Goal: Task Accomplishment & Management: Use online tool/utility

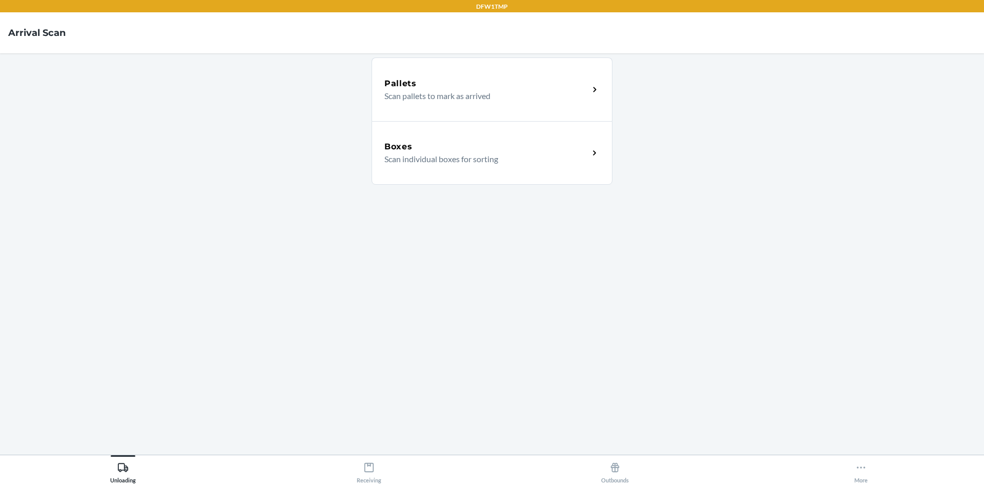
click at [509, 169] on div "Boxes Scan individual boxes for sorting" at bounding box center [492, 153] width 241 height 64
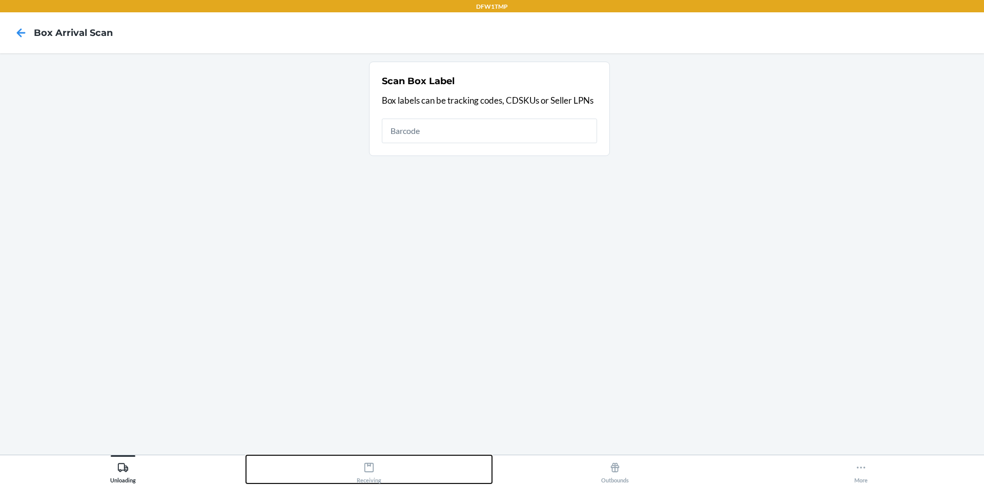
click at [385, 479] on button "Receiving" at bounding box center [369, 469] width 246 height 28
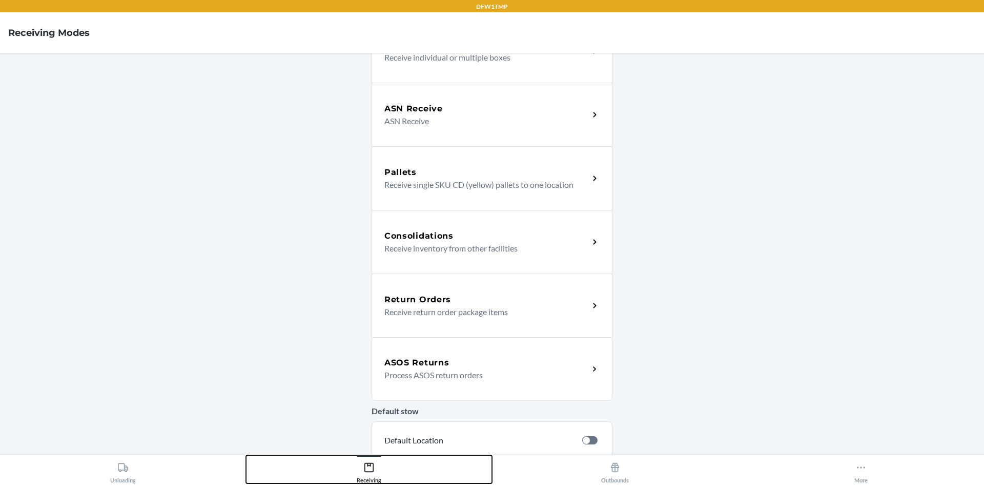
scroll to position [205, 0]
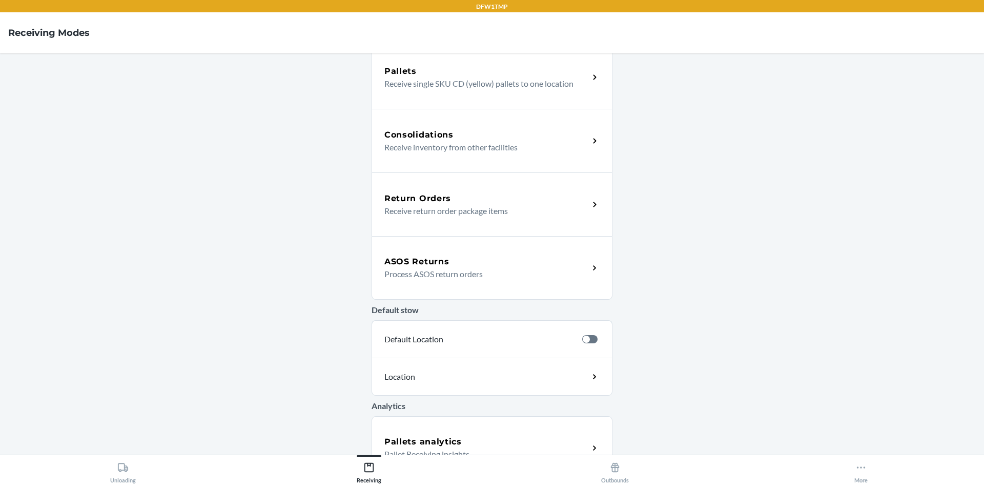
click at [438, 275] on p "Process ASOS return orders" at bounding box center [483, 274] width 196 height 12
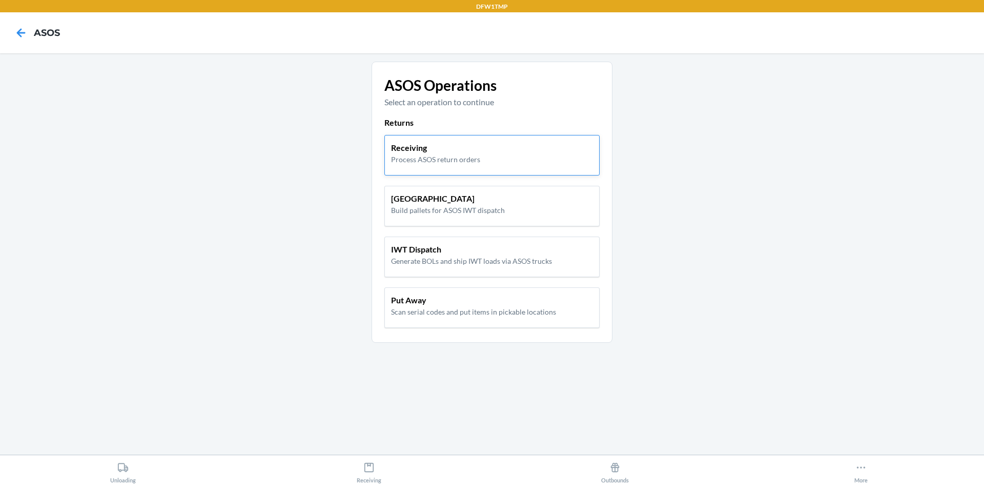
click at [507, 157] on div "Receiving Process ASOS return orders" at bounding box center [492, 153] width 202 height 23
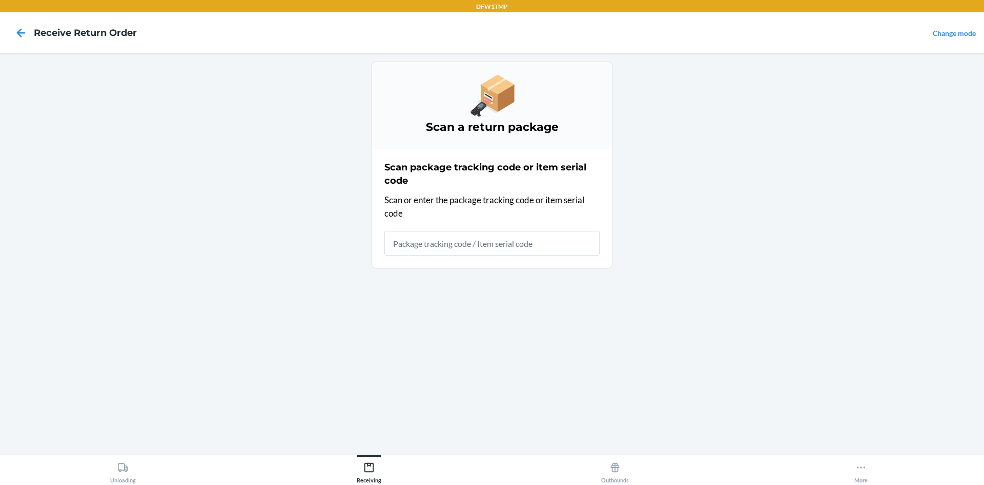
click at [470, 256] on div "Scan package tracking code or item serial code Scan or enter the package tracki…" at bounding box center [492, 207] width 215 height 101
click at [472, 254] on input "text" at bounding box center [492, 243] width 215 height 25
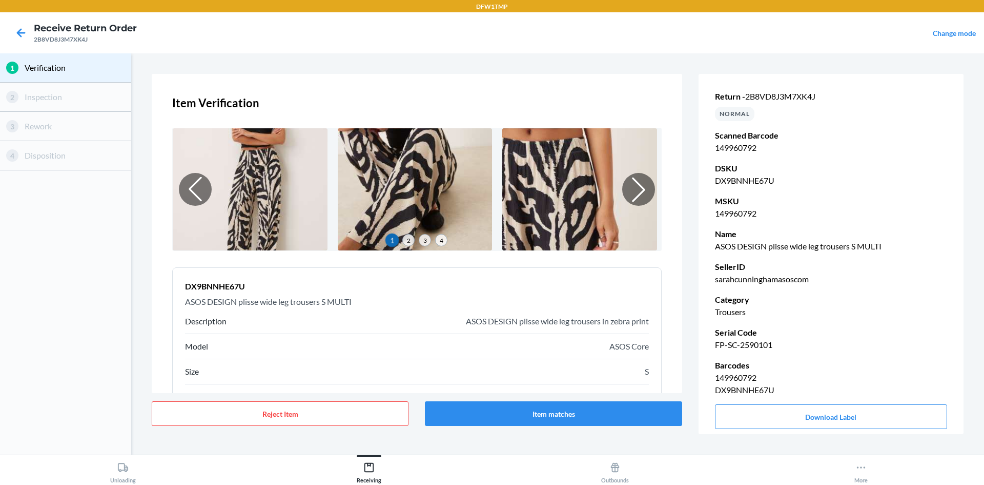
drag, startPoint x: 868, startPoint y: 13, endPoint x: 665, endPoint y: 118, distance: 228.4
drag, startPoint x: 665, startPoint y: 118, endPoint x: 456, endPoint y: 403, distance: 353.6
click at [456, 403] on button "Item matches" at bounding box center [553, 413] width 257 height 25
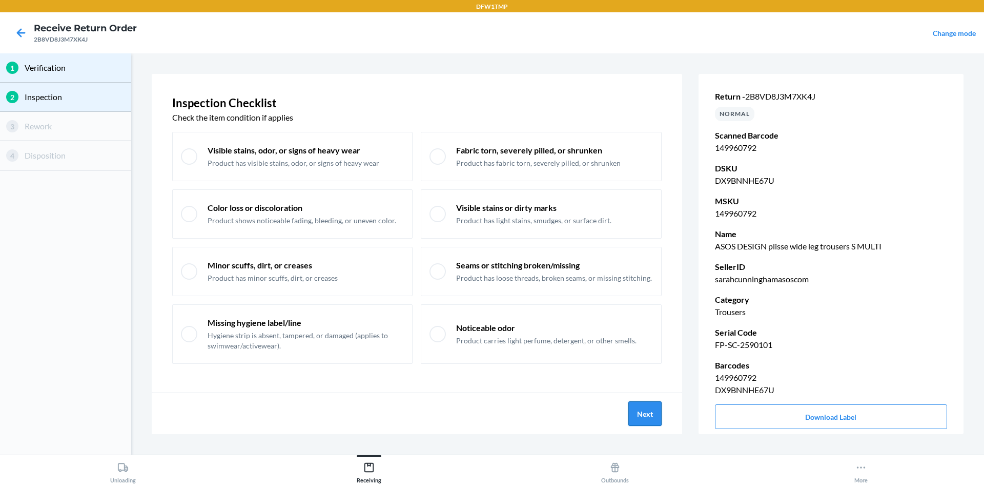
click at [647, 405] on button "Next" at bounding box center [645, 413] width 33 height 25
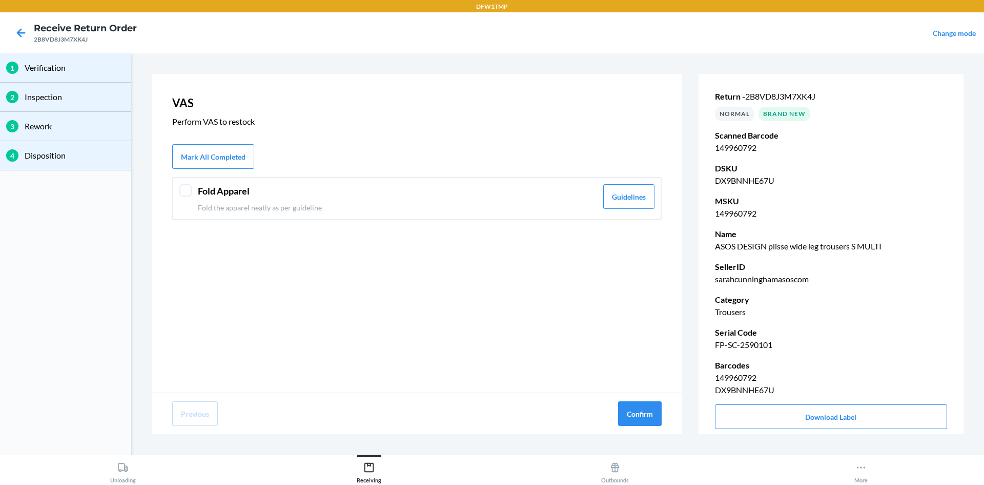
drag, startPoint x: 421, startPoint y: 209, endPoint x: 415, endPoint y: 212, distance: 6.4
click at [415, 212] on p "Fold the apparel neatly as per guideline" at bounding box center [397, 207] width 399 height 11
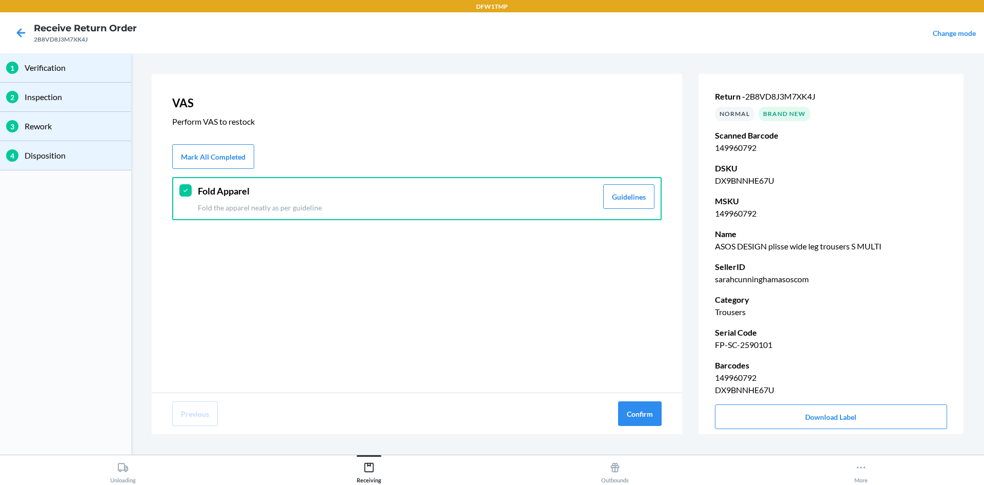
click at [634, 398] on div "Previous Confirm" at bounding box center [417, 413] width 531 height 41
click at [636, 403] on button "Confirm" at bounding box center [640, 413] width 44 height 25
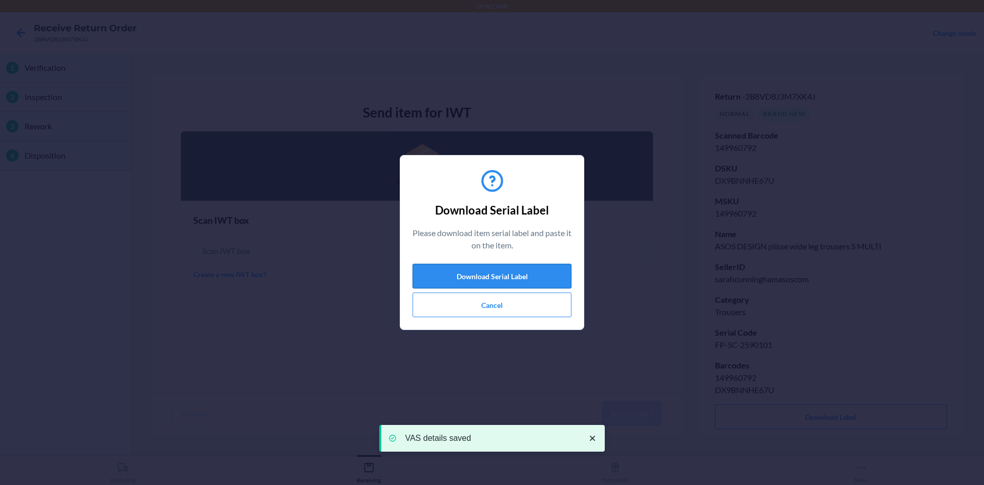
click at [545, 274] on button "Download Serial Label" at bounding box center [492, 276] width 159 height 25
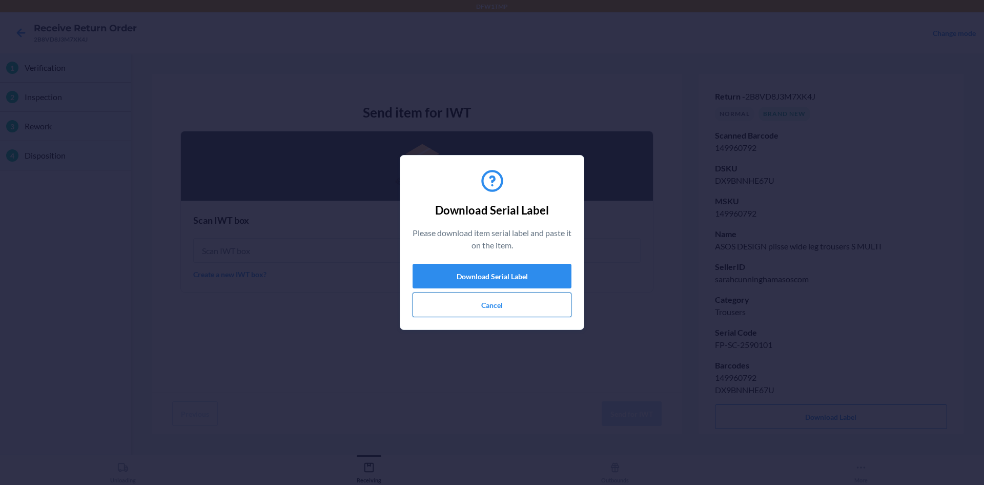
click at [488, 311] on button "Cancel" at bounding box center [492, 304] width 159 height 25
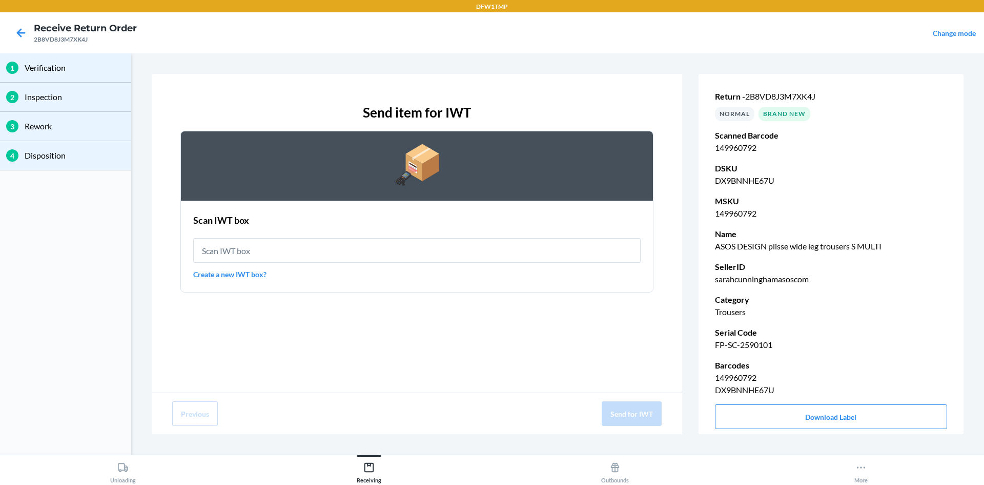
type input "IWT0000019D4"
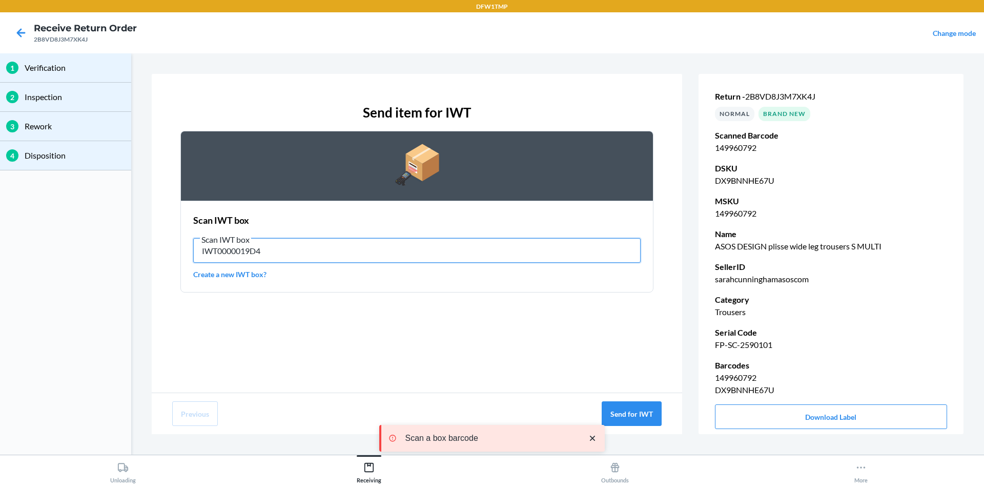
click at [435, 253] on input "IWT0000019D4" at bounding box center [417, 250] width 448 height 25
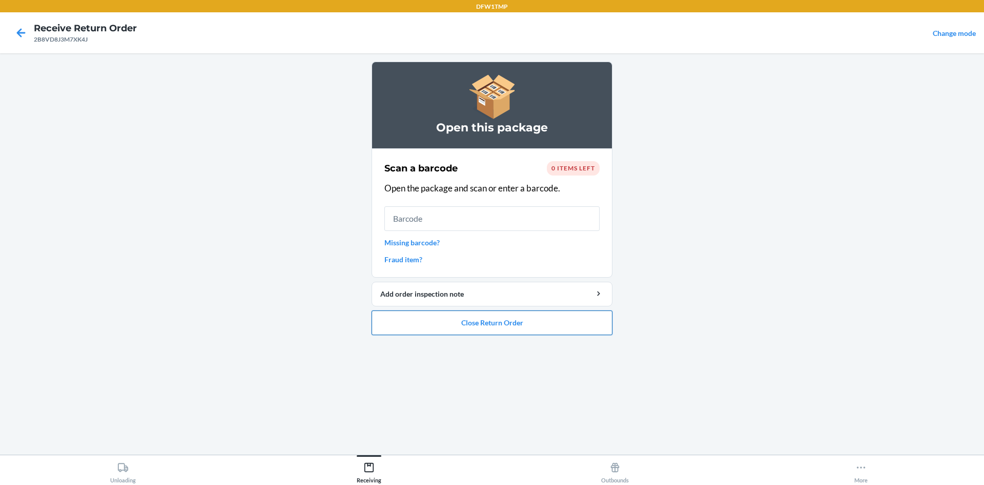
click at [478, 324] on button "Close Return Order" at bounding box center [492, 322] width 241 height 25
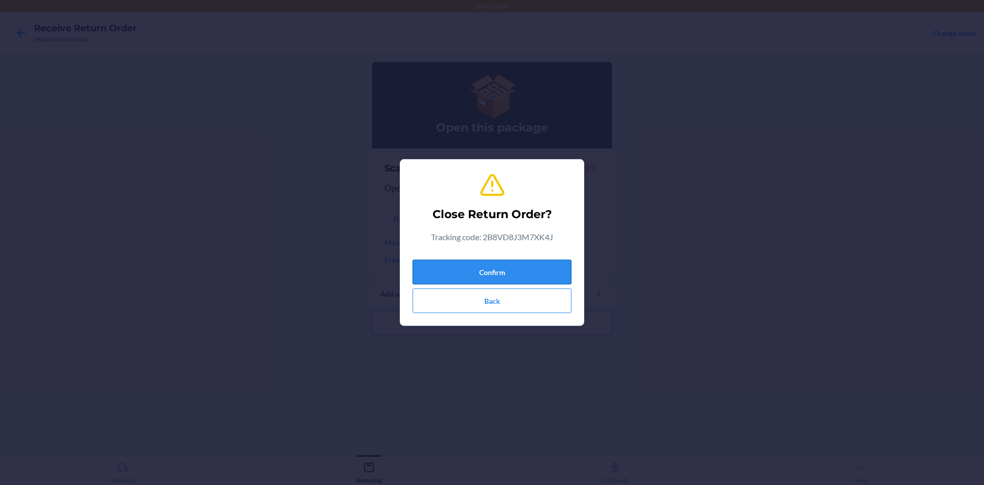
click at [496, 274] on button "Confirm" at bounding box center [492, 271] width 159 height 25
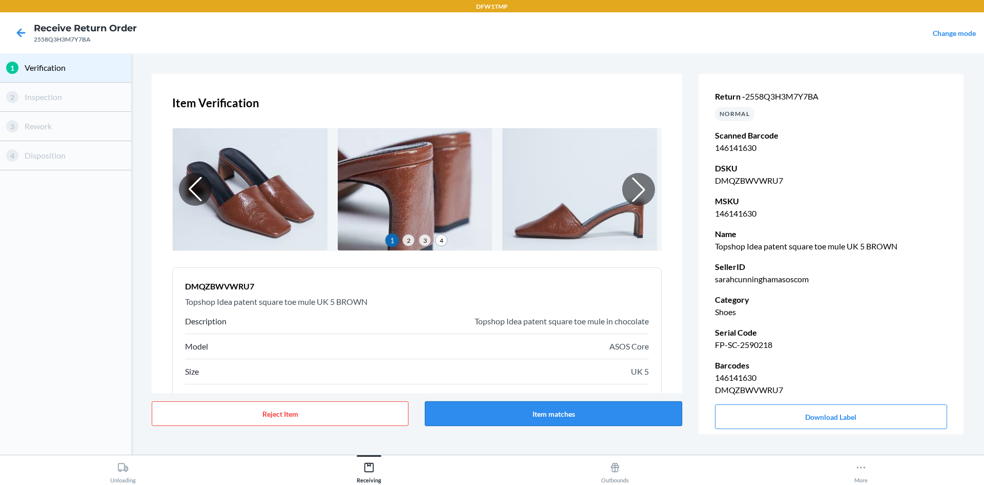
drag, startPoint x: 557, startPoint y: 411, endPoint x: 559, endPoint y: 416, distance: 5.7
click at [559, 416] on button "Item matches" at bounding box center [553, 413] width 257 height 25
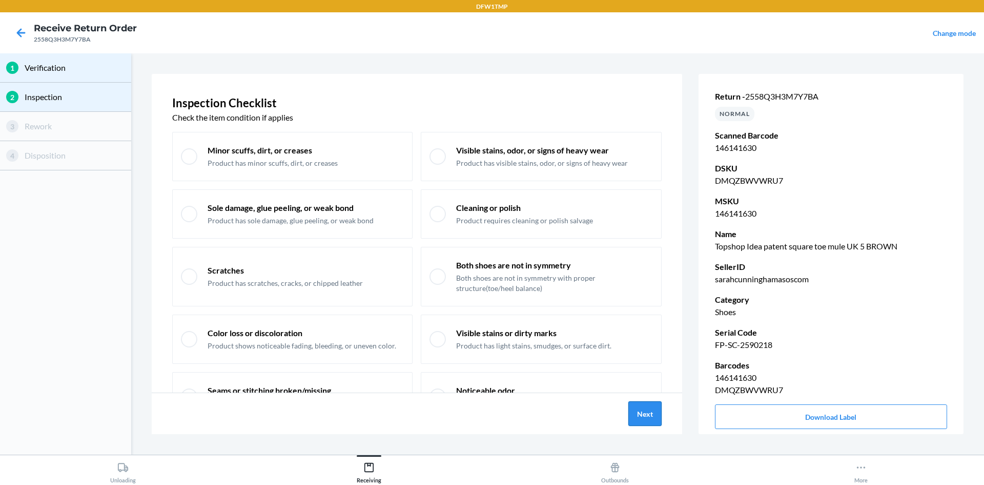
click at [644, 417] on button "Next" at bounding box center [645, 413] width 33 height 25
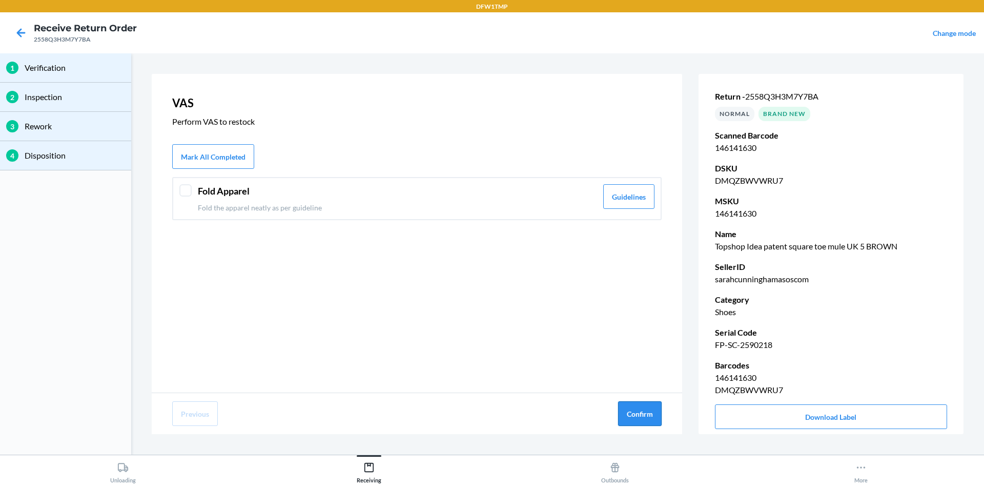
click at [645, 418] on button "Confirm" at bounding box center [640, 413] width 44 height 25
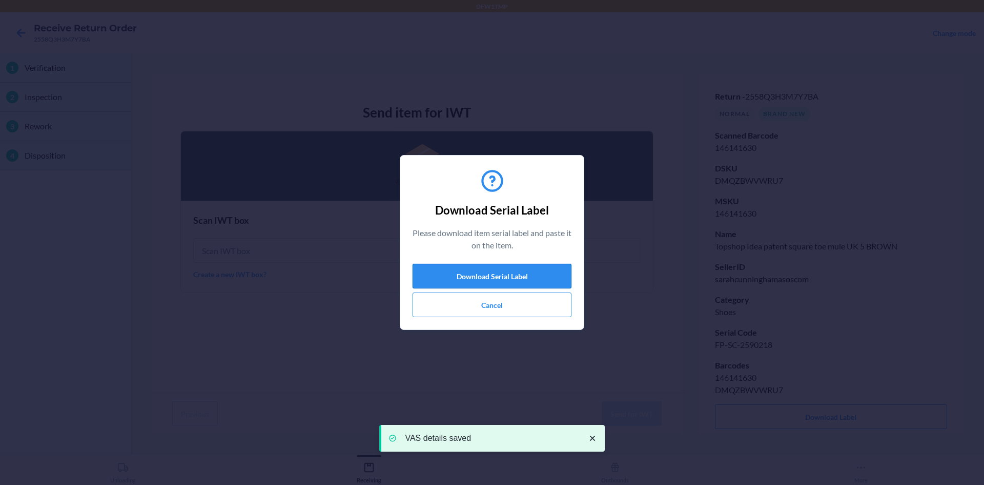
click at [500, 275] on button "Download Serial Label" at bounding box center [492, 276] width 159 height 25
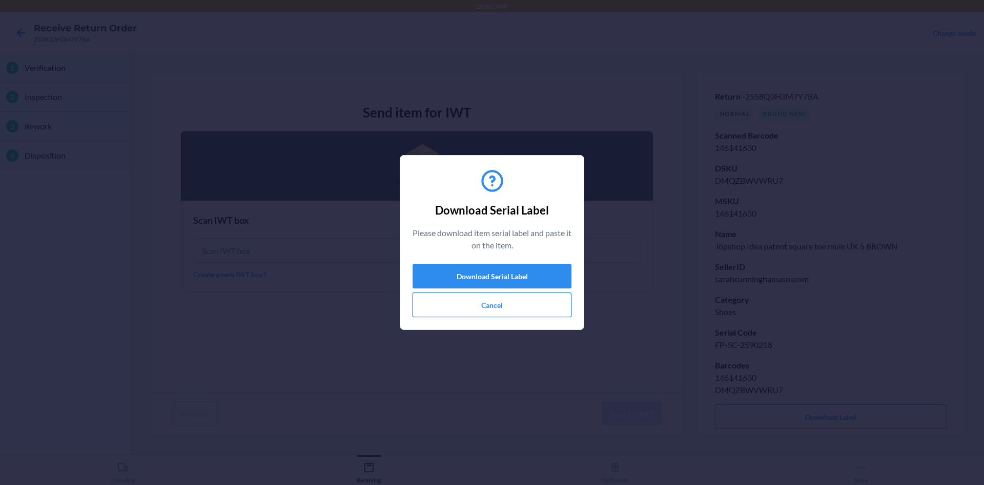
click at [493, 309] on button "Cancel" at bounding box center [492, 304] width 159 height 25
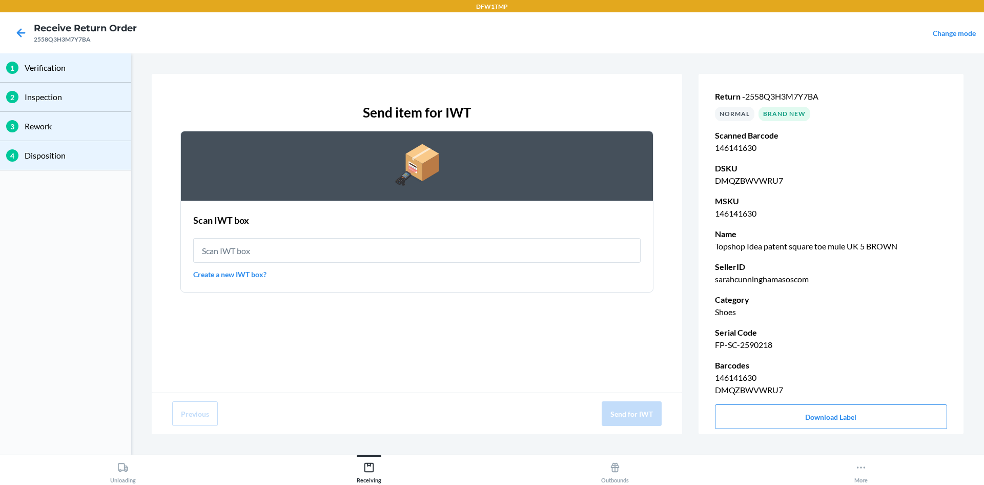
type input "IWT0000019D4"
drag, startPoint x: 466, startPoint y: 256, endPoint x: 468, endPoint y: 249, distance: 7.8
click at [467, 250] on input "IWT0000019D4" at bounding box center [417, 250] width 448 height 25
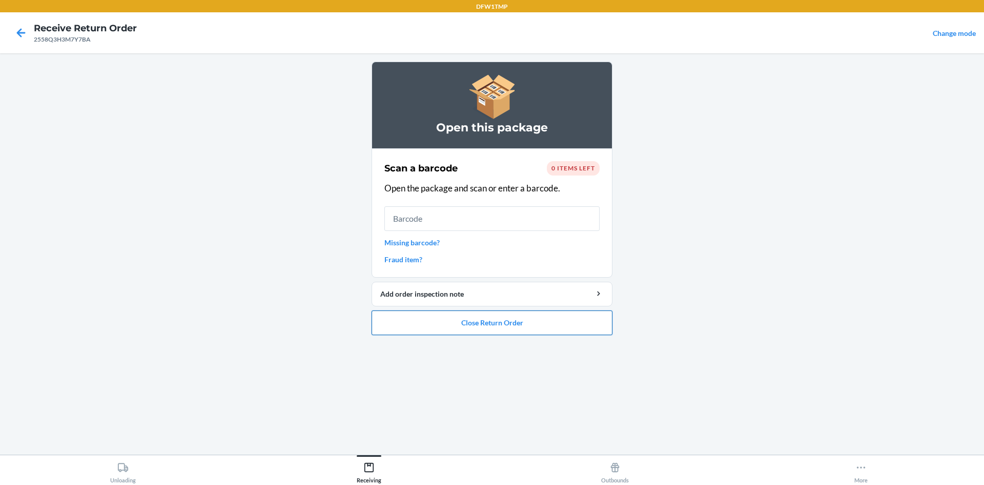
click at [519, 324] on button "Close Return Order" at bounding box center [492, 322] width 241 height 25
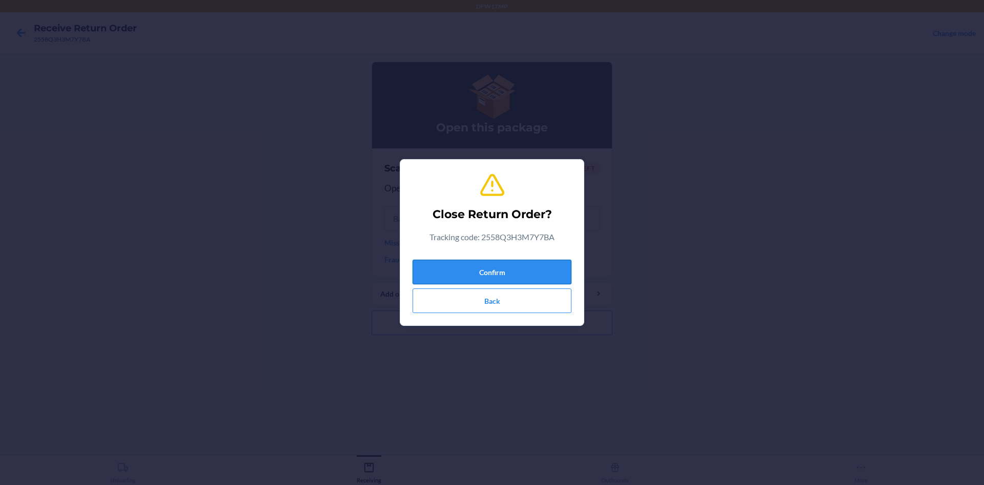
click at [508, 275] on button "Confirm" at bounding box center [492, 271] width 159 height 25
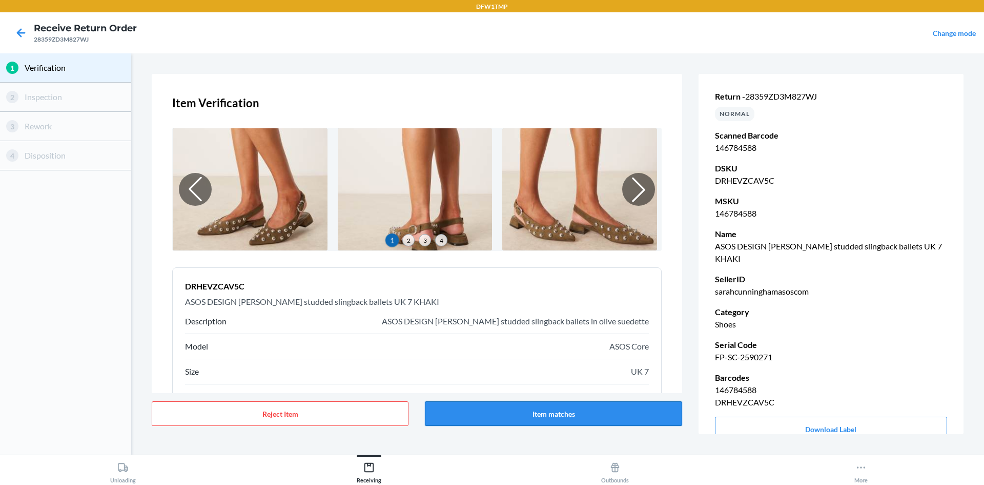
click at [512, 413] on button "Item matches" at bounding box center [553, 413] width 257 height 25
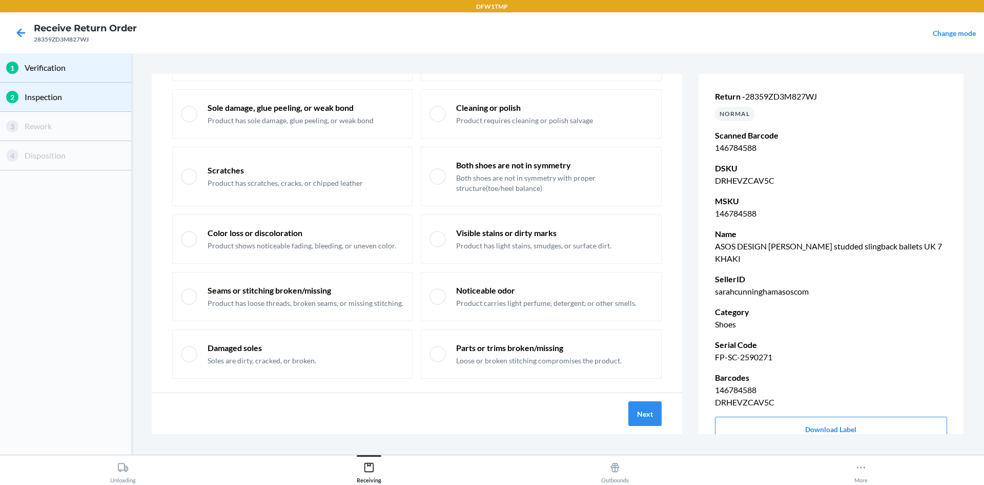
scroll to position [103, 0]
click at [656, 414] on button "Next" at bounding box center [645, 413] width 33 height 25
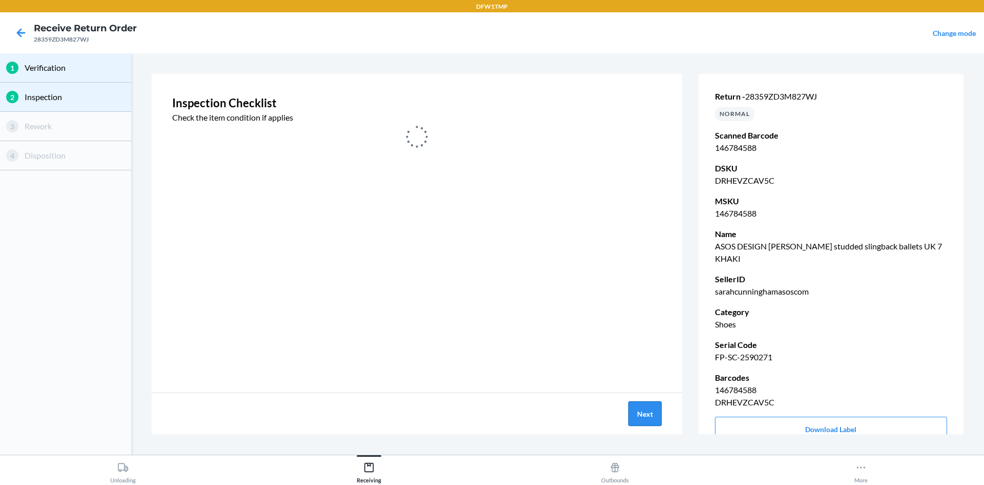
scroll to position [0, 0]
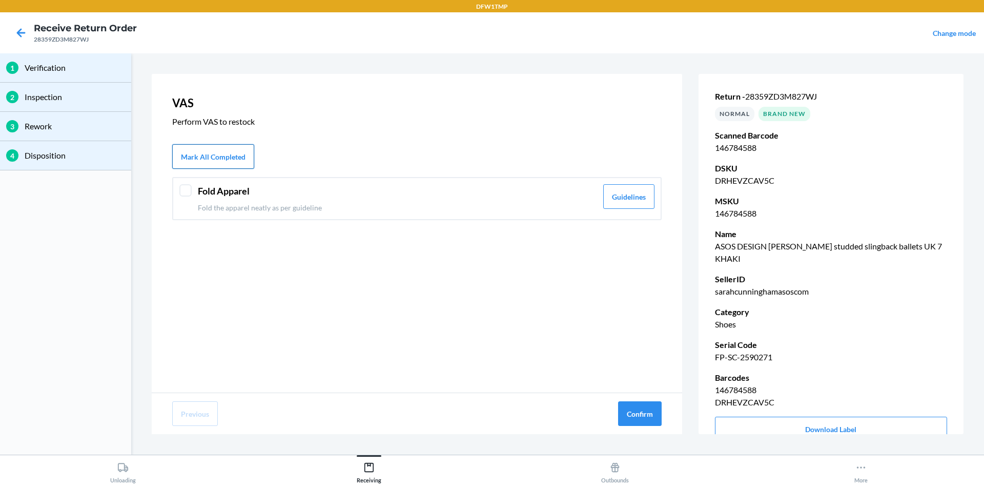
click at [251, 156] on button "Mark All Completed" at bounding box center [213, 156] width 82 height 25
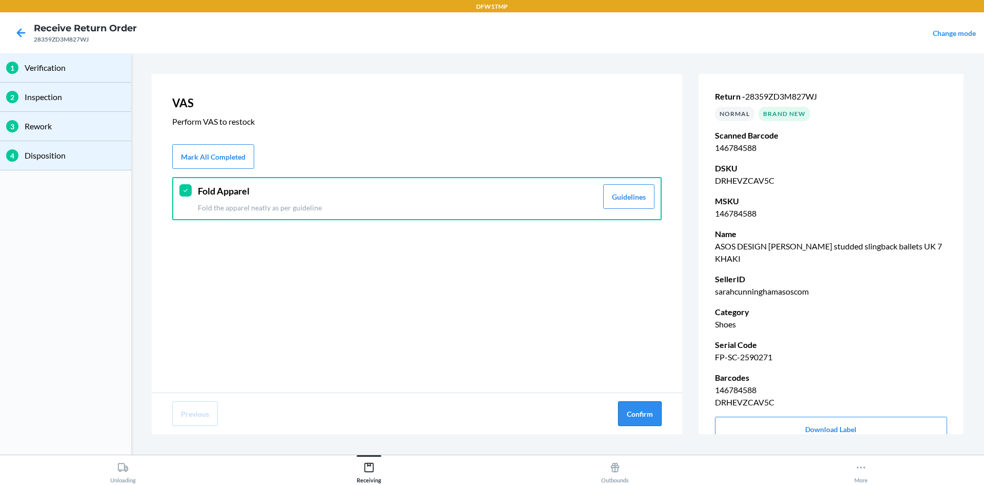
click at [640, 417] on button "Confirm" at bounding box center [640, 413] width 44 height 25
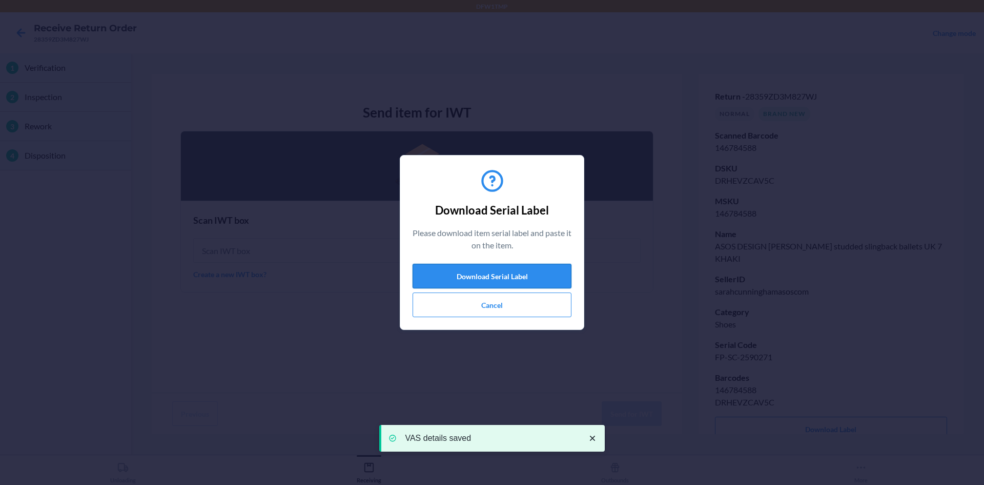
click at [509, 269] on button "Download Serial Label" at bounding box center [492, 276] width 159 height 25
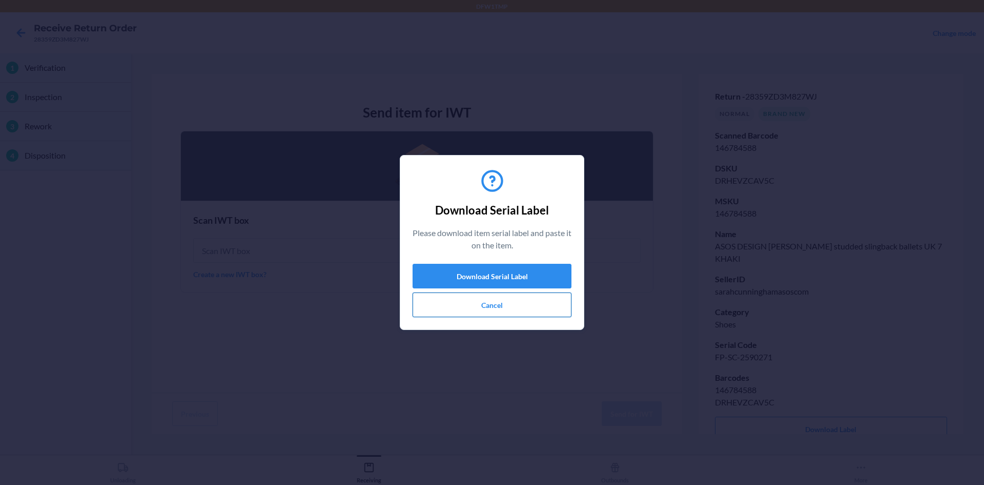
click at [471, 305] on button "Cancel" at bounding box center [492, 304] width 159 height 25
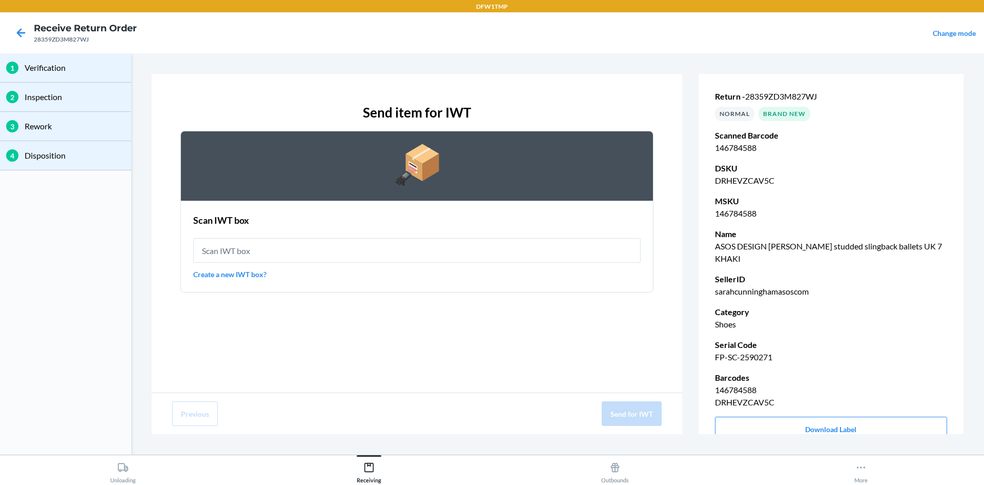
click at [238, 277] on link "Create a new IWT box?" at bounding box center [417, 274] width 448 height 11
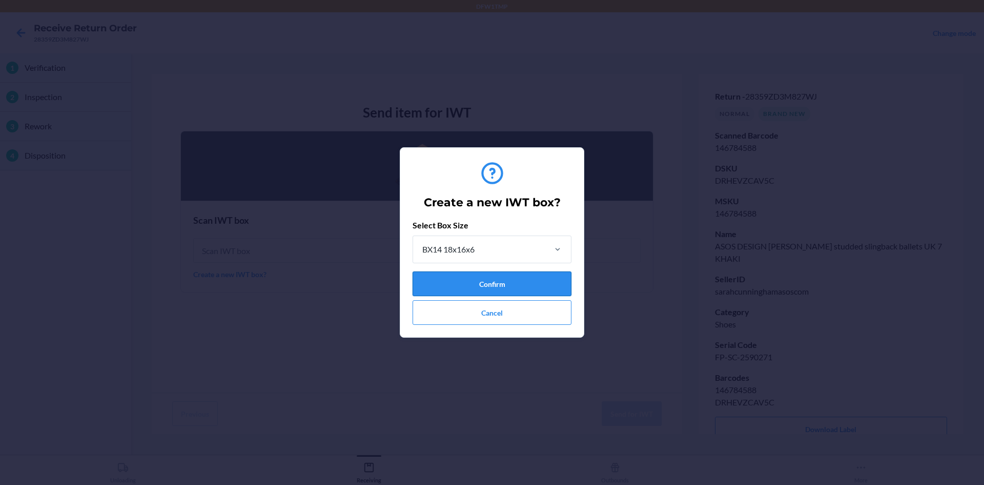
click at [504, 286] on button "Confirm" at bounding box center [492, 283] width 159 height 25
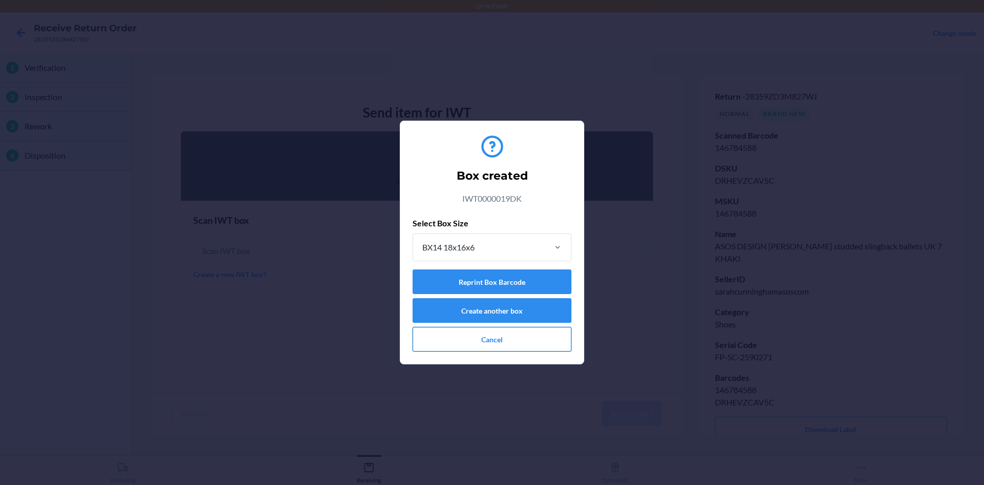
click at [476, 338] on button "Cancel" at bounding box center [492, 339] width 159 height 25
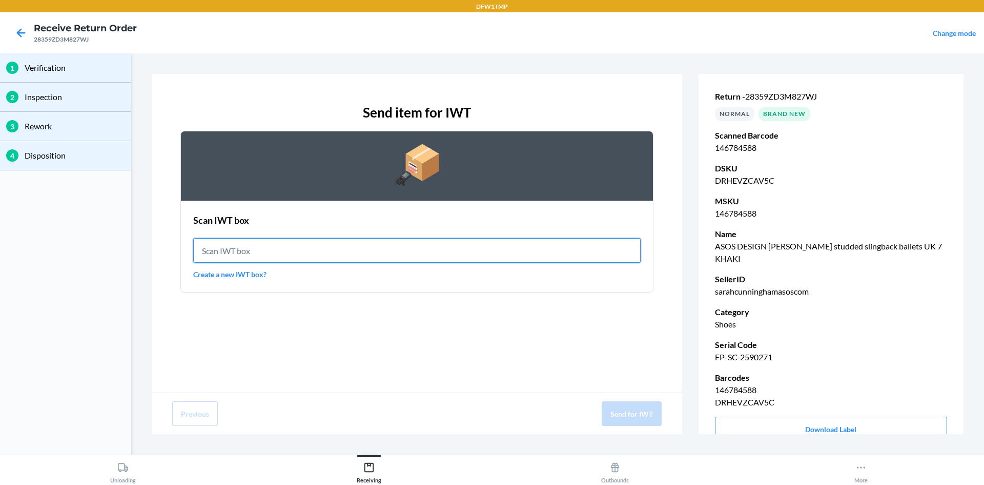
click at [301, 254] on input "text" at bounding box center [417, 250] width 448 height 25
type input "IWT0000019DK"
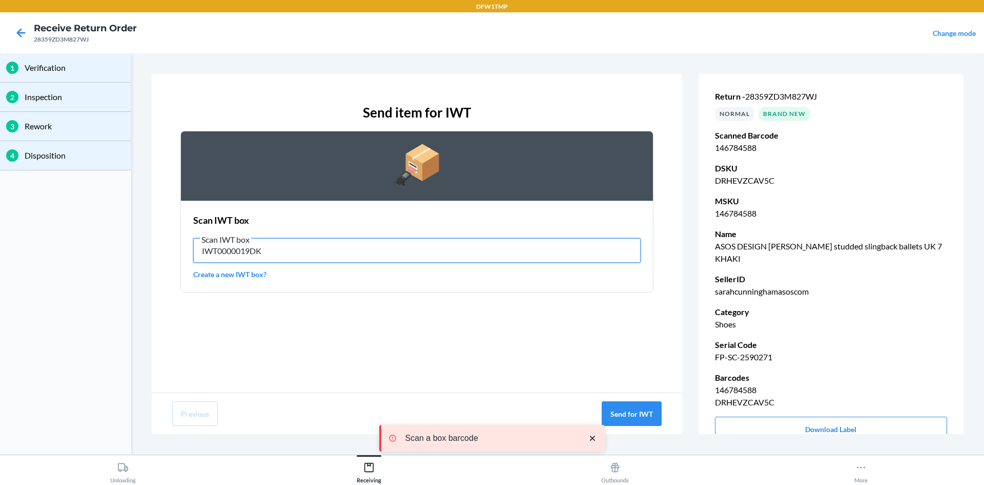
click at [354, 248] on input "IWT0000019DK" at bounding box center [417, 250] width 448 height 25
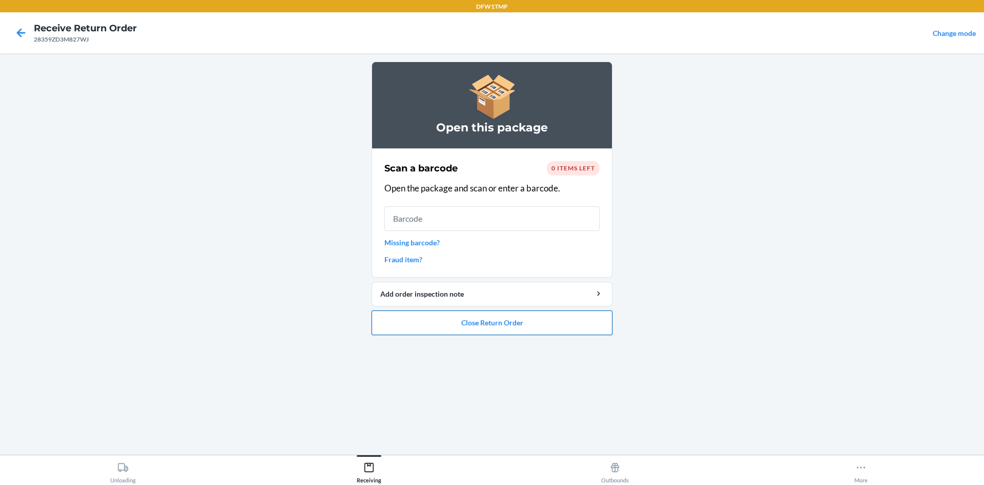
click at [478, 318] on button "Close Return Order" at bounding box center [492, 322] width 241 height 25
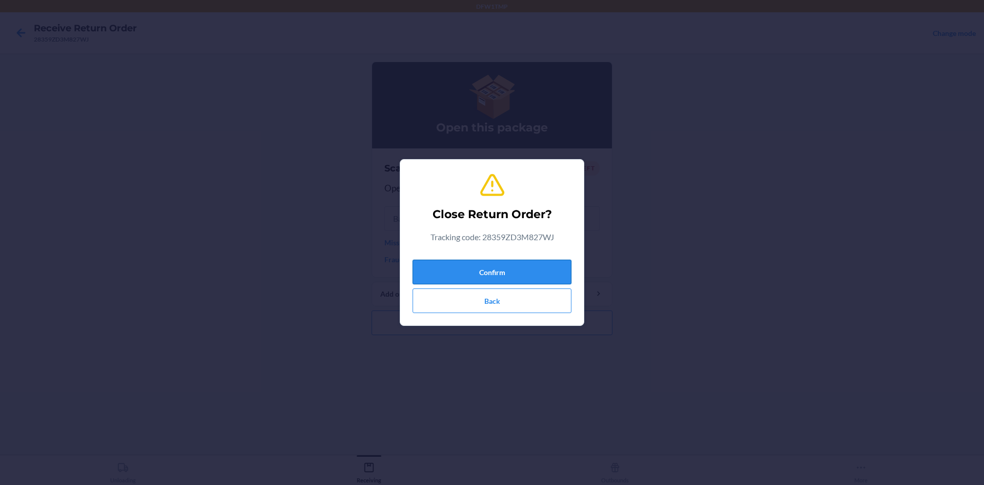
click at [489, 272] on button "Confirm" at bounding box center [492, 271] width 159 height 25
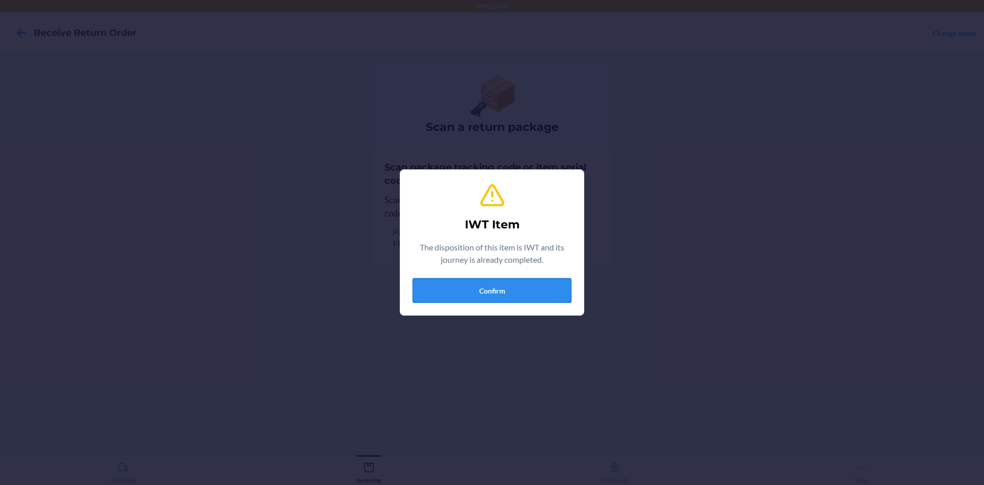
click at [507, 287] on button "Confirm" at bounding box center [492, 290] width 159 height 25
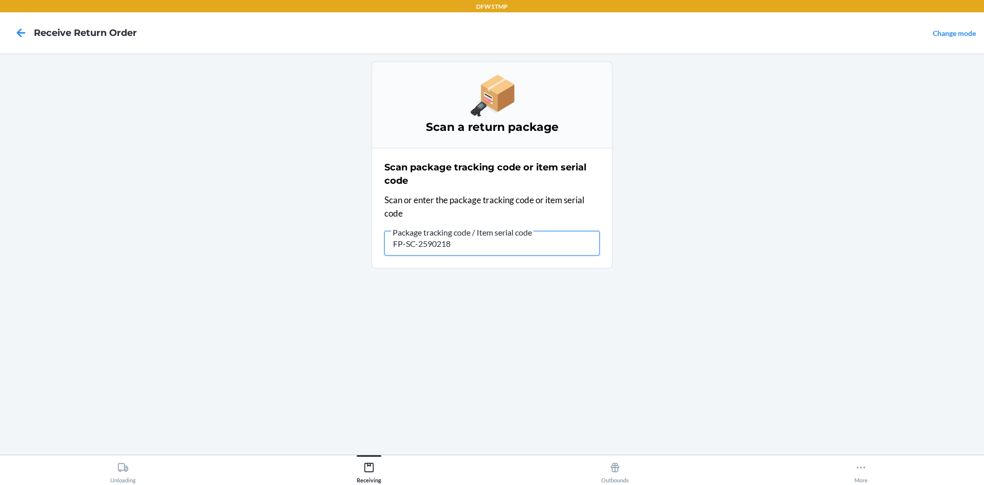
drag, startPoint x: 457, startPoint y: 247, endPoint x: 347, endPoint y: 246, distance: 110.8
click at [347, 246] on main "Scan a return package Scan package tracking code or item serial code Scan or en…" at bounding box center [492, 253] width 984 height 401
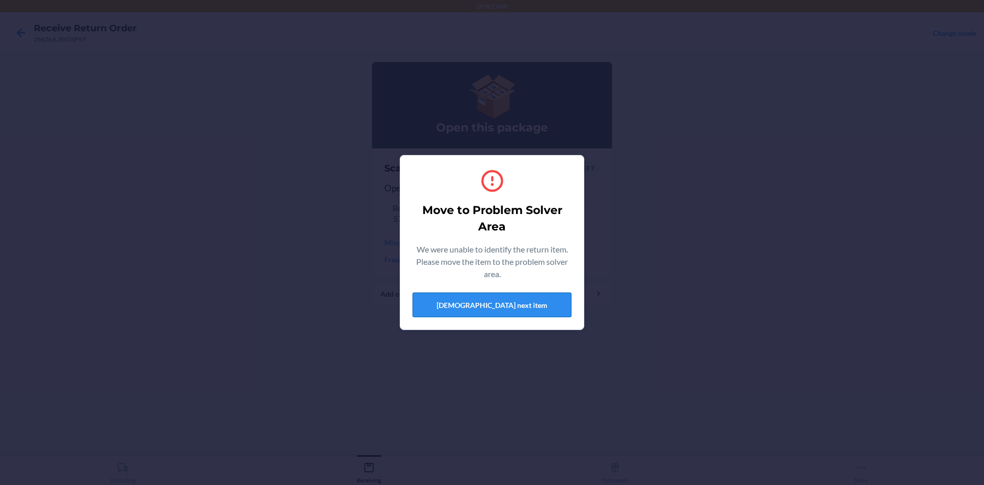
click at [466, 304] on button "[DEMOGRAPHIC_DATA] next item" at bounding box center [492, 304] width 159 height 25
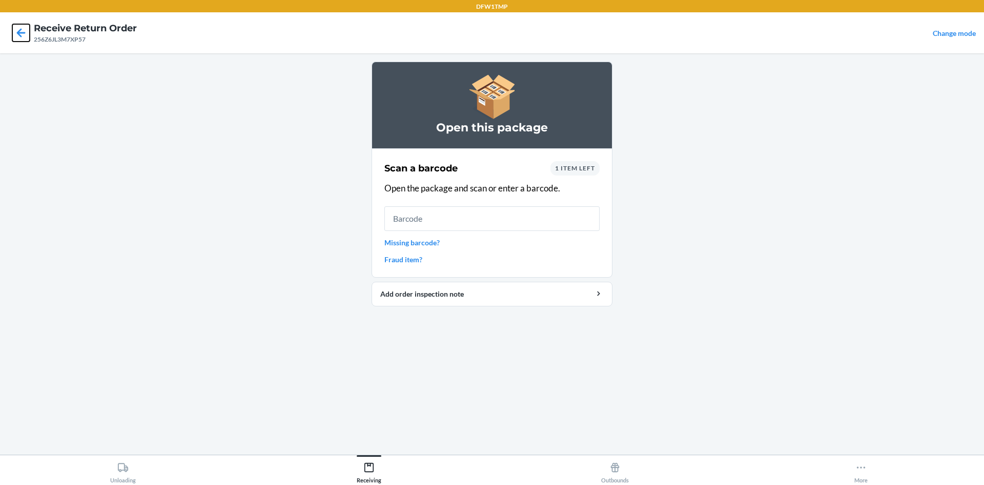
click at [25, 39] on icon at bounding box center [20, 32] width 17 height 17
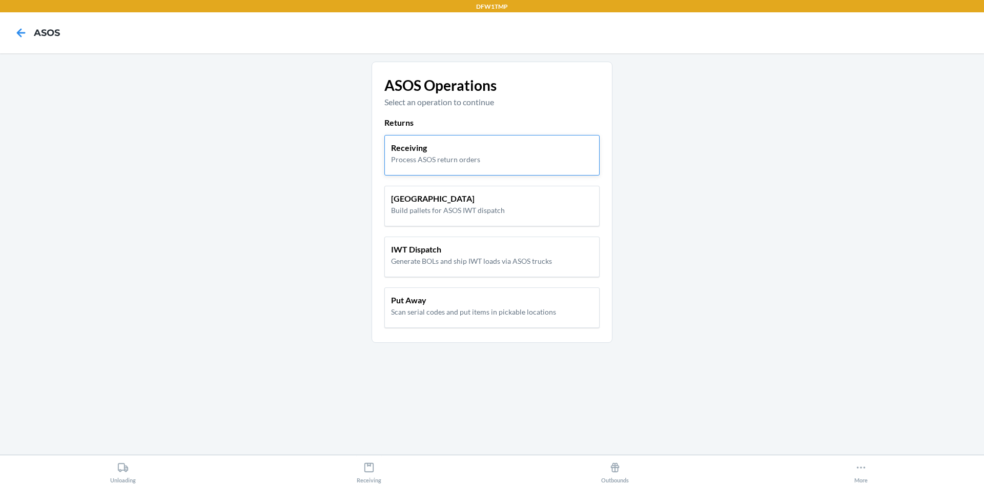
click at [469, 149] on p "Receiving" at bounding box center [435, 148] width 89 height 12
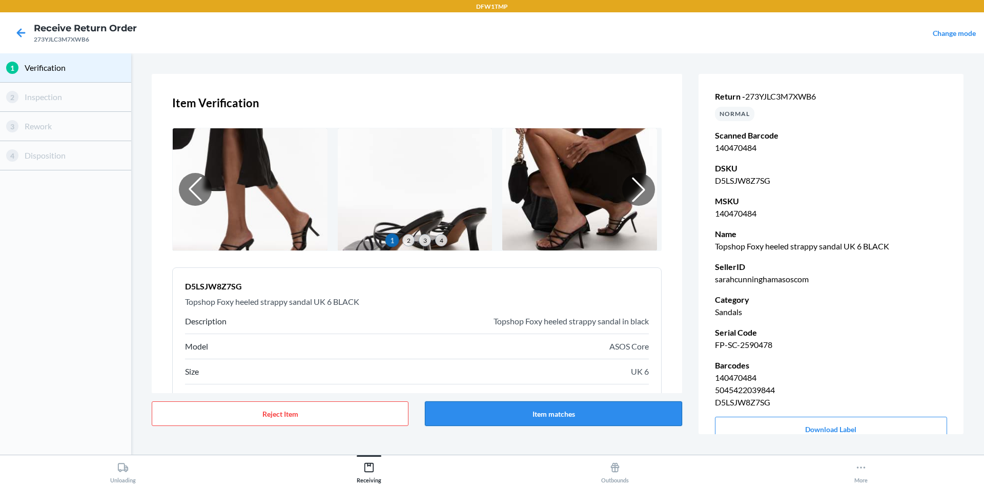
click at [572, 416] on button "Item matches" at bounding box center [553, 413] width 257 height 25
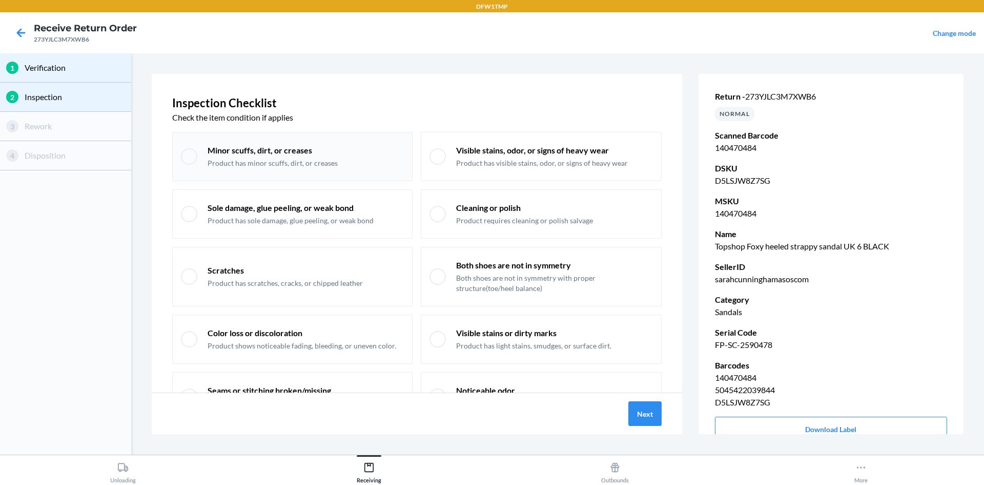
click at [200, 155] on div "Minor scuffs, dirt, or creases Product has minor scuffs, dirt, or creases" at bounding box center [292, 156] width 240 height 49
checkbox input "true"
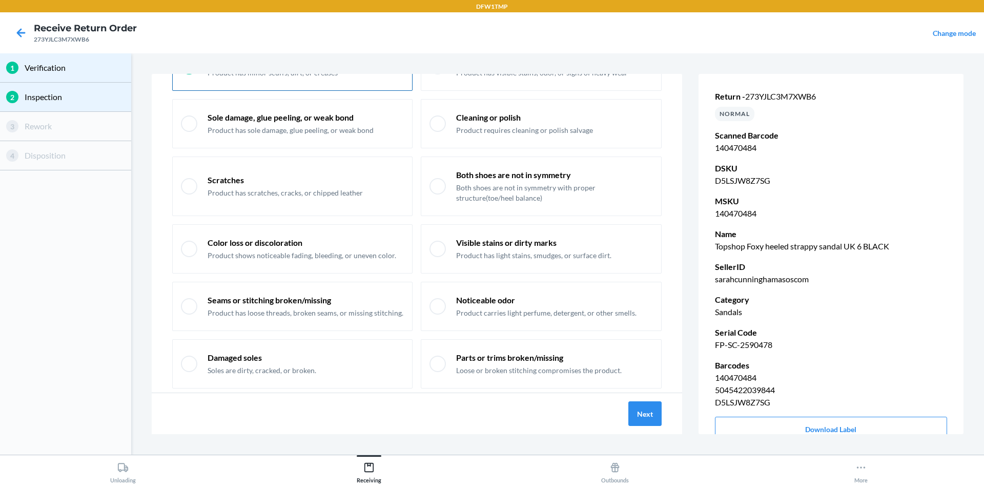
scroll to position [91, 0]
click at [435, 125] on div at bounding box center [438, 122] width 16 height 16
checkbox input "true"
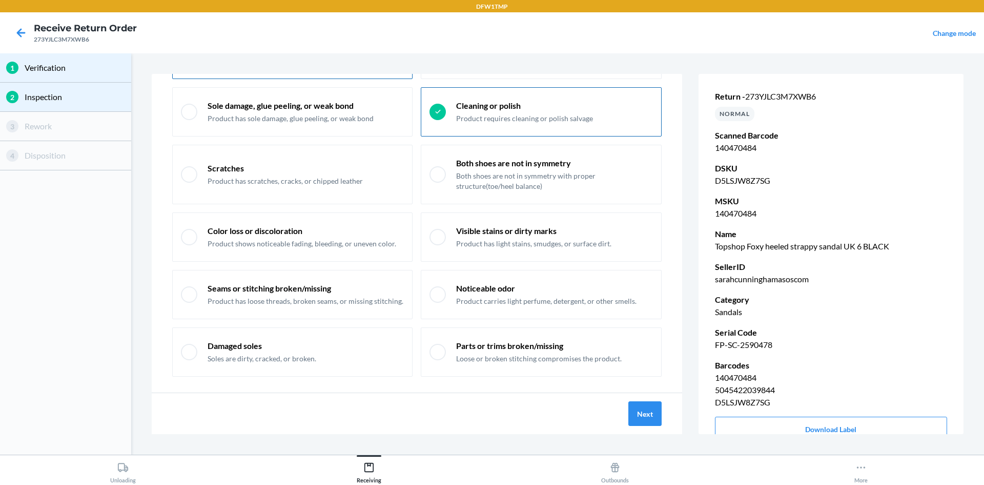
scroll to position [115, 0]
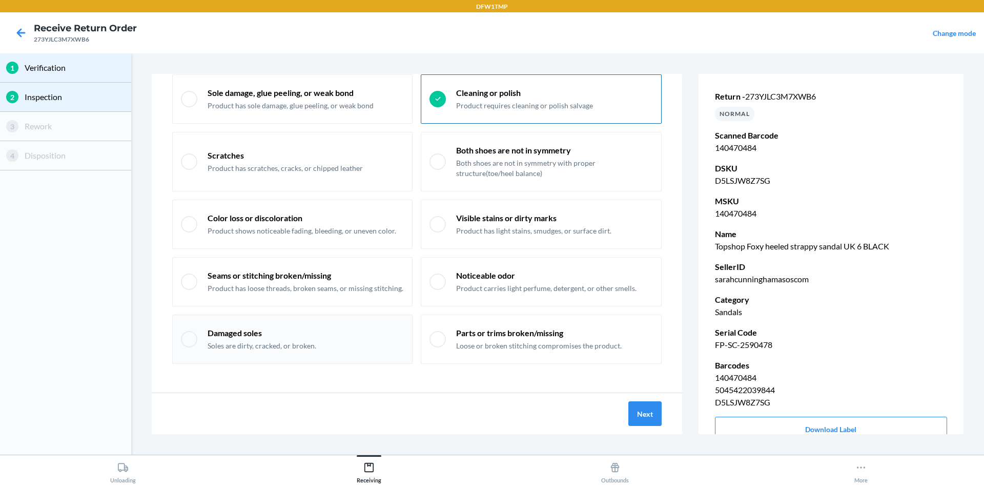
click at [191, 339] on div at bounding box center [189, 339] width 16 height 16
checkbox input "true"
click at [650, 413] on button "Next" at bounding box center [645, 413] width 33 height 25
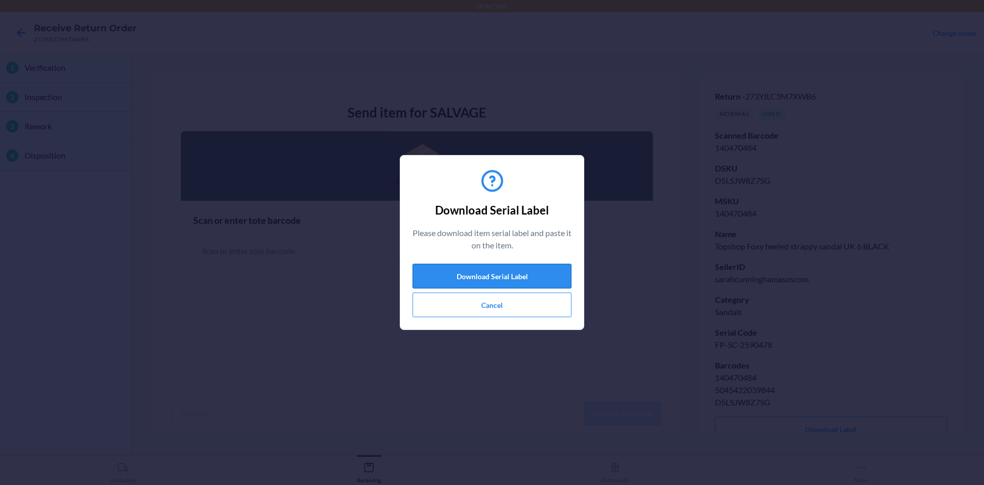
click at [497, 267] on button "Download Serial Label" at bounding box center [492, 276] width 159 height 25
click at [502, 310] on button "Cancel" at bounding box center [492, 304] width 159 height 25
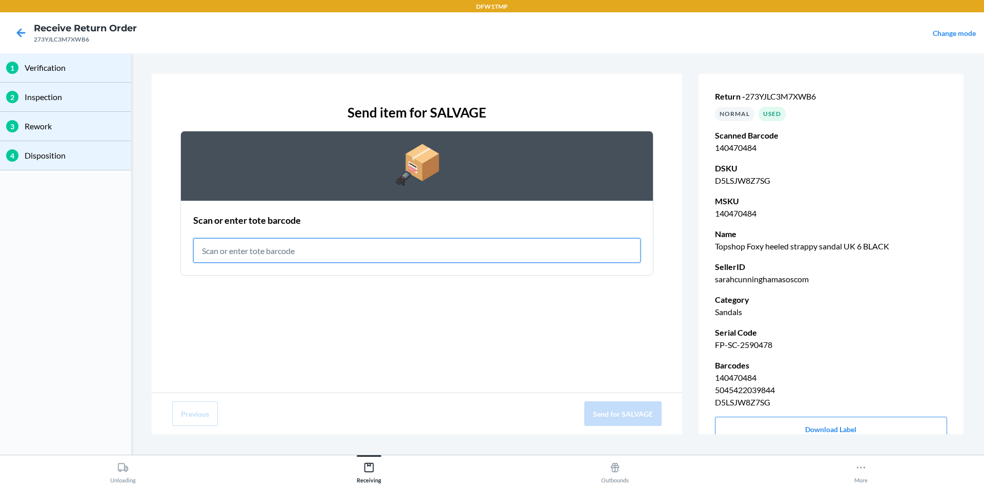
click at [304, 248] on input "text" at bounding box center [417, 250] width 448 height 25
type input "RET-SLV-0043"
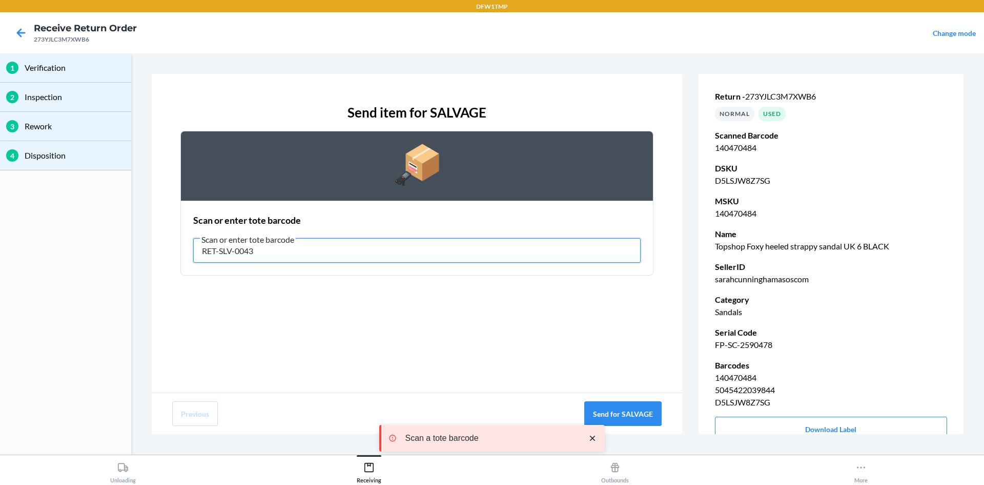
click at [499, 248] on input "RET-SLV-0043" at bounding box center [417, 250] width 448 height 25
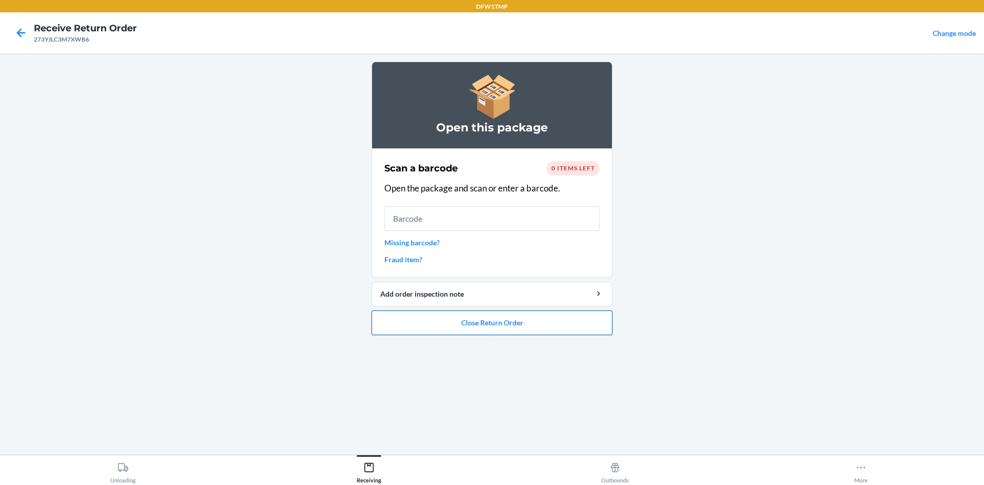
click at [488, 322] on button "Close Return Order" at bounding box center [492, 322] width 241 height 25
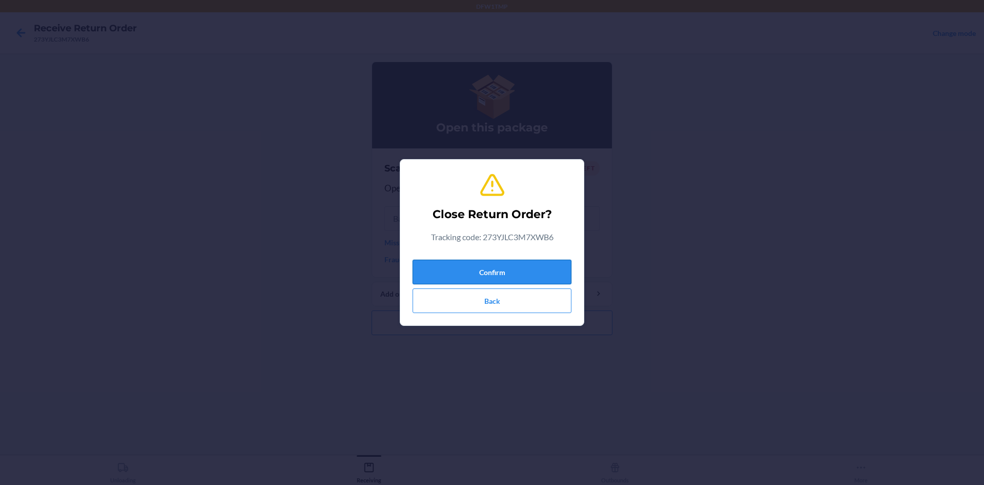
click at [492, 275] on button "Confirm" at bounding box center [492, 271] width 159 height 25
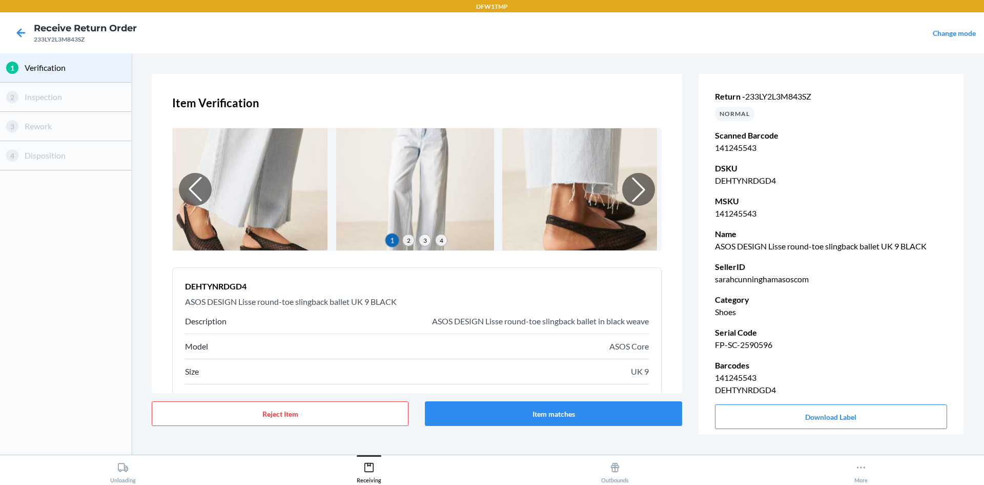
scroll to position [51, 0]
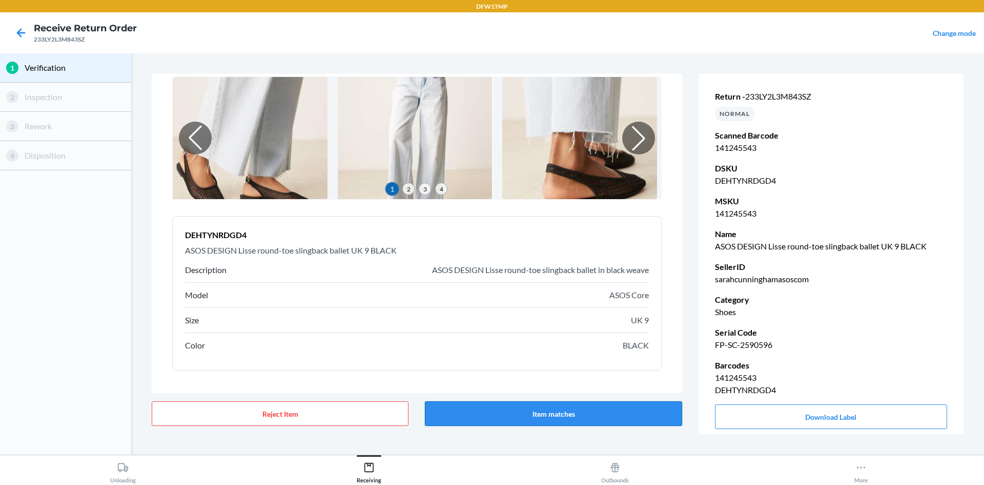
click at [608, 425] on button "Item matches" at bounding box center [553, 413] width 257 height 25
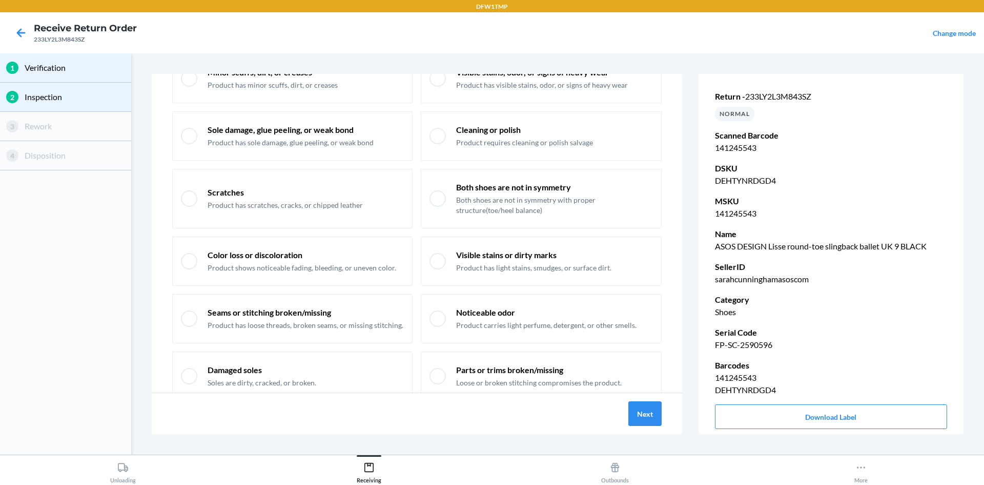
scroll to position [103, 0]
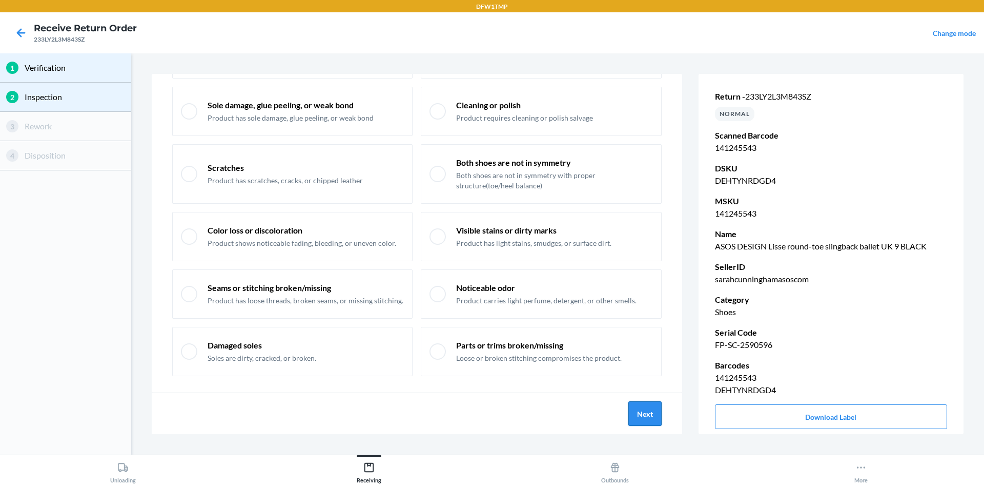
click at [646, 419] on button "Next" at bounding box center [645, 413] width 33 height 25
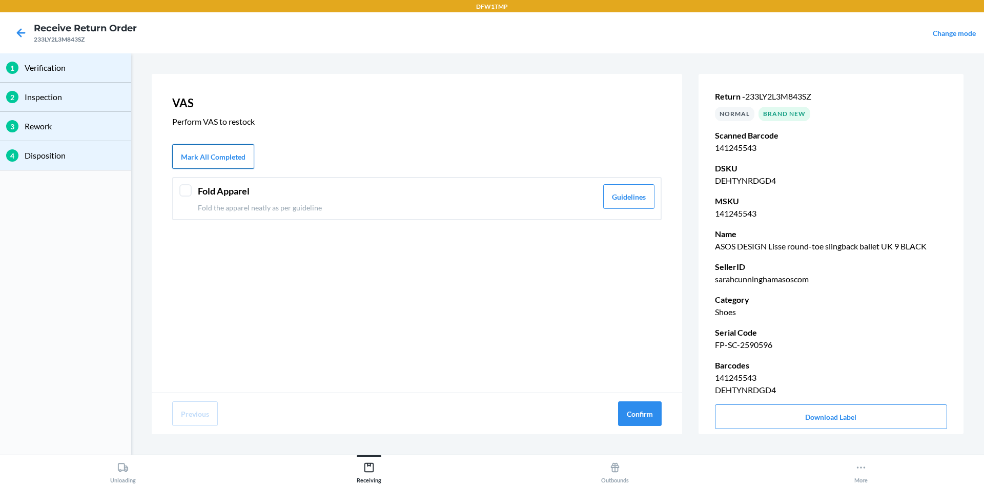
click at [210, 145] on button "Mark All Completed" at bounding box center [213, 156] width 82 height 25
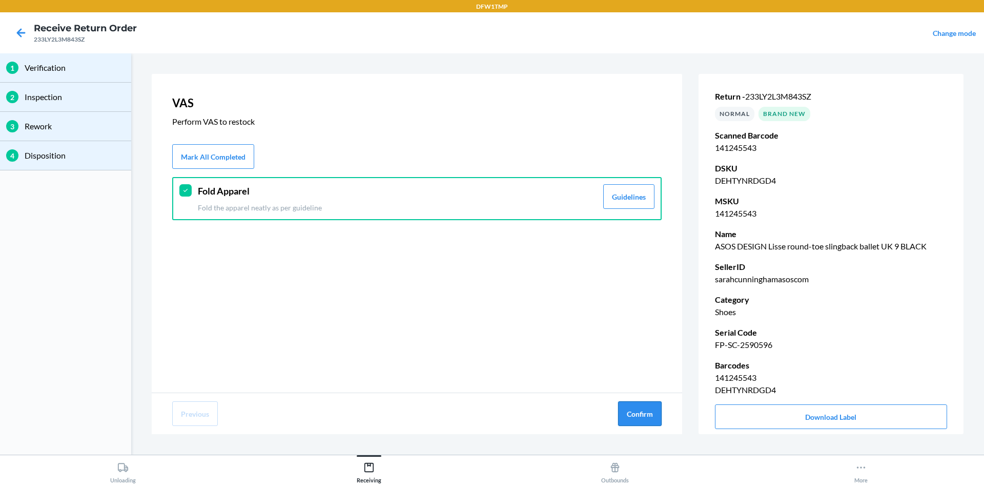
click at [631, 417] on button "Confirm" at bounding box center [640, 413] width 44 height 25
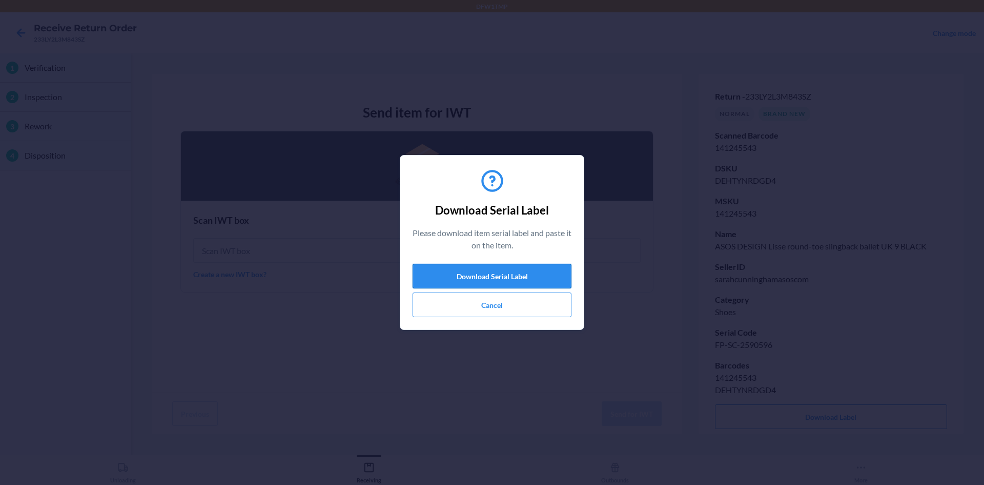
click at [527, 271] on button "Download Serial Label" at bounding box center [492, 276] width 159 height 25
click at [542, 301] on button "Cancel" at bounding box center [492, 304] width 159 height 25
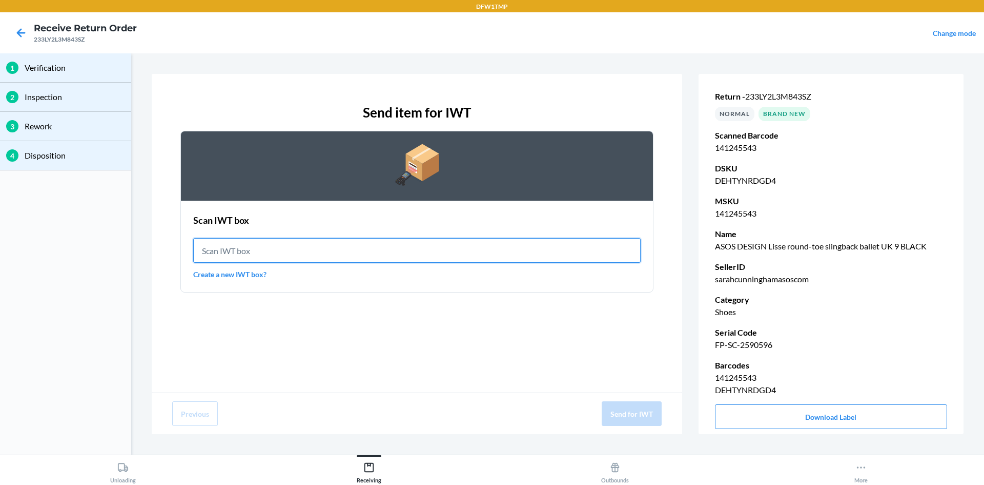
click at [495, 253] on input "text" at bounding box center [417, 250] width 448 height 25
type input "IWT0000019DK"
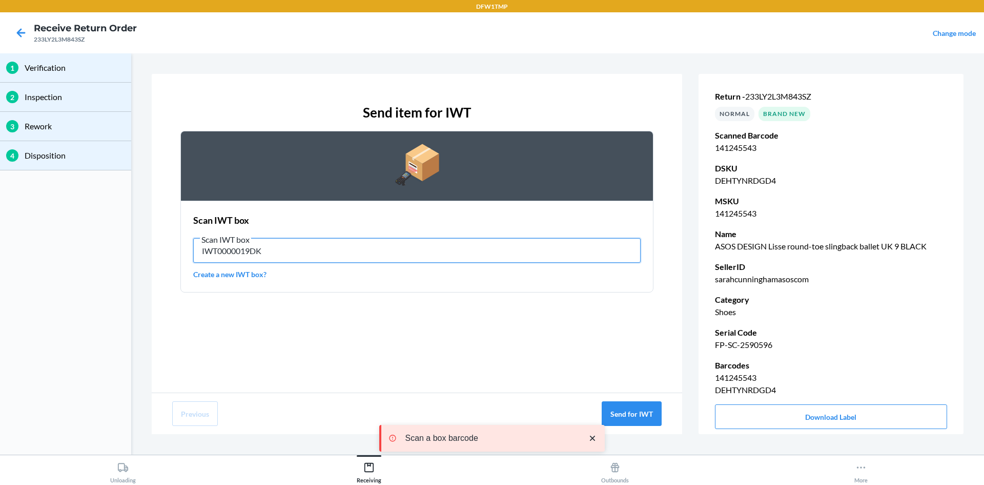
click at [290, 256] on input "IWT0000019DK" at bounding box center [417, 250] width 448 height 25
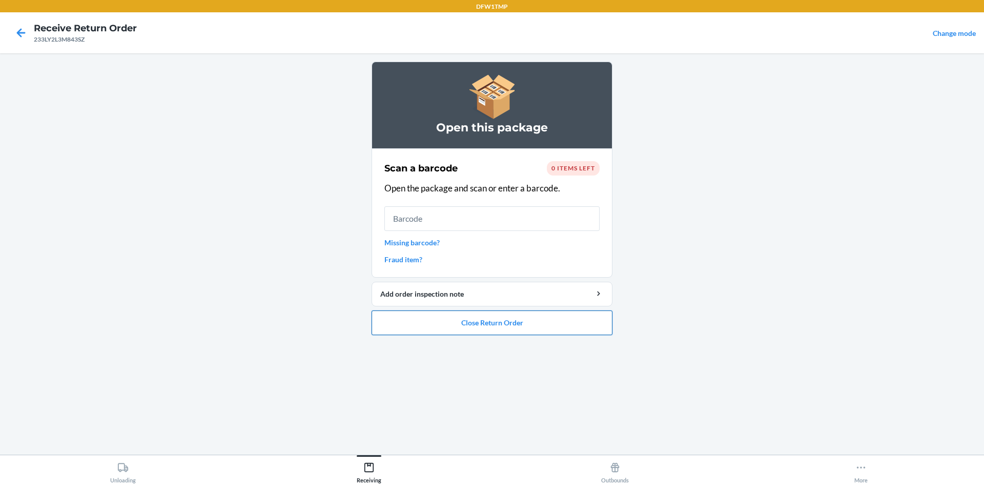
click at [470, 320] on button "Close Return Order" at bounding box center [492, 322] width 241 height 25
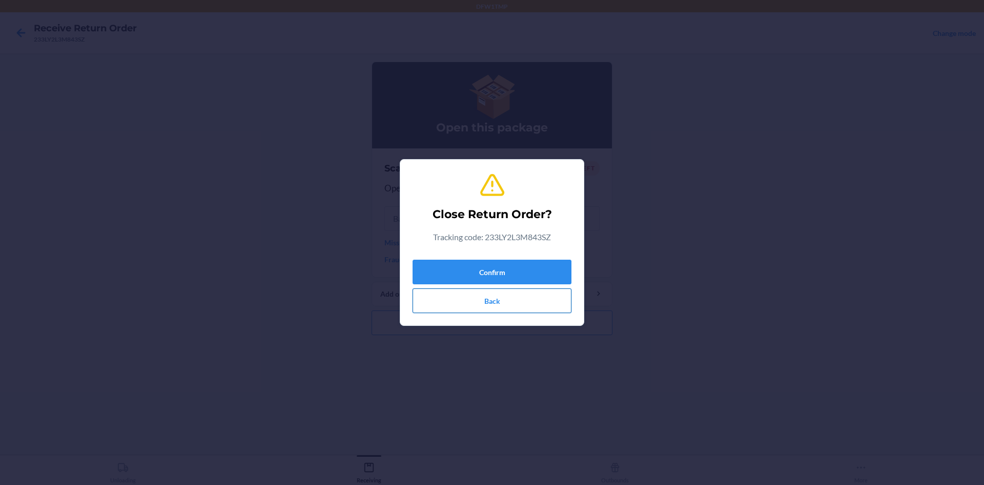
click at [538, 304] on button "Back" at bounding box center [492, 300] width 159 height 25
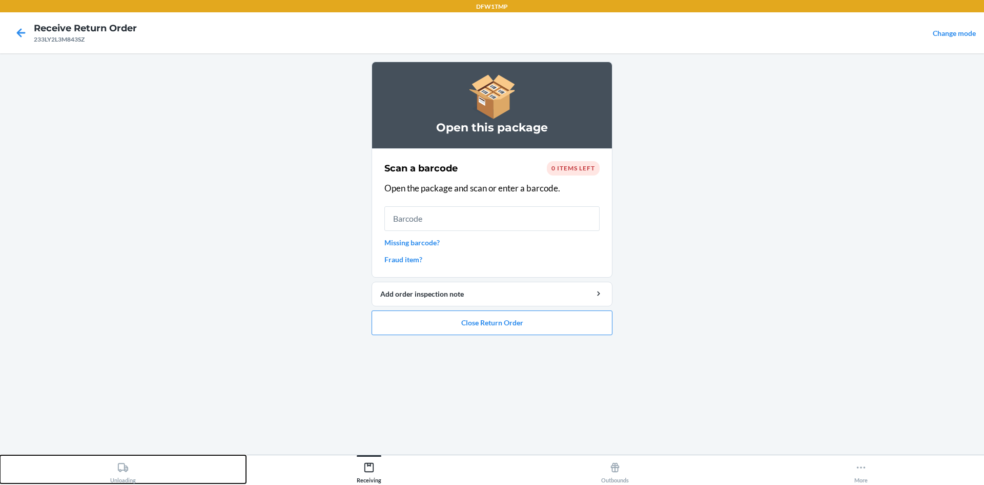
click at [126, 477] on div "Unloading" at bounding box center [123, 470] width 26 height 26
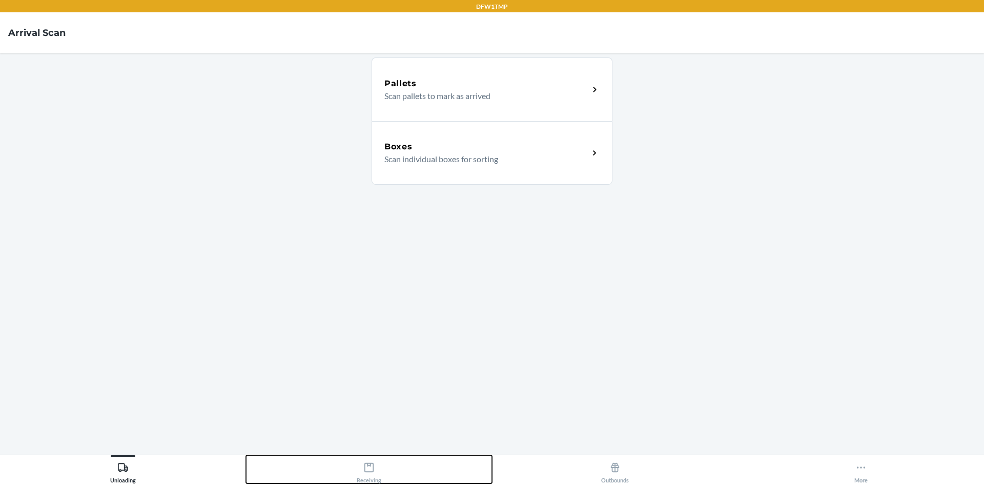
click at [371, 467] on icon at bounding box center [369, 466] width 11 height 11
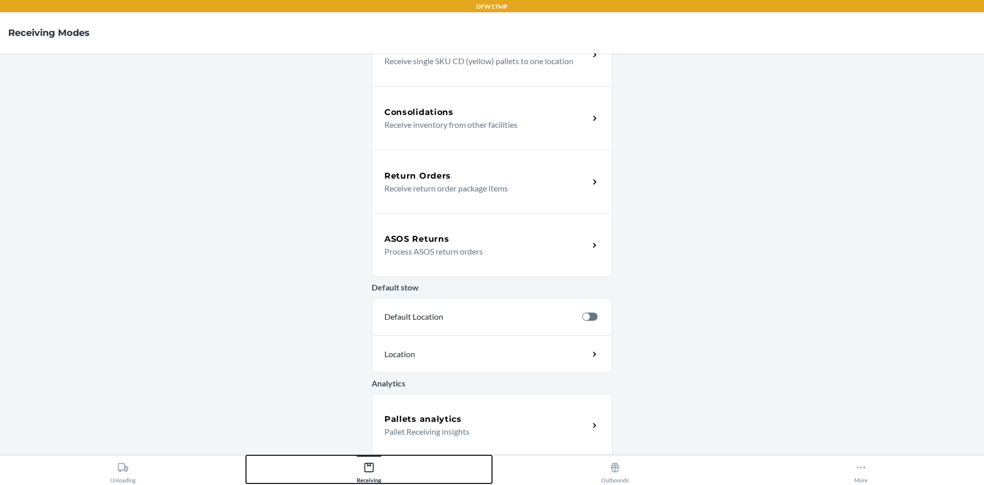
scroll to position [230, 0]
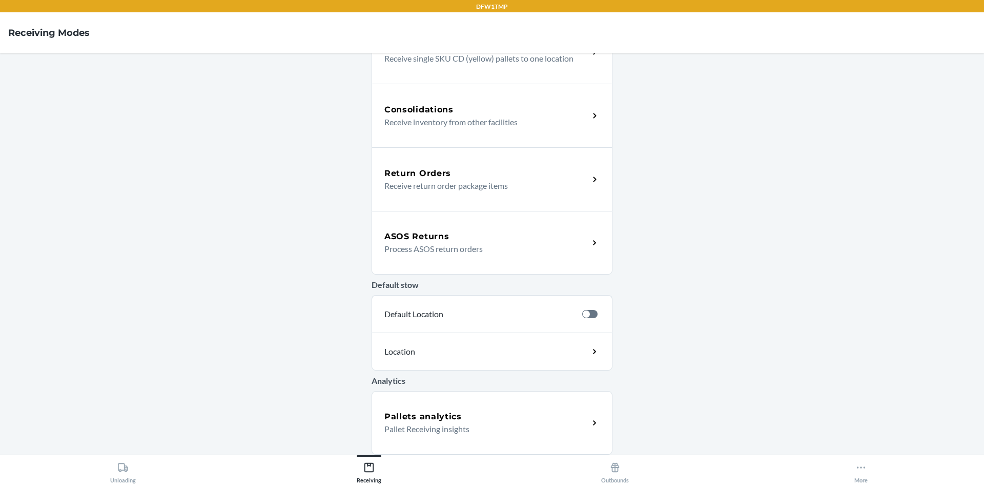
click at [449, 246] on p "Process ASOS return orders" at bounding box center [483, 249] width 196 height 12
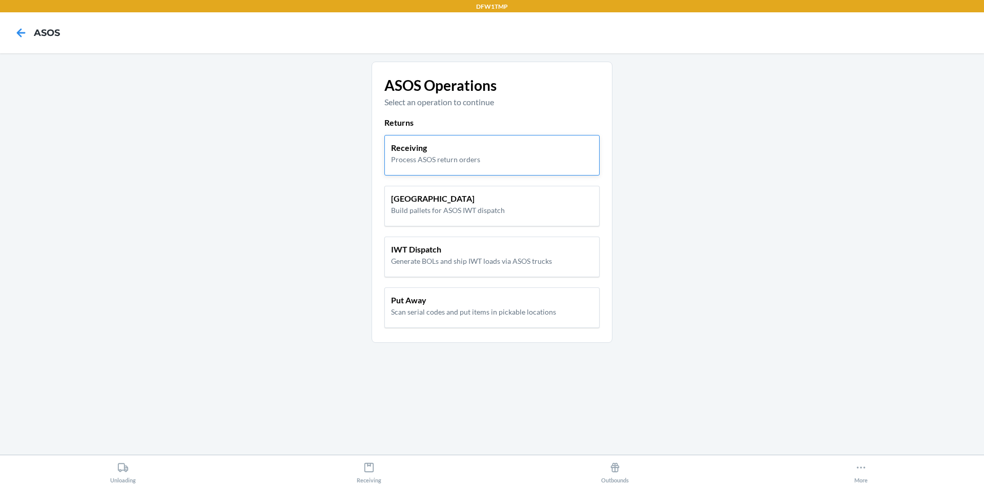
click at [476, 154] on p "Process ASOS return orders" at bounding box center [435, 159] width 89 height 11
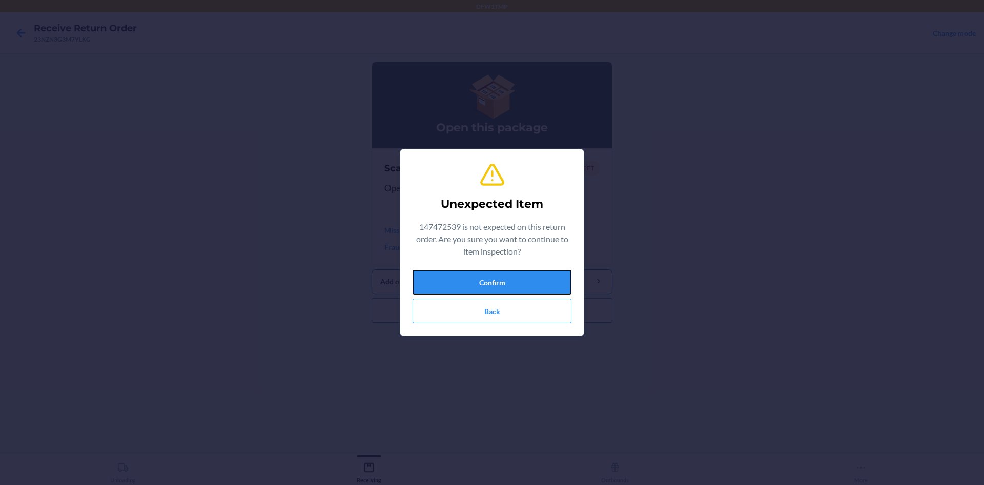
click at [538, 271] on button "Confirm" at bounding box center [492, 282] width 159 height 25
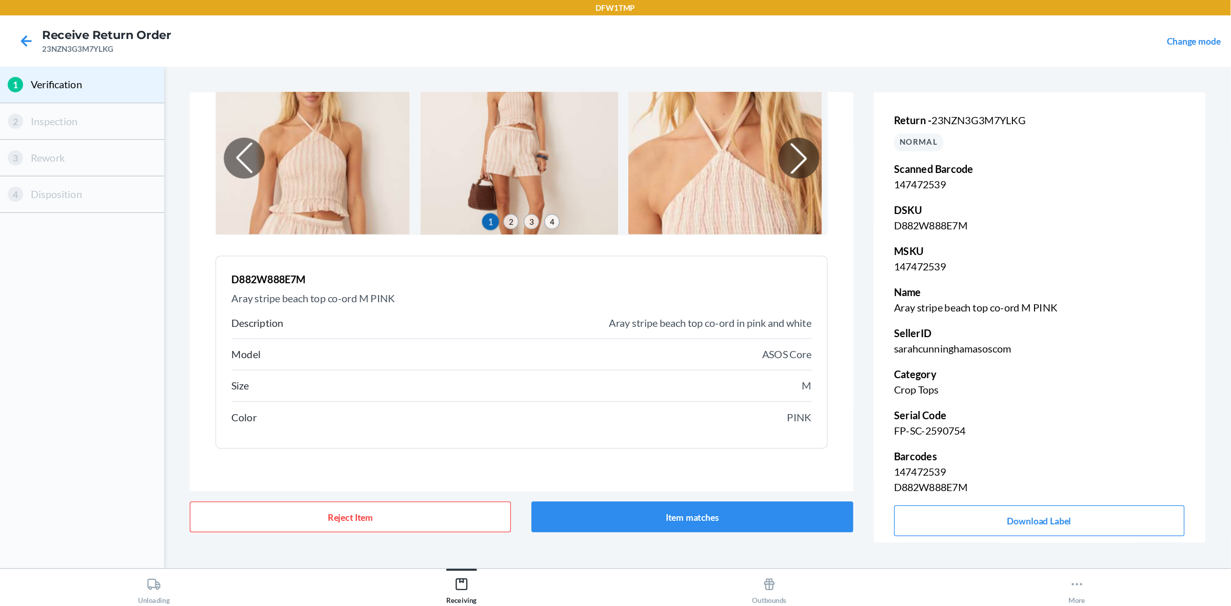
scroll to position [66, 0]
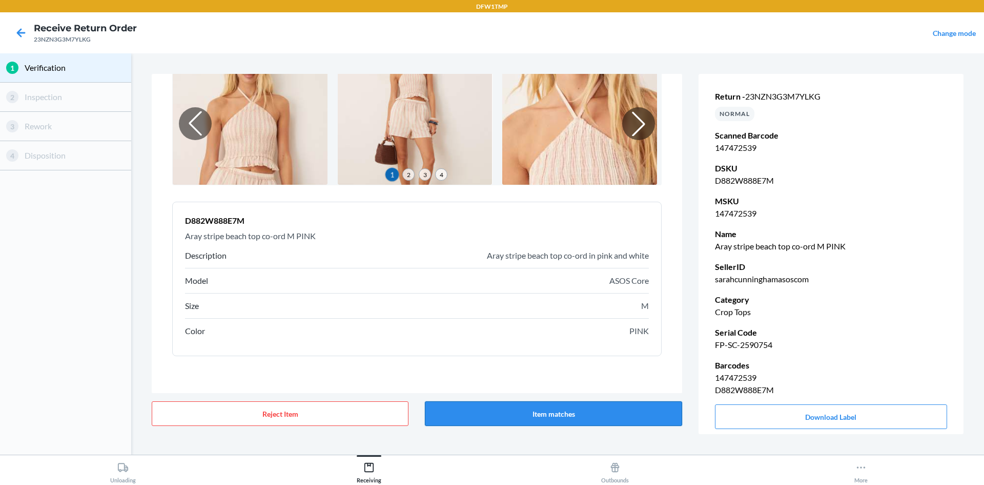
click at [551, 408] on button "Item matches" at bounding box center [553, 413] width 257 height 25
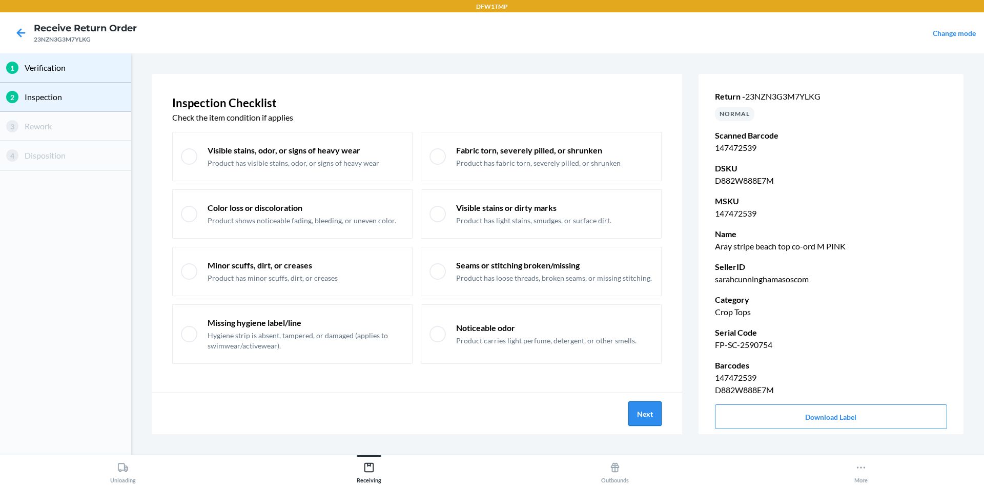
click at [642, 410] on button "Next" at bounding box center [645, 413] width 33 height 25
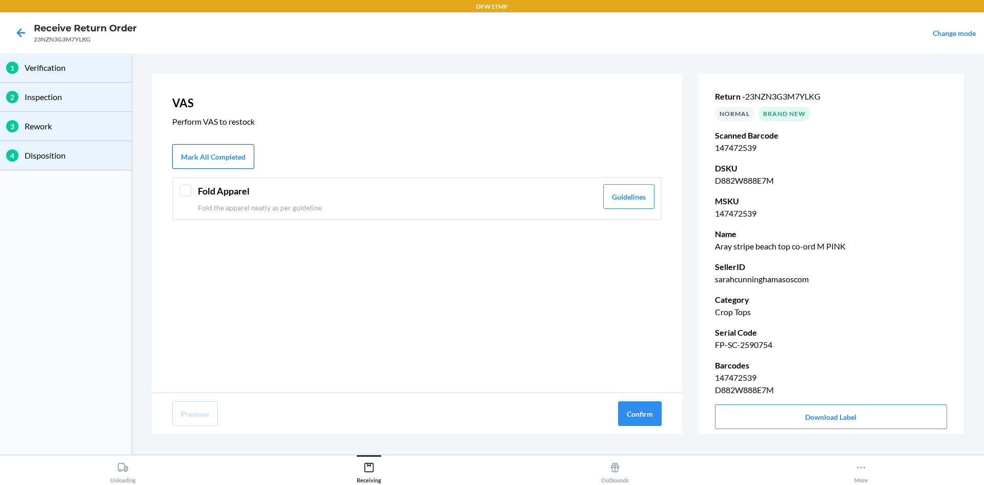
click at [213, 165] on button "Mark All Completed" at bounding box center [213, 156] width 82 height 25
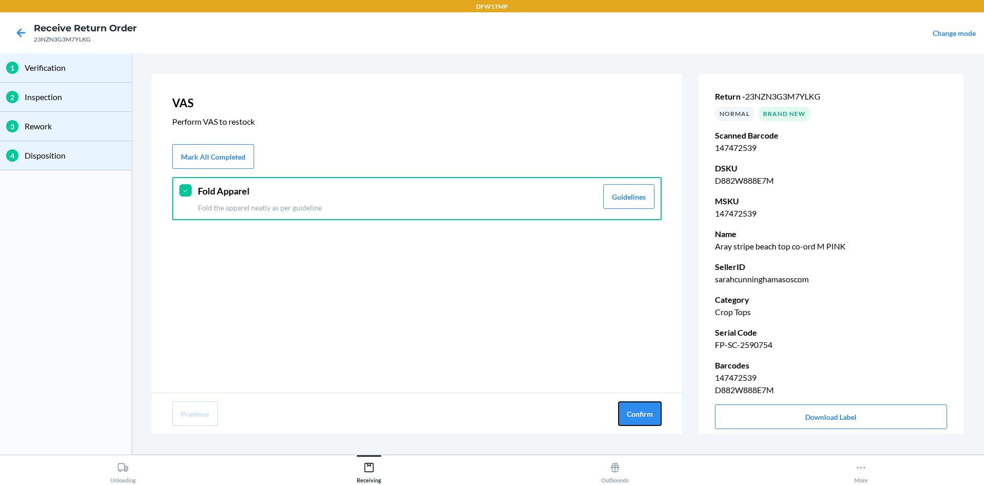
drag, startPoint x: 637, startPoint y: 407, endPoint x: 635, endPoint y: 387, distance: 20.1
click at [637, 405] on button "Confirm" at bounding box center [640, 413] width 44 height 25
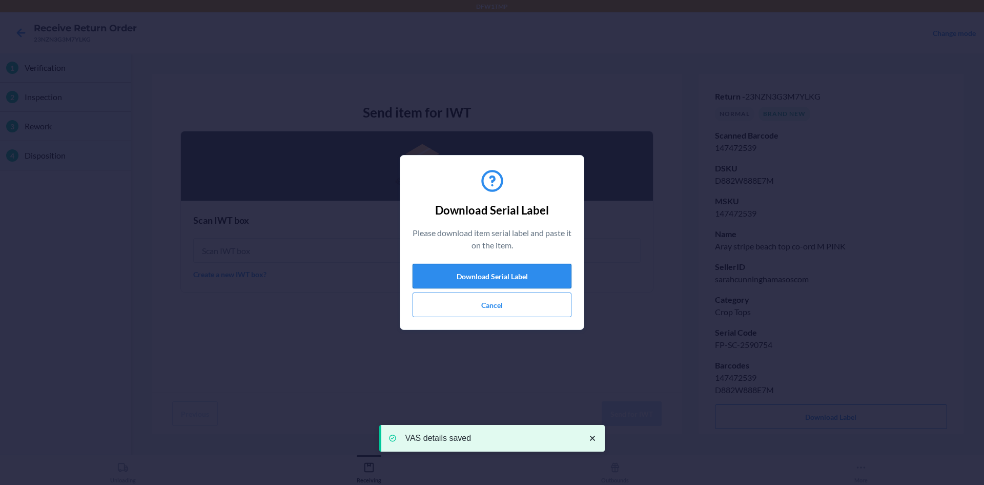
click at [505, 279] on button "Download Serial Label" at bounding box center [492, 276] width 159 height 25
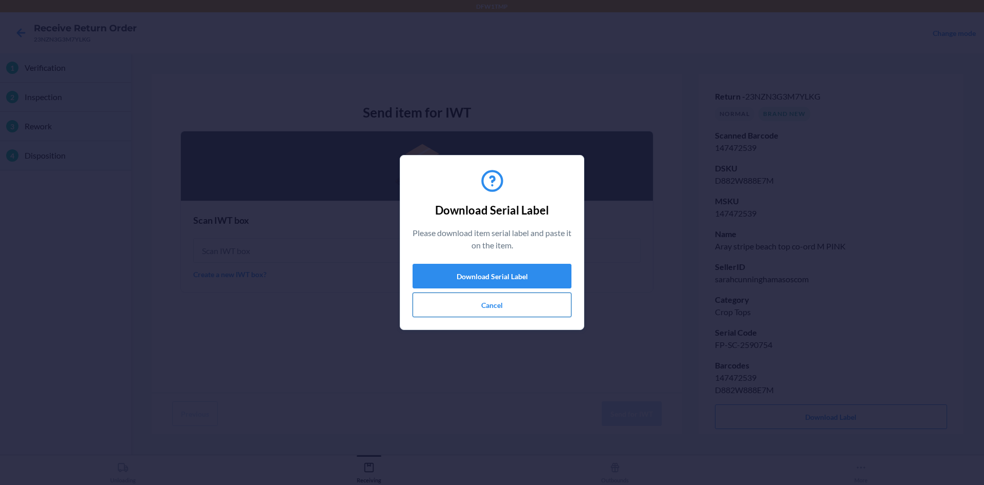
click at [479, 309] on button "Cancel" at bounding box center [492, 304] width 159 height 25
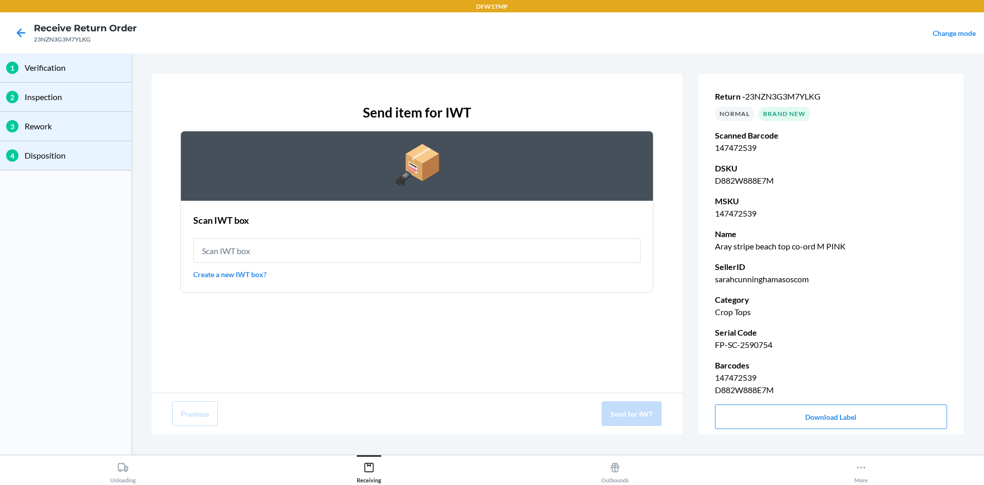
type input "IWT0000019D4"
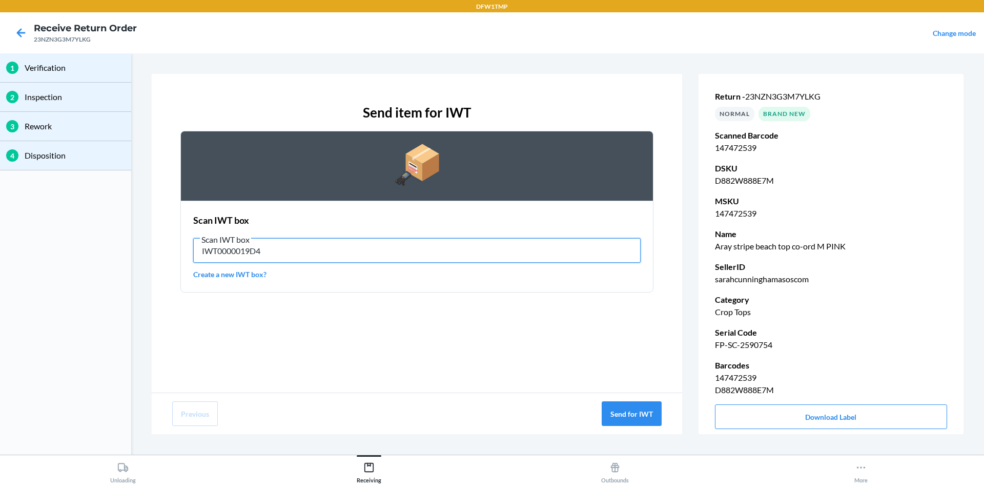
click at [573, 251] on input "IWT0000019D4" at bounding box center [417, 250] width 448 height 25
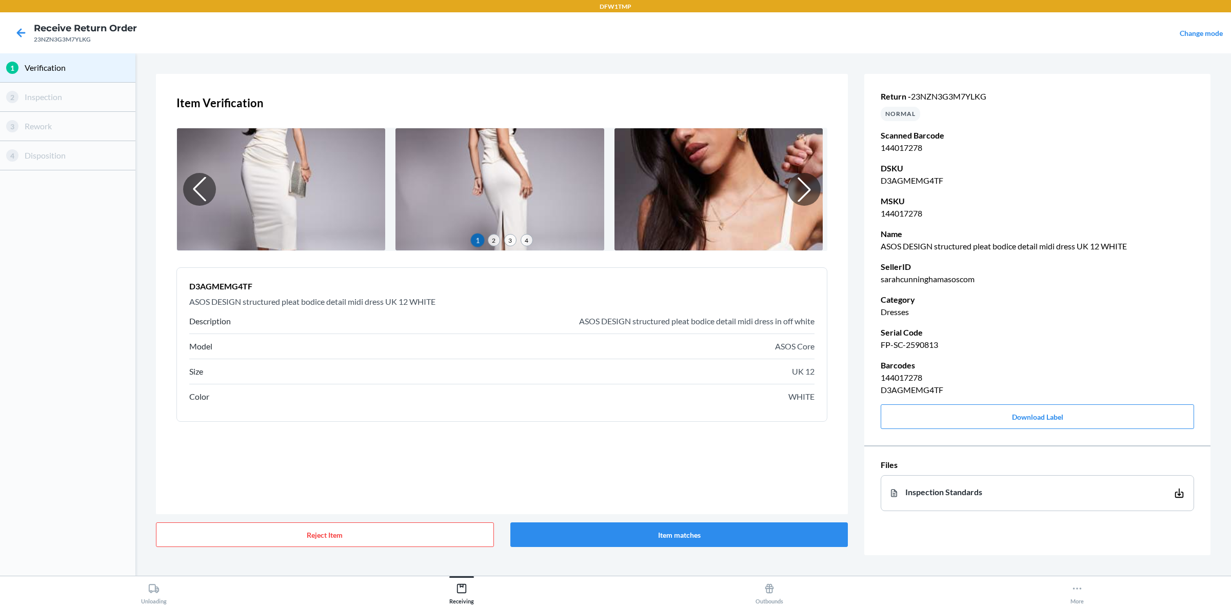
click at [825, 467] on div "Item Verification 1 2 3 4 D3AGMEMG4TF ASOS DESIGN structured pleat bodice detai…" at bounding box center [502, 294] width 692 height 440
click at [803, 484] on button "Item matches" at bounding box center [679, 534] width 338 height 25
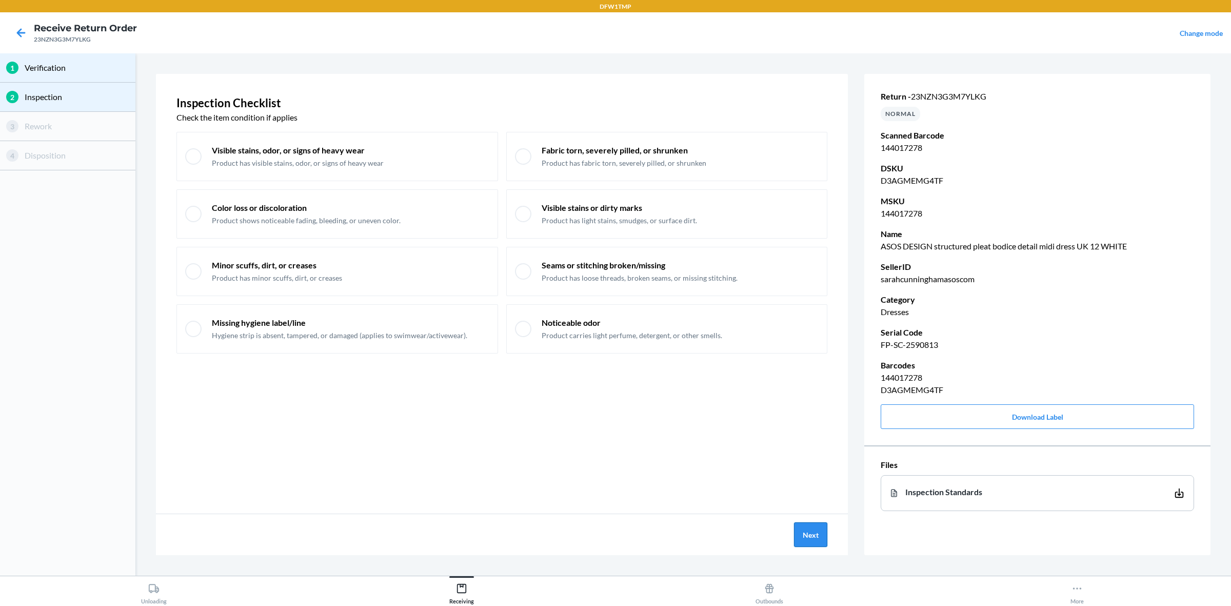
click at [826, 484] on button "Next" at bounding box center [810, 534] width 33 height 25
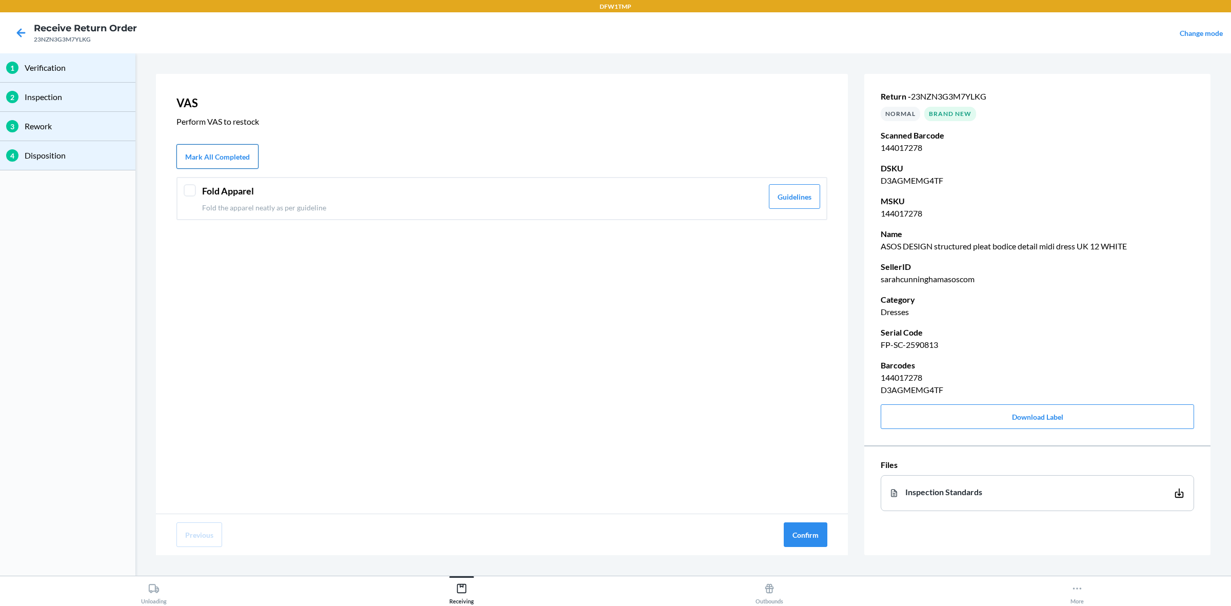
click at [218, 159] on button "Mark All Completed" at bounding box center [217, 156] width 82 height 25
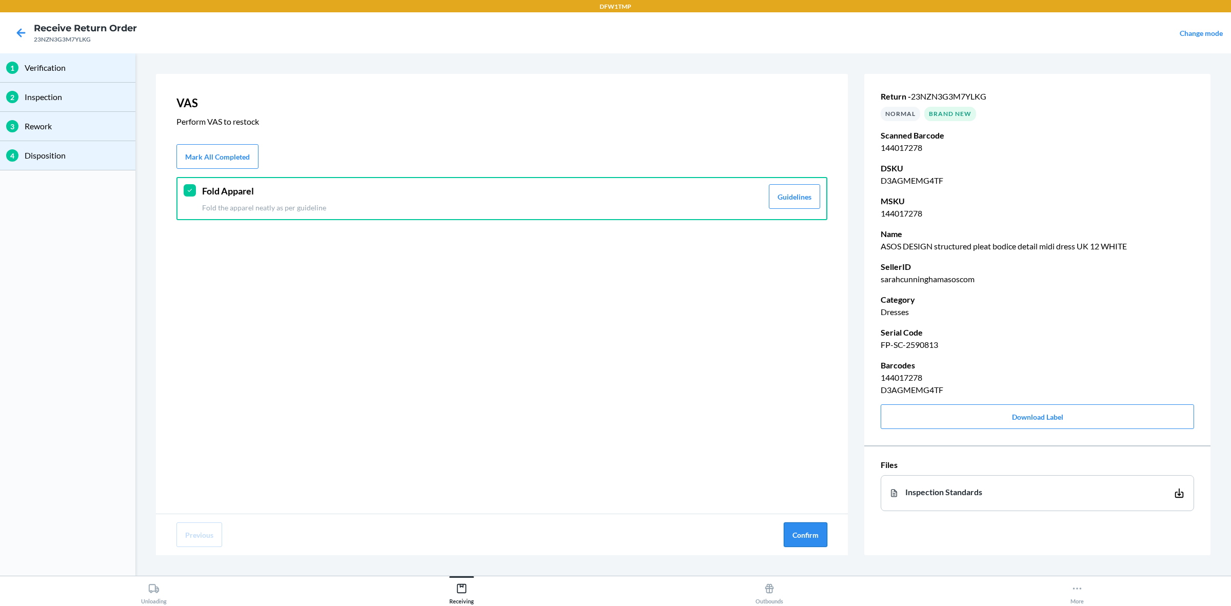
click at [809, 484] on button "Confirm" at bounding box center [805, 534] width 44 height 25
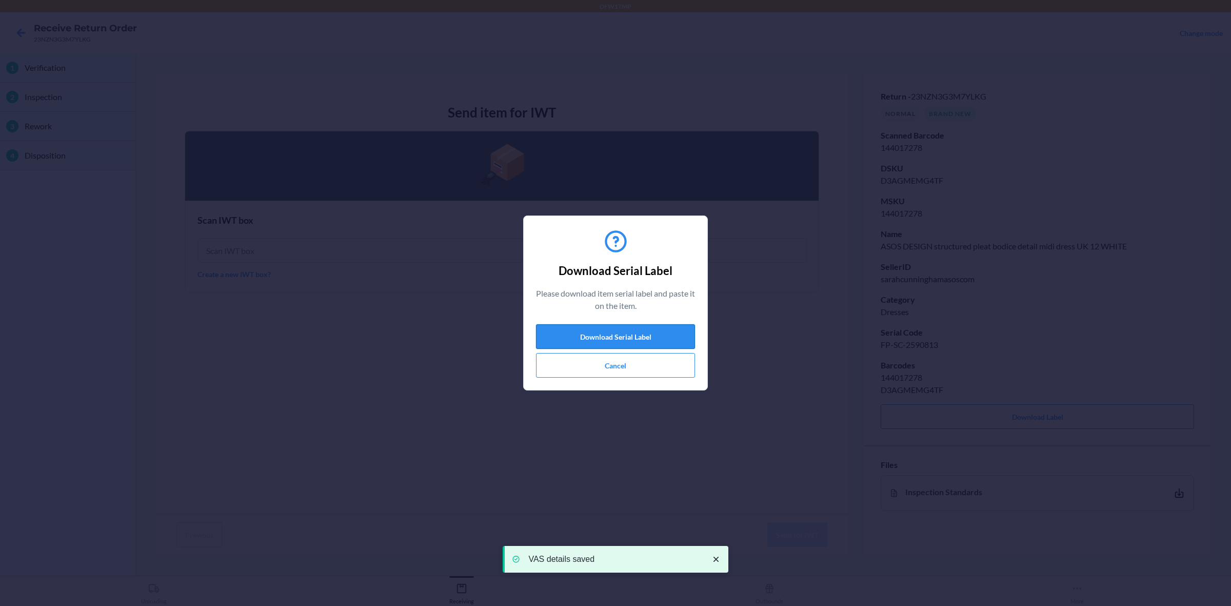
click at [617, 337] on button "Download Serial Label" at bounding box center [615, 336] width 159 height 25
click at [616, 367] on button "Cancel" at bounding box center [615, 365] width 159 height 25
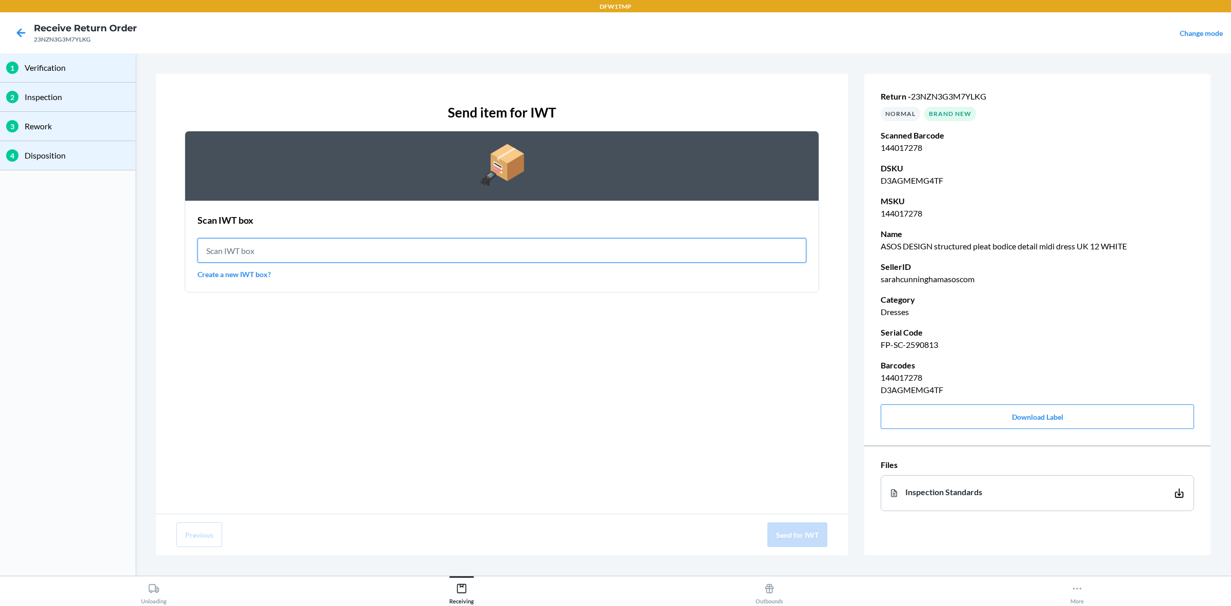
click at [435, 259] on input "text" at bounding box center [501, 250] width 609 height 25
type input "IWT0000019D4"
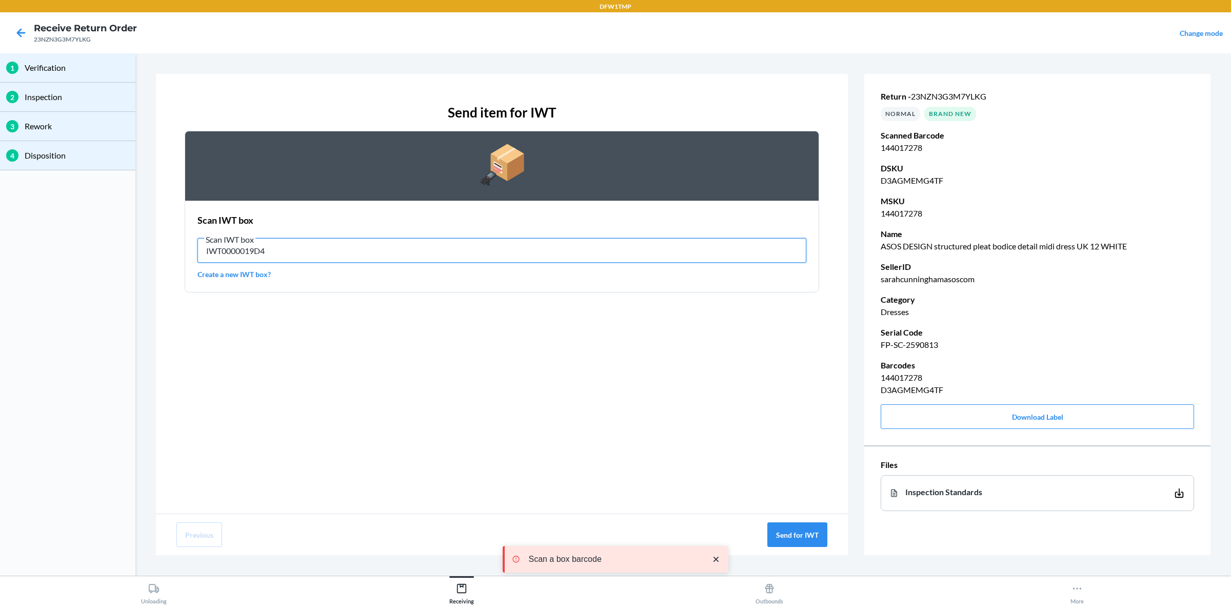
click at [545, 254] on input "IWT0000019D4" at bounding box center [501, 250] width 609 height 25
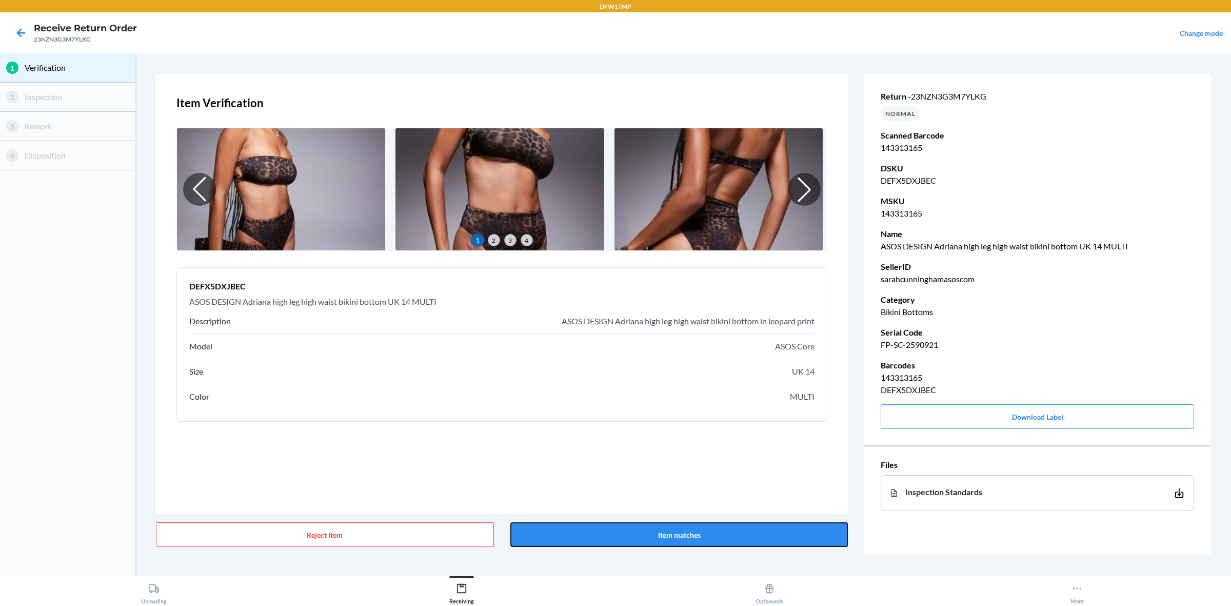
drag, startPoint x: 640, startPoint y: 526, endPoint x: 630, endPoint y: 519, distance: 12.5
click at [639, 484] on button "Item matches" at bounding box center [679, 534] width 338 height 25
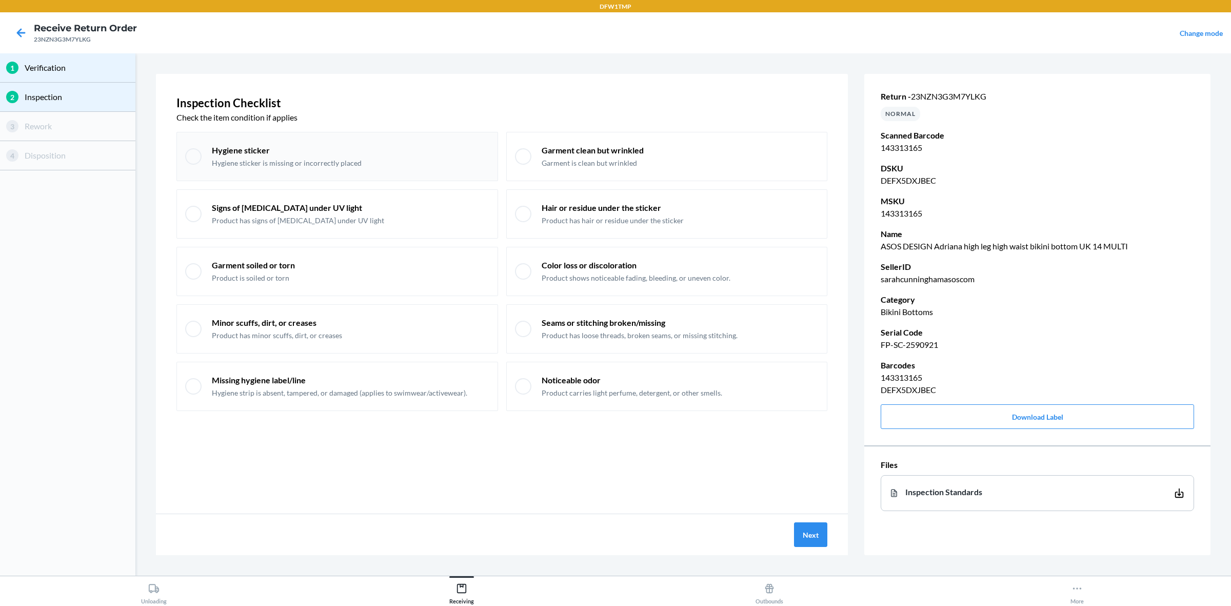
click at [315, 154] on p "Hygiene sticker" at bounding box center [287, 150] width 150 height 11
checkbox input "true"
click at [375, 335] on div "Minor scuffs, dirt, or creases Product has minor scuffs, dirt, or creases" at bounding box center [350, 329] width 277 height 24
checkbox input "true"
click at [794, 484] on button "Next" at bounding box center [810, 534] width 33 height 25
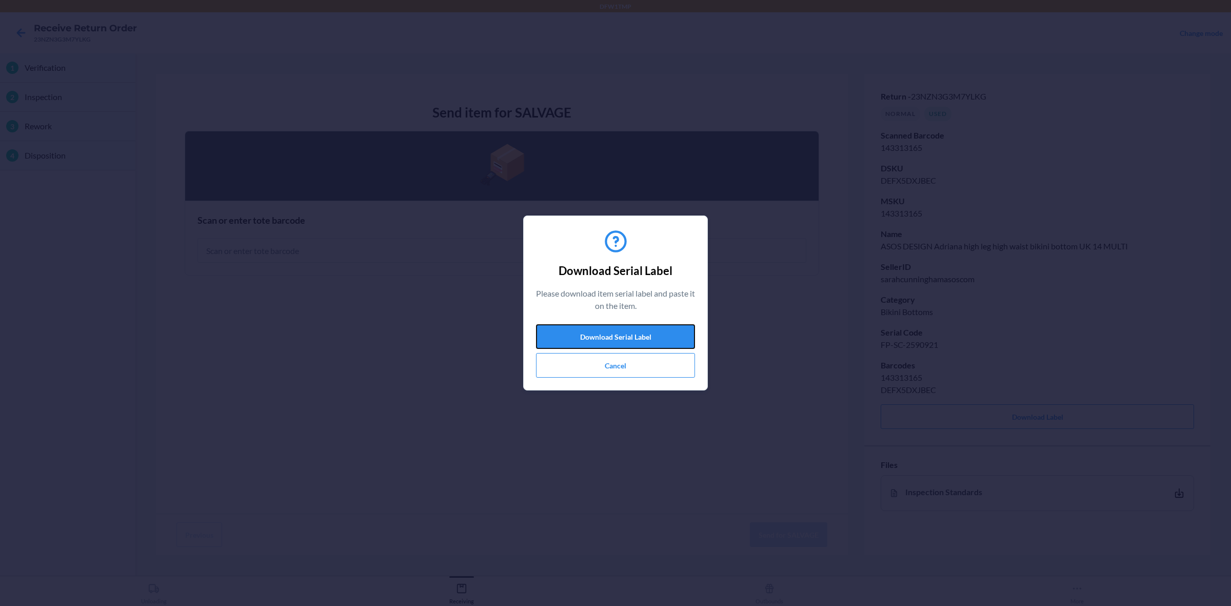
drag, startPoint x: 616, startPoint y: 336, endPoint x: 614, endPoint y: 306, distance: 30.3
click at [616, 336] on button "Download Serial Label" at bounding box center [615, 336] width 159 height 25
click at [579, 375] on button "Cancel" at bounding box center [615, 365] width 159 height 25
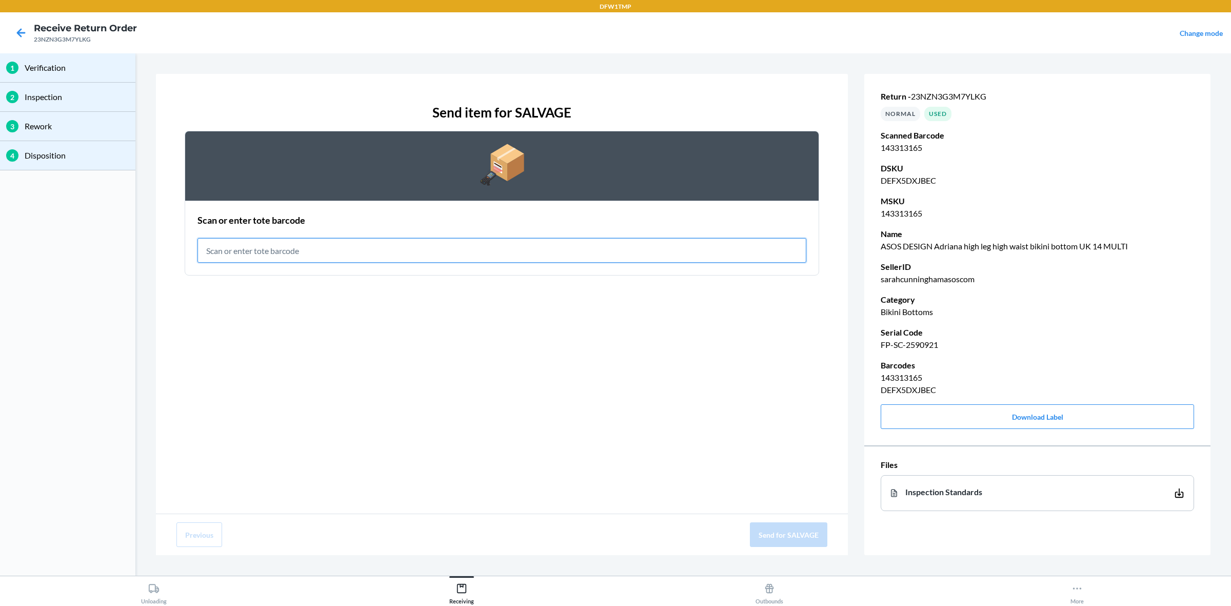
click at [504, 248] on input "text" at bounding box center [501, 250] width 609 height 25
type input "RET-SLV-0043"
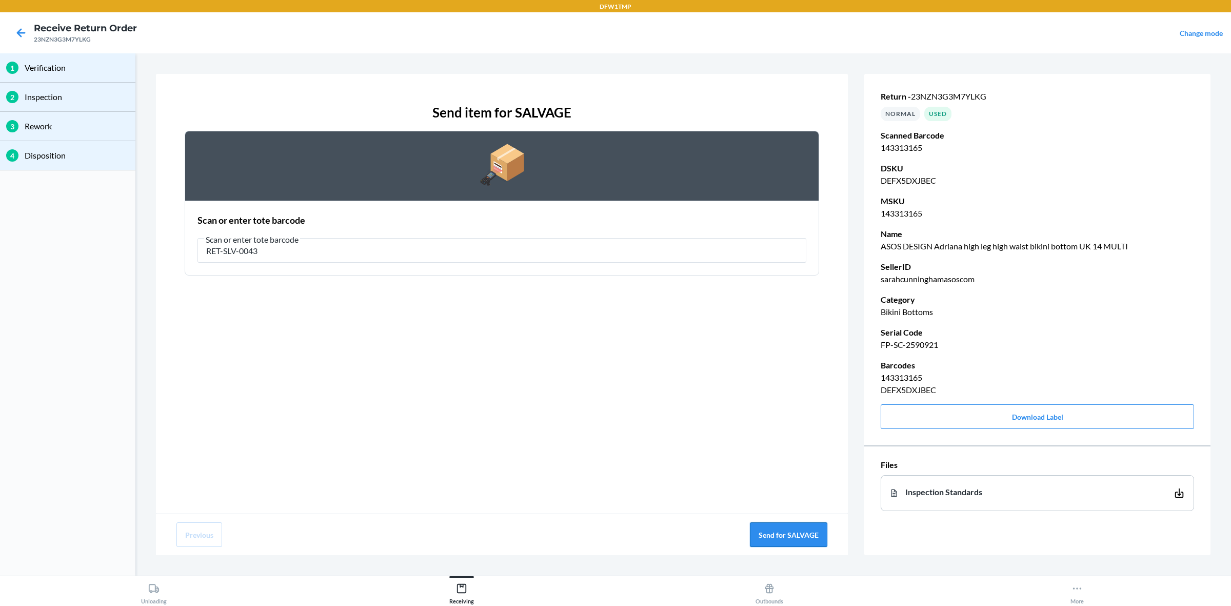
click at [770, 484] on button "Send for SALVAGE" at bounding box center [788, 534] width 77 height 25
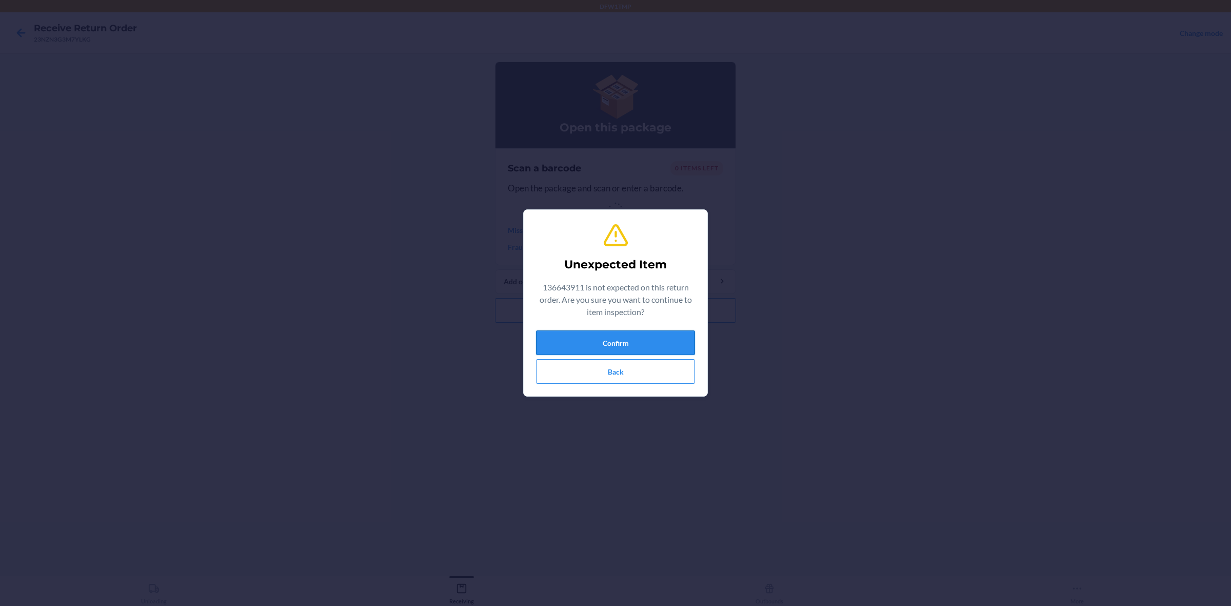
click at [580, 336] on button "Confirm" at bounding box center [615, 342] width 159 height 25
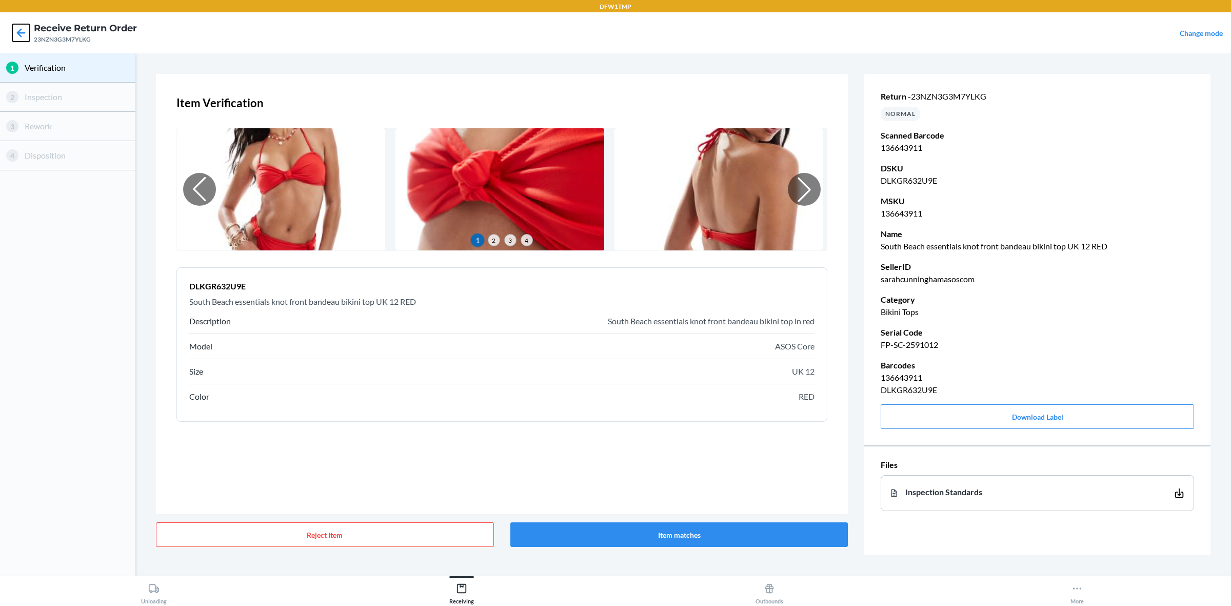
click at [26, 32] on icon at bounding box center [20, 32] width 17 height 17
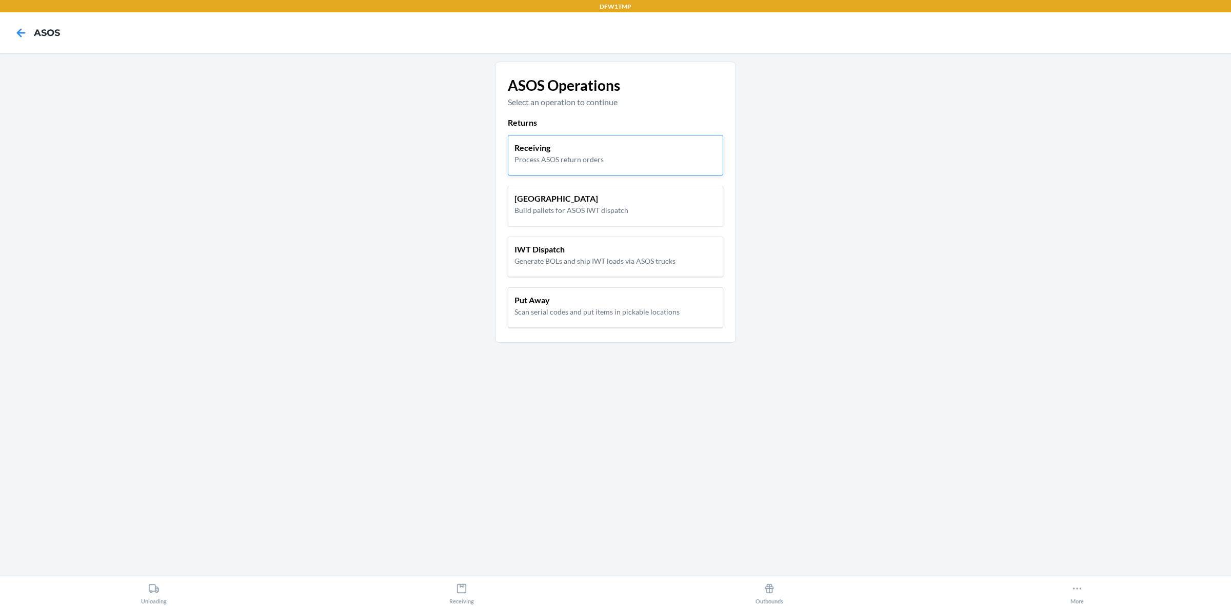
click at [595, 156] on p "Process ASOS return orders" at bounding box center [558, 159] width 89 height 11
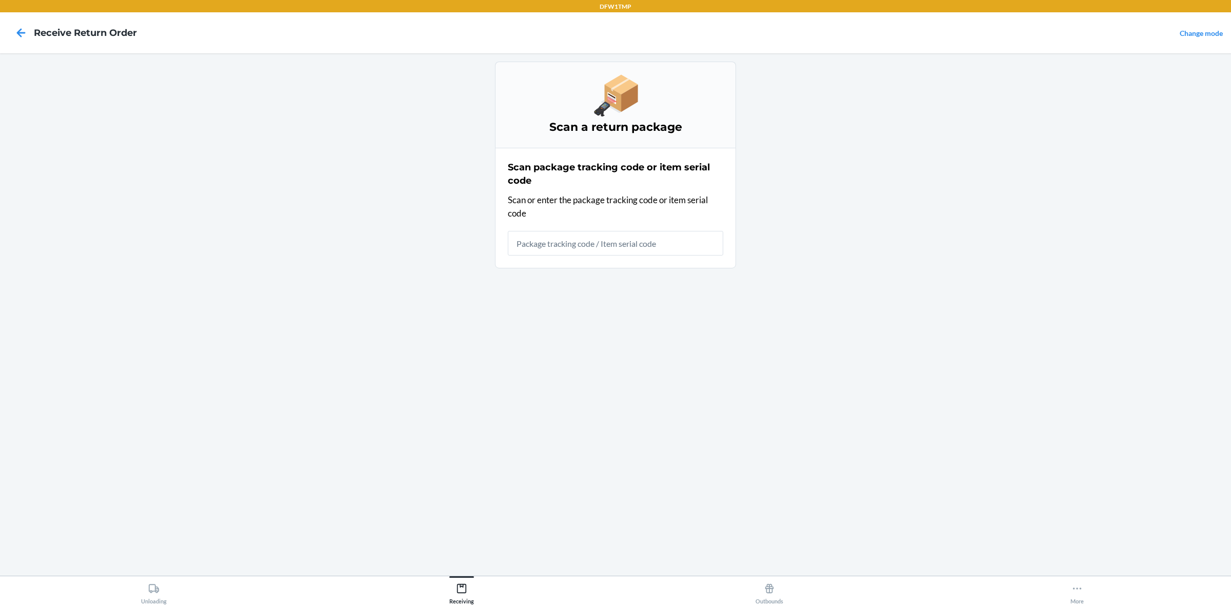
click at [583, 252] on input "text" at bounding box center [615, 243] width 215 height 25
type input "23NZN3G3M7YLKG"
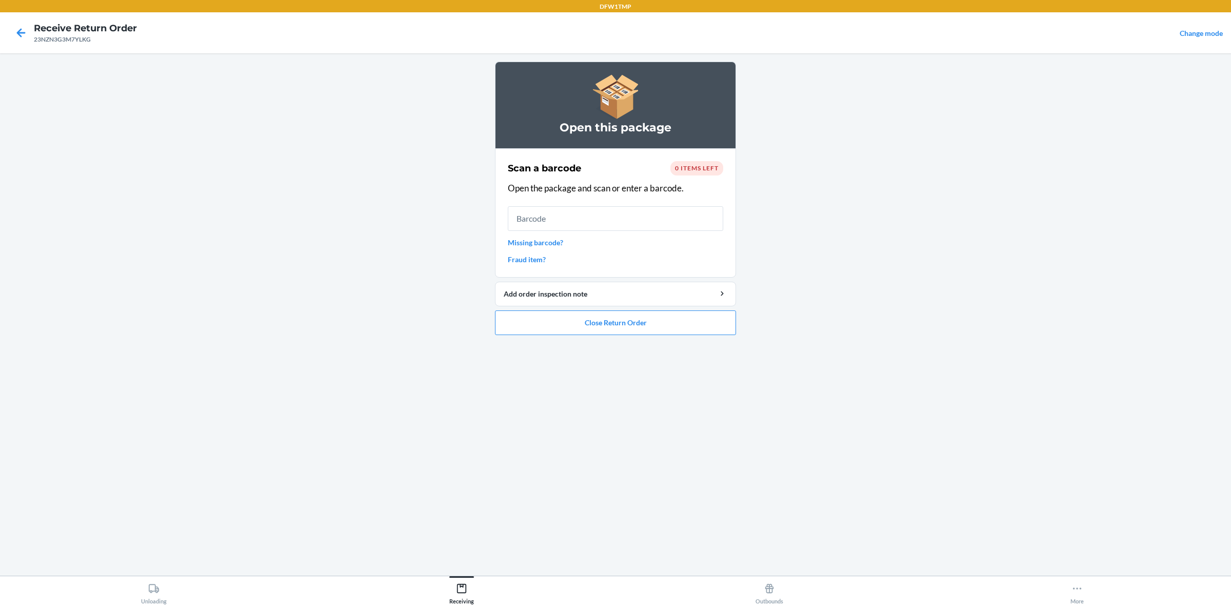
click at [697, 171] on span "0 items left" at bounding box center [697, 168] width 44 height 8
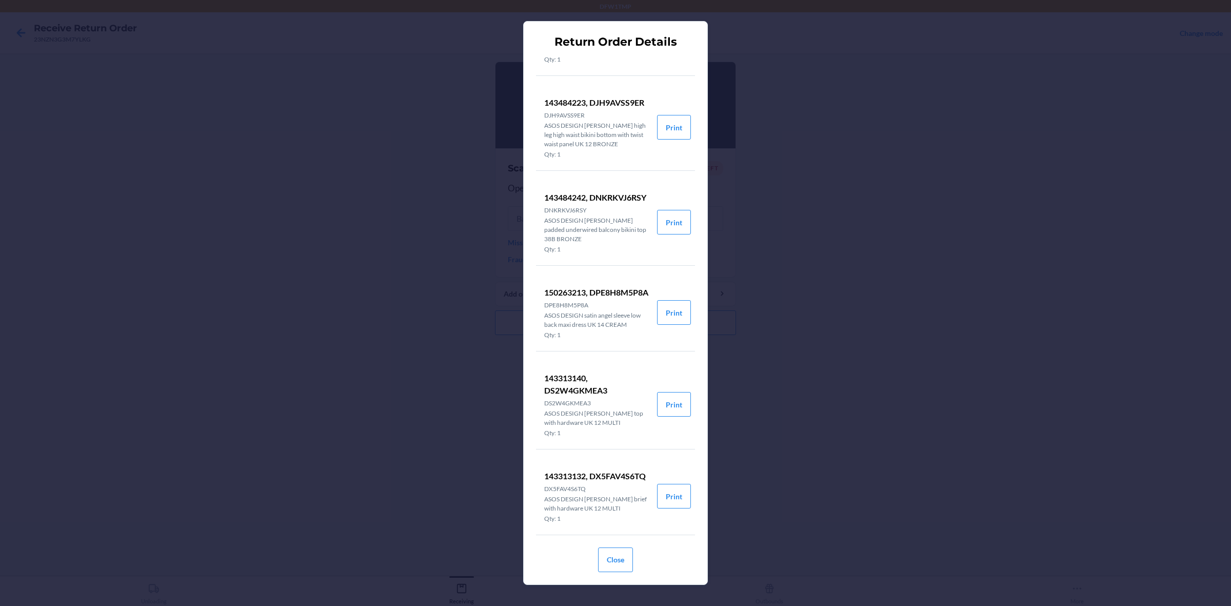
scroll to position [336, 0]
click at [909, 447] on div "Return Order Details 144017278, D3AGMEMG4TF D3AGMEMG4TF ASOS DESIGN structured …" at bounding box center [615, 303] width 1231 height 606
drag, startPoint x: 593, startPoint y: 557, endPoint x: 609, endPoint y: 560, distance: 16.8
click at [595, 484] on div "Close" at bounding box center [615, 557] width 159 height 29
click at [613, 484] on button "Close" at bounding box center [615, 559] width 35 height 25
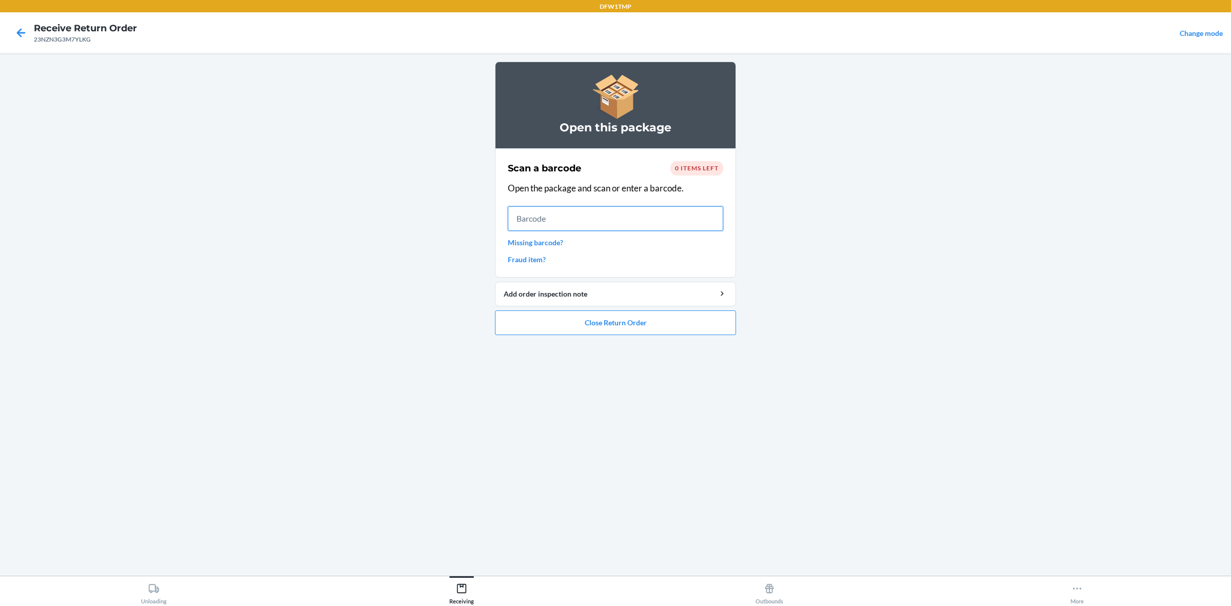
click at [534, 216] on input "text" at bounding box center [615, 218] width 215 height 25
type input "14348217"
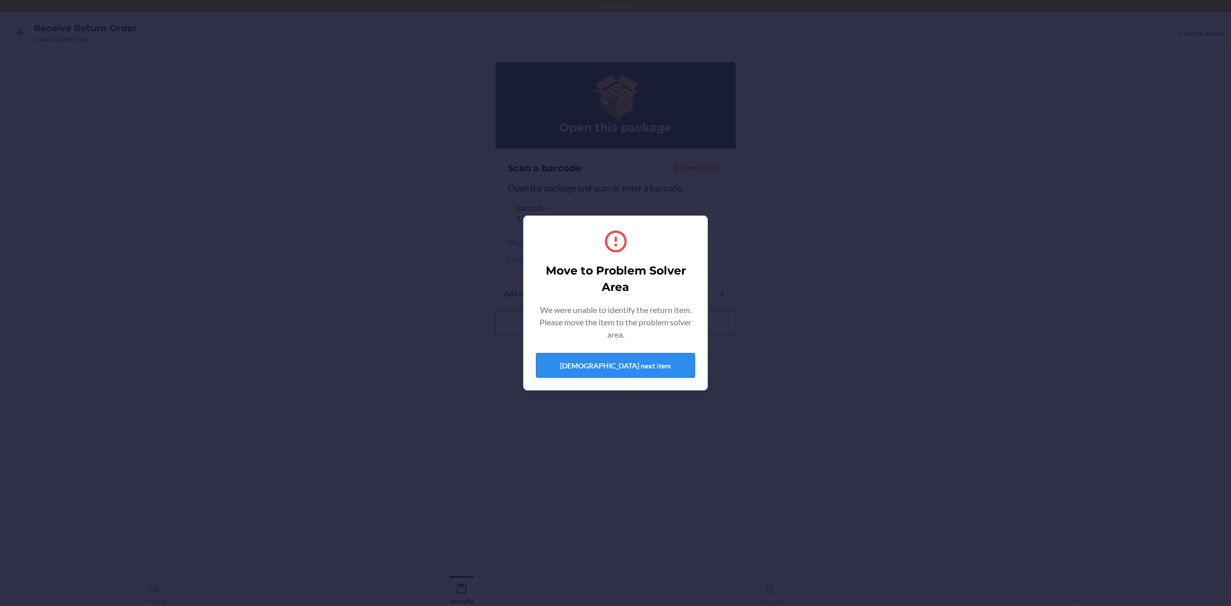
click at [642, 363] on button "[DEMOGRAPHIC_DATA] next item" at bounding box center [615, 365] width 159 height 25
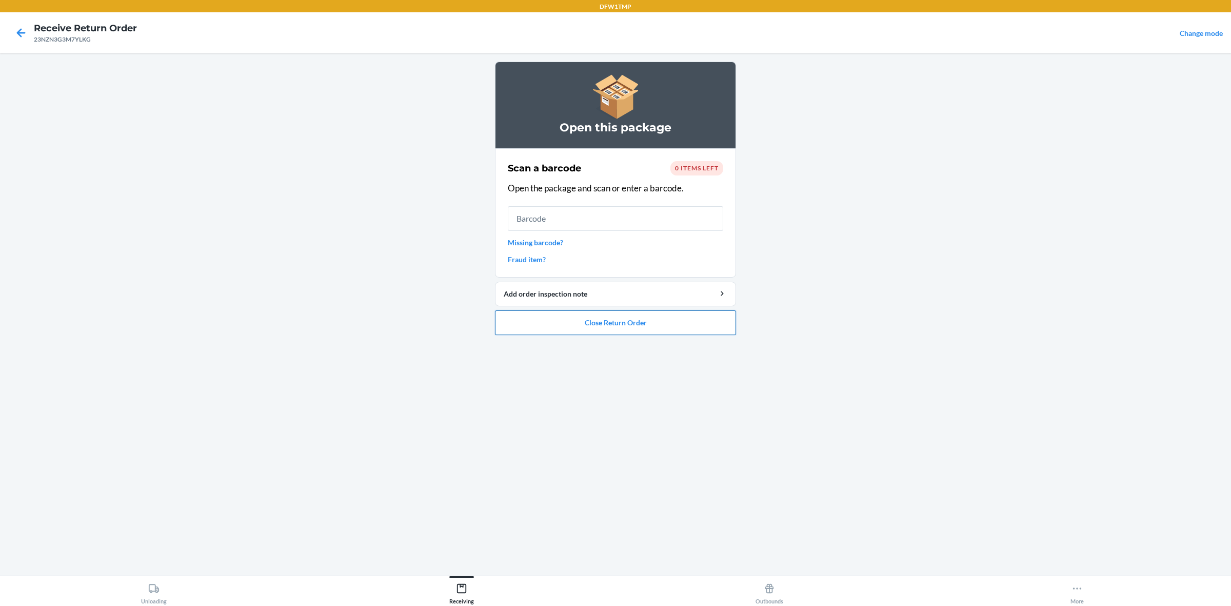
click at [620, 320] on button "Close Return Order" at bounding box center [615, 322] width 241 height 25
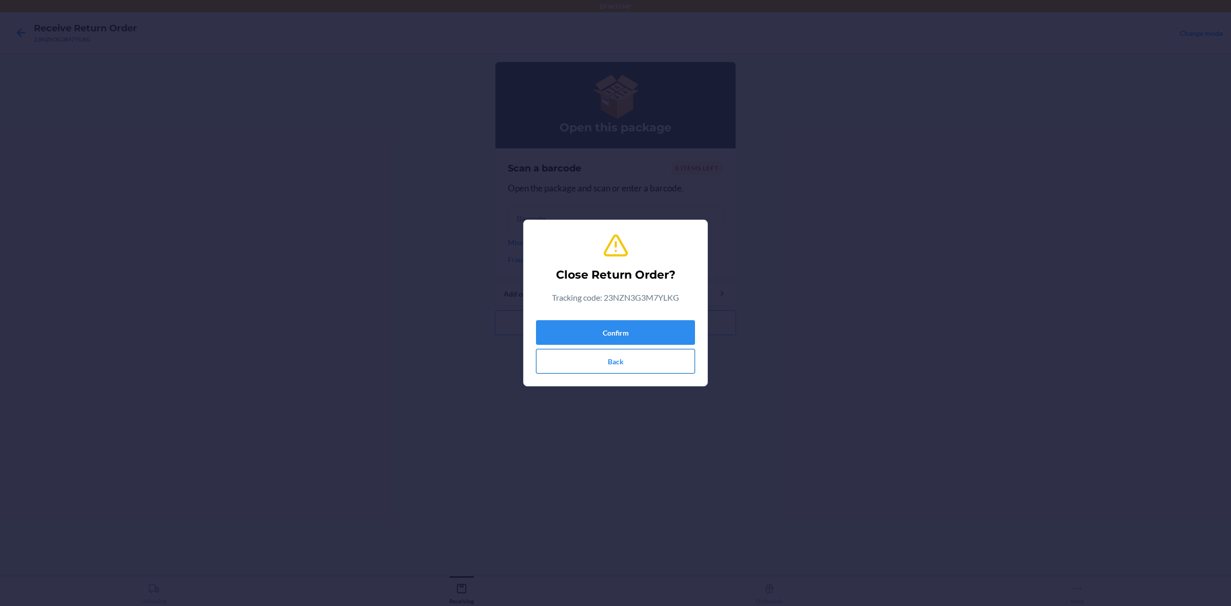
click at [650, 355] on button "Back" at bounding box center [615, 361] width 159 height 25
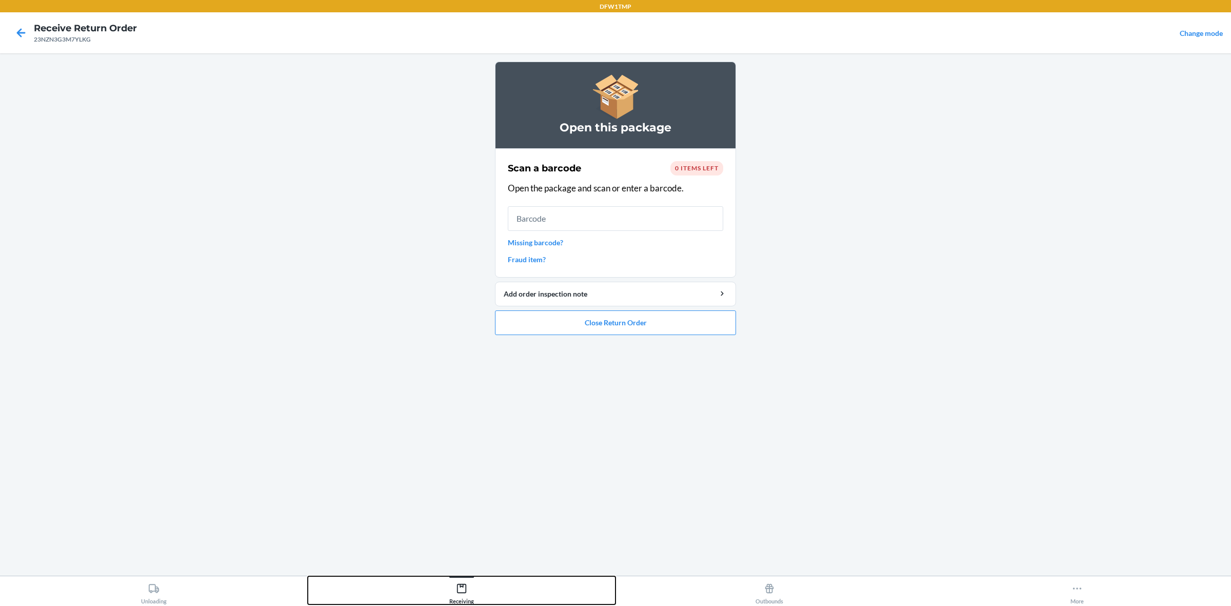
click at [472, 484] on div "Receiving" at bounding box center [461, 591] width 25 height 26
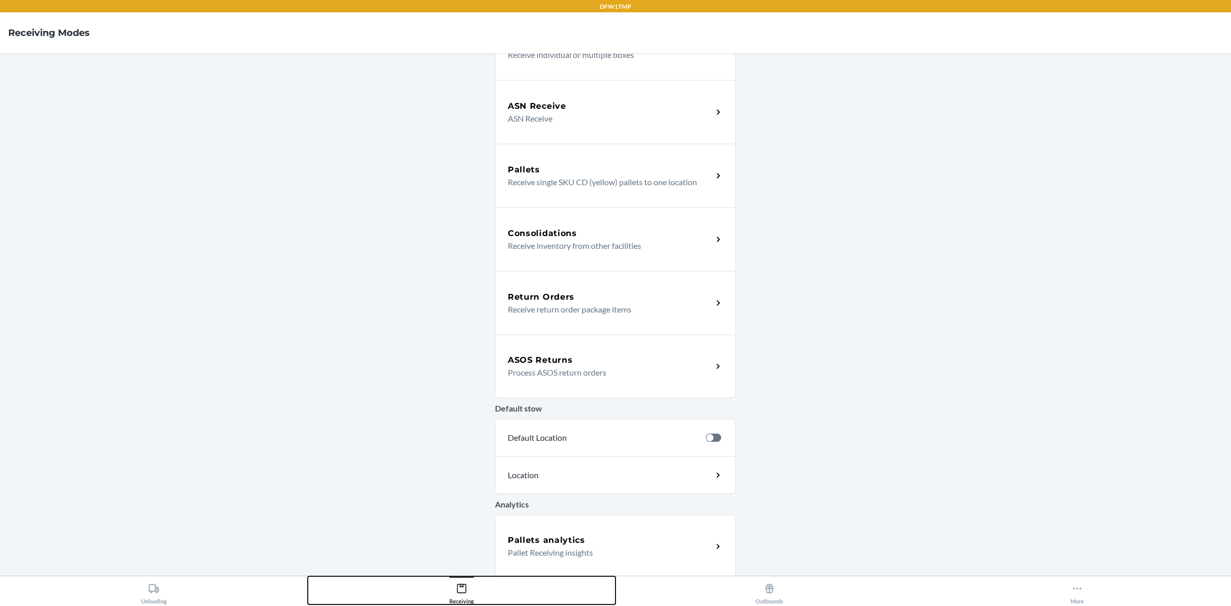
scroll to position [109, 0]
click at [638, 370] on p "Process ASOS return orders" at bounding box center [606, 370] width 196 height 12
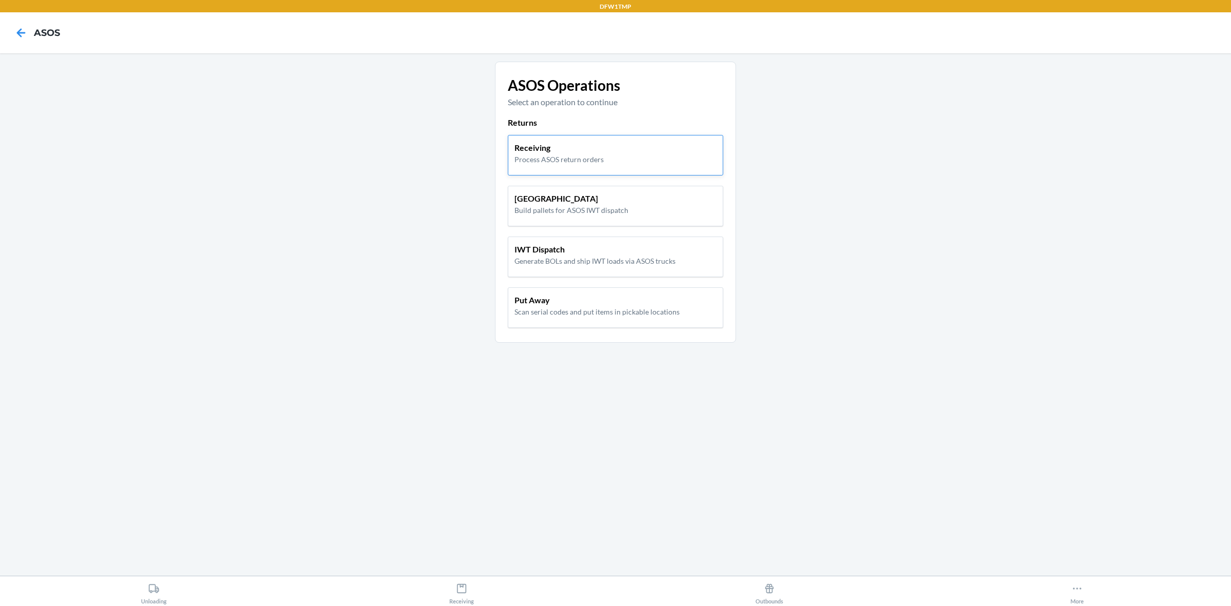
click at [566, 139] on div "Receiving Process ASOS return orders" at bounding box center [615, 155] width 215 height 41
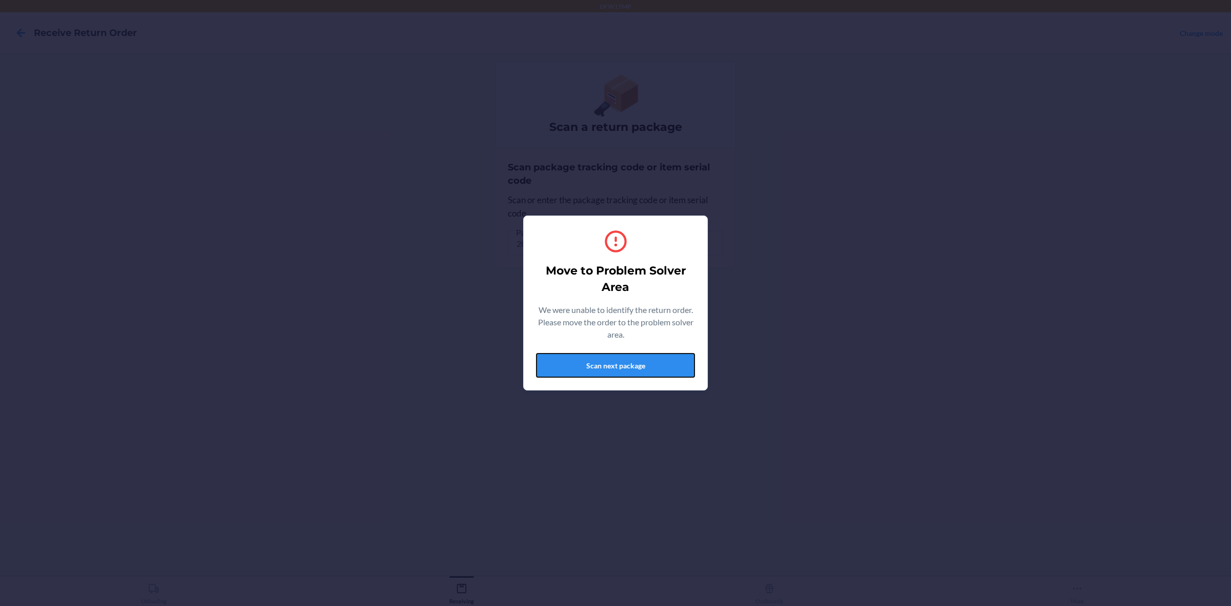
click at [691, 357] on button "Scan next package" at bounding box center [615, 365] width 159 height 25
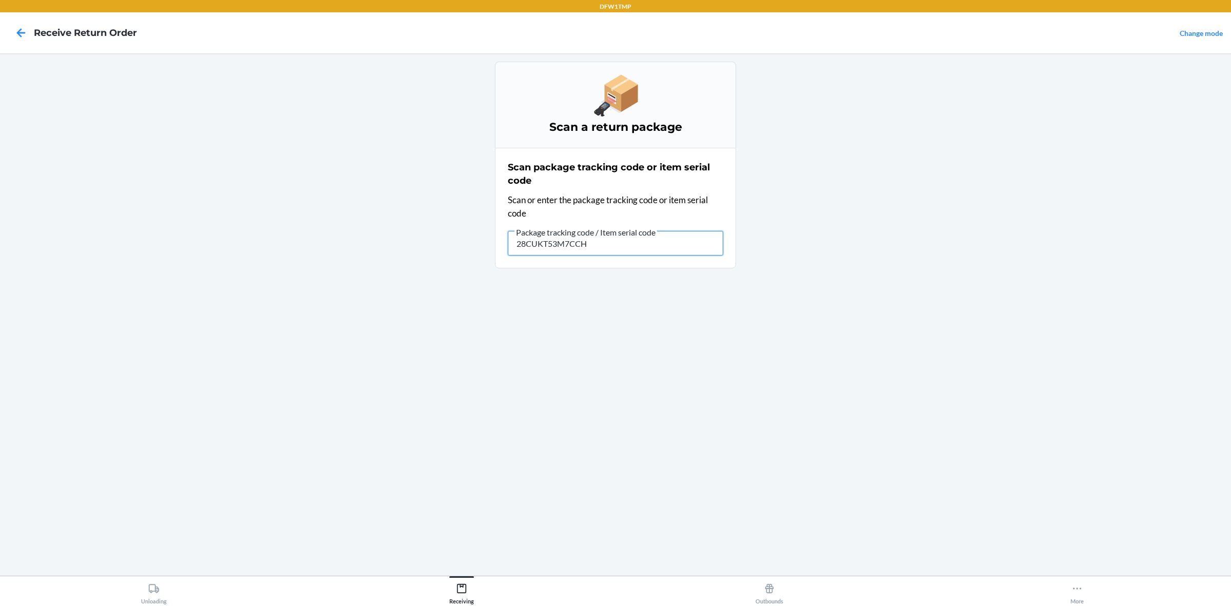
type input "28CUKT53M7CCHT"
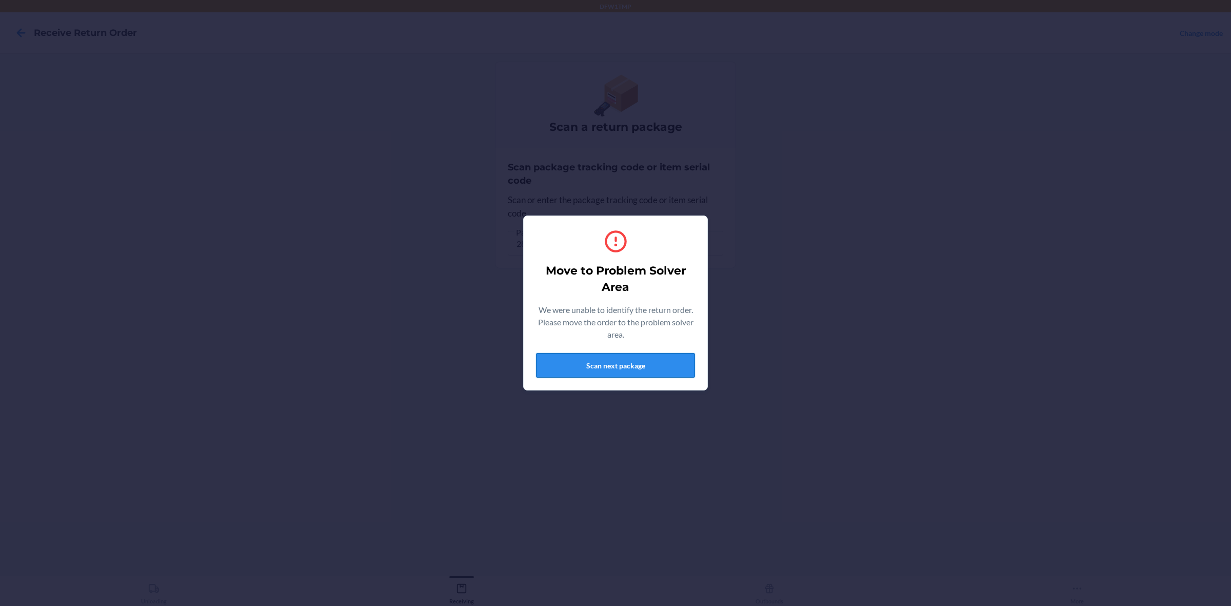
click at [627, 353] on button "Scan next package" at bounding box center [615, 365] width 159 height 25
click at [609, 370] on button "Scan next package" at bounding box center [615, 365] width 159 height 25
click at [624, 366] on button "Scan next package" at bounding box center [615, 365] width 159 height 25
click at [626, 371] on button "Scan next package" at bounding box center [615, 365] width 159 height 25
click at [572, 356] on button "Scan next package" at bounding box center [615, 365] width 159 height 25
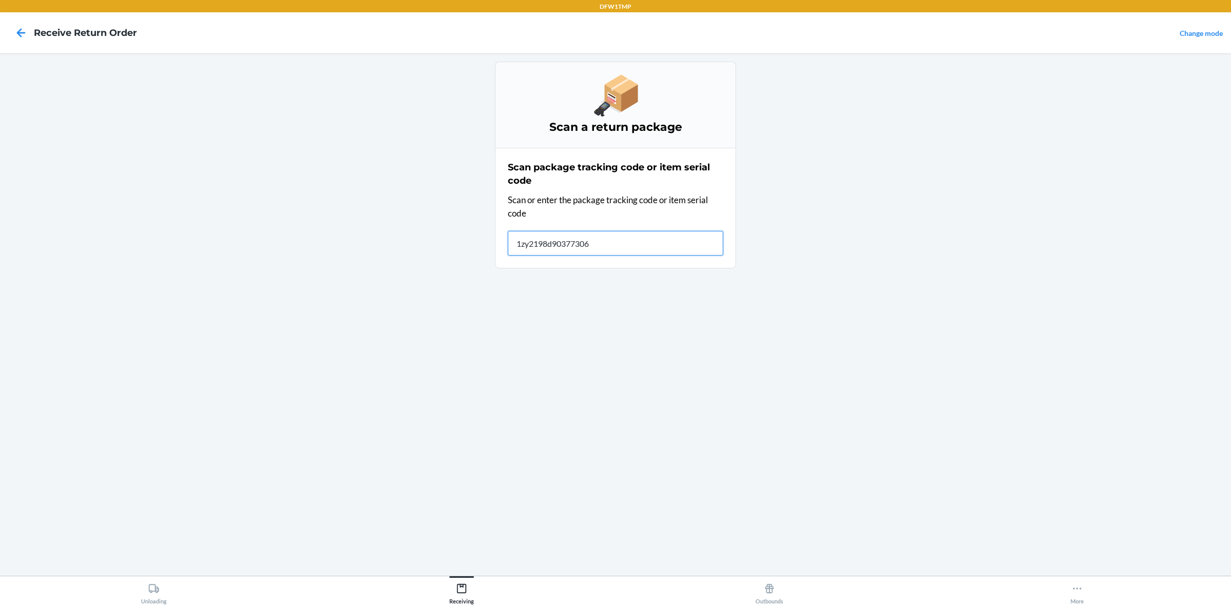
type input "1zy2198d903773060"
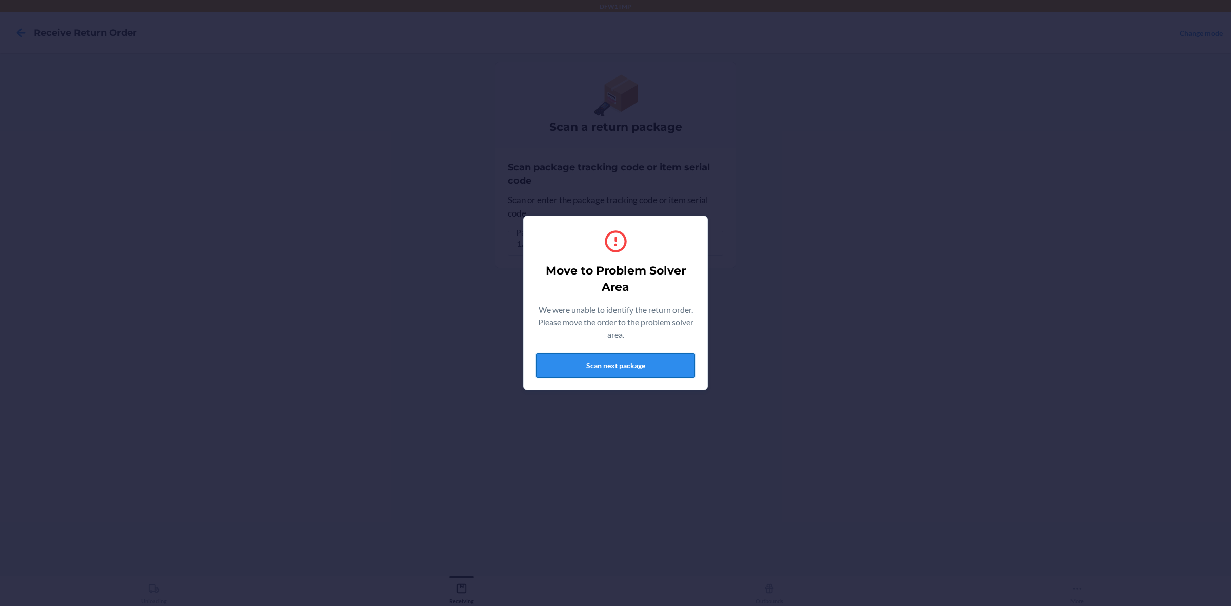
click at [570, 363] on button "Scan next package" at bounding box center [615, 365] width 159 height 25
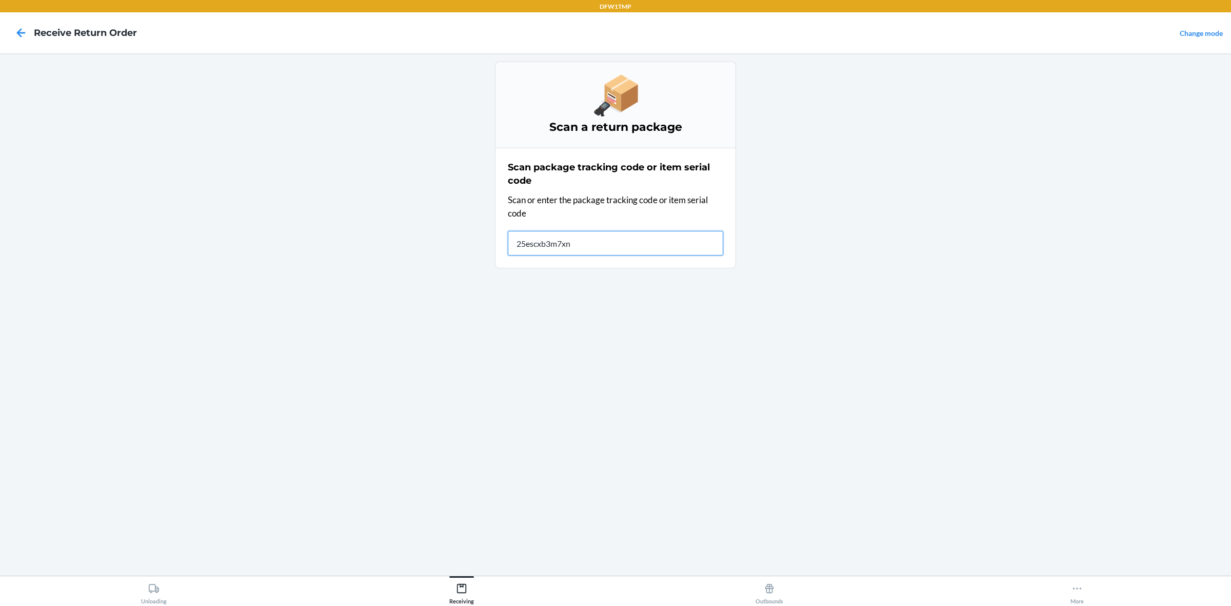
type input "25escxb3m7xnj"
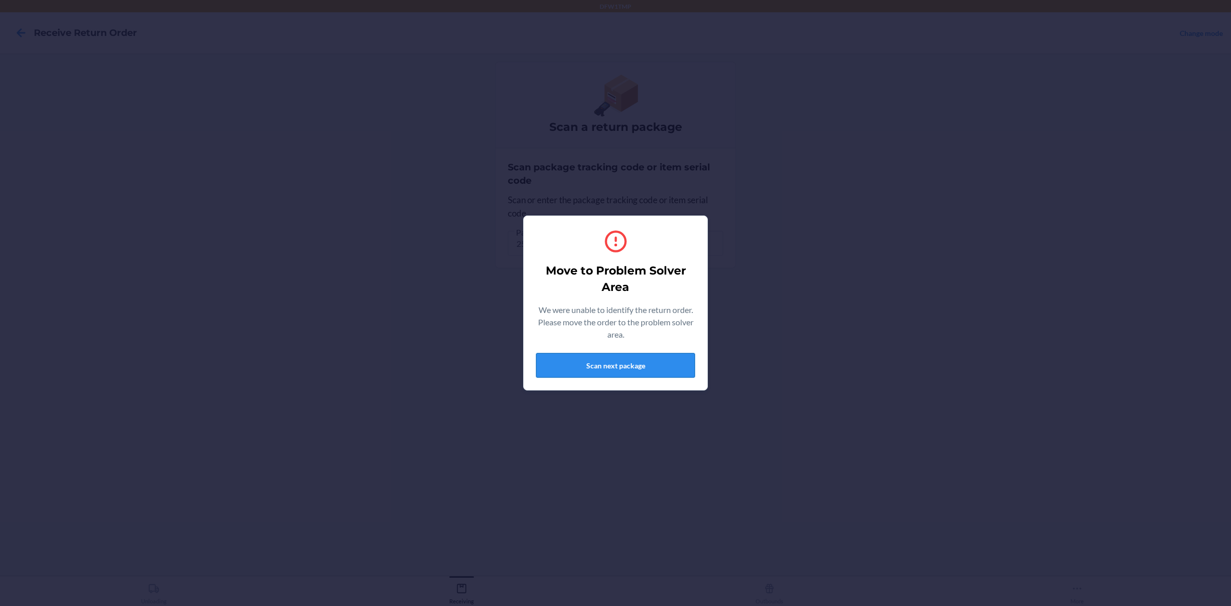
click at [559, 366] on button "Scan next package" at bounding box center [615, 365] width 159 height 25
click at [582, 361] on button "Scan next package" at bounding box center [615, 365] width 159 height 25
drag, startPoint x: 655, startPoint y: 372, endPoint x: 652, endPoint y: 377, distance: 5.7
click at [654, 371] on button "Scan next package" at bounding box center [615, 365] width 159 height 25
click at [669, 359] on button "Scan next package" at bounding box center [615, 365] width 159 height 25
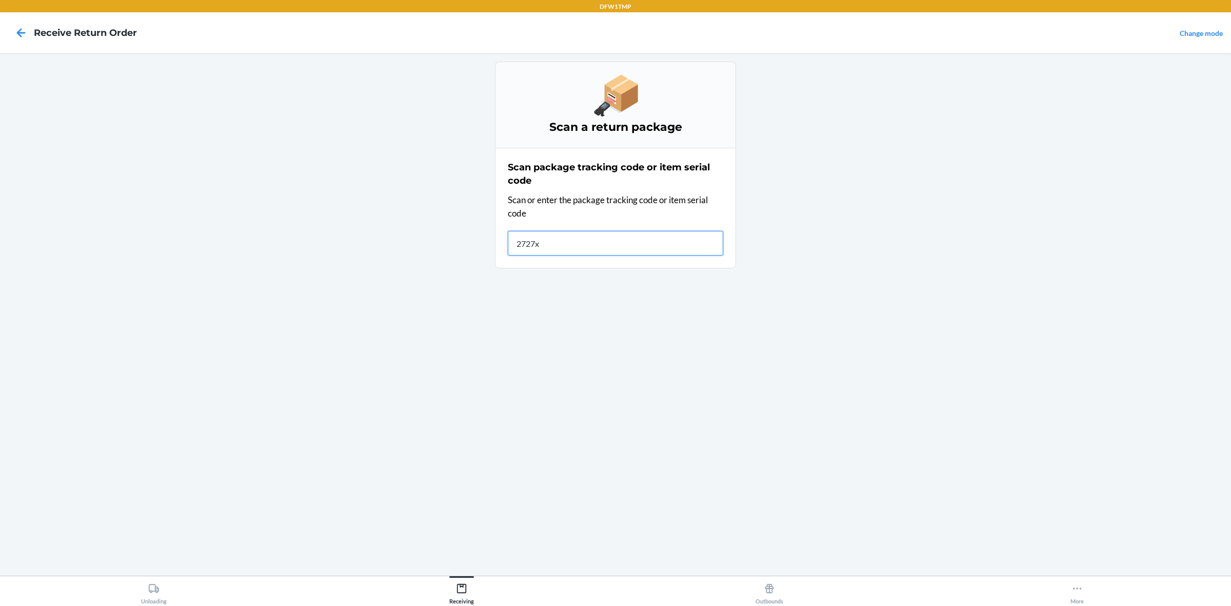
type input "2727xh"
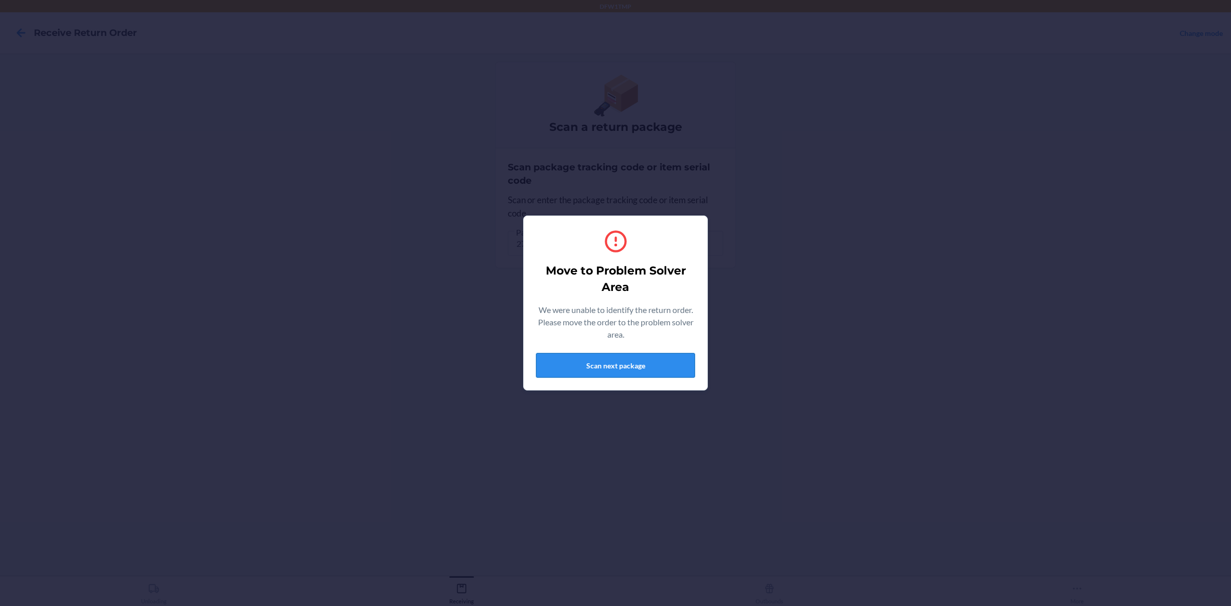
click at [567, 365] on button "Scan next package" at bounding box center [615, 365] width 159 height 25
click at [549, 367] on button "Scan next package" at bounding box center [615, 365] width 159 height 25
click at [664, 363] on button "Scan next package" at bounding box center [615, 365] width 159 height 25
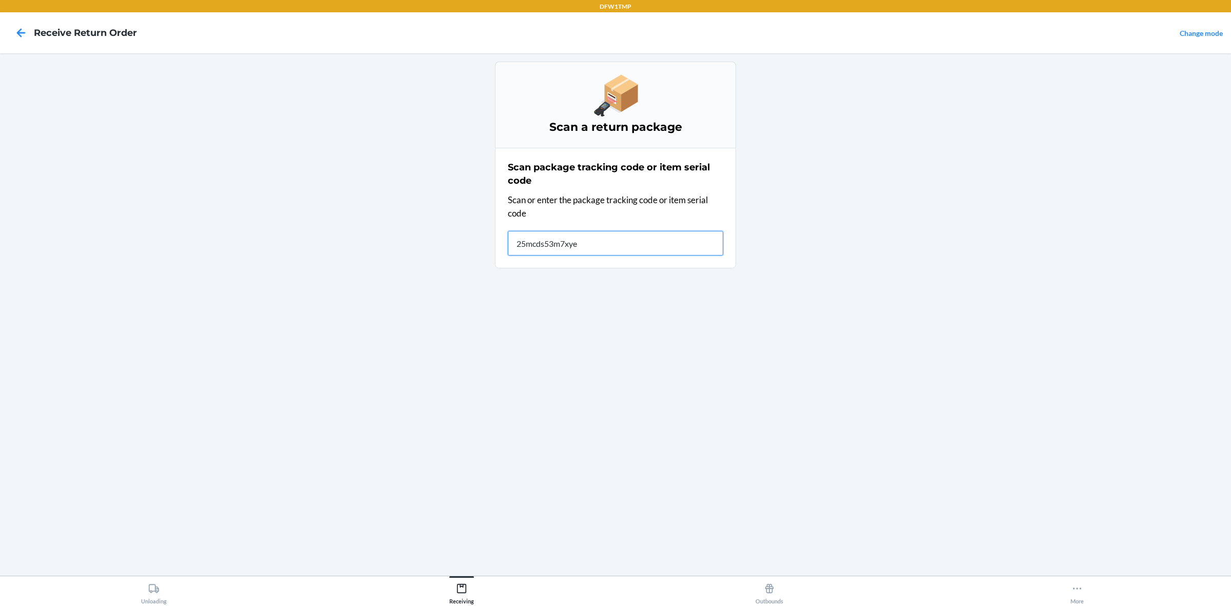
type input "25mcds53m7xye3"
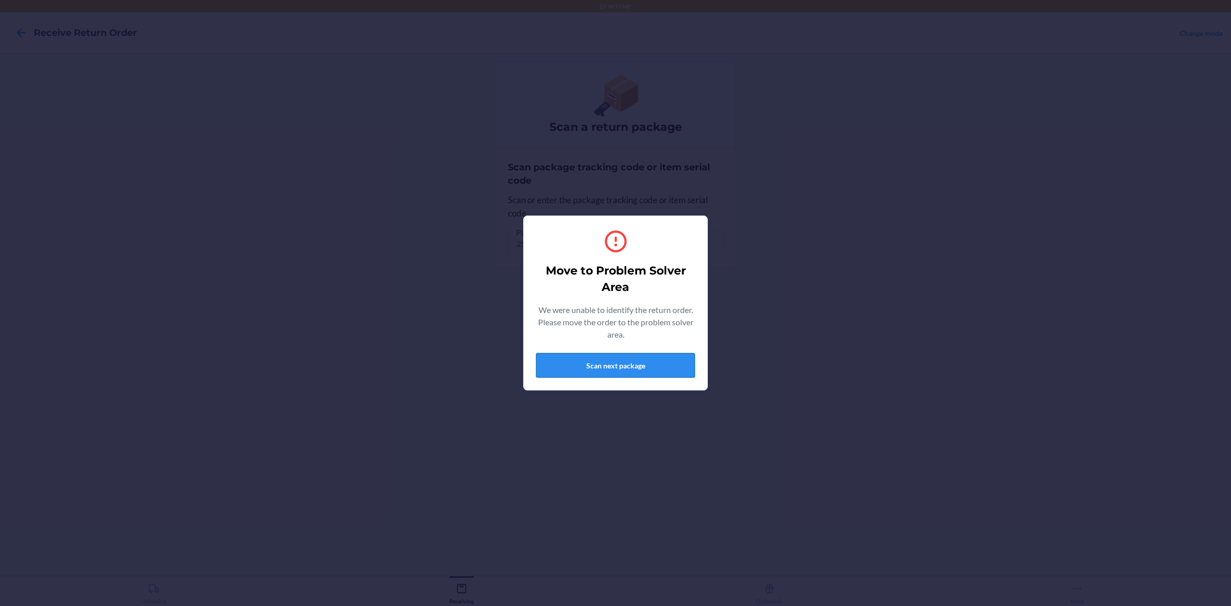
click at [641, 367] on button "Scan next package" at bounding box center [615, 365] width 159 height 25
click at [561, 377] on button "Scan next package" at bounding box center [615, 365] width 159 height 25
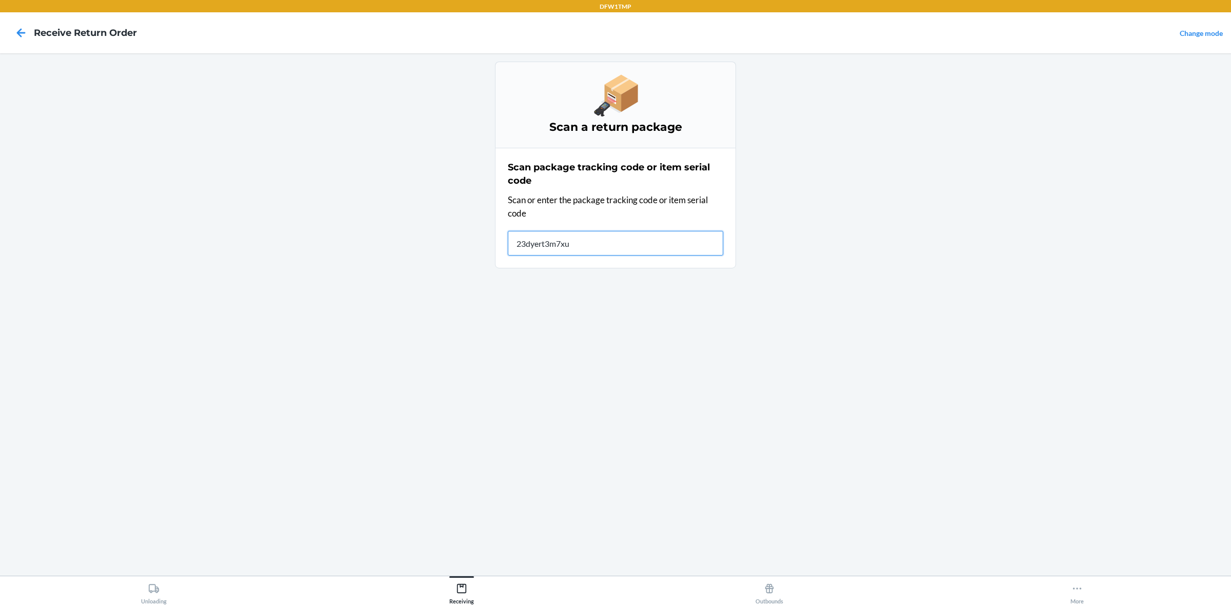
type input "23dyert3m7xub"
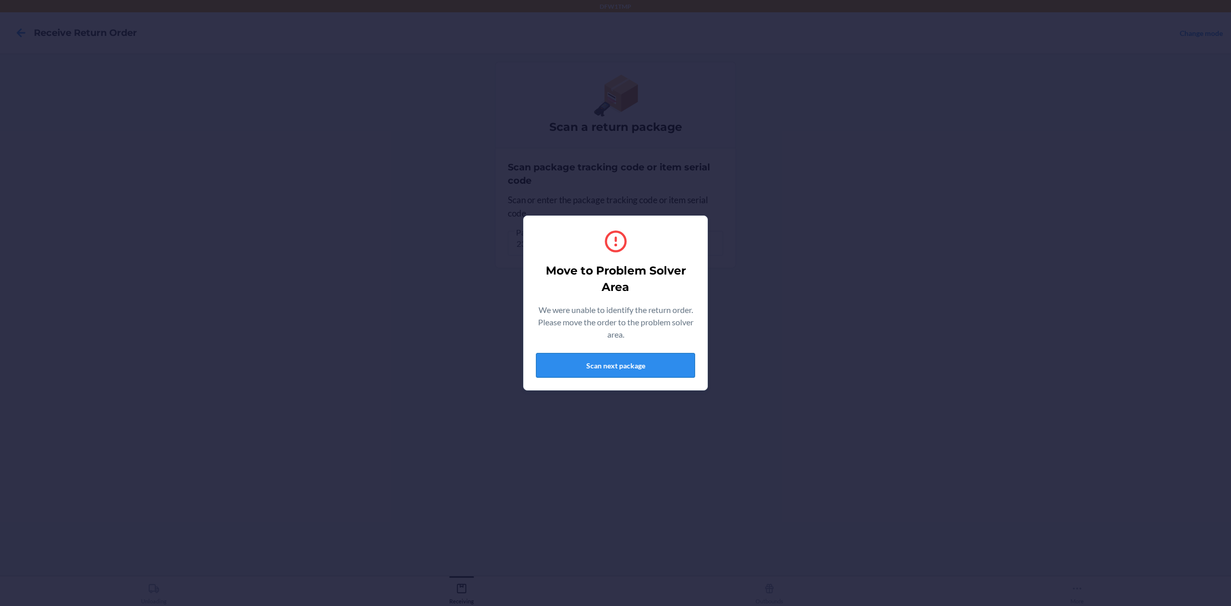
click at [631, 360] on button "Scan next package" at bounding box center [615, 365] width 159 height 25
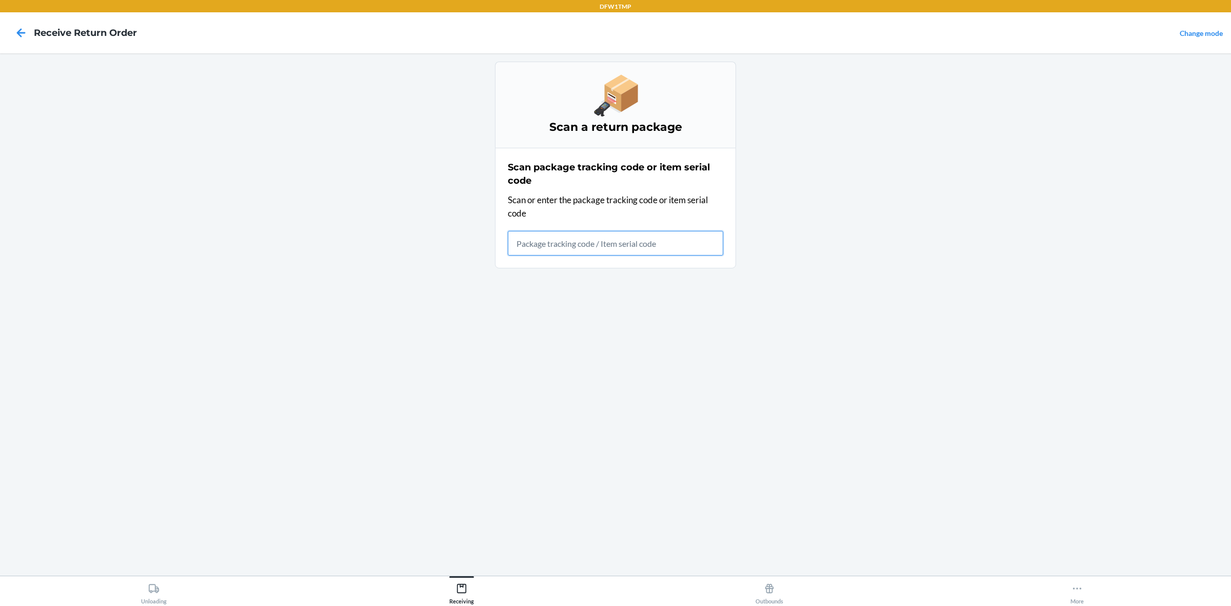
click at [556, 243] on input "text" at bounding box center [615, 243] width 215 height 25
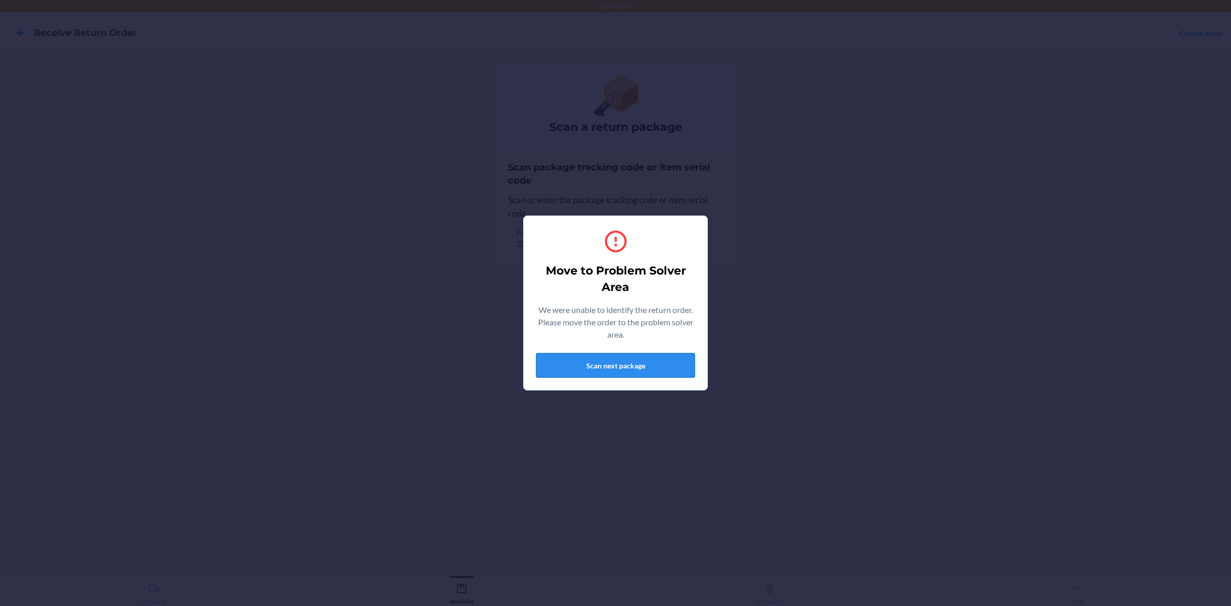
click at [574, 365] on button "Scan next package" at bounding box center [615, 365] width 159 height 25
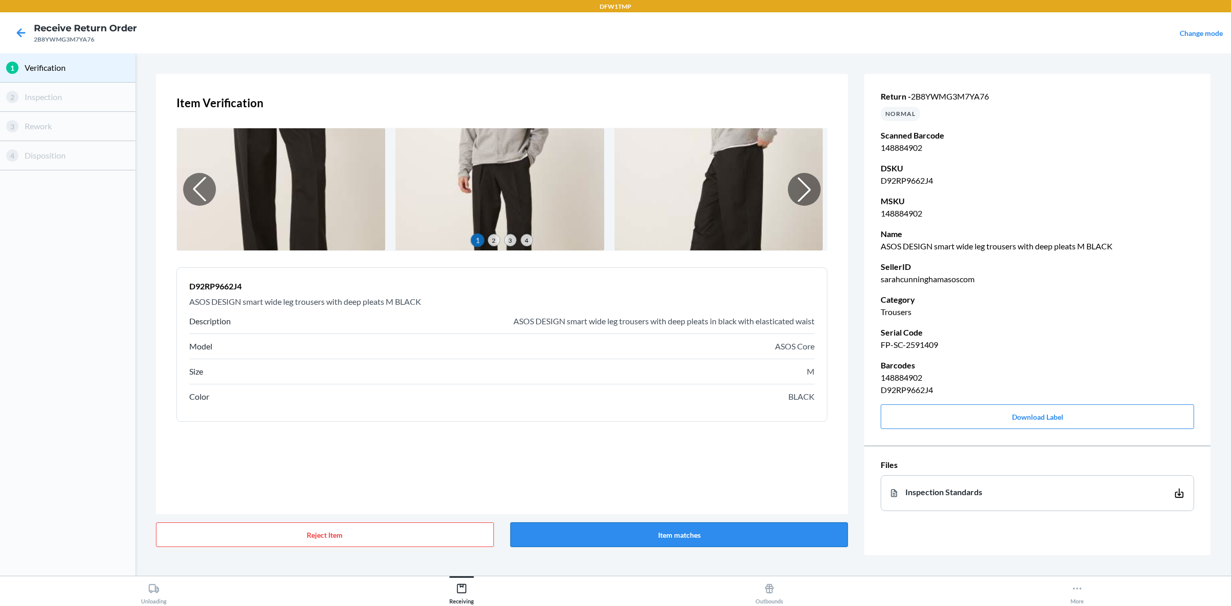
click at [659, 484] on button "Item matches" at bounding box center [679, 534] width 338 height 25
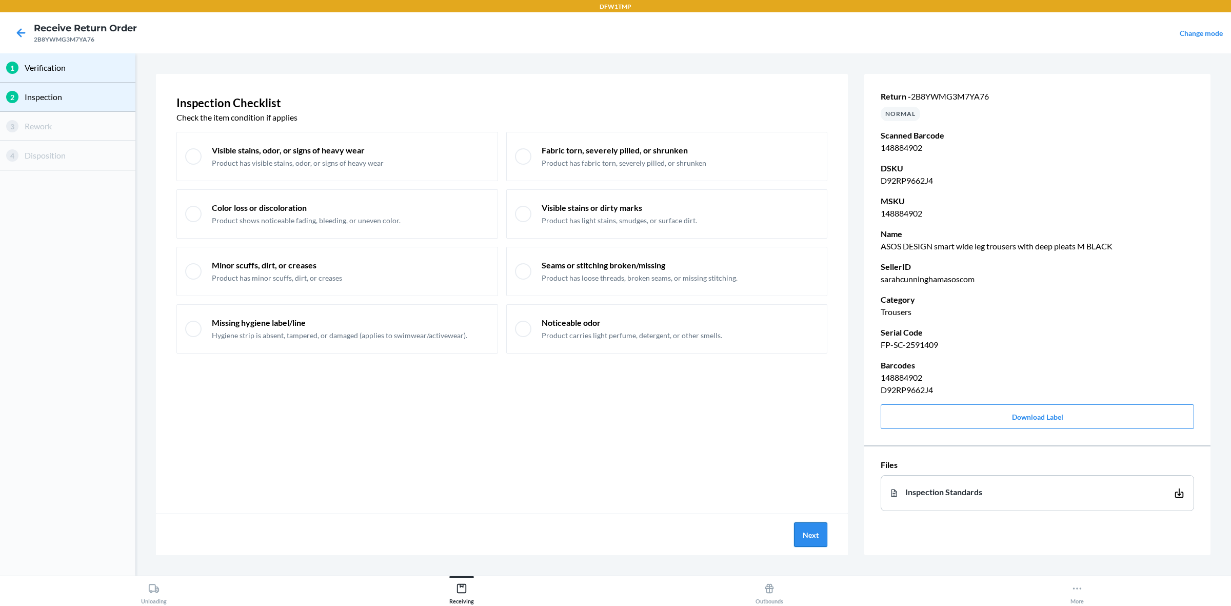
click at [803, 484] on button "Next" at bounding box center [810, 534] width 33 height 25
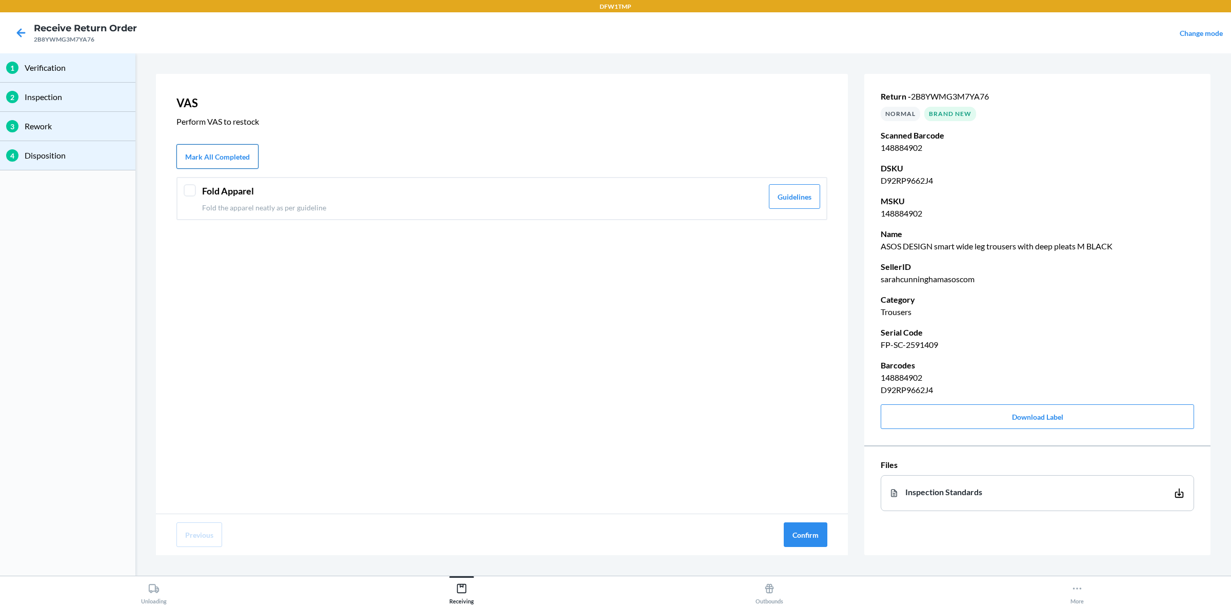
click at [224, 149] on button "Mark All Completed" at bounding box center [217, 156] width 82 height 25
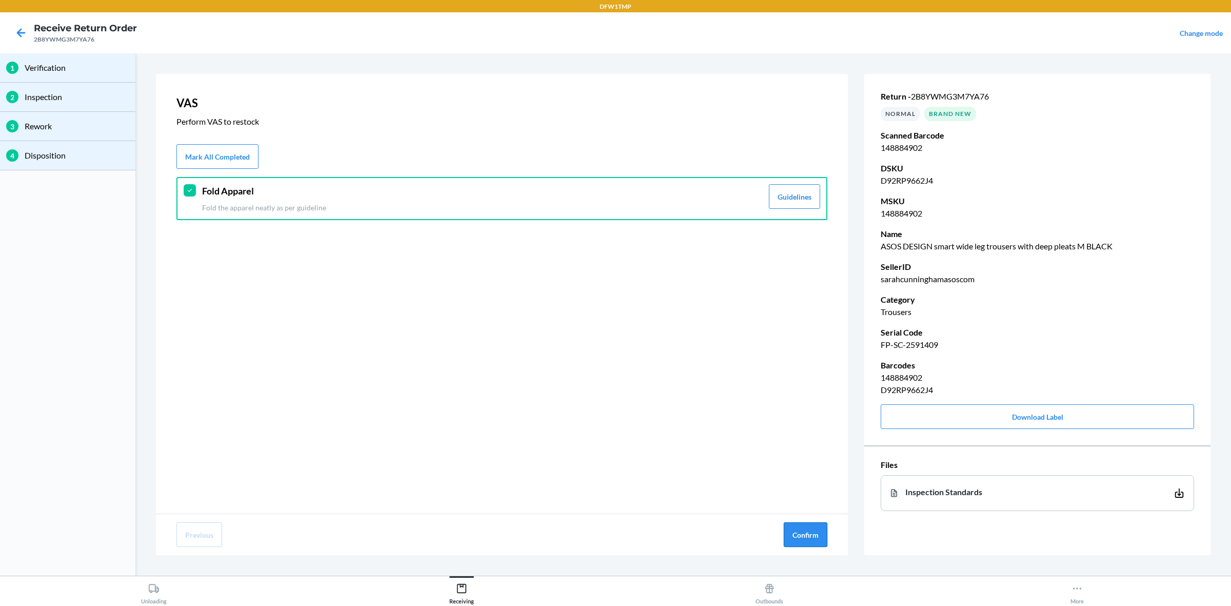
click at [801, 484] on button "Confirm" at bounding box center [805, 534] width 44 height 25
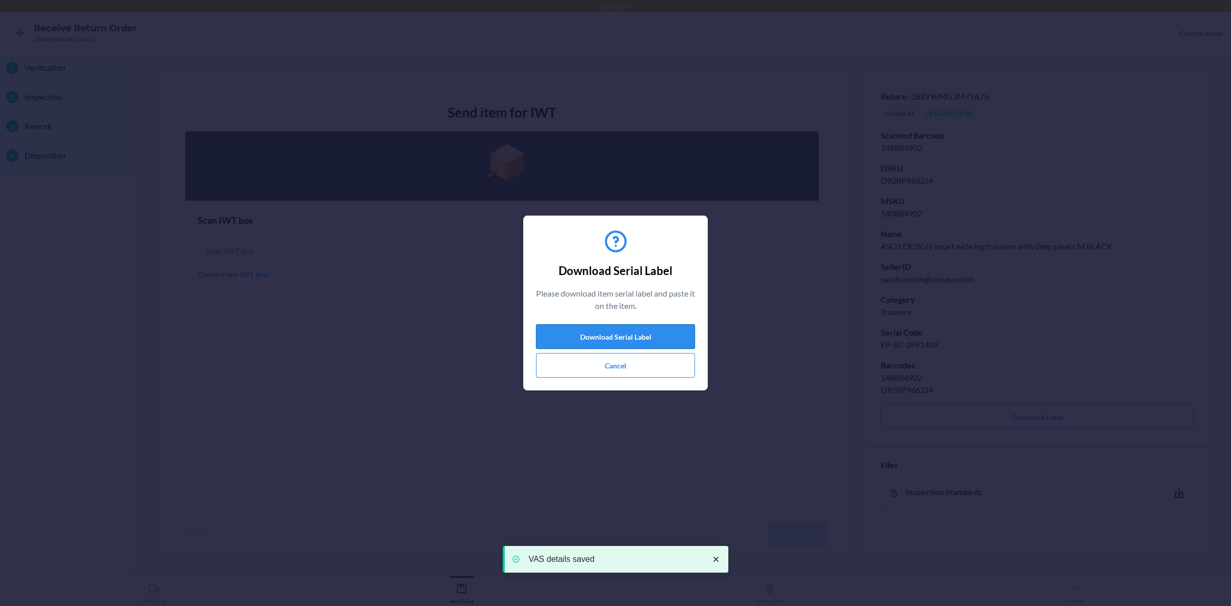
click at [657, 334] on button "Download Serial Label" at bounding box center [615, 336] width 159 height 25
click at [599, 369] on button "Cancel" at bounding box center [615, 365] width 159 height 25
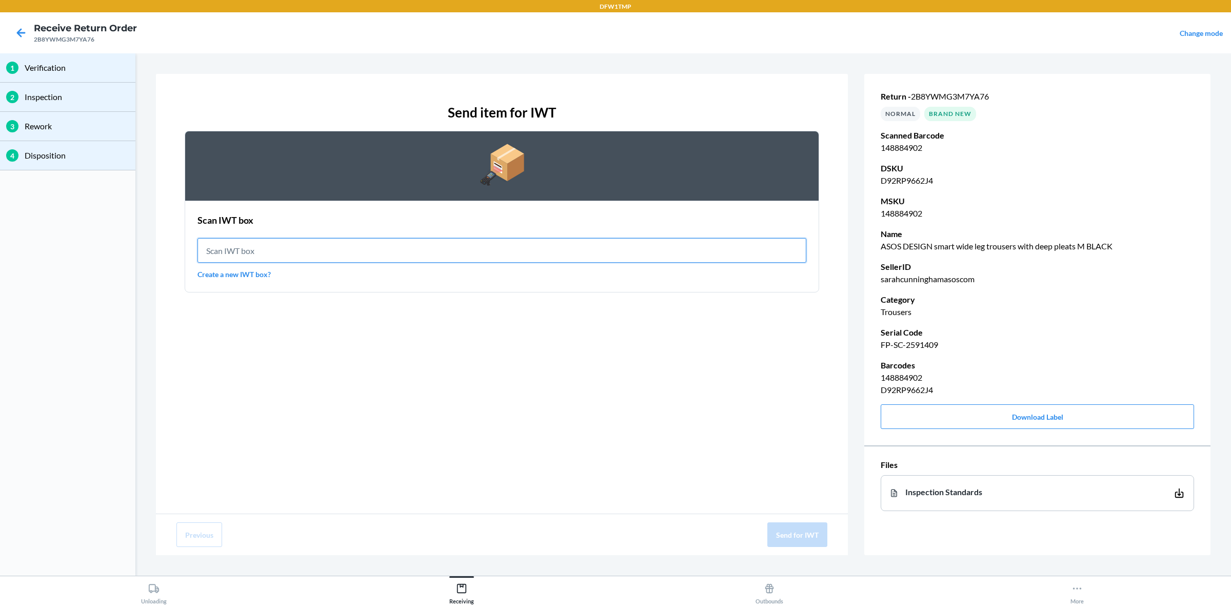
click at [242, 241] on input "text" at bounding box center [501, 250] width 609 height 25
type input "IWT0000019D4"
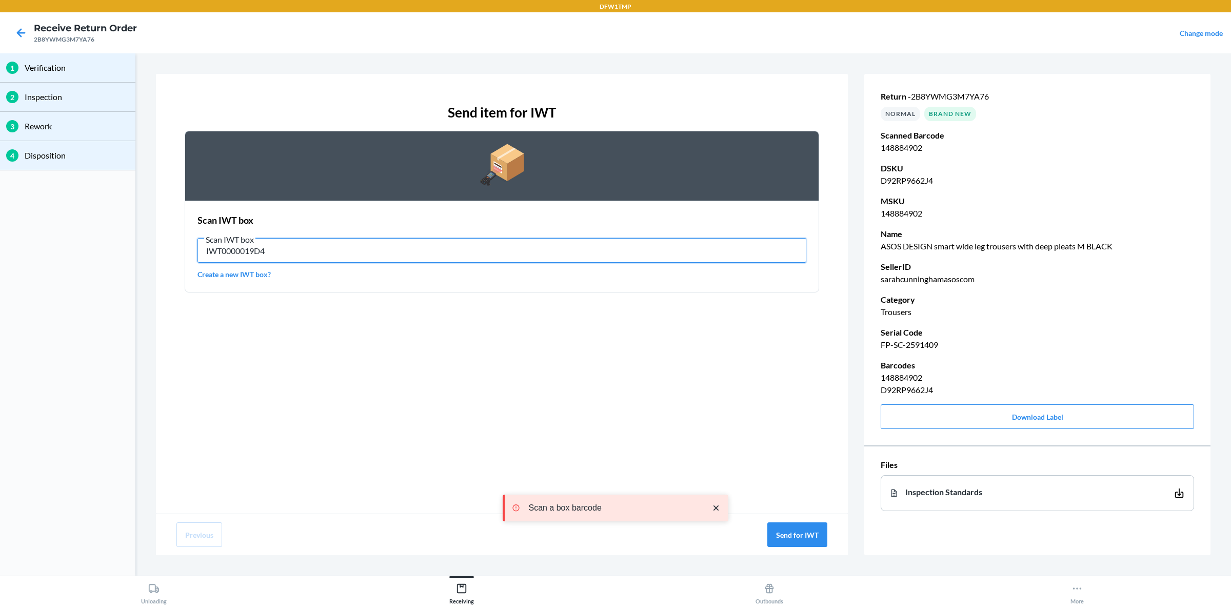
click at [311, 249] on input "IWT0000019D4" at bounding box center [501, 250] width 609 height 25
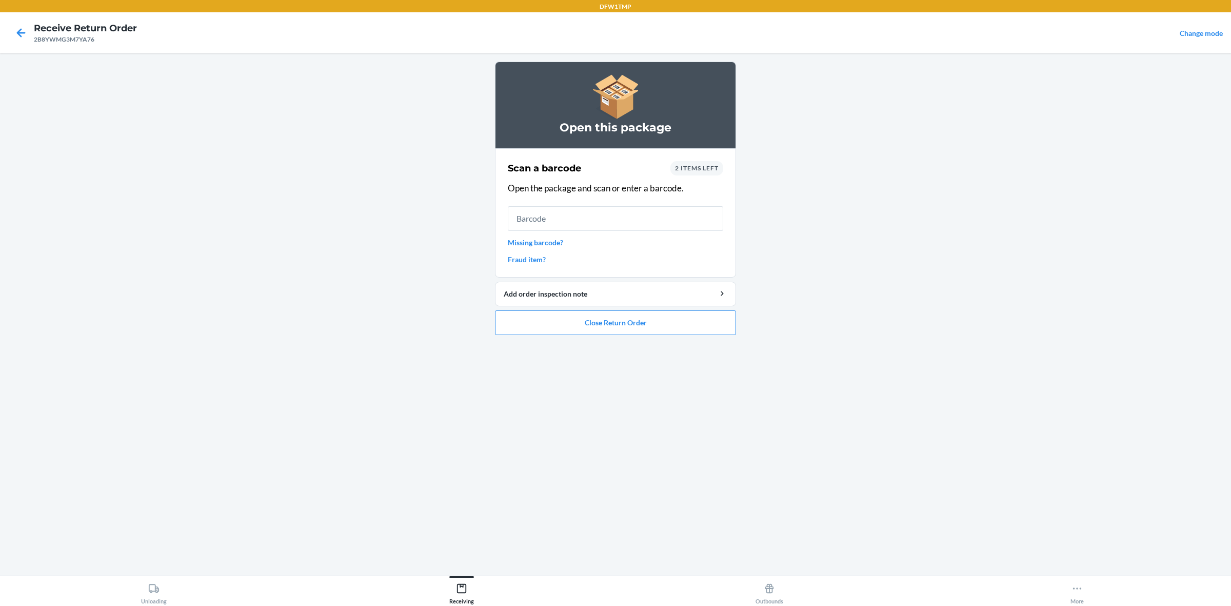
click at [695, 172] on div "2 items left" at bounding box center [696, 168] width 53 height 14
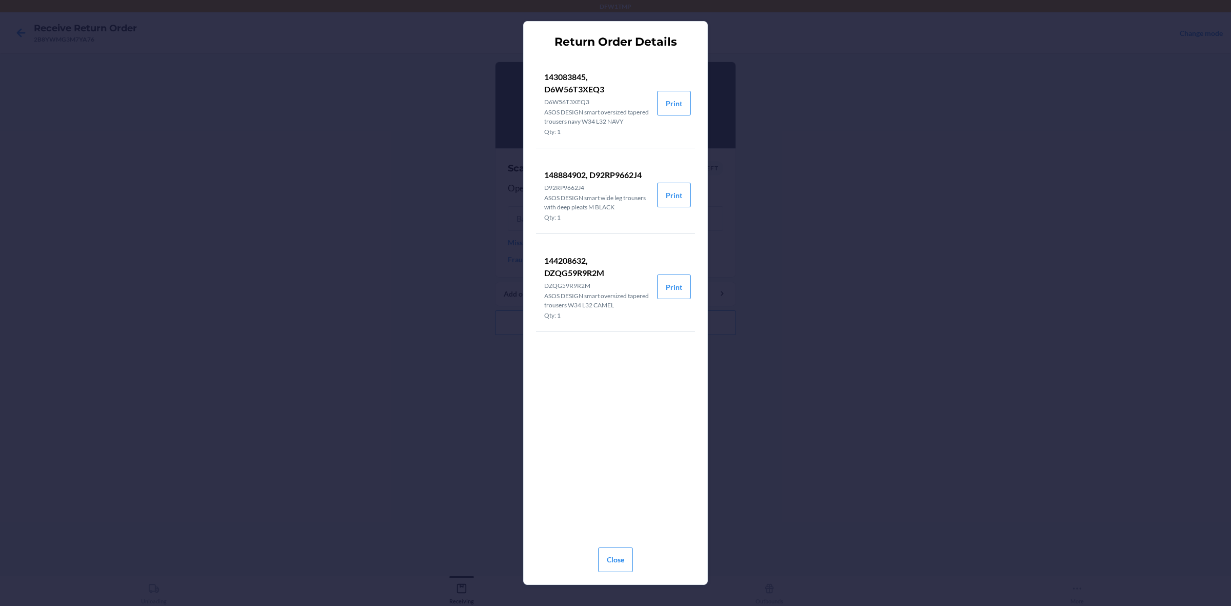
click at [567, 73] on p "143083845, D6W56T3XEQ3" at bounding box center [596, 83] width 105 height 25
copy p "143083845"
click at [441, 268] on div "Return Order Details 143083845, D6W56T3XEQ3 D6W56T3XEQ3 ASOS DESIGN smart overs…" at bounding box center [615, 303] width 1231 height 606
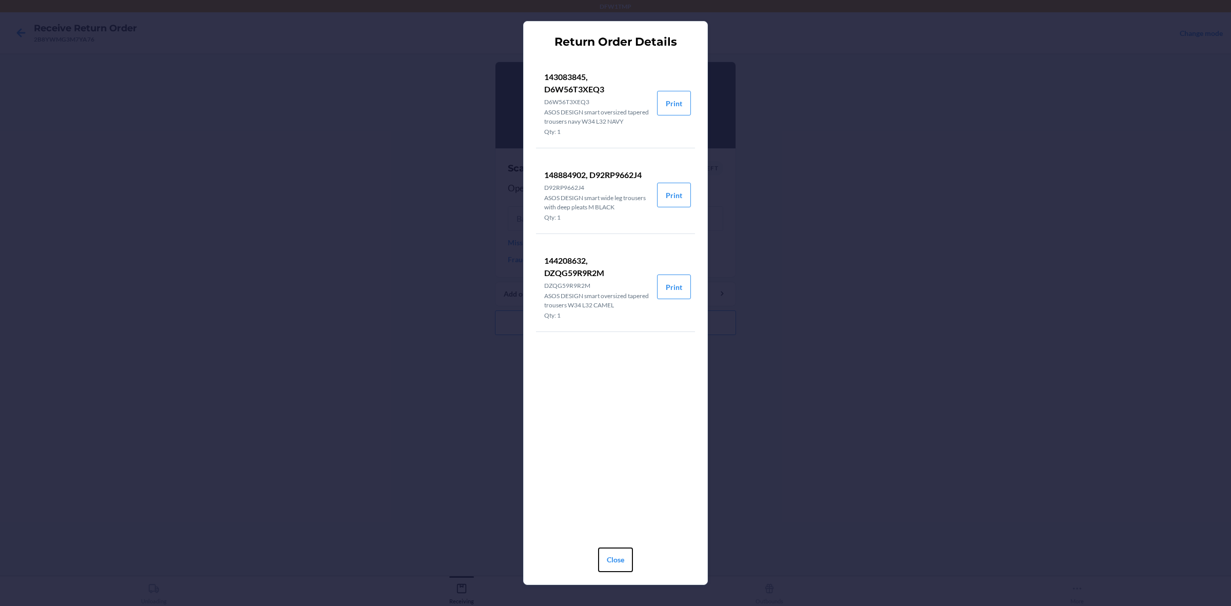
drag, startPoint x: 621, startPoint y: 554, endPoint x: 601, endPoint y: 500, distance: 57.6
click at [621, 484] on button "Close" at bounding box center [615, 559] width 35 height 25
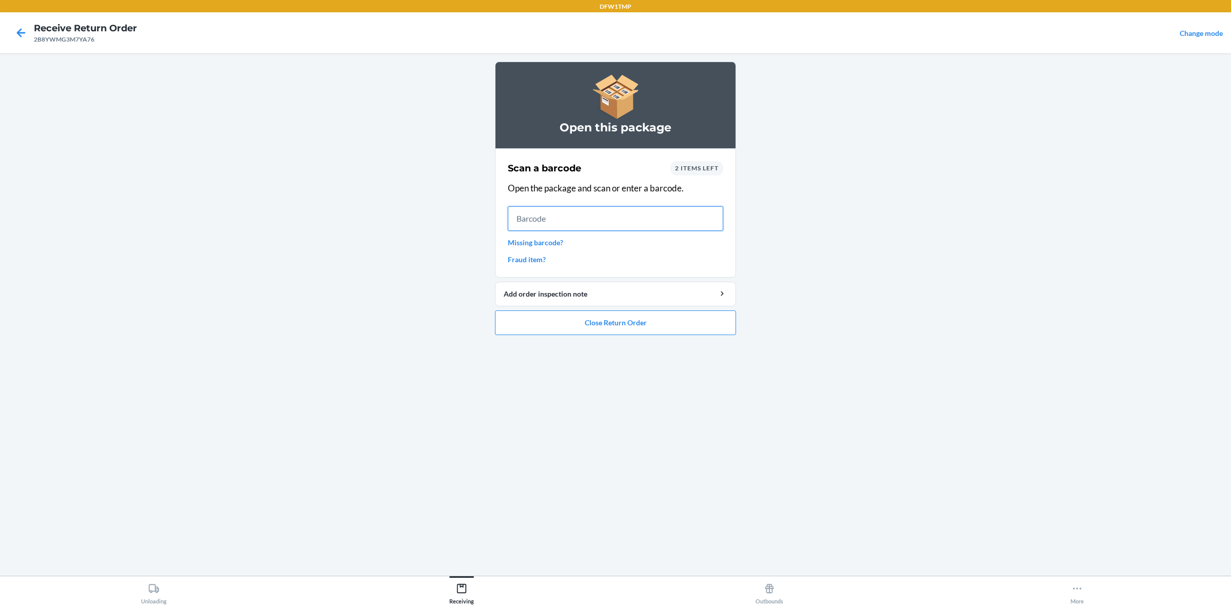
click at [544, 214] on input "text" at bounding box center [615, 218] width 215 height 25
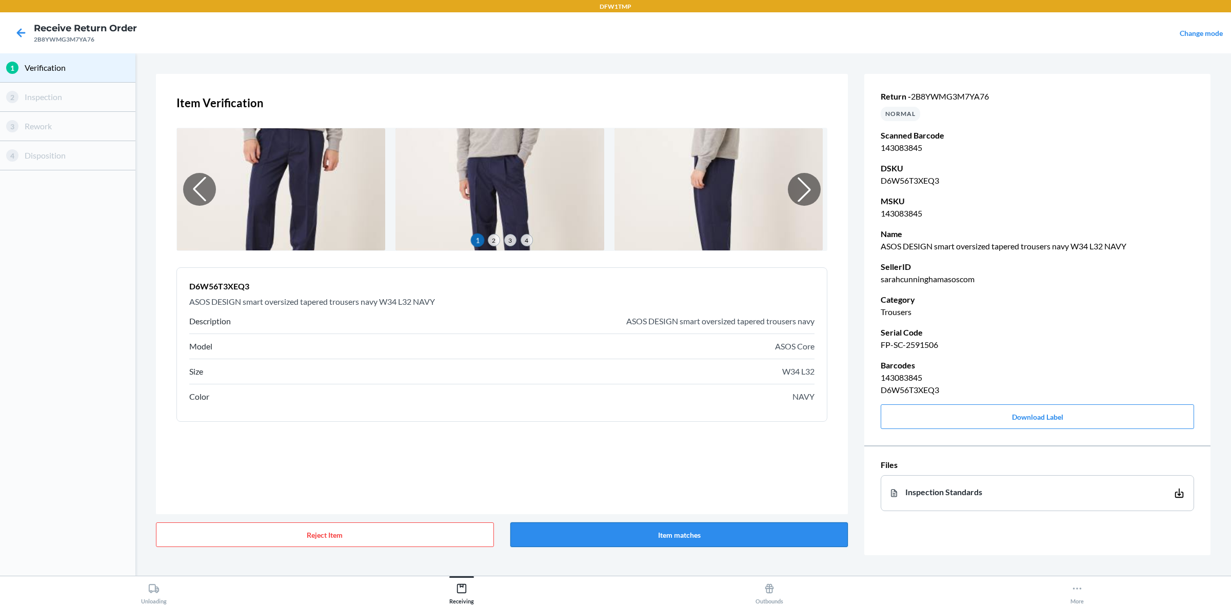
click at [672, 484] on button "Item matches" at bounding box center [679, 534] width 338 height 25
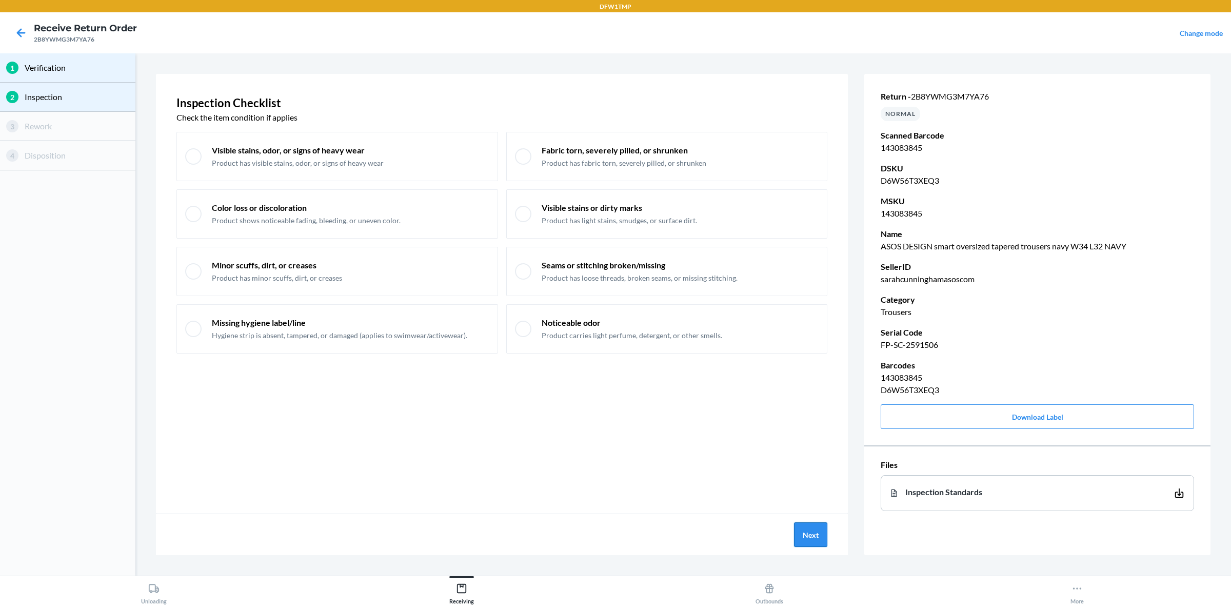
click at [808, 484] on button "Next" at bounding box center [810, 534] width 33 height 25
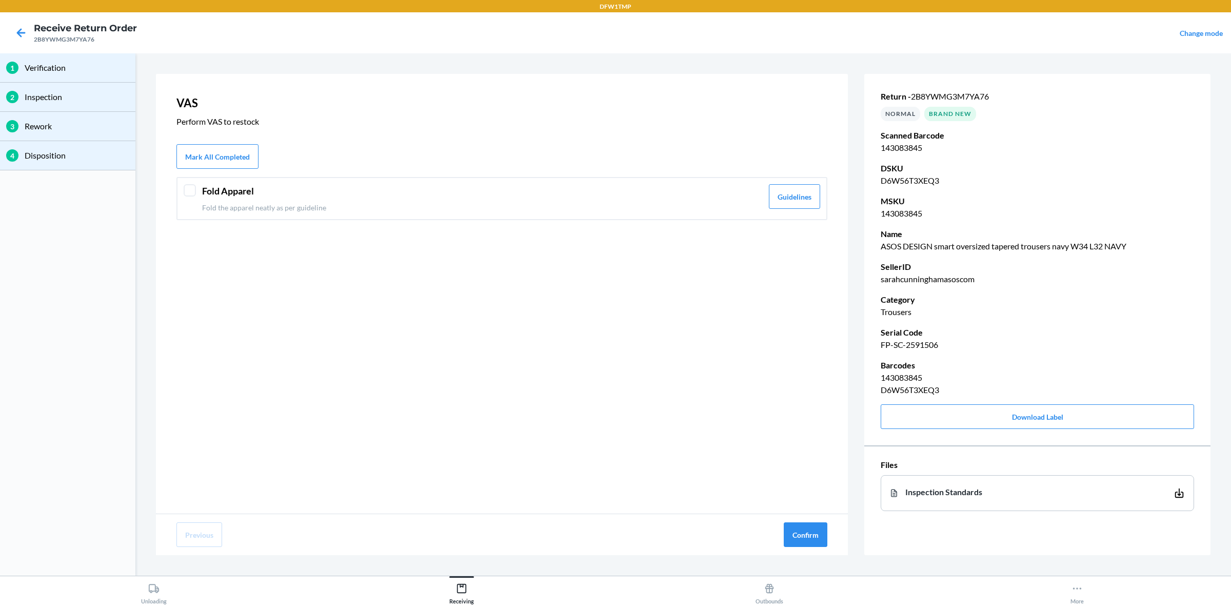
click at [198, 184] on div "Fold Apparel Fold the apparel neatly as per guideline Guidelines" at bounding box center [501, 198] width 651 height 43
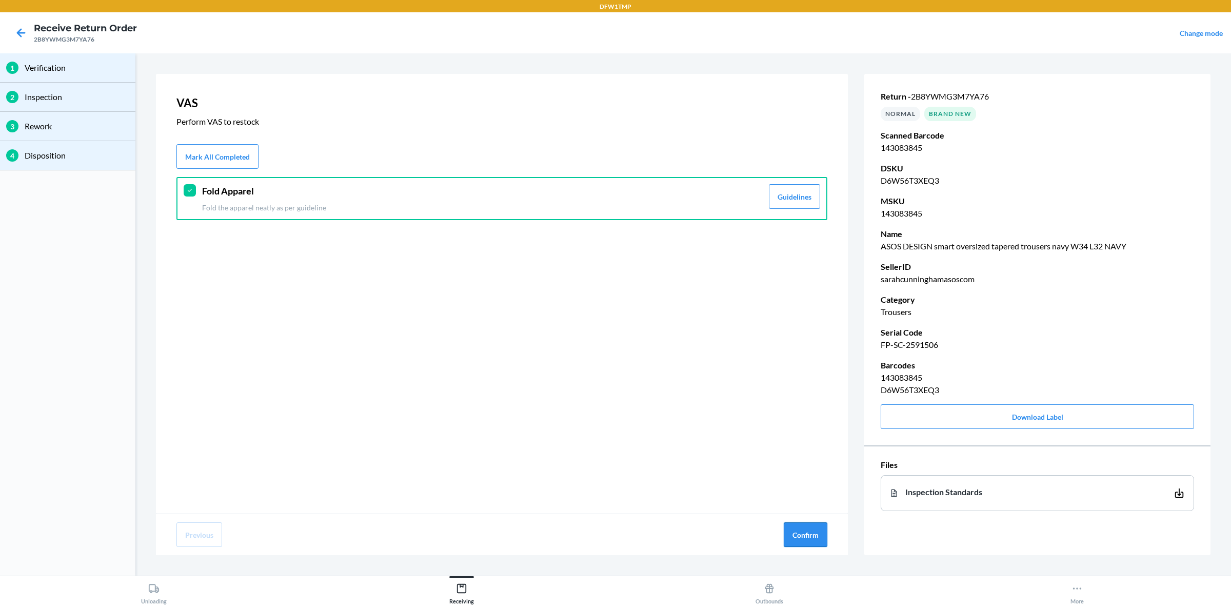
click at [814, 484] on button "Confirm" at bounding box center [805, 534] width 44 height 25
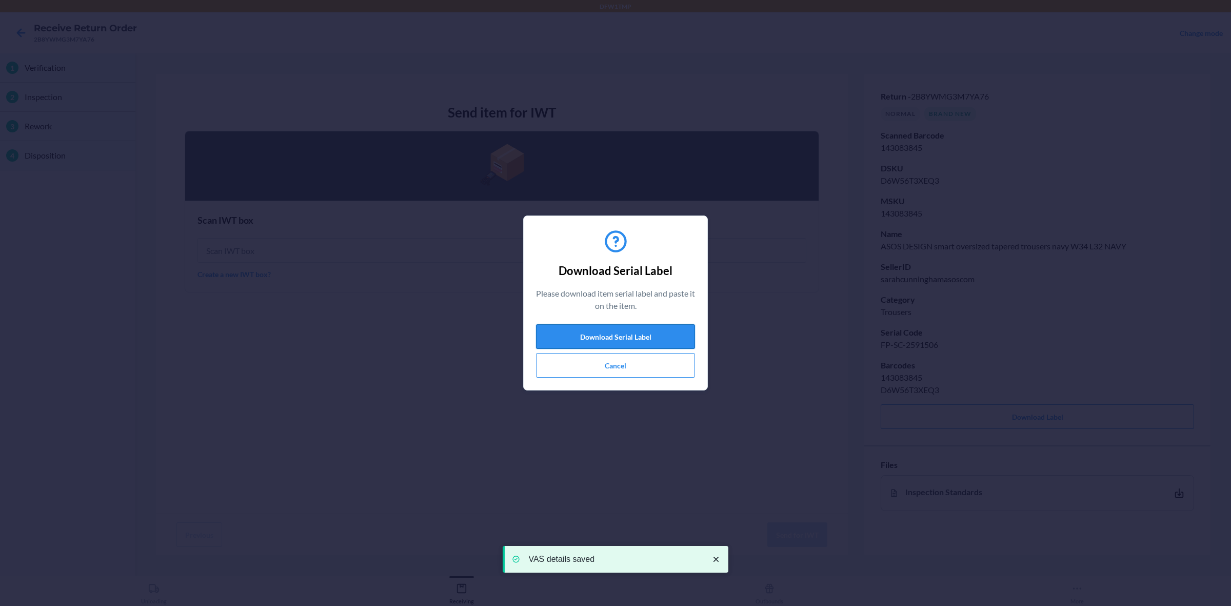
click at [618, 343] on button "Download Serial Label" at bounding box center [615, 336] width 159 height 25
click at [654, 368] on button "Cancel" at bounding box center [615, 365] width 159 height 25
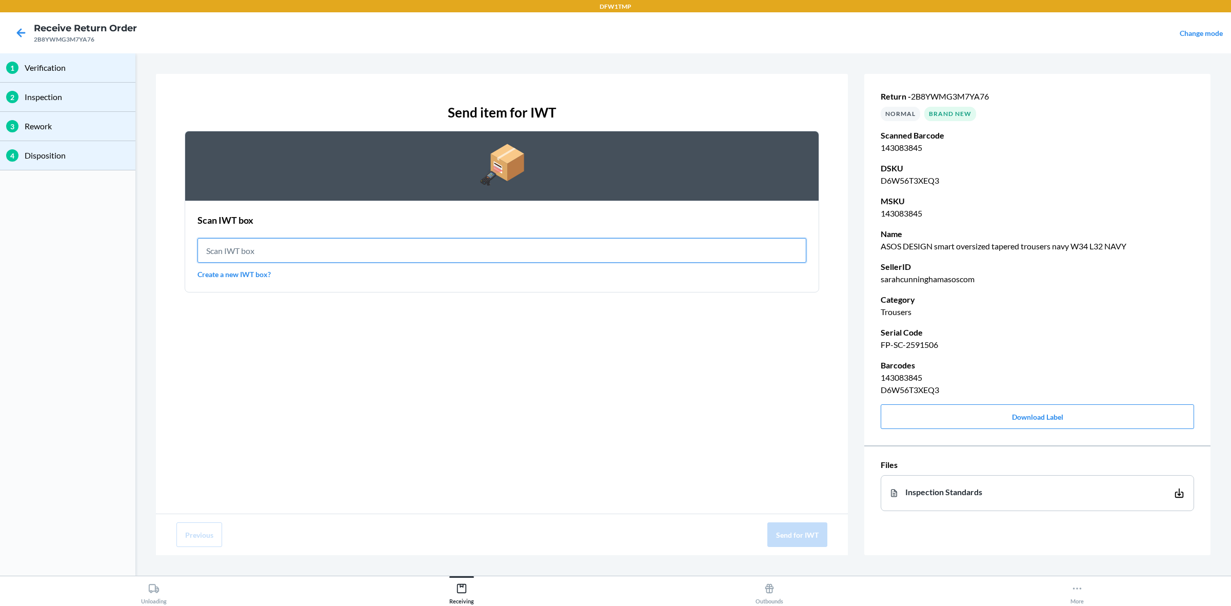
click at [409, 255] on input "text" at bounding box center [501, 250] width 609 height 25
type input "IWT0000019D4"
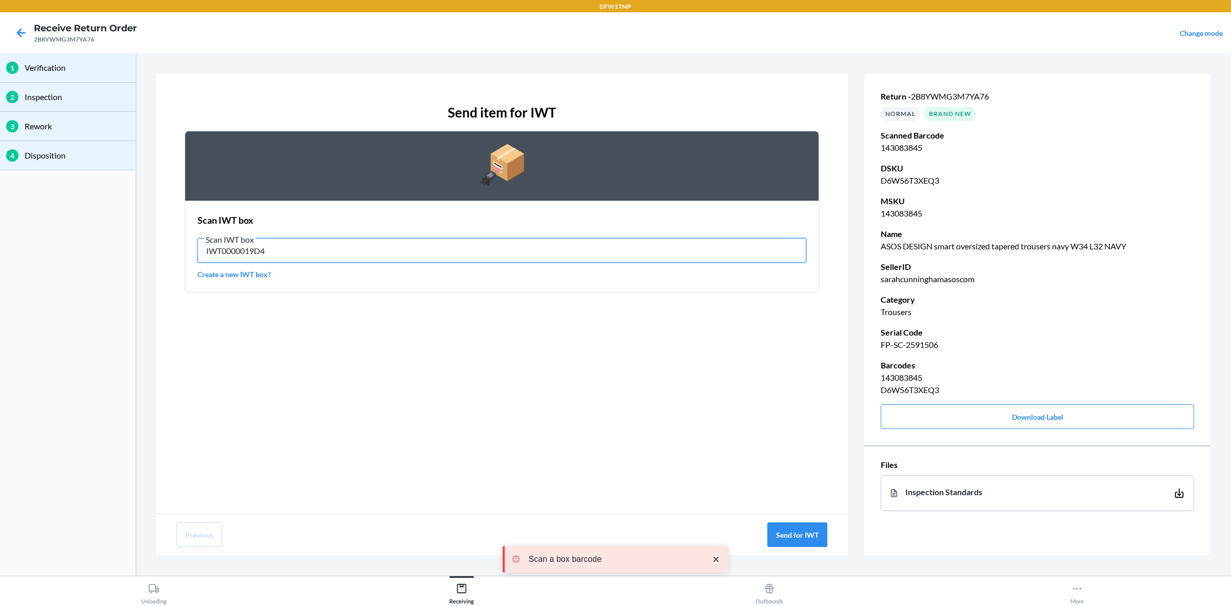
click at [376, 251] on input "IWT0000019D4" at bounding box center [501, 250] width 609 height 25
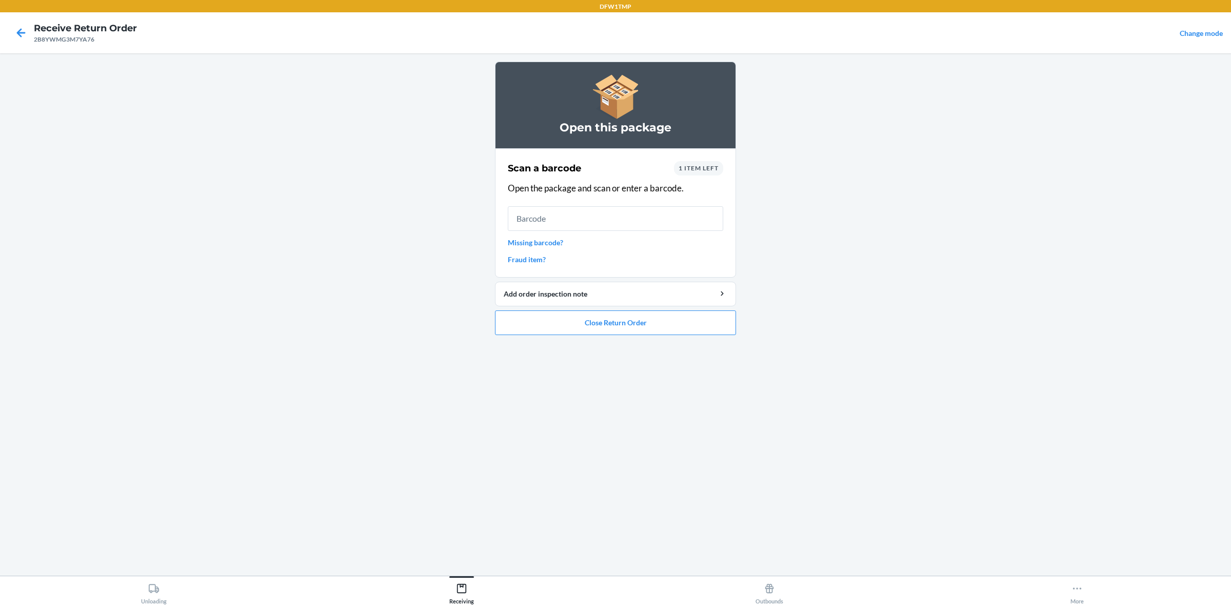
click at [689, 165] on span "1 item left" at bounding box center [698, 168] width 40 height 8
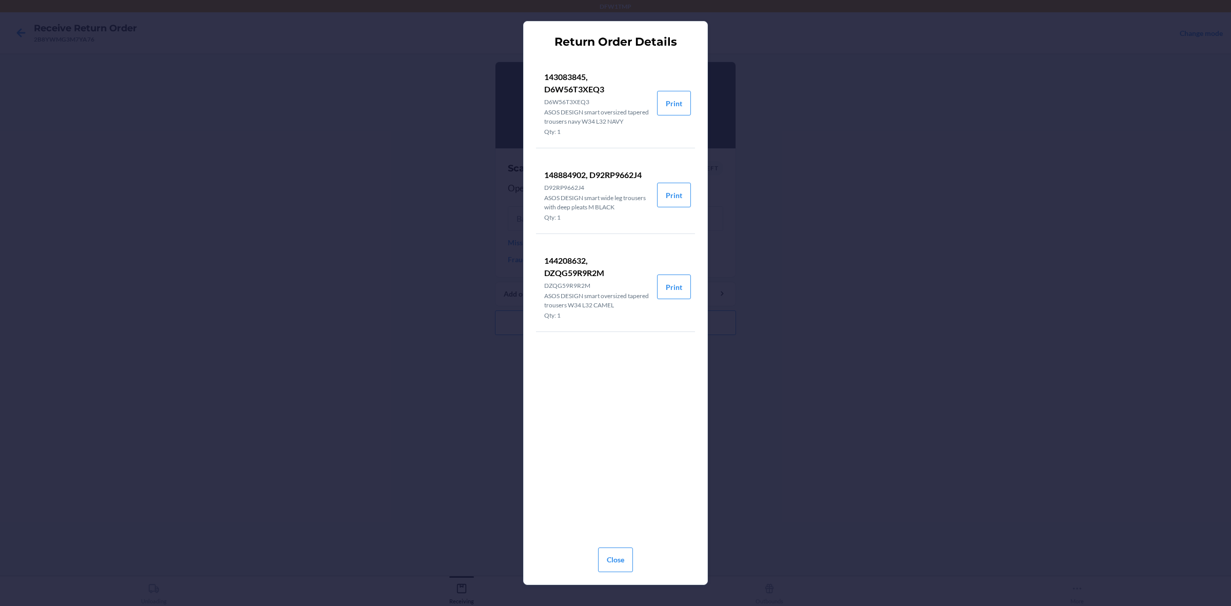
click at [632, 299] on p "ASOS DESIGN smart oversized tapered trousers W34 L32 CAMEL" at bounding box center [596, 300] width 105 height 18
click at [580, 284] on p "DZQG59R9R2M" at bounding box center [596, 285] width 105 height 9
click at [663, 296] on button "Print" at bounding box center [674, 286] width 34 height 25
click at [760, 264] on div "Return Order Details 143083845, D6W56T3XEQ3 D6W56T3XEQ3 ASOS DESIGN smart overs…" at bounding box center [615, 303] width 1231 height 606
click at [614, 484] on button "Close" at bounding box center [615, 559] width 35 height 25
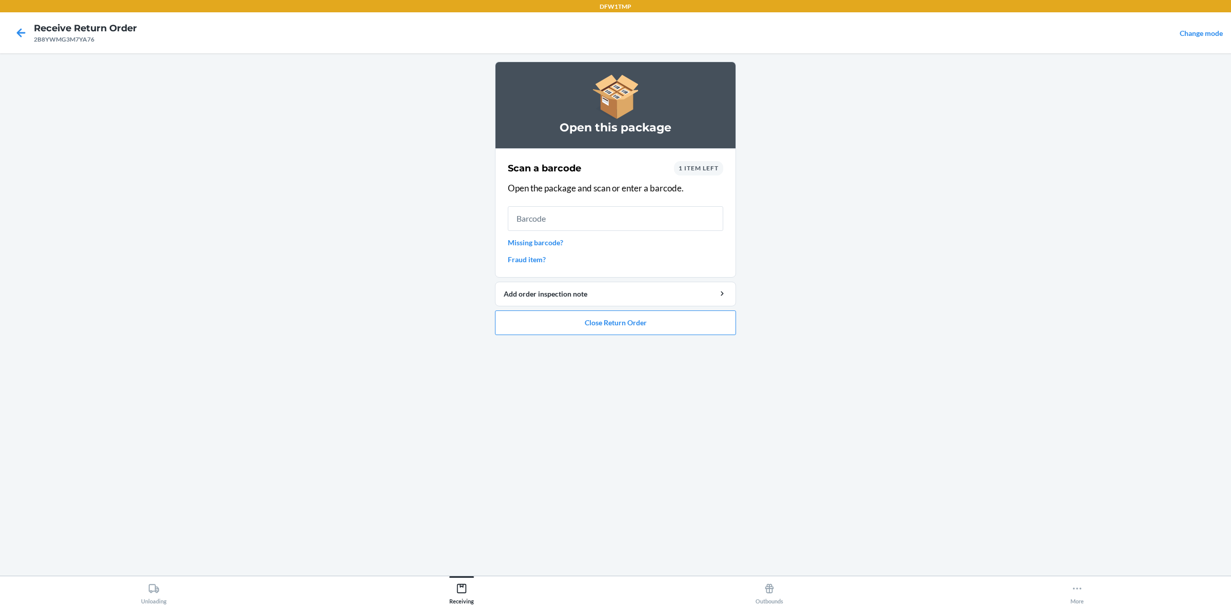
click at [697, 169] on span "1 item left" at bounding box center [698, 168] width 40 height 8
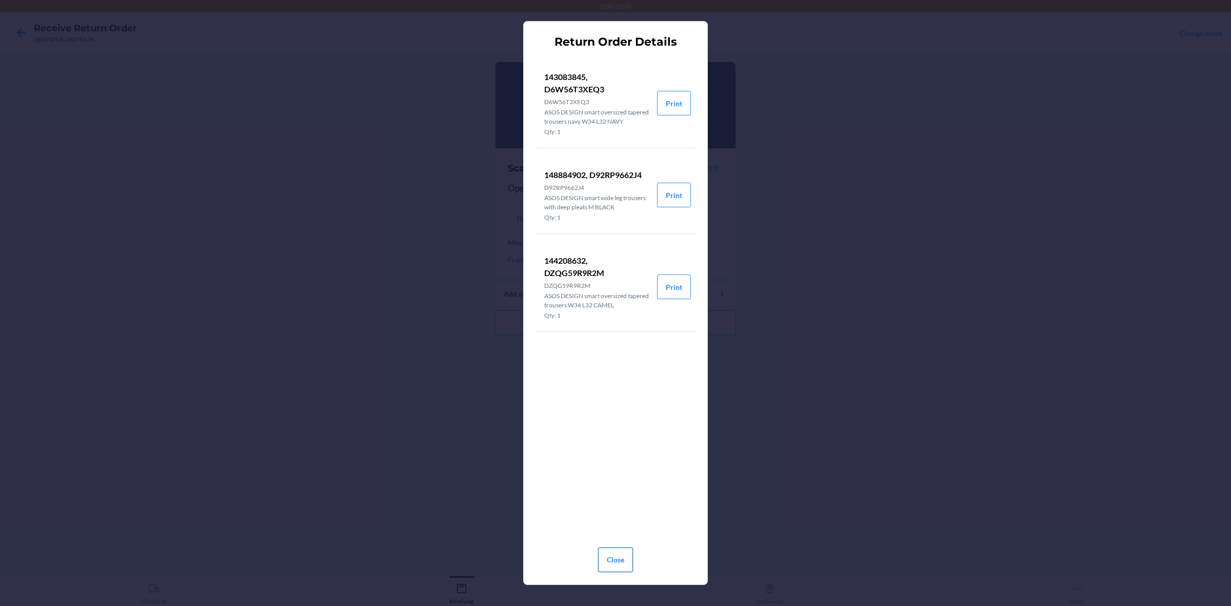
click at [608, 484] on button "Close" at bounding box center [615, 559] width 35 height 25
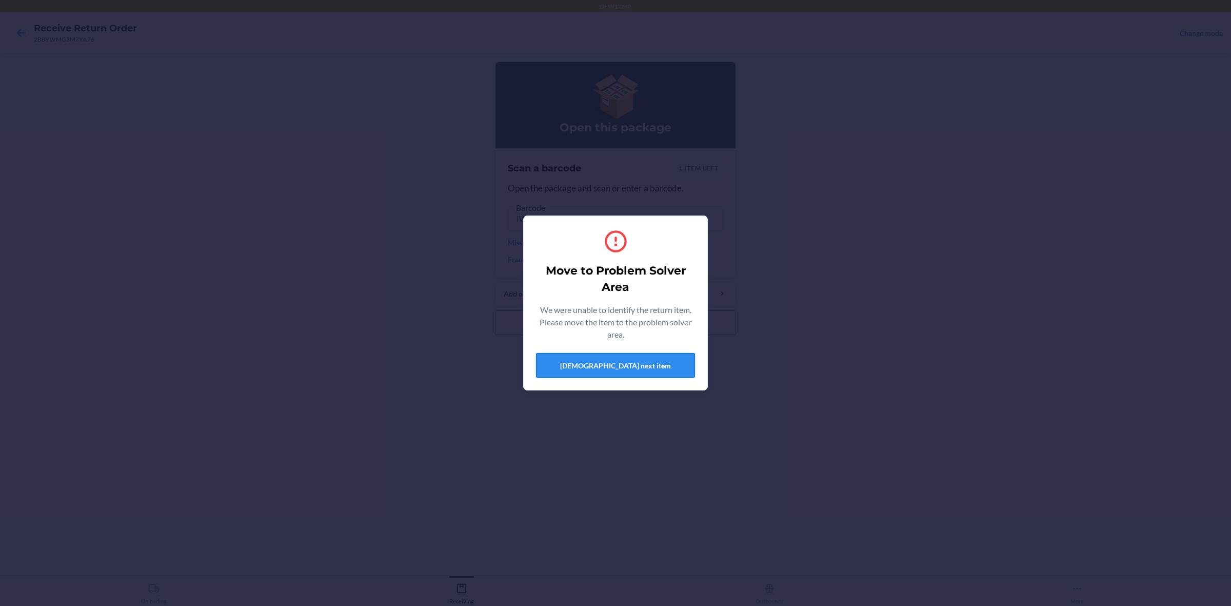
click at [625, 373] on button "[DEMOGRAPHIC_DATA] next item" at bounding box center [615, 365] width 159 height 25
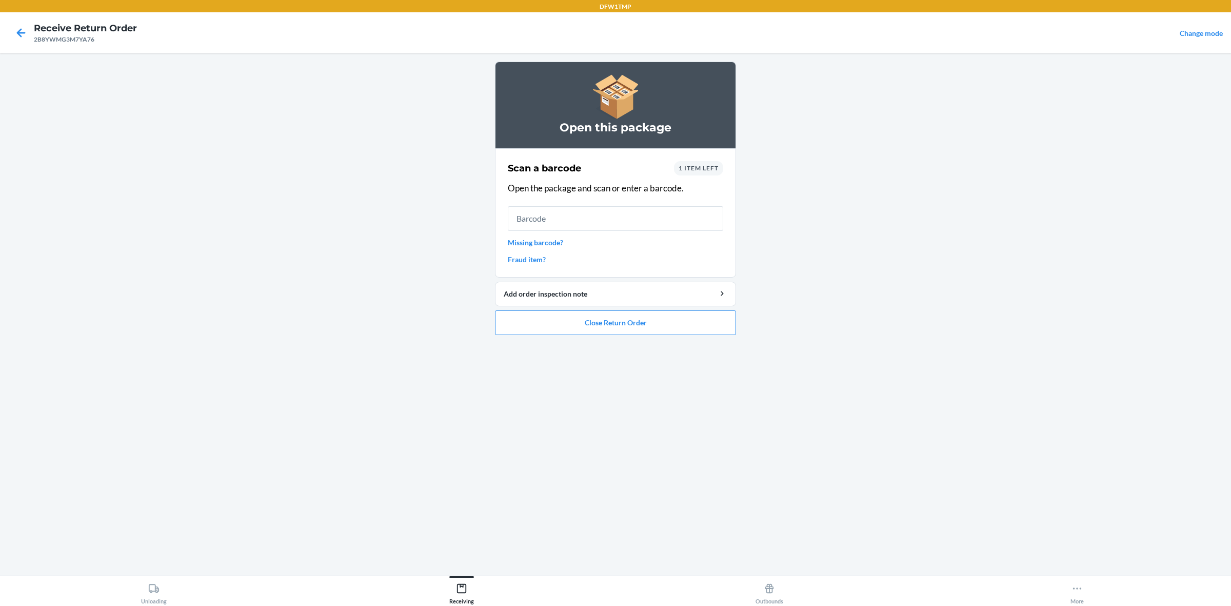
click at [691, 167] on span "1 item left" at bounding box center [698, 168] width 40 height 8
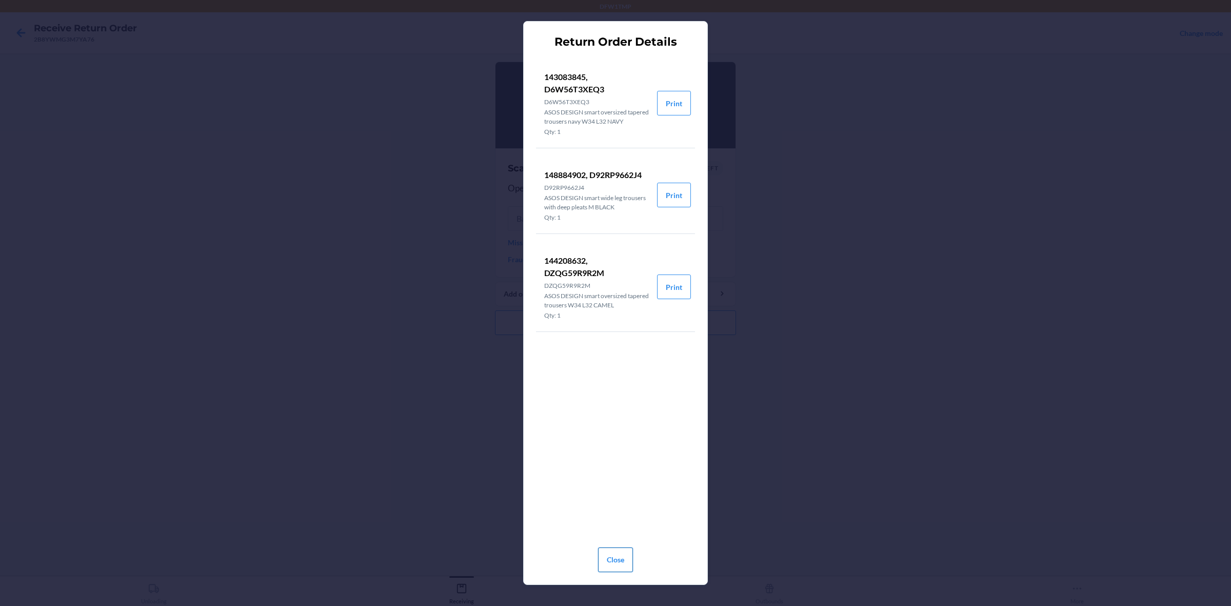
click at [605, 484] on button "Close" at bounding box center [615, 559] width 35 height 25
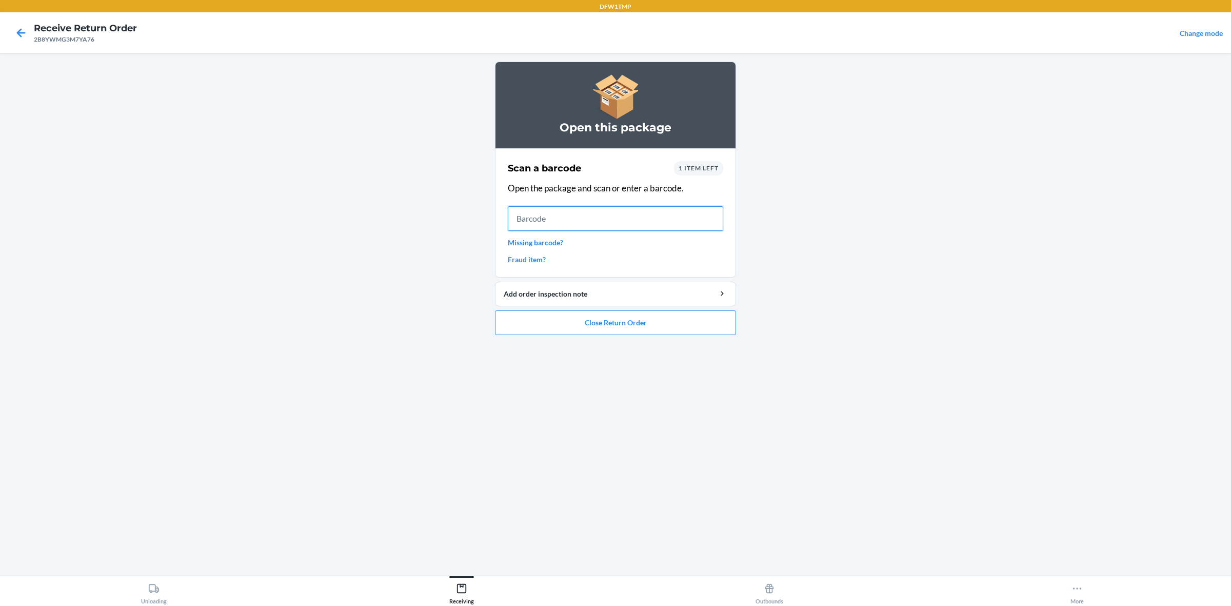
click at [514, 214] on input "text" at bounding box center [615, 218] width 215 height 25
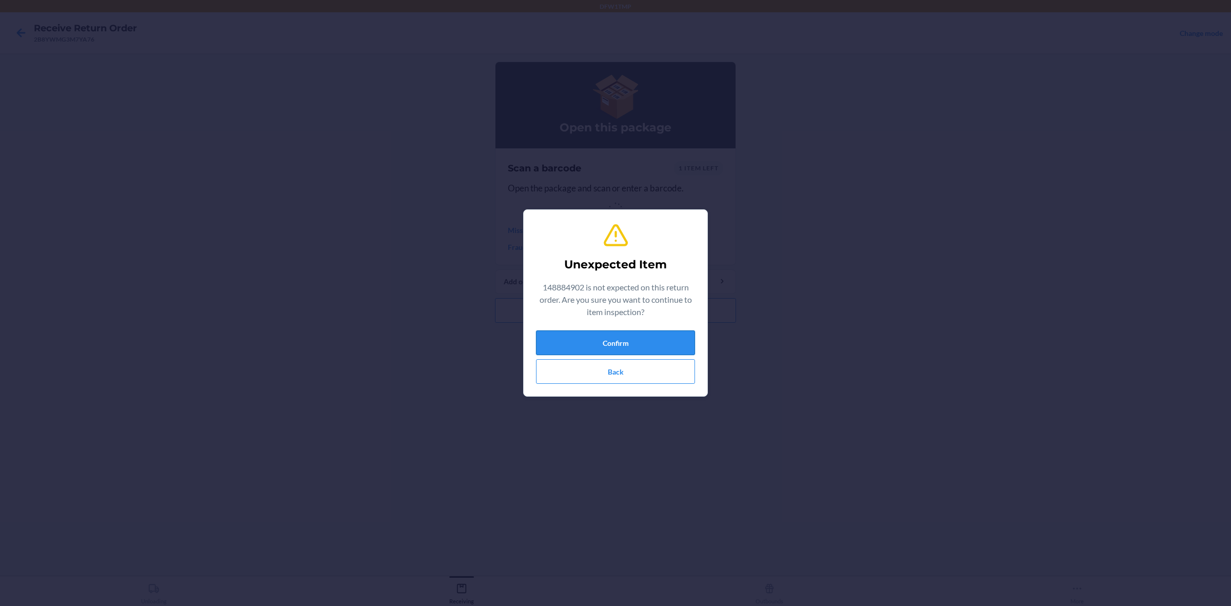
click at [641, 346] on button "Confirm" at bounding box center [615, 342] width 159 height 25
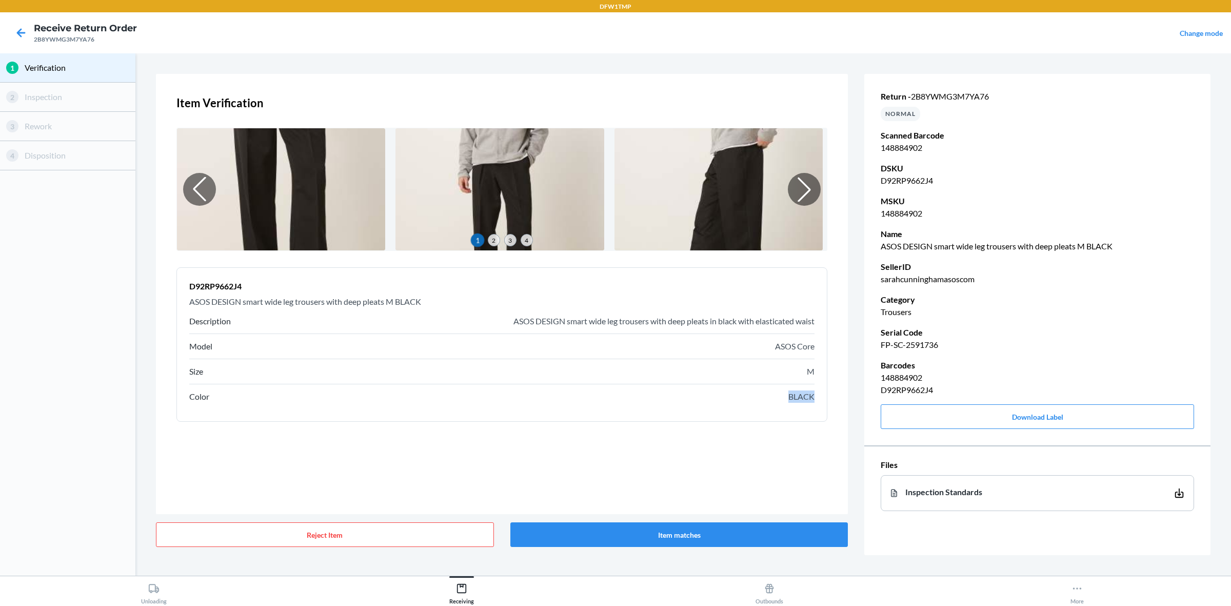
drag, startPoint x: 783, startPoint y: 396, endPoint x: 825, endPoint y: 396, distance: 42.6
click at [825, 396] on div "D92RP9662J4 ASOS DESIGN smart wide leg trousers with deep pleats M BLACK Descri…" at bounding box center [501, 344] width 651 height 154
click at [24, 28] on icon at bounding box center [20, 32] width 17 height 17
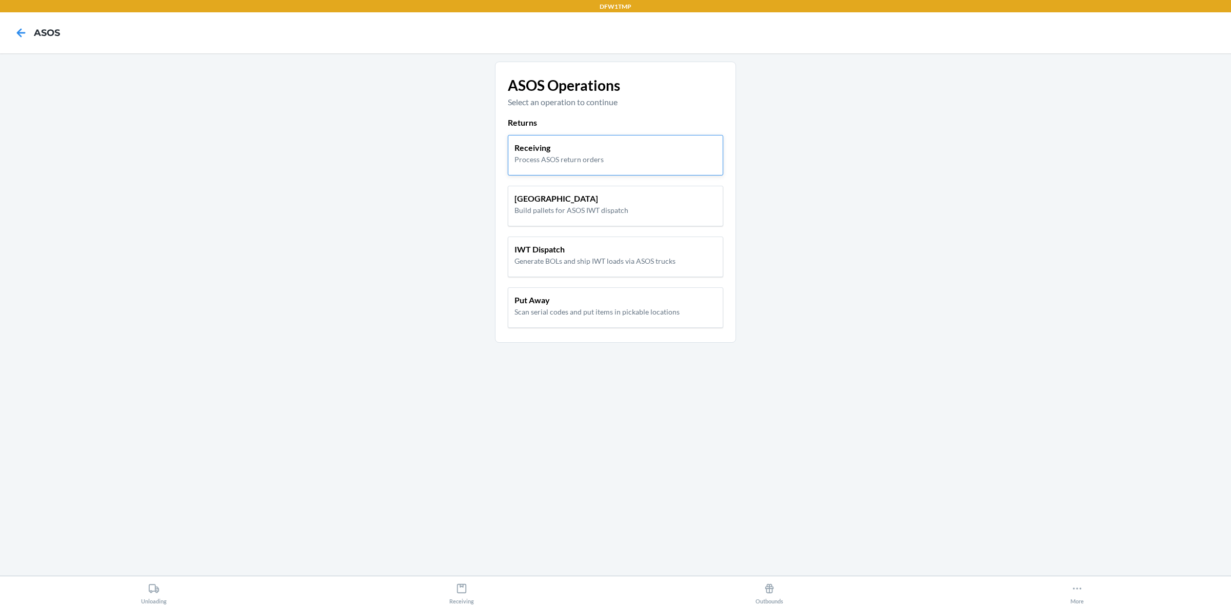
click at [609, 147] on div "Receiving Process ASOS return orders" at bounding box center [615, 153] width 202 height 23
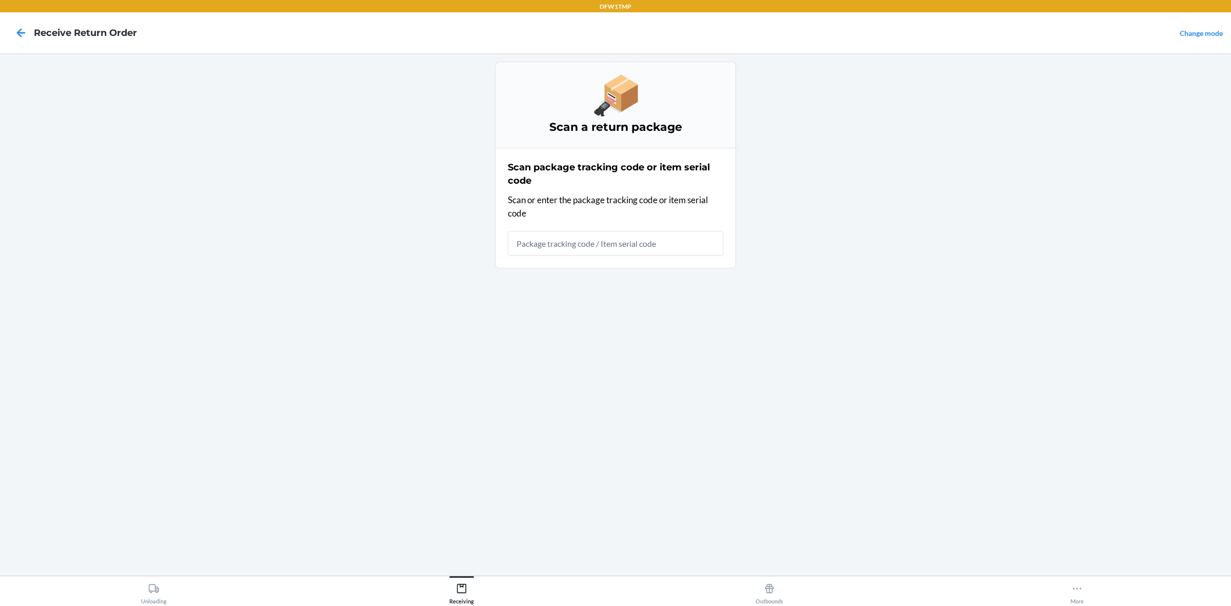
click at [543, 239] on input "text" at bounding box center [615, 243] width 215 height 25
type input "2B8YWMG3M7YA7"
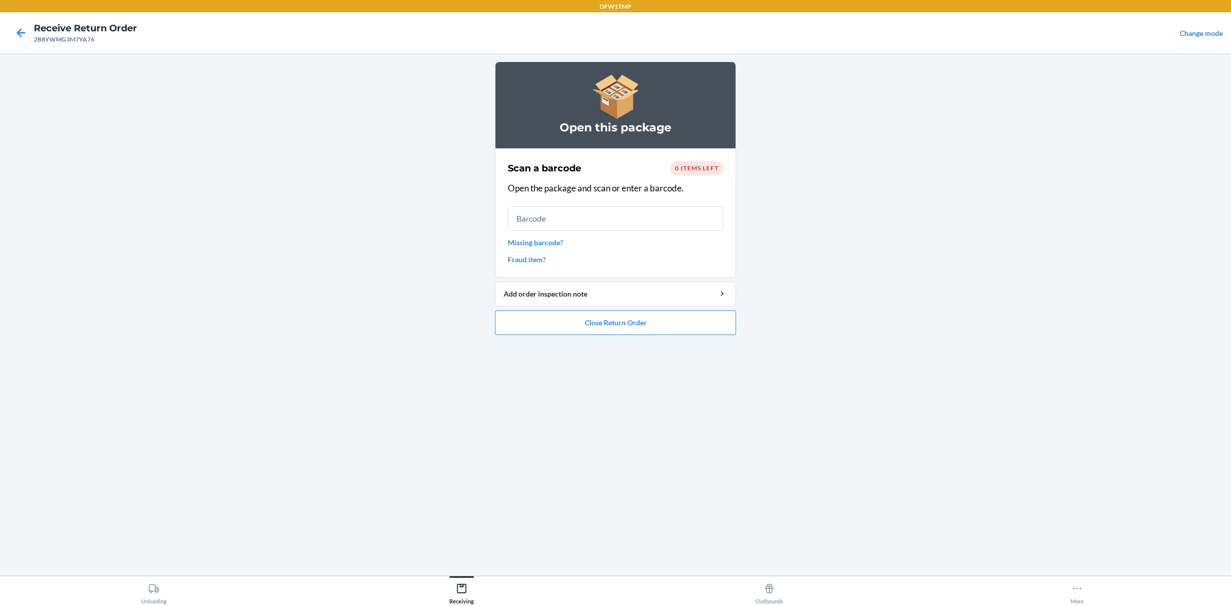
click at [649, 209] on input "text" at bounding box center [615, 218] width 215 height 25
click at [698, 167] on span "0 items left" at bounding box center [697, 168] width 44 height 8
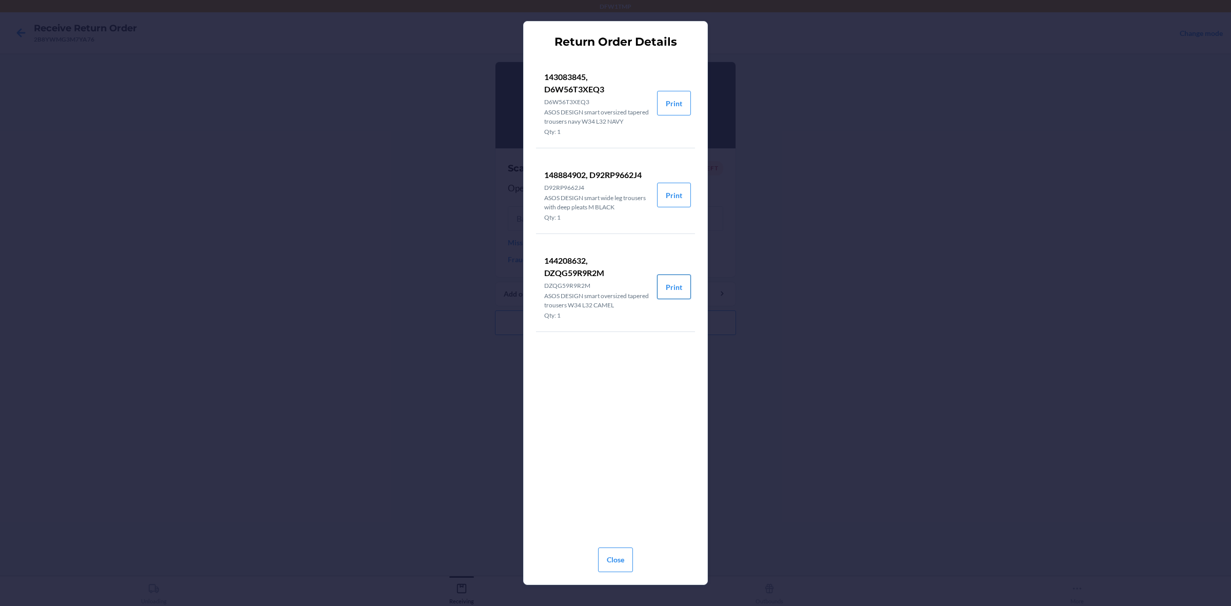
drag, startPoint x: 674, startPoint y: 290, endPoint x: 668, endPoint y: 293, distance: 7.6
click at [672, 290] on button "Print" at bounding box center [674, 286] width 34 height 25
drag, startPoint x: 585, startPoint y: 259, endPoint x: 541, endPoint y: 267, distance: 44.8
click at [541, 267] on li "144208632, DZQG59R9R2M DZQG59R9R2M ASOS DESIGN smart oversized tapered trousers…" at bounding box center [596, 286] width 121 height 89
copy p "144208632"
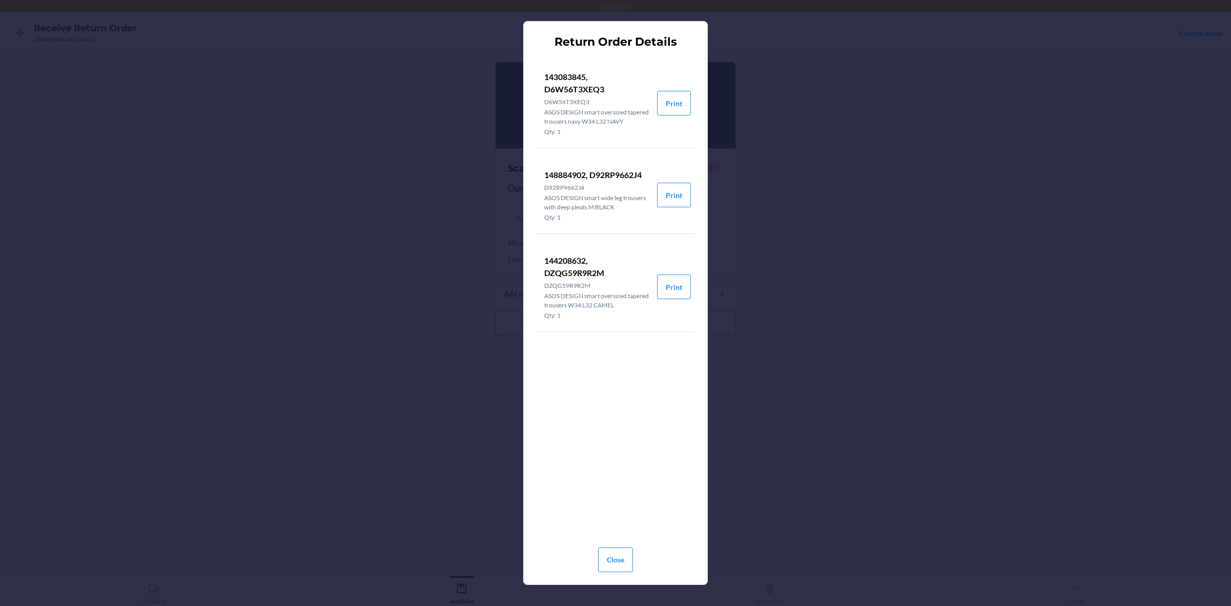
click at [852, 168] on div "Return Order Details 143083845, D6W56T3XEQ3 D6W56T3XEQ3 ASOS DESIGN smart overs…" at bounding box center [615, 303] width 1231 height 606
click at [860, 243] on div "Return Order Details 143083845, D6W56T3XEQ3 D6W56T3XEQ3 ASOS DESIGN smart overs…" at bounding box center [615, 303] width 1231 height 606
drag, startPoint x: 613, startPoint y: 563, endPoint x: 609, endPoint y: 501, distance: 62.1
click at [613, 484] on button "Close" at bounding box center [615, 559] width 35 height 25
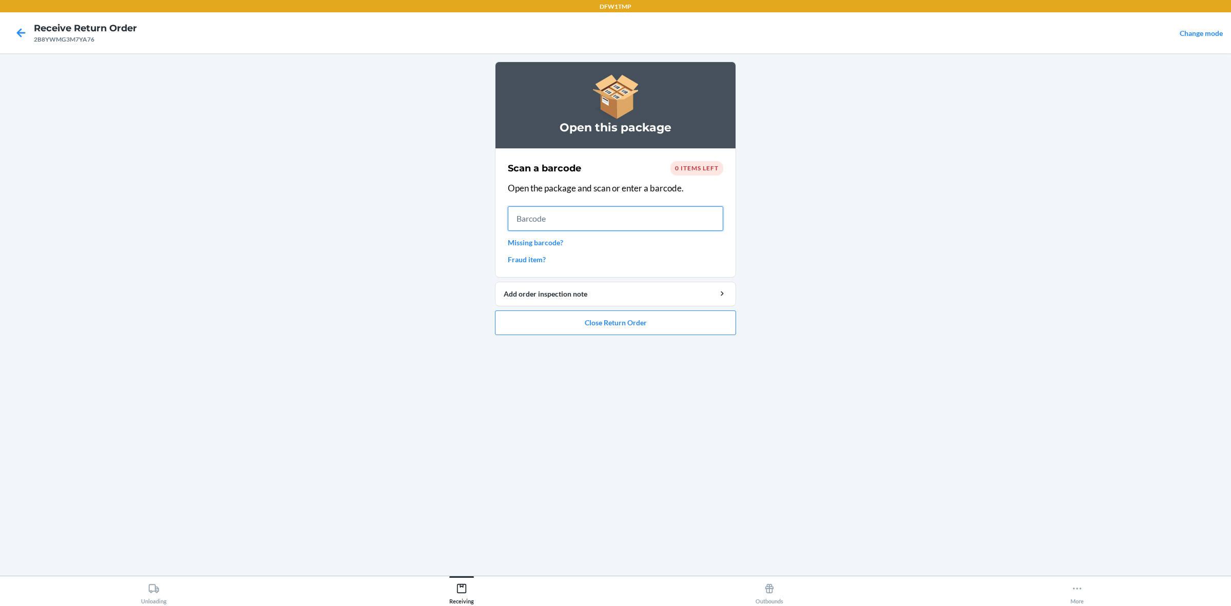
drag, startPoint x: 570, startPoint y: 215, endPoint x: 562, endPoint y: 223, distance: 10.5
click at [565, 222] on input "text" at bounding box center [615, 218] width 215 height 25
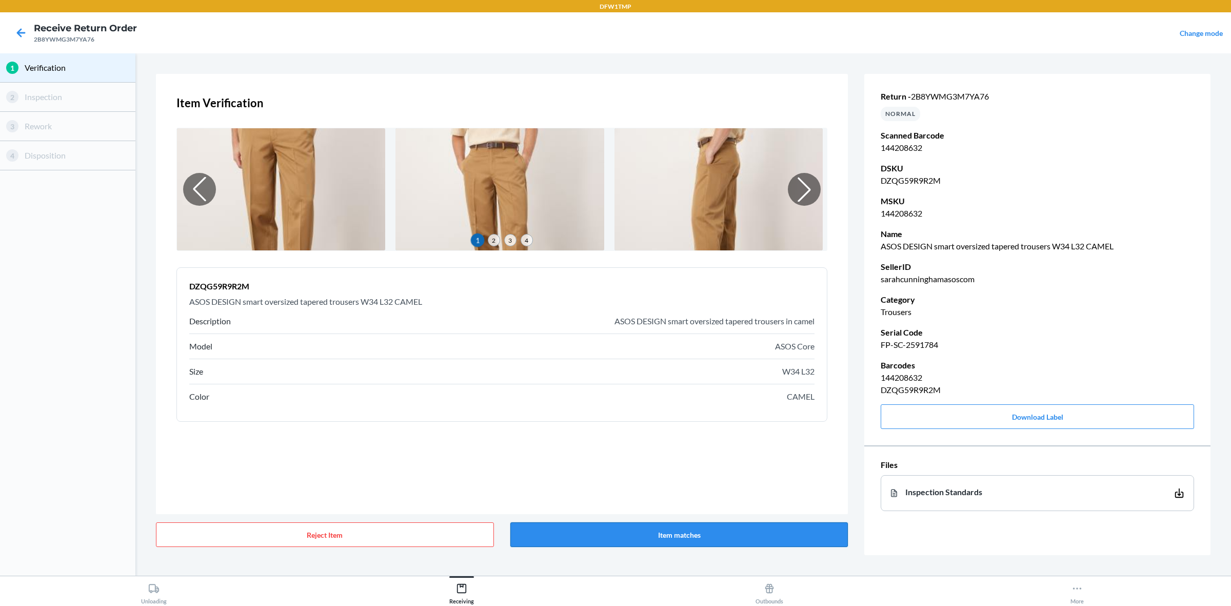
click at [729, 484] on button "Item matches" at bounding box center [679, 534] width 338 height 25
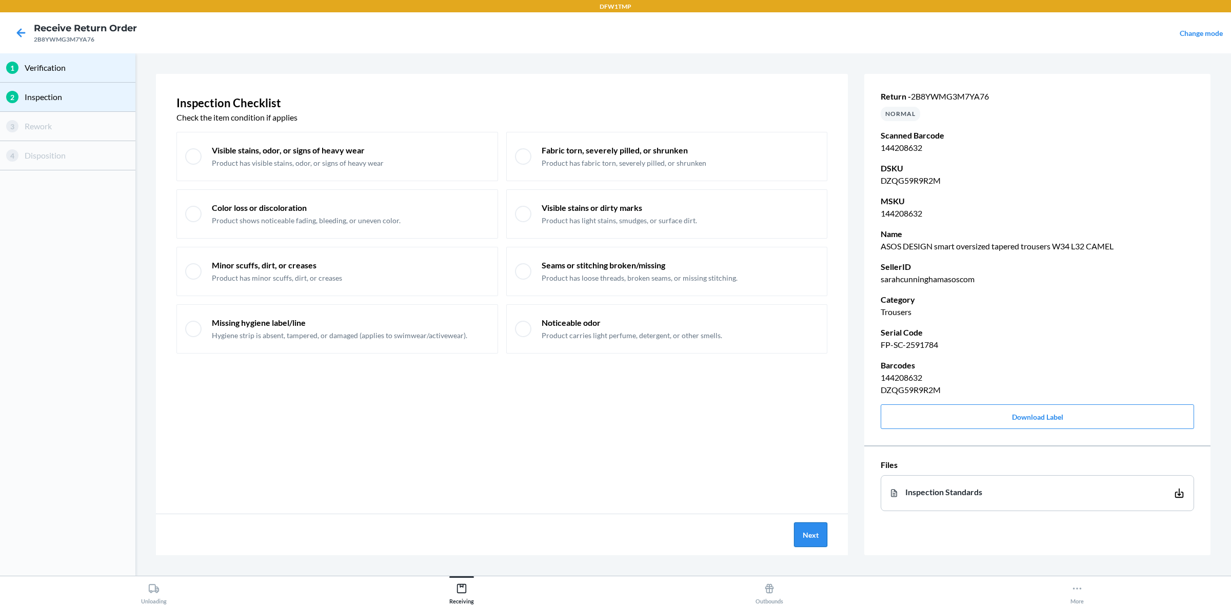
click at [811, 484] on button "Next" at bounding box center [810, 534] width 33 height 25
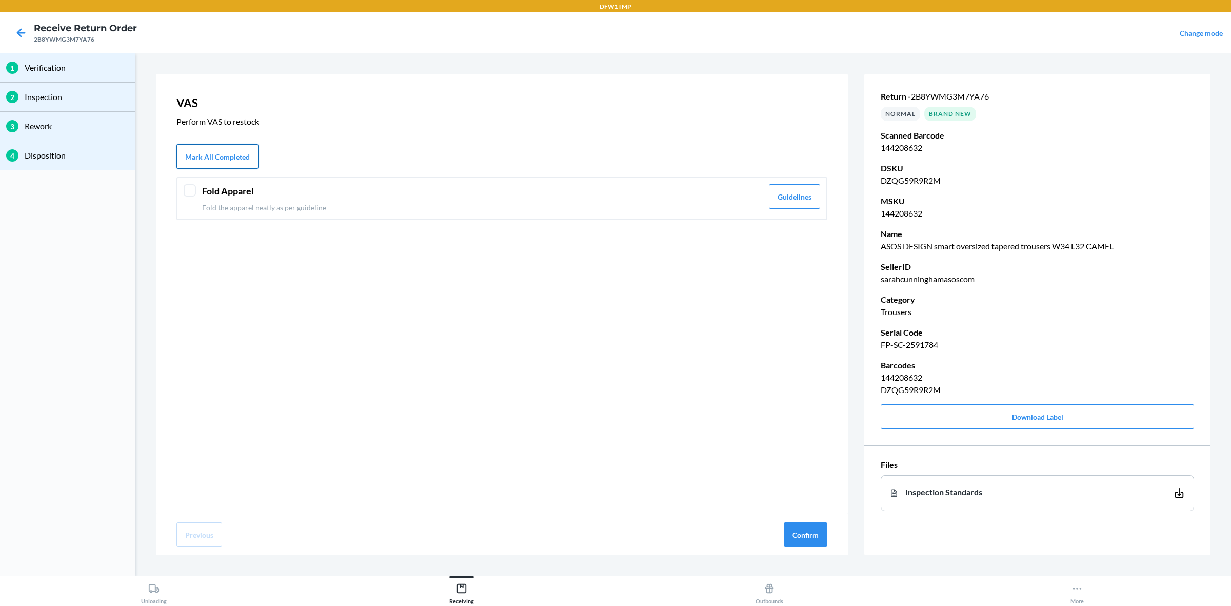
click at [211, 157] on button "Mark All Completed" at bounding box center [217, 156] width 82 height 25
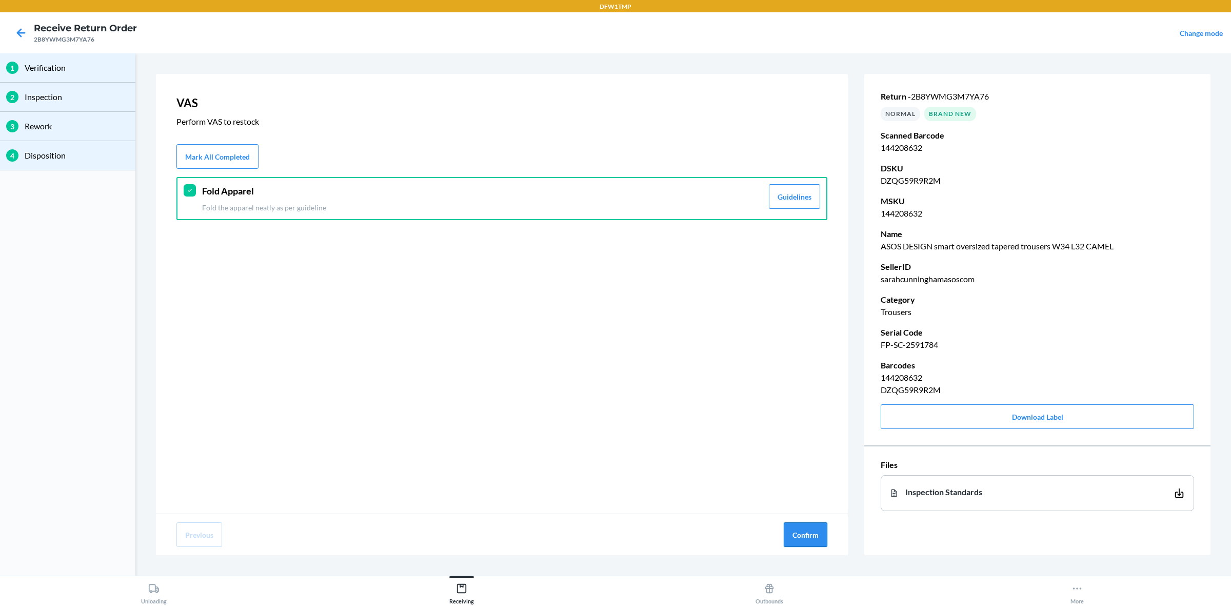
click at [808, 484] on button "Confirm" at bounding box center [805, 534] width 44 height 25
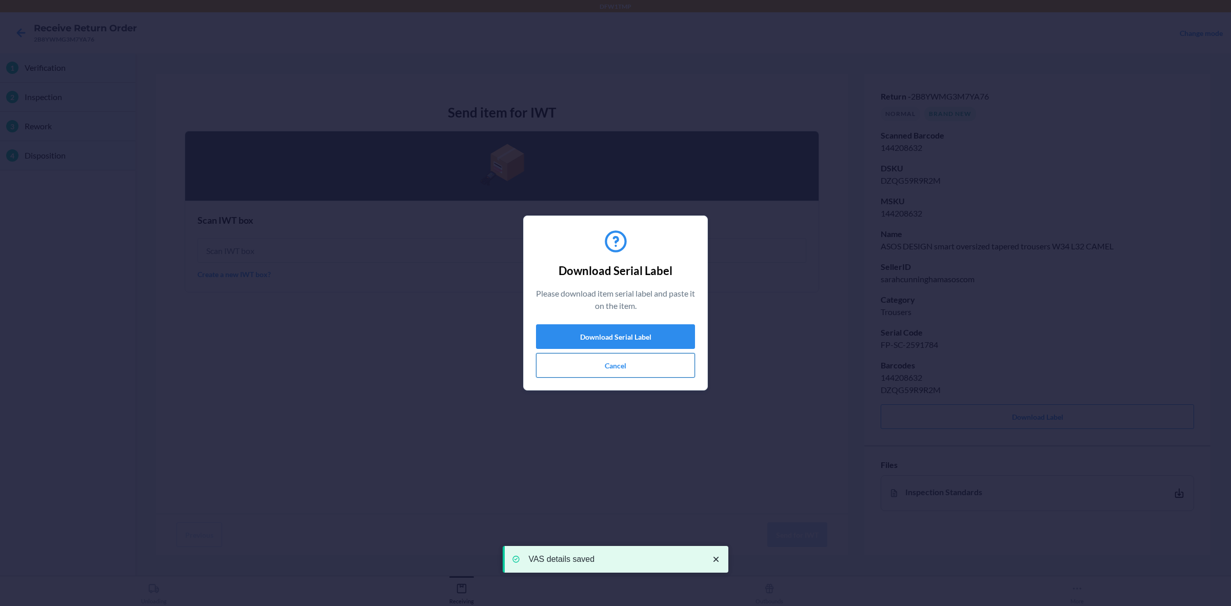
click at [580, 361] on button "Cancel" at bounding box center [615, 365] width 159 height 25
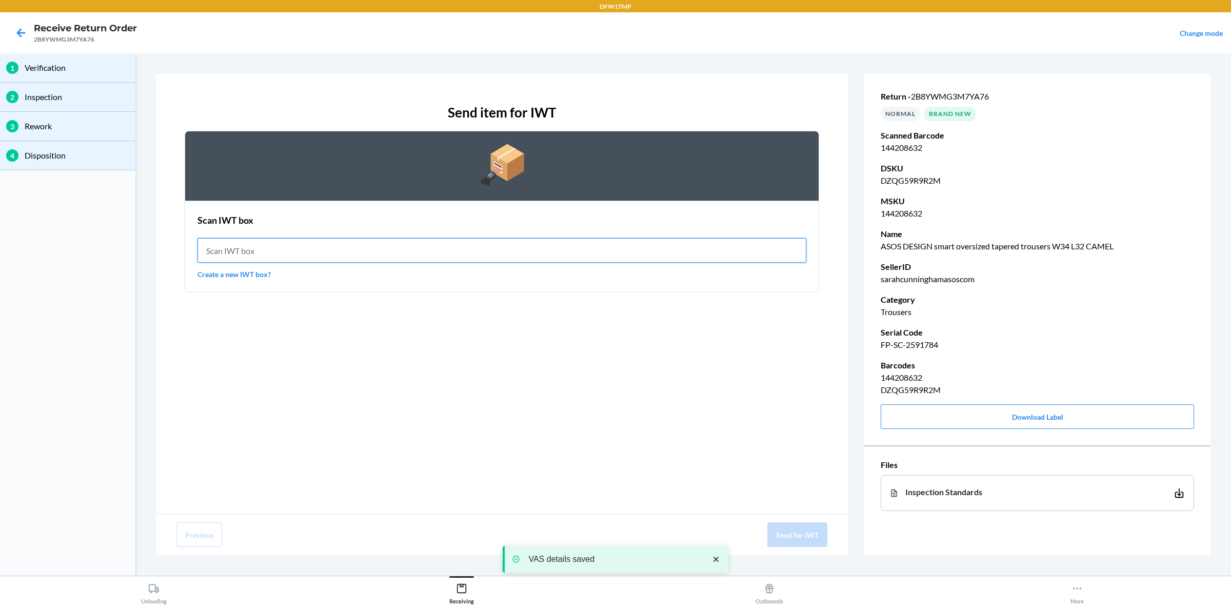
click at [271, 253] on input "text" at bounding box center [501, 250] width 609 height 25
type input "IWT0000019D4"
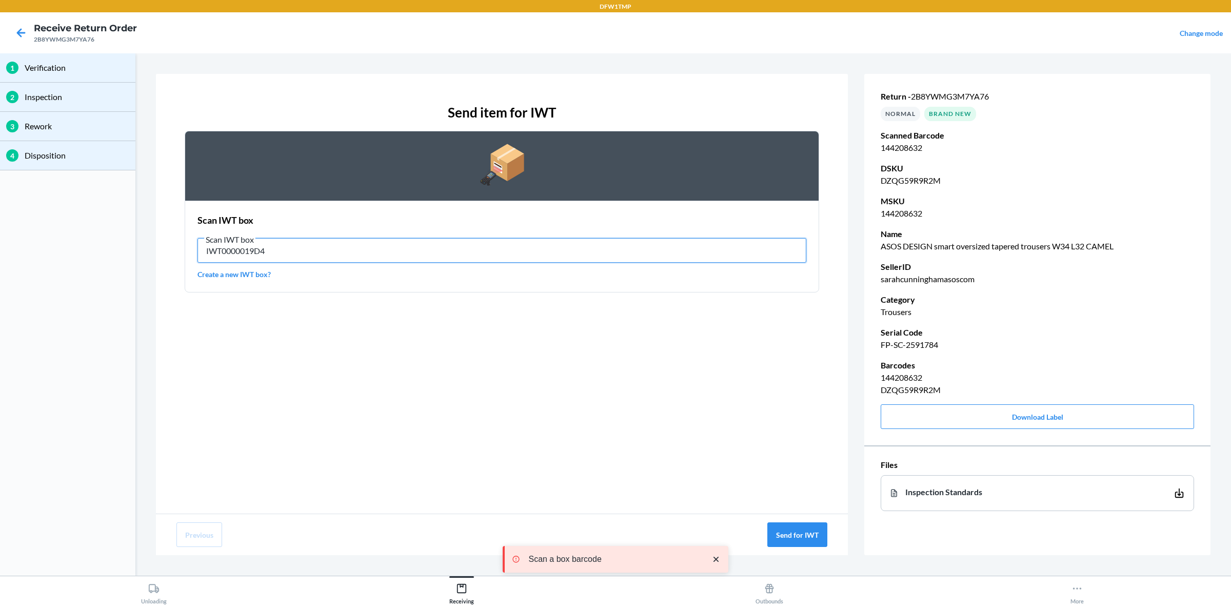
click at [346, 247] on input "IWT0000019D4" at bounding box center [501, 250] width 609 height 25
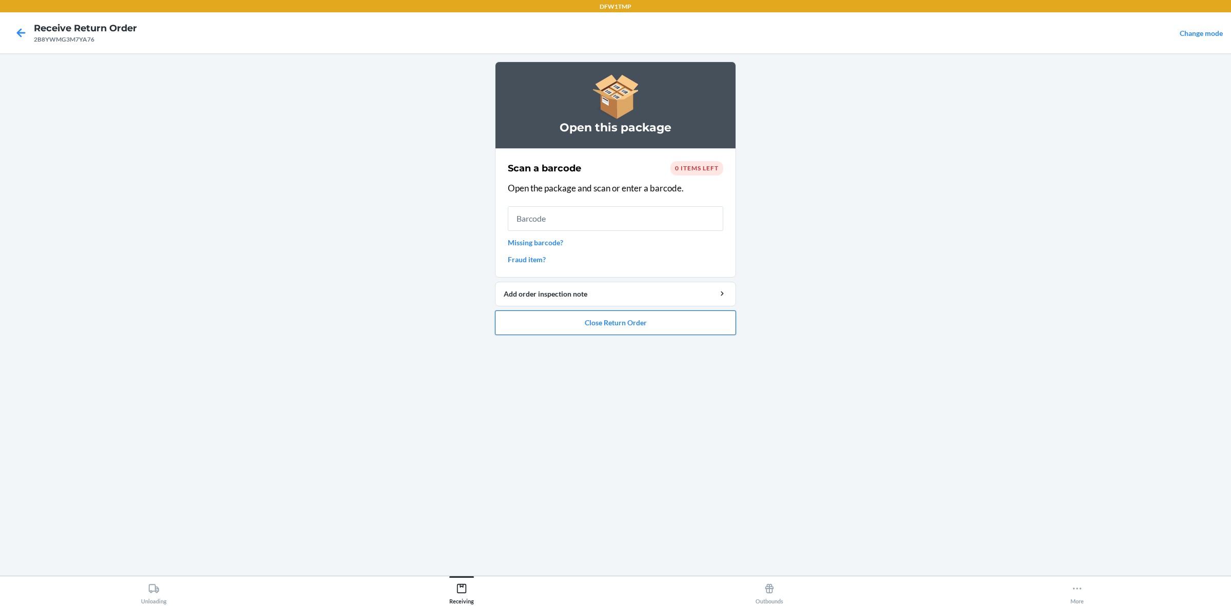
click at [668, 327] on button "Close Return Order" at bounding box center [615, 322] width 241 height 25
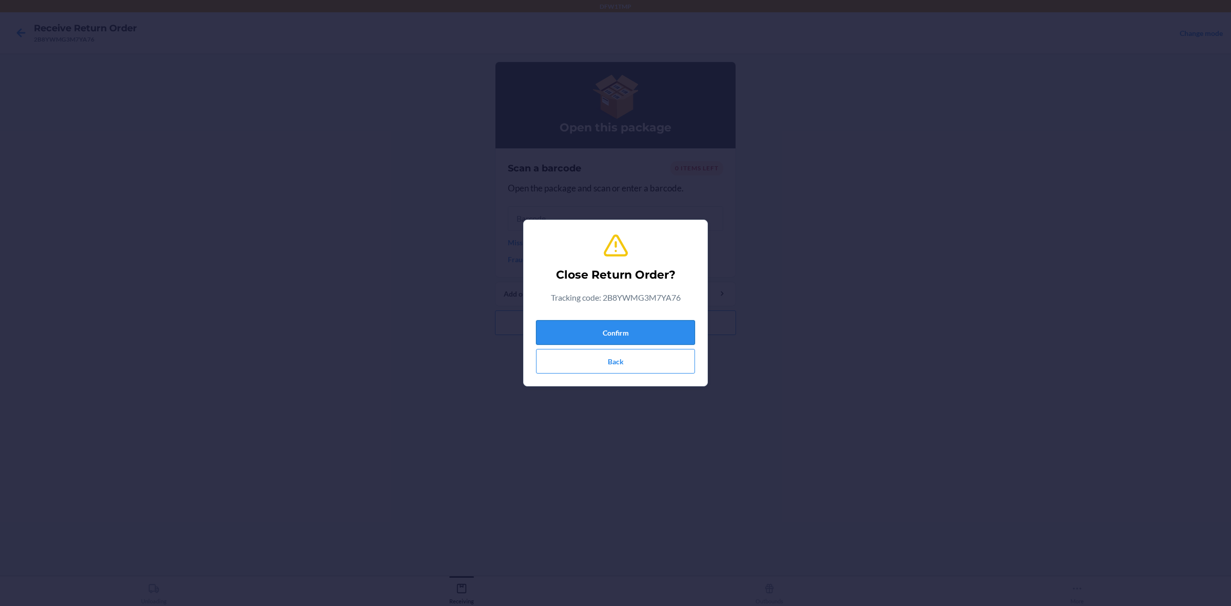
click at [654, 334] on button "Confirm" at bounding box center [615, 332] width 159 height 25
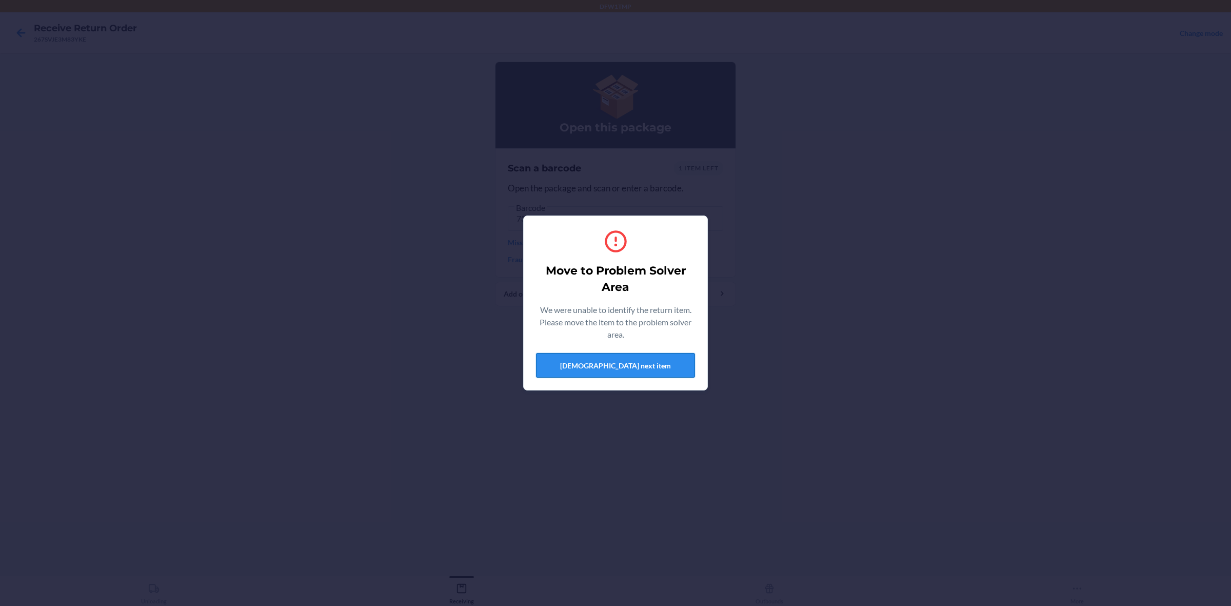
click at [620, 371] on button "[DEMOGRAPHIC_DATA] next item" at bounding box center [615, 365] width 159 height 25
drag, startPoint x: 605, startPoint y: 372, endPoint x: 610, endPoint y: 370, distance: 5.5
click at [608, 372] on button "[DEMOGRAPHIC_DATA] next item" at bounding box center [615, 365] width 159 height 25
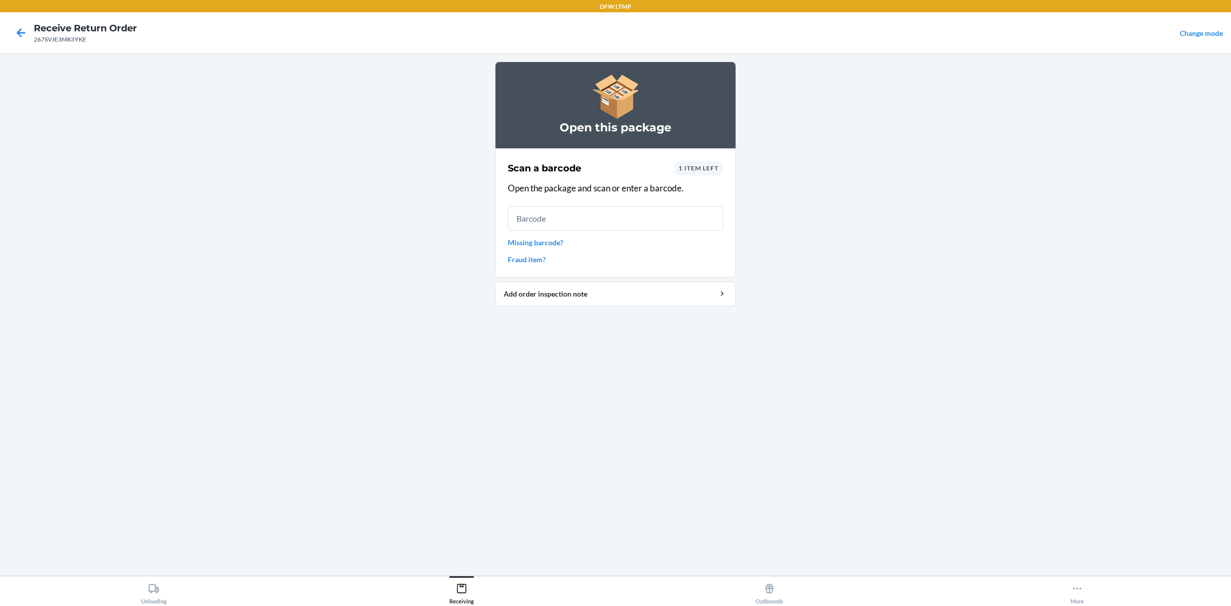
click at [696, 170] on span "1 item left" at bounding box center [698, 168] width 40 height 8
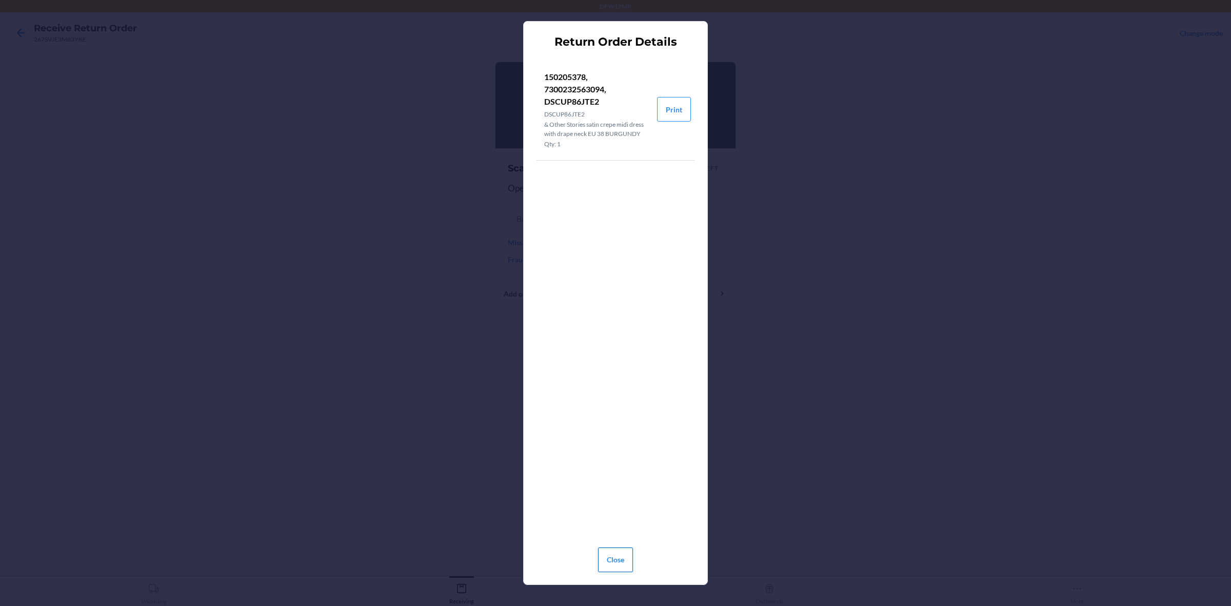
click at [606, 484] on button "Close" at bounding box center [615, 559] width 35 height 25
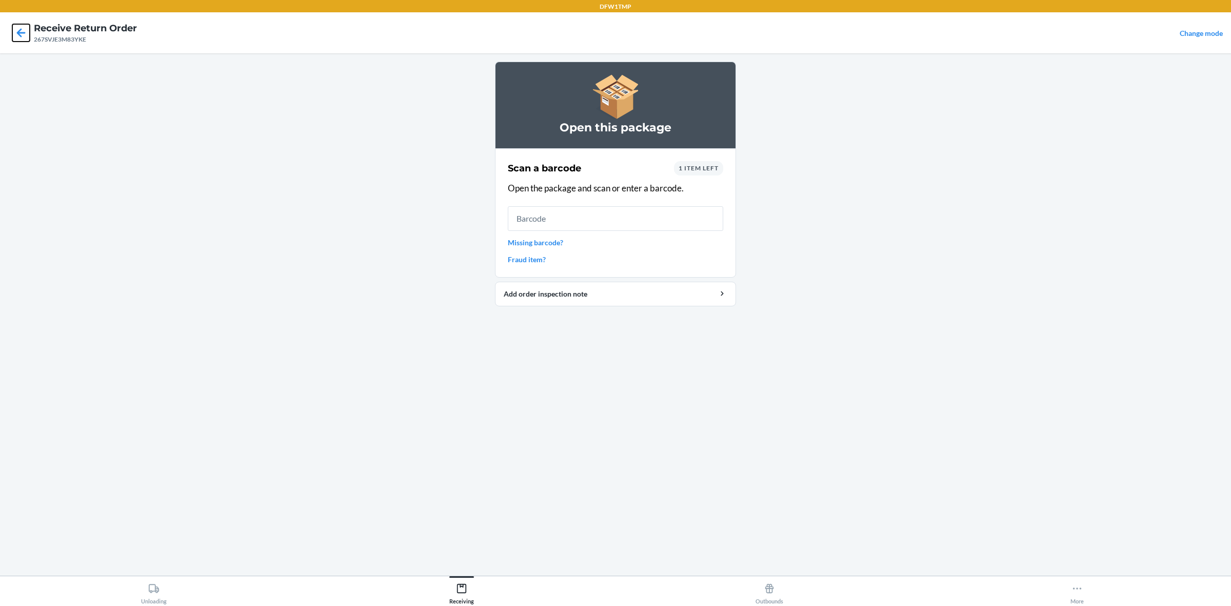
click at [21, 35] on icon at bounding box center [20, 32] width 17 height 17
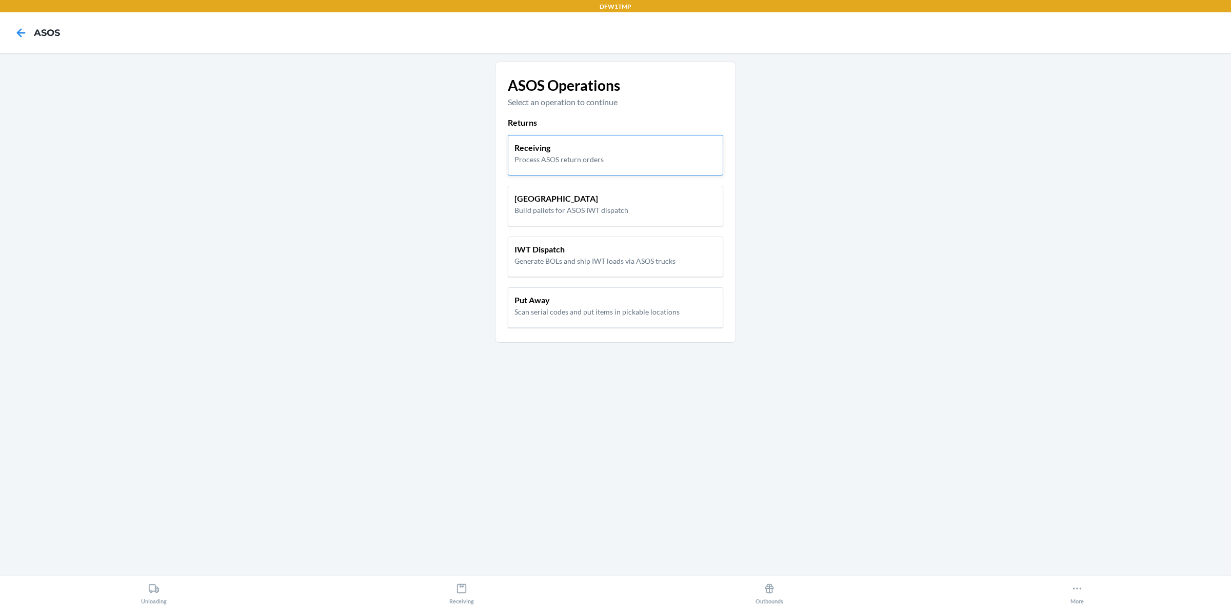
click at [630, 170] on div "Receiving Process ASOS return orders" at bounding box center [615, 155] width 215 height 41
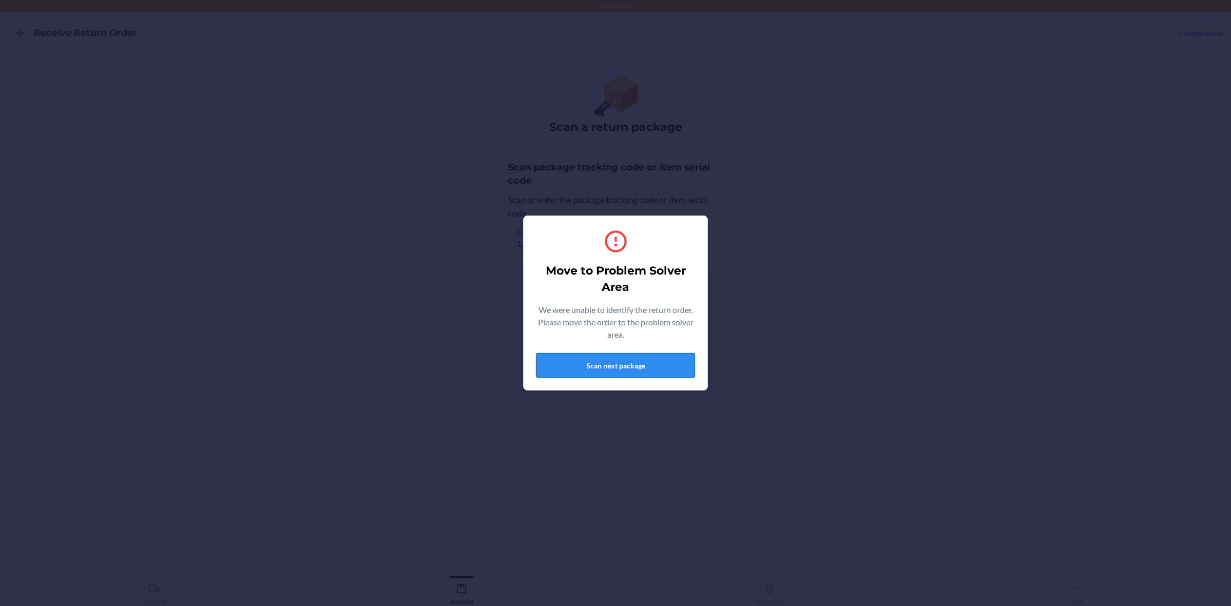
click at [579, 370] on button "Scan next package" at bounding box center [615, 365] width 159 height 25
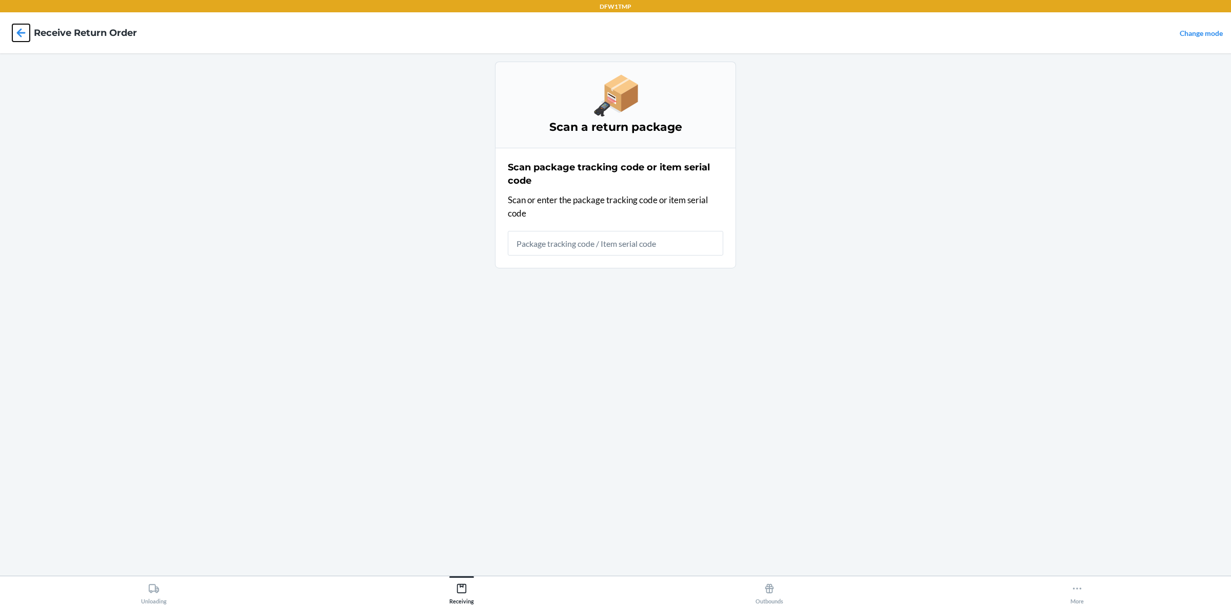
click at [19, 36] on icon at bounding box center [20, 32] width 17 height 17
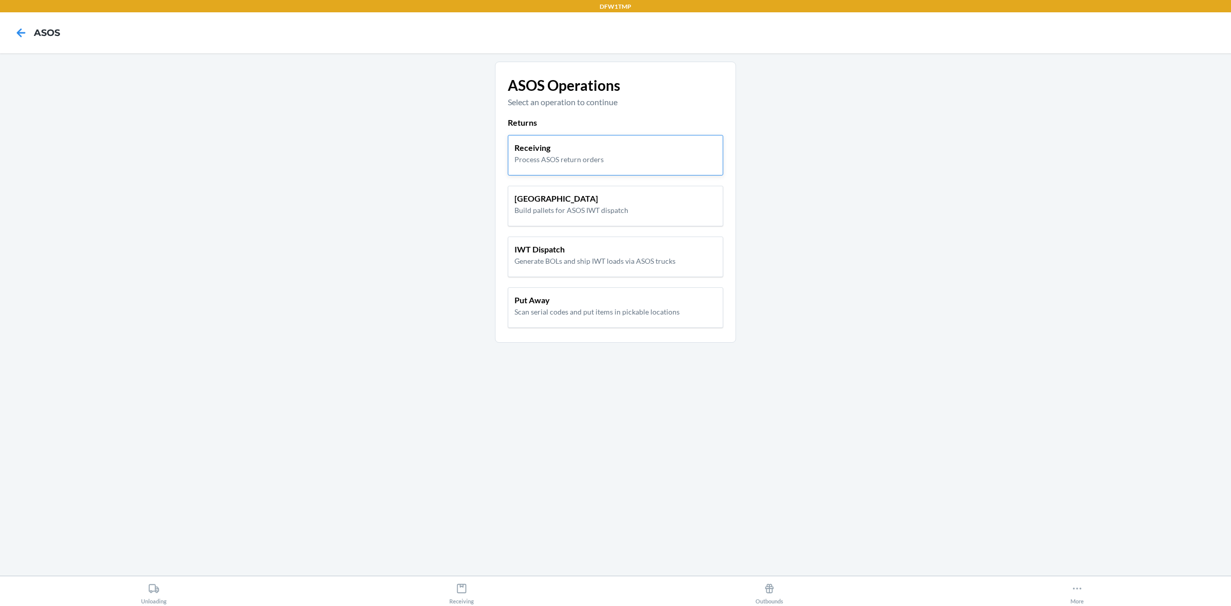
click at [633, 164] on div "Receiving Process ASOS return orders" at bounding box center [615, 153] width 202 height 23
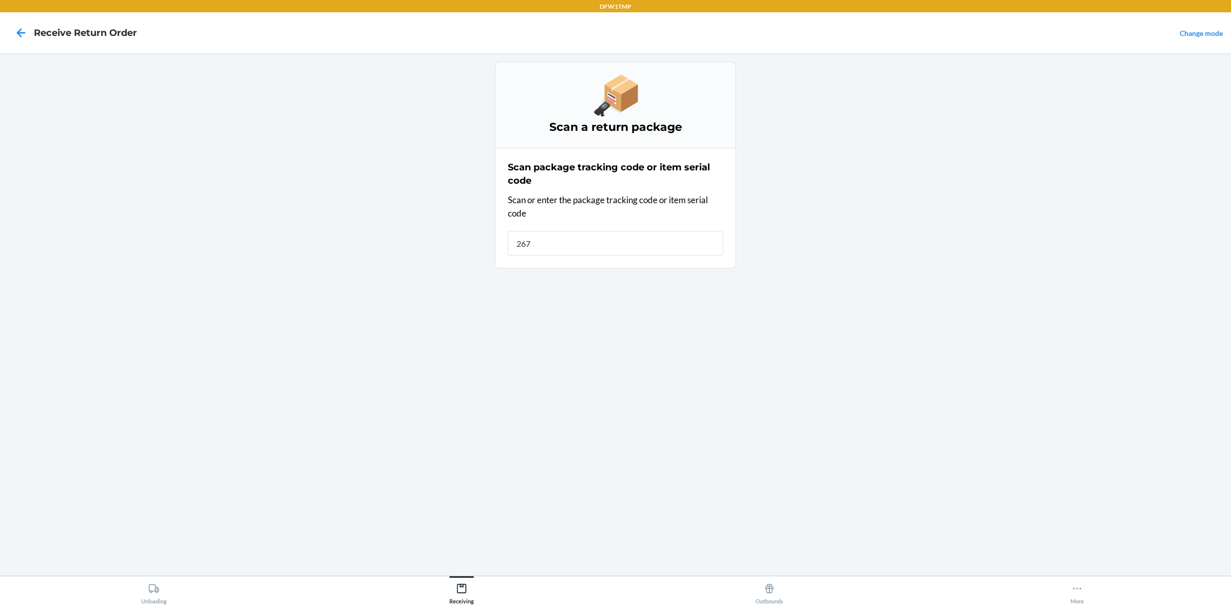
type input "267N"
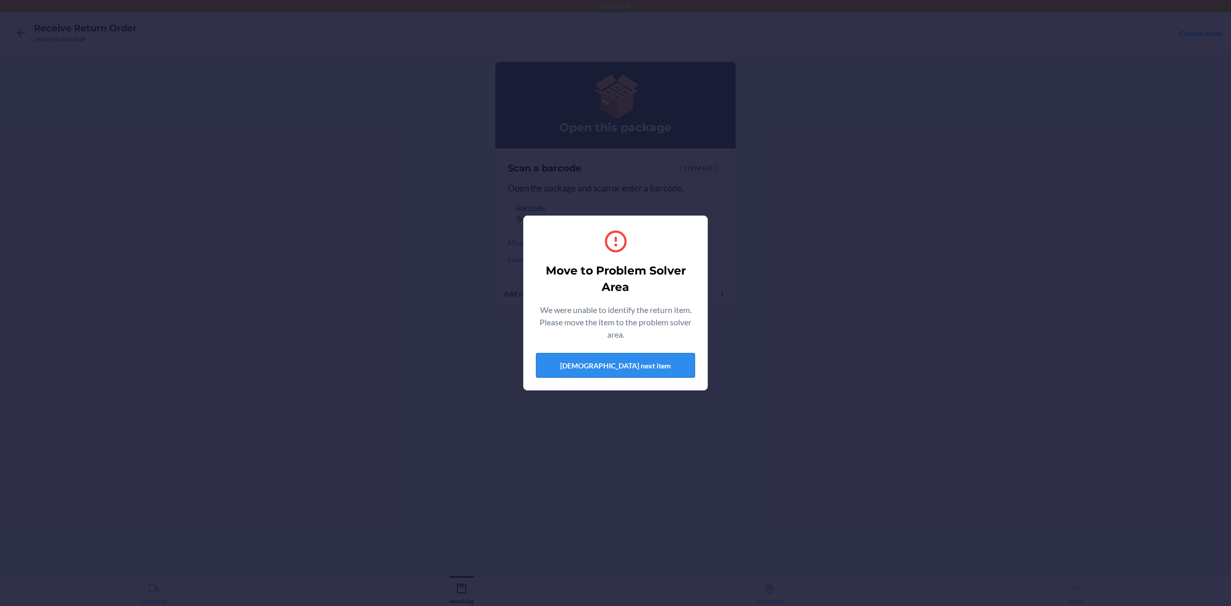
click at [636, 365] on button "[DEMOGRAPHIC_DATA] next item" at bounding box center [615, 365] width 159 height 25
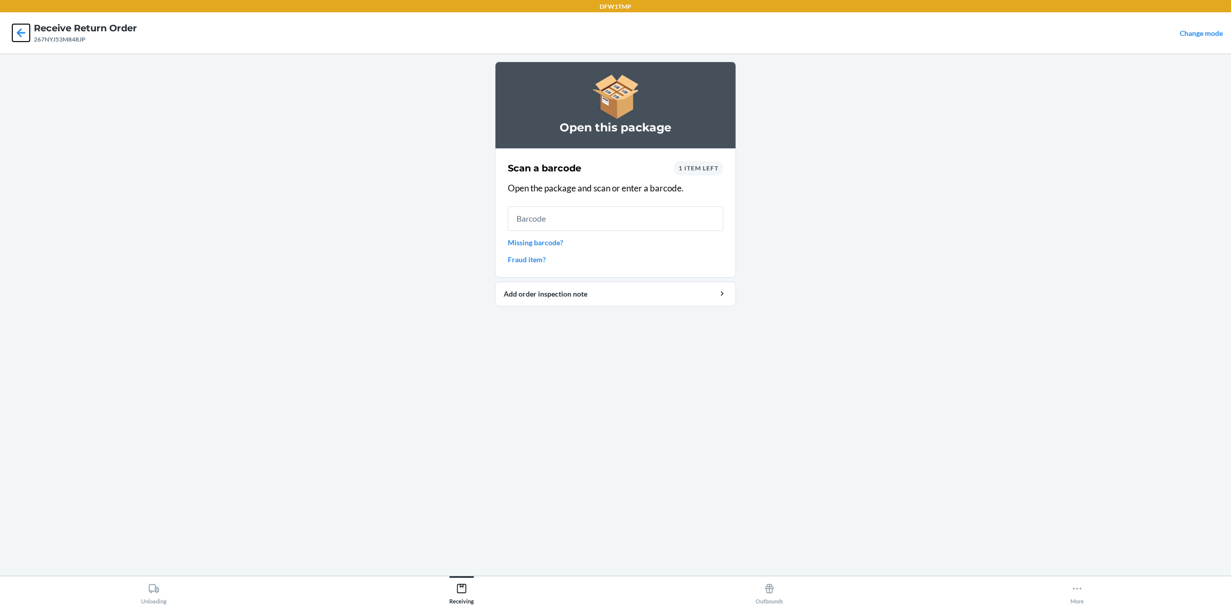
click at [24, 22] on div at bounding box center [21, 33] width 26 height 26
click at [19, 32] on icon at bounding box center [21, 32] width 9 height 9
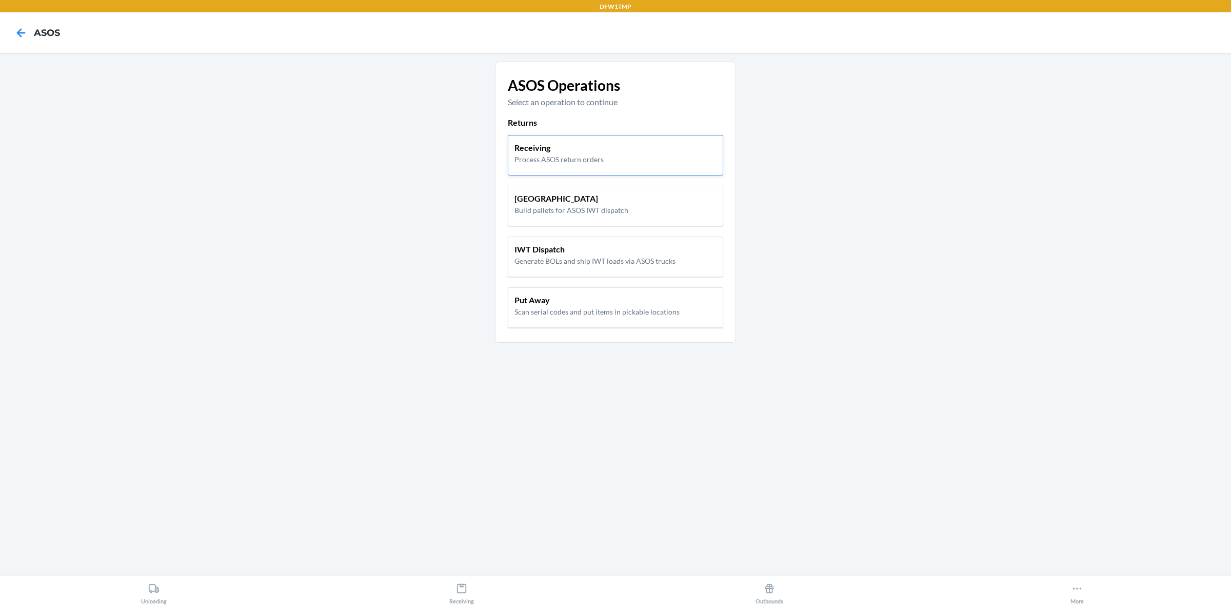
click at [530, 153] on p "Receiving" at bounding box center [558, 148] width 89 height 12
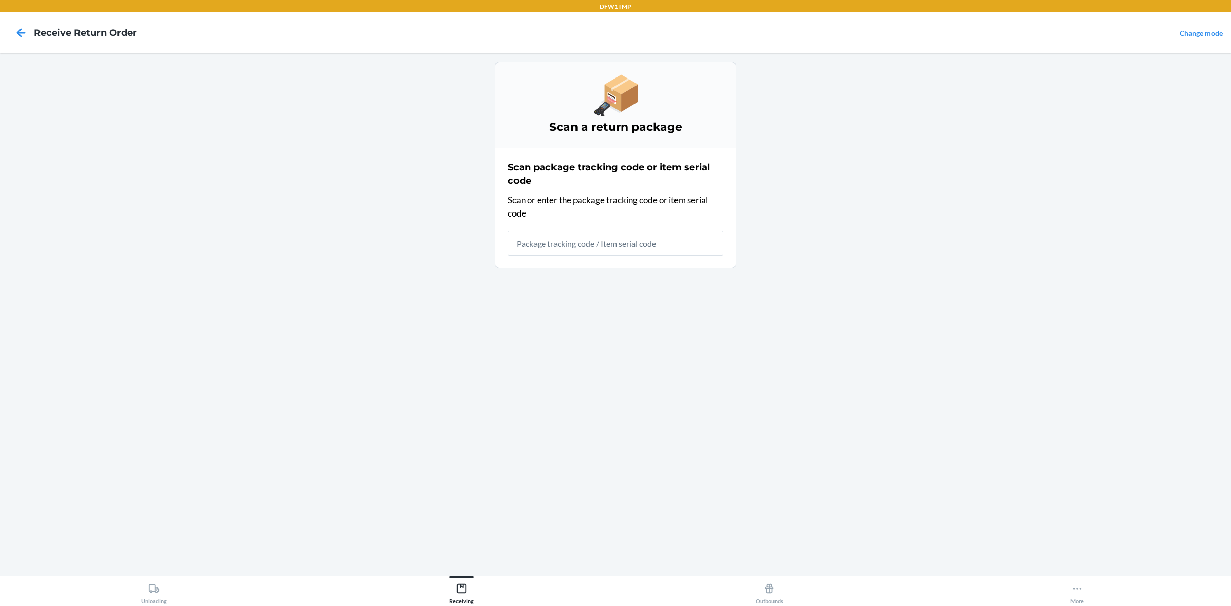
click at [625, 250] on input "text" at bounding box center [615, 243] width 215 height 25
click at [813, 484] on div "DFW1TMP Receive Return Order Change mode Scan a return package Scan package tra…" at bounding box center [615, 303] width 1231 height 606
click at [586, 242] on input "23Qfsn" at bounding box center [615, 243] width 215 height 25
drag, startPoint x: 586, startPoint y: 241, endPoint x: 386, endPoint y: 203, distance: 203.6
click at [386, 203] on main "Scan a return package Scan package tracking code or item serial code Scan or en…" at bounding box center [615, 314] width 1231 height 522
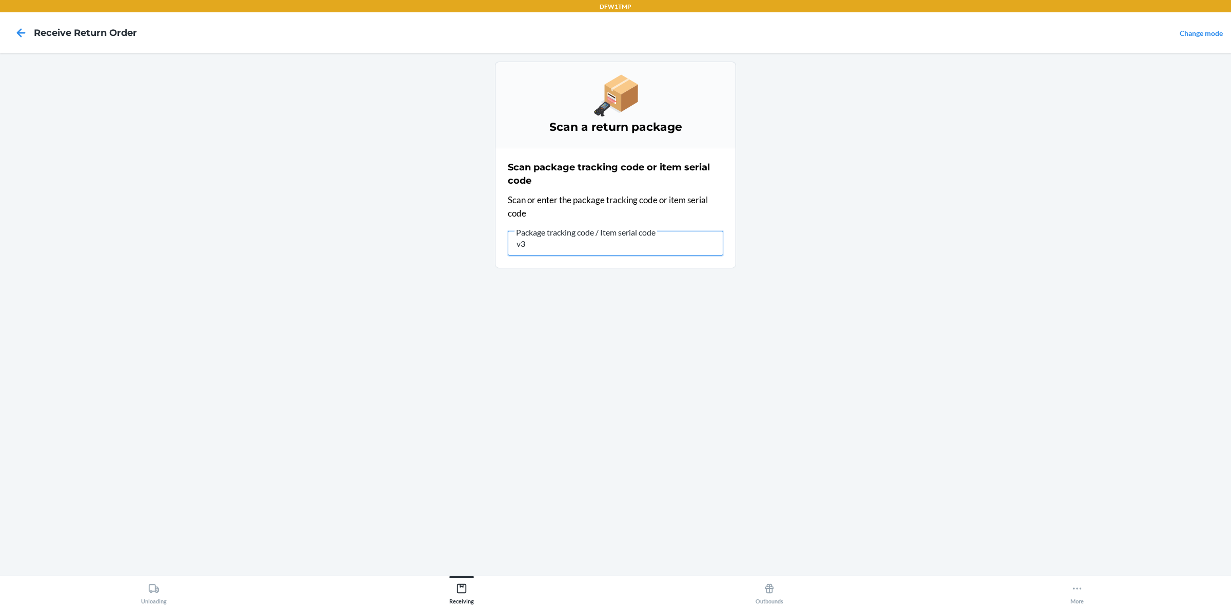
type input "v"
type input "23qfsnv3m7xuqt"
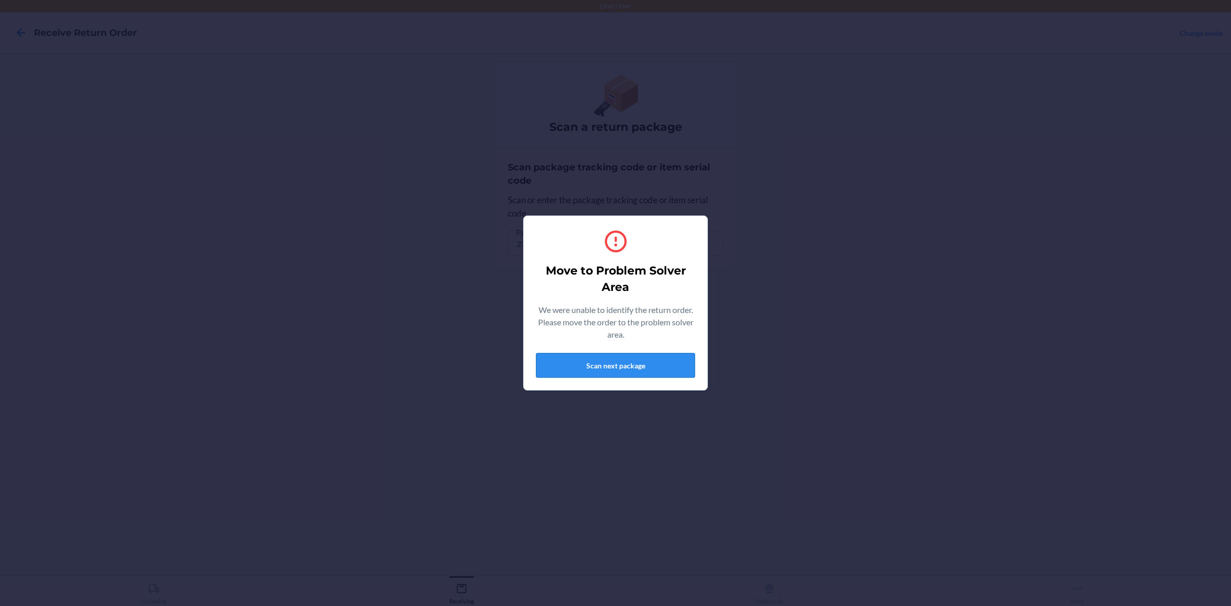
click at [638, 365] on button "Scan next package" at bounding box center [615, 365] width 159 height 25
click at [601, 379] on div "Move to Problem Solver Area We were unable to identify the return order. Please…" at bounding box center [615, 302] width 159 height 157
click at [602, 368] on button "Scan next package" at bounding box center [615, 365] width 159 height 25
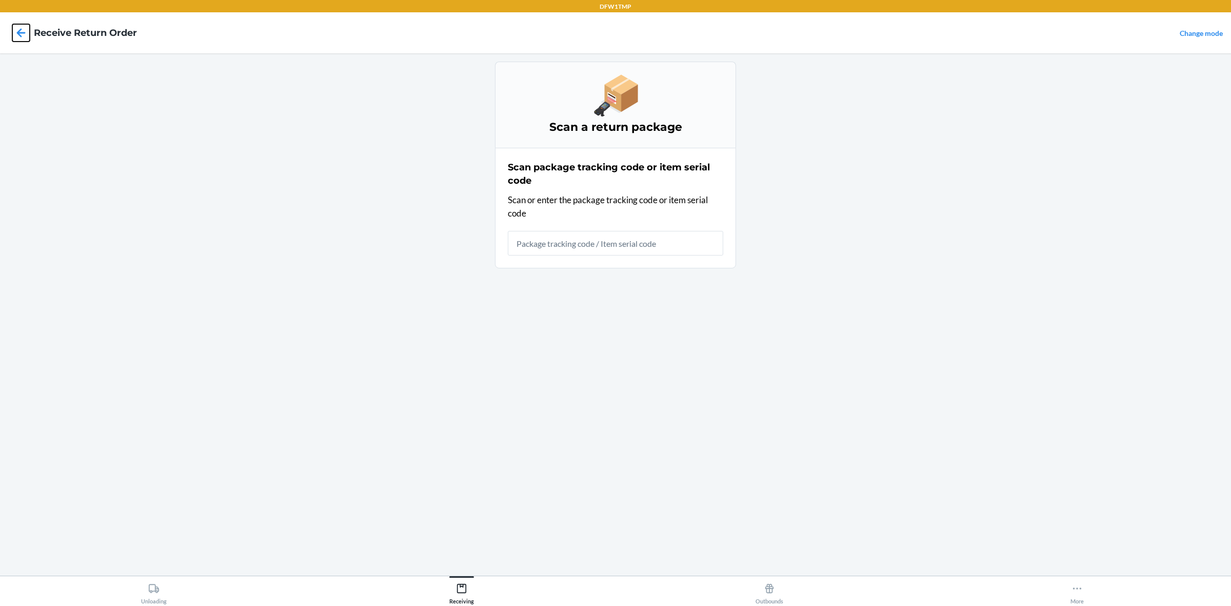
click at [19, 39] on icon at bounding box center [20, 32] width 17 height 17
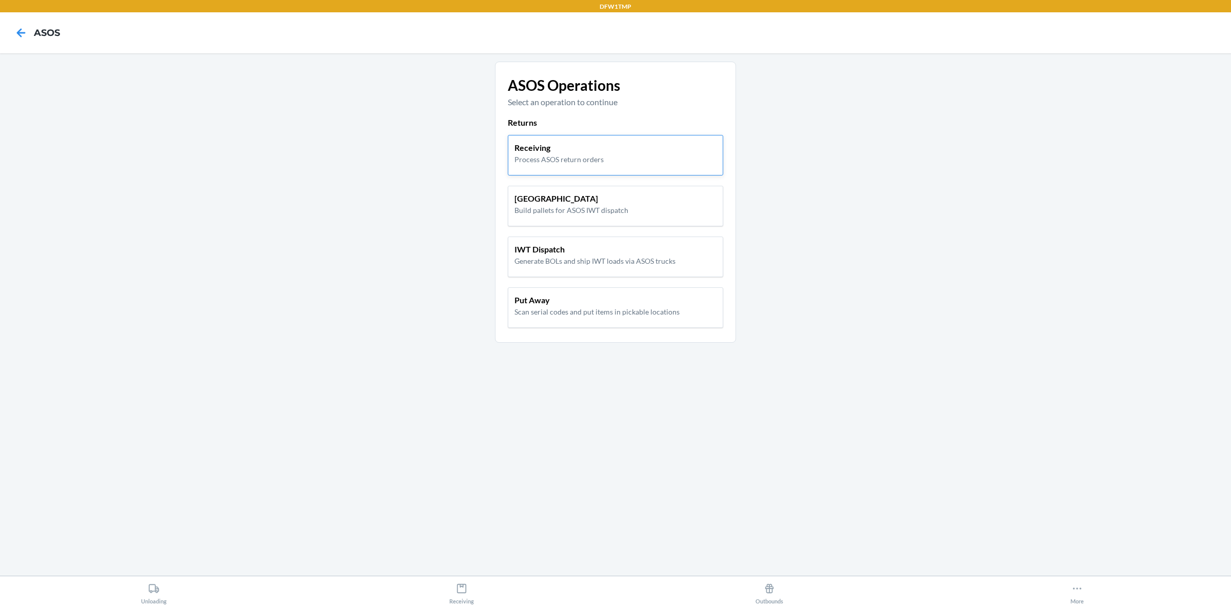
click at [630, 167] on div "Receiving Process ASOS return orders" at bounding box center [615, 155] width 215 height 41
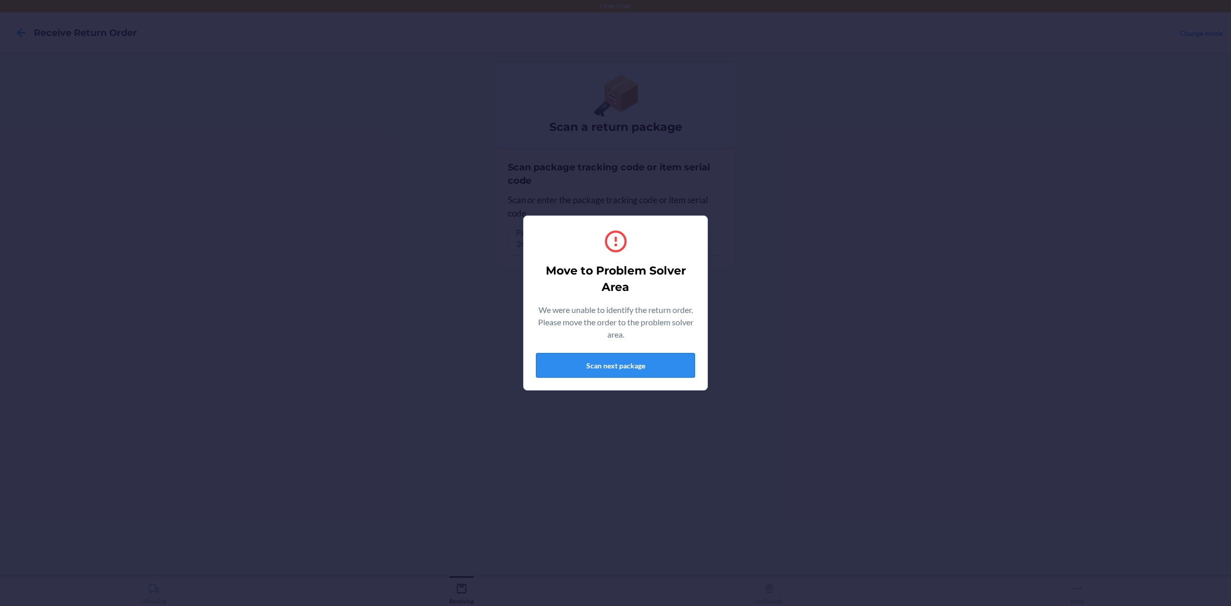
click at [628, 367] on button "Scan next package" at bounding box center [615, 365] width 159 height 25
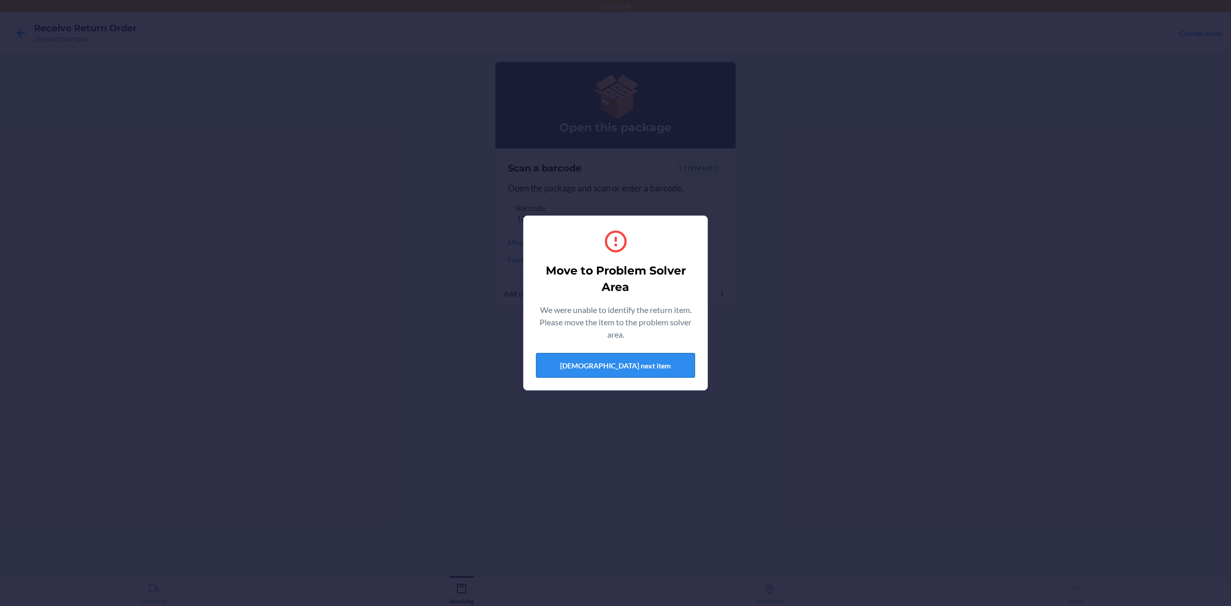
click at [659, 357] on button "[DEMOGRAPHIC_DATA] next item" at bounding box center [615, 365] width 159 height 25
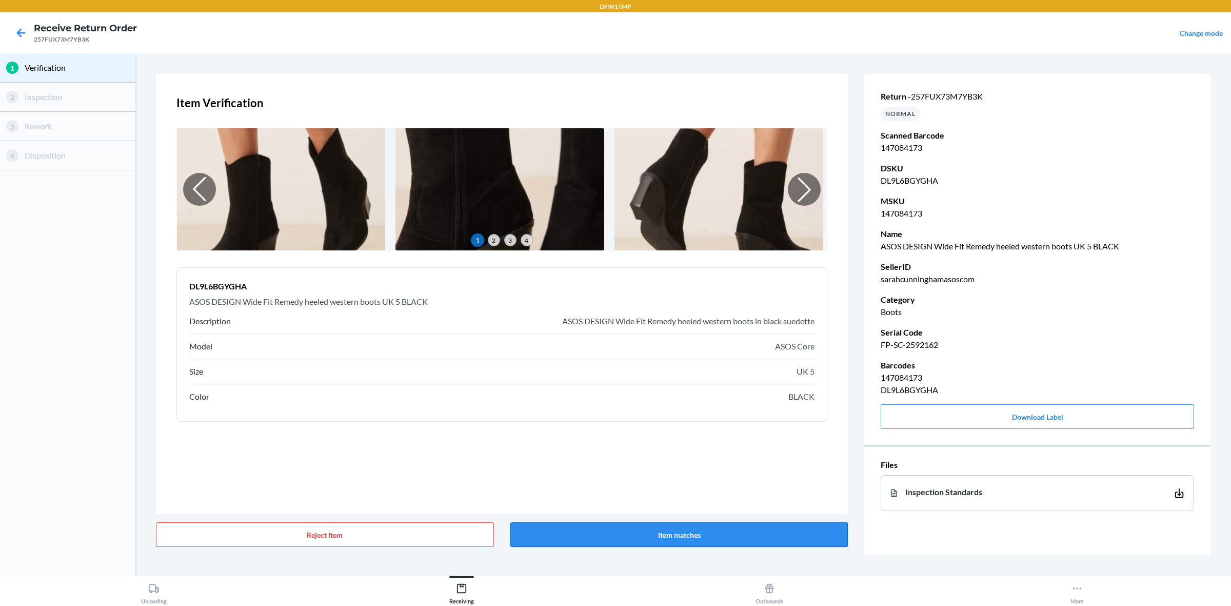
click at [710, 484] on button "Item matches" at bounding box center [679, 534] width 338 height 25
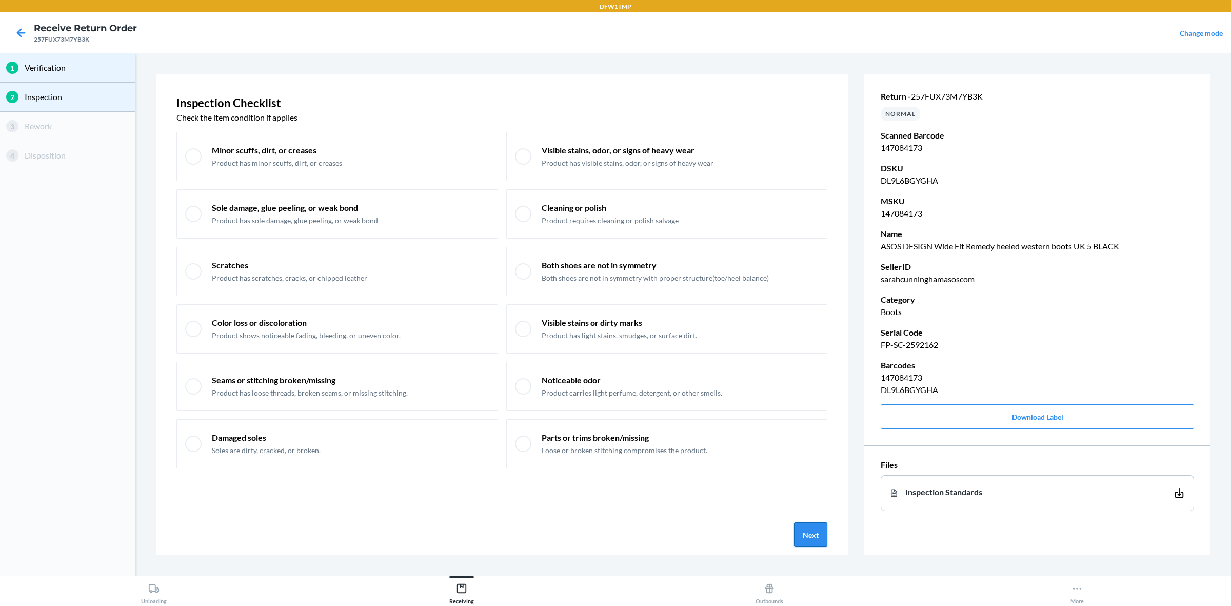
click at [806, 484] on button "Next" at bounding box center [810, 534] width 33 height 25
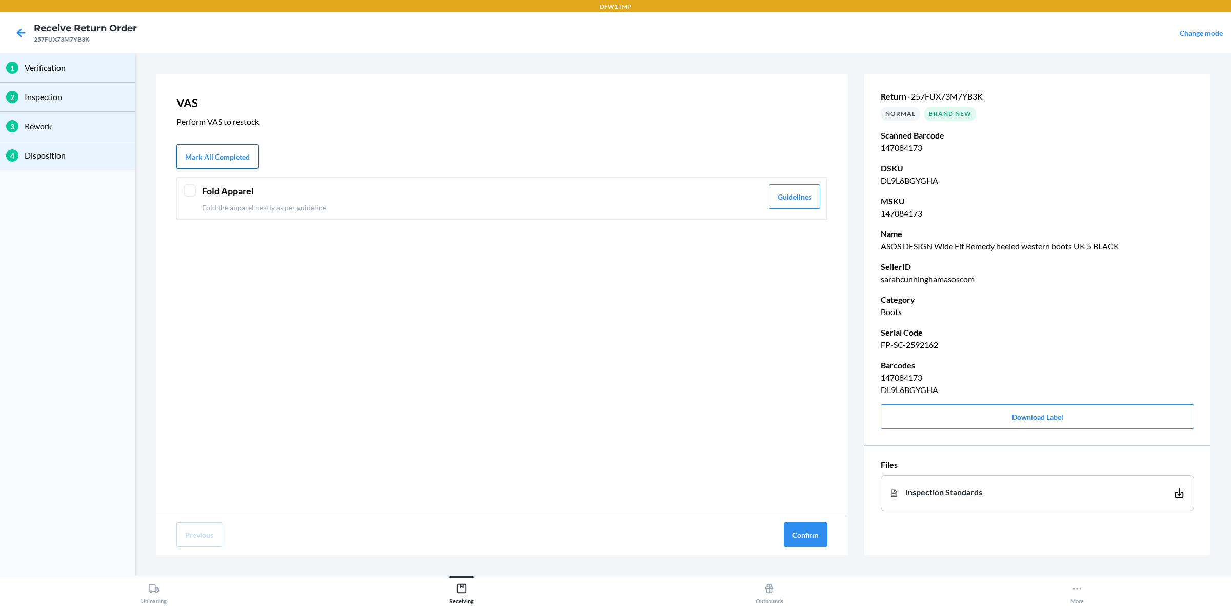
click at [209, 162] on button "Mark All Completed" at bounding box center [217, 156] width 82 height 25
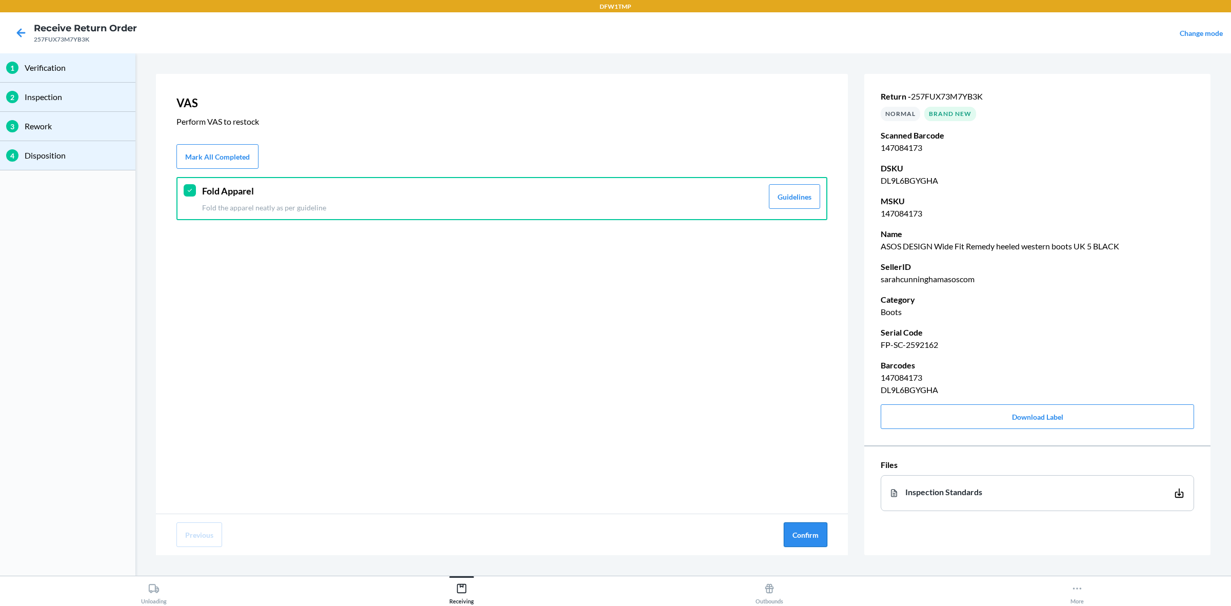
click at [809, 484] on button "Confirm" at bounding box center [805, 534] width 44 height 25
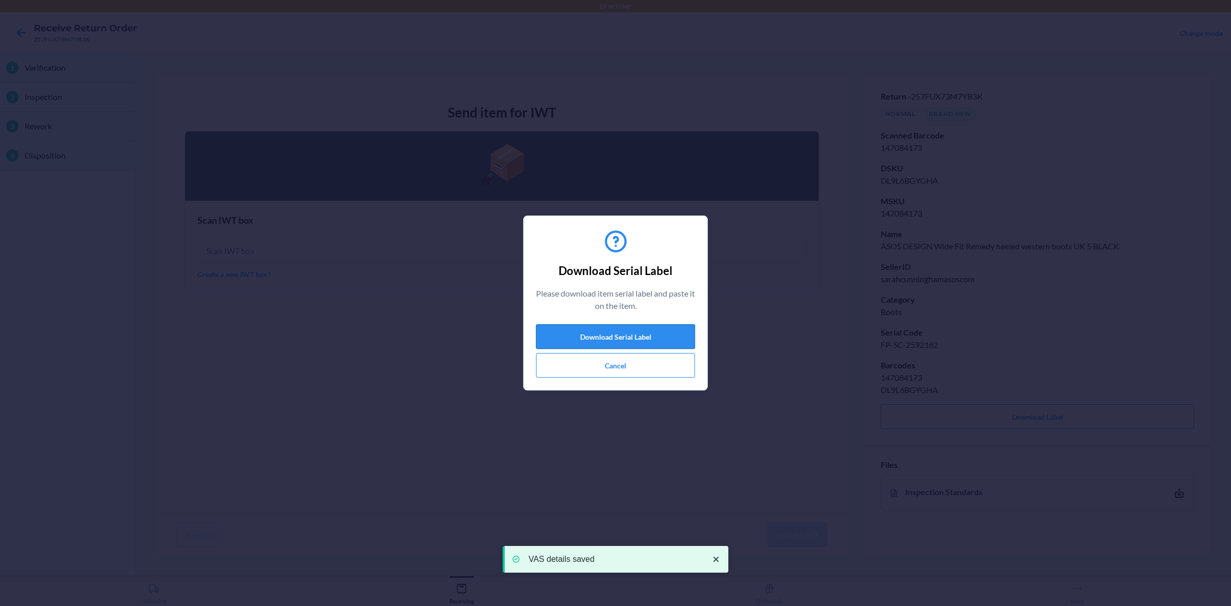
click at [583, 333] on button "Download Serial Label" at bounding box center [615, 336] width 159 height 25
click at [620, 372] on button "Cancel" at bounding box center [615, 365] width 159 height 25
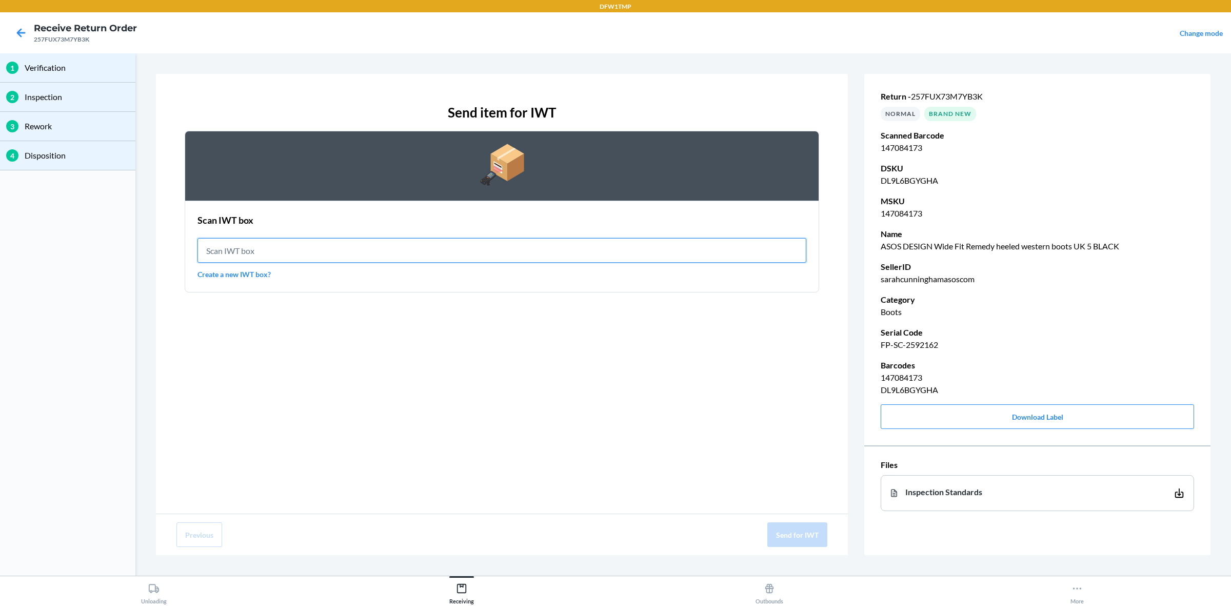
click at [364, 252] on input "text" at bounding box center [501, 250] width 609 height 25
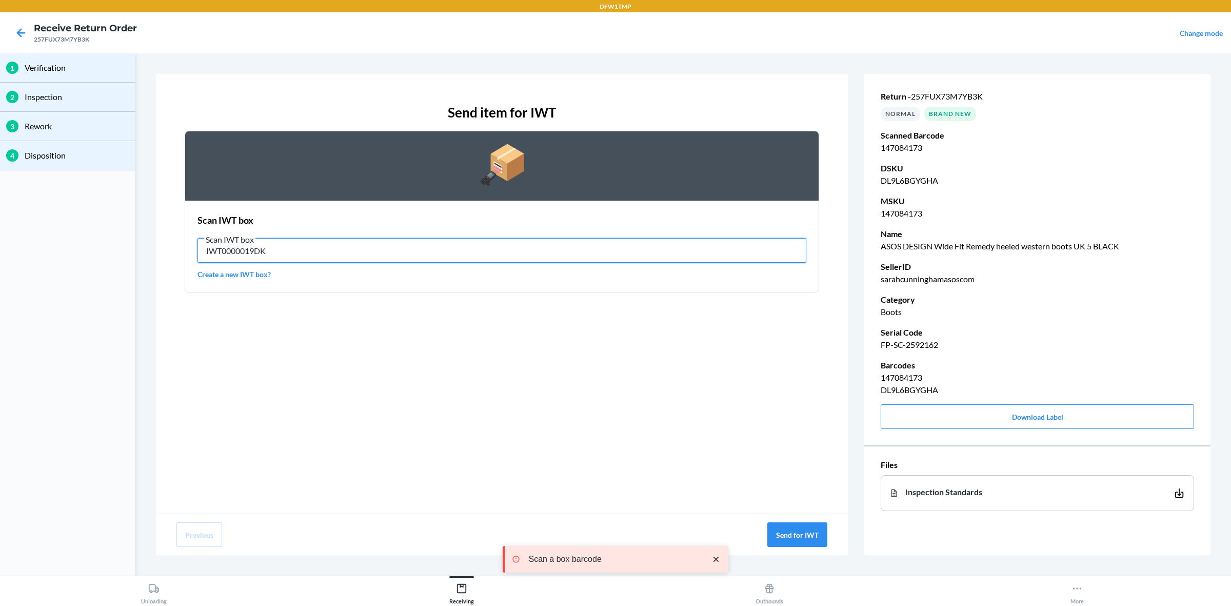
click at [515, 257] on input "IWT0000019DK" at bounding box center [501, 250] width 609 height 25
click at [585, 255] on input "IWT0000019DK." at bounding box center [501, 250] width 609 height 25
type input "IWT0000019DK"
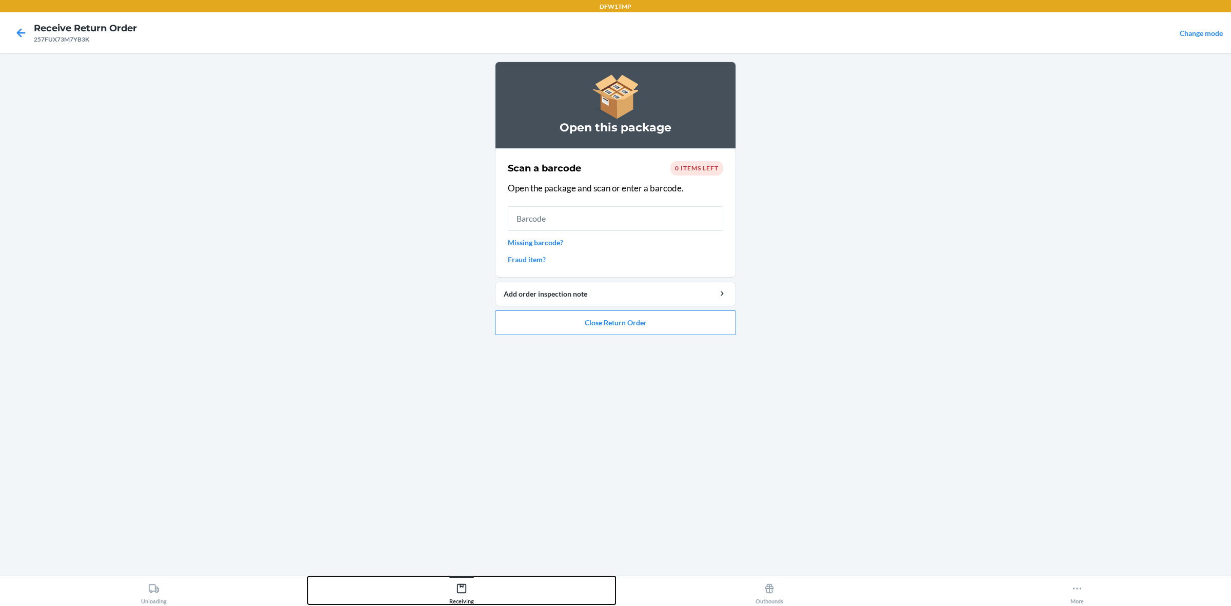
click at [472, 484] on div "Receiving" at bounding box center [461, 591] width 25 height 26
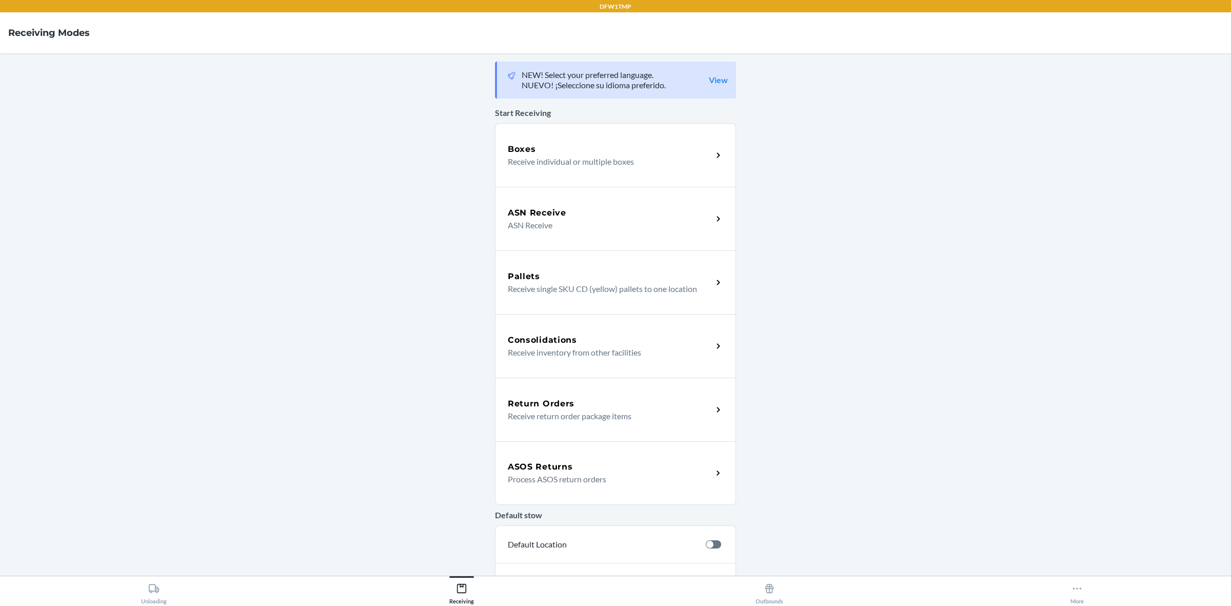
click at [578, 150] on div "Boxes" at bounding box center [610, 149] width 205 height 12
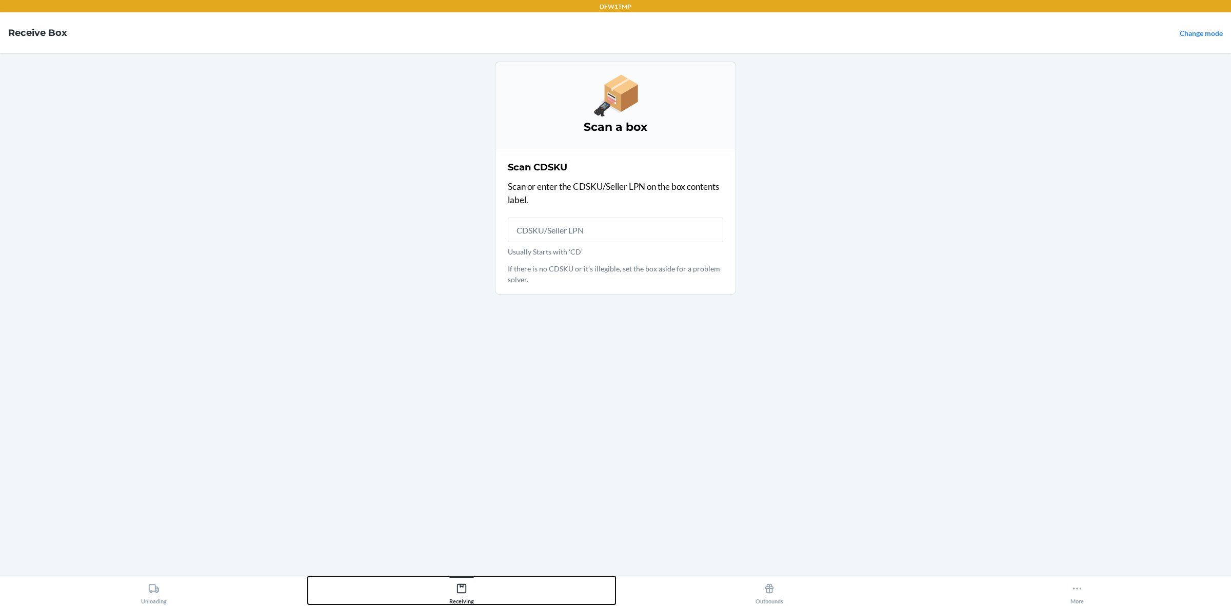
drag, startPoint x: 451, startPoint y: 590, endPoint x: 465, endPoint y: 570, distance: 24.3
click at [450, 484] on div "Receiving" at bounding box center [461, 591] width 25 height 26
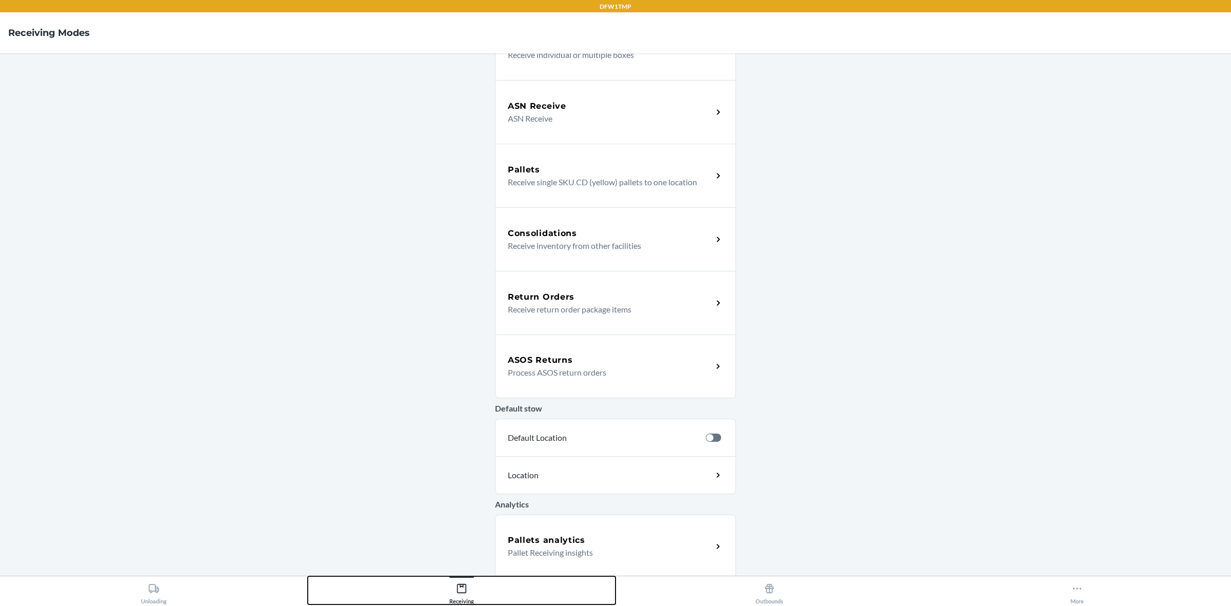
scroll to position [109, 0]
click at [632, 370] on p "Process ASOS return orders" at bounding box center [606, 370] width 196 height 12
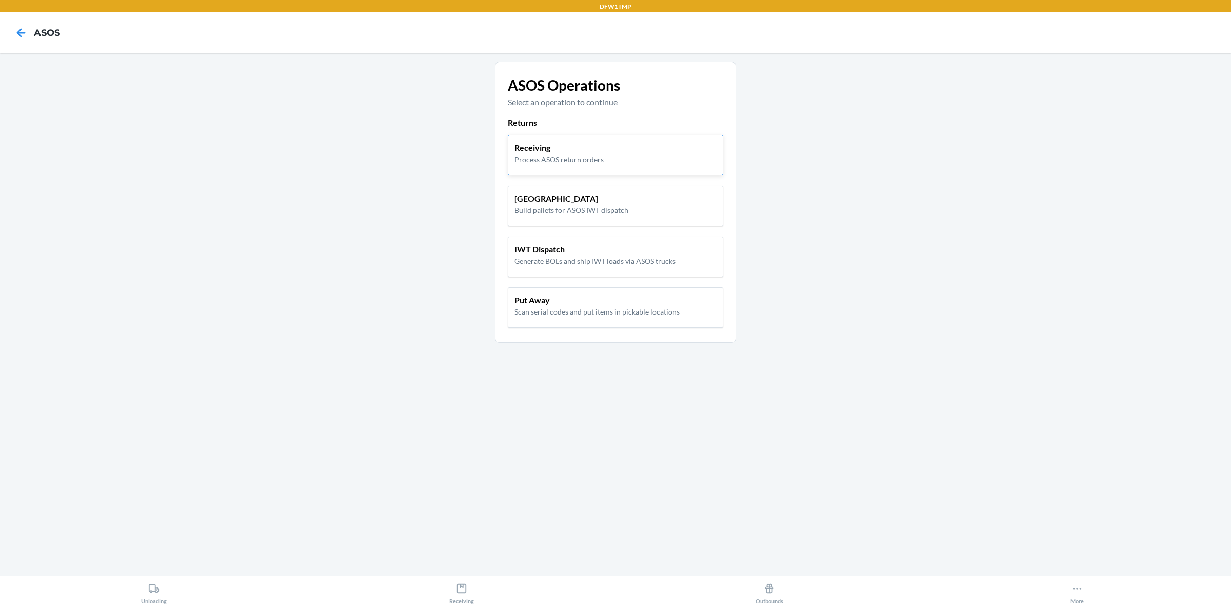
click at [627, 157] on div "Receiving Process ASOS return orders" at bounding box center [615, 153] width 202 height 23
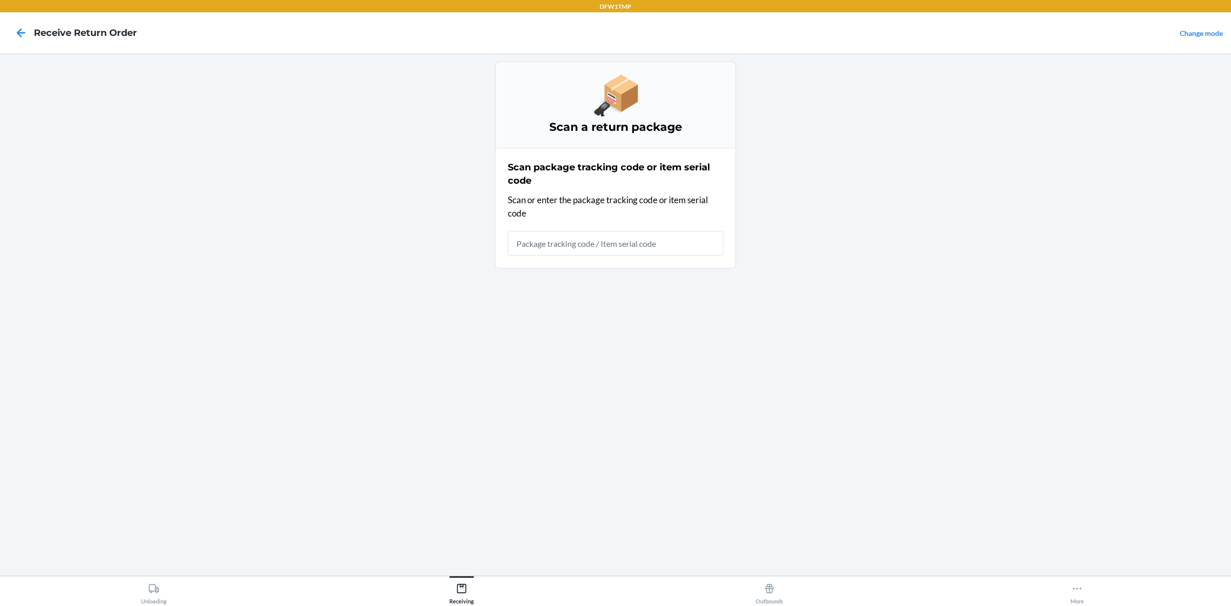
click at [617, 196] on section "Scan package tracking code or item serial code Scan or enter the package tracki…" at bounding box center [615, 208] width 241 height 120
click at [875, 180] on main "Scan a return package Scan package tracking code or item serial code Scan or en…" at bounding box center [615, 314] width 1231 height 522
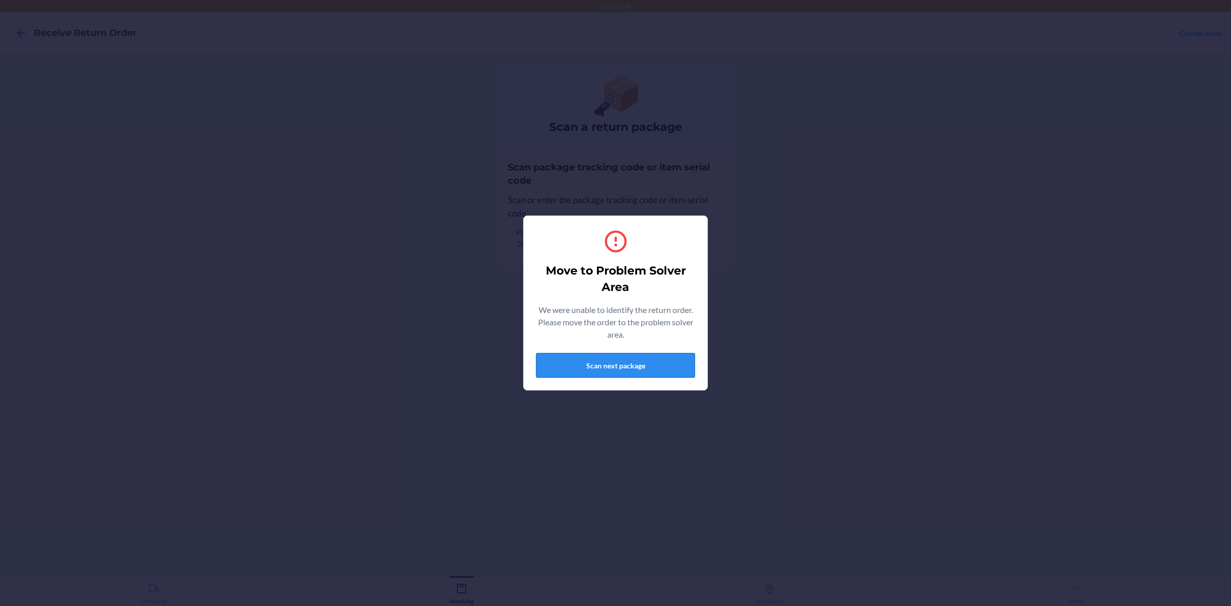
click at [659, 375] on button "Scan next package" at bounding box center [615, 365] width 159 height 25
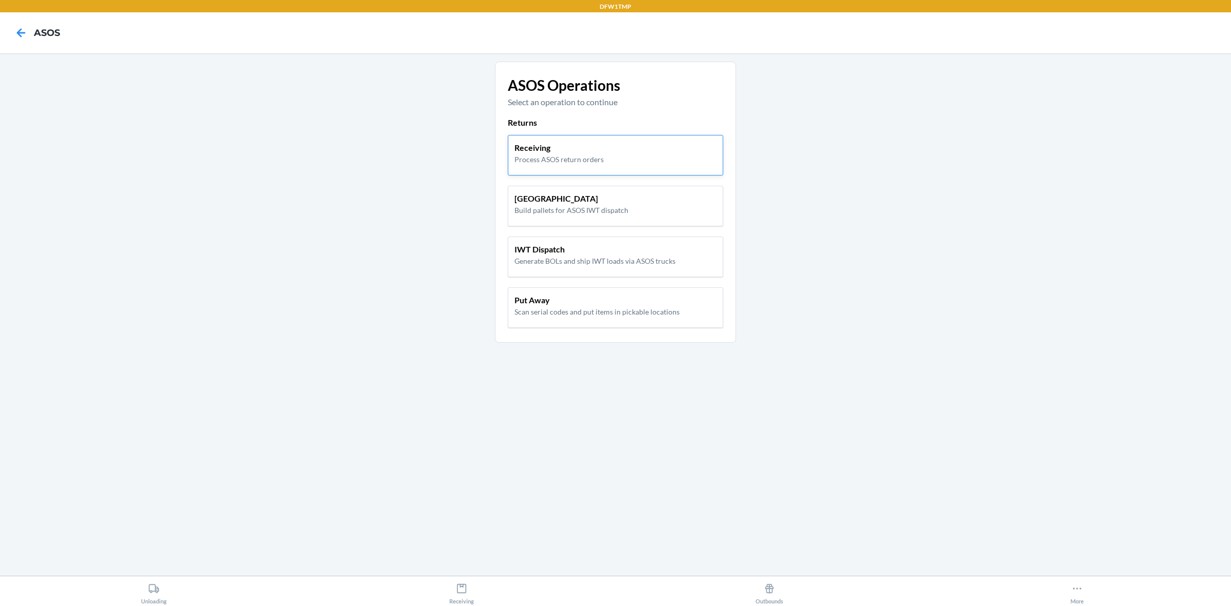
click at [670, 154] on div "Receiving Process ASOS return orders" at bounding box center [615, 153] width 202 height 23
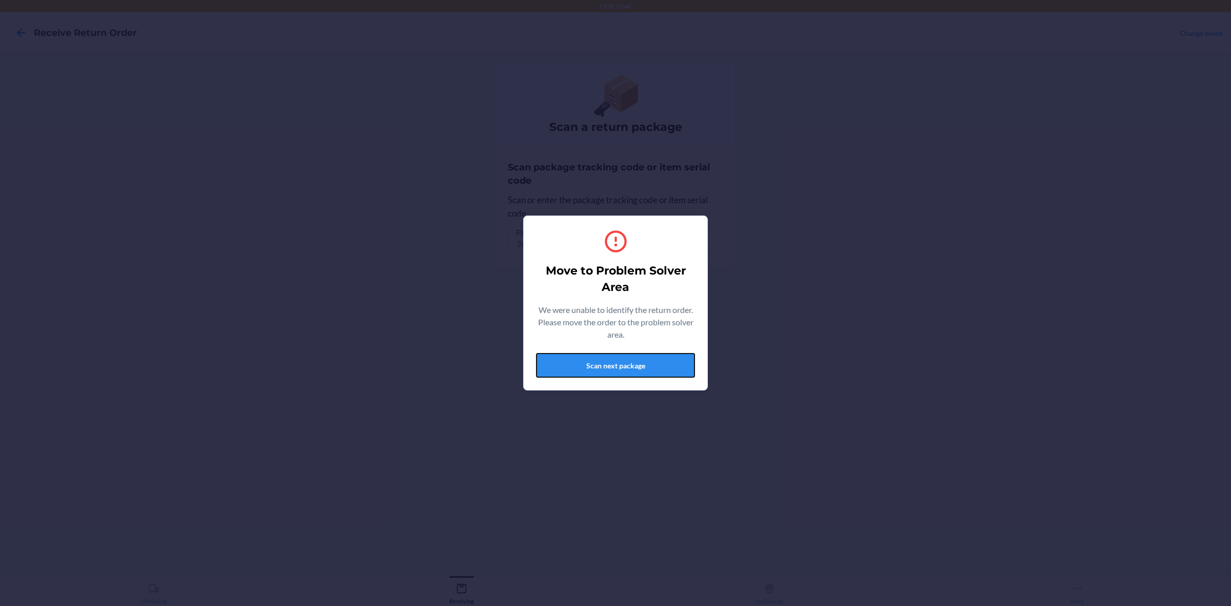
click at [630, 367] on button "Scan next package" at bounding box center [615, 365] width 159 height 25
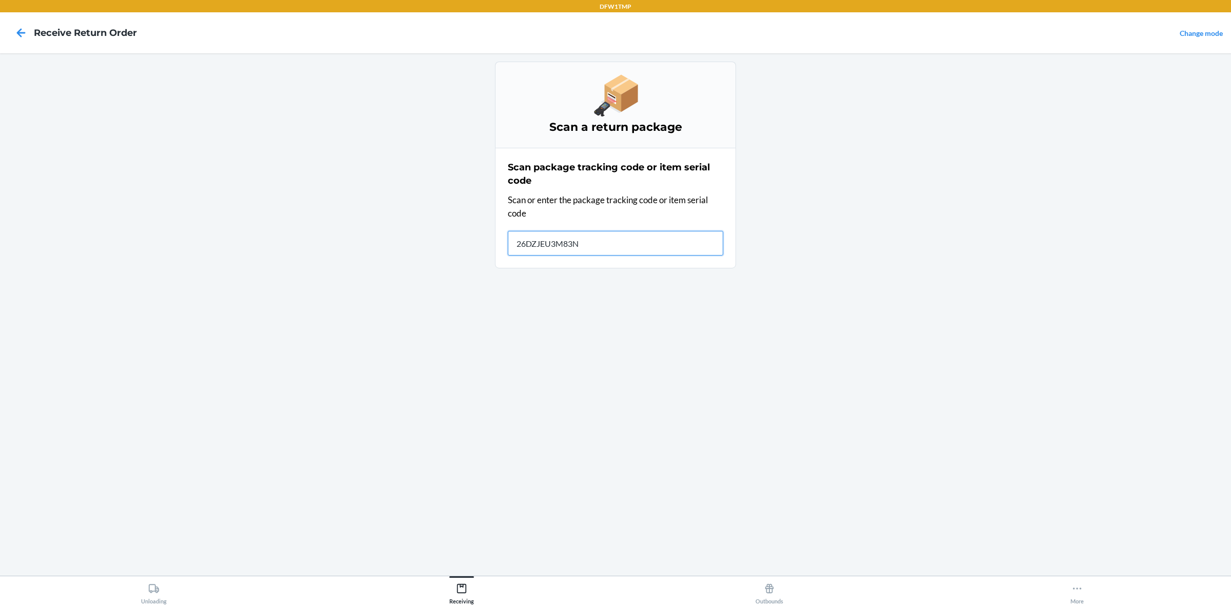
type input "26DZJEU3M83NT"
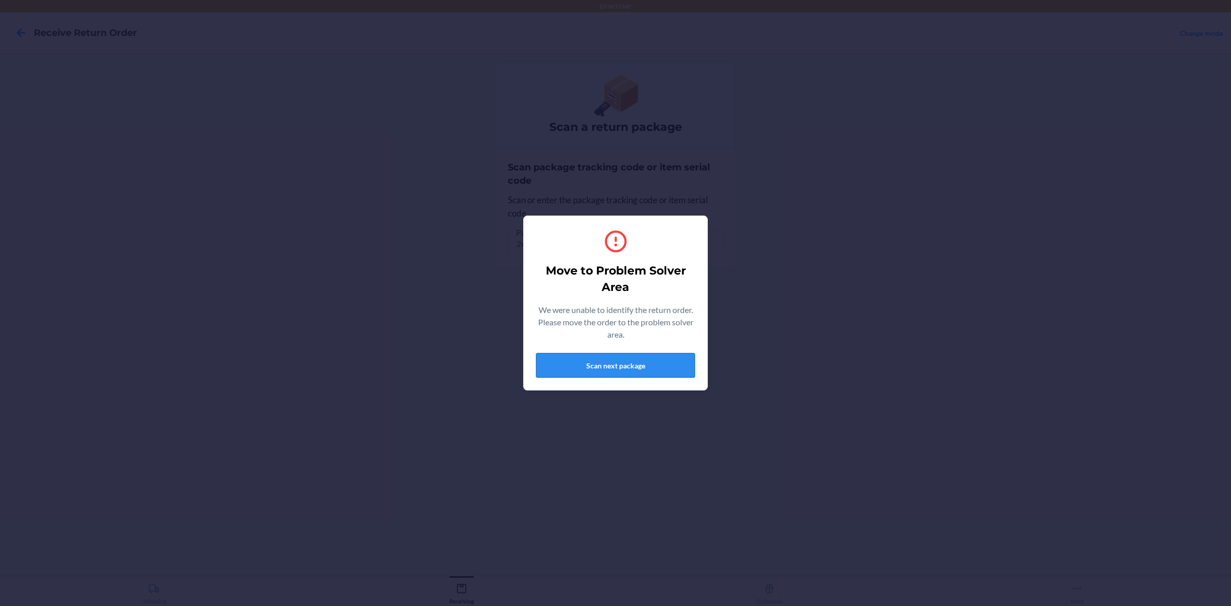
click at [602, 369] on button "Scan next package" at bounding box center [615, 365] width 159 height 25
drag, startPoint x: 583, startPoint y: 367, endPoint x: 677, endPoint y: 319, distance: 105.0
click at [582, 367] on button "Scan next package" at bounding box center [615, 365] width 159 height 25
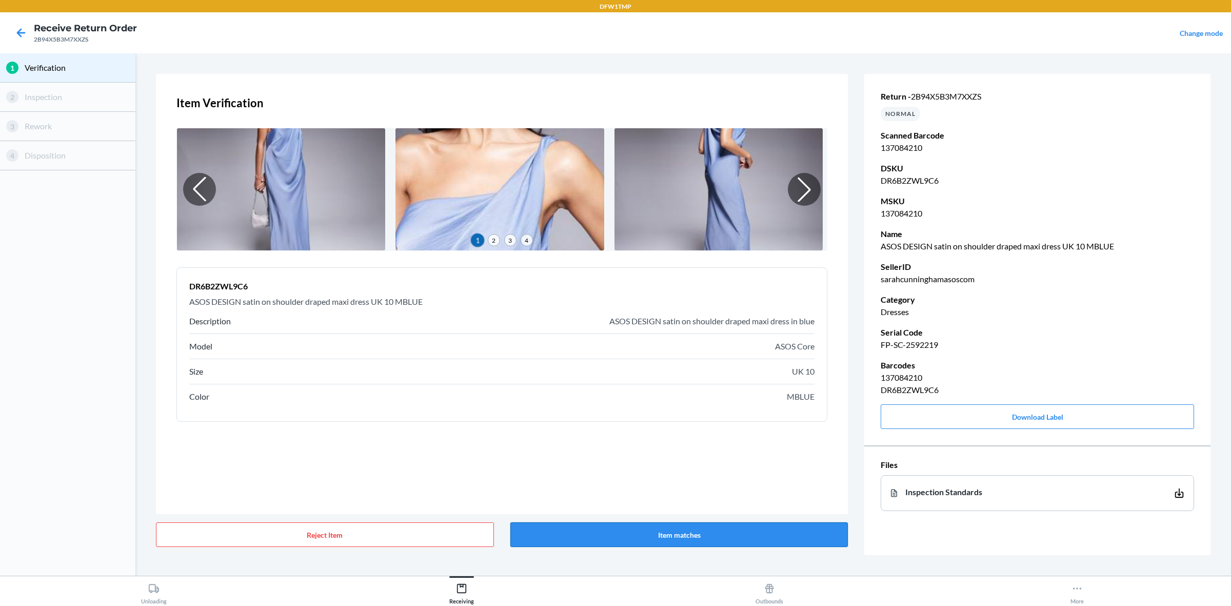
click at [711, 484] on button "Item matches" at bounding box center [679, 534] width 338 height 25
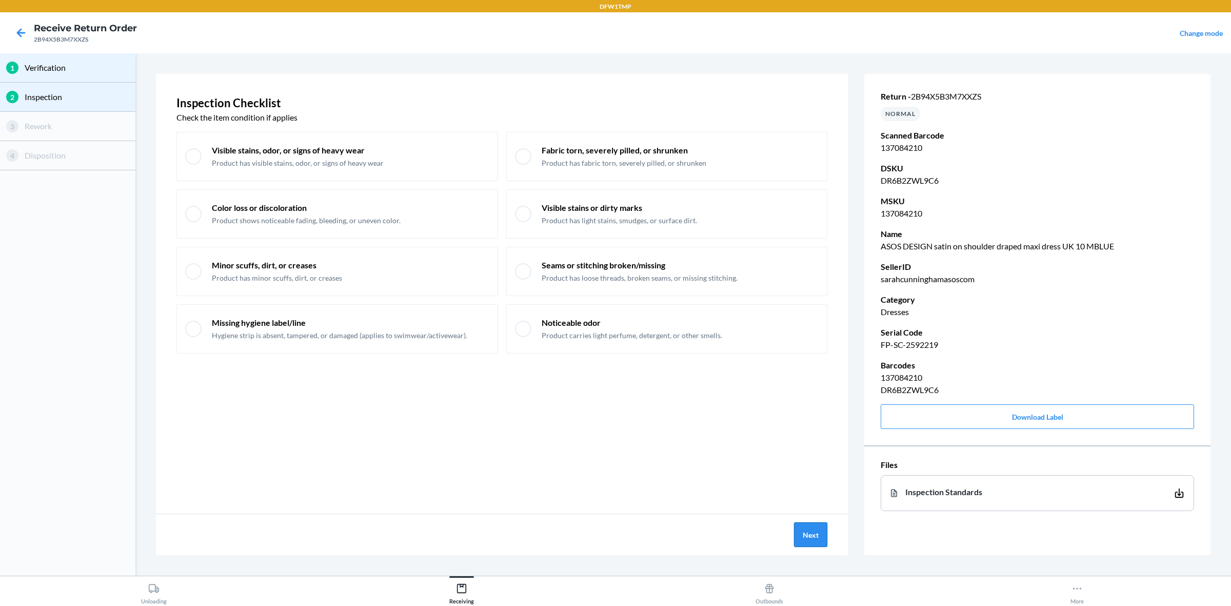
click at [809, 484] on button "Next" at bounding box center [810, 534] width 33 height 25
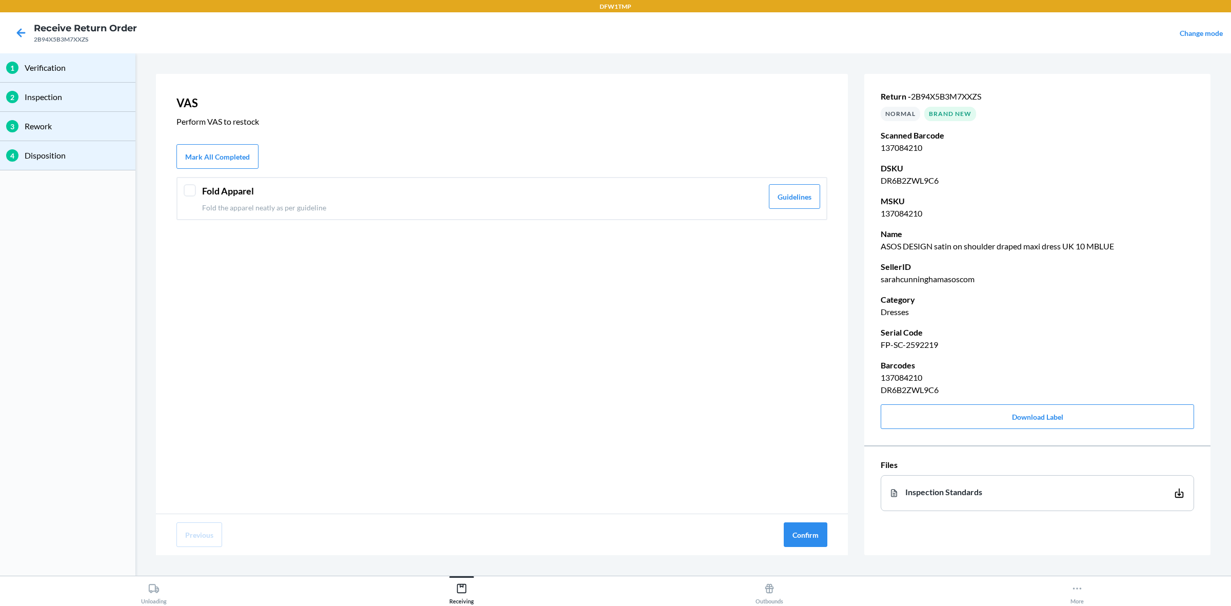
click at [188, 194] on div at bounding box center [190, 190] width 12 height 12
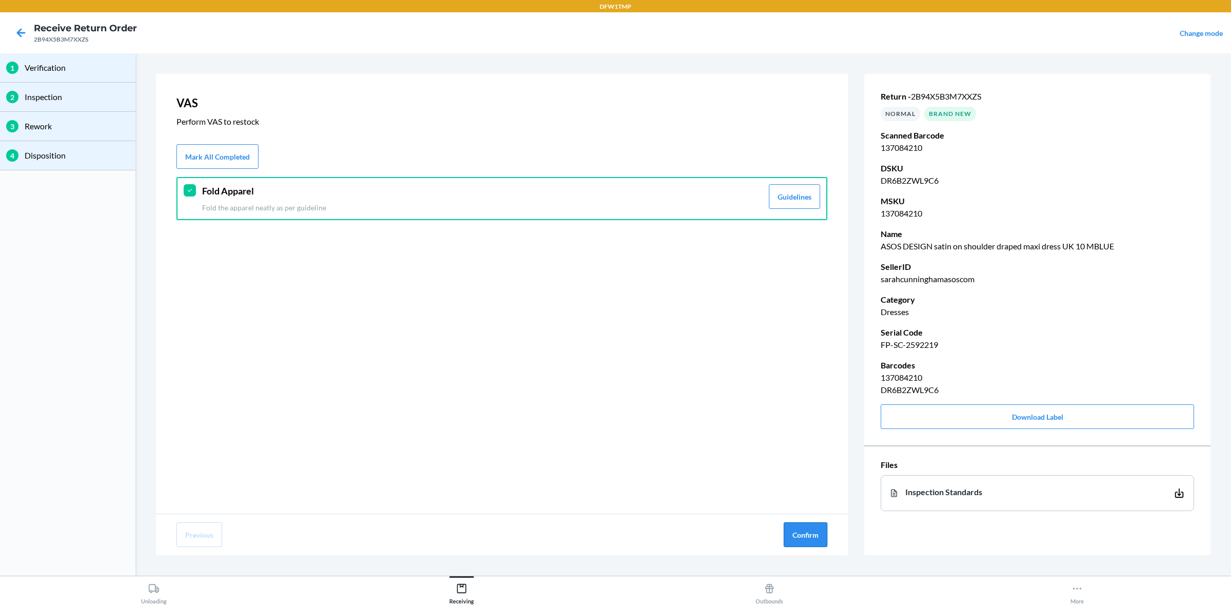
click at [794, 484] on button "Confirm" at bounding box center [805, 534] width 44 height 25
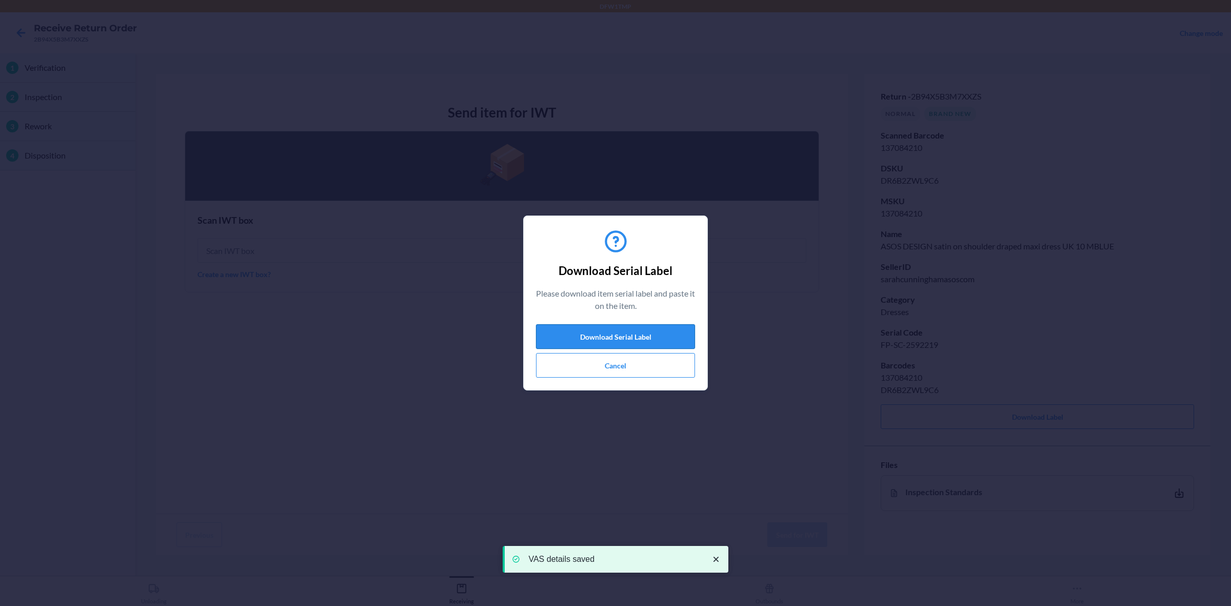
click at [634, 338] on button "Download Serial Label" at bounding box center [615, 336] width 159 height 25
click at [606, 357] on button "Cancel" at bounding box center [615, 365] width 159 height 25
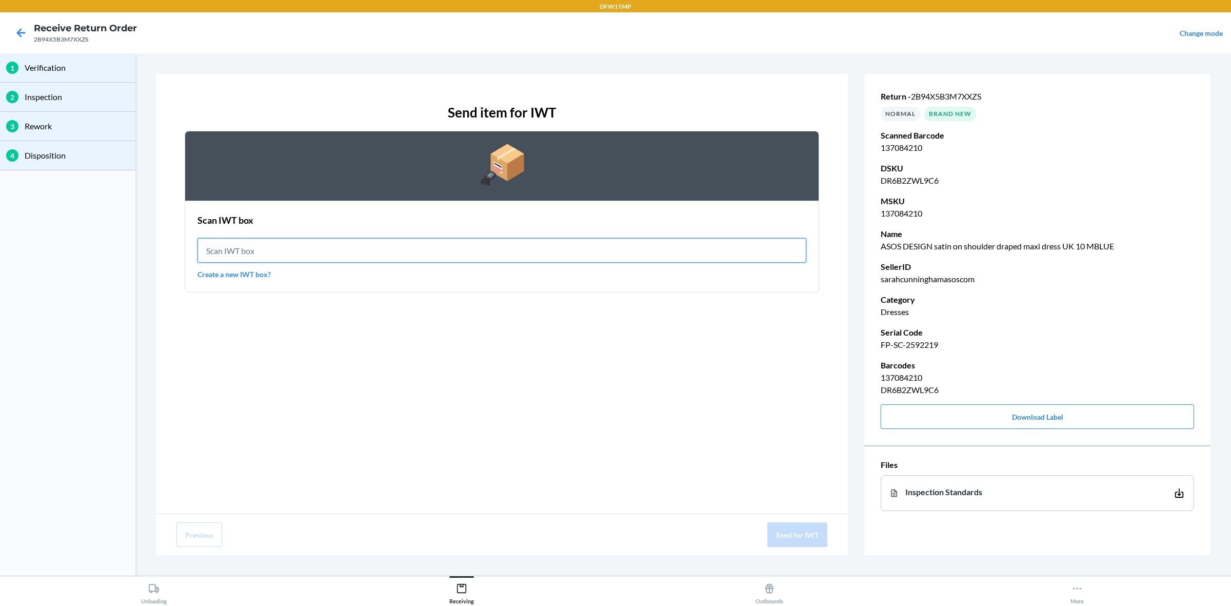
click at [353, 247] on input "text" at bounding box center [501, 250] width 609 height 25
type input "IWT0000019D4"
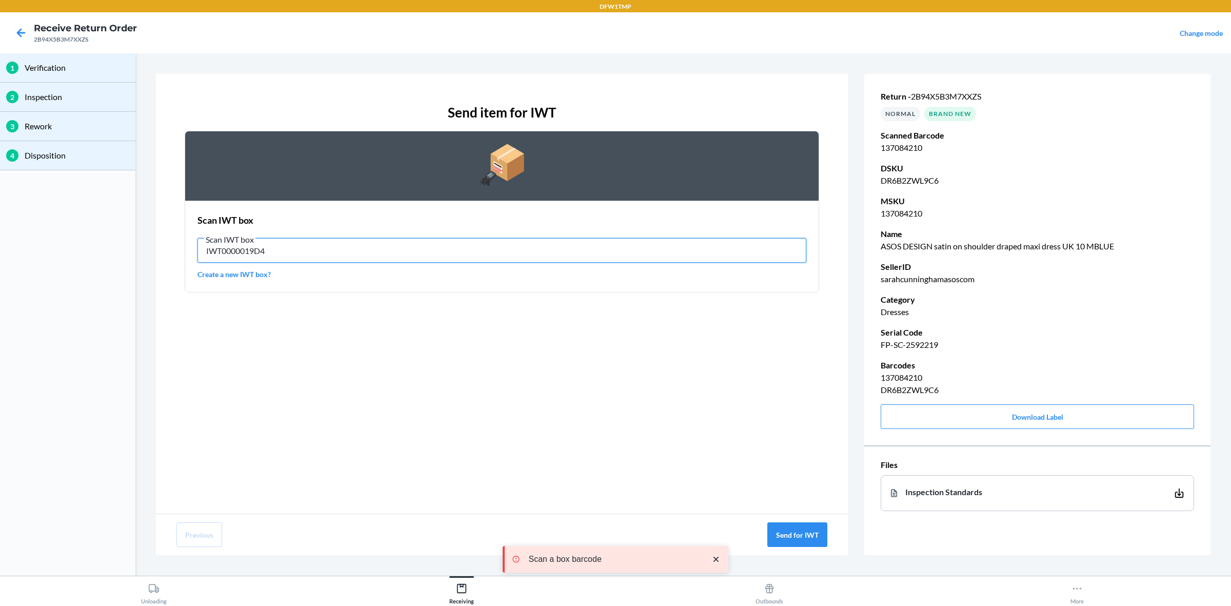
click at [513, 245] on input "IWT0000019D4" at bounding box center [501, 250] width 609 height 25
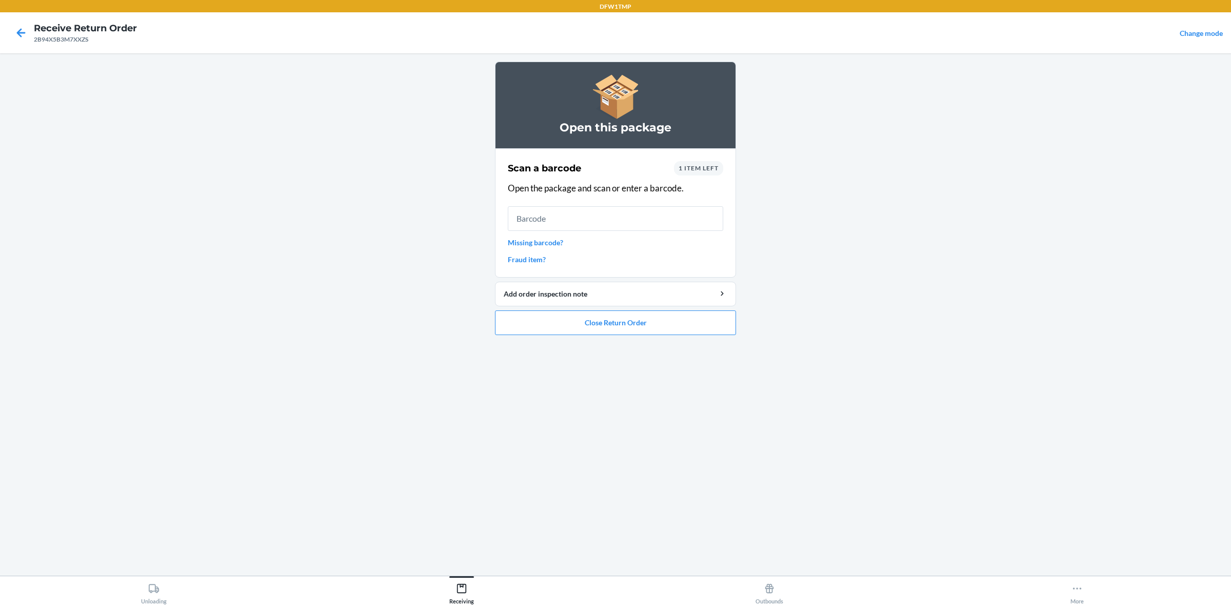
click at [696, 167] on span "1 item left" at bounding box center [698, 168] width 40 height 8
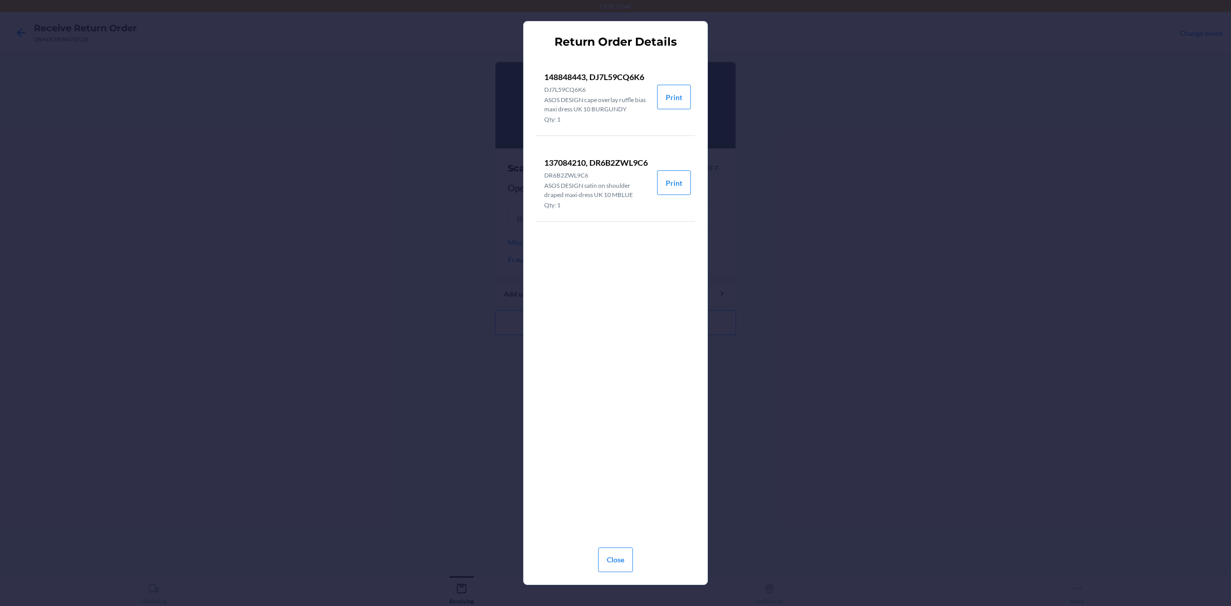
click at [569, 74] on p "148848443, DJ7L59CQ6K6" at bounding box center [596, 77] width 105 height 12
copy p "148848443"
click at [603, 484] on button "Close" at bounding box center [615, 559] width 35 height 25
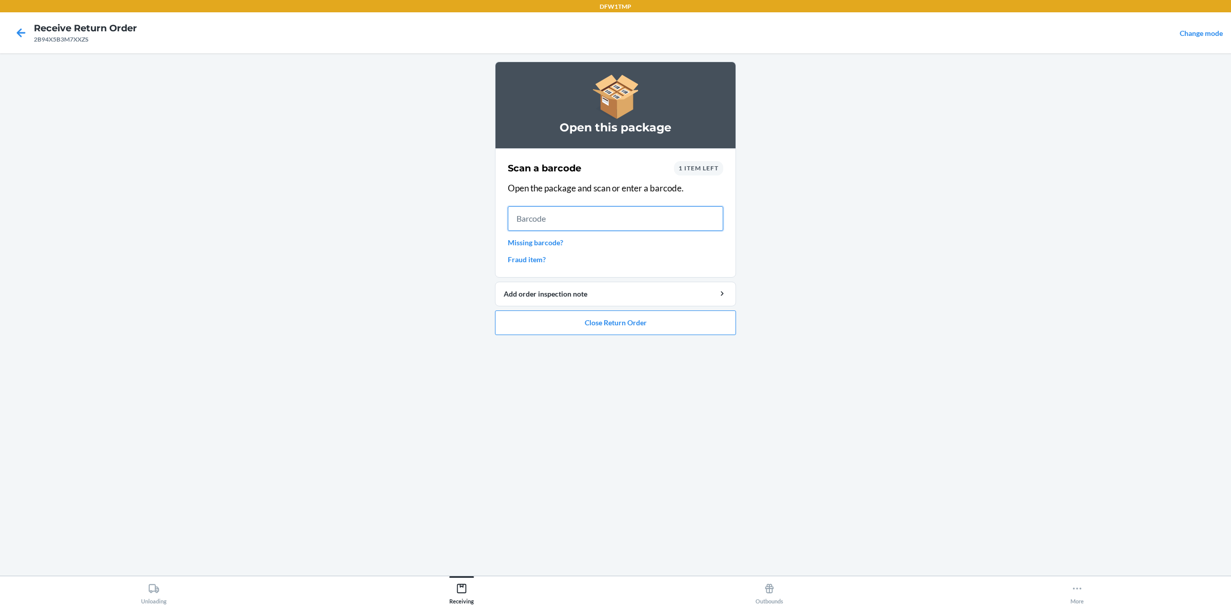
click at [536, 219] on input "text" at bounding box center [615, 218] width 215 height 25
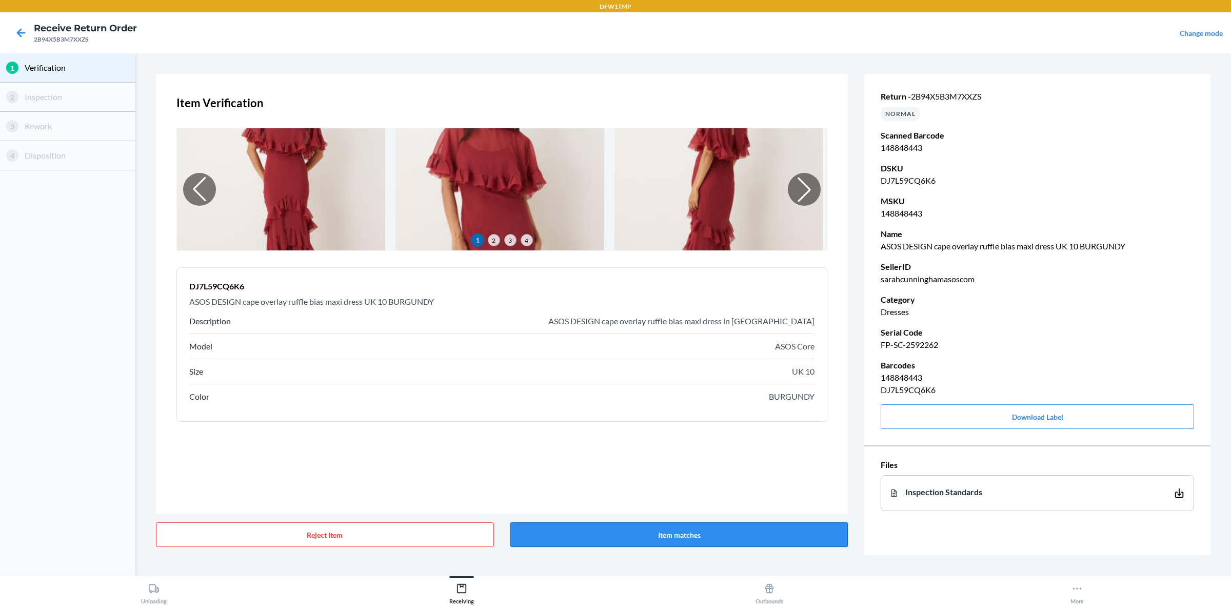
click at [720, 484] on button "Item matches" at bounding box center [679, 534] width 338 height 25
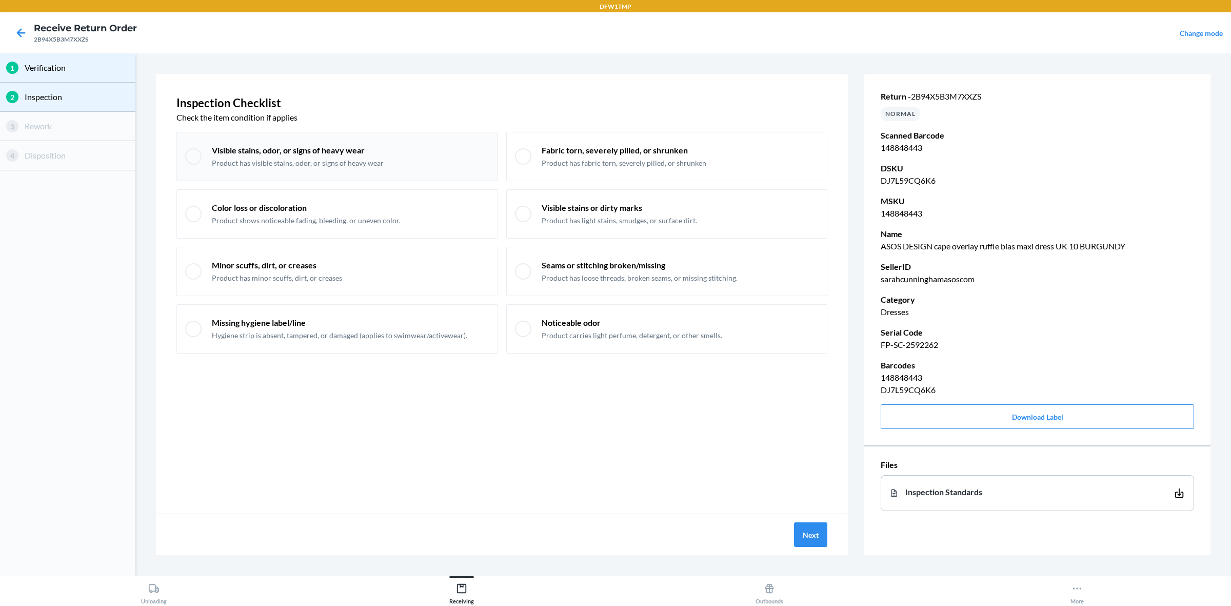
click at [206, 157] on div "Visible stains, odor, or signs of heavy wear Product has visible stains, odor, …" at bounding box center [336, 156] width 321 height 49
checkbox input "true"
click at [817, 484] on button "Next" at bounding box center [810, 534] width 33 height 25
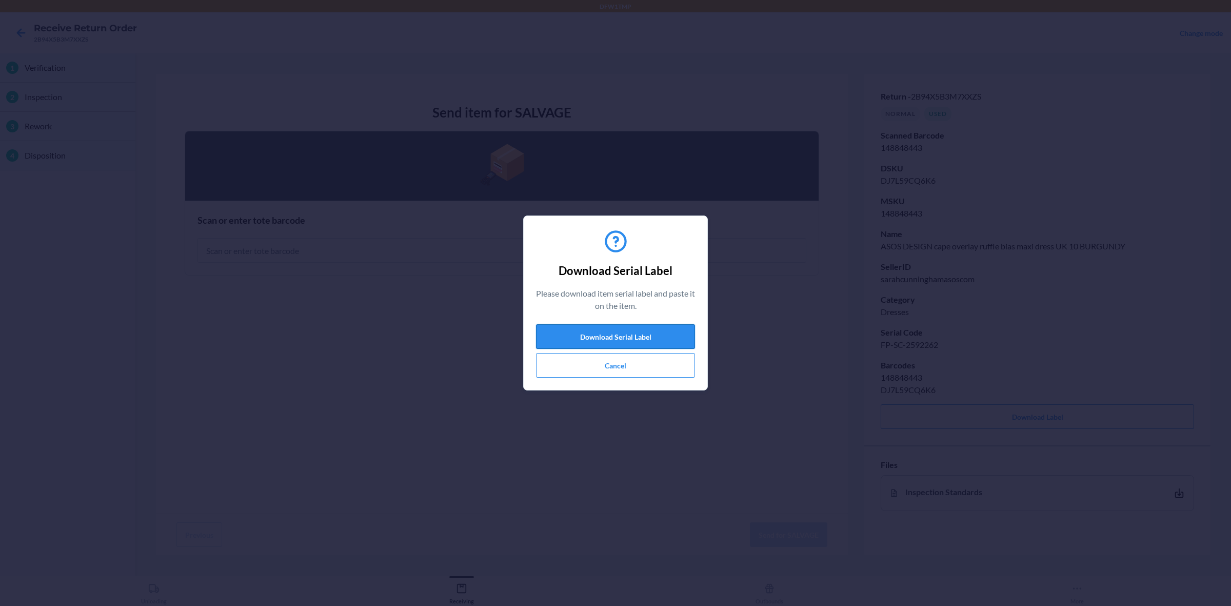
click at [595, 327] on button "Download Serial Label" at bounding box center [615, 336] width 159 height 25
drag, startPoint x: 588, startPoint y: 334, endPoint x: 619, endPoint y: 315, distance: 35.9
click at [608, 326] on button "Download Serial Label" at bounding box center [615, 336] width 159 height 25
click at [631, 370] on button "Cancel" at bounding box center [615, 365] width 159 height 25
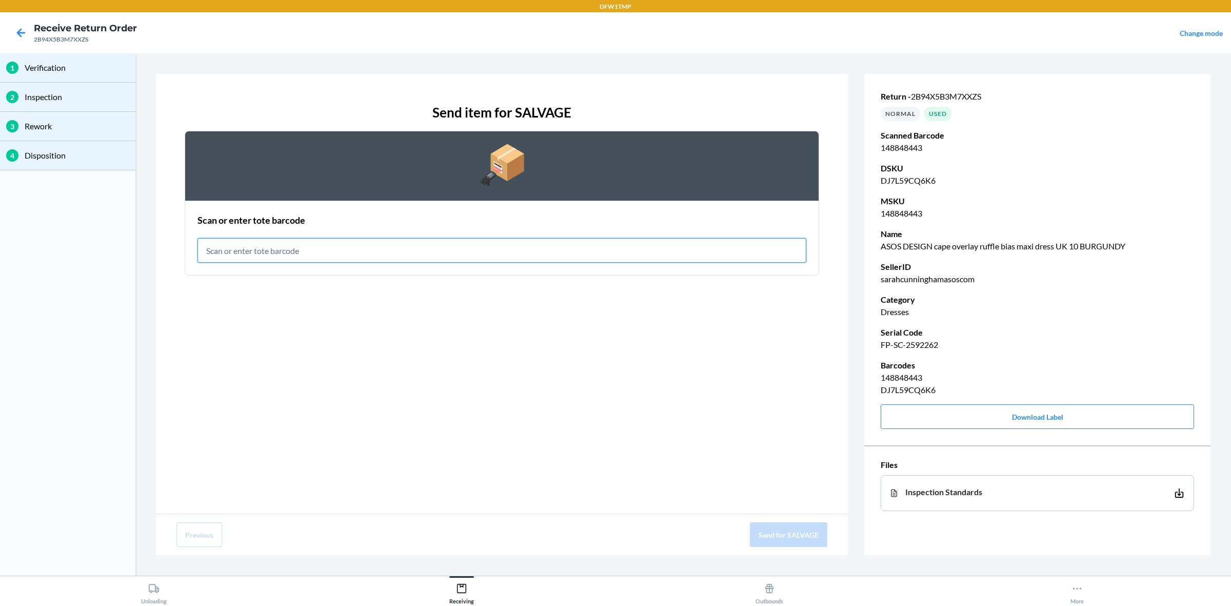
click at [447, 252] on input "text" at bounding box center [501, 250] width 609 height 25
type input "RET-SLV-0043"
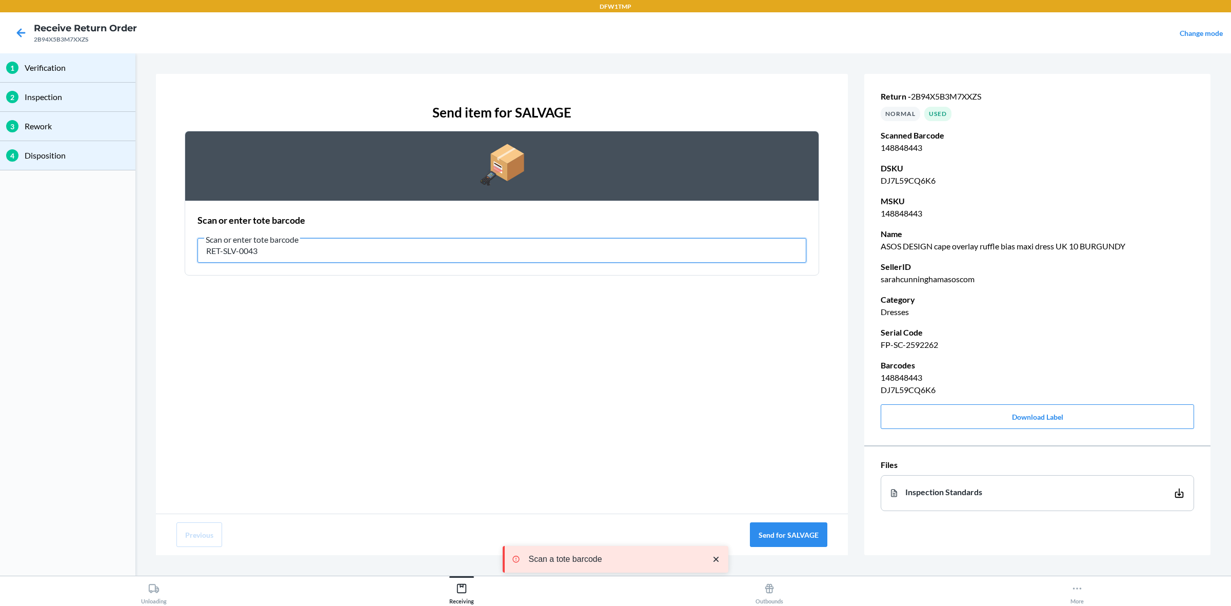
click at [398, 248] on input "RET-SLV-0043" at bounding box center [501, 250] width 609 height 25
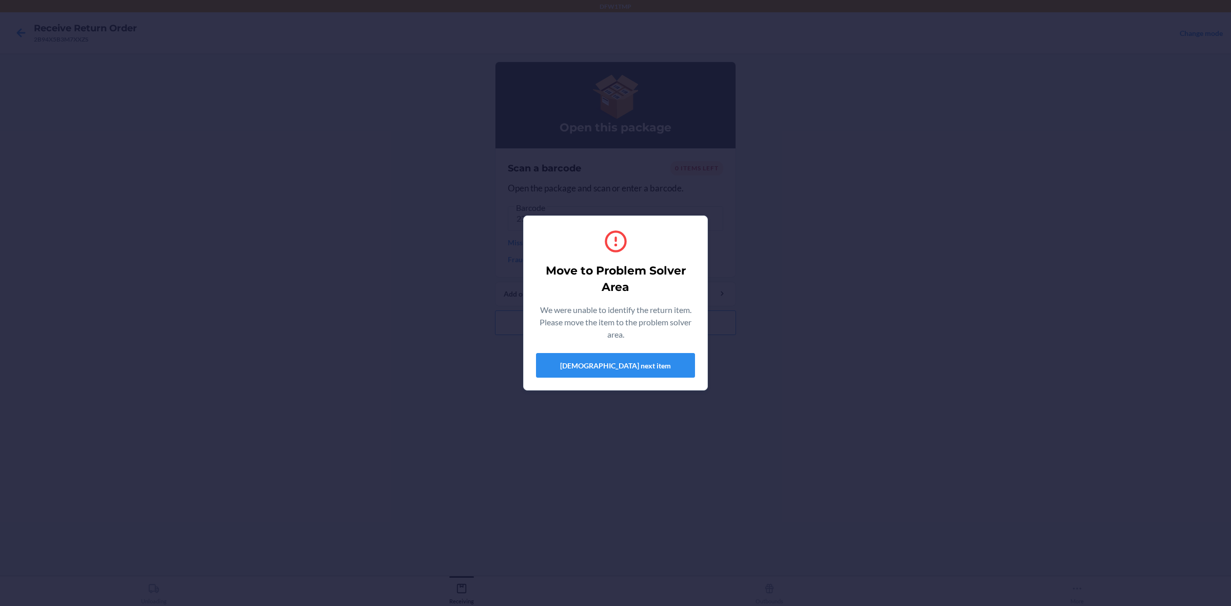
click at [673, 385] on section "Move to Problem Solver Area We were unable to identify the return item. Please …" at bounding box center [615, 302] width 185 height 175
drag, startPoint x: 675, startPoint y: 367, endPoint x: 665, endPoint y: 380, distance: 16.9
click at [673, 367] on button "[DEMOGRAPHIC_DATA] next item" at bounding box center [615, 365] width 159 height 25
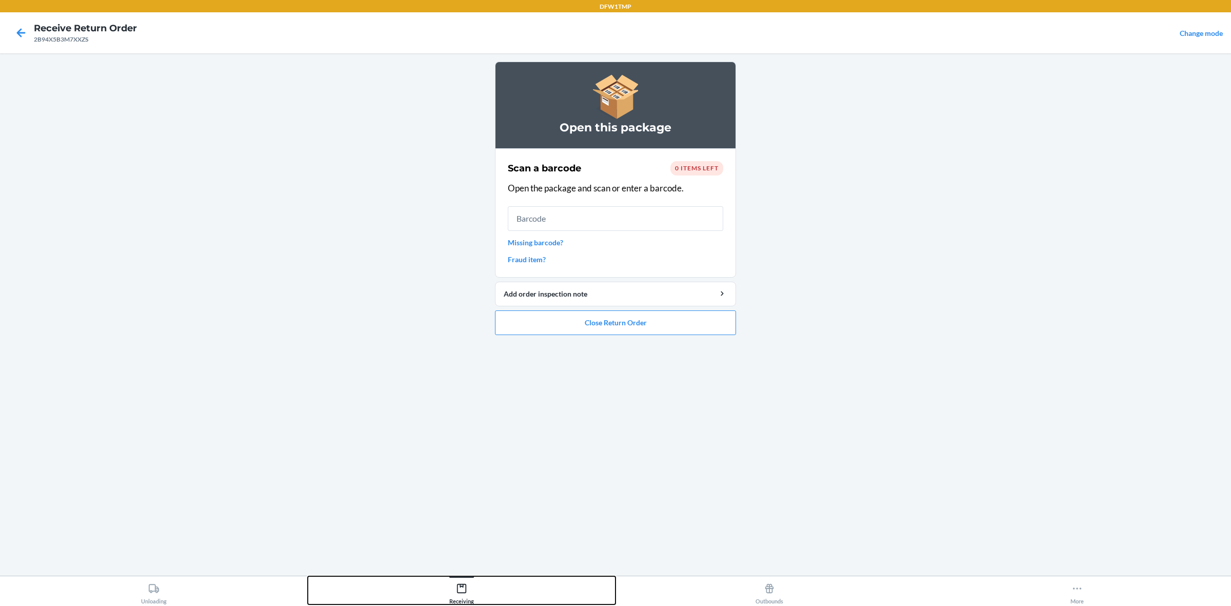
click at [457, 484] on div "Receiving" at bounding box center [461, 591] width 25 height 26
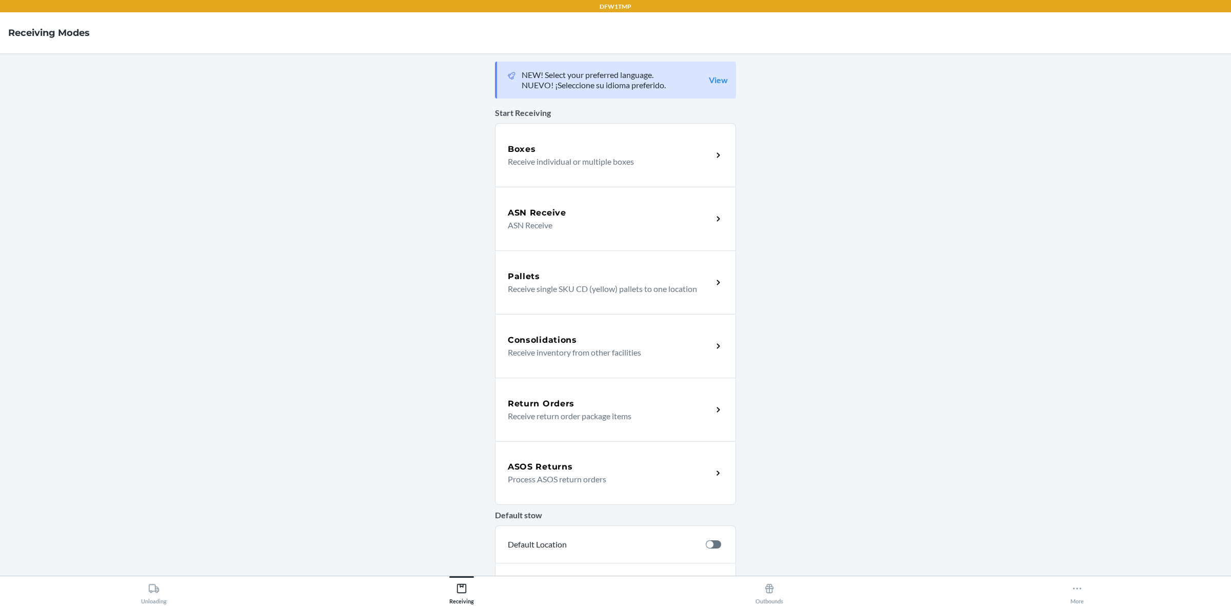
click at [531, 484] on div "ASOS Returns Process ASOS return orders" at bounding box center [615, 473] width 241 height 64
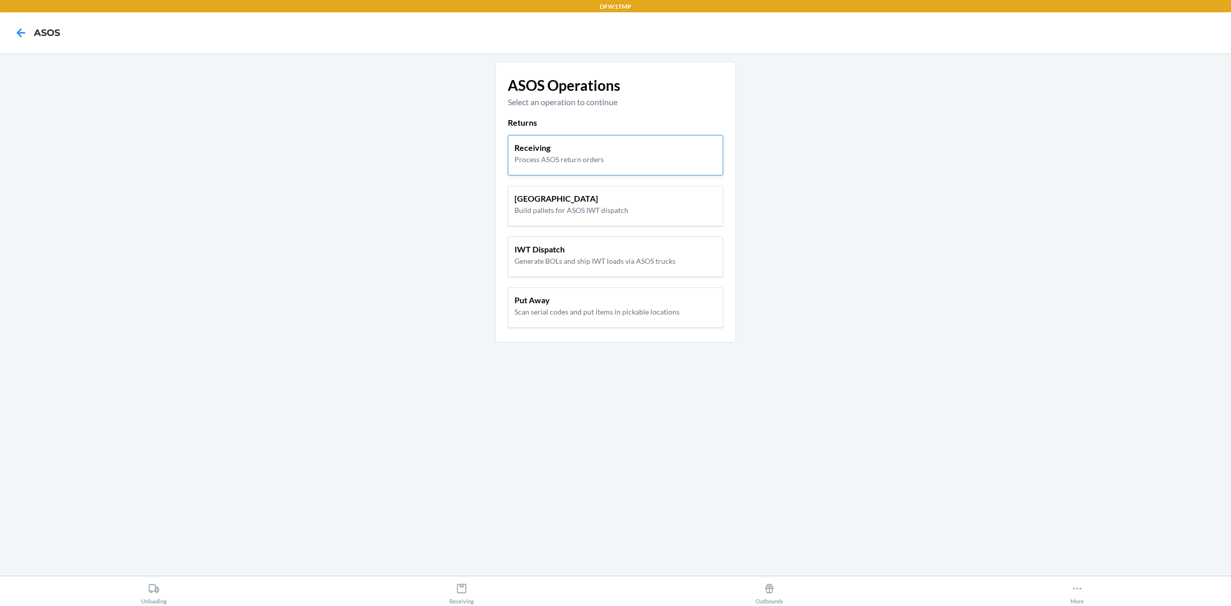
click at [587, 144] on p "Receiving" at bounding box center [558, 148] width 89 height 12
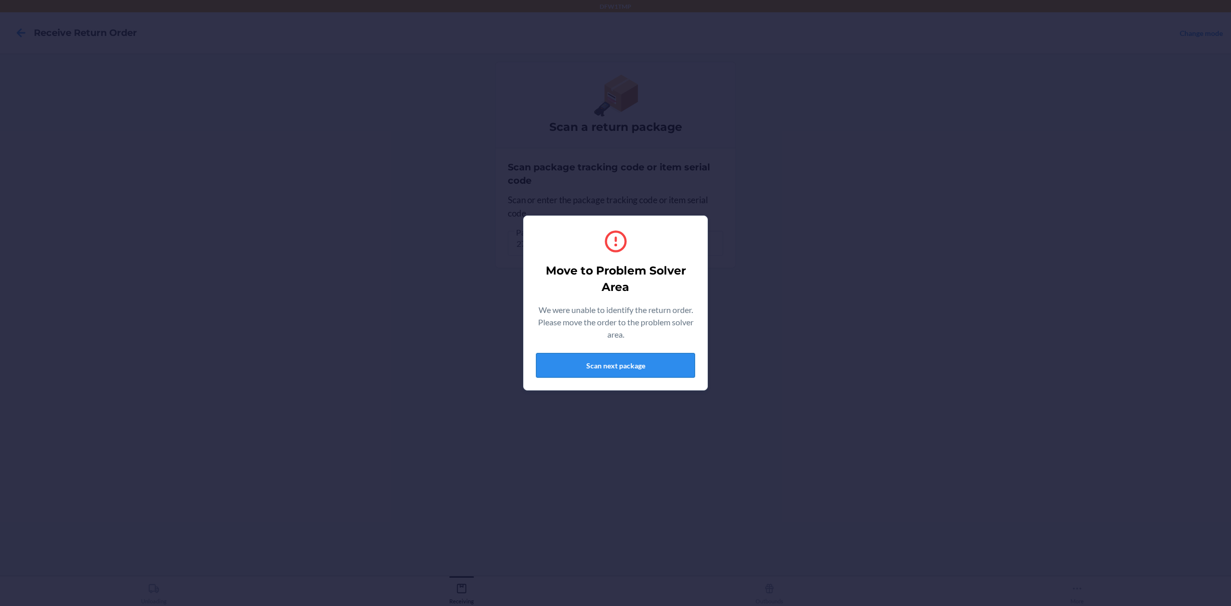
click at [577, 360] on button "Scan next package" at bounding box center [615, 365] width 159 height 25
click at [594, 357] on button "Scan next package" at bounding box center [615, 365] width 159 height 25
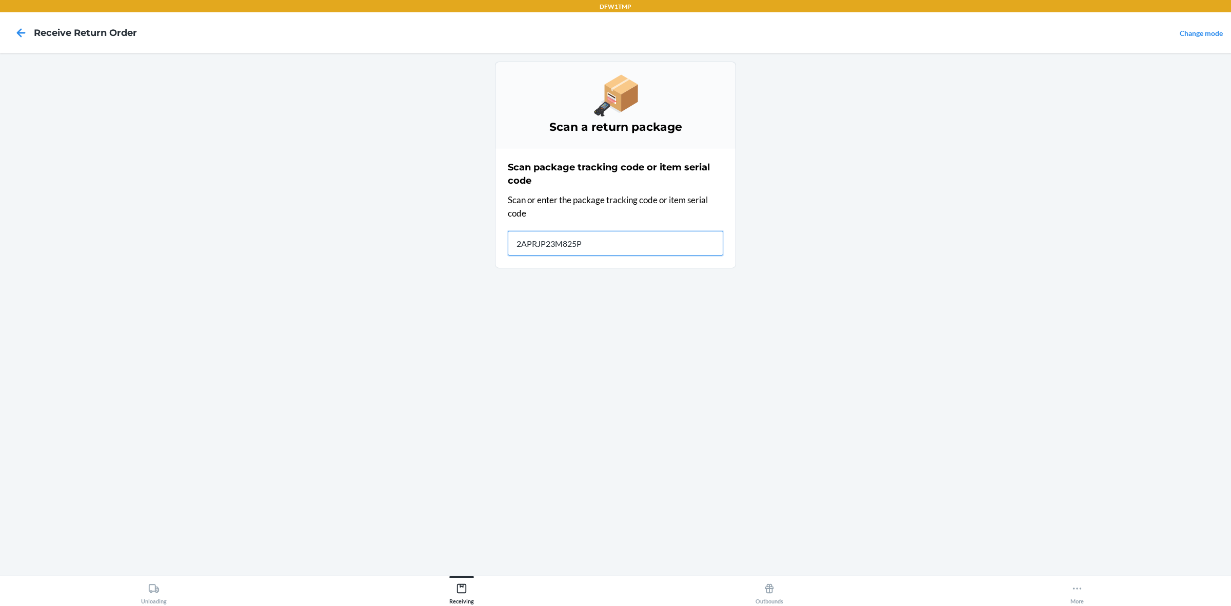
type input "2APRJP23M825PD"
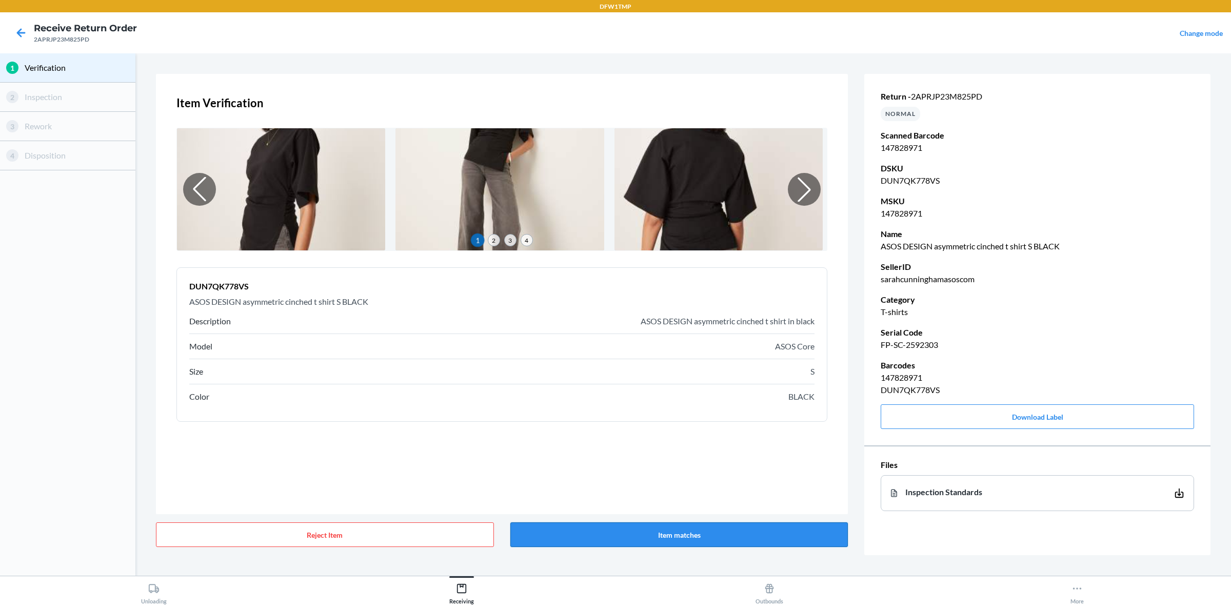
click at [636, 484] on button "Item matches" at bounding box center [679, 534] width 338 height 25
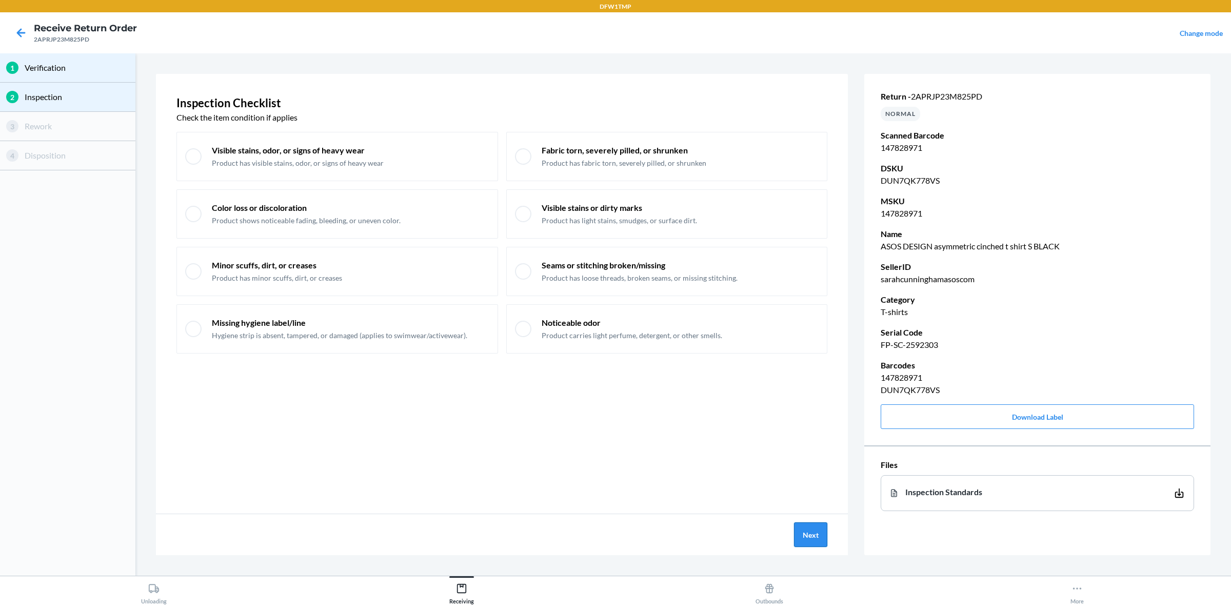
click at [811, 484] on button "Next" at bounding box center [810, 534] width 33 height 25
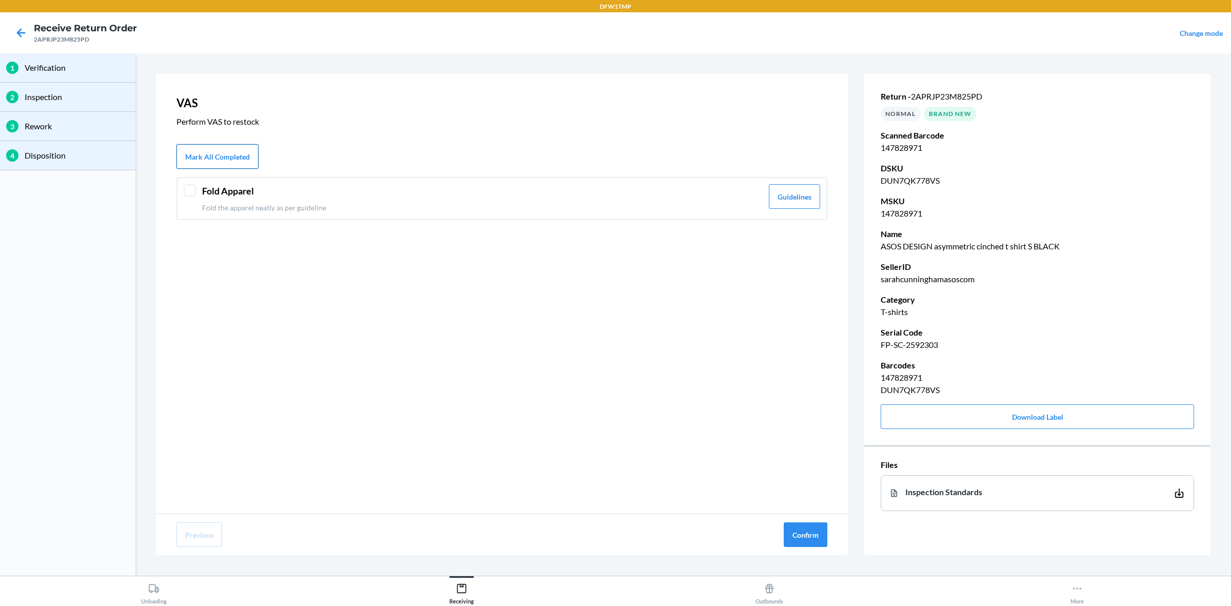
click at [190, 155] on button "Mark All Completed" at bounding box center [217, 156] width 82 height 25
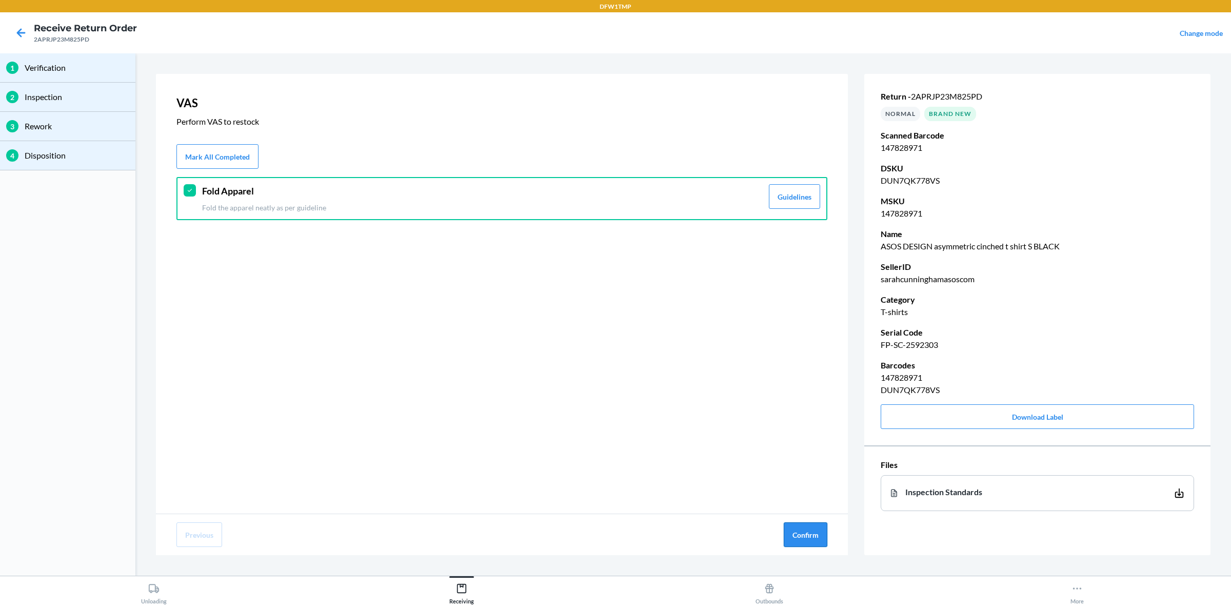
click at [817, 484] on button "Confirm" at bounding box center [805, 534] width 44 height 25
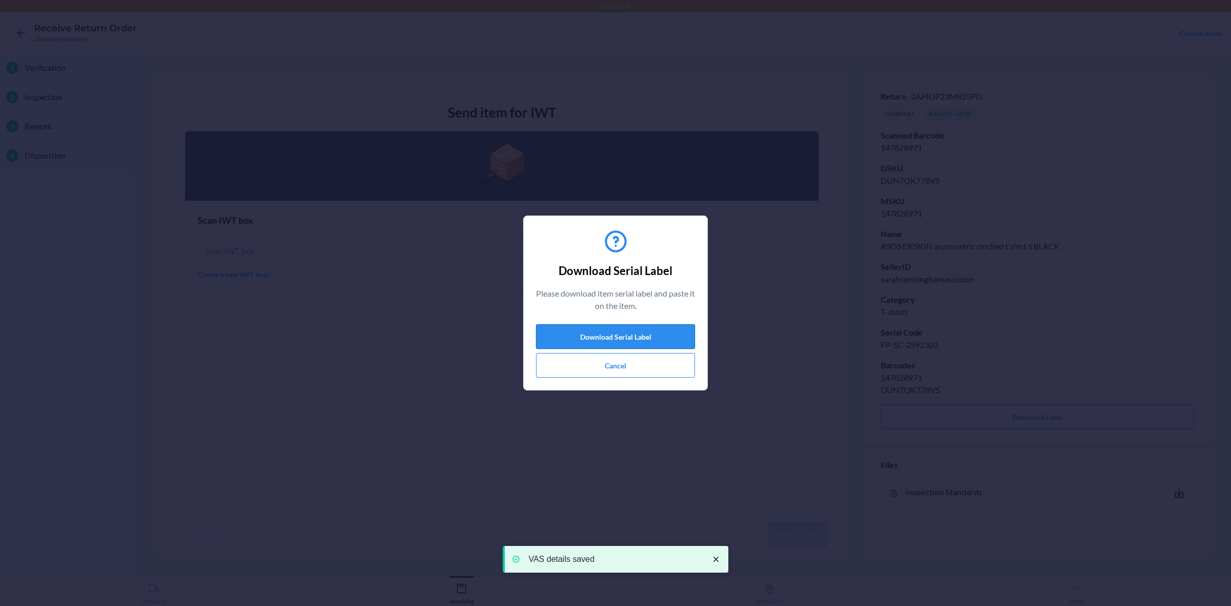
click at [623, 333] on button "Download Serial Label" at bounding box center [615, 336] width 159 height 25
click at [661, 367] on button "Cancel" at bounding box center [615, 365] width 159 height 25
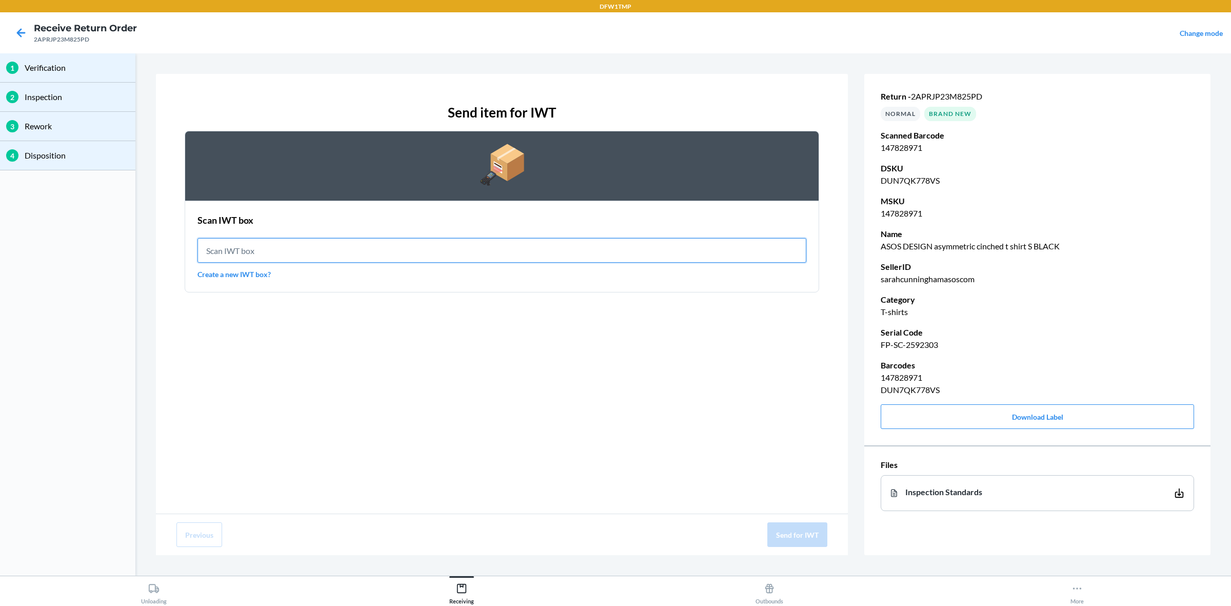
drag, startPoint x: 268, startPoint y: 253, endPoint x: 272, endPoint y: 245, distance: 9.0
click at [272, 245] on input "text" at bounding box center [501, 250] width 609 height 25
type input "IWT0000019D4"
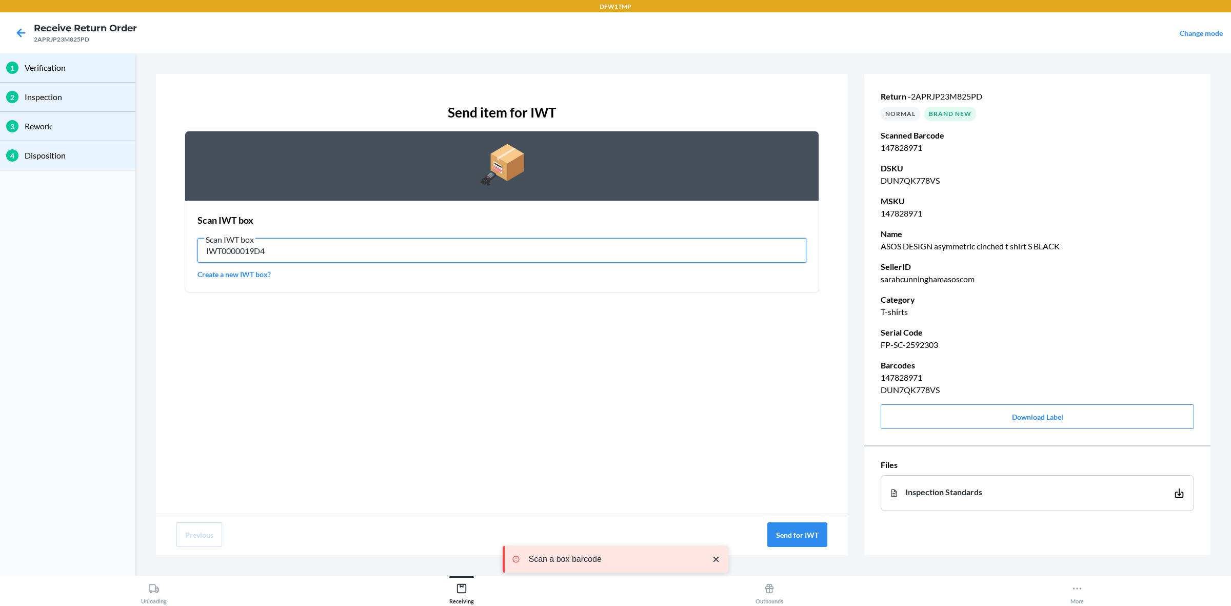
drag, startPoint x: 522, startPoint y: 257, endPoint x: 529, endPoint y: 211, distance: 46.6
click at [524, 252] on input "IWT0000019D4" at bounding box center [501, 250] width 609 height 25
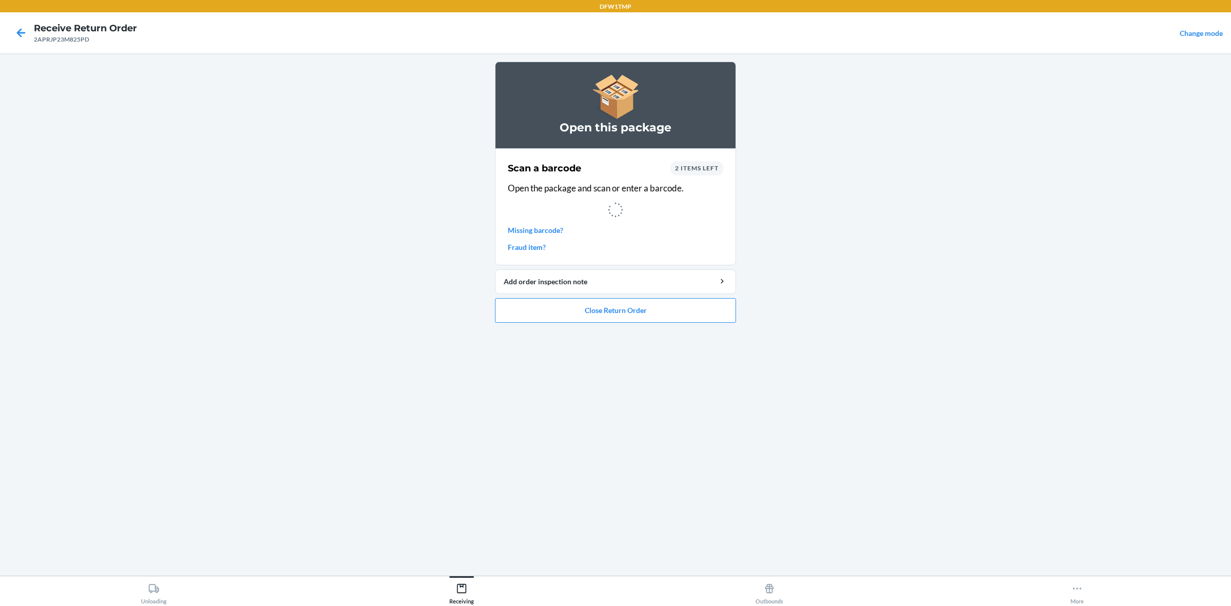
click at [684, 168] on span "2 items left" at bounding box center [697, 168] width 44 height 8
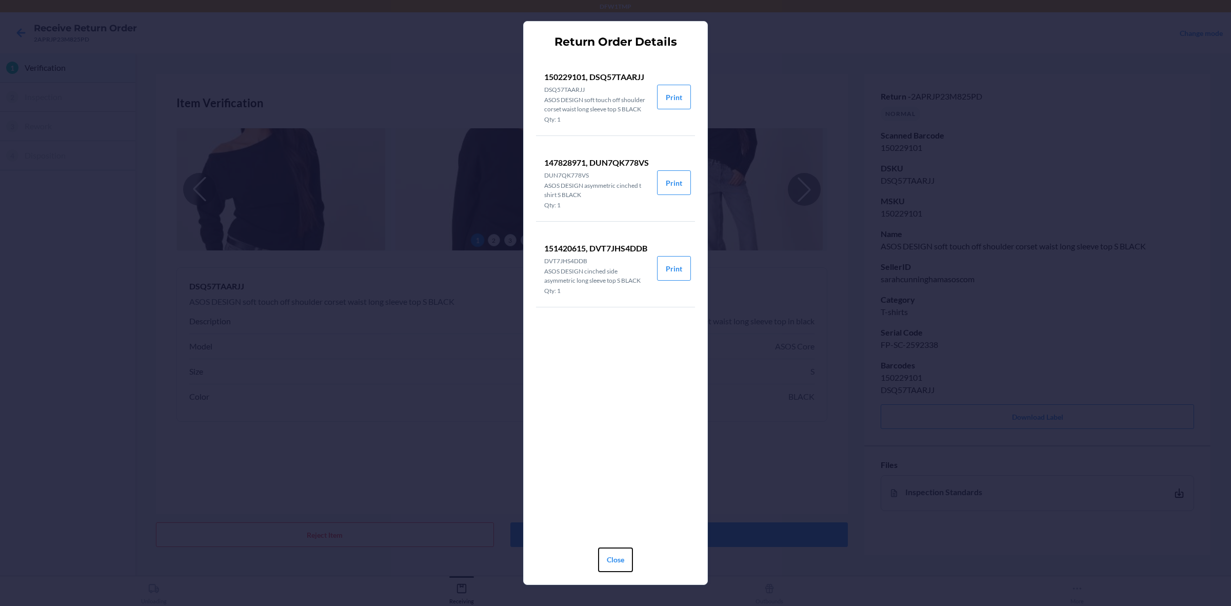
click at [609, 484] on button "Close" at bounding box center [615, 559] width 35 height 25
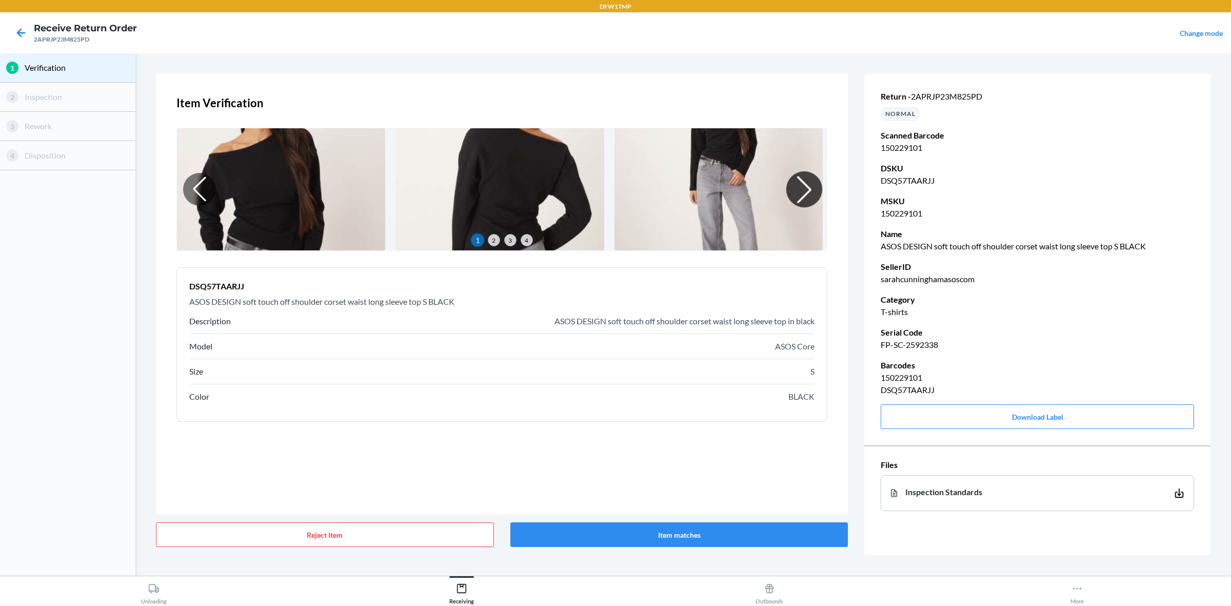
click at [803, 186] on div at bounding box center [804, 189] width 36 height 36
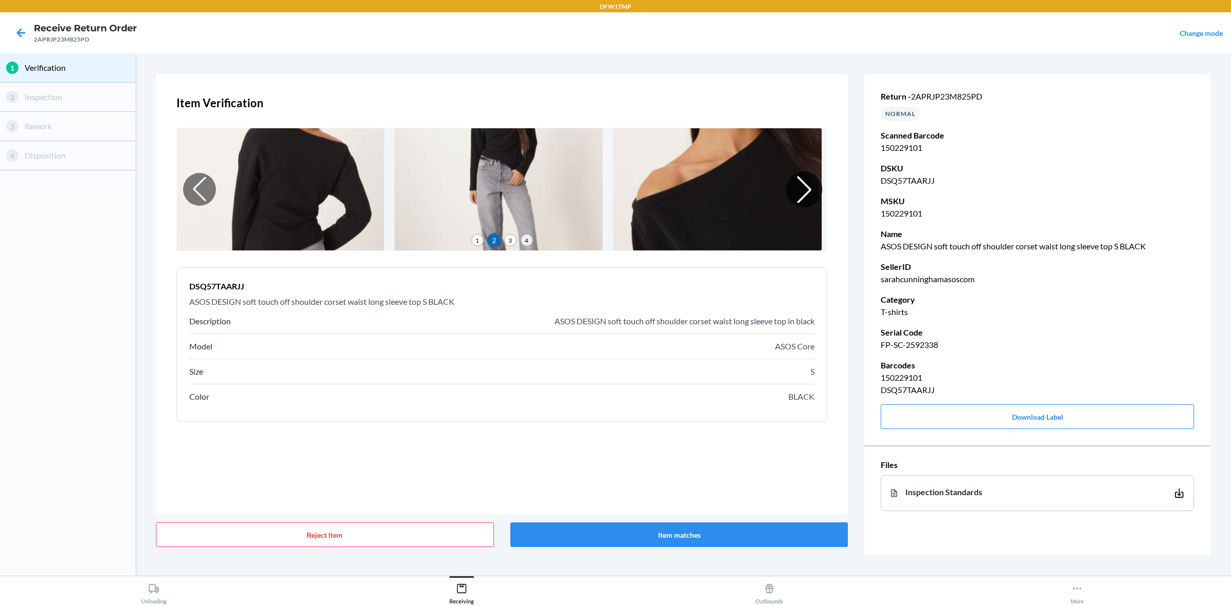
click at [802, 186] on div at bounding box center [804, 189] width 36 height 36
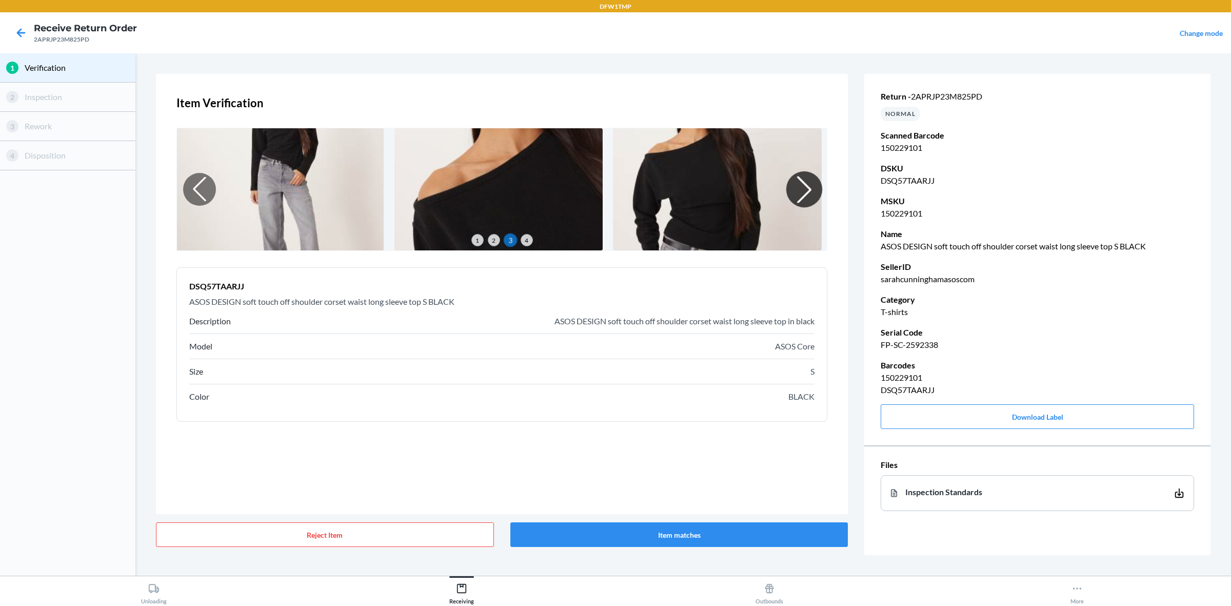
click at [802, 188] on div at bounding box center [804, 189] width 36 height 36
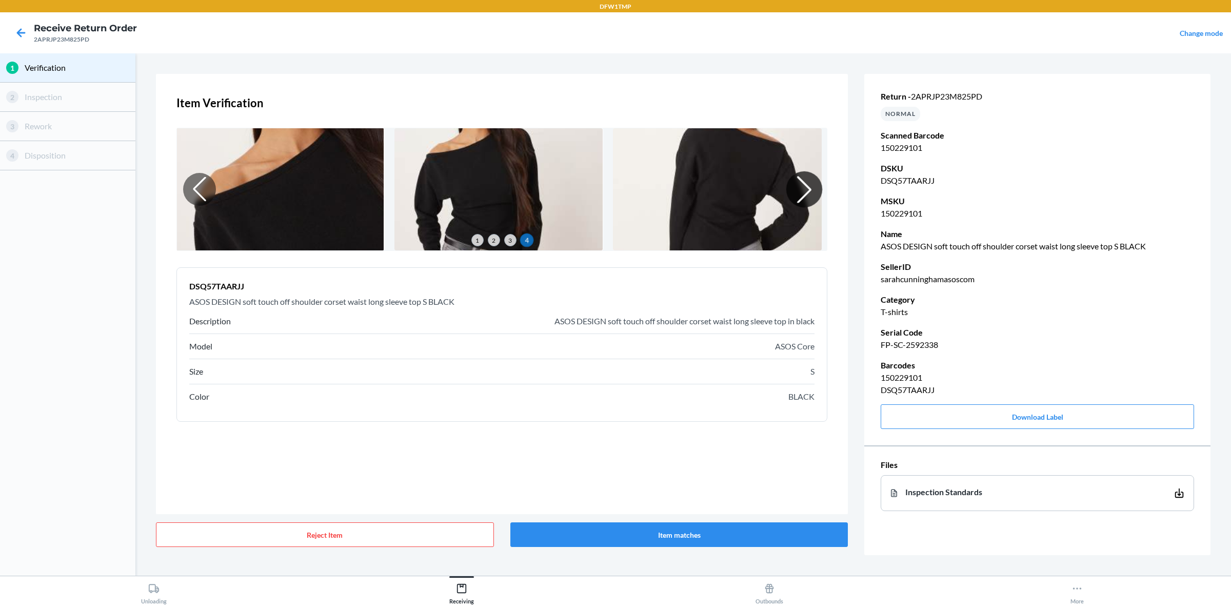
click at [802, 188] on div at bounding box center [804, 189] width 36 height 36
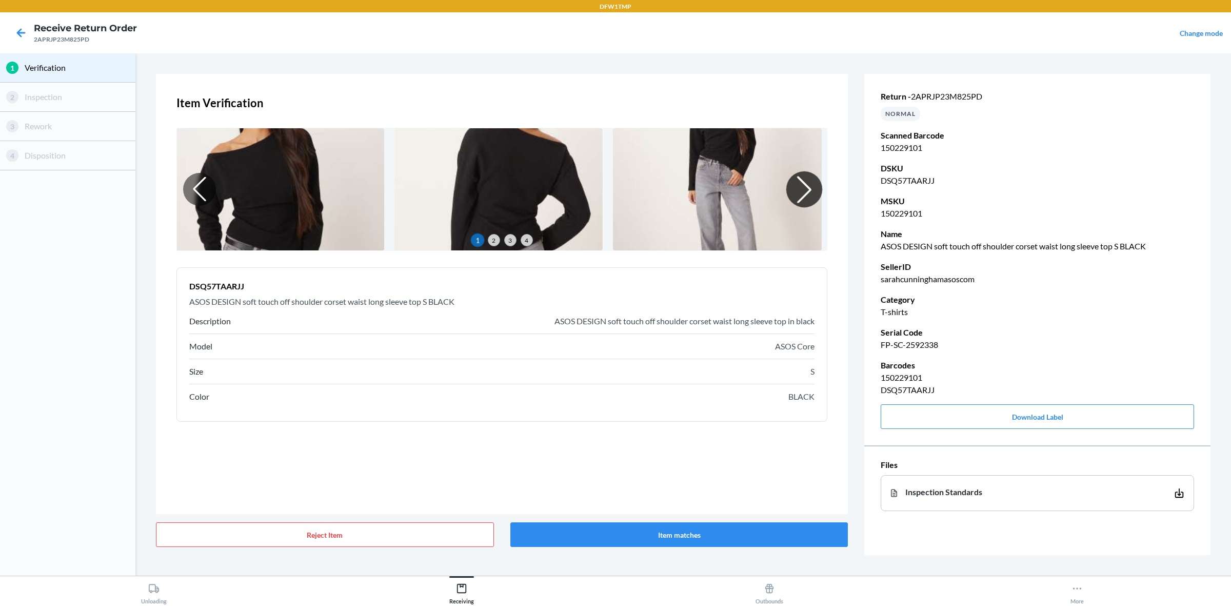
click at [802, 188] on div at bounding box center [804, 189] width 36 height 36
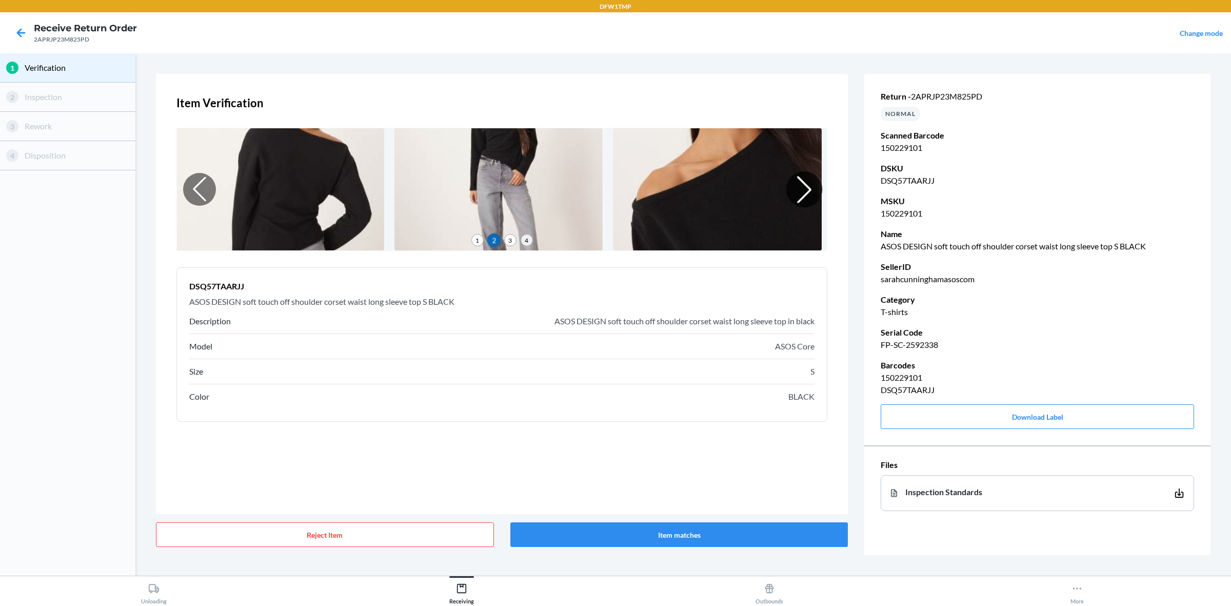
click at [802, 188] on div at bounding box center [804, 189] width 36 height 36
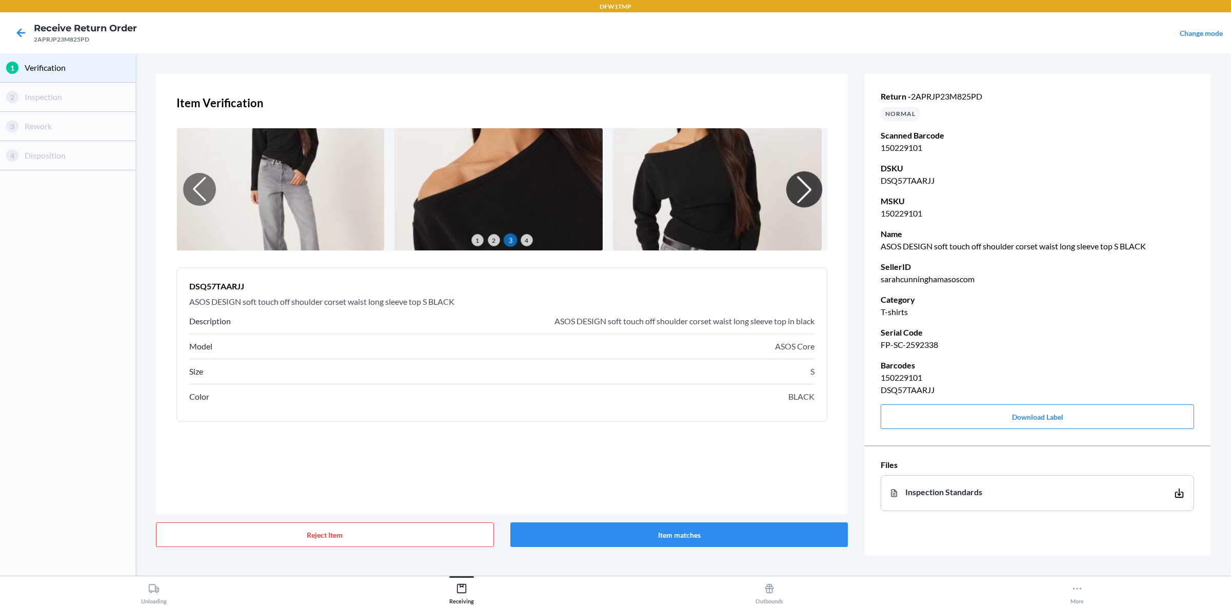
click at [802, 188] on div at bounding box center [804, 189] width 36 height 36
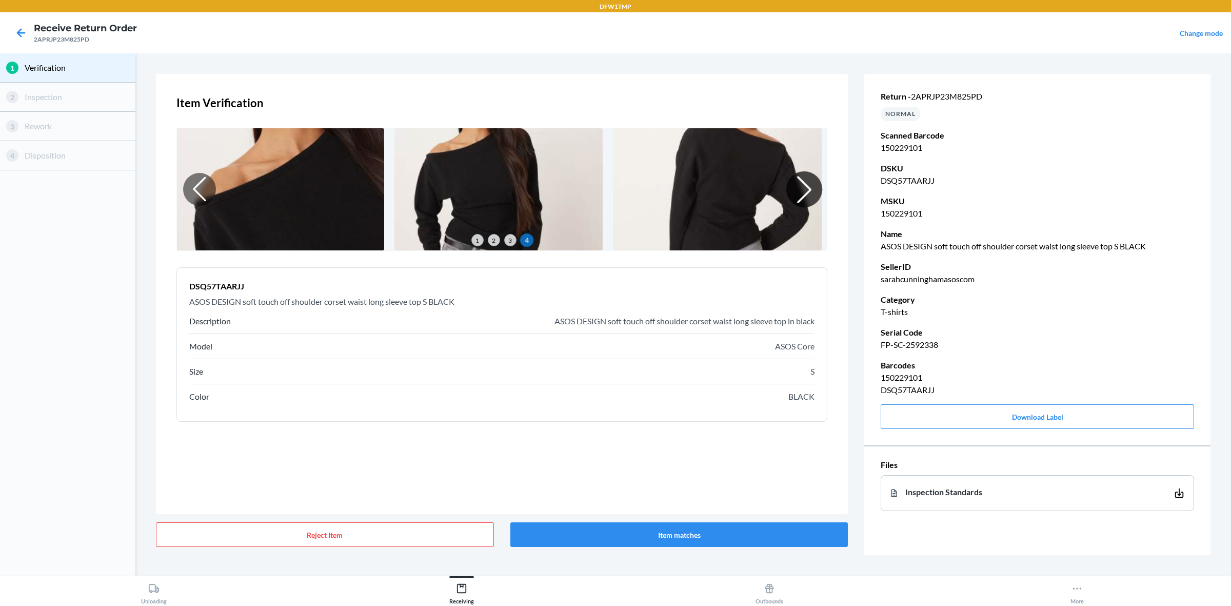
click at [802, 188] on div at bounding box center [804, 189] width 36 height 36
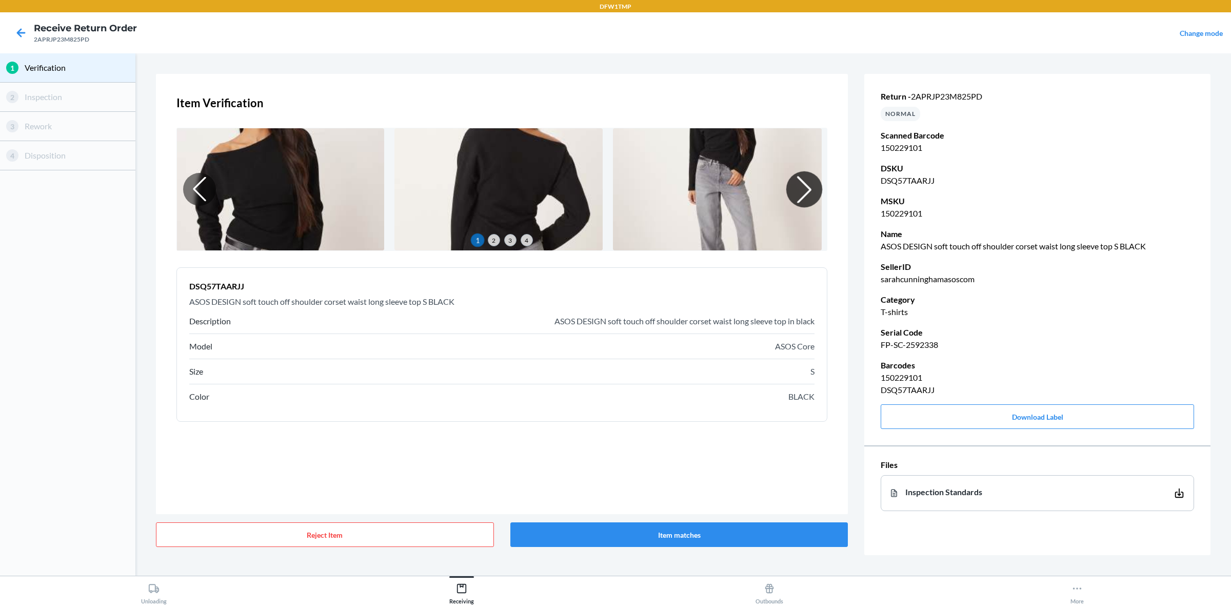
click at [797, 192] on div at bounding box center [804, 189] width 36 height 36
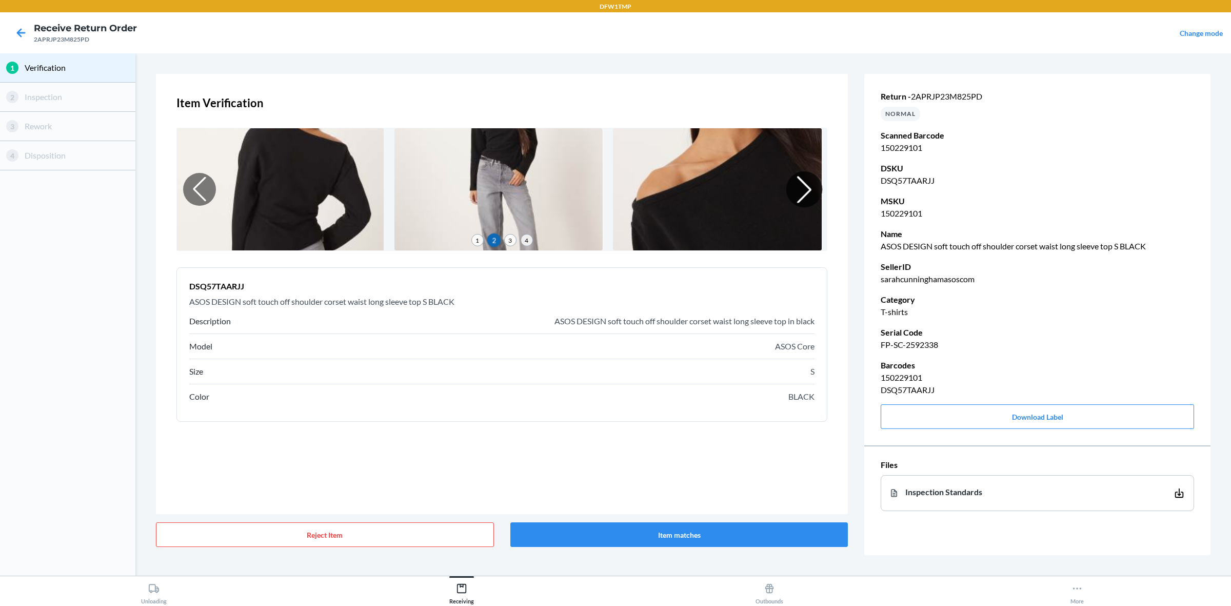
click at [798, 189] on div at bounding box center [804, 189] width 36 height 36
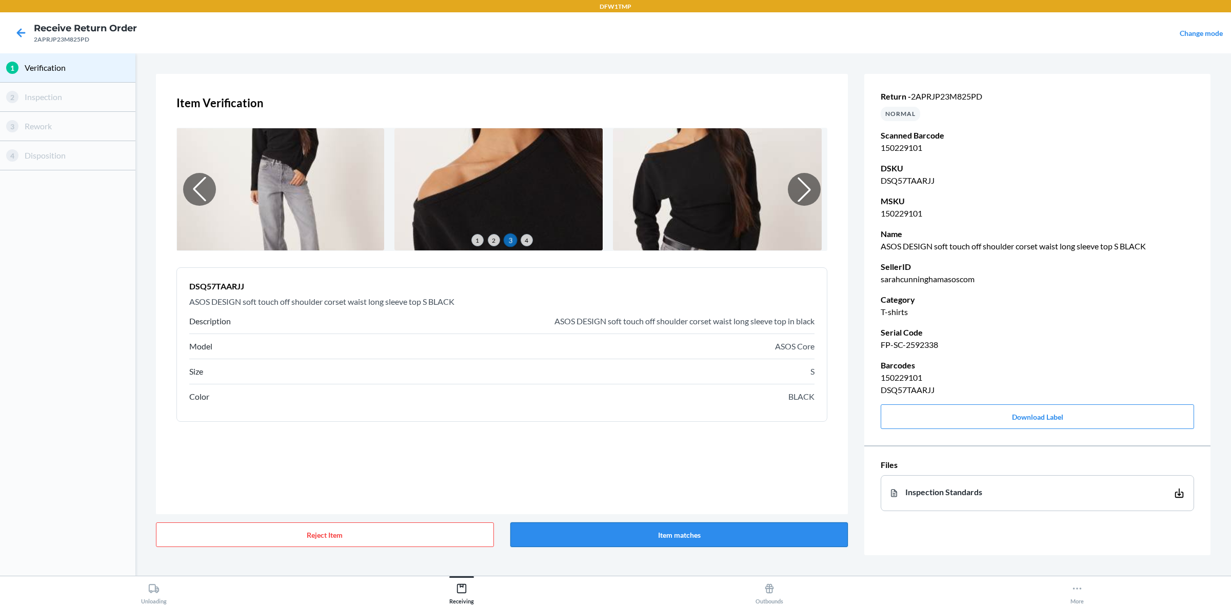
click at [683, 484] on button "Item matches" at bounding box center [679, 534] width 338 height 25
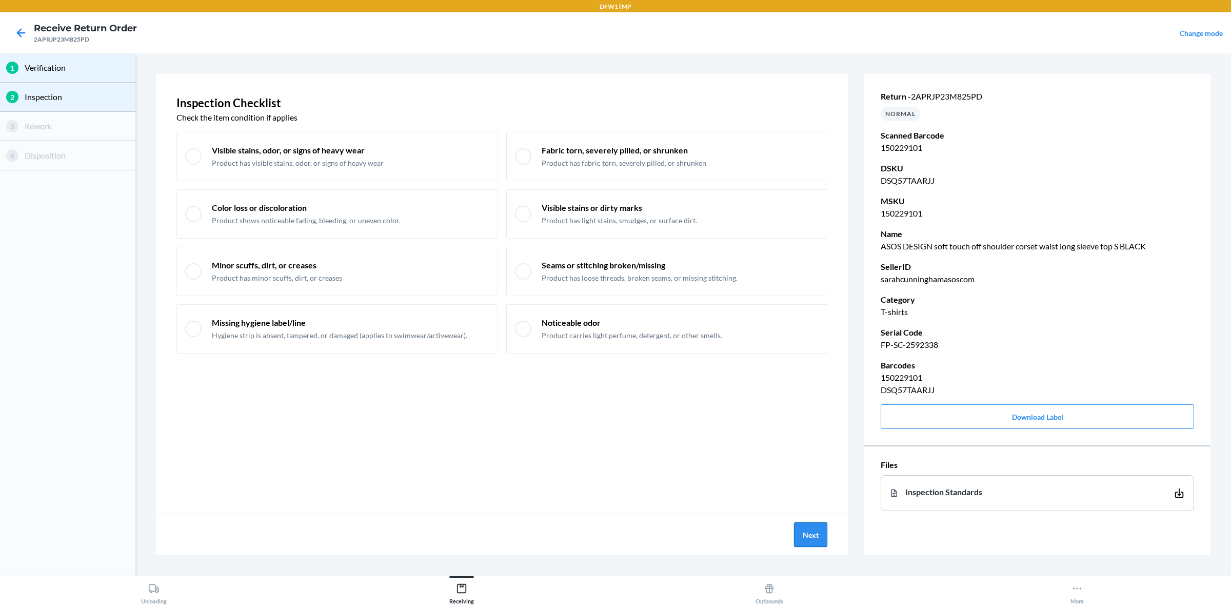
click at [812, 484] on button "Next" at bounding box center [810, 534] width 33 height 25
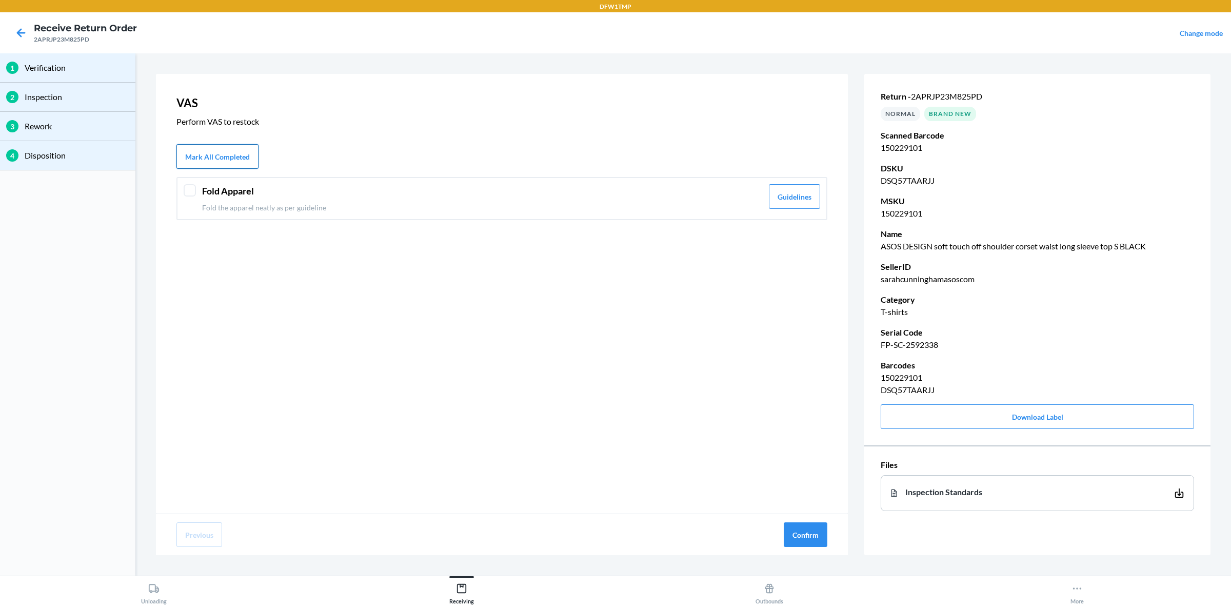
click at [183, 155] on button "Mark All Completed" at bounding box center [217, 156] width 82 height 25
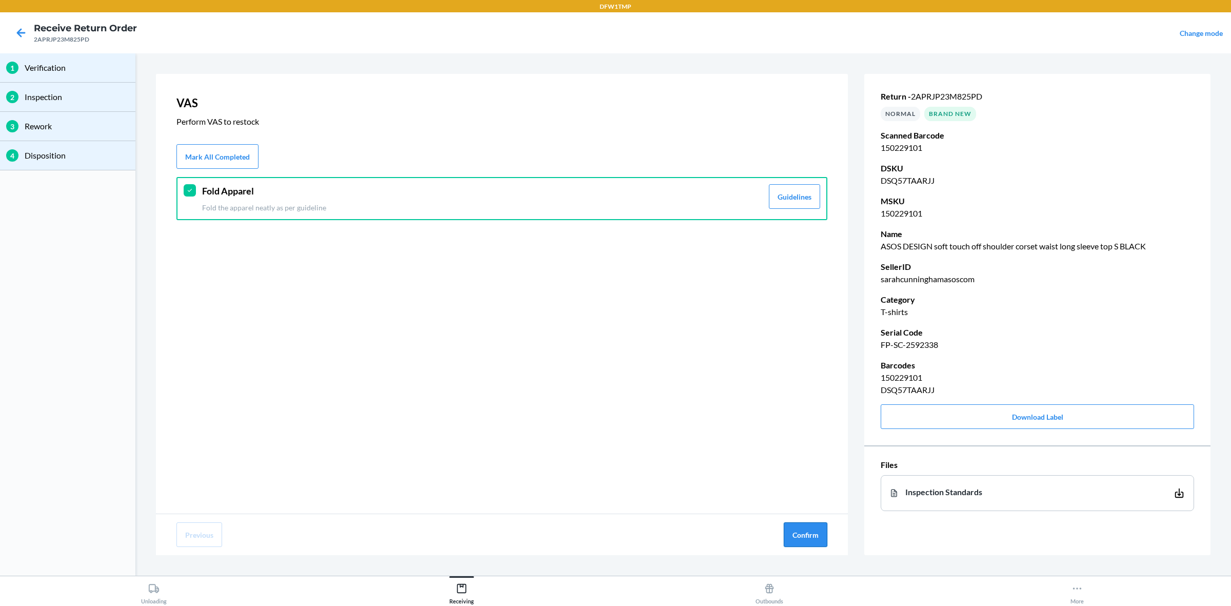
click at [793, 484] on button "Confirm" at bounding box center [805, 534] width 44 height 25
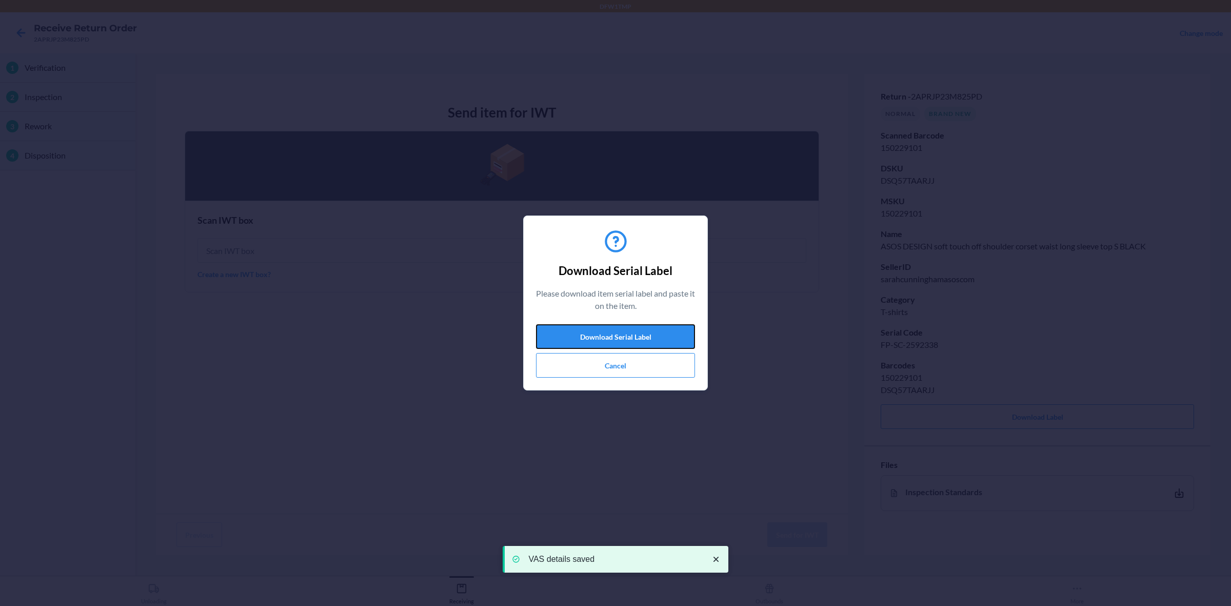
click at [627, 327] on button "Download Serial Label" at bounding box center [615, 336] width 159 height 25
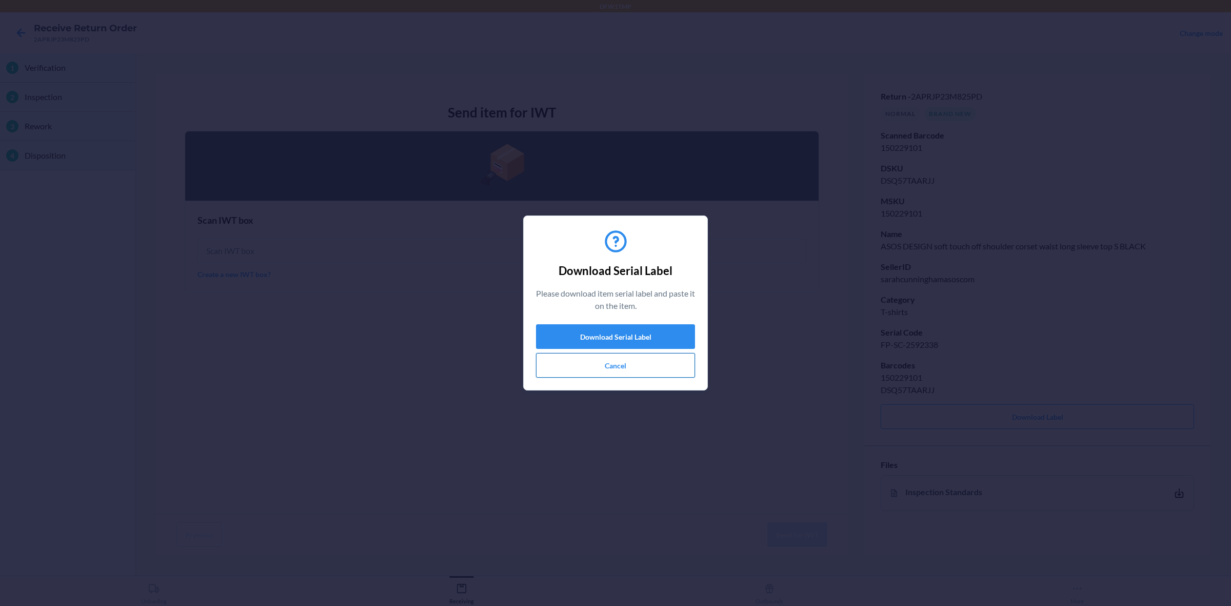
click at [616, 369] on button "Cancel" at bounding box center [615, 365] width 159 height 25
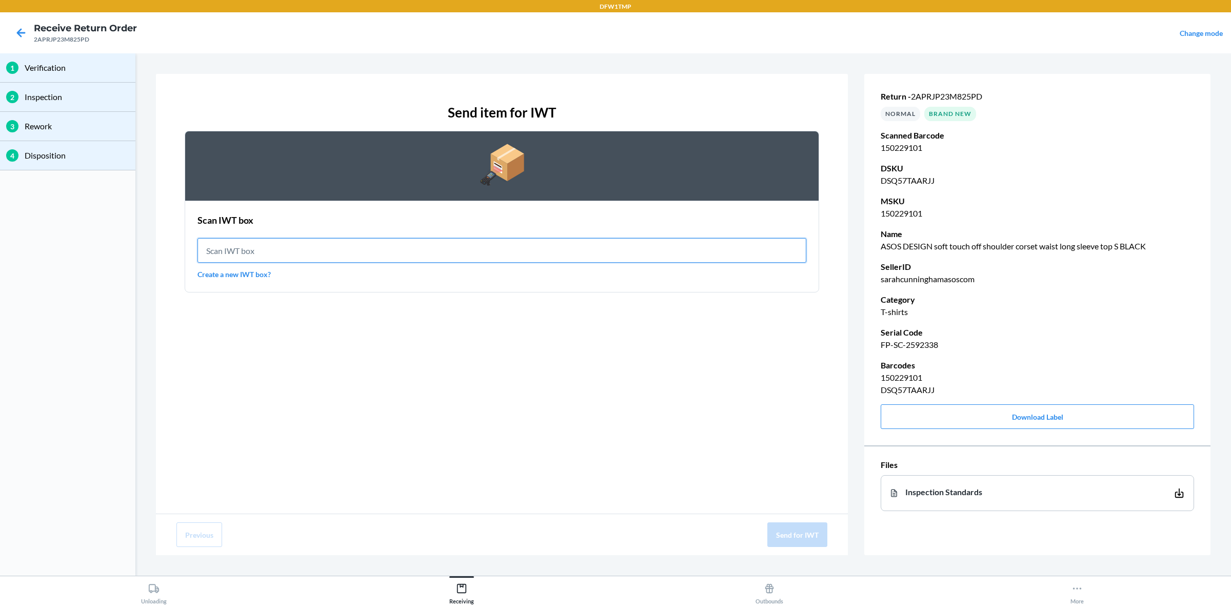
click at [466, 248] on input "text" at bounding box center [501, 250] width 609 height 25
type input "IWT0000019D4"
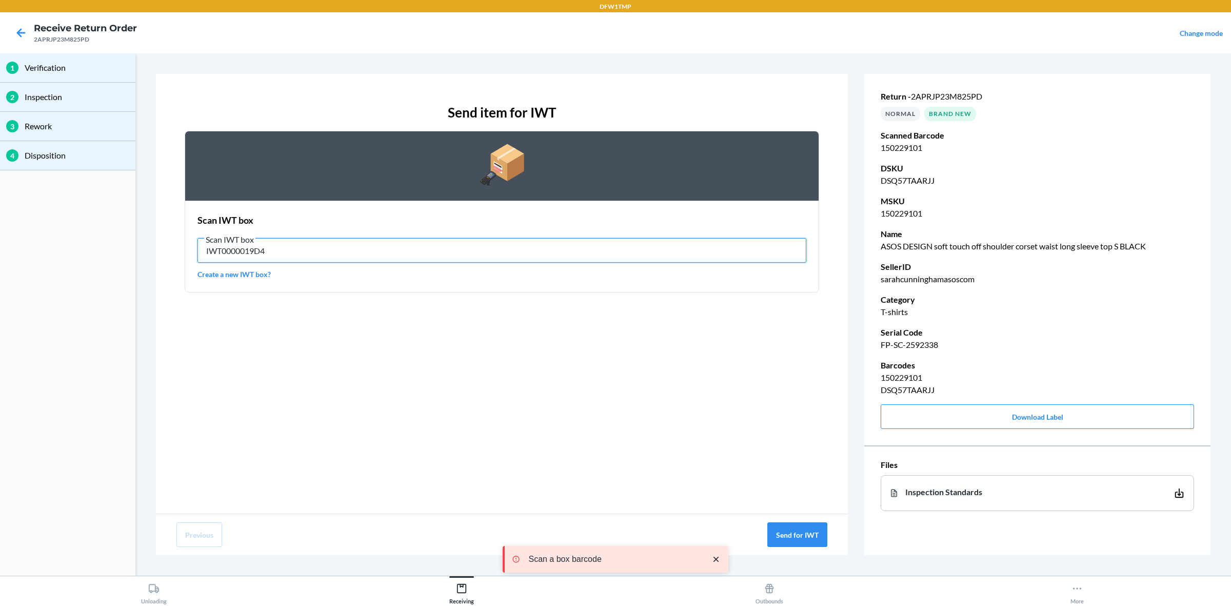
click at [608, 260] on input "IWT0000019D4" at bounding box center [501, 250] width 609 height 25
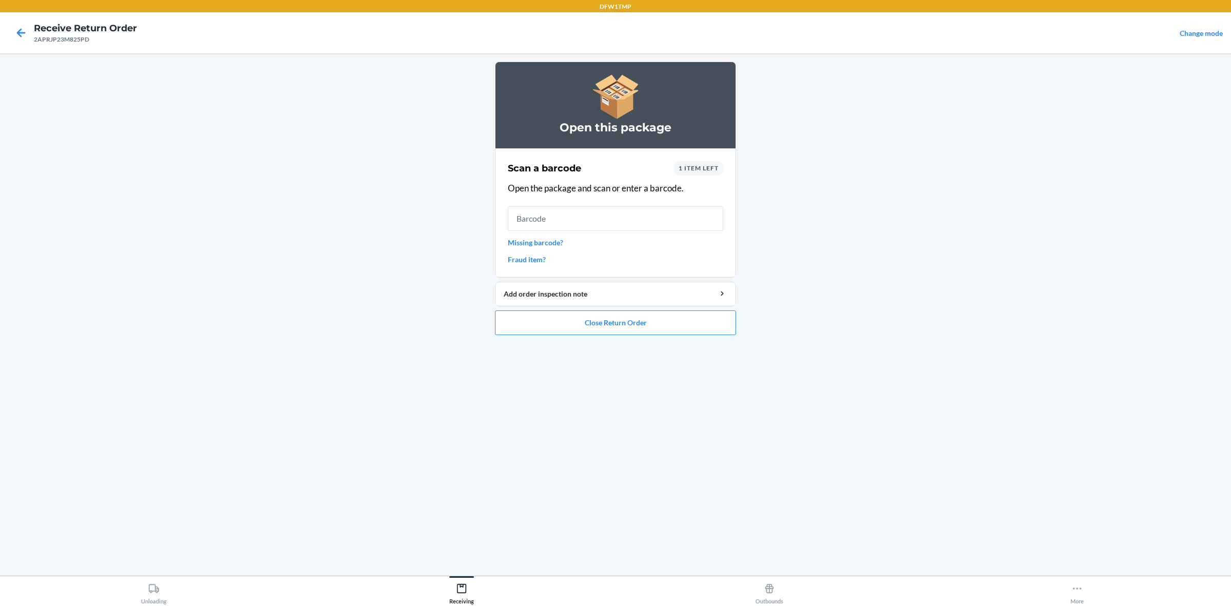
click at [682, 163] on div "1 item left" at bounding box center [698, 168] width 49 height 14
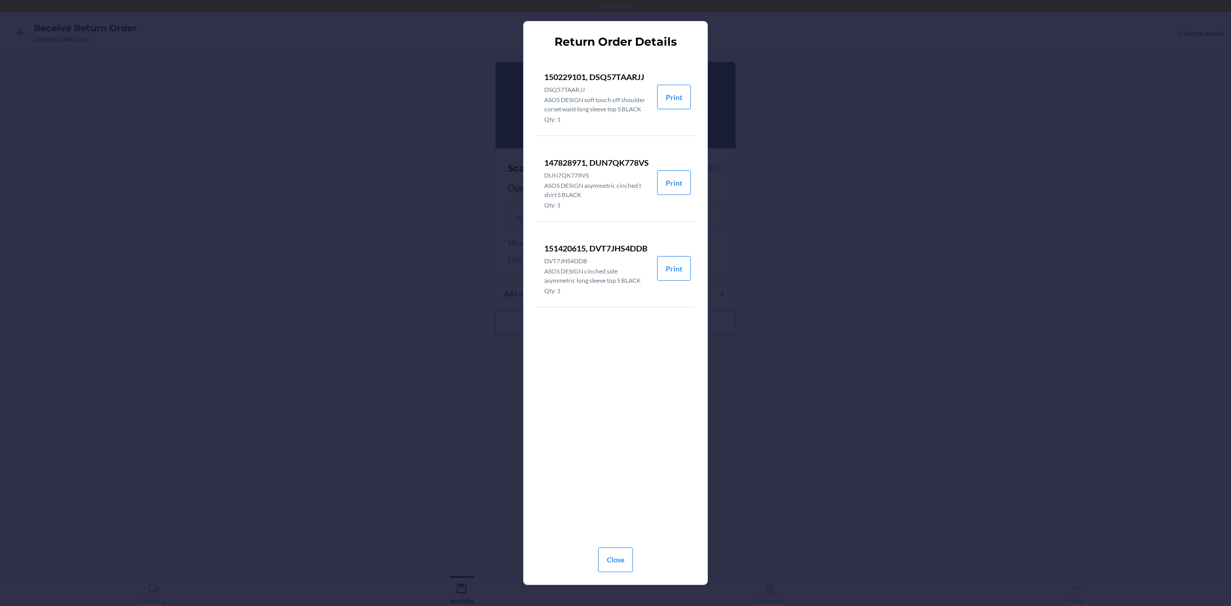
drag, startPoint x: 808, startPoint y: 105, endPoint x: 808, endPoint y: 126, distance: 21.0
click at [810, 109] on div "Return Order Details 150229101, DSQ57TAARJJ DSQ57TAARJJ ASOS DESIGN soft touch …" at bounding box center [615, 303] width 1231 height 606
drag, startPoint x: 845, startPoint y: 285, endPoint x: 836, endPoint y: 283, distance: 9.5
click at [843, 281] on div "Return Order Details 150229101, DSQ57TAARJJ DSQ57TAARJJ ASOS DESIGN soft touch …" at bounding box center [615, 303] width 1231 height 606
click at [617, 484] on button "Close" at bounding box center [615, 559] width 35 height 25
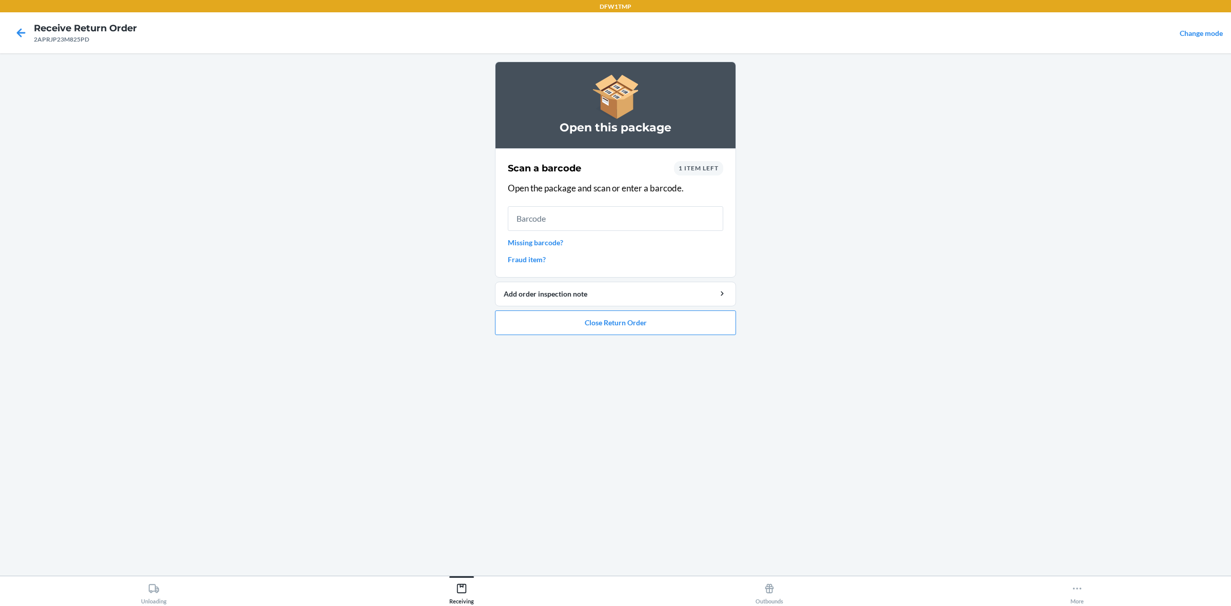
click at [696, 168] on span "1 item left" at bounding box center [698, 168] width 40 height 8
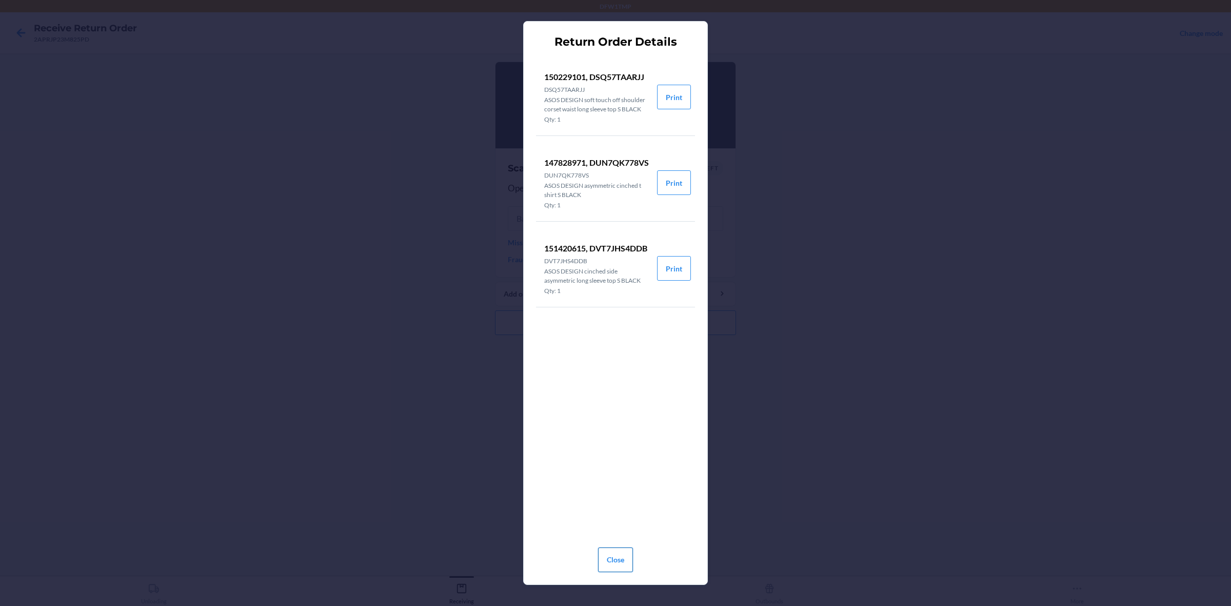
click at [625, 484] on button "Close" at bounding box center [615, 559] width 35 height 25
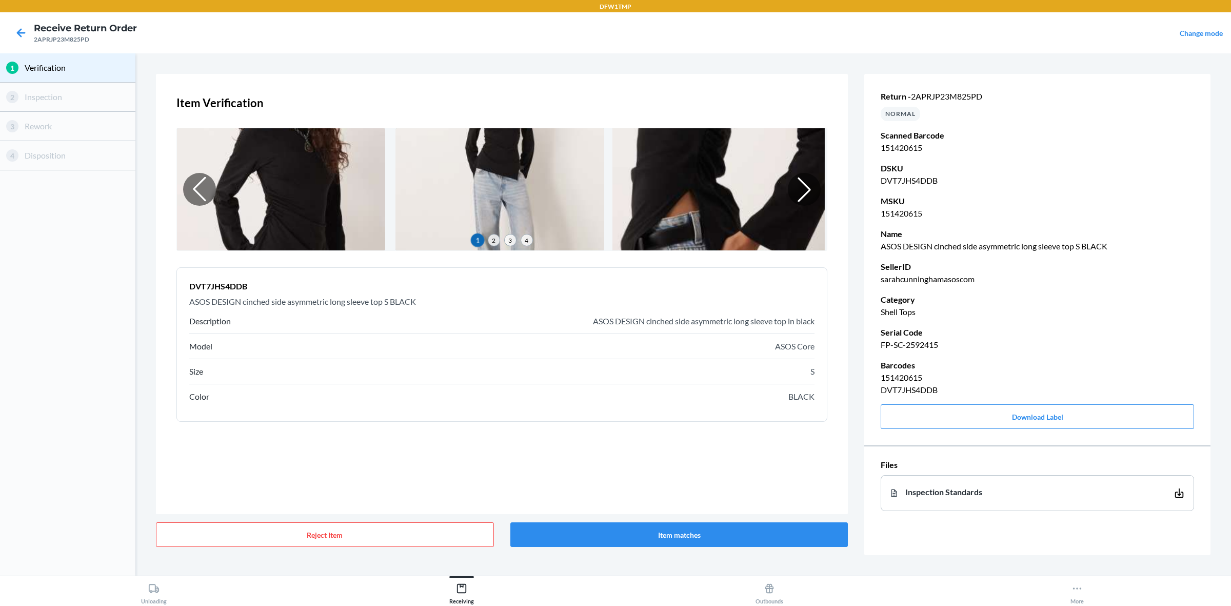
click at [751, 175] on img at bounding box center [718, 189] width 213 height 125
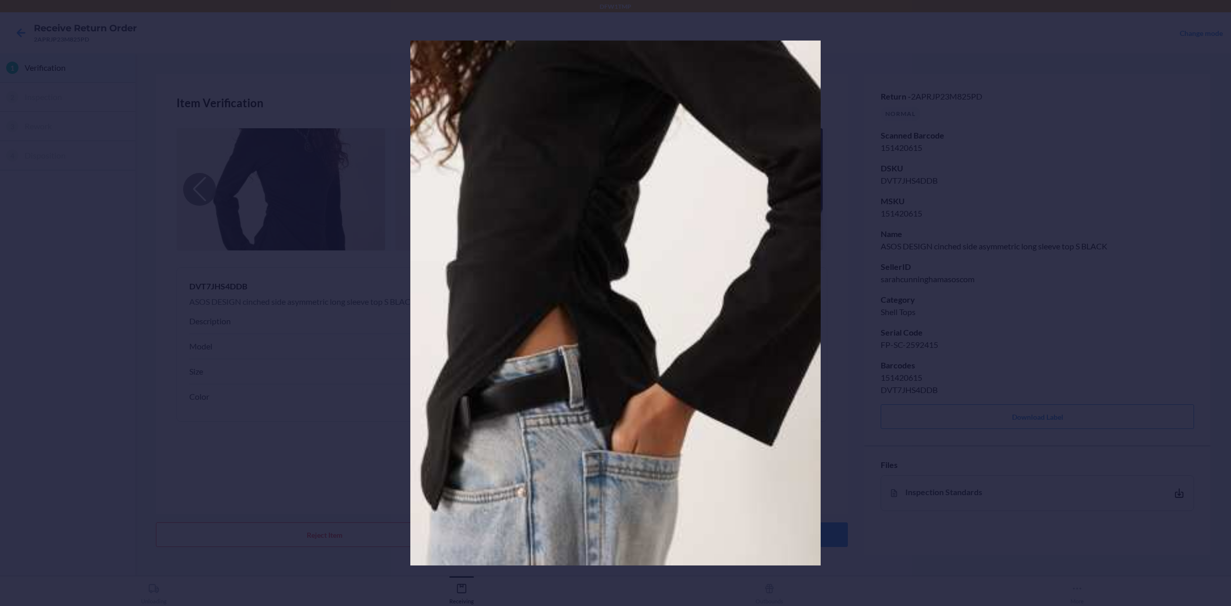
drag, startPoint x: 257, startPoint y: 93, endPoint x: 258, endPoint y: 88, distance: 5.2
click at [258, 88] on div at bounding box center [615, 303] width 1231 height 606
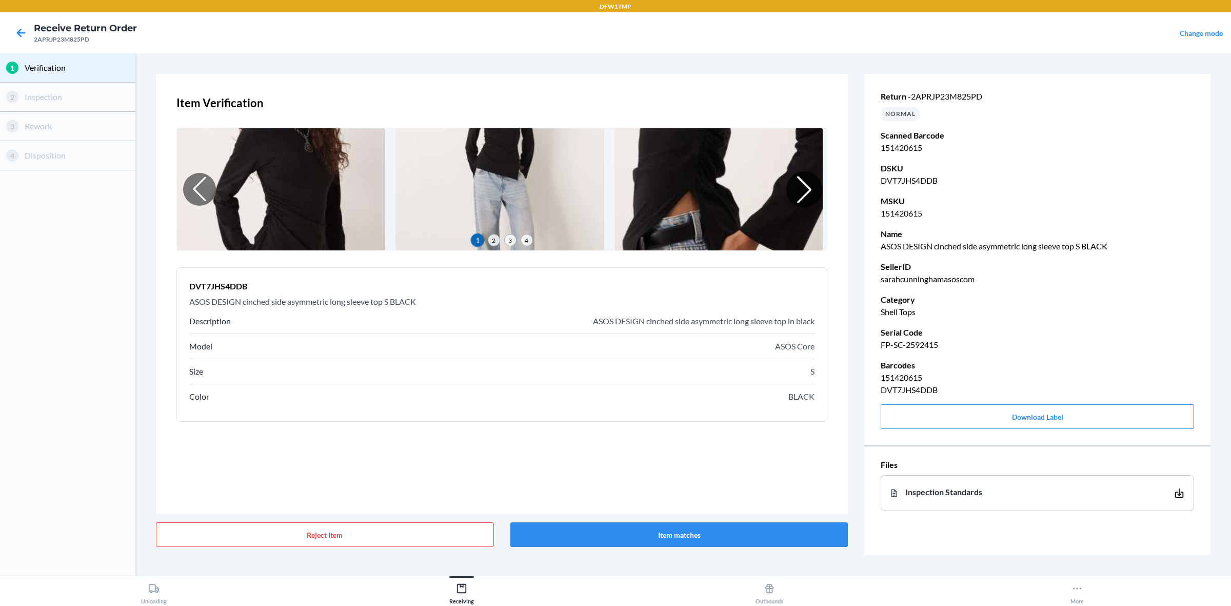
click at [792, 190] on div at bounding box center [804, 189] width 36 height 36
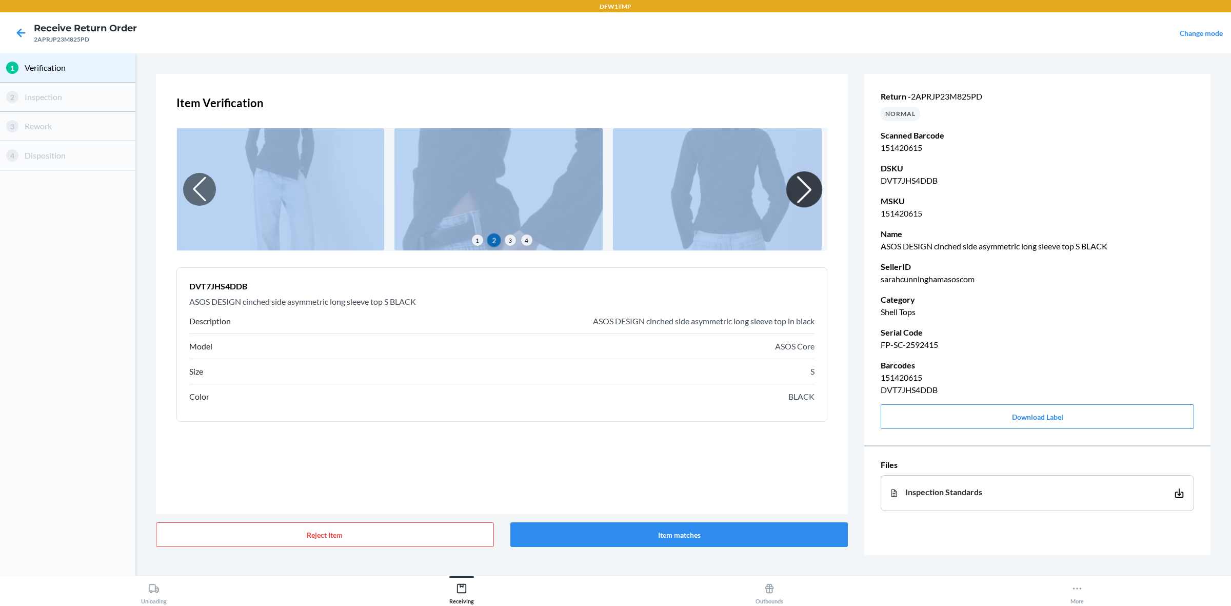
click at [793, 191] on div at bounding box center [804, 189] width 36 height 36
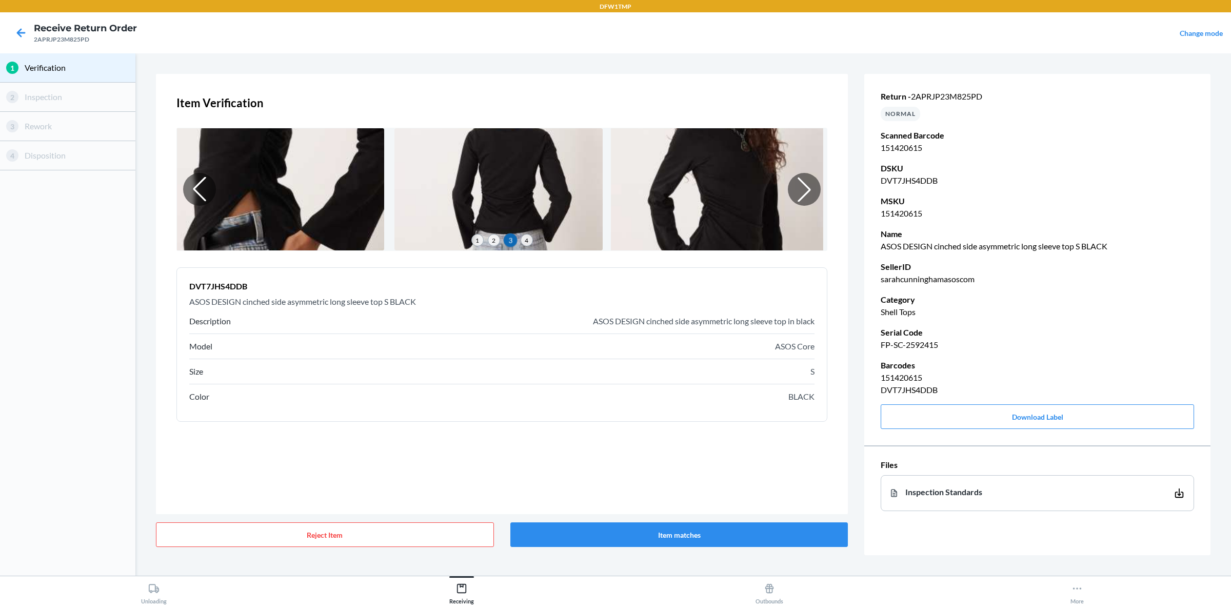
click at [791, 167] on img at bounding box center [717, 189] width 213 height 125
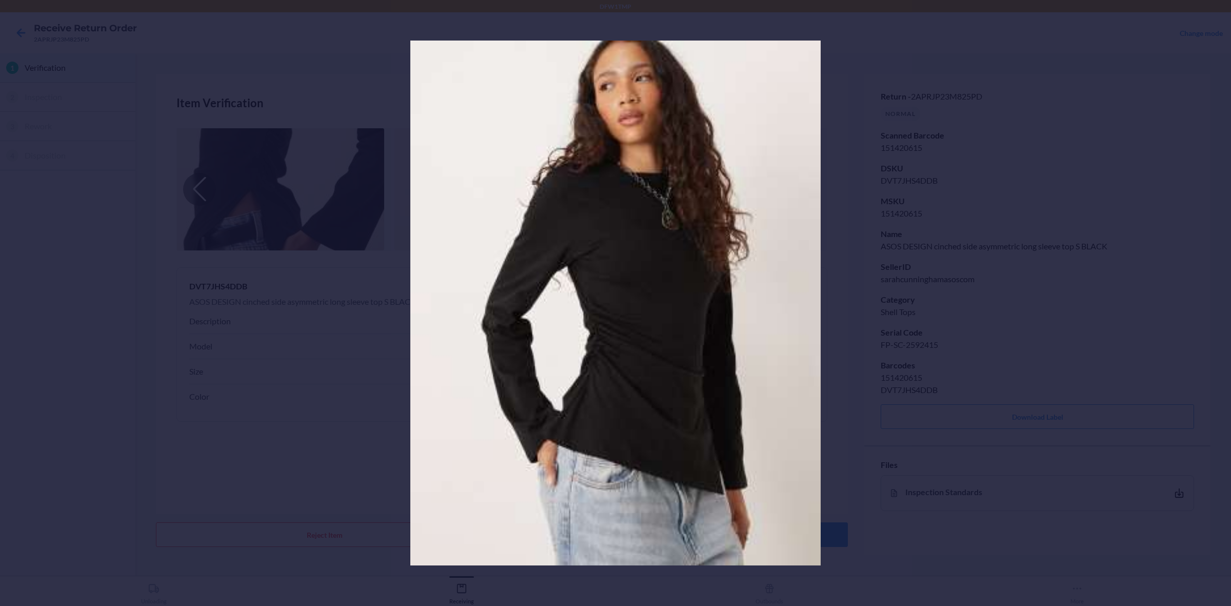
click at [322, 86] on div at bounding box center [615, 303] width 1231 height 606
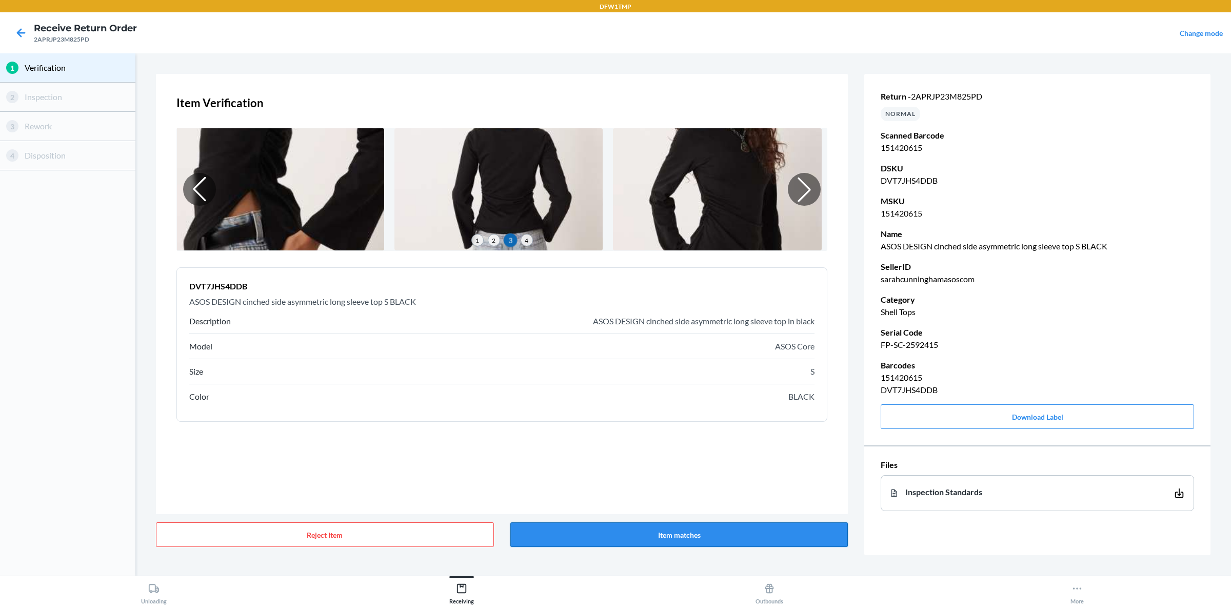
click at [742, 484] on button "Item matches" at bounding box center [679, 534] width 338 height 25
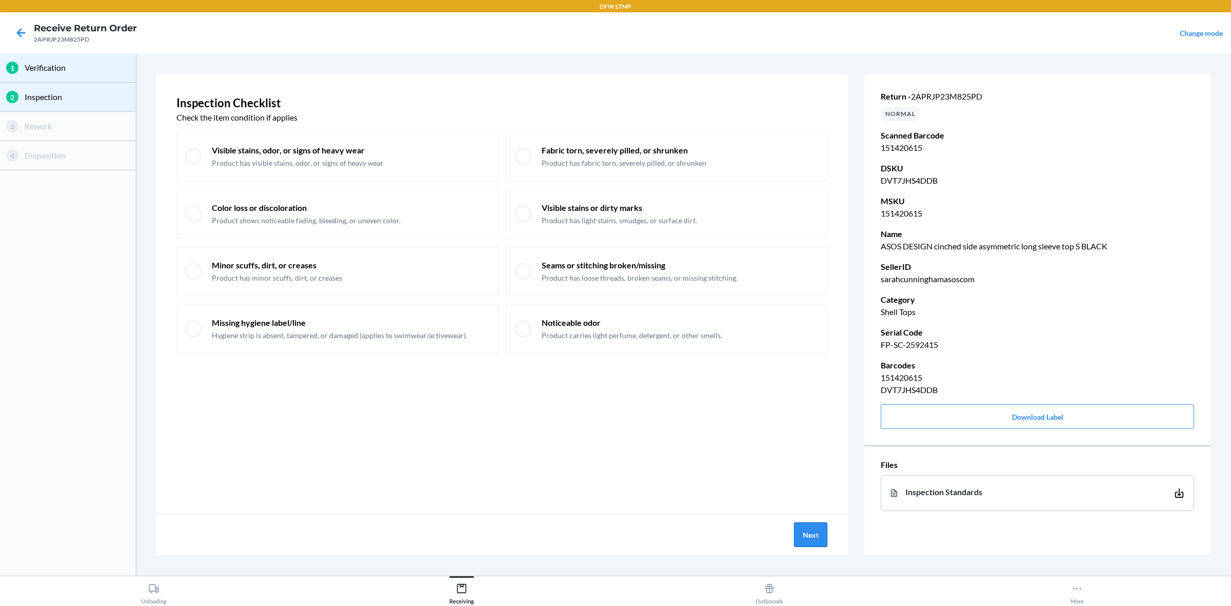
click at [809, 484] on button "Next" at bounding box center [810, 534] width 33 height 25
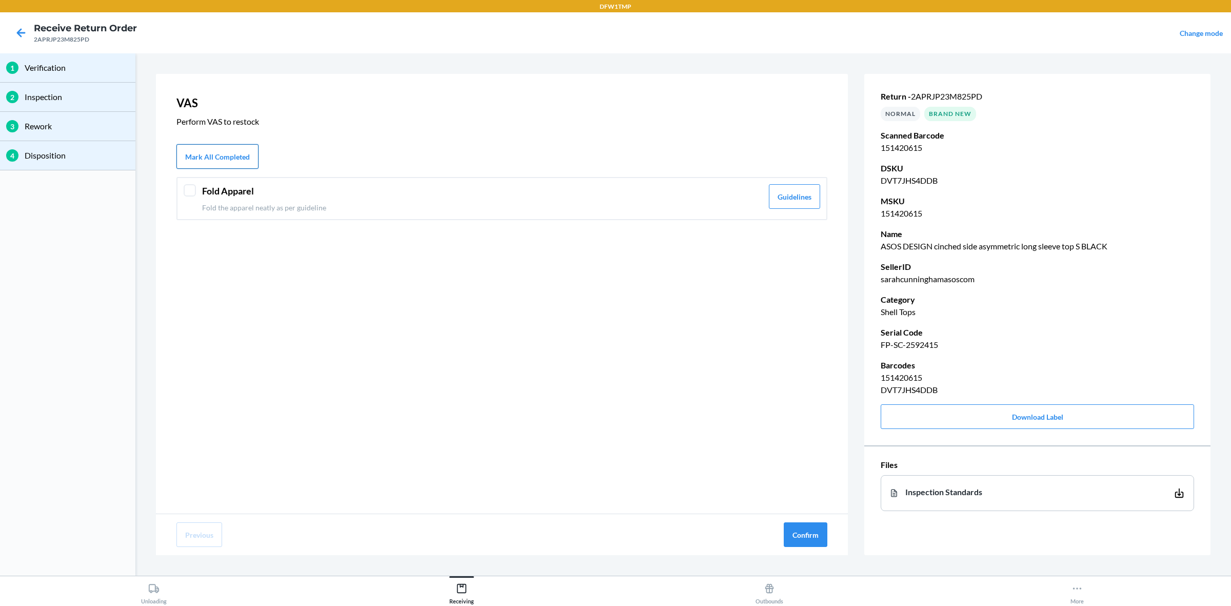
click at [221, 160] on button "Mark All Completed" at bounding box center [217, 156] width 82 height 25
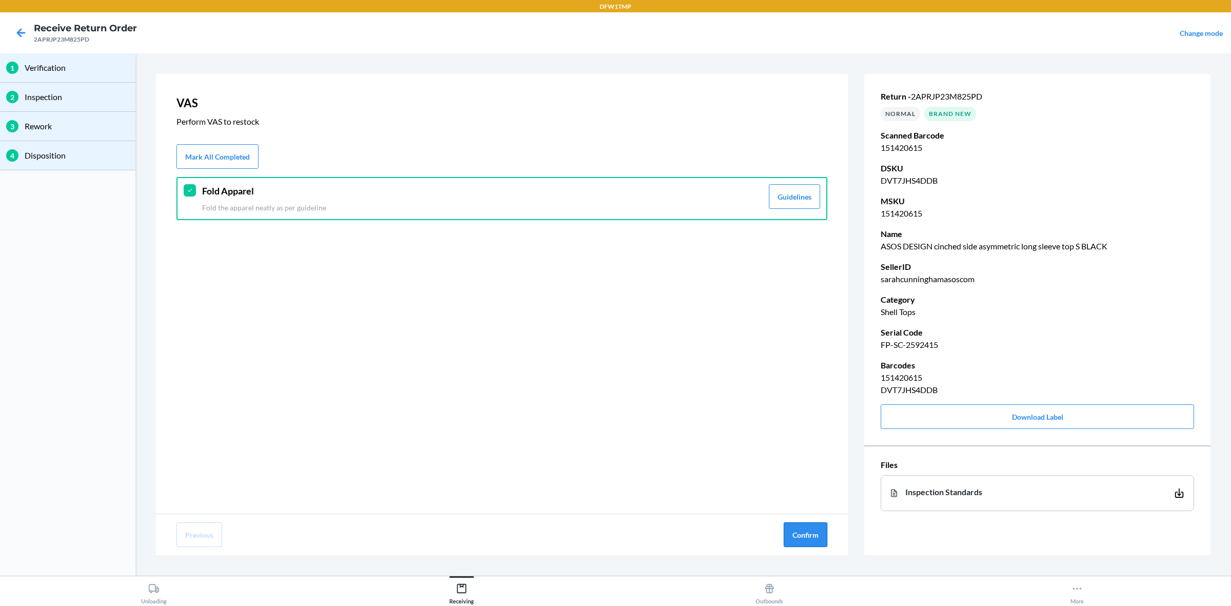
click at [795, 484] on button "Confirm" at bounding box center [805, 534] width 44 height 25
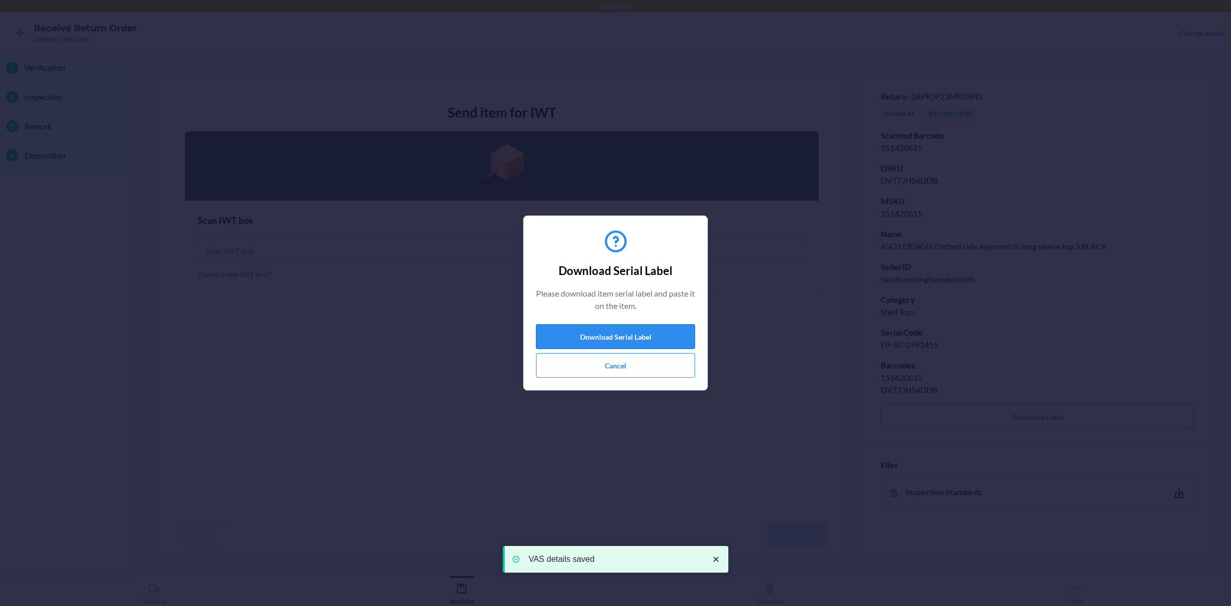
click at [632, 345] on button "Download Serial Label" at bounding box center [615, 336] width 159 height 25
click at [631, 360] on button "Cancel" at bounding box center [615, 365] width 159 height 25
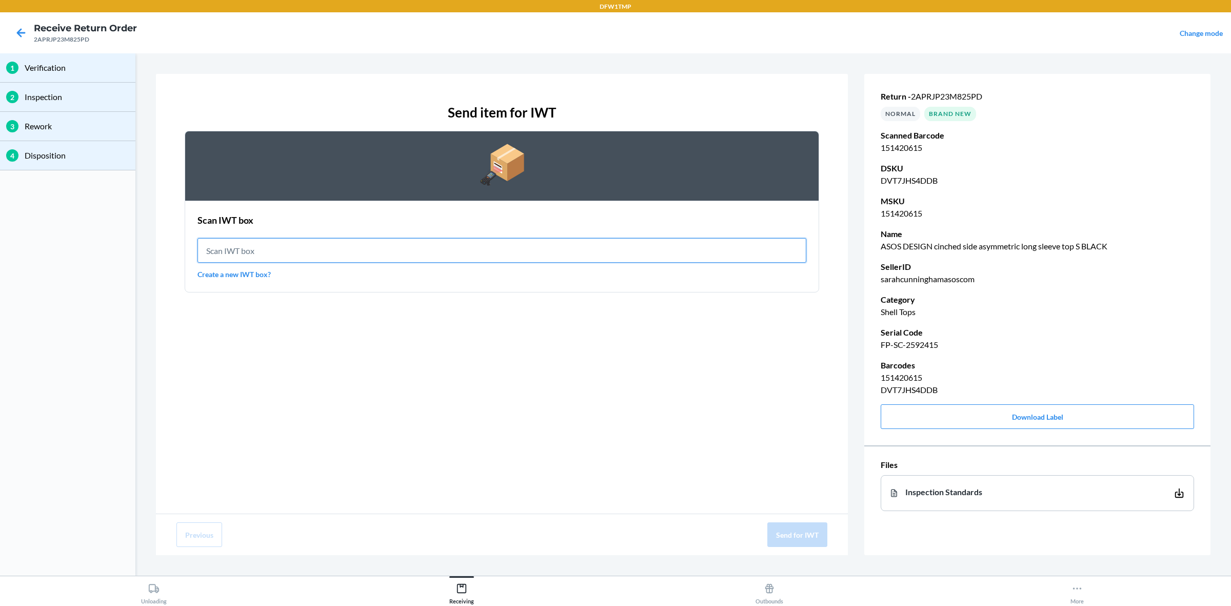
click at [209, 255] on input "text" at bounding box center [501, 250] width 609 height 25
type input "IWT0000019D4"
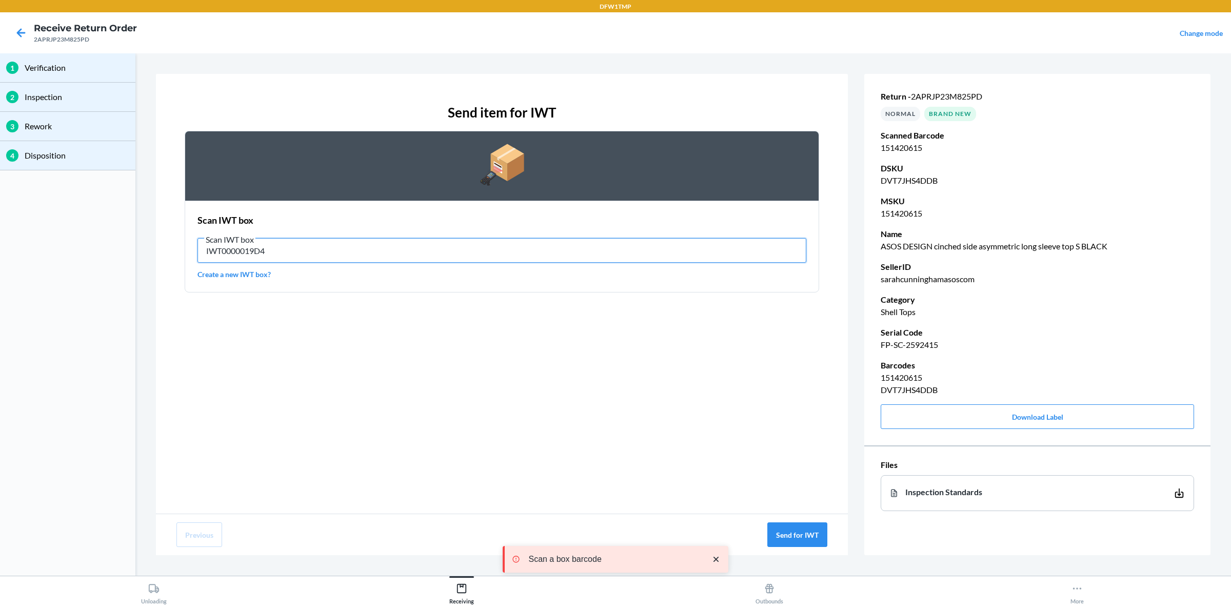
click at [336, 244] on input "IWT0000019D4" at bounding box center [501, 250] width 609 height 25
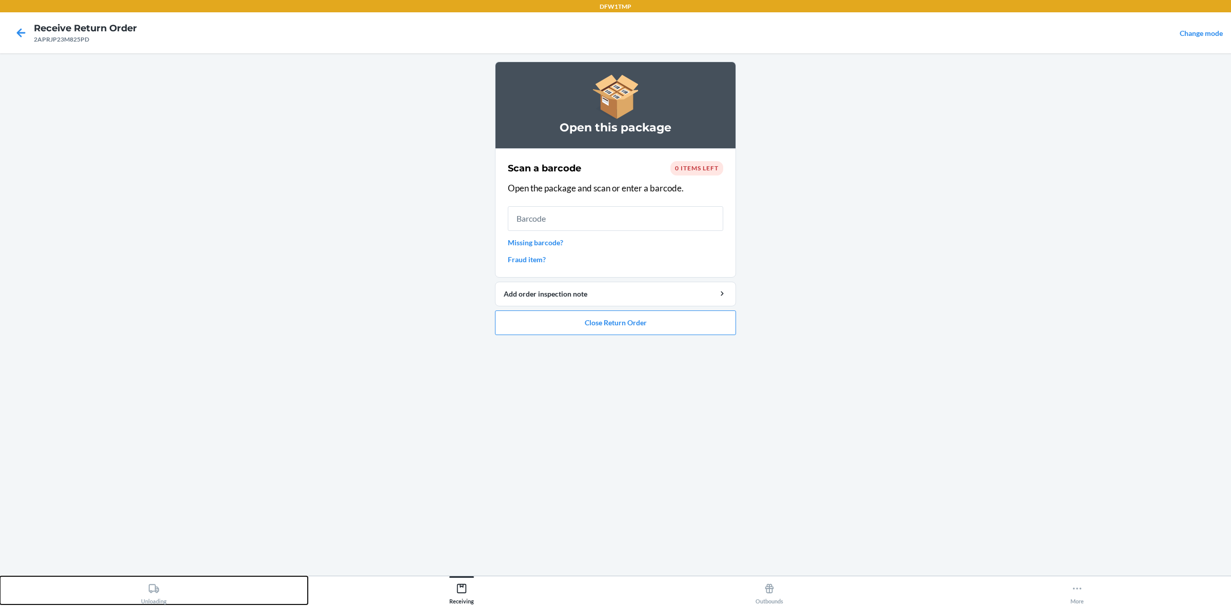
click at [152, 484] on icon at bounding box center [153, 587] width 11 height 11
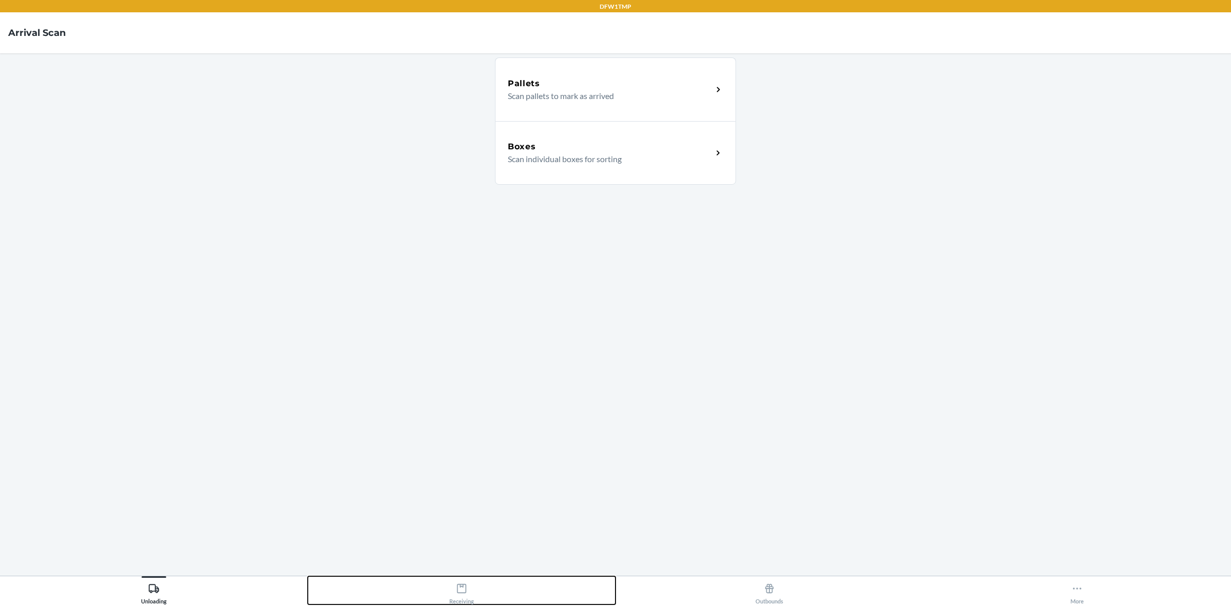
click at [459, 484] on icon at bounding box center [461, 587] width 11 height 11
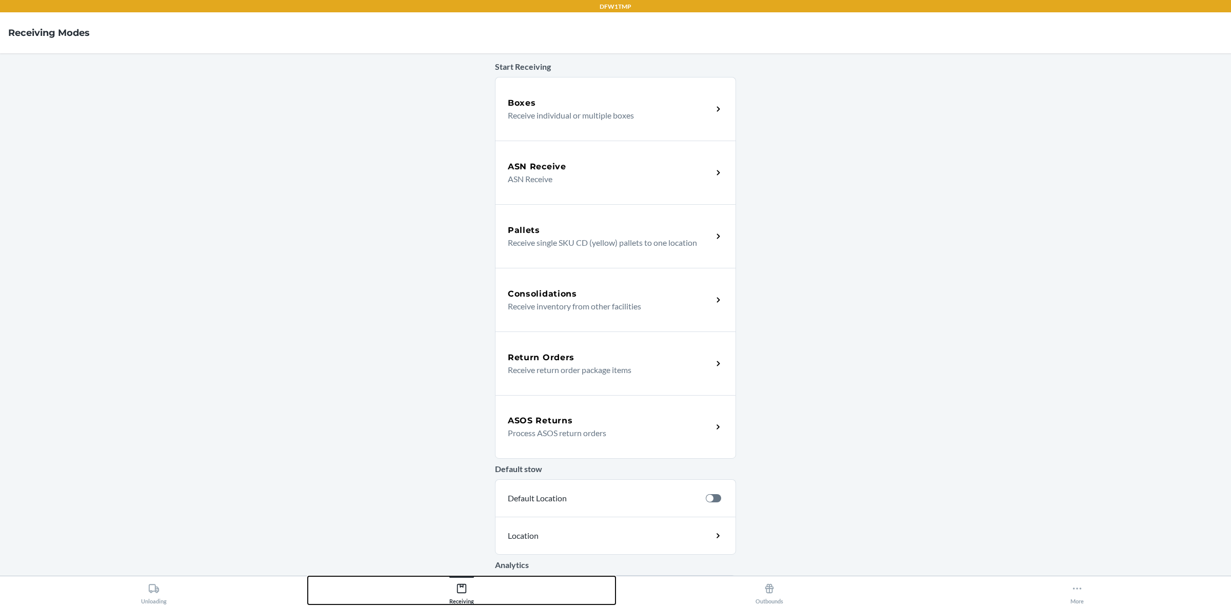
scroll to position [109, 0]
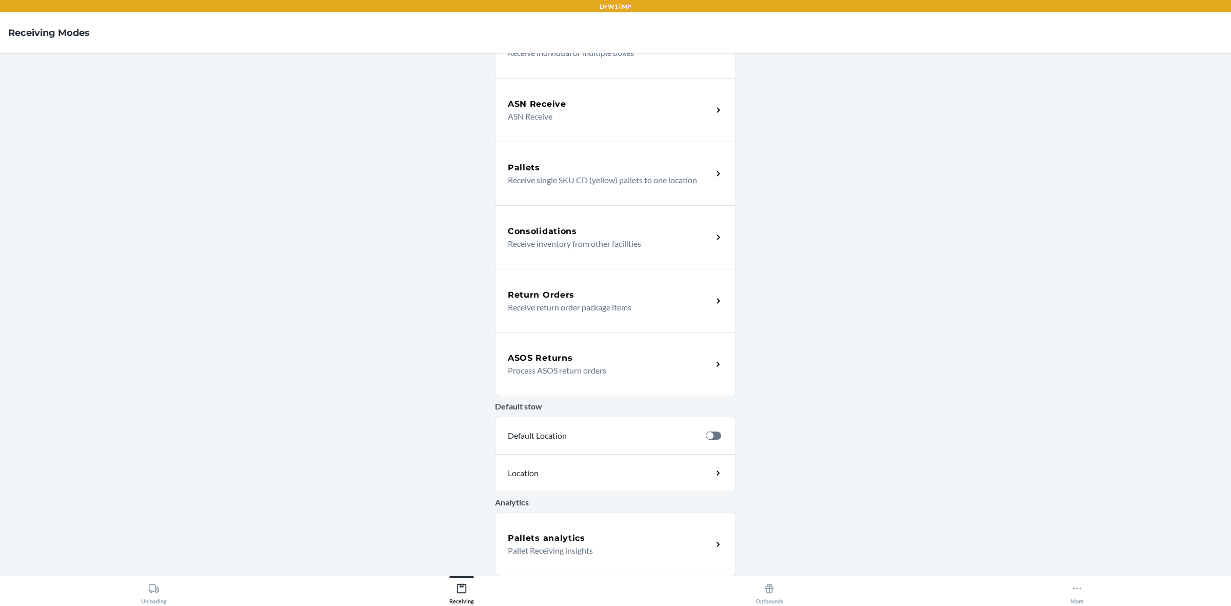
click at [637, 368] on p "Process ASOS return orders" at bounding box center [606, 370] width 196 height 12
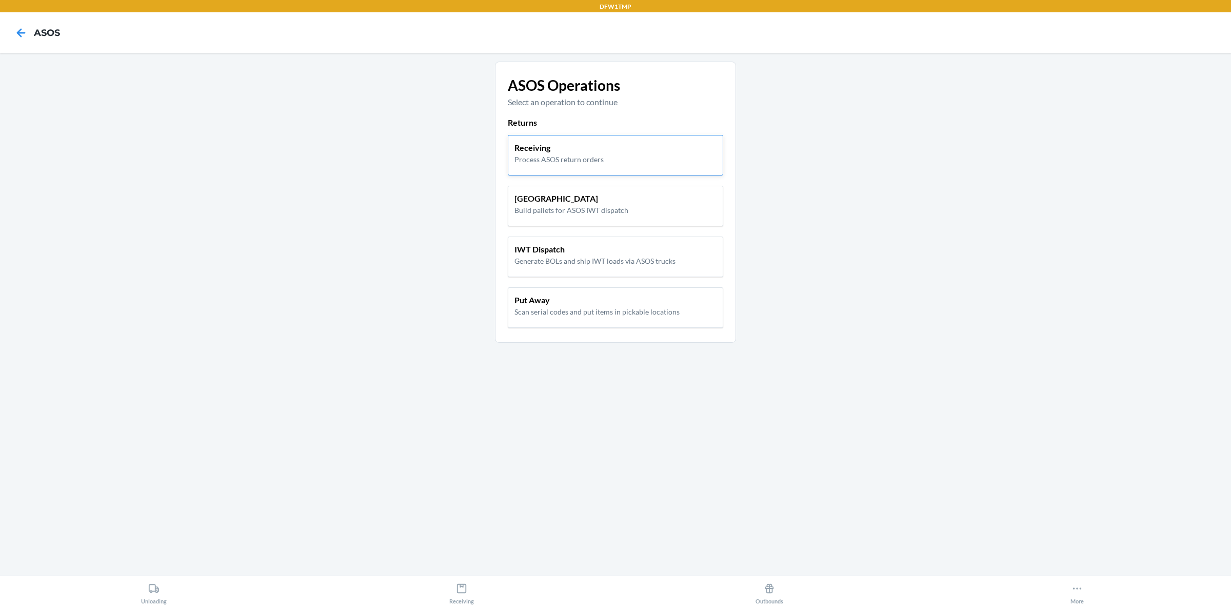
click at [606, 159] on div "Receiving Process ASOS return orders" at bounding box center [615, 153] width 202 height 23
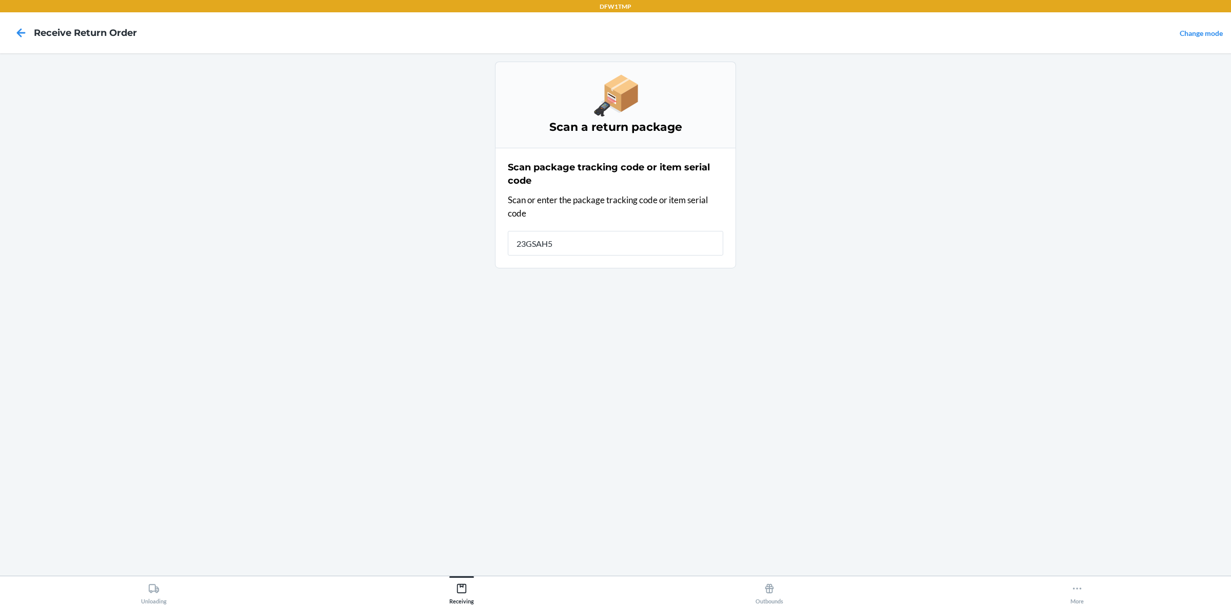
type input "23GSAH53"
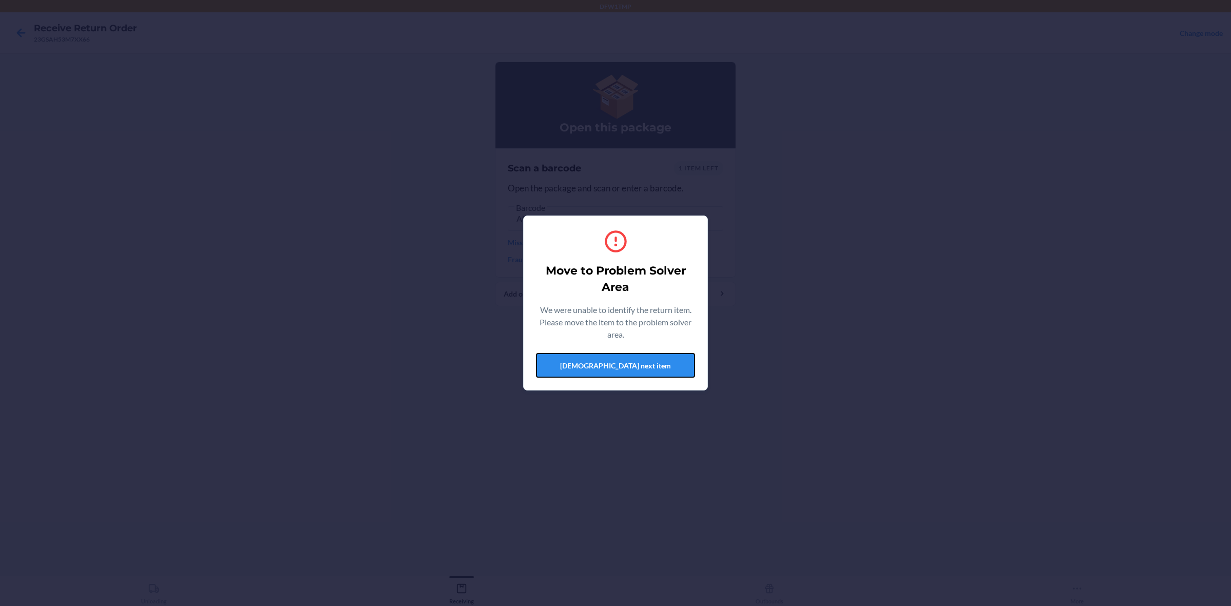
click at [619, 370] on button "[DEMOGRAPHIC_DATA] next item" at bounding box center [615, 365] width 159 height 25
click at [620, 370] on button "[DEMOGRAPHIC_DATA] next item" at bounding box center [615, 365] width 159 height 25
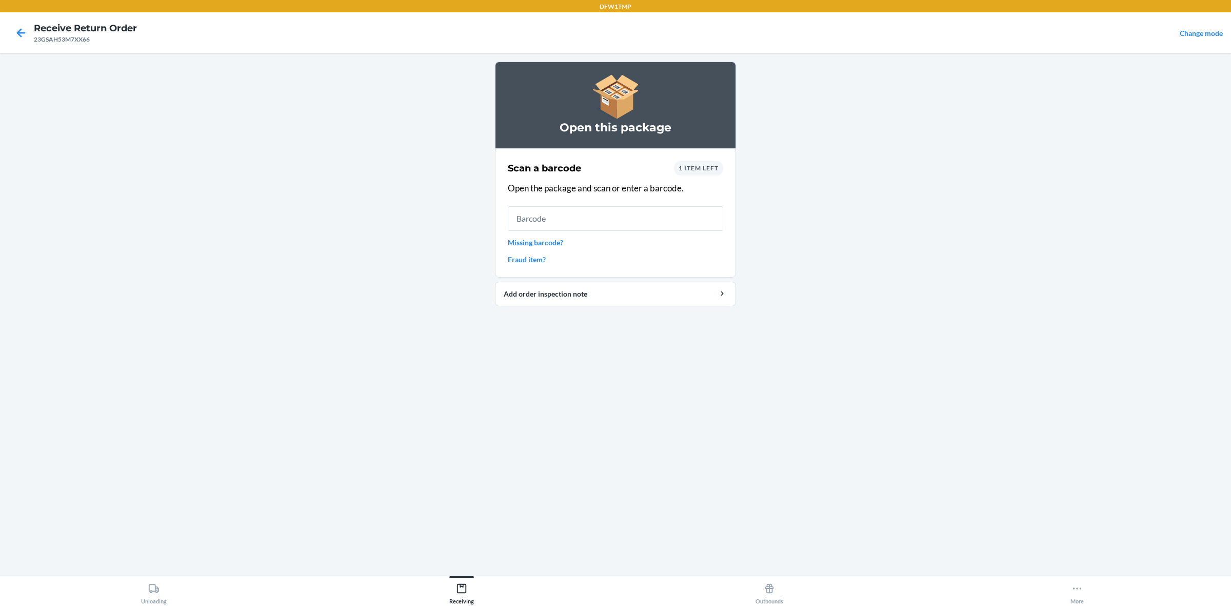
click at [694, 171] on div "1 item left" at bounding box center [698, 168] width 49 height 14
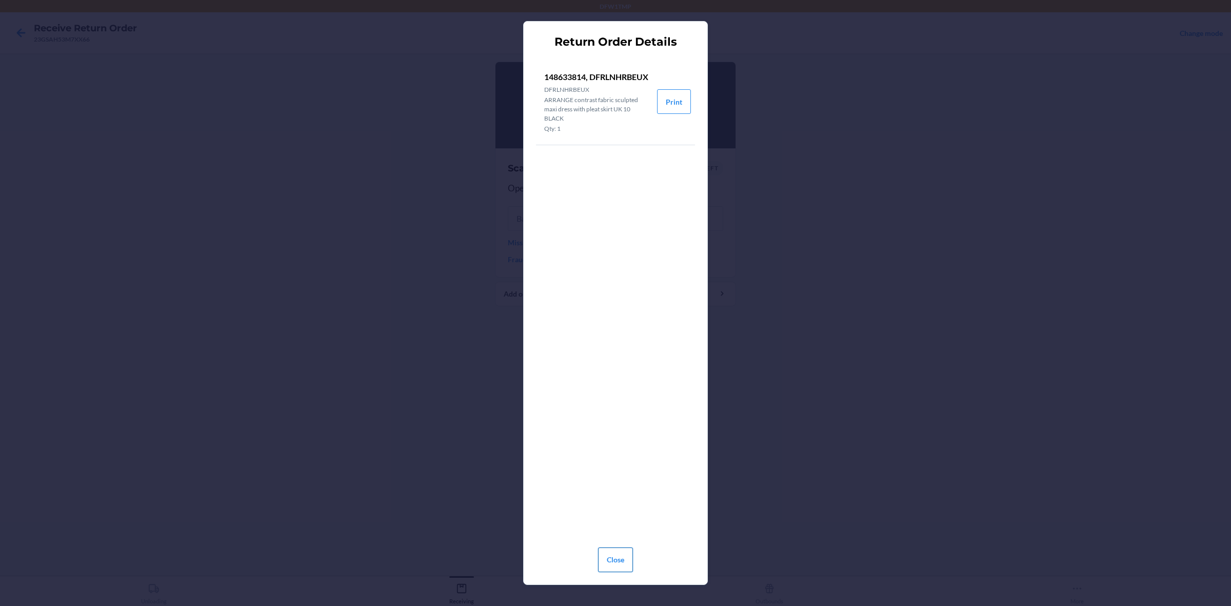
click at [611, 484] on button "Close" at bounding box center [615, 559] width 35 height 25
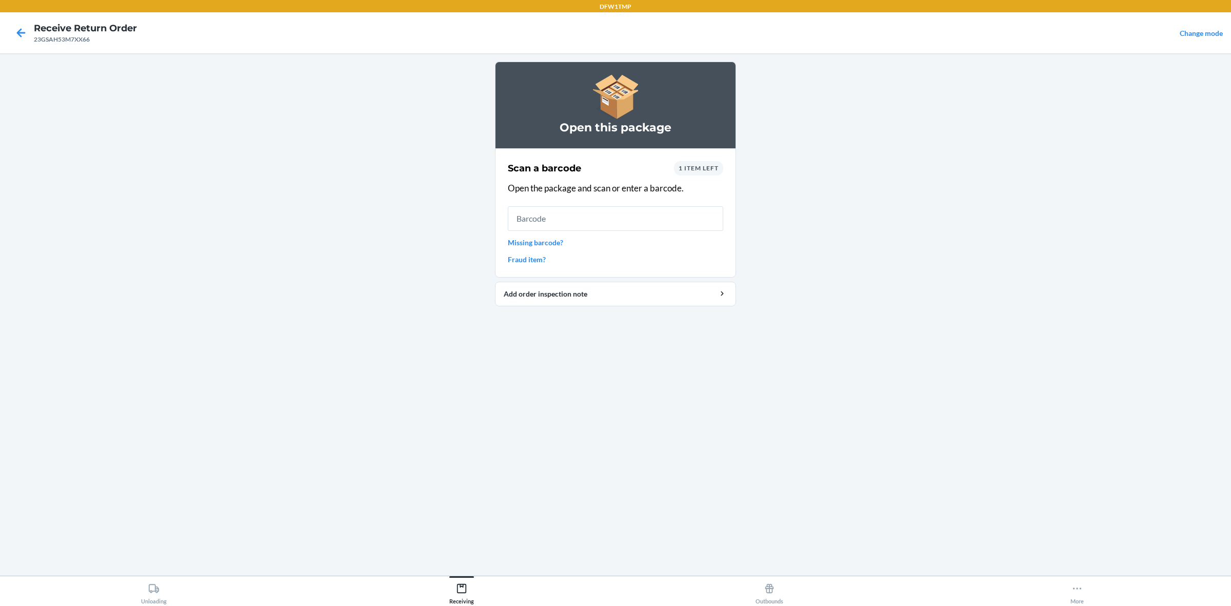
drag, startPoint x: 143, startPoint y: 168, endPoint x: 362, endPoint y: 176, distance: 219.6
click at [249, 159] on main "Open this package Scan a barcode 1 item left Open the package and scan or enter…" at bounding box center [615, 314] width 1231 height 522
click at [679, 168] on span "1 item left" at bounding box center [698, 168] width 40 height 8
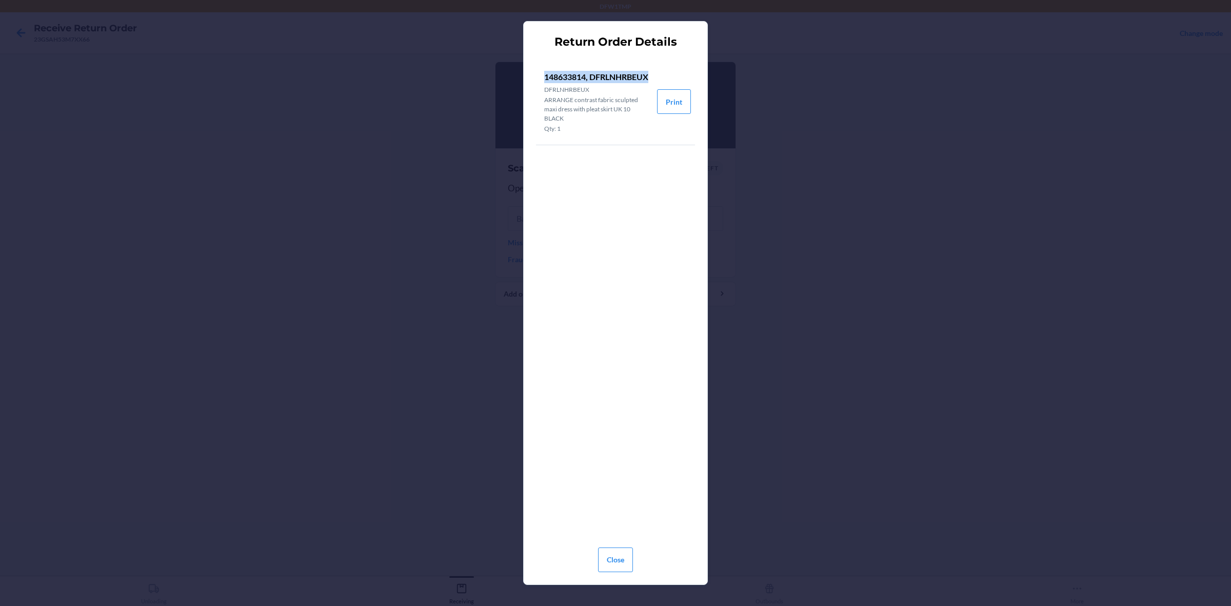
drag, startPoint x: 545, startPoint y: 73, endPoint x: 634, endPoint y: 89, distance: 90.6
click at [641, 83] on p "148633814, DFRLNHRBEUX" at bounding box center [596, 77] width 105 height 12
click at [587, 73] on p "148633814, DFRLNHRBEUX" at bounding box center [596, 77] width 105 height 12
drag, startPoint x: 589, startPoint y: 73, endPoint x: 549, endPoint y: 73, distance: 40.0
click at [549, 73] on p "148633814, DFRLNHRBEUX" at bounding box center [596, 77] width 105 height 12
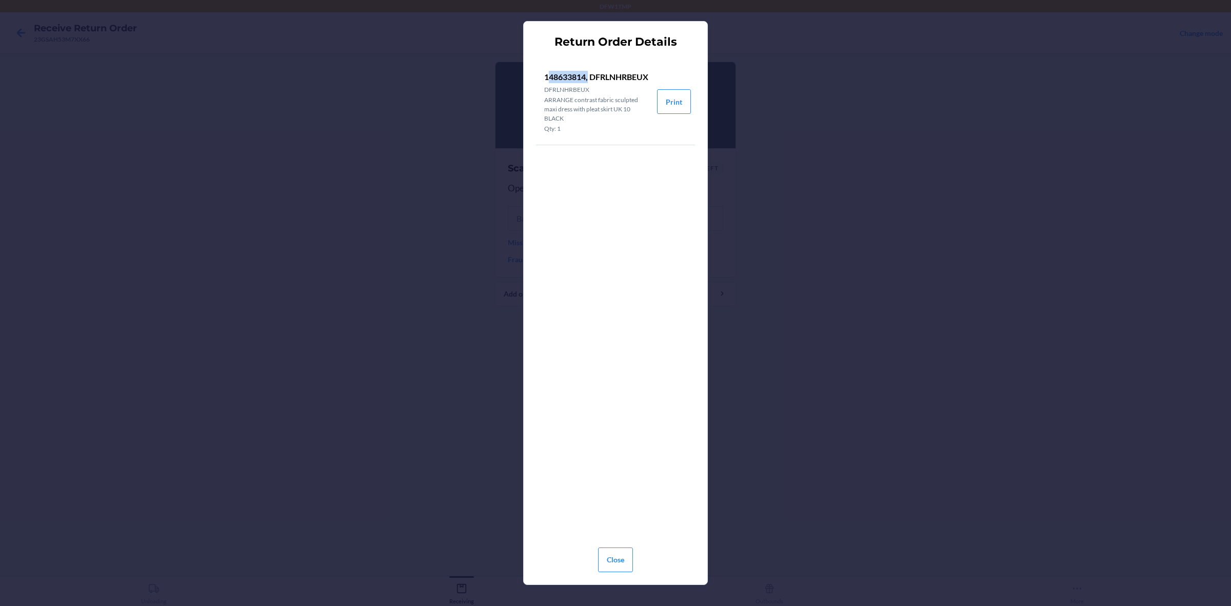
click at [566, 72] on p "148633814, DFRLNHRBEUX" at bounding box center [596, 77] width 105 height 12
drag, startPoint x: 541, startPoint y: 72, endPoint x: 586, endPoint y: 75, distance: 44.2
click at [586, 75] on li "148633814, DFRLNHRBEUX DFRLNHRBEUX ARRANGE contrast fabric sculpted maxi dress …" at bounding box center [596, 101] width 121 height 86
copy p "148633814"
click at [600, 484] on button "Close" at bounding box center [615, 559] width 35 height 25
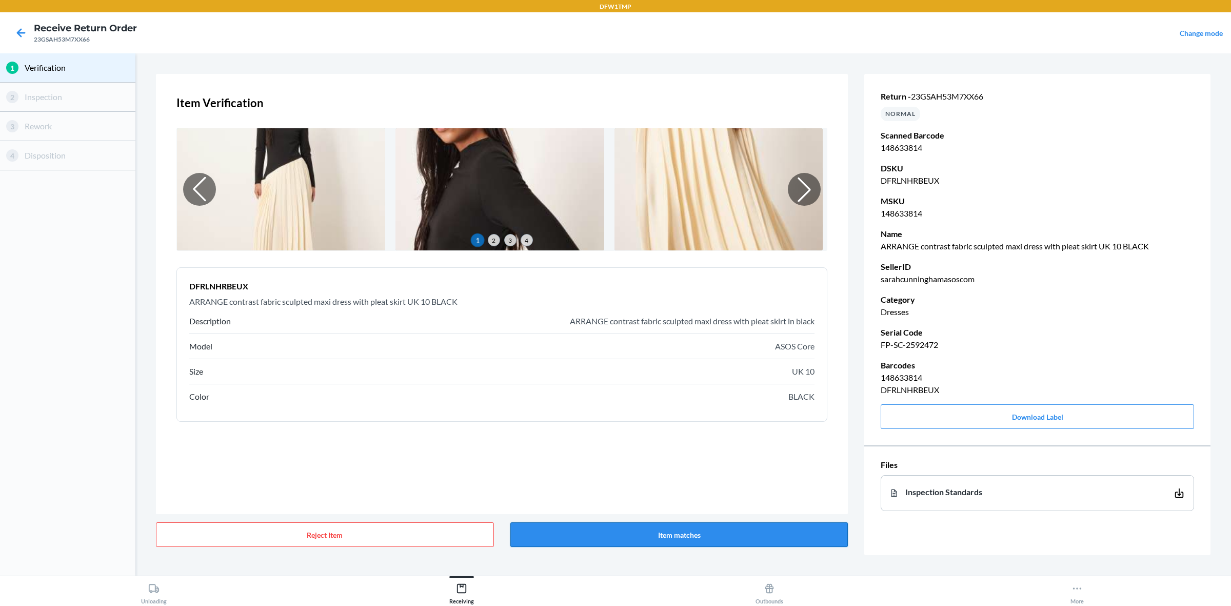
click at [720, 484] on button "Item matches" at bounding box center [679, 534] width 338 height 25
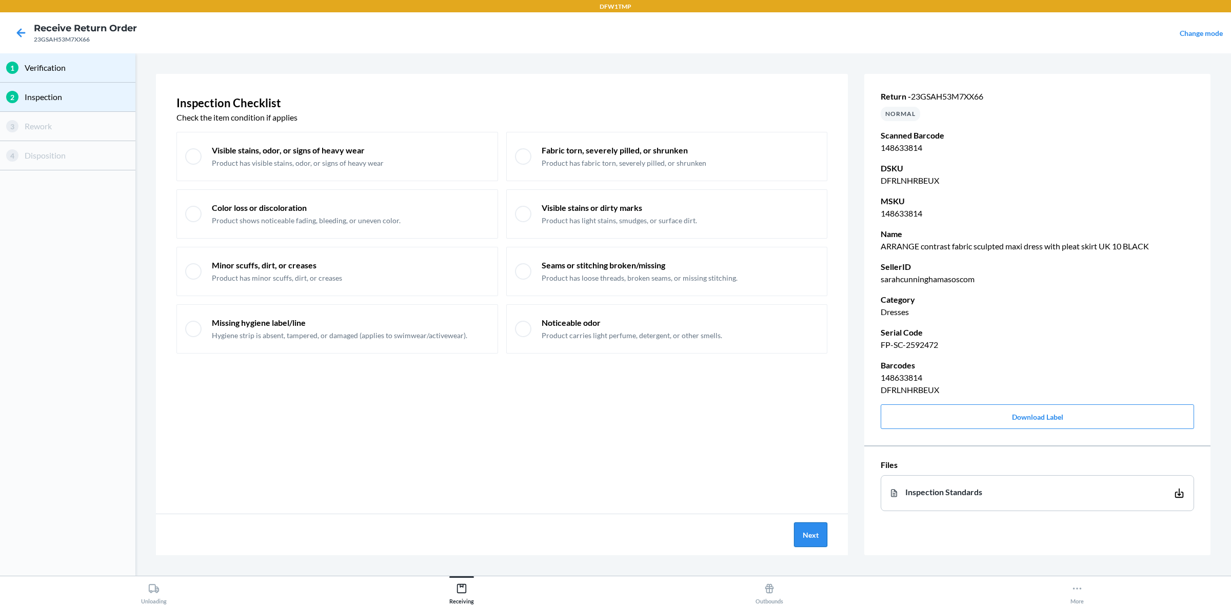
click at [804, 484] on button "Next" at bounding box center [810, 534] width 33 height 25
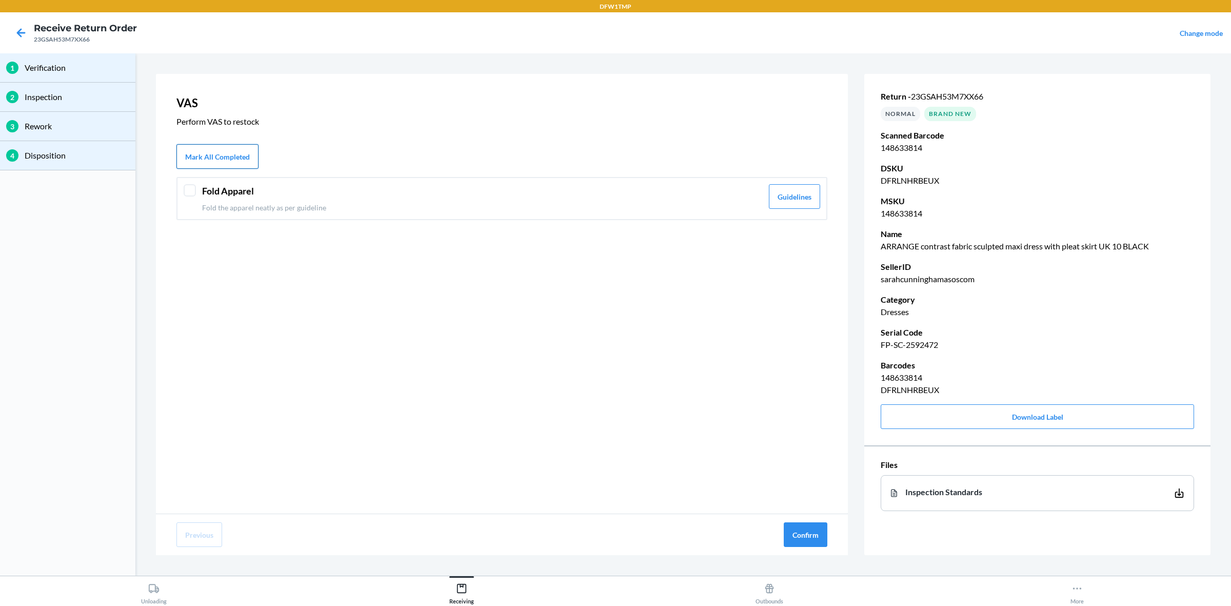
click at [217, 144] on button "Mark All Completed" at bounding box center [217, 156] width 82 height 25
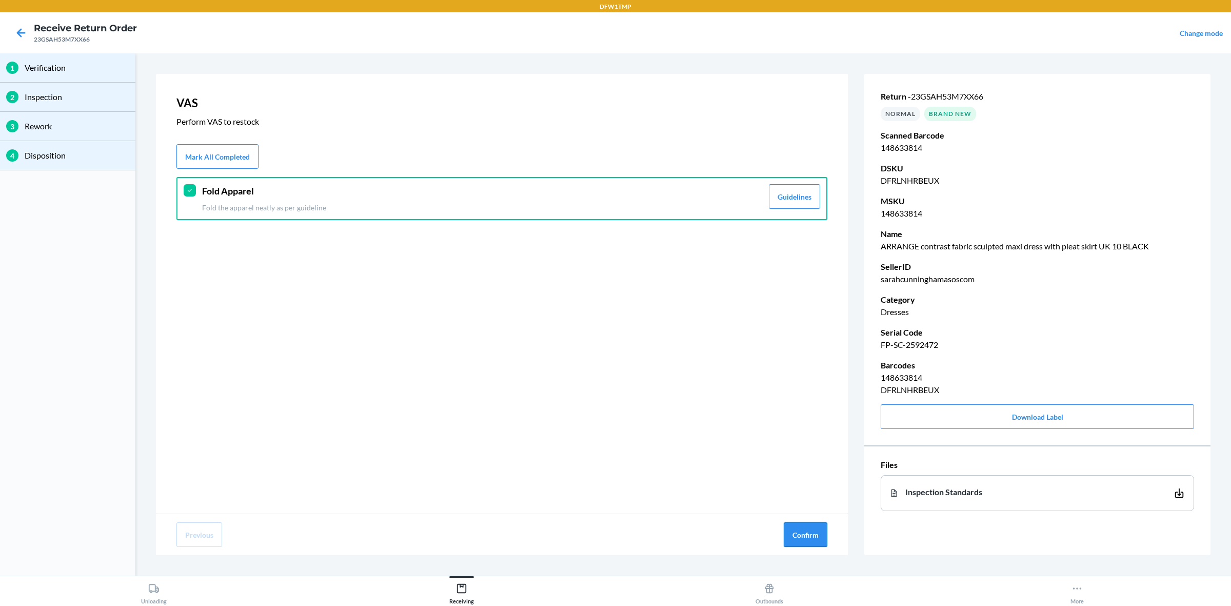
click at [801, 484] on button "Confirm" at bounding box center [805, 534] width 44 height 25
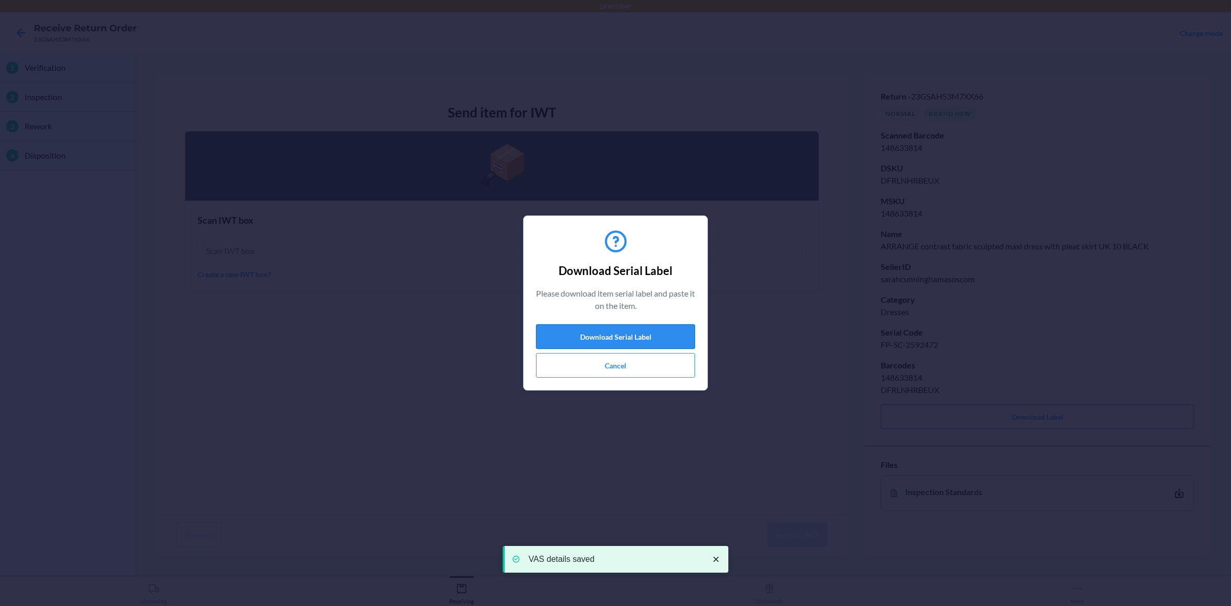
click at [637, 338] on button "Download Serial Label" at bounding box center [615, 336] width 159 height 25
click at [589, 371] on button "Cancel" at bounding box center [615, 365] width 159 height 25
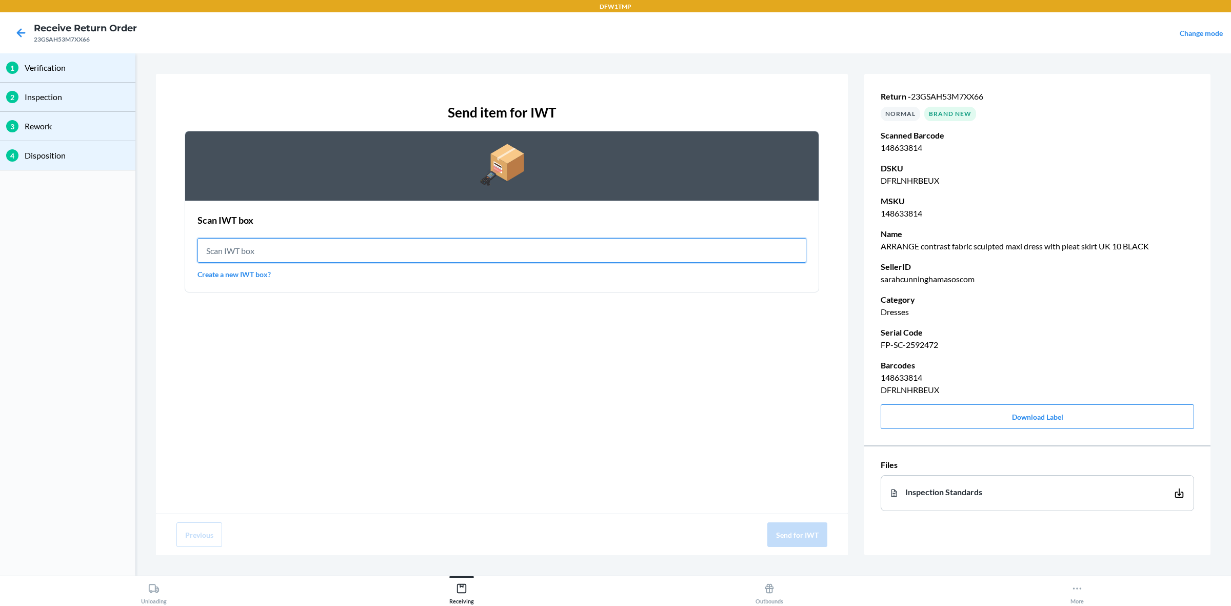
click at [444, 252] on input "text" at bounding box center [501, 250] width 609 height 25
type input "IWT0000019D4"
drag, startPoint x: 577, startPoint y: 247, endPoint x: 588, endPoint y: 254, distance: 13.1
click at [588, 254] on input "IWT0000019D4" at bounding box center [501, 250] width 609 height 25
click at [586, 250] on input "IWT0000019D4" at bounding box center [501, 250] width 609 height 25
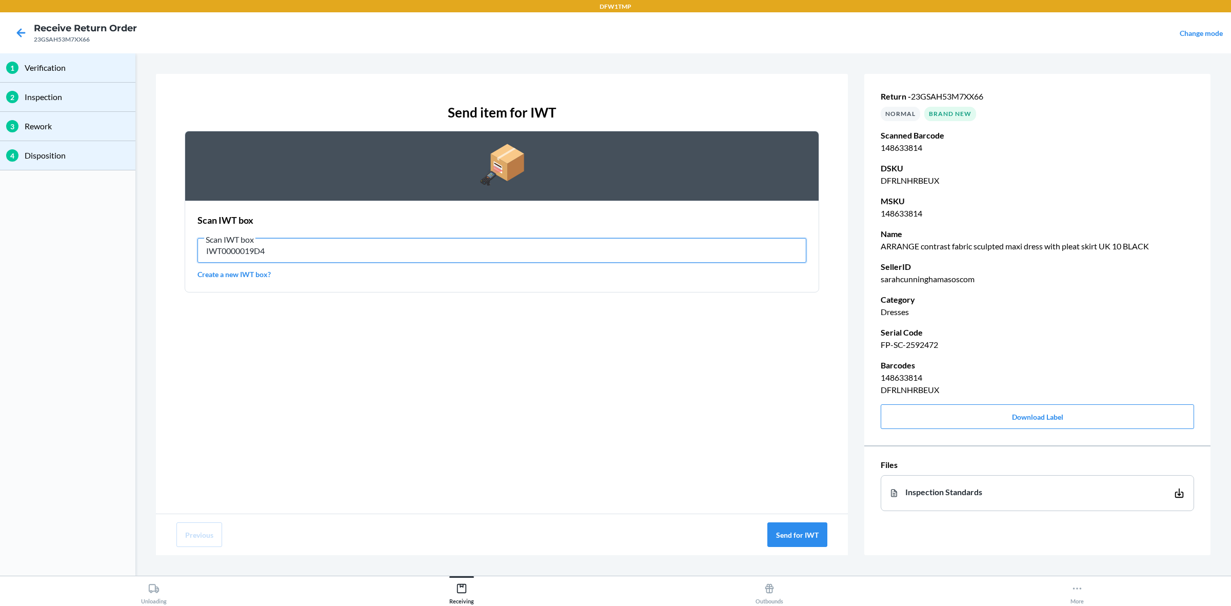
click at [585, 246] on input "IWT0000019D4" at bounding box center [501, 250] width 609 height 25
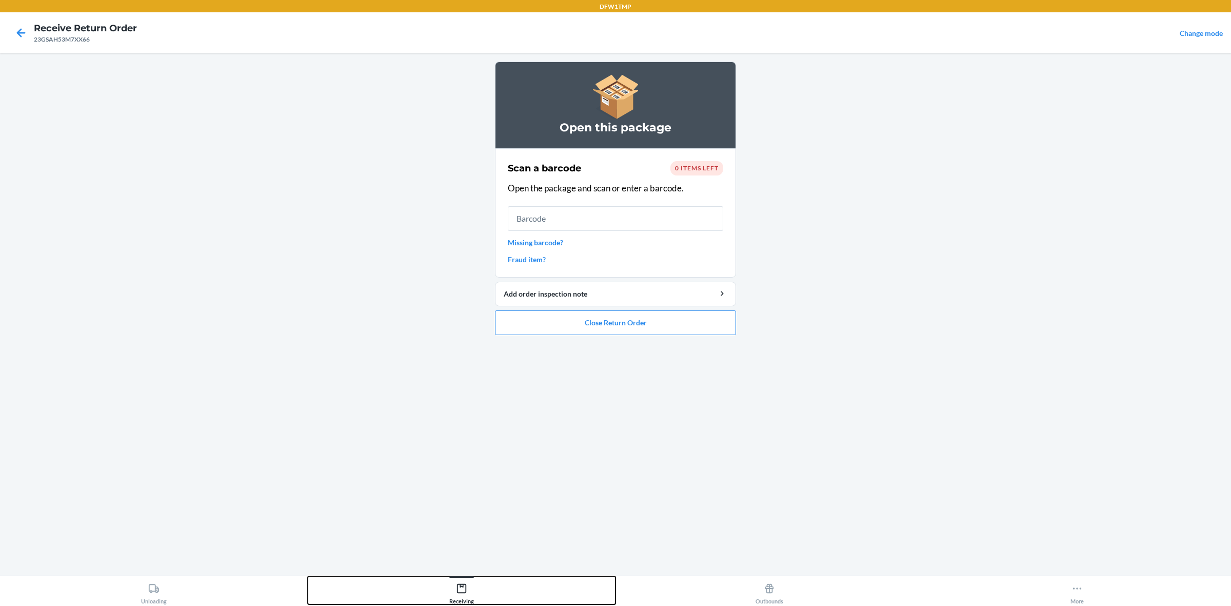
click at [459, 484] on icon at bounding box center [461, 587] width 11 height 11
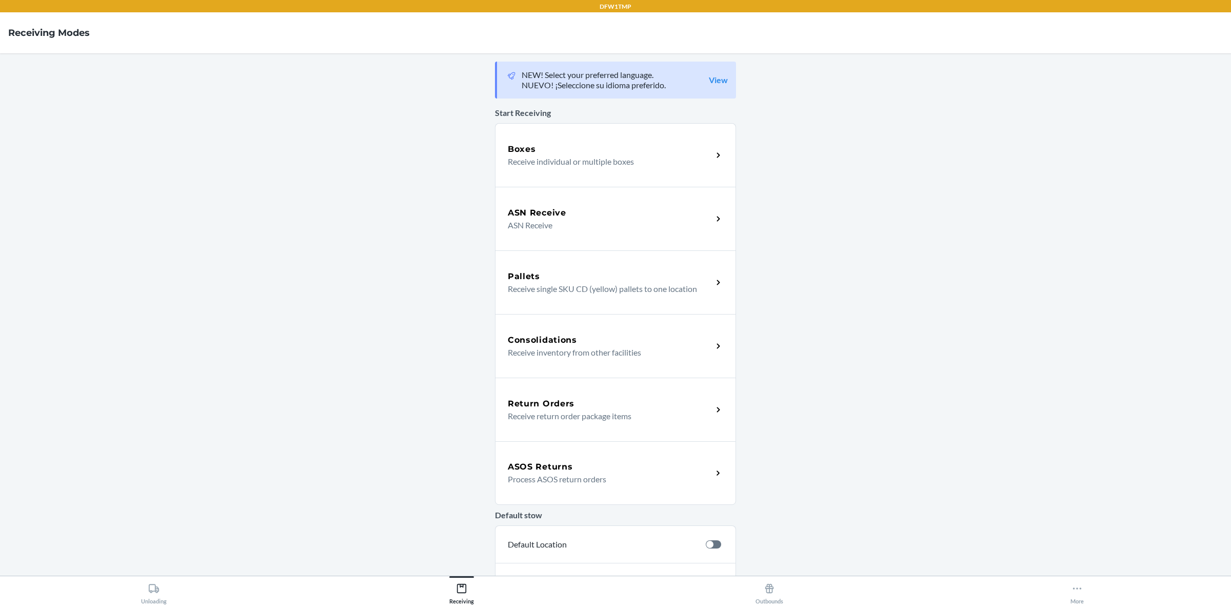
click at [587, 477] on p "Process ASOS return orders" at bounding box center [606, 479] width 196 height 12
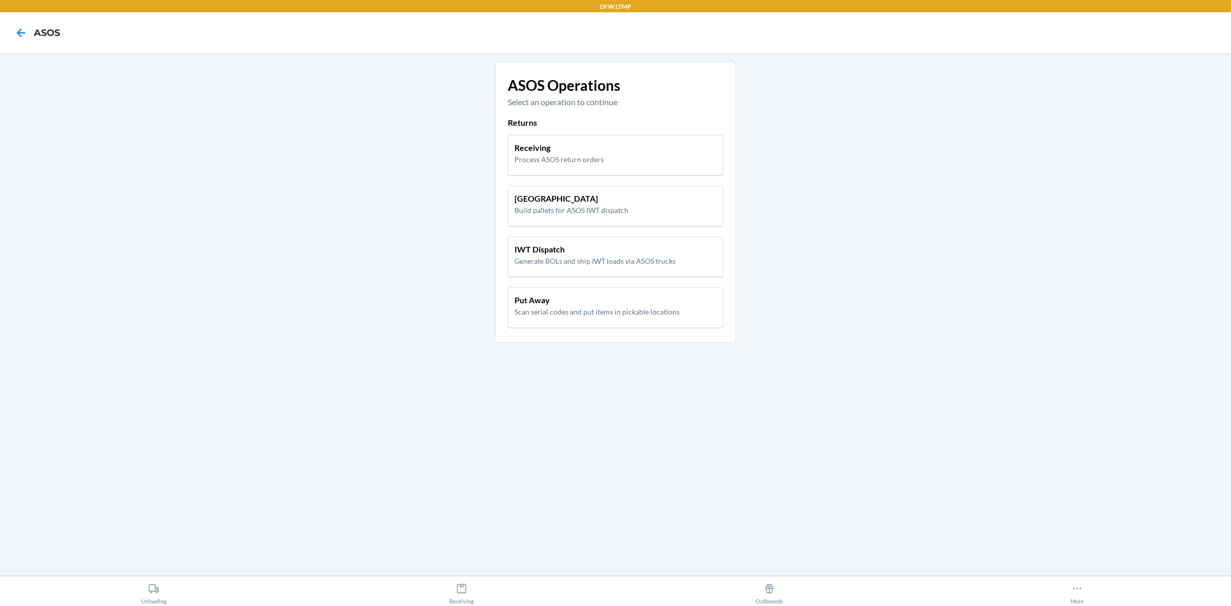
click at [543, 134] on div "Receiving Process ASOS return orders Pallet Building Build pallets for ASOS IWT…" at bounding box center [615, 232] width 215 height 203
click at [568, 171] on div "Receiving Process ASOS return orders" at bounding box center [615, 155] width 215 height 41
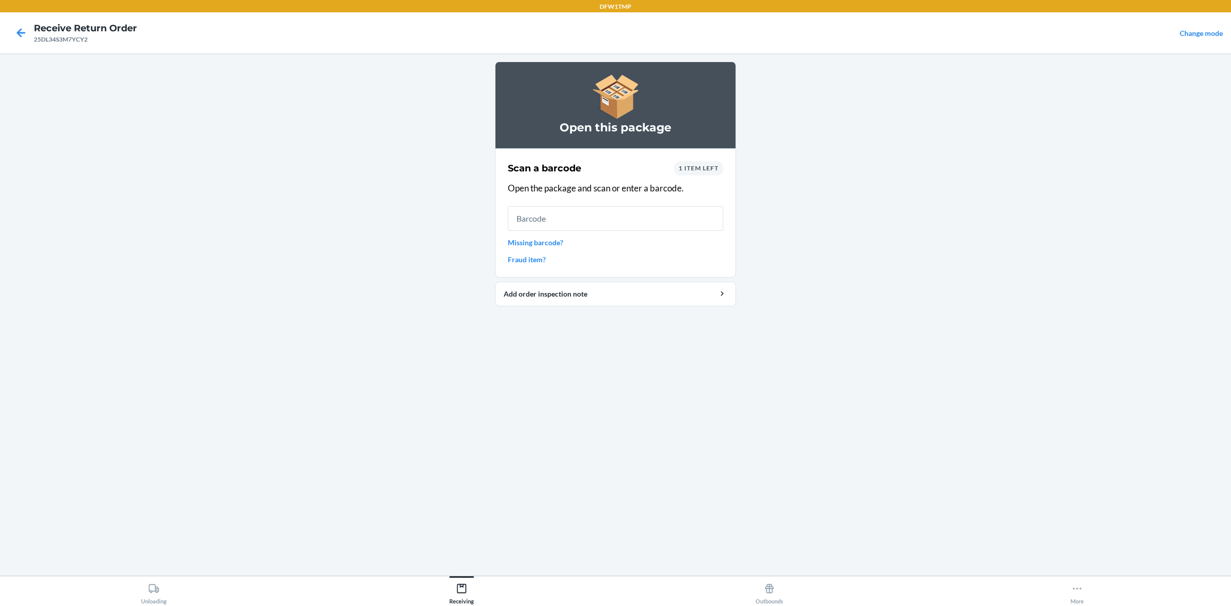
click at [693, 173] on div "1 item left" at bounding box center [698, 168] width 49 height 14
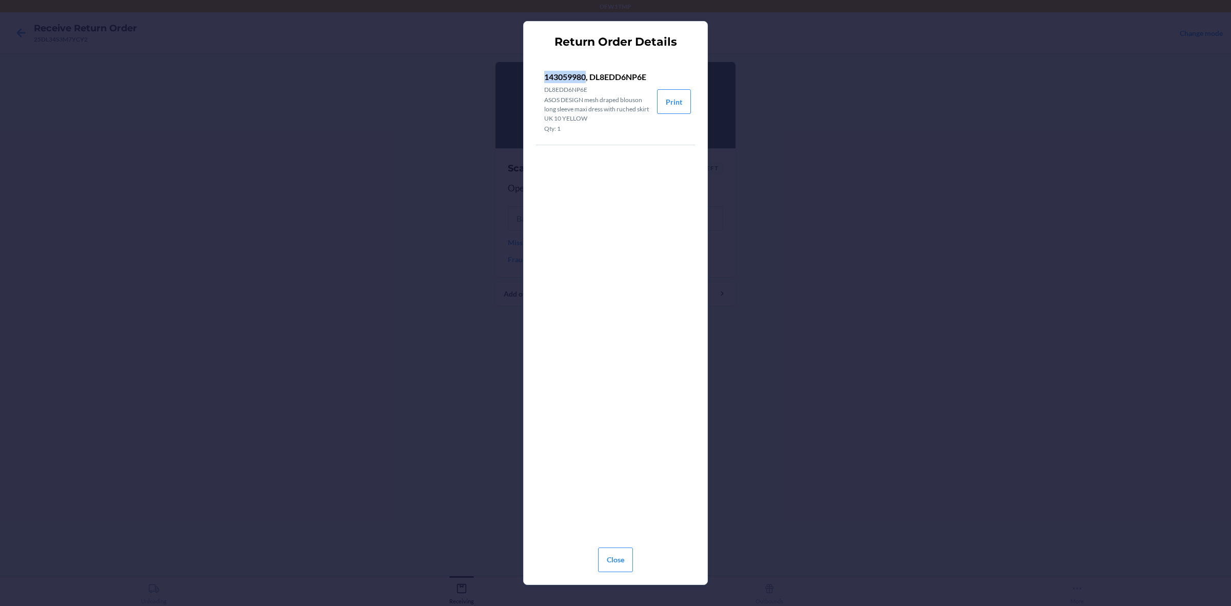
drag, startPoint x: 546, startPoint y: 72, endPoint x: 582, endPoint y: 72, distance: 35.9
click at [586, 75] on p "143059980, DL8EDD6NP6E" at bounding box center [596, 77] width 105 height 12
copy p "143059980"
click at [621, 484] on button "Close" at bounding box center [615, 559] width 35 height 25
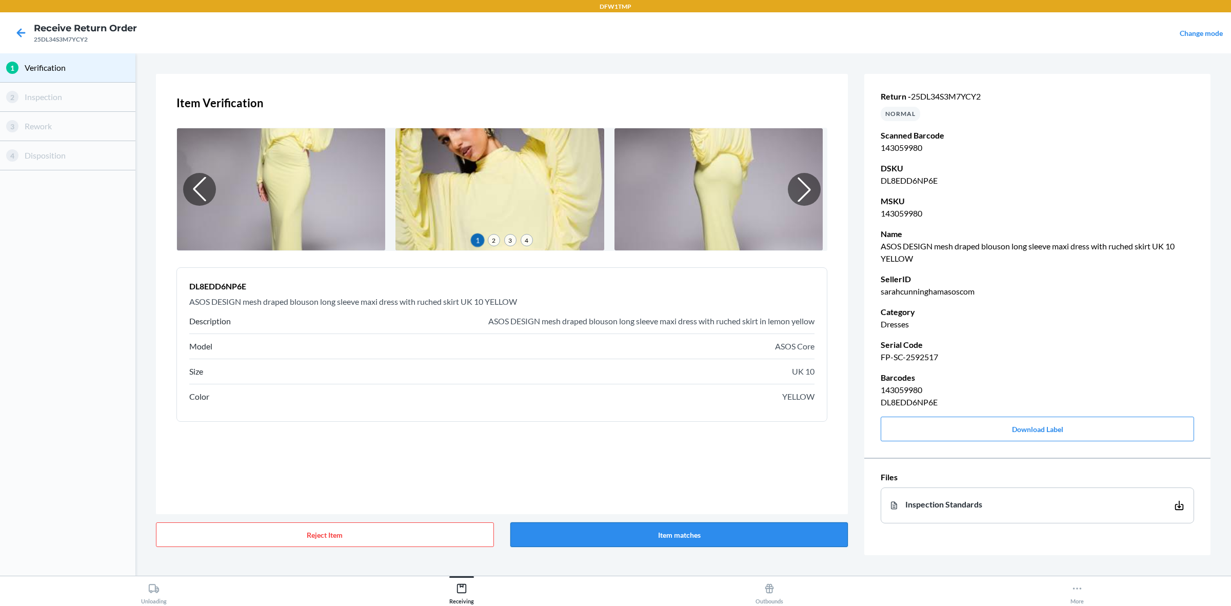
drag, startPoint x: 655, startPoint y: 527, endPoint x: 660, endPoint y: 528, distance: 5.4
click at [659, 484] on button "Item matches" at bounding box center [679, 534] width 338 height 25
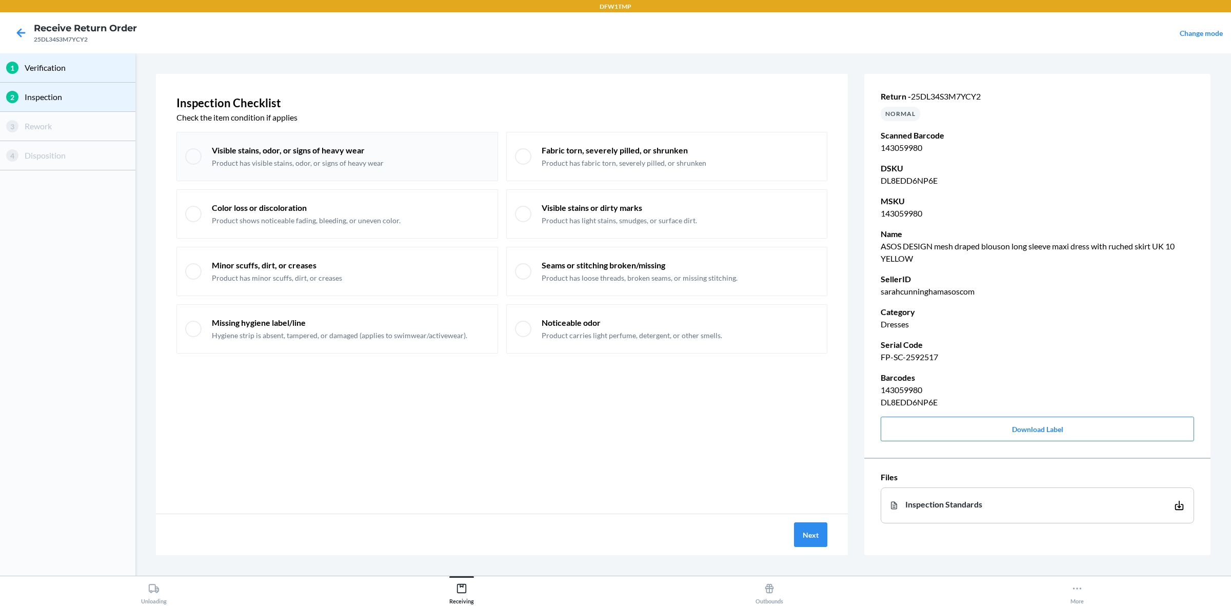
click at [357, 154] on p "Visible stains, odor, or signs of heavy wear" at bounding box center [298, 150] width 172 height 11
checkbox input "true"
click at [532, 216] on div "Visible stains or dirty marks Product has light stains, smudges, or surface dir…" at bounding box center [666, 213] width 321 height 49
checkbox input "true"
click at [807, 484] on button "Next" at bounding box center [810, 534] width 33 height 25
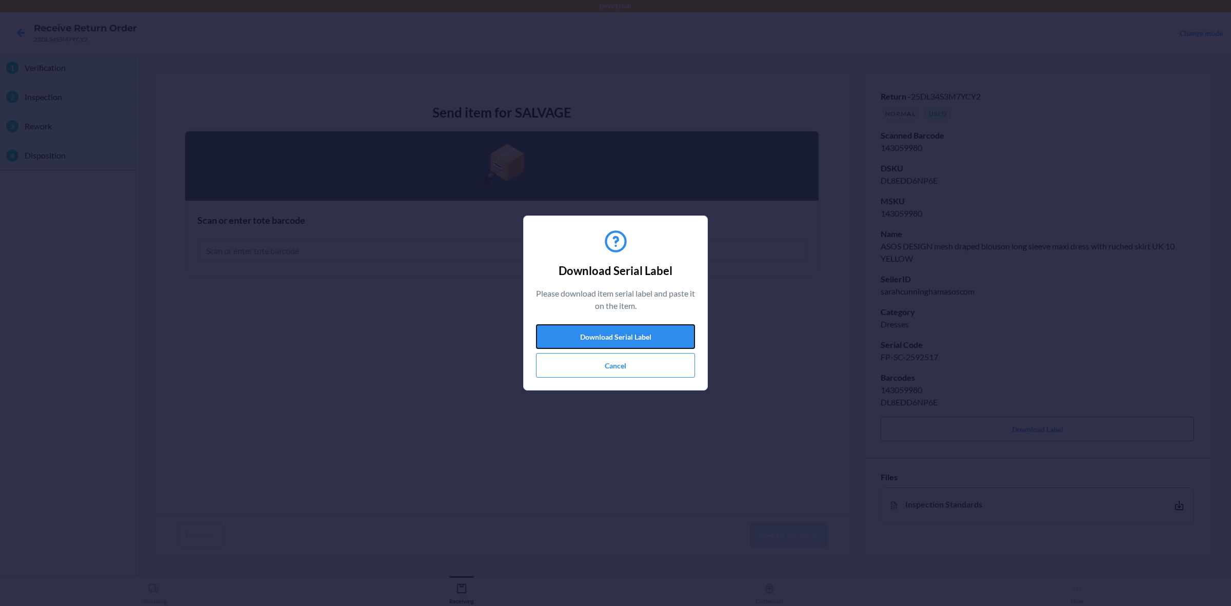
click at [559, 327] on button "Download Serial Label" at bounding box center [615, 336] width 159 height 25
click at [615, 370] on button "Cancel" at bounding box center [615, 365] width 159 height 25
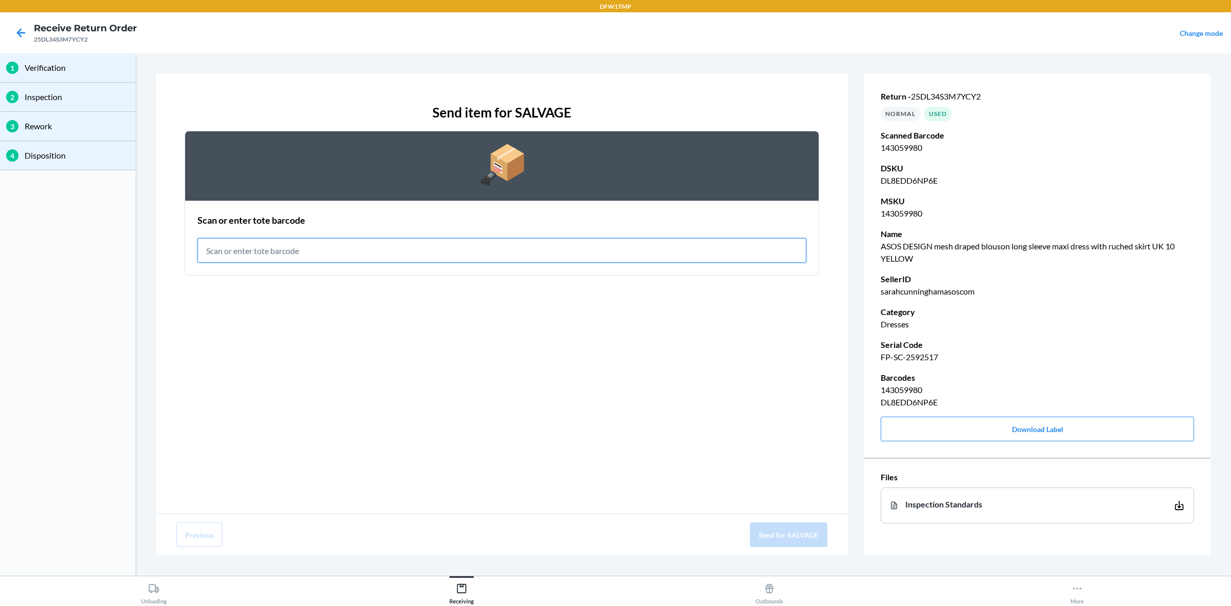
click at [267, 248] on input "text" at bounding box center [501, 250] width 609 height 25
type input "RET-SLV-0043"
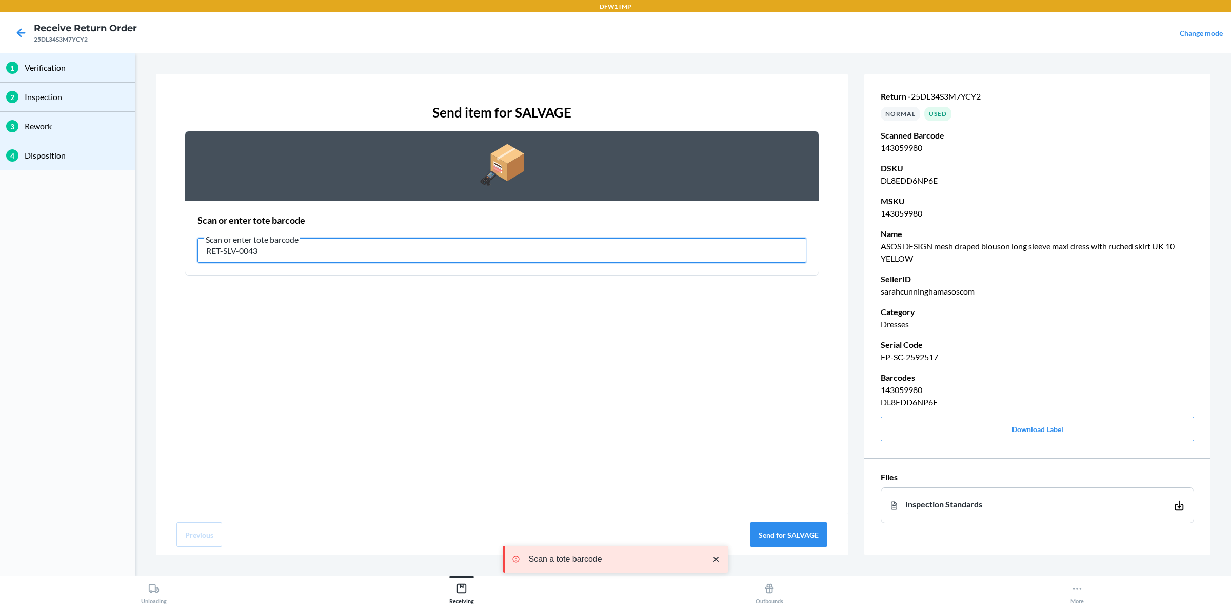
click at [362, 247] on input "RET-SLV-0043" at bounding box center [501, 250] width 609 height 25
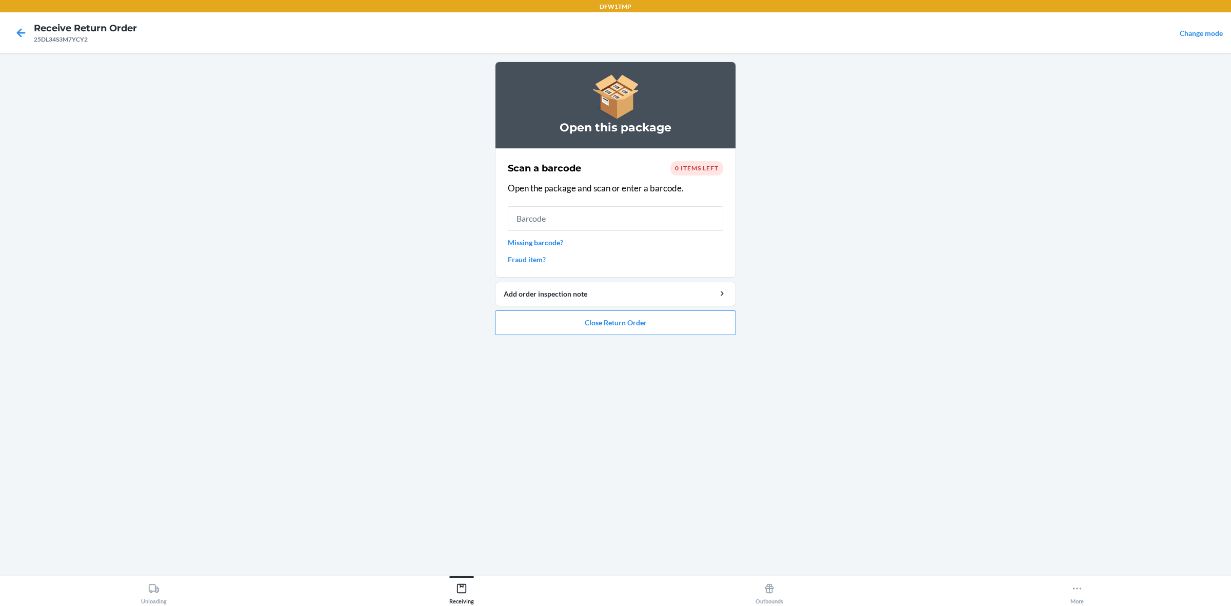
click at [611, 216] on input "text" at bounding box center [615, 218] width 215 height 25
click at [477, 484] on button "Receiving" at bounding box center [462, 590] width 308 height 28
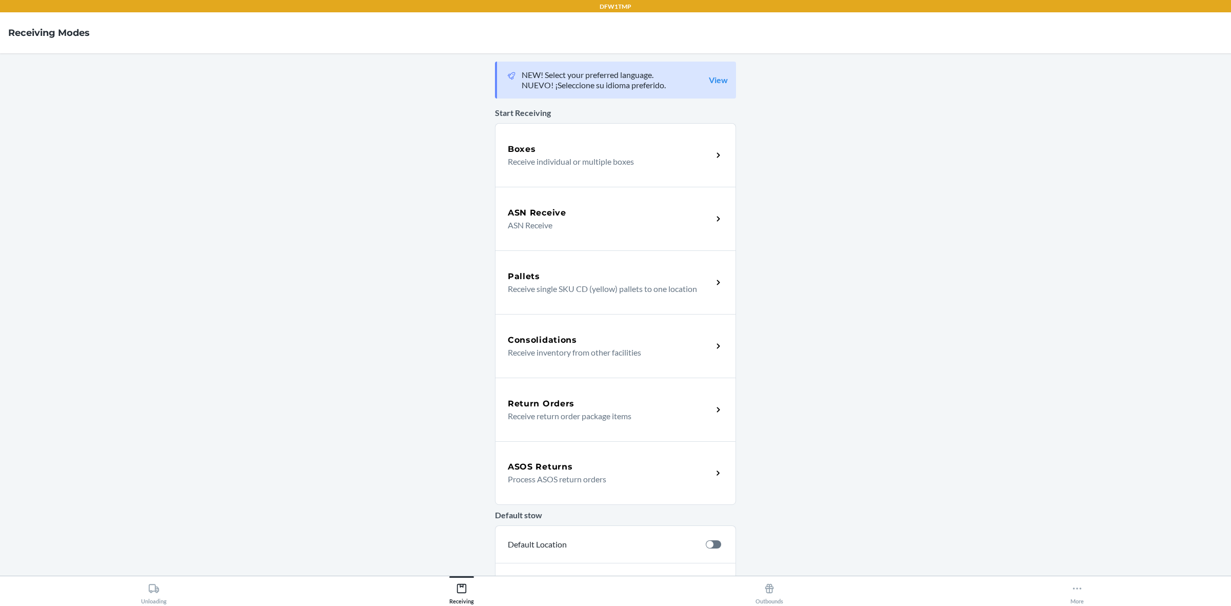
click at [606, 484] on div "ASOS Returns Process ASOS return orders" at bounding box center [615, 473] width 241 height 64
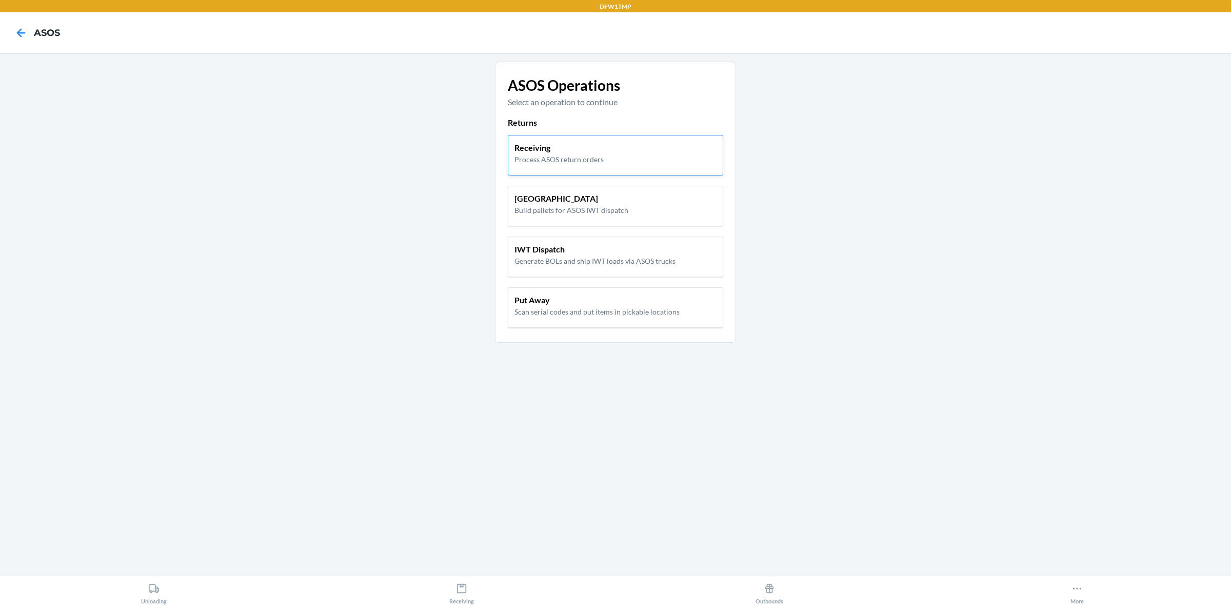
click at [611, 163] on div "Receiving Process ASOS return orders" at bounding box center [615, 153] width 202 height 23
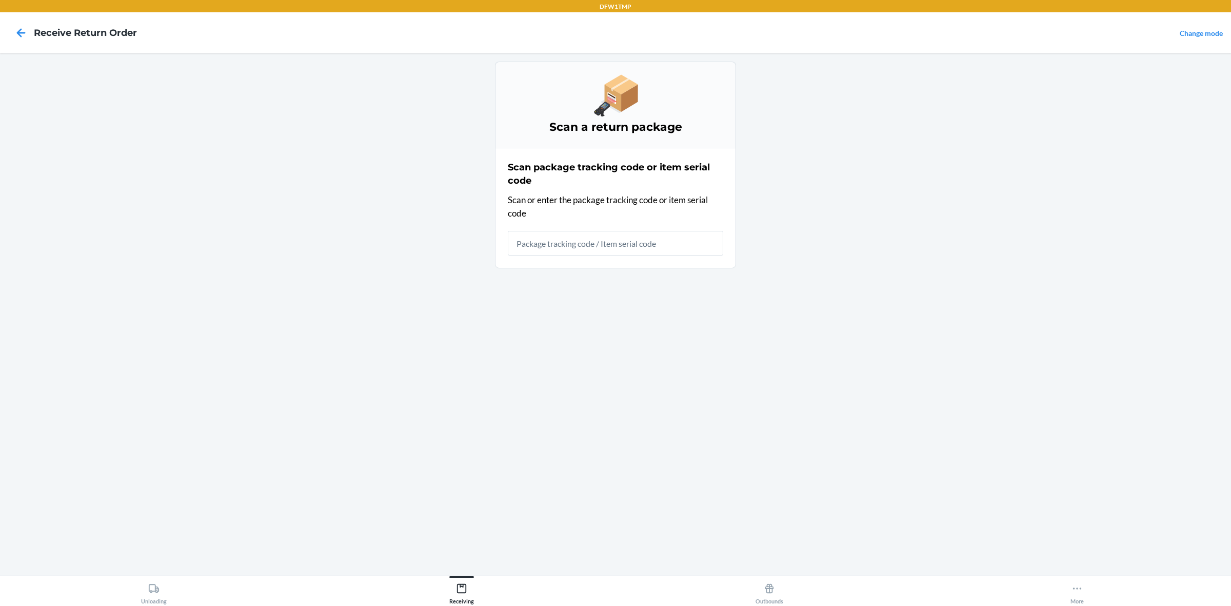
click at [647, 249] on input "text" at bounding box center [615, 243] width 215 height 25
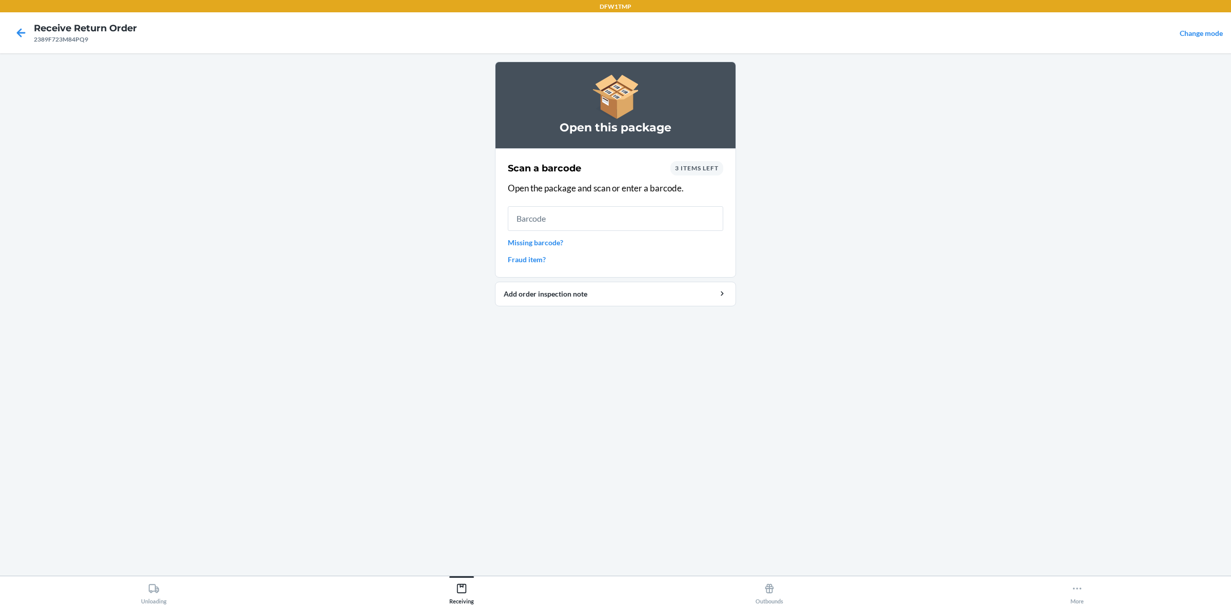
click at [683, 165] on span "3 items left" at bounding box center [697, 168] width 44 height 8
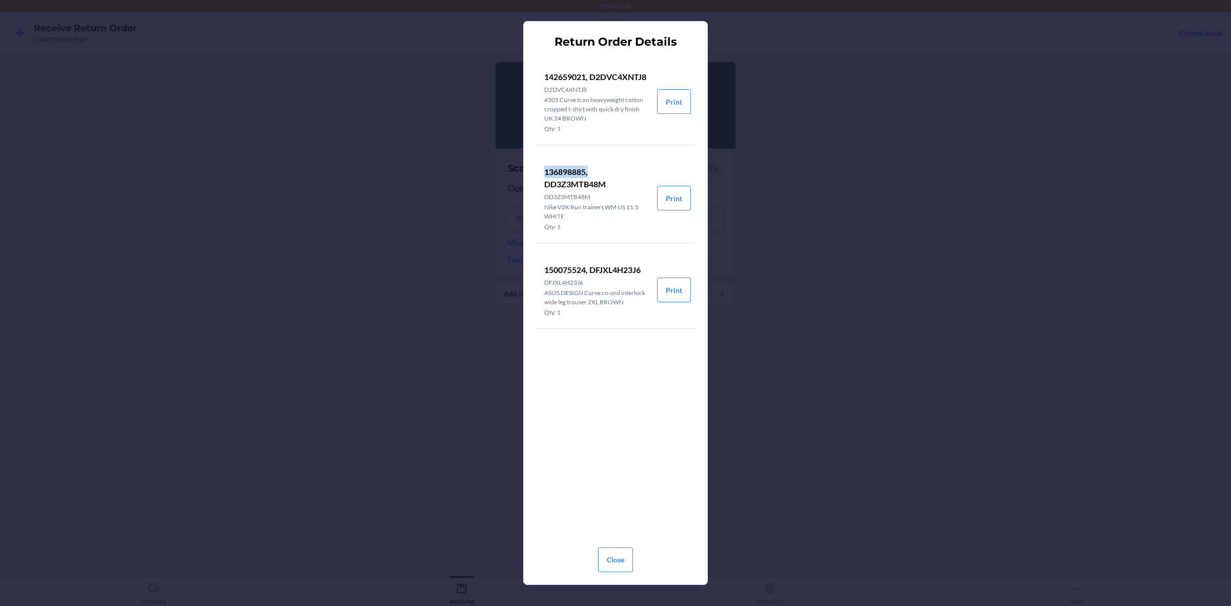
drag, startPoint x: 589, startPoint y: 165, endPoint x: 543, endPoint y: 174, distance: 46.1
click at [544, 174] on p "136898885, DD3Z3MTB48M" at bounding box center [596, 178] width 105 height 25
copy p "136898885,"
click at [623, 484] on button "Close" at bounding box center [615, 559] width 35 height 25
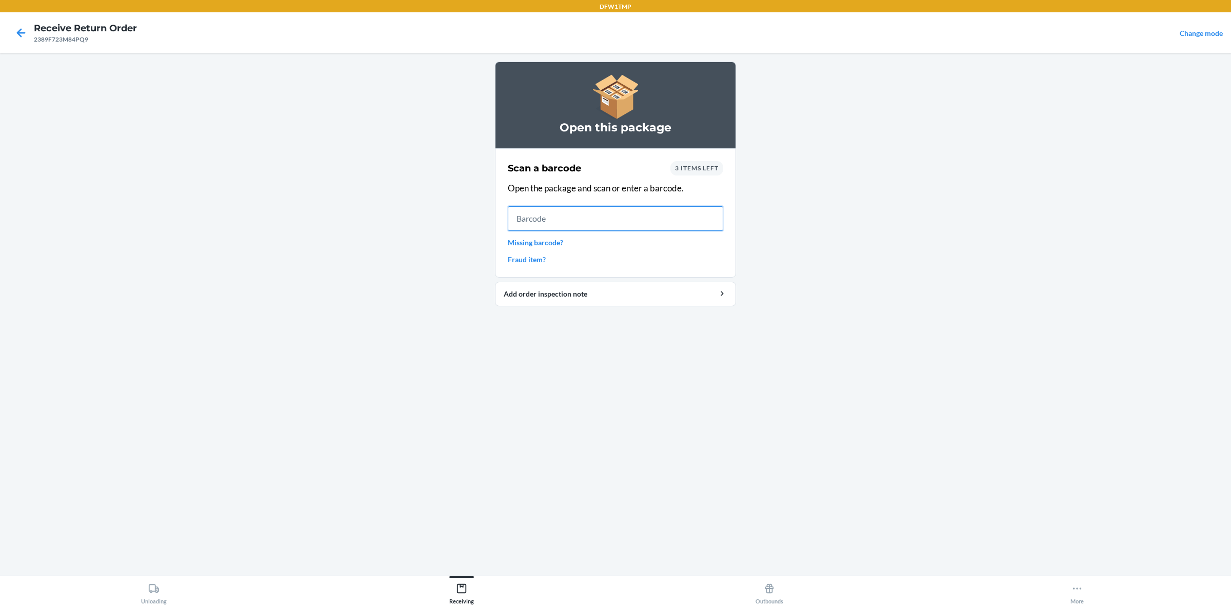
click at [596, 223] on input "text" at bounding box center [615, 218] width 215 height 25
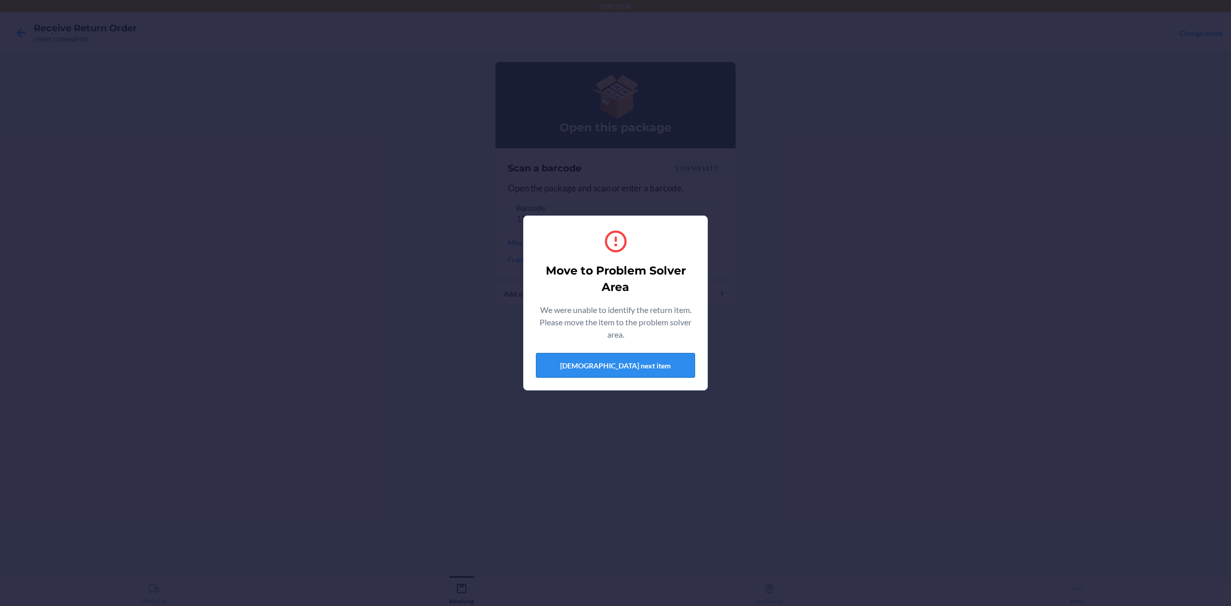
click at [591, 354] on button "[DEMOGRAPHIC_DATA] next item" at bounding box center [615, 365] width 159 height 25
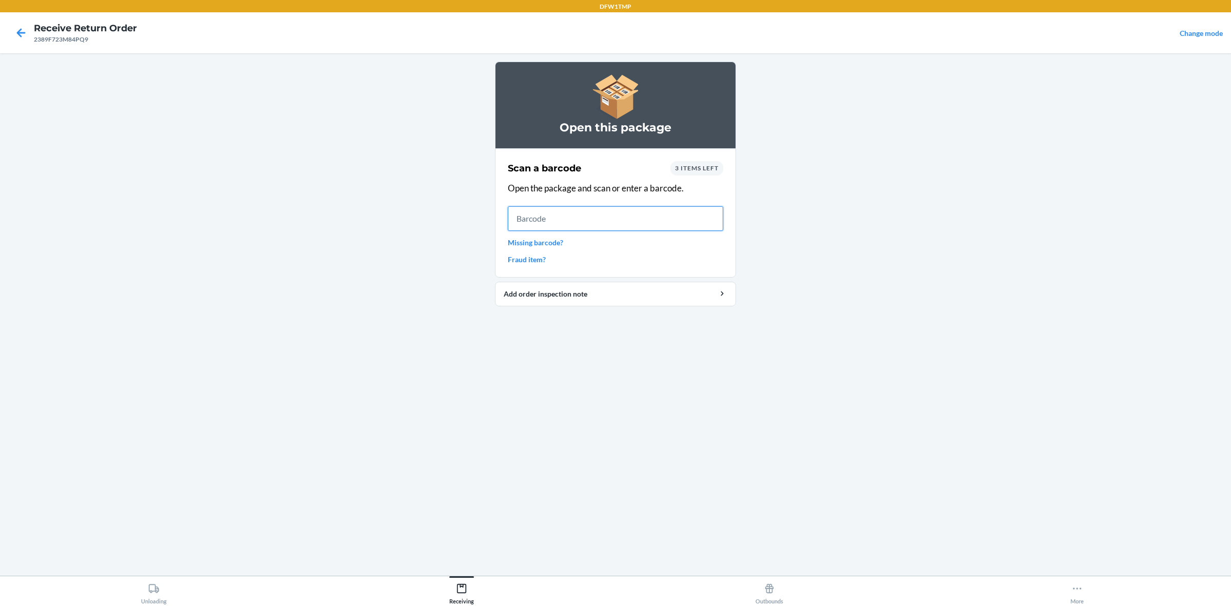
click at [580, 222] on input "text" at bounding box center [615, 218] width 215 height 25
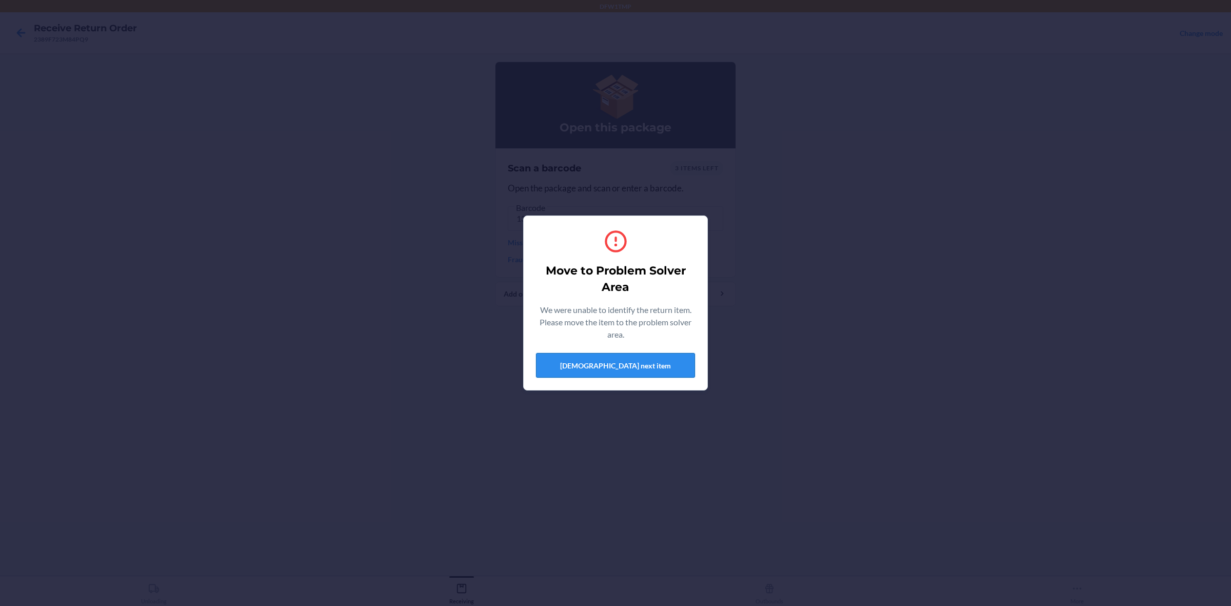
click at [586, 357] on button "[DEMOGRAPHIC_DATA] next item" at bounding box center [615, 365] width 159 height 25
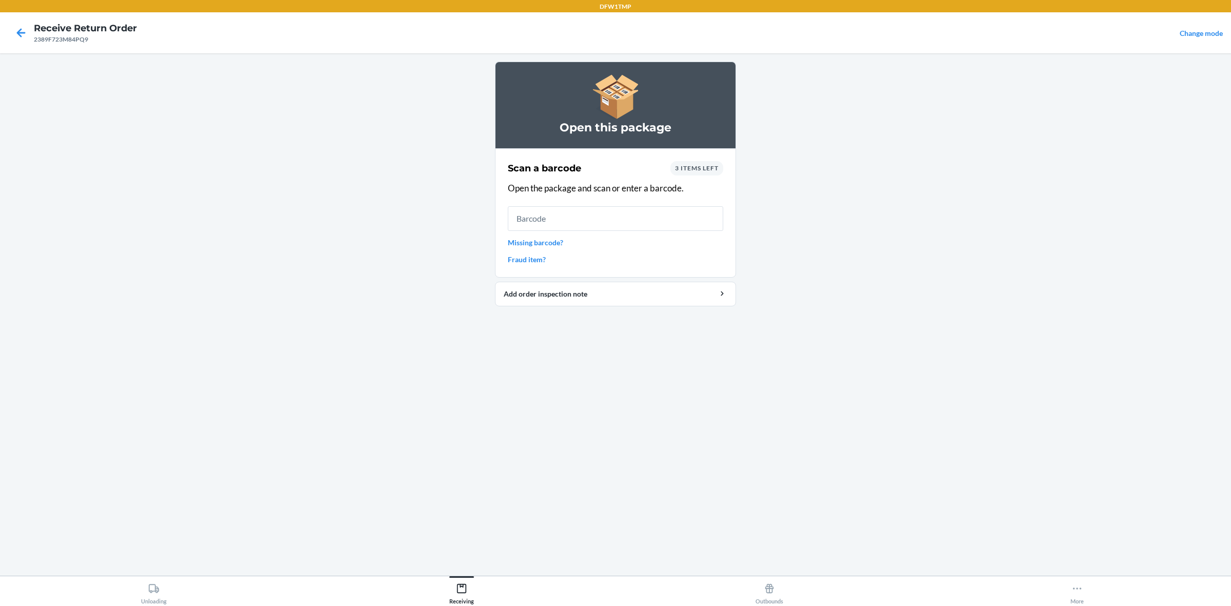
click at [696, 166] on span "3 items left" at bounding box center [697, 168] width 44 height 8
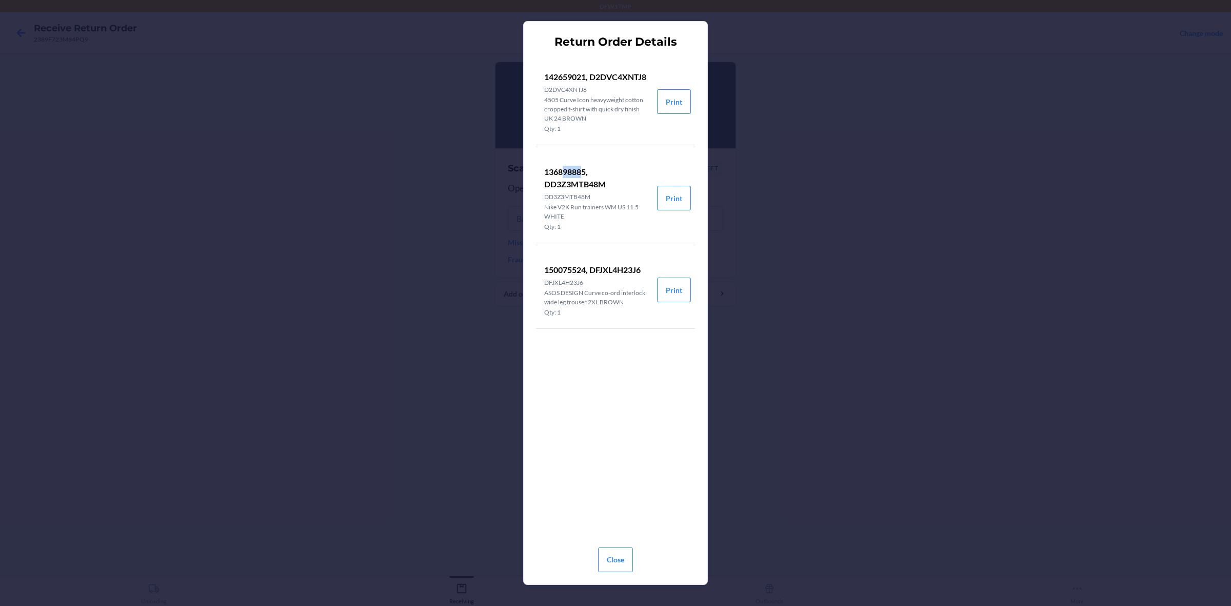
click at [563, 173] on p "136898885, DD3Z3MTB48M" at bounding box center [596, 178] width 105 height 25
click at [583, 169] on p "136898885, DD3Z3MTB48M" at bounding box center [596, 178] width 105 height 25
drag, startPoint x: 586, startPoint y: 170, endPoint x: 538, endPoint y: 172, distance: 47.2
click at [538, 172] on li "136898885, DD3Z3MTB48M DD3Z3MTB48M Nike V2K Run trainers WM US 11.5 WHITE Qty: 1" at bounding box center [596, 197] width 121 height 89
copy p "136898885"
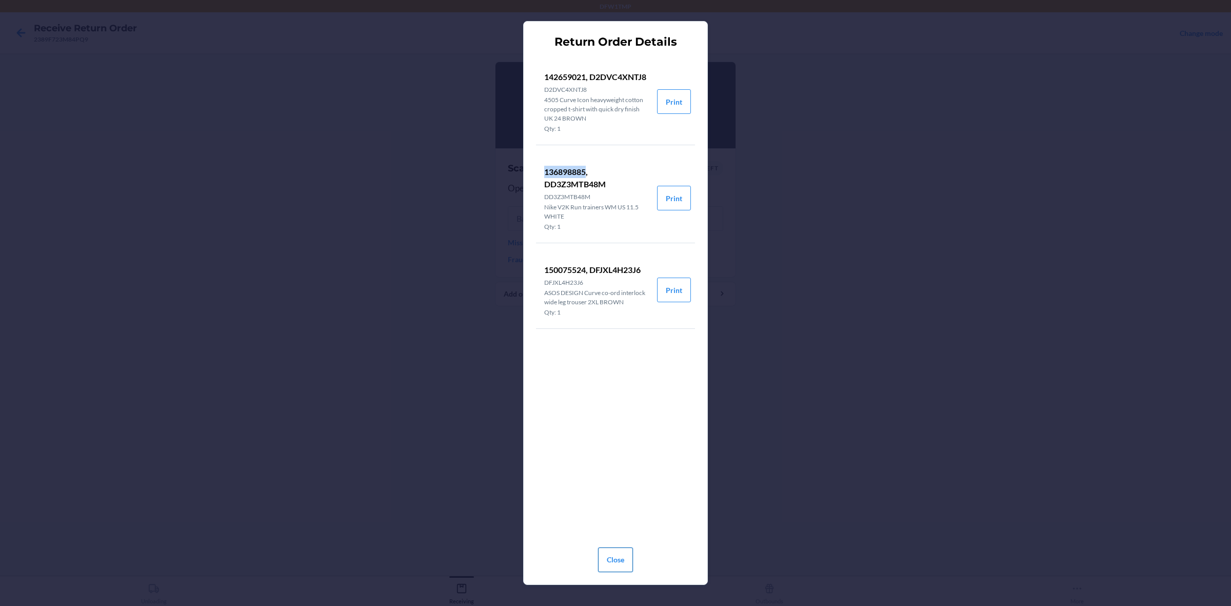
click at [608, 484] on button "Close" at bounding box center [615, 559] width 35 height 25
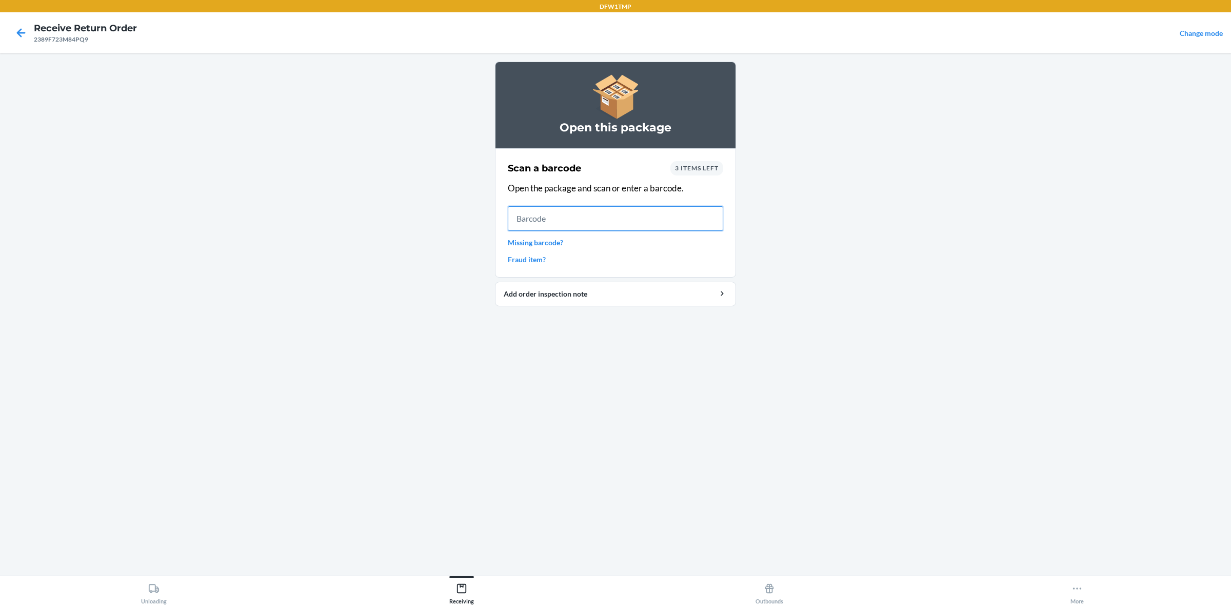
click at [529, 225] on input "text" at bounding box center [615, 218] width 215 height 25
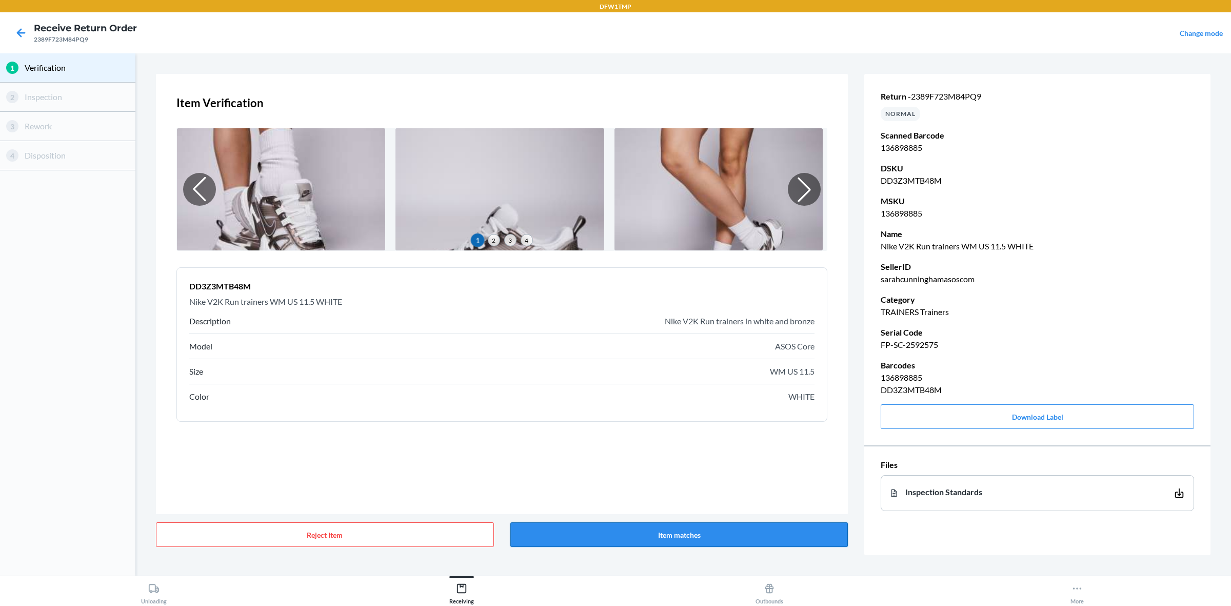
click at [677, 484] on button "Item matches" at bounding box center [679, 534] width 338 height 25
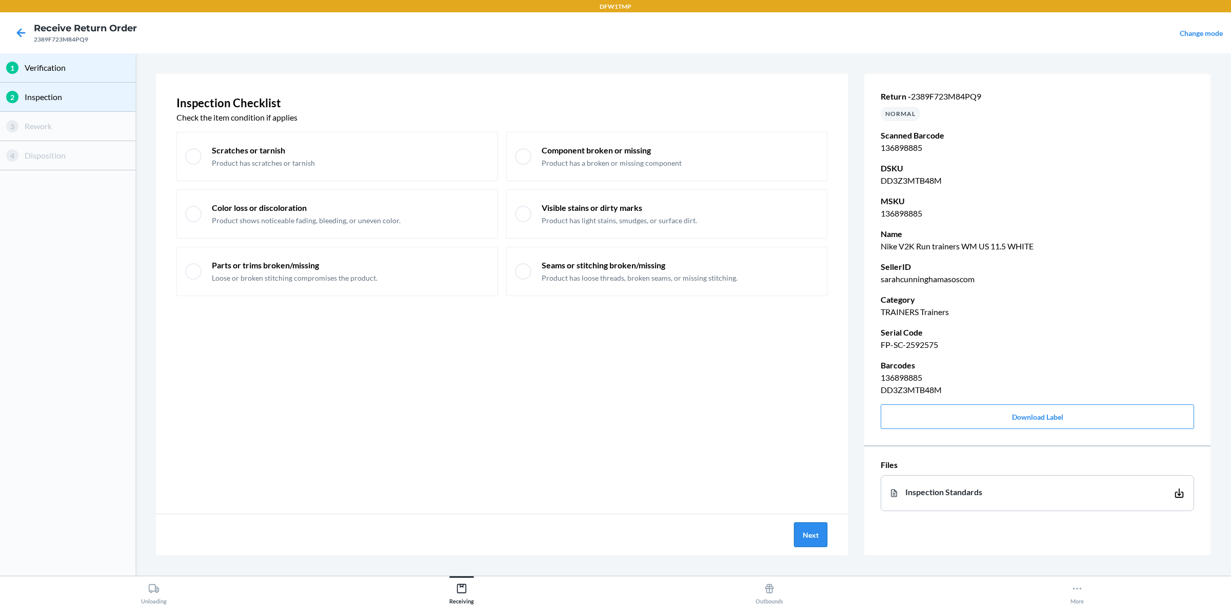
click at [808, 484] on button "Next" at bounding box center [810, 534] width 33 height 25
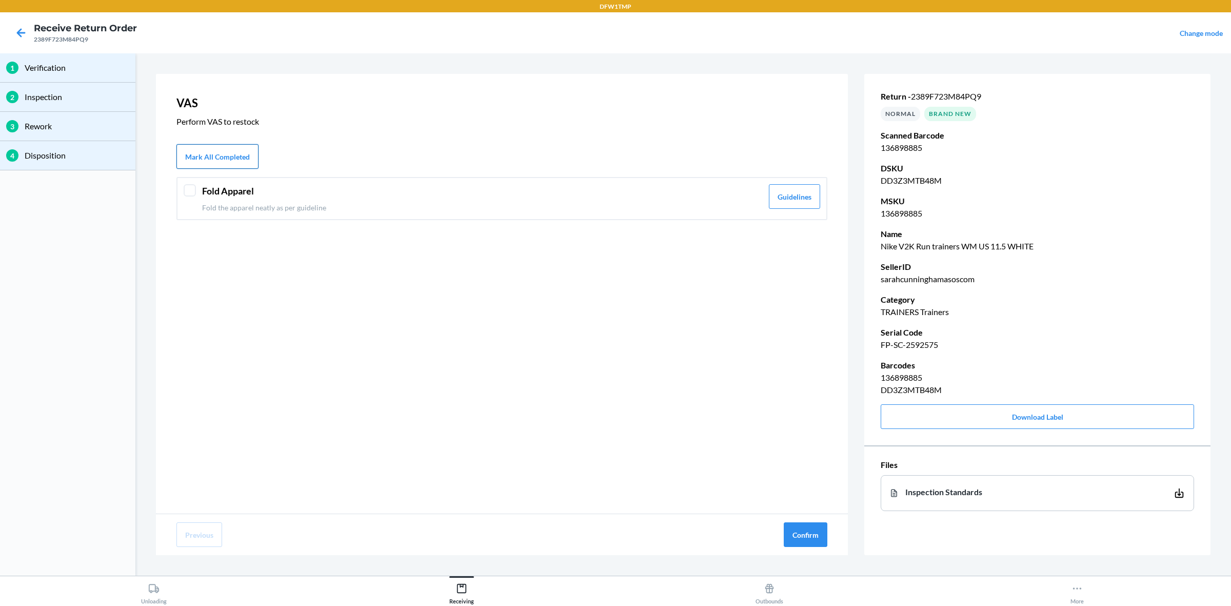
drag, startPoint x: 218, startPoint y: 156, endPoint x: 333, endPoint y: 170, distance: 115.6
click at [220, 156] on button "Mark All Completed" at bounding box center [217, 156] width 82 height 25
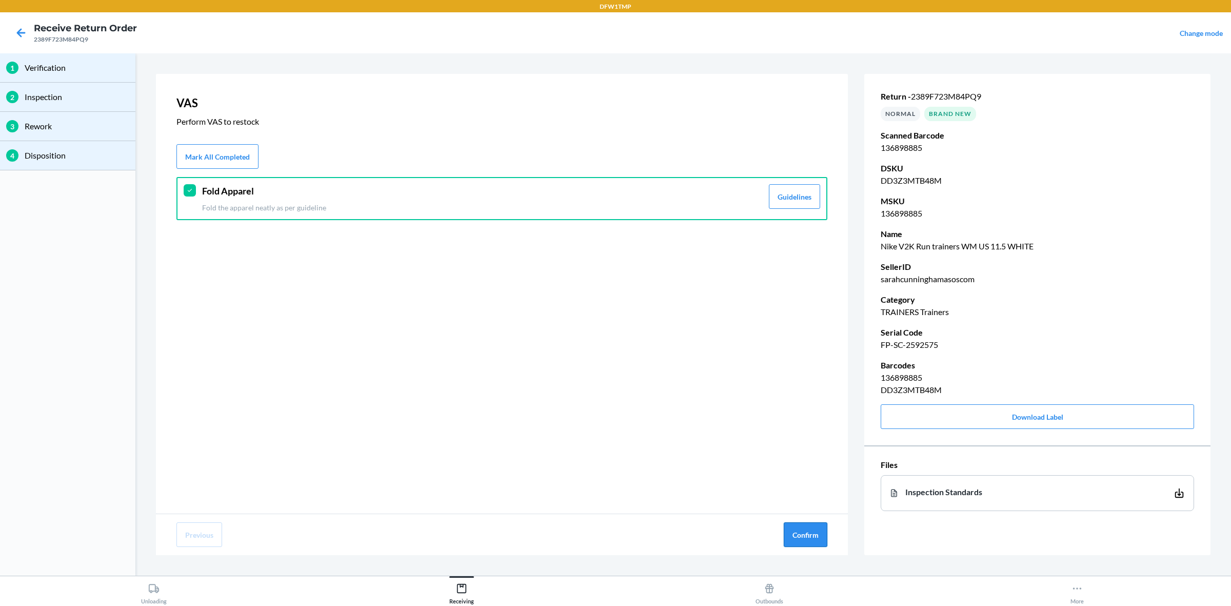
click at [797, 484] on button "Confirm" at bounding box center [805, 534] width 44 height 25
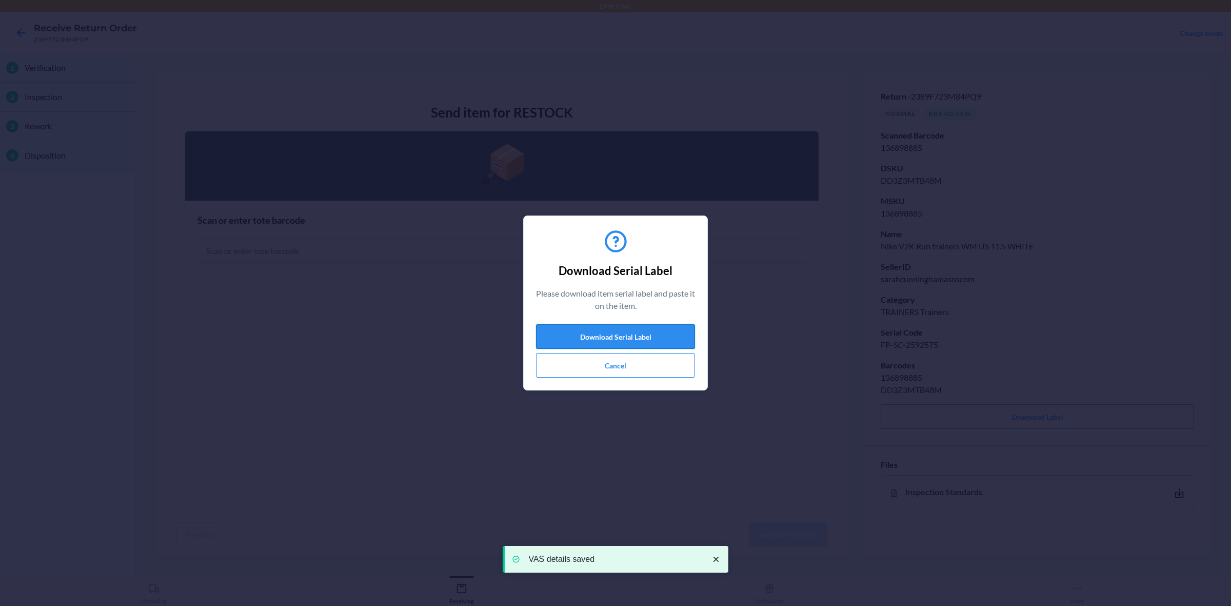
click at [605, 344] on button "Download Serial Label" at bounding box center [615, 336] width 159 height 25
click at [609, 372] on button "Cancel" at bounding box center [615, 365] width 159 height 25
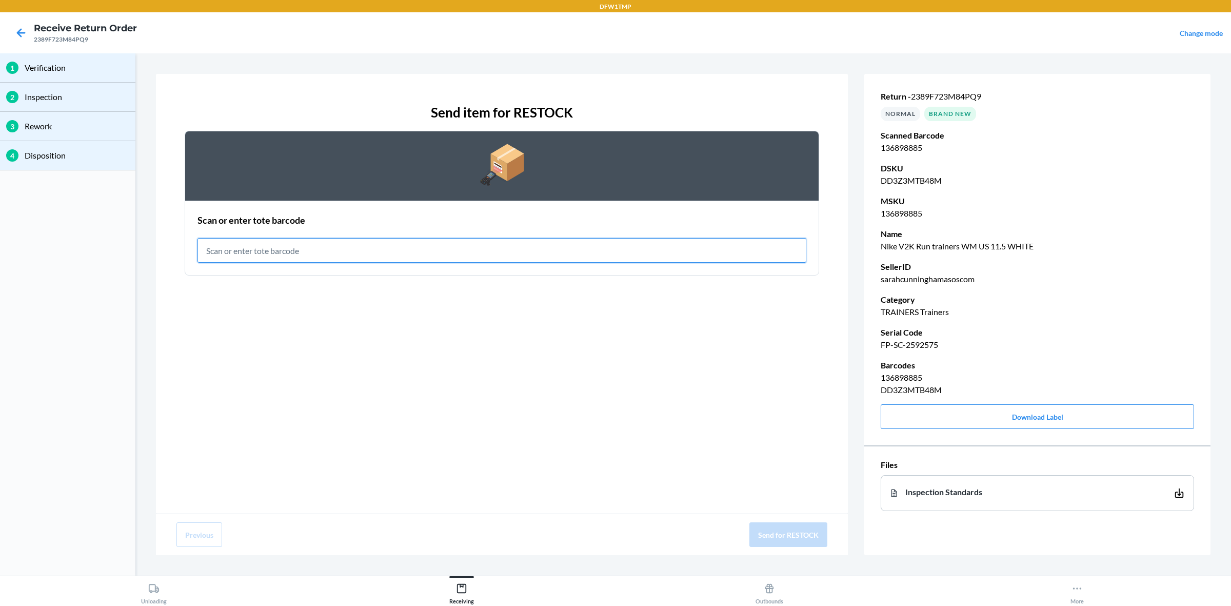
click at [377, 250] on input "text" at bounding box center [501, 250] width 609 height 25
type input "IWT0000019DK"
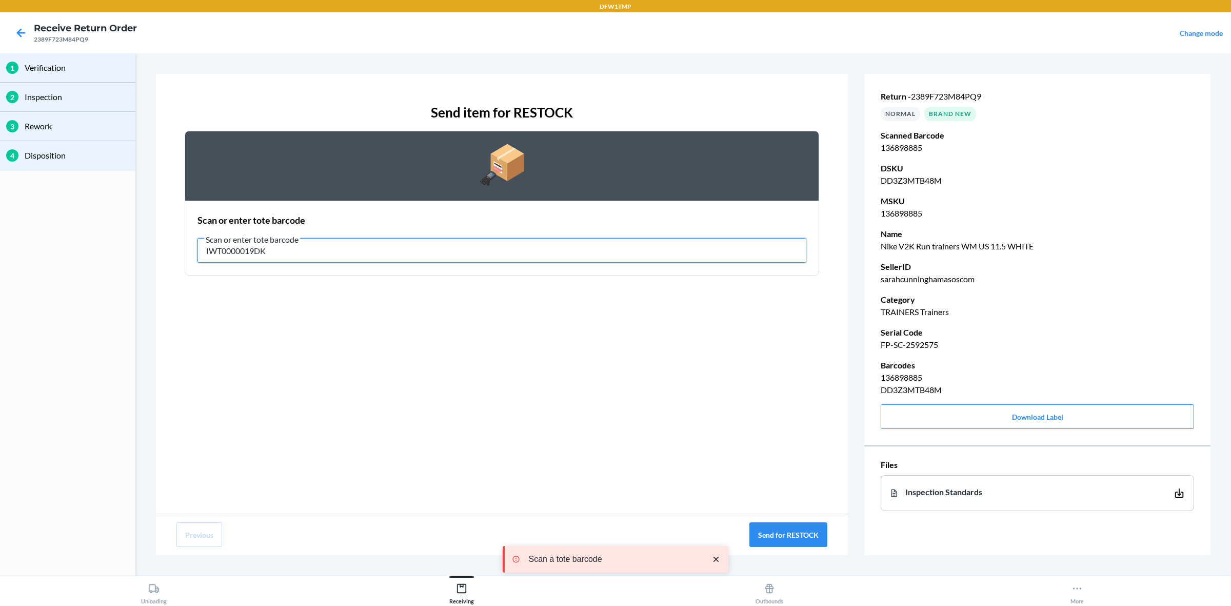
click at [373, 253] on input "IWT0000019DK" at bounding box center [501, 250] width 609 height 25
click at [331, 257] on input "IWT0000019DK" at bounding box center [501, 250] width 609 height 25
drag, startPoint x: 362, startPoint y: 252, endPoint x: 142, endPoint y: 258, distance: 220.6
click at [142, 258] on section "Send item for RESTOCK Scan or enter tote barcode Scan or enter tote barcode IWT…" at bounding box center [682, 314] width 1087 height 514
type input "iwt0000019d4"
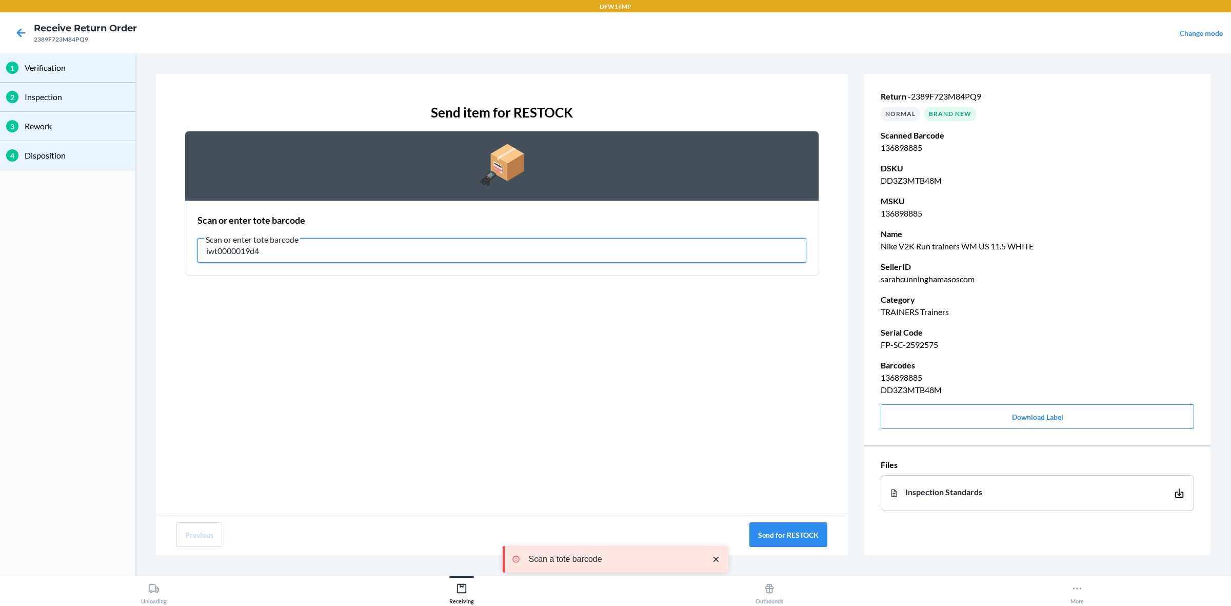
click at [352, 249] on input "iwt0000019d4" at bounding box center [501, 250] width 609 height 25
drag, startPoint x: 291, startPoint y: 249, endPoint x: 137, endPoint y: 249, distance: 153.8
click at [137, 249] on div "1 Verification 2 Inspection 3 Rework 4 Disposition Send item for RESTOCK Scan o…" at bounding box center [615, 314] width 1231 height 522
click at [317, 260] on input "IWT0000019D4" at bounding box center [501, 250] width 609 height 25
type input "I"
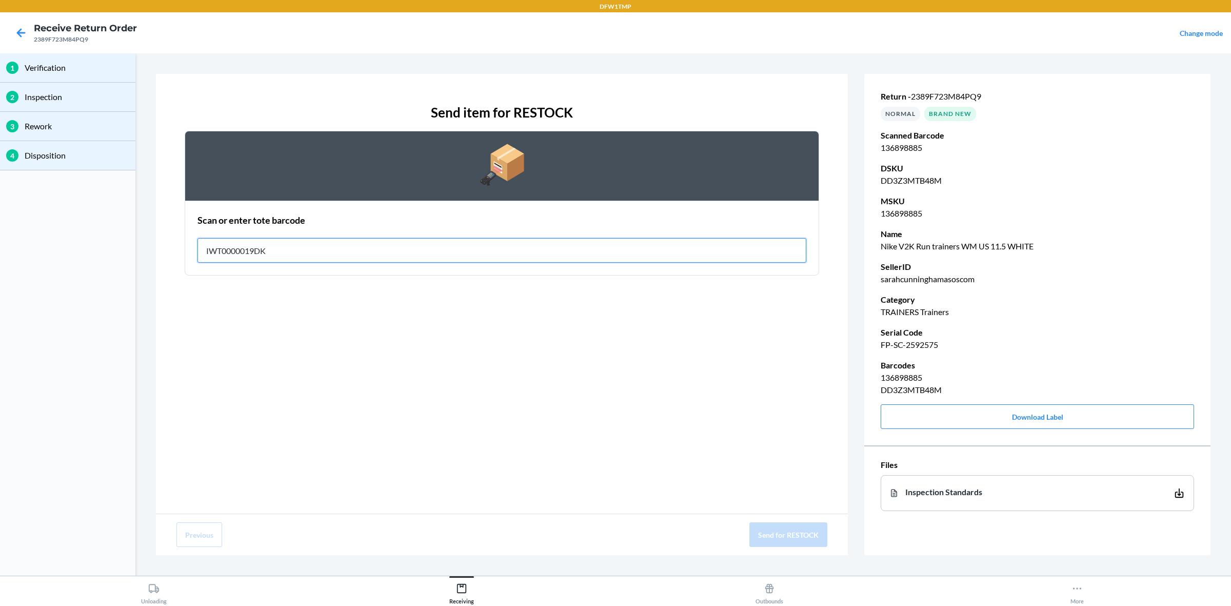
type input "IWT0000019DK"
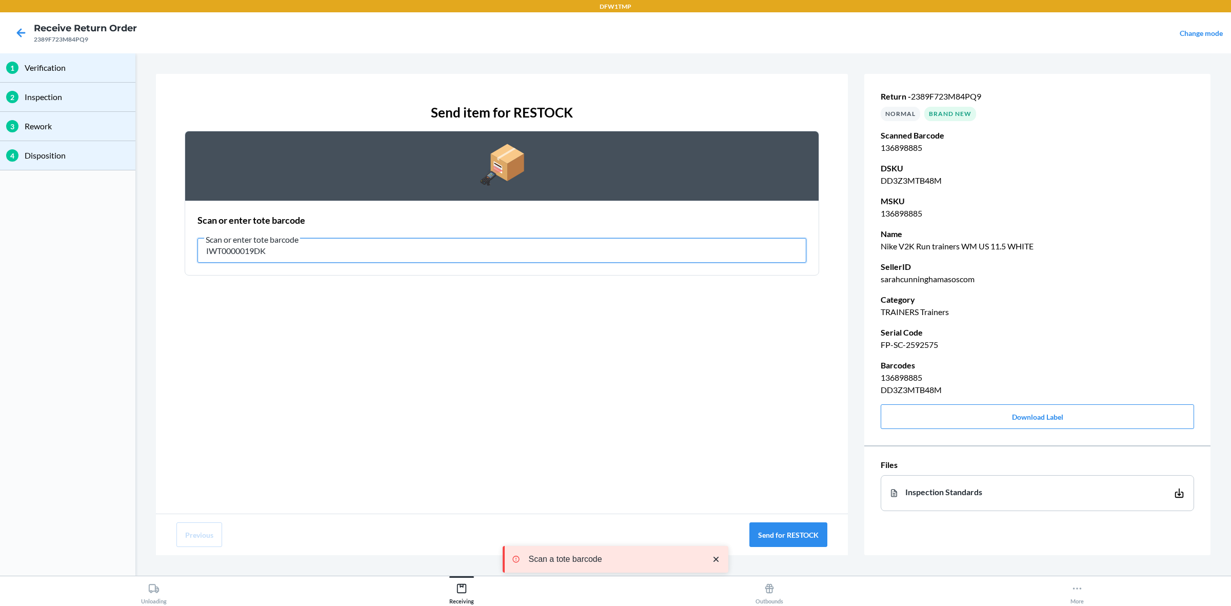
drag, startPoint x: 317, startPoint y: 249, endPoint x: 83, endPoint y: 245, distance: 233.8
click at [76, 249] on div "1 Verification 2 Inspection 3 Rework 4 Disposition Send item for RESTOCK Scan o…" at bounding box center [615, 314] width 1231 height 522
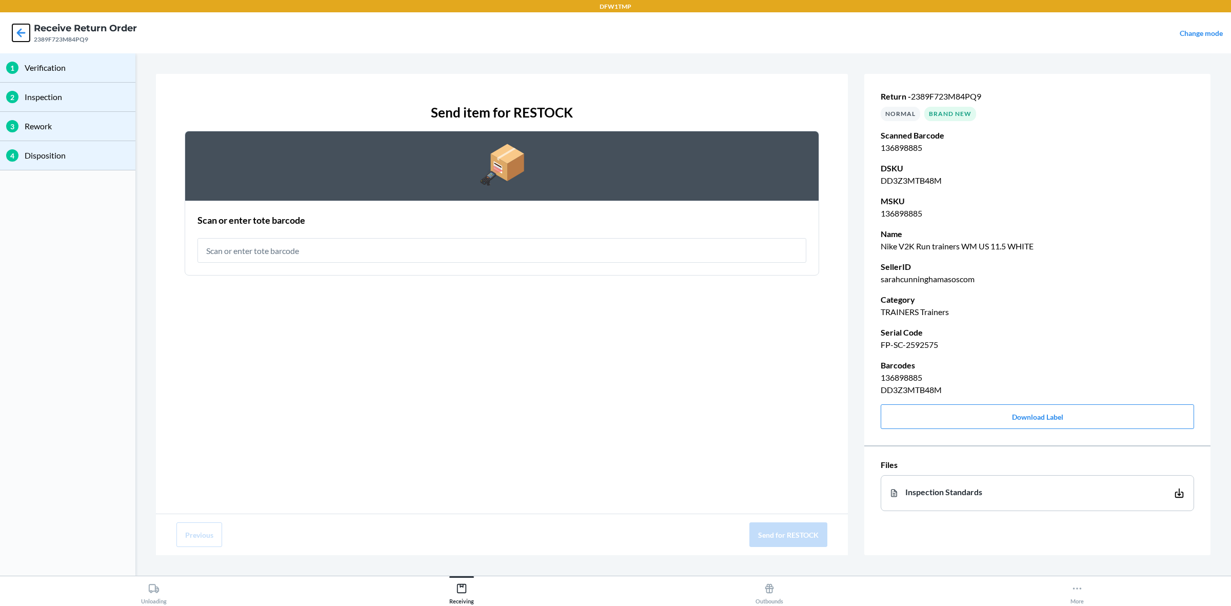
drag, startPoint x: 22, startPoint y: 35, endPoint x: 70, endPoint y: 21, distance: 49.8
click at [26, 35] on icon at bounding box center [20, 32] width 17 height 17
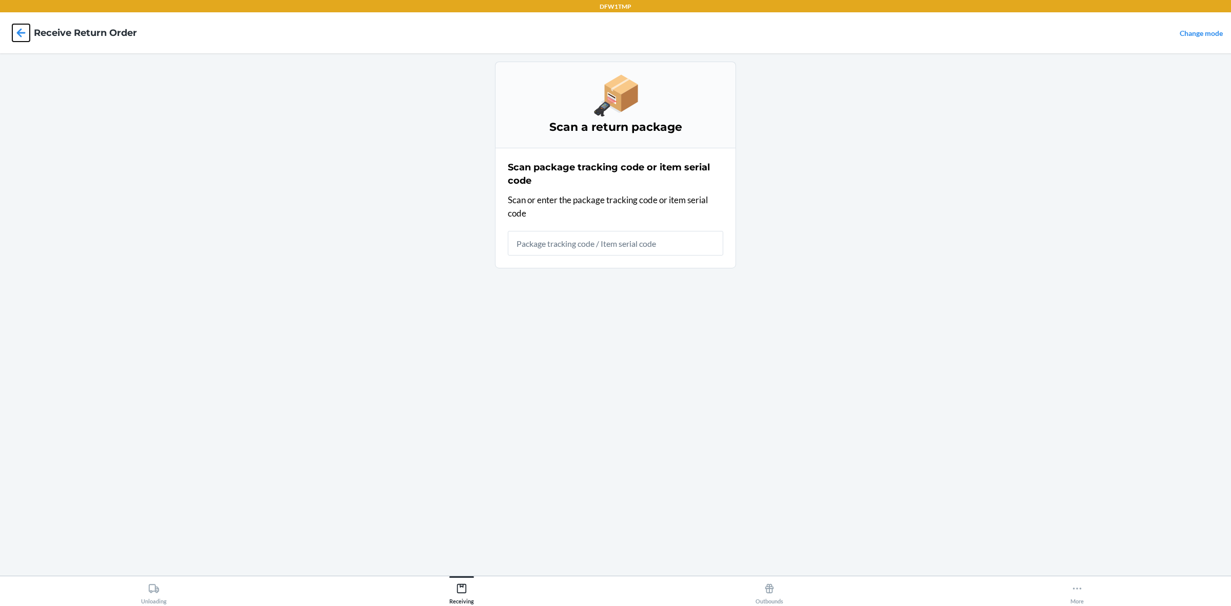
click at [18, 37] on icon at bounding box center [20, 32] width 17 height 17
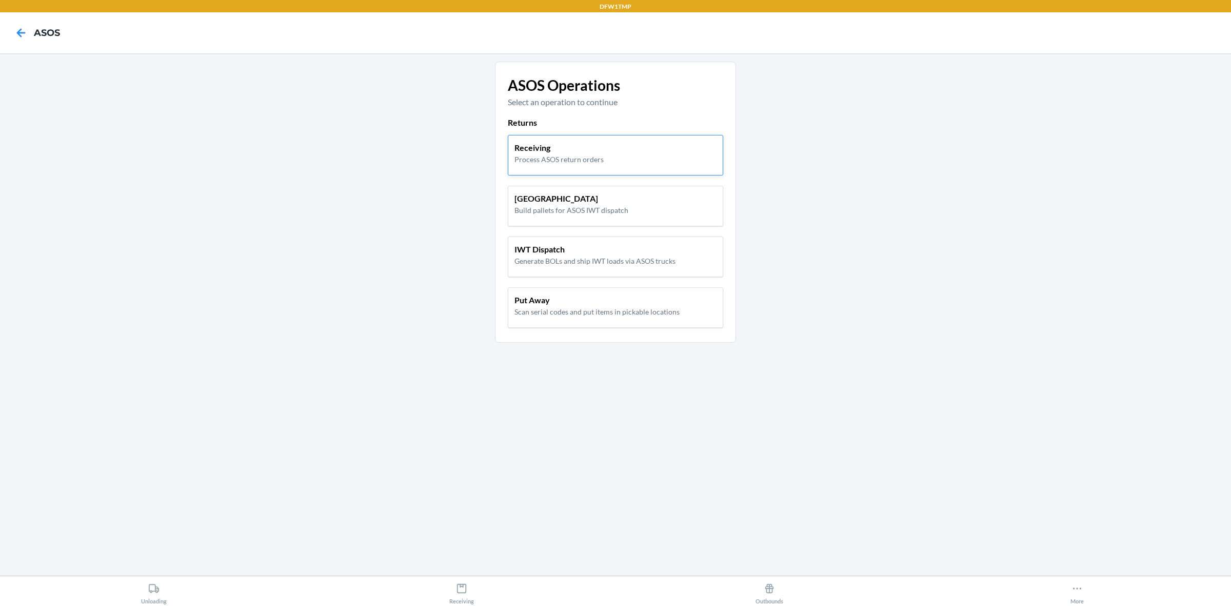
click at [553, 160] on p "Process ASOS return orders" at bounding box center [558, 159] width 89 height 11
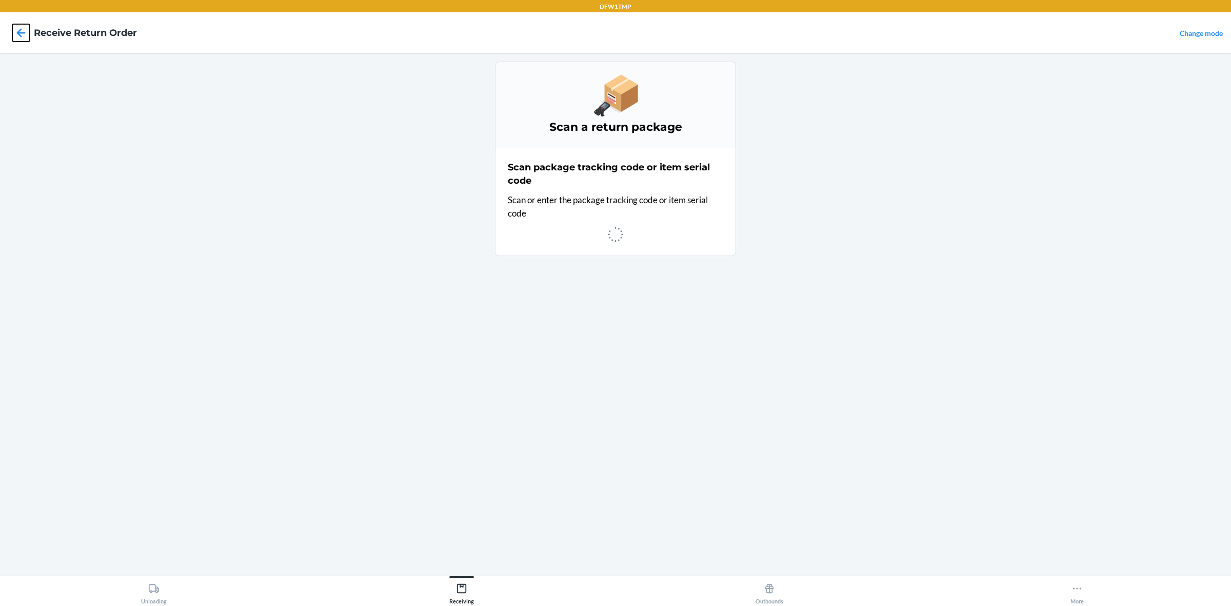
click at [18, 34] on icon at bounding box center [21, 32] width 9 height 9
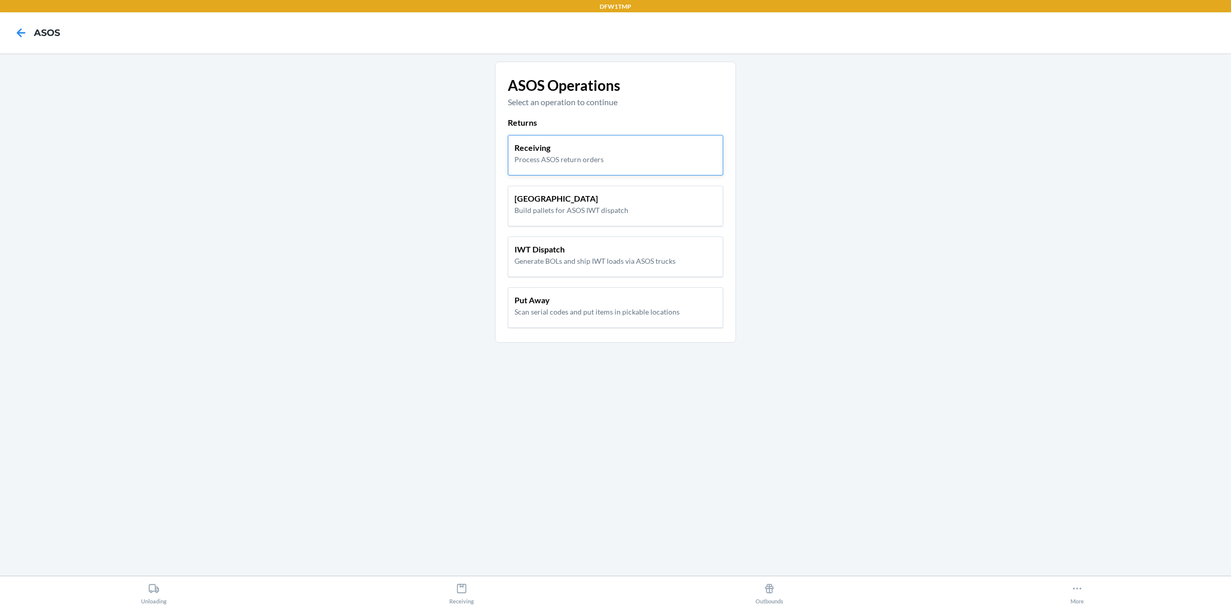
click at [578, 160] on p "Process ASOS return orders" at bounding box center [558, 159] width 89 height 11
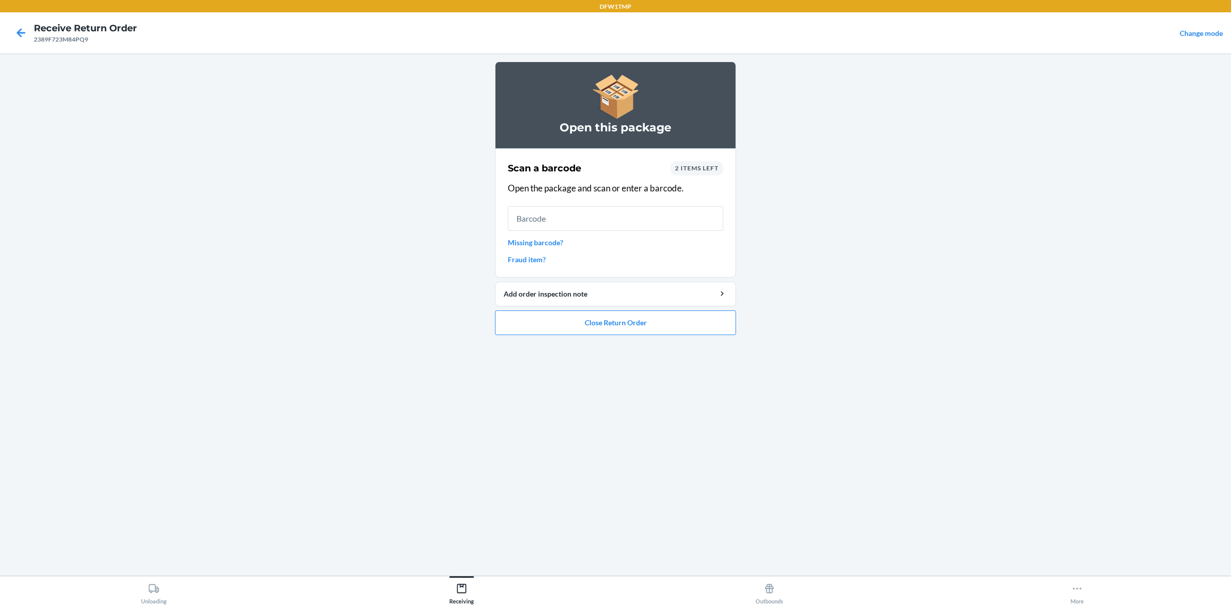
click at [693, 166] on span "2 items left" at bounding box center [697, 168] width 44 height 8
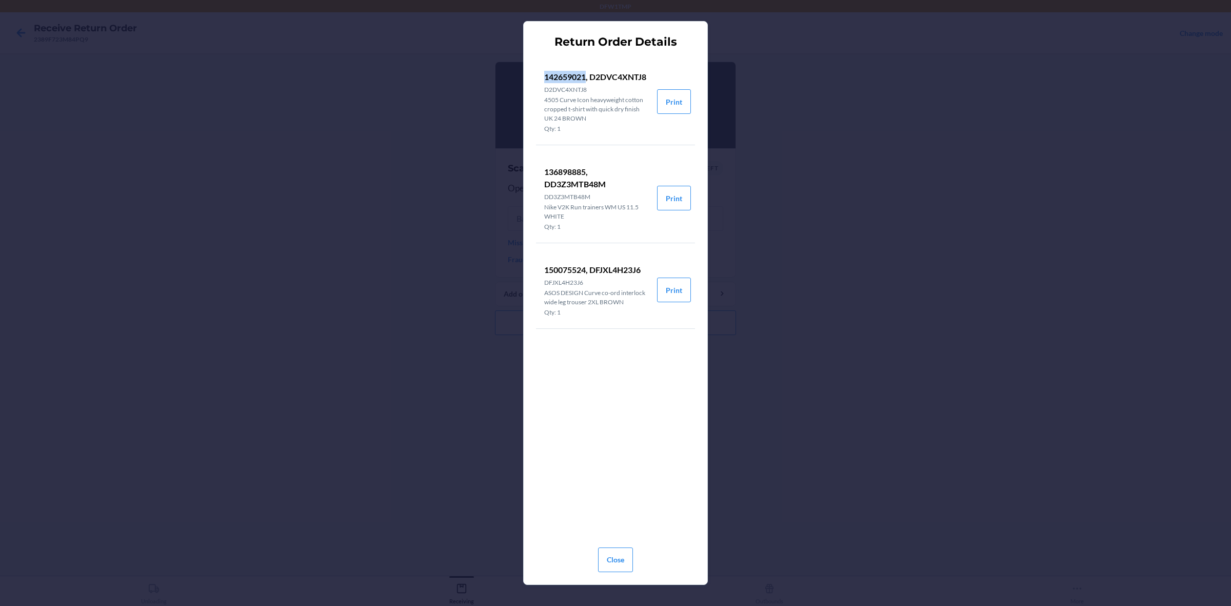
drag, startPoint x: 588, startPoint y: 77, endPoint x: 533, endPoint y: 75, distance: 54.4
click at [533, 75] on section "Return Order Details 142659021, D2DVC4XNTJ8 D2DVC4XNTJ8 4505 Curve Icon heavywe…" at bounding box center [615, 302] width 185 height 563
copy p "142659021"
click at [984, 258] on div "Return Order Details 142659021, D2DVC4XNTJ8 D2DVC4XNTJ8 4505 Curve Icon heavywe…" at bounding box center [615, 303] width 1231 height 606
click at [613, 484] on button "Close" at bounding box center [615, 559] width 35 height 25
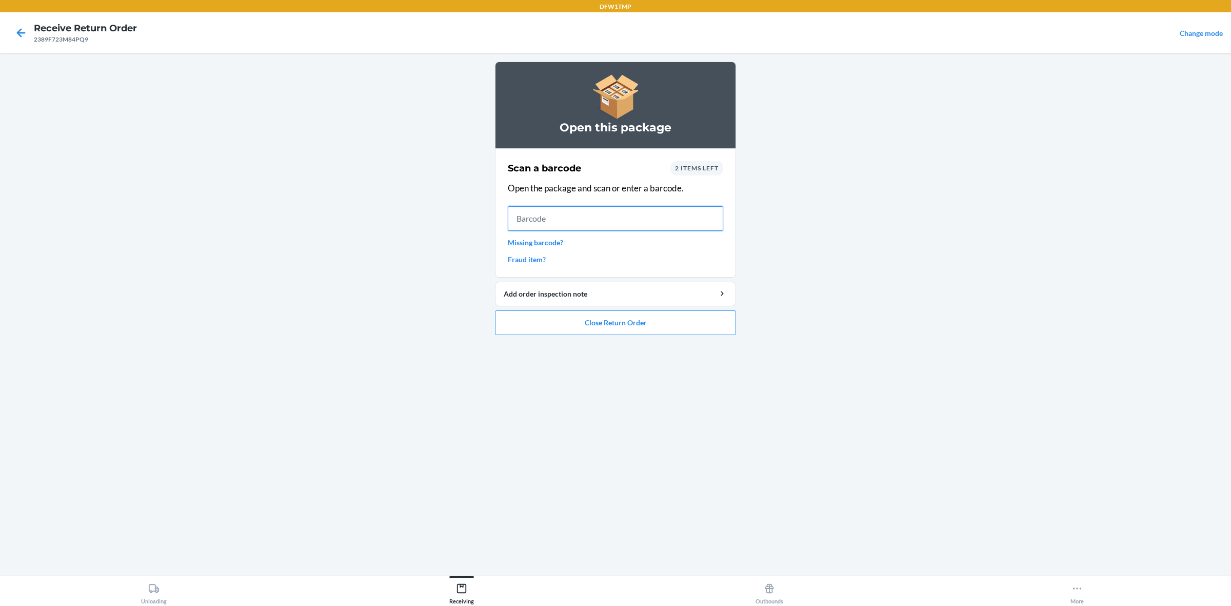
click at [530, 222] on input "text" at bounding box center [615, 218] width 215 height 25
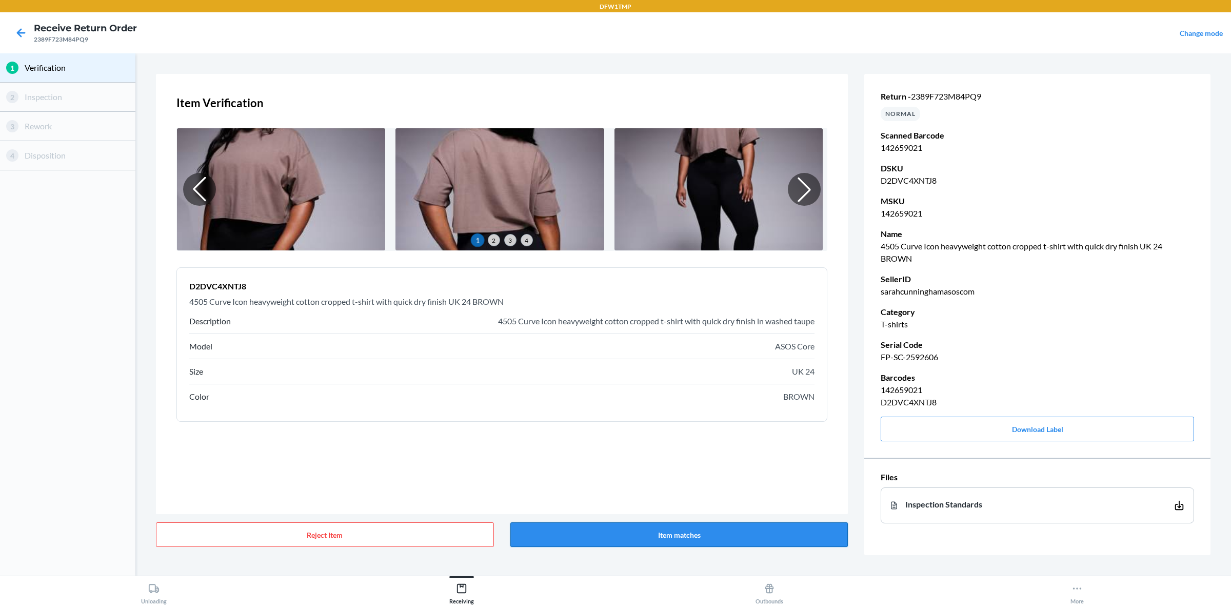
click at [761, 484] on button "Item matches" at bounding box center [679, 534] width 338 height 25
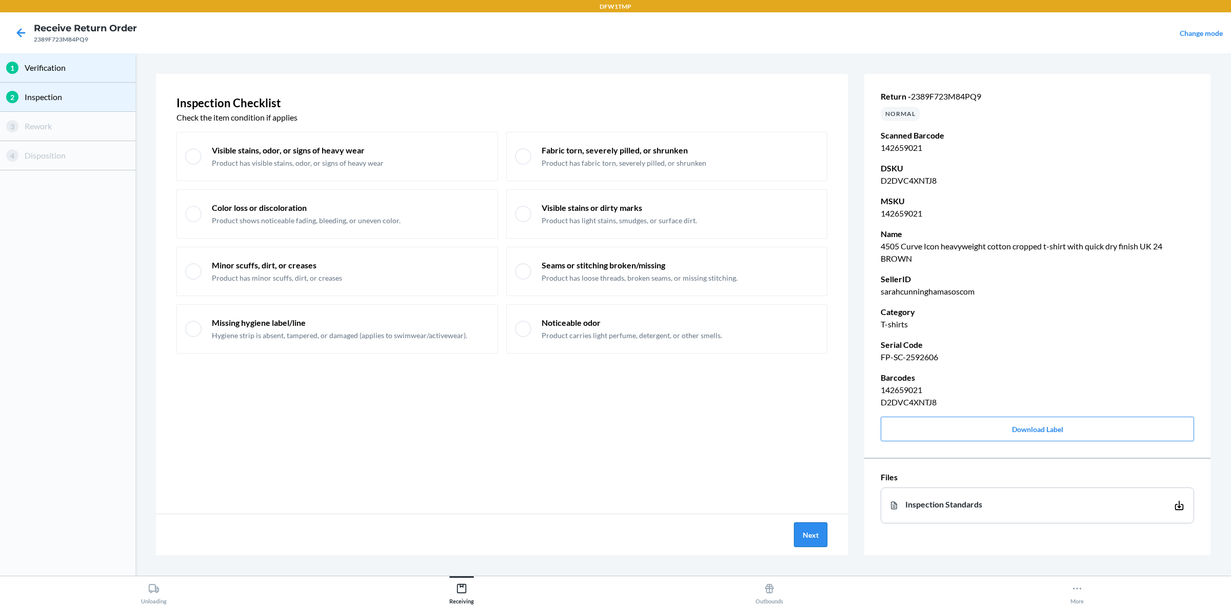
click at [799, 484] on button "Next" at bounding box center [810, 534] width 33 height 25
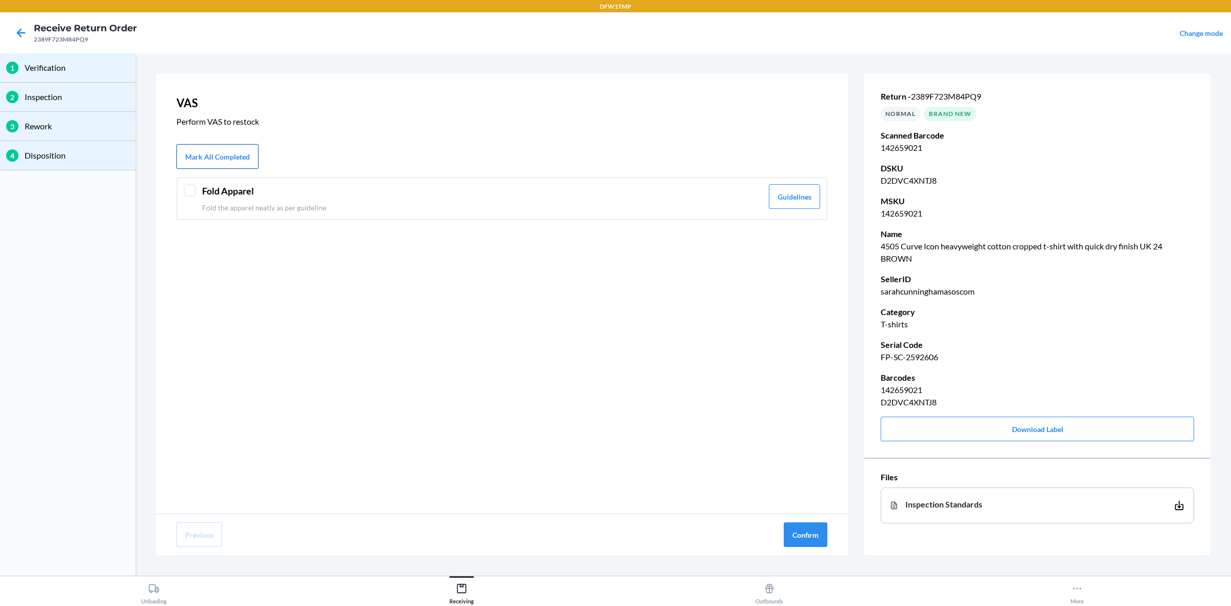
drag, startPoint x: 198, startPoint y: 156, endPoint x: 206, endPoint y: 151, distance: 9.7
click at [198, 156] on button "Mark All Completed" at bounding box center [217, 156] width 82 height 25
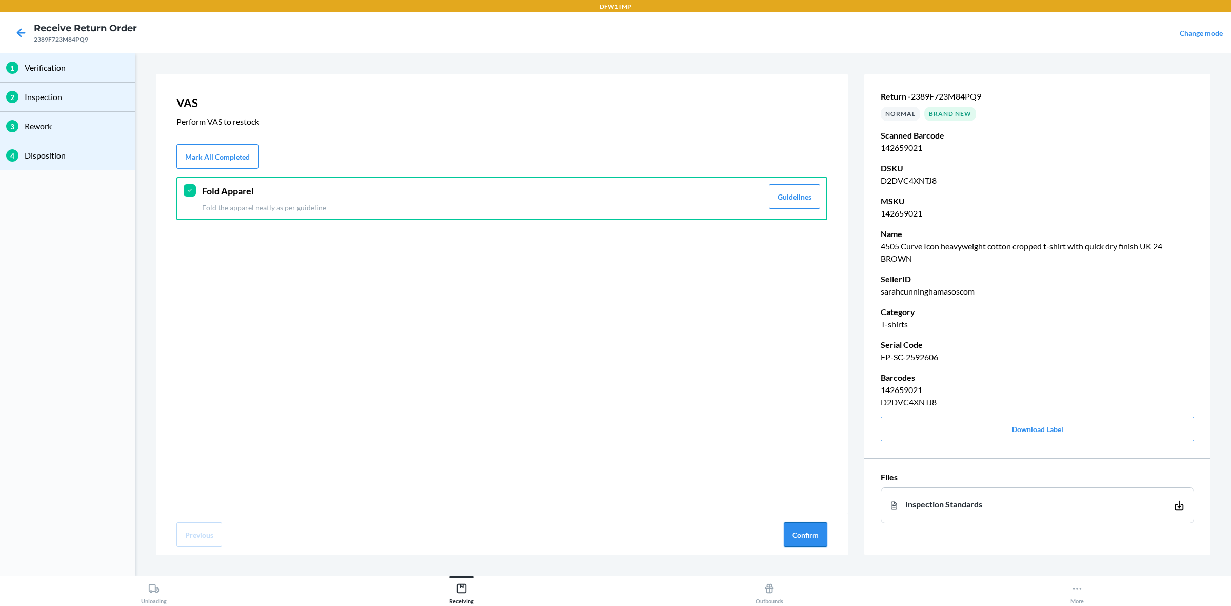
click at [798, 484] on button "Confirm" at bounding box center [805, 534] width 44 height 25
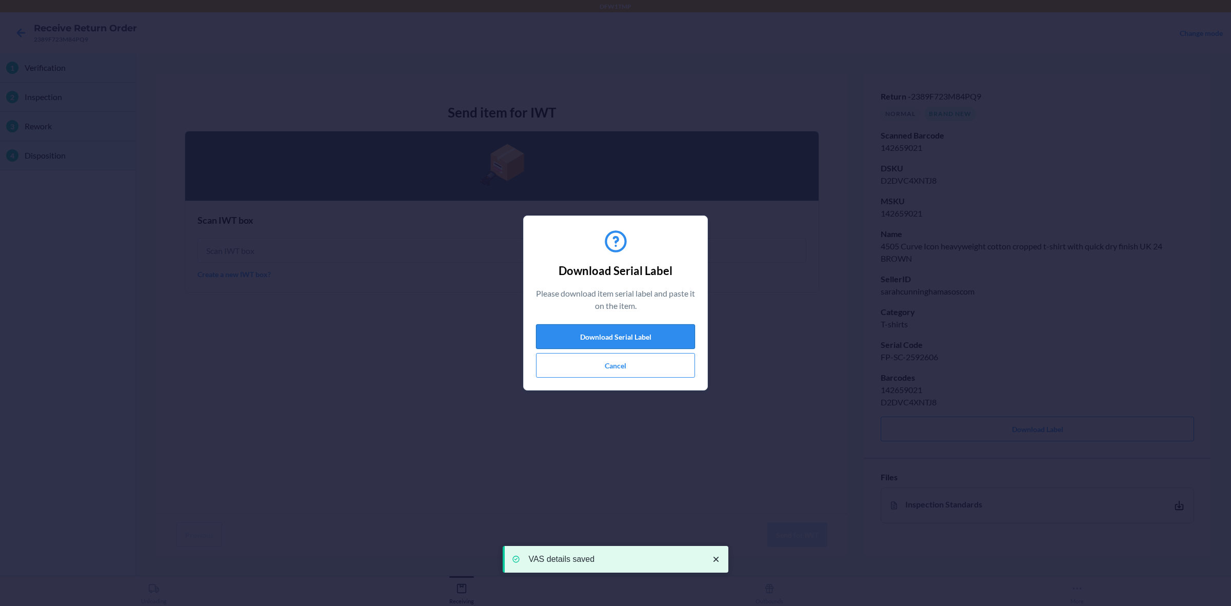
click at [623, 333] on button "Download Serial Label" at bounding box center [615, 336] width 159 height 25
click at [586, 365] on button "Cancel" at bounding box center [615, 365] width 159 height 25
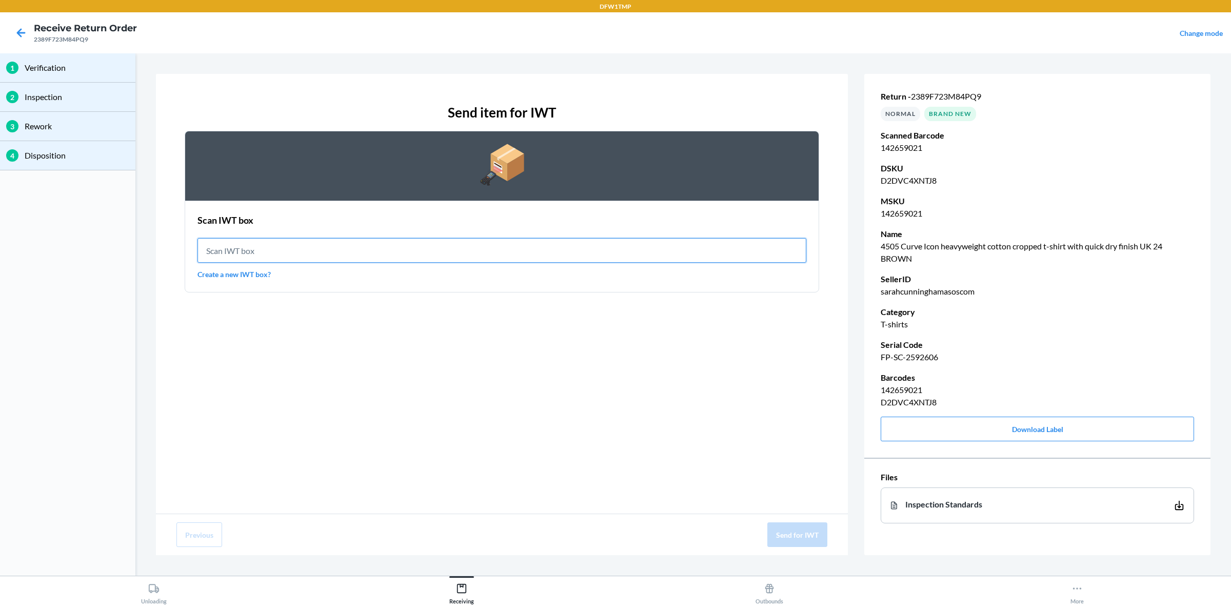
click at [505, 244] on input "text" at bounding box center [501, 250] width 609 height 25
type input "IWT0000019D4"
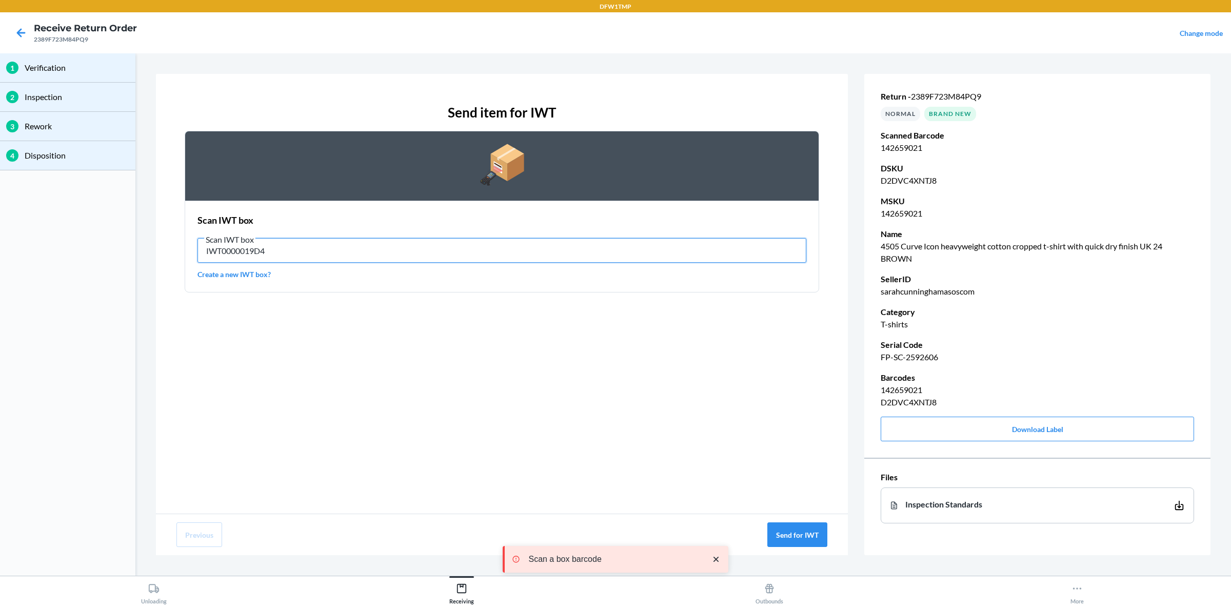
click at [493, 252] on input "IWT0000019D4" at bounding box center [501, 250] width 609 height 25
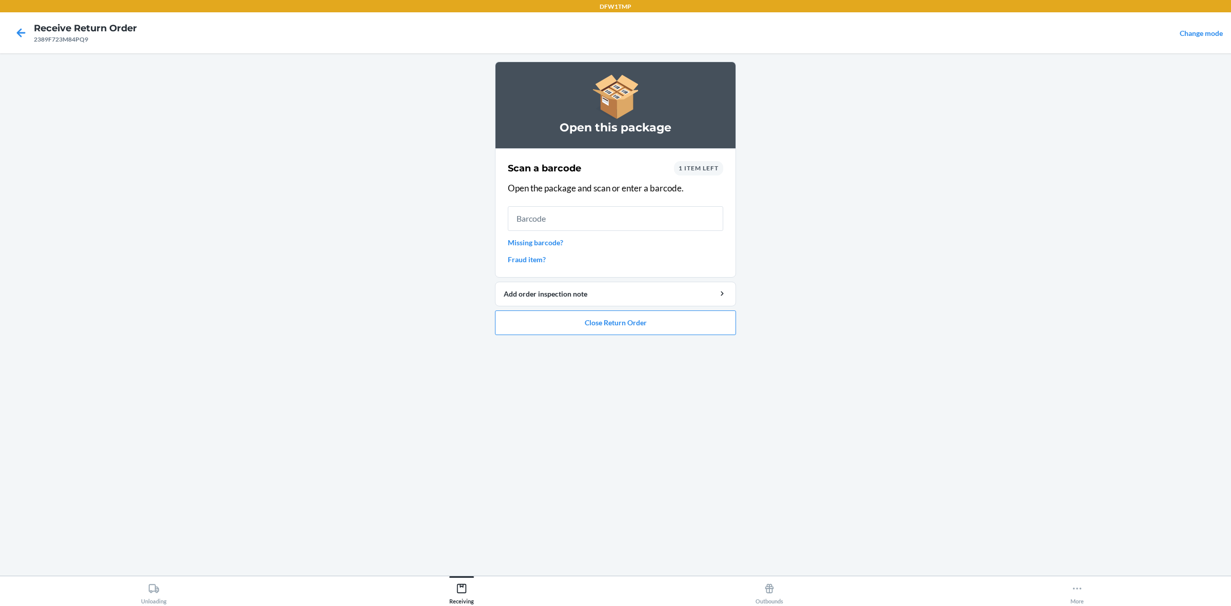
click at [702, 167] on span "1 item left" at bounding box center [698, 168] width 40 height 8
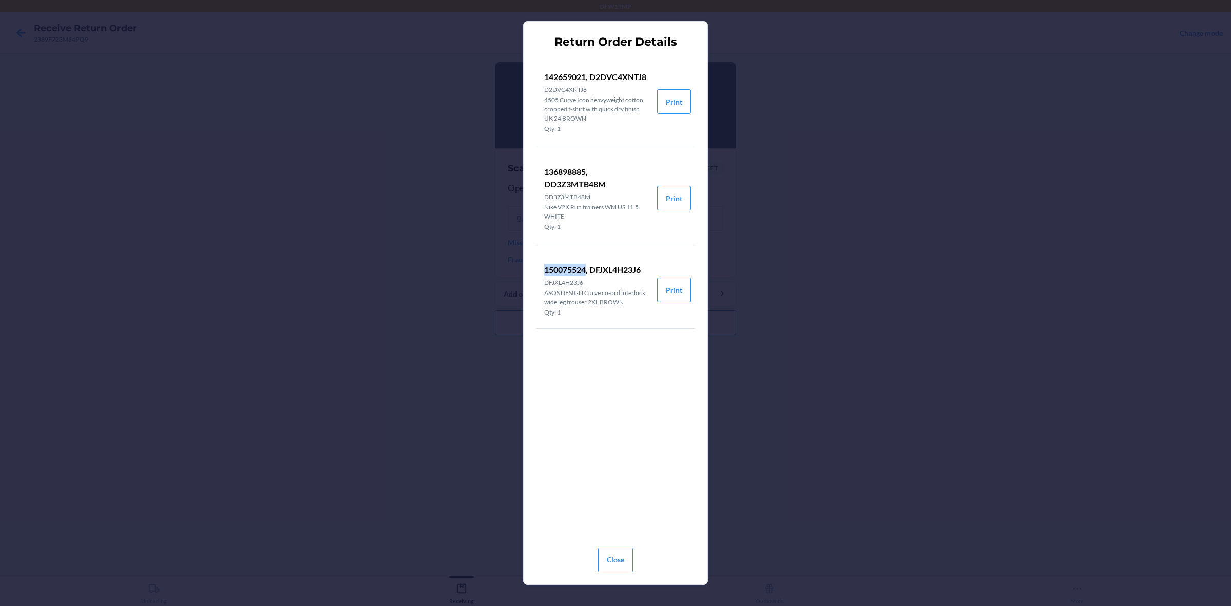
drag, startPoint x: 545, startPoint y: 268, endPoint x: 588, endPoint y: 271, distance: 42.6
click at [588, 271] on p "150075524, DFJXL4H23J6" at bounding box center [596, 270] width 105 height 12
copy p "150075524"
click at [609, 484] on button "Close" at bounding box center [615, 559] width 35 height 25
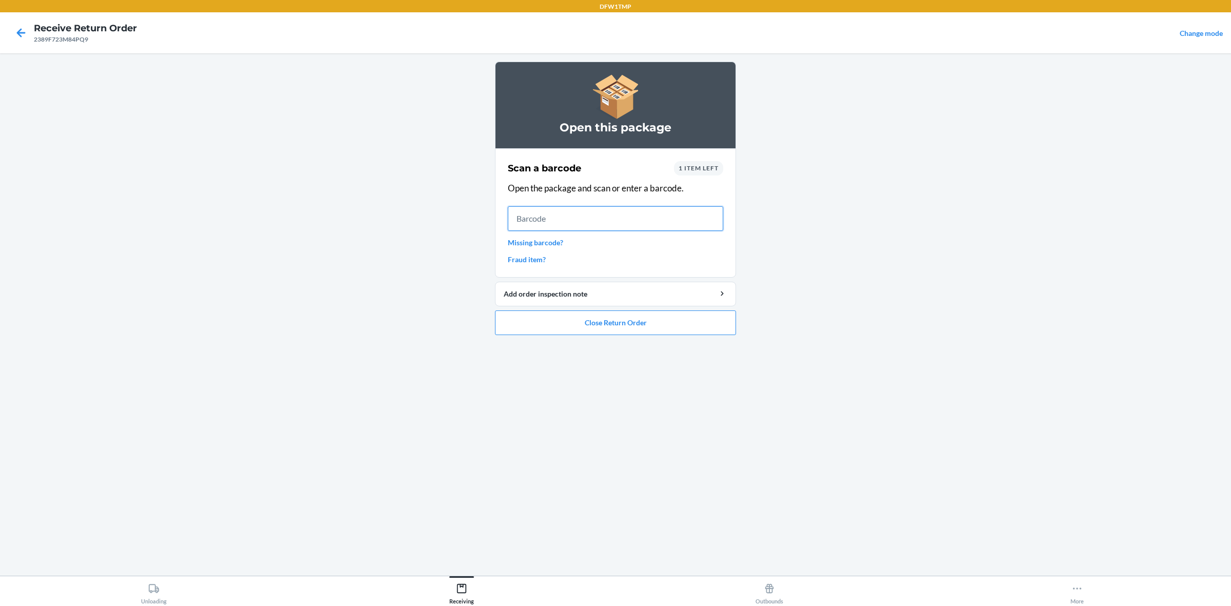
click at [560, 220] on input "text" at bounding box center [615, 218] width 215 height 25
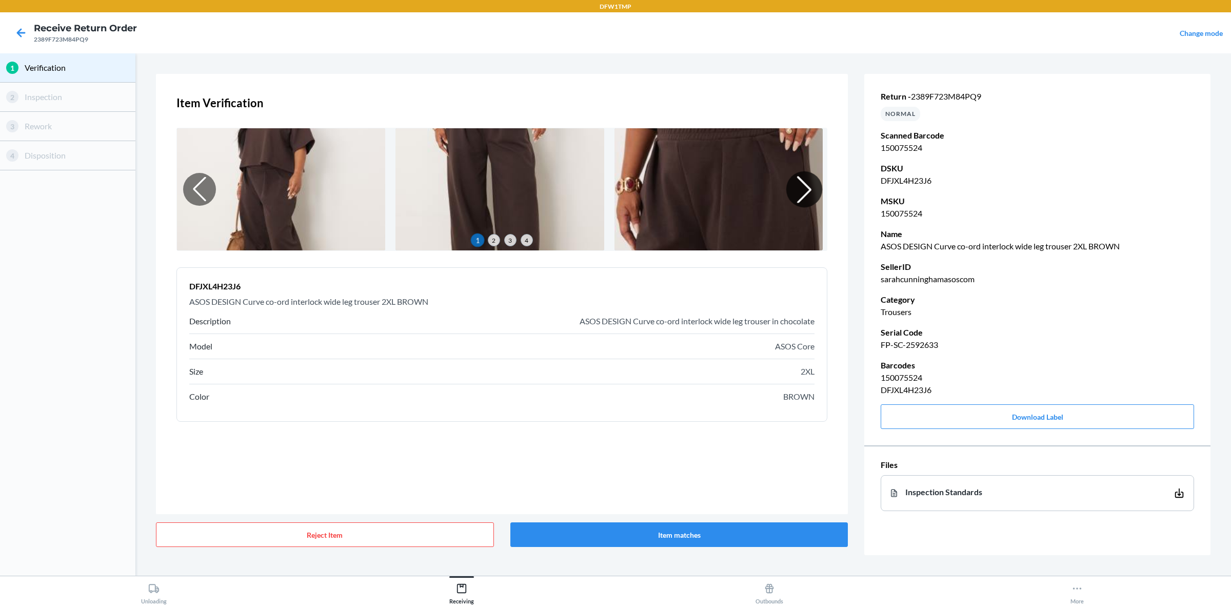
click at [815, 189] on div at bounding box center [804, 189] width 36 height 36
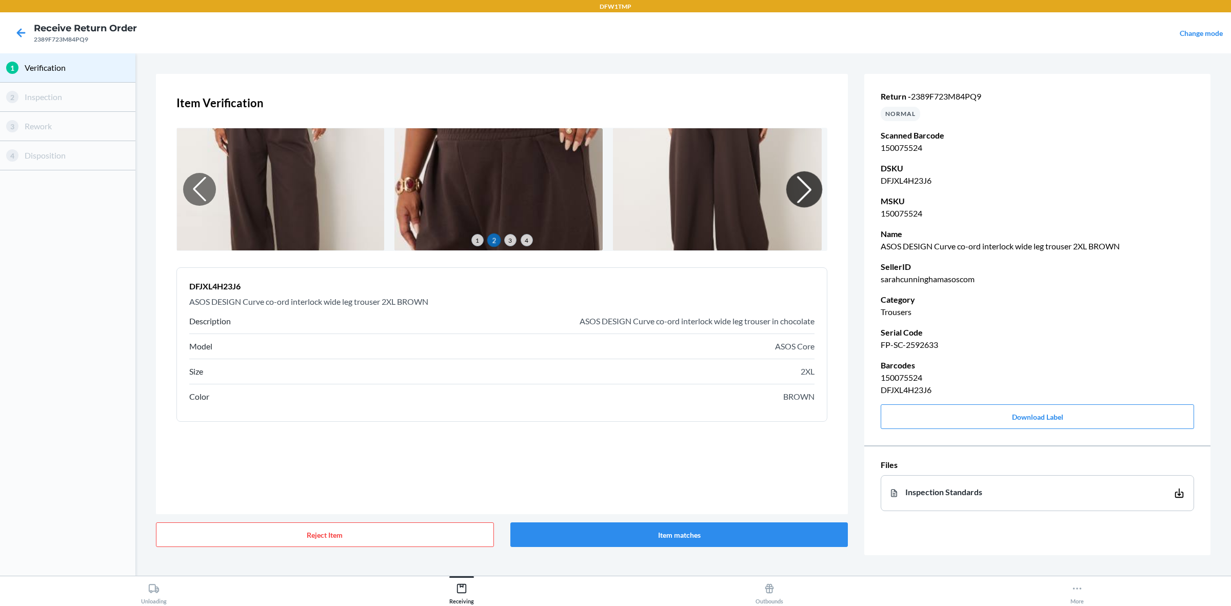
click at [815, 189] on div at bounding box center [804, 189] width 36 height 36
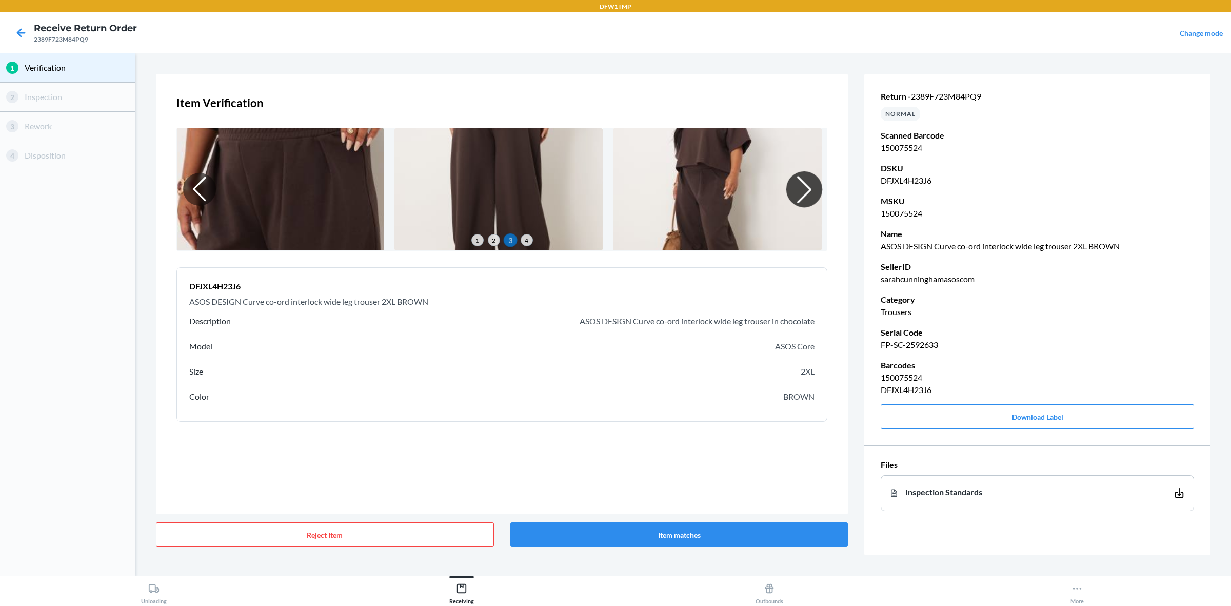
click at [815, 189] on div at bounding box center [804, 189] width 36 height 36
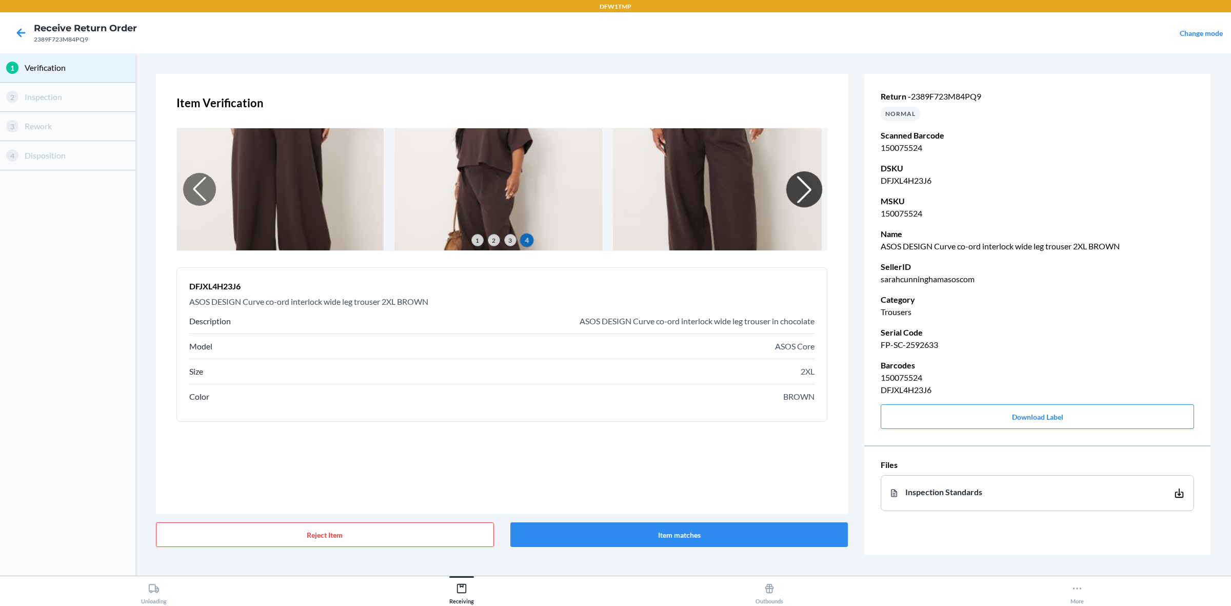
click at [815, 189] on div at bounding box center [804, 189] width 36 height 36
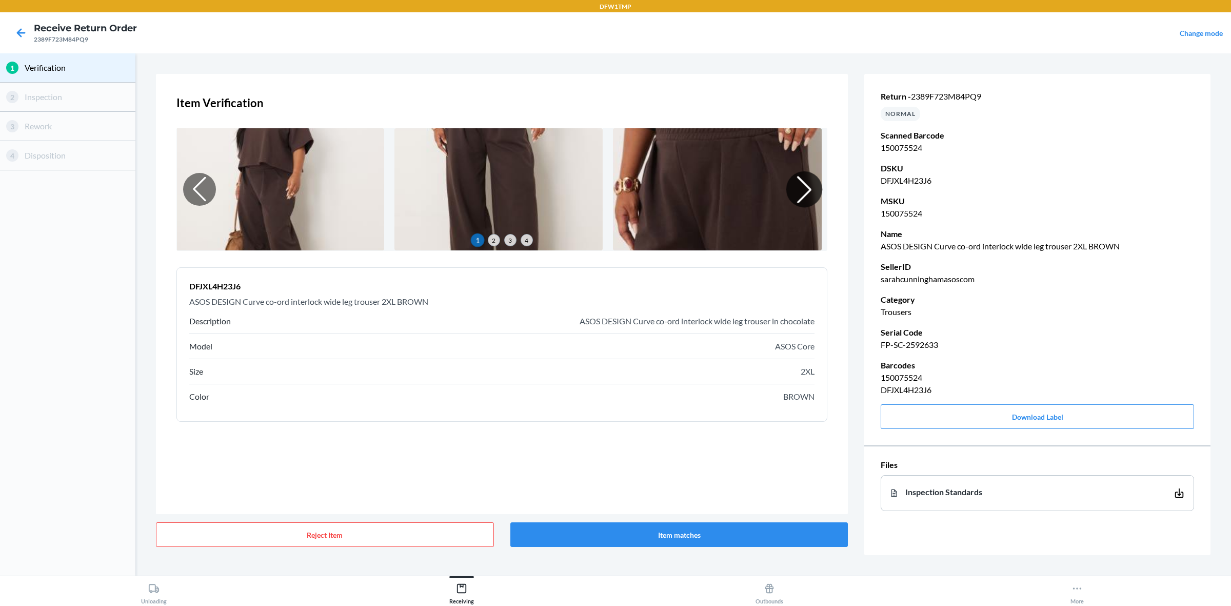
click at [815, 189] on div at bounding box center [804, 189] width 36 height 36
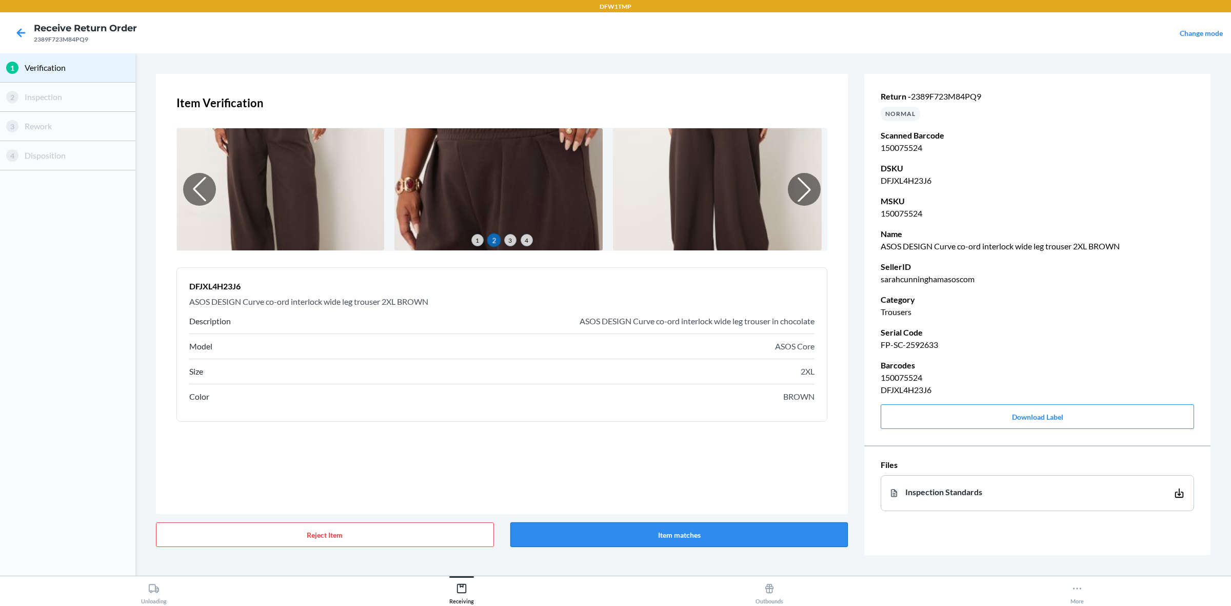
click at [732, 484] on button "Item matches" at bounding box center [679, 534] width 338 height 25
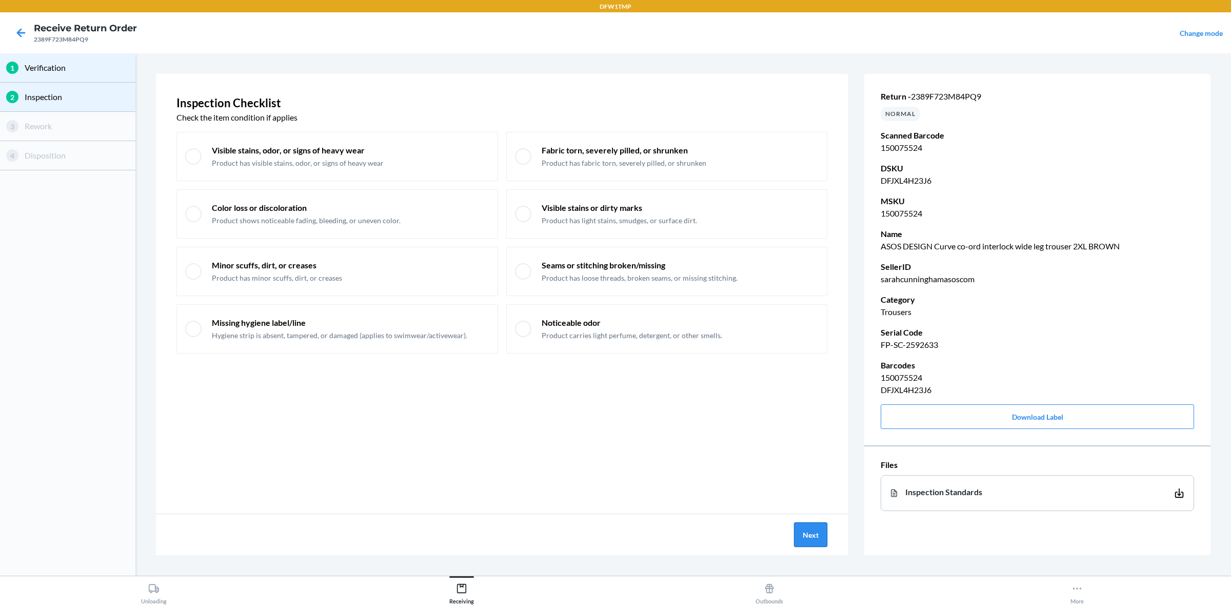
click at [804, 484] on button "Next" at bounding box center [810, 534] width 33 height 25
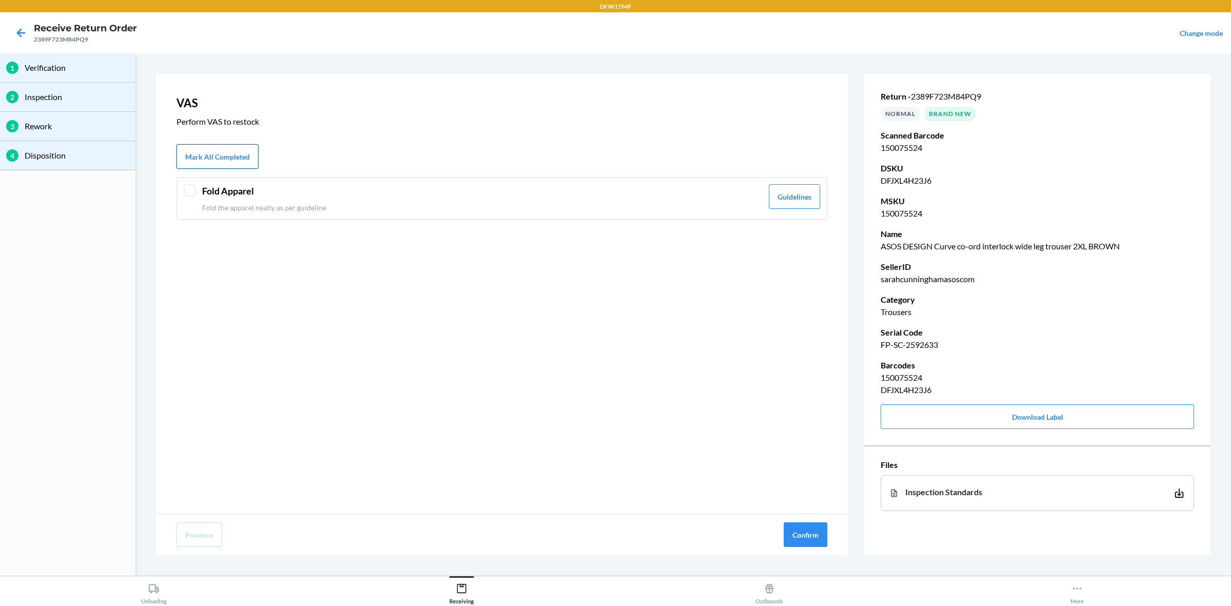
click at [190, 152] on button "Mark All Completed" at bounding box center [217, 156] width 82 height 25
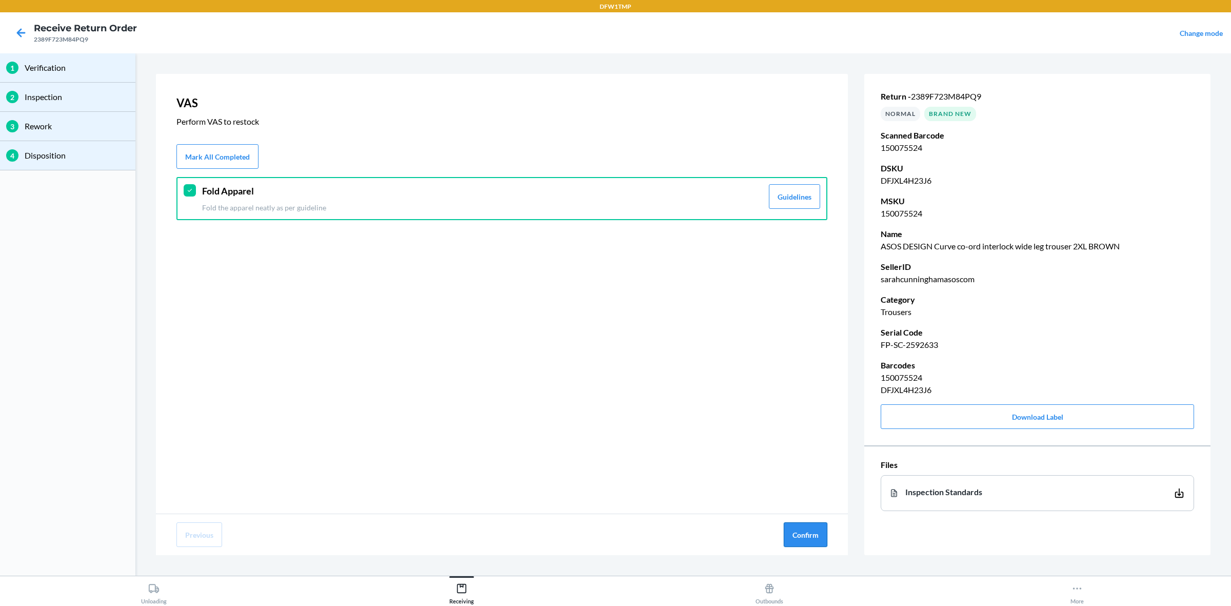
click at [808, 484] on button "Confirm" at bounding box center [805, 534] width 44 height 25
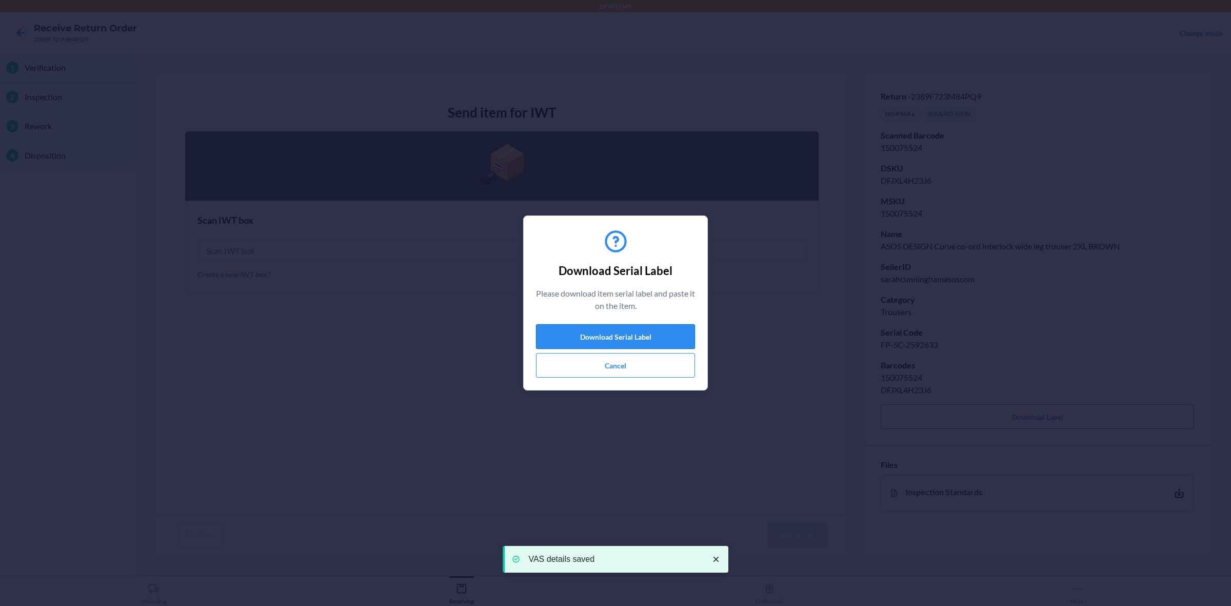
click at [618, 336] on button "Download Serial Label" at bounding box center [615, 336] width 159 height 25
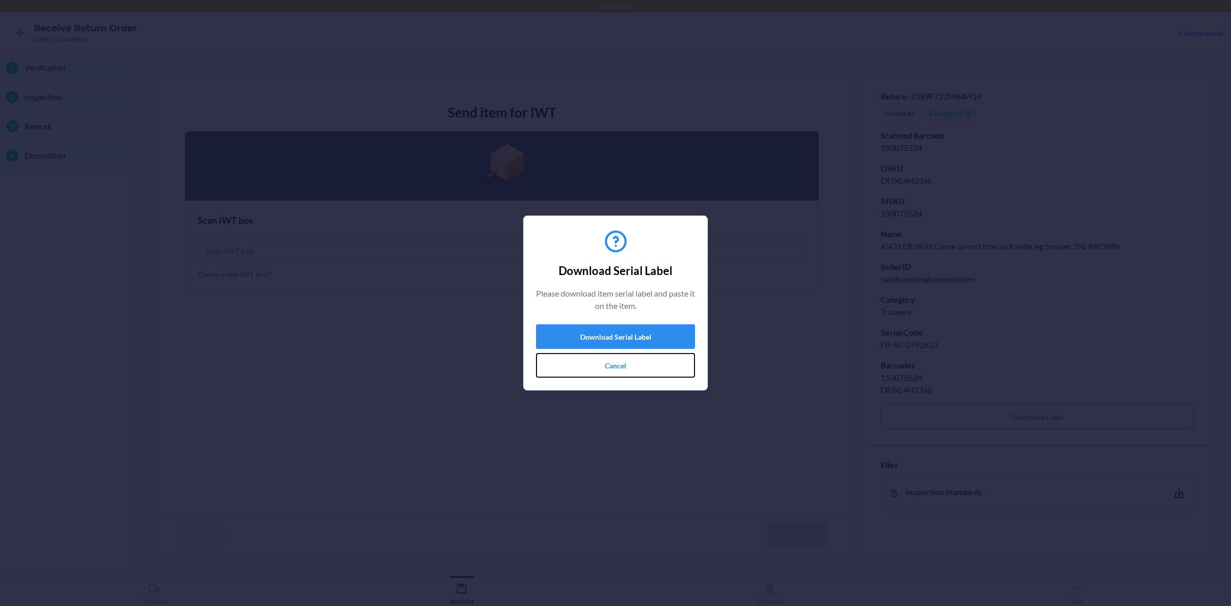
click at [627, 367] on button "Cancel" at bounding box center [615, 365] width 159 height 25
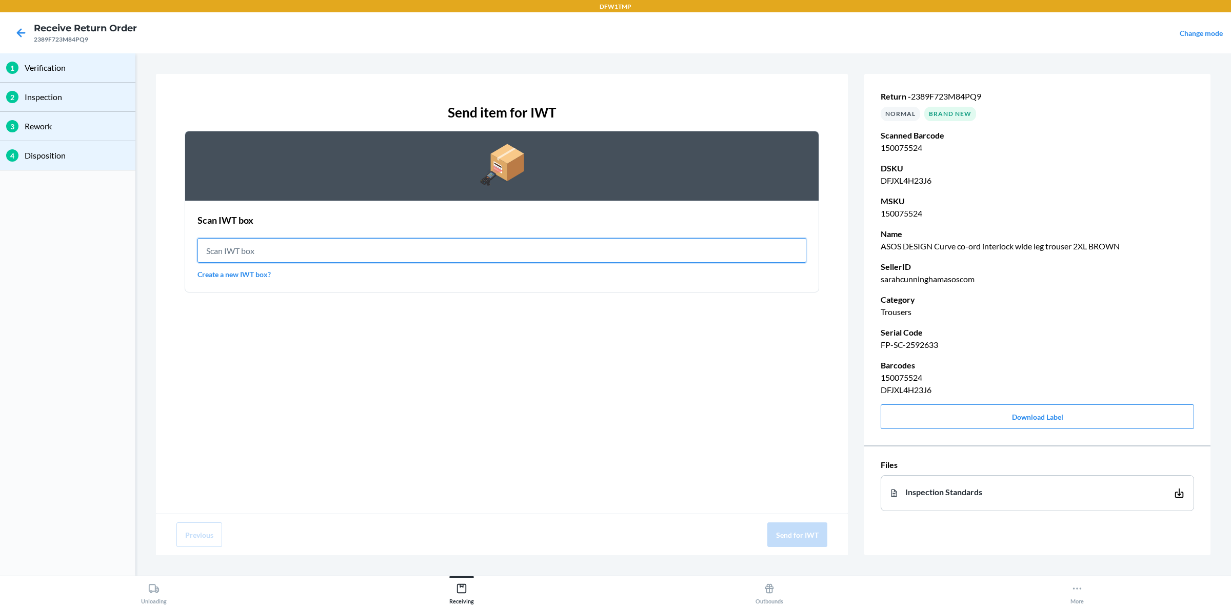
click at [551, 254] on input "text" at bounding box center [501, 250] width 609 height 25
type input "IWT0000019D4"
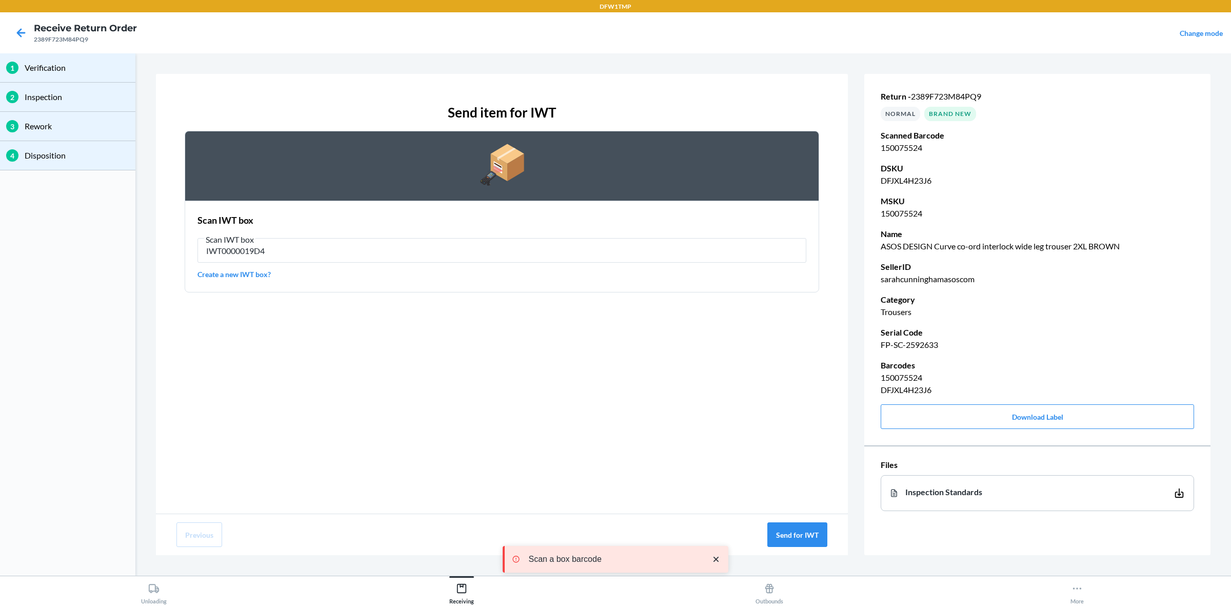
drag, startPoint x: 548, startPoint y: 234, endPoint x: 552, endPoint y: 245, distance: 11.7
click at [548, 234] on div "Scan IWT box" at bounding box center [501, 235] width 609 height 5
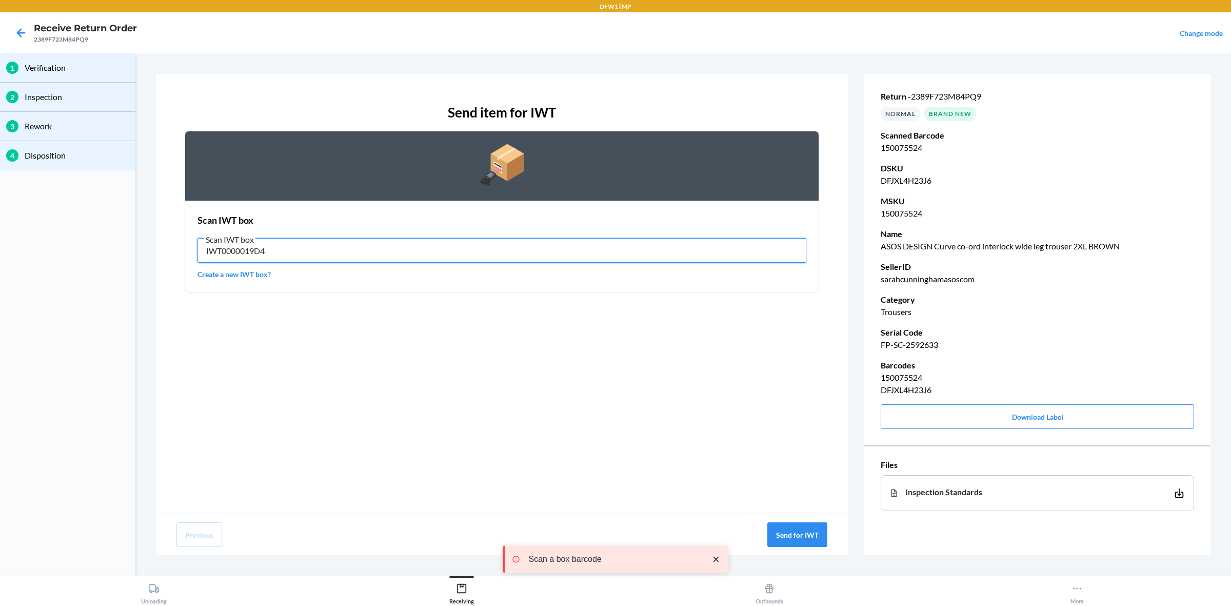
click at [548, 238] on input "IWT0000019D4" at bounding box center [501, 250] width 609 height 25
click at [552, 245] on input "IWT0000019D4" at bounding box center [501, 250] width 609 height 25
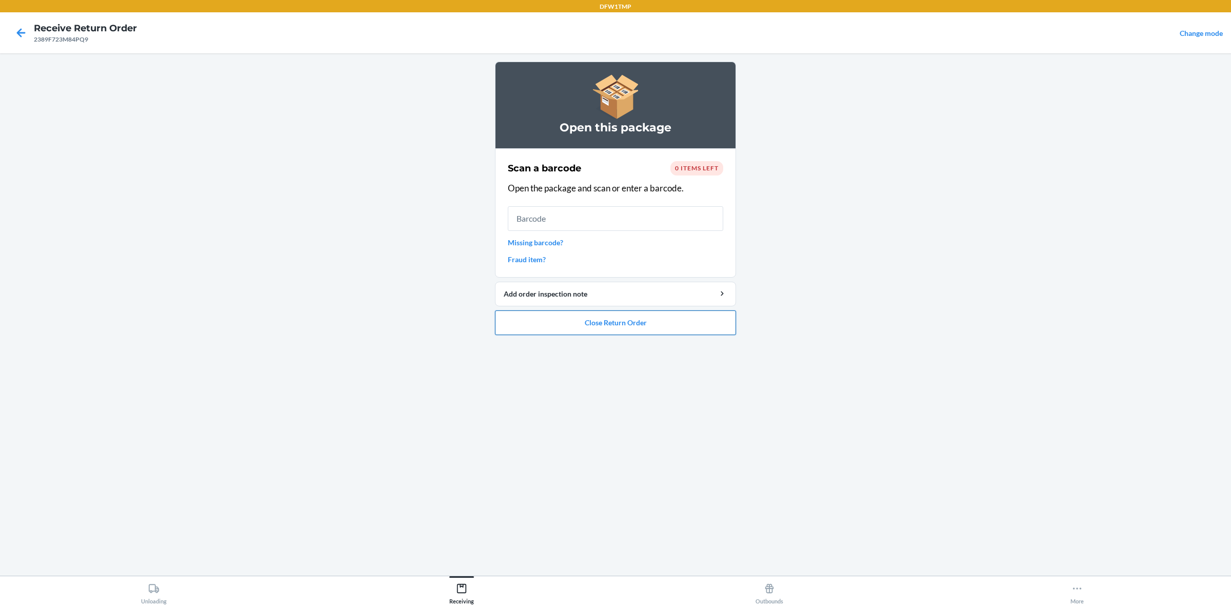
click at [606, 319] on button "Close Return Order" at bounding box center [615, 322] width 241 height 25
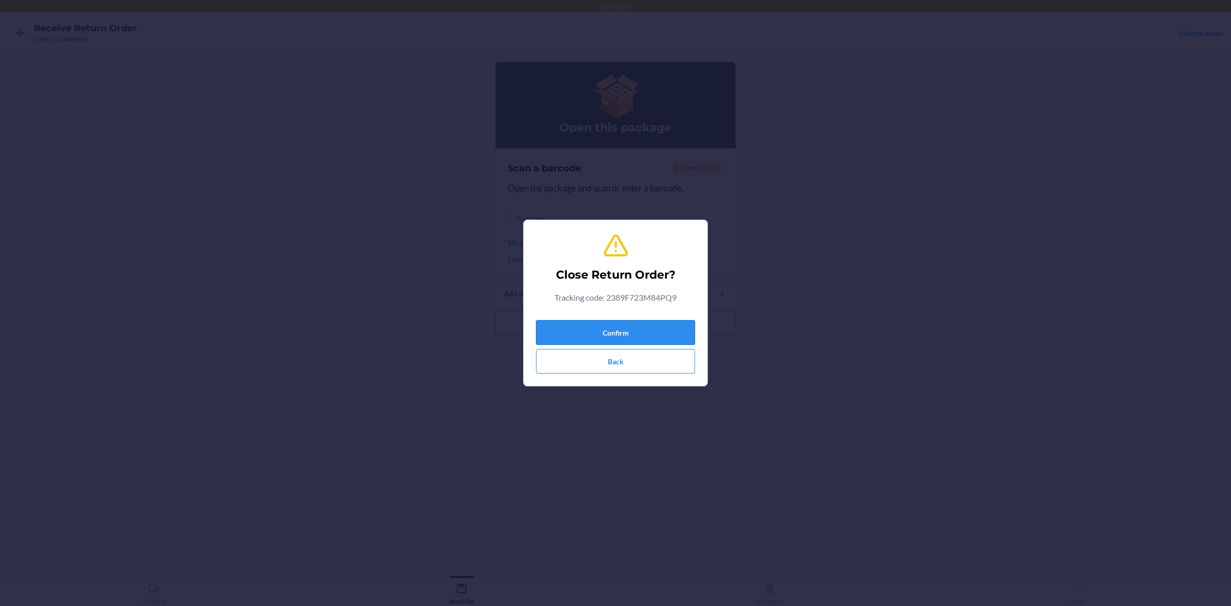
click at [606, 330] on button "Confirm" at bounding box center [615, 332] width 159 height 25
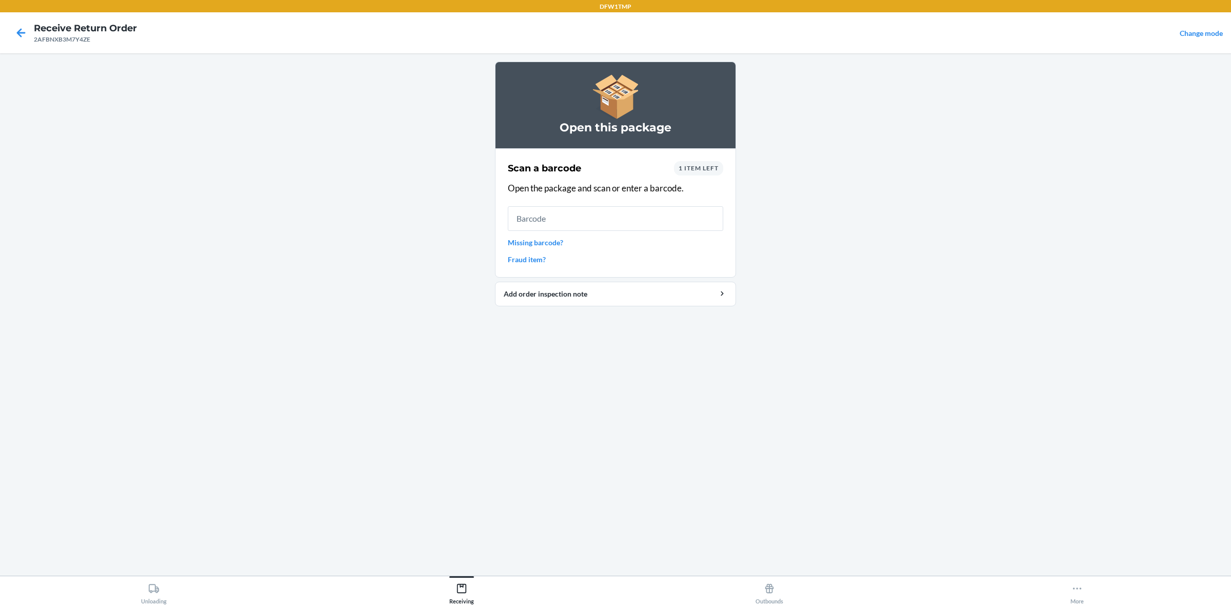
click at [682, 170] on span "1 item left" at bounding box center [698, 168] width 40 height 8
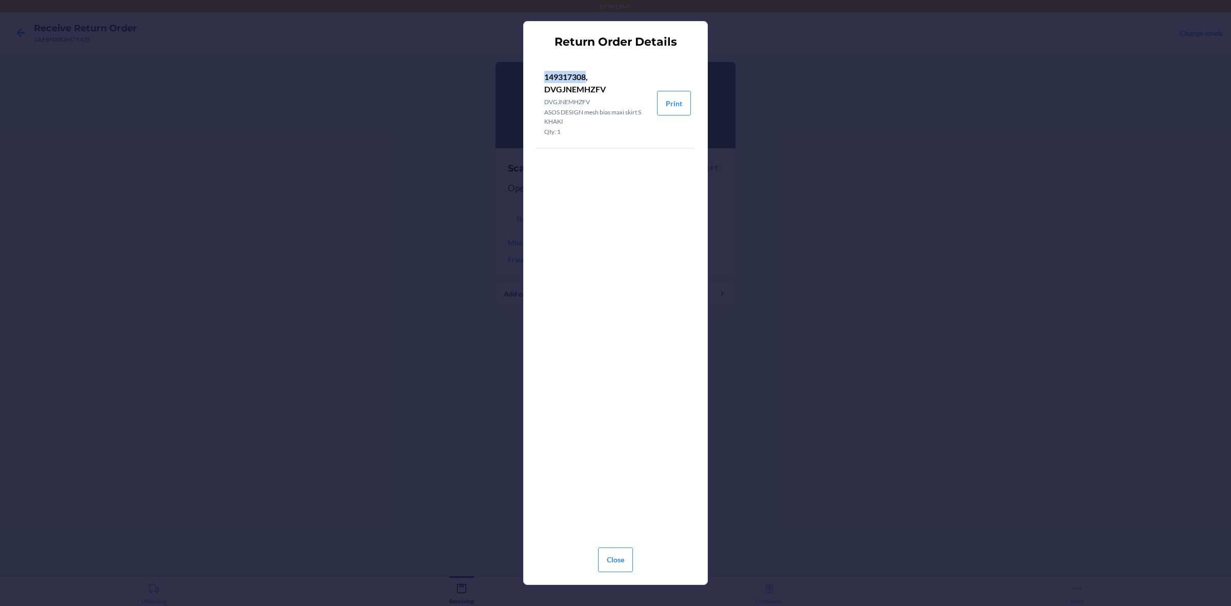
drag, startPoint x: 542, startPoint y: 73, endPoint x: 586, endPoint y: 75, distance: 43.6
click at [586, 75] on li "149317308, DVGJNEMHZFV DVGJNEMHZFV ASOS DESIGN mesh bias maxi skirt S KHAKI Qty…" at bounding box center [596, 102] width 121 height 89
copy p "149317308"
click at [625, 484] on button "Close" at bounding box center [615, 559] width 35 height 25
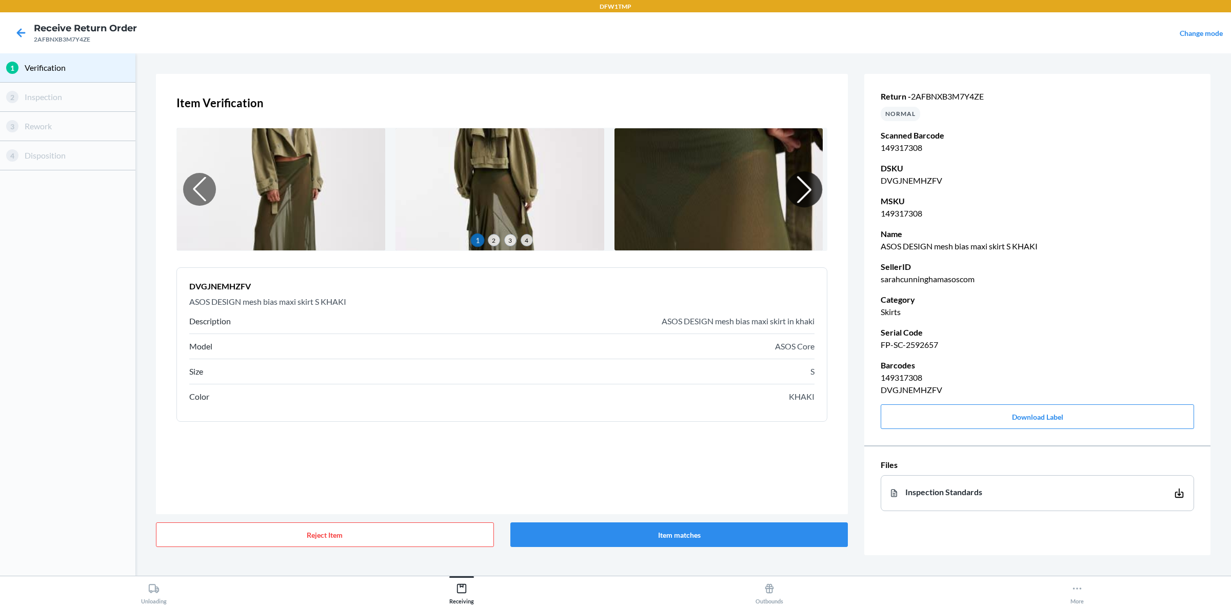
click at [798, 183] on div at bounding box center [804, 189] width 36 height 36
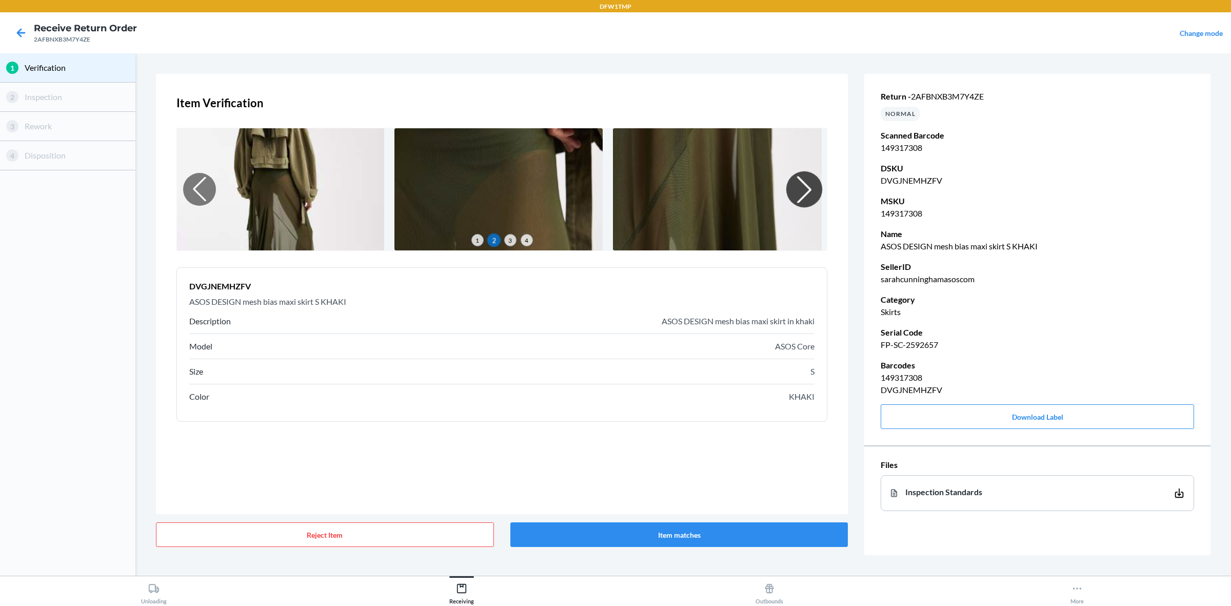
click at [798, 183] on div at bounding box center [804, 189] width 36 height 36
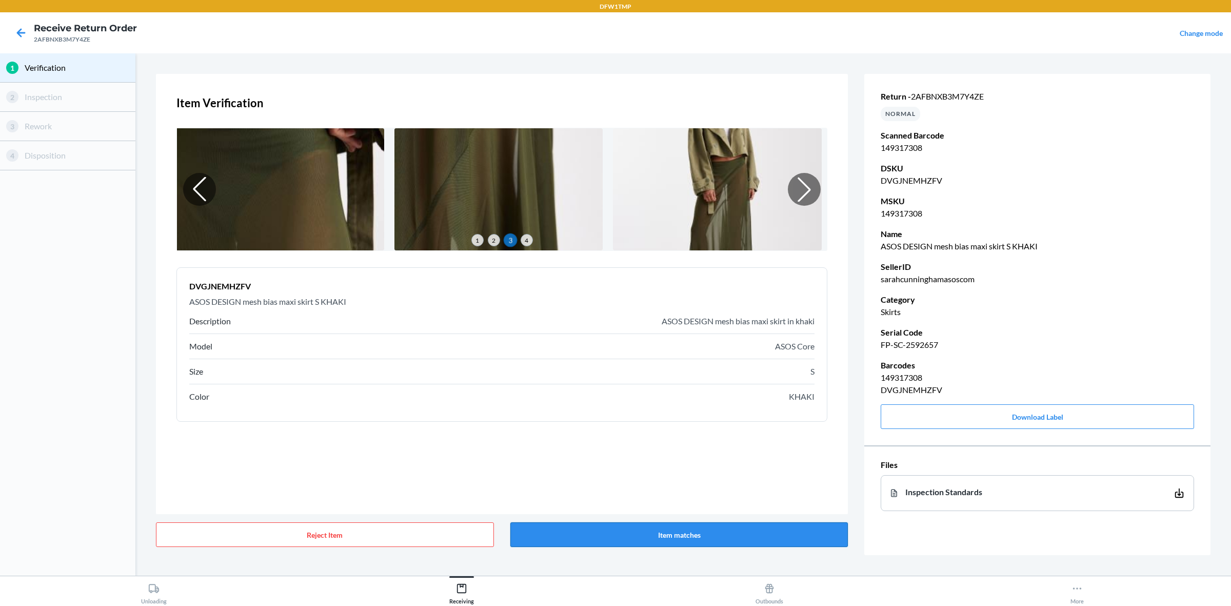
click at [695, 484] on button "Item matches" at bounding box center [679, 534] width 338 height 25
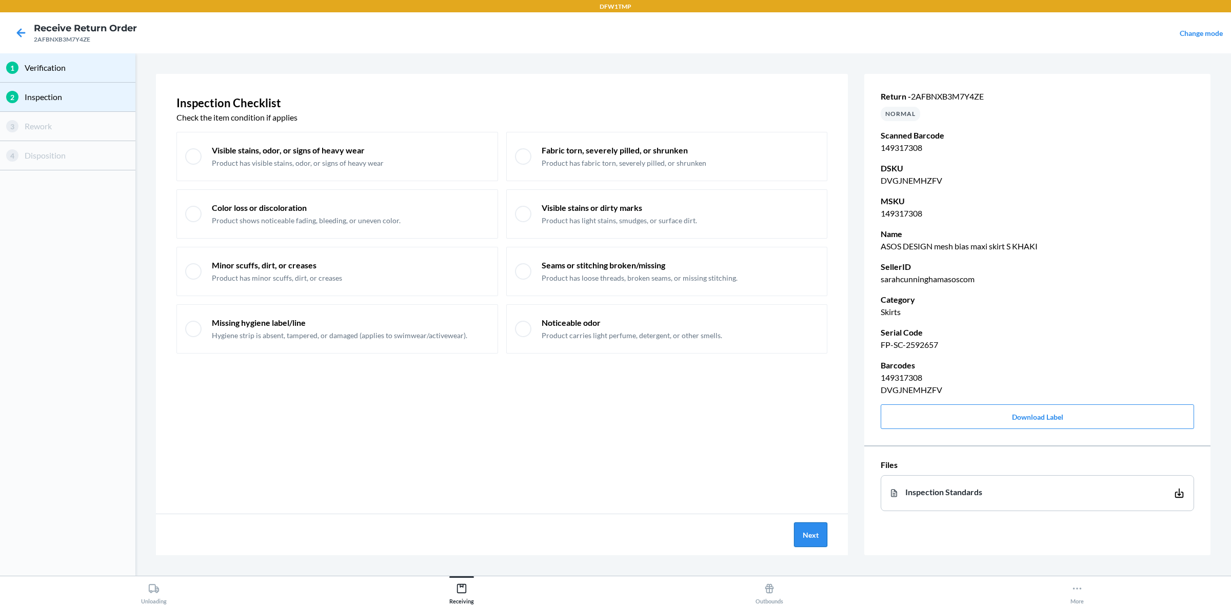
click at [802, 484] on button "Next" at bounding box center [810, 534] width 33 height 25
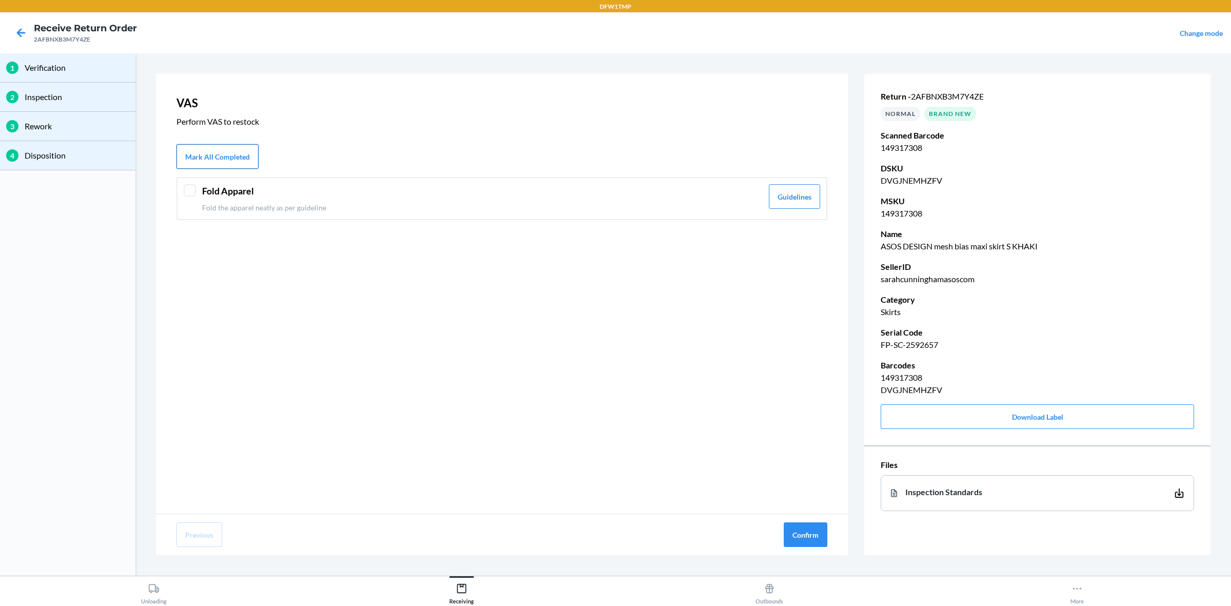
click at [214, 159] on button "Mark All Completed" at bounding box center [217, 156] width 82 height 25
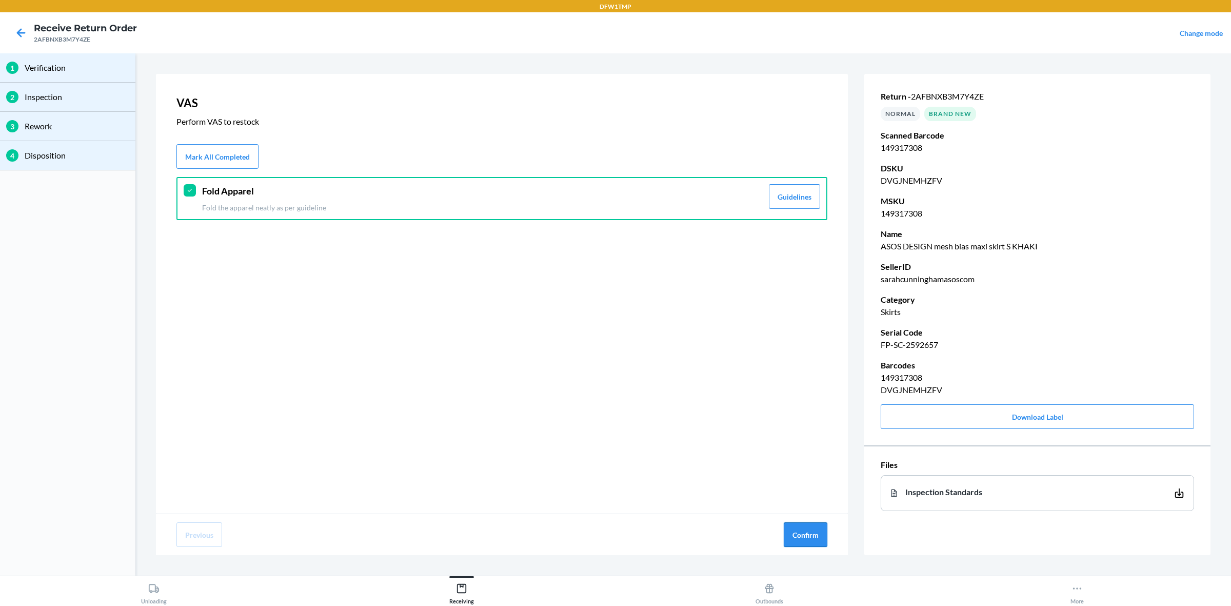
click at [819, 484] on button "Confirm" at bounding box center [805, 534] width 44 height 25
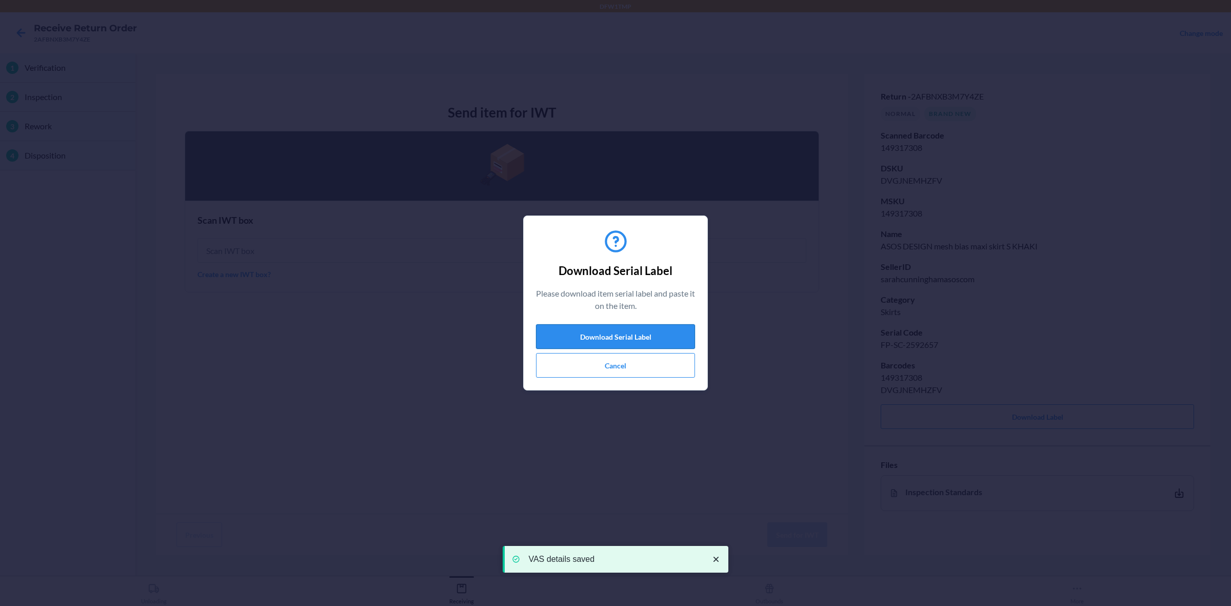
click at [570, 329] on button "Download Serial Label" at bounding box center [615, 336] width 159 height 25
click at [608, 367] on button "Cancel" at bounding box center [615, 365] width 159 height 25
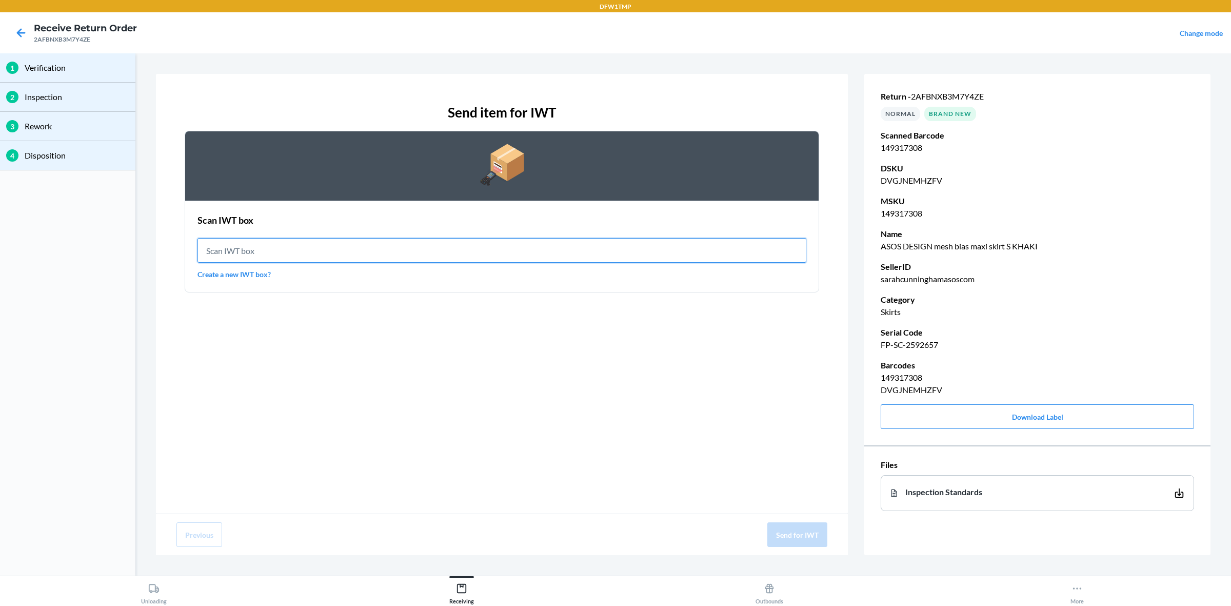
click at [421, 251] on input "text" at bounding box center [501, 250] width 609 height 25
type input "IWT0000019D4"
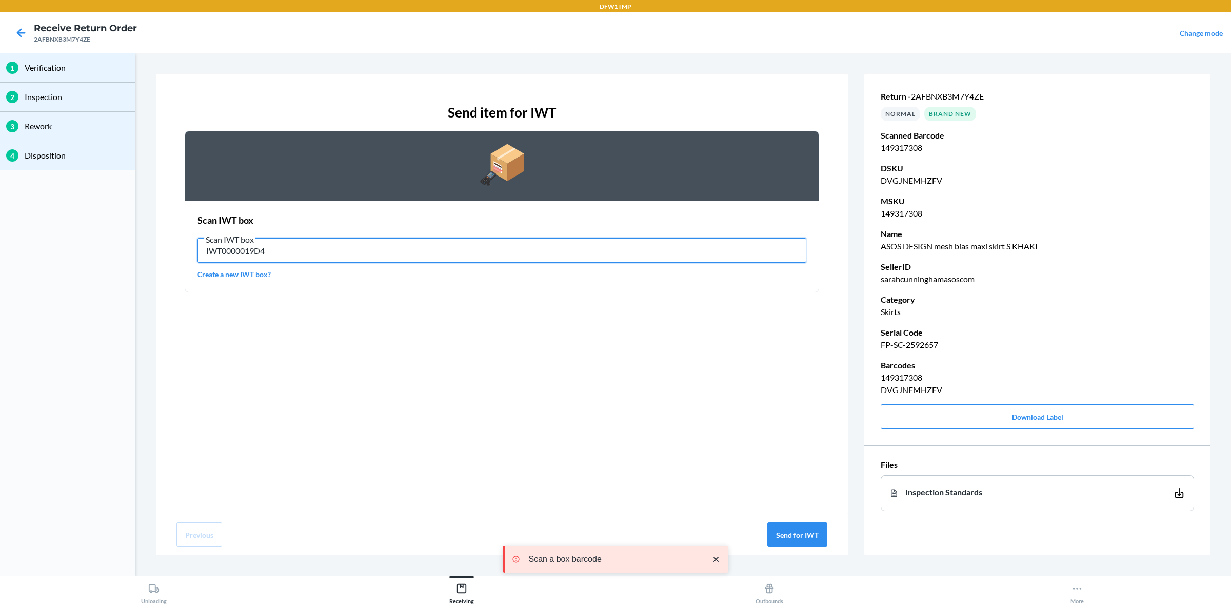
click at [543, 257] on input "IWT0000019D4" at bounding box center [501, 250] width 609 height 25
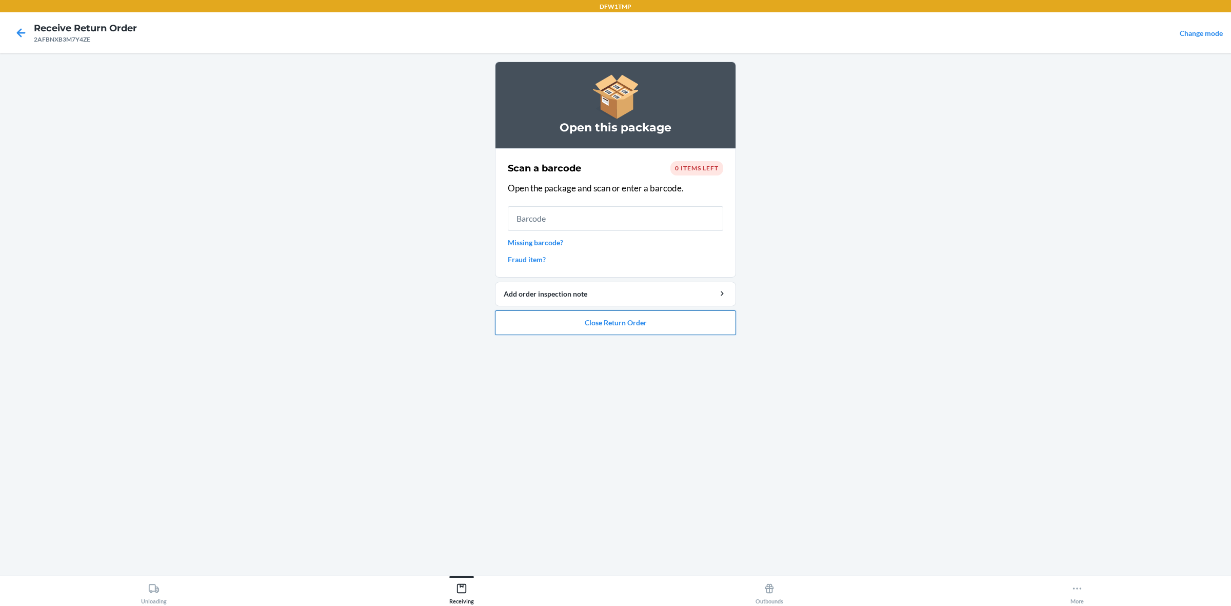
click at [641, 323] on button "Close Return Order" at bounding box center [615, 322] width 241 height 25
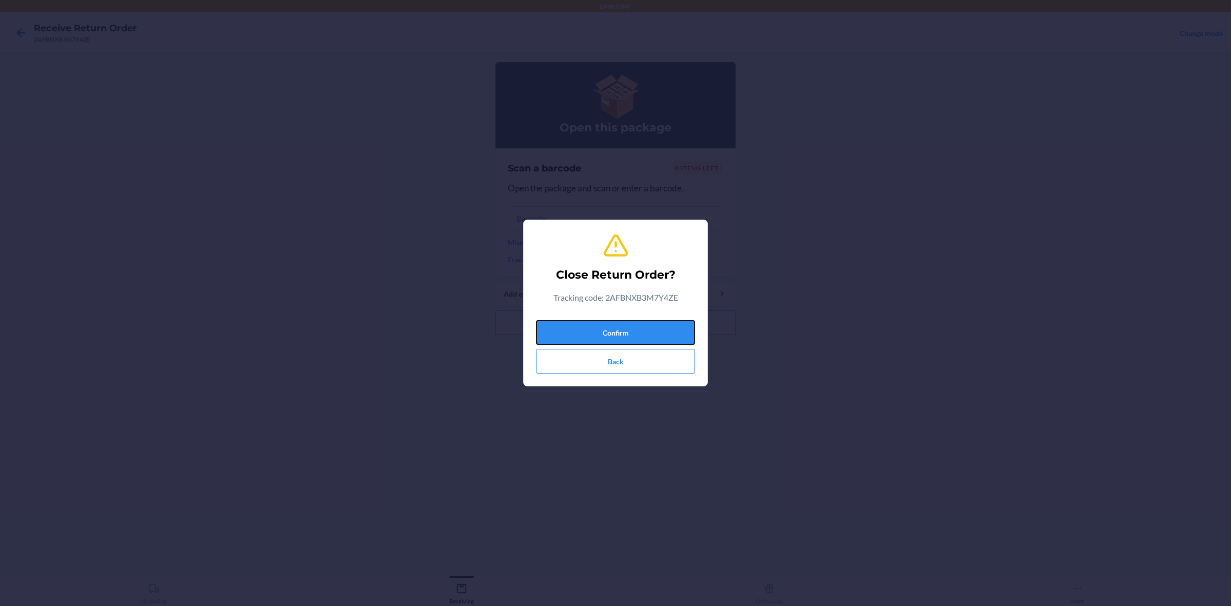
click at [636, 329] on button "Confirm" at bounding box center [615, 332] width 159 height 25
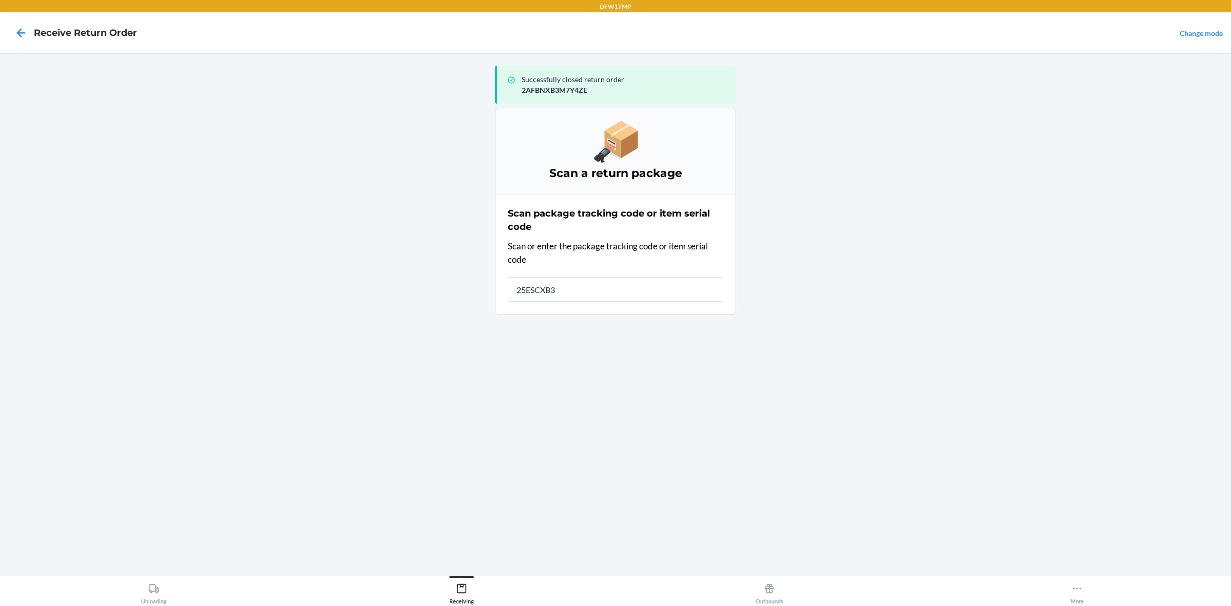
type input "25ESCXB3M"
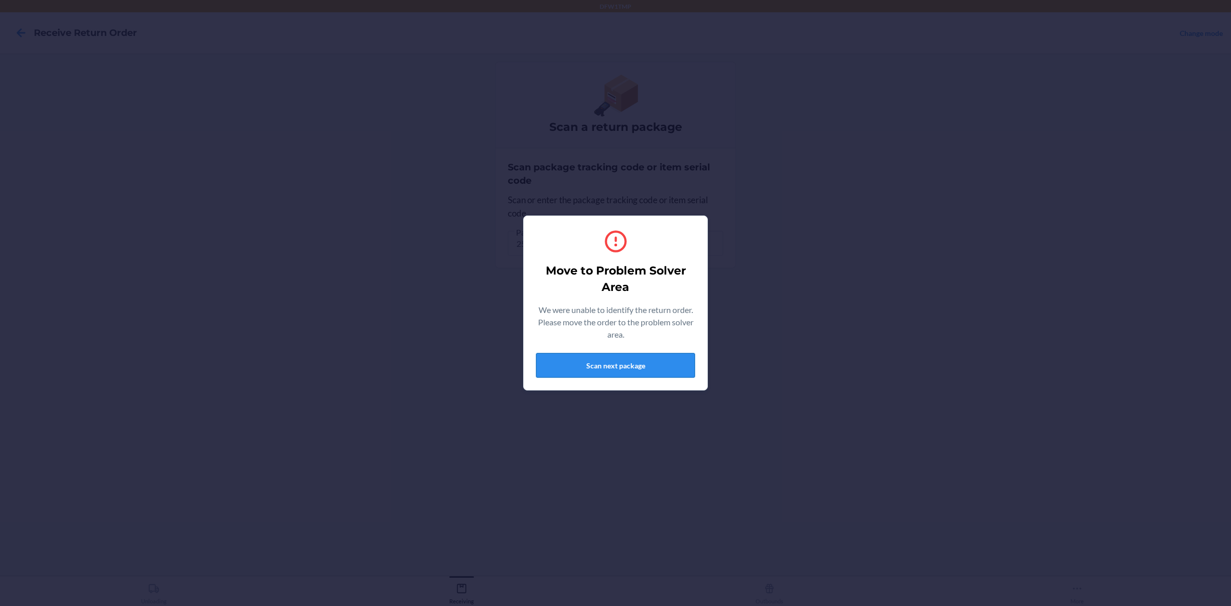
click at [647, 357] on button "Scan next package" at bounding box center [615, 365] width 159 height 25
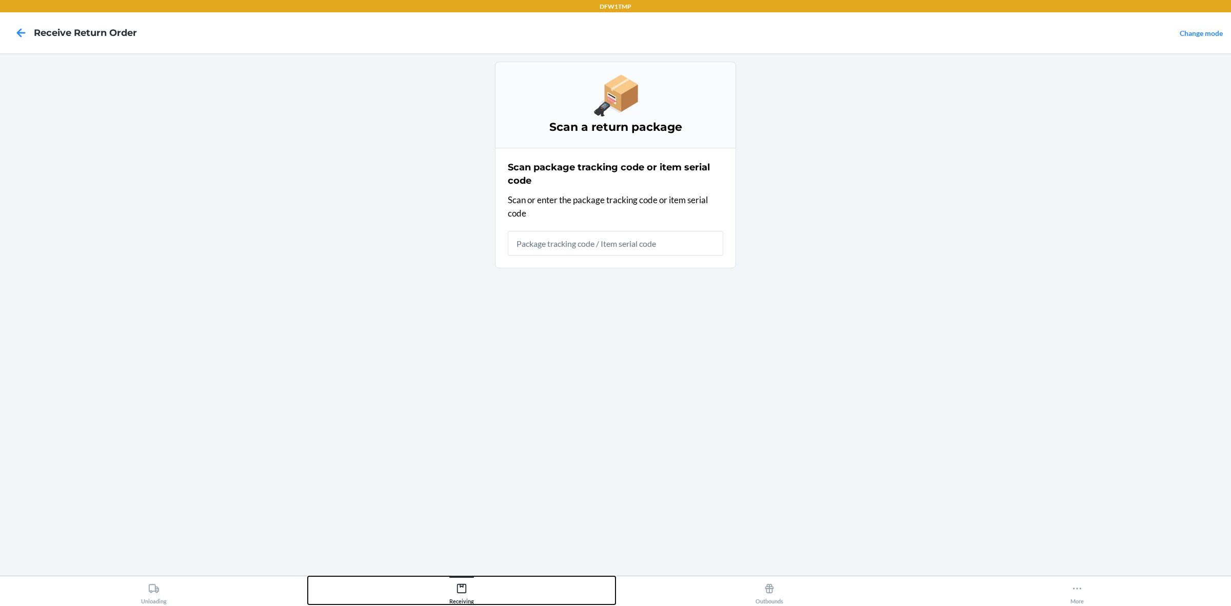
click at [452, 484] on div "Receiving" at bounding box center [461, 591] width 25 height 26
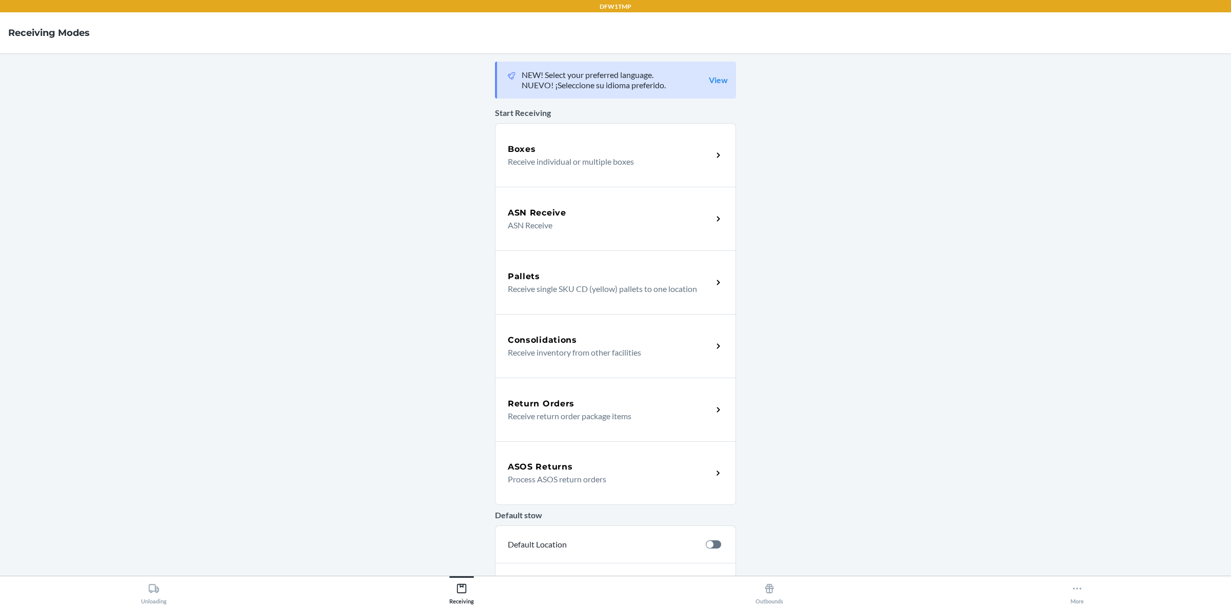
click at [595, 477] on p "Process ASOS return orders" at bounding box center [606, 479] width 196 height 12
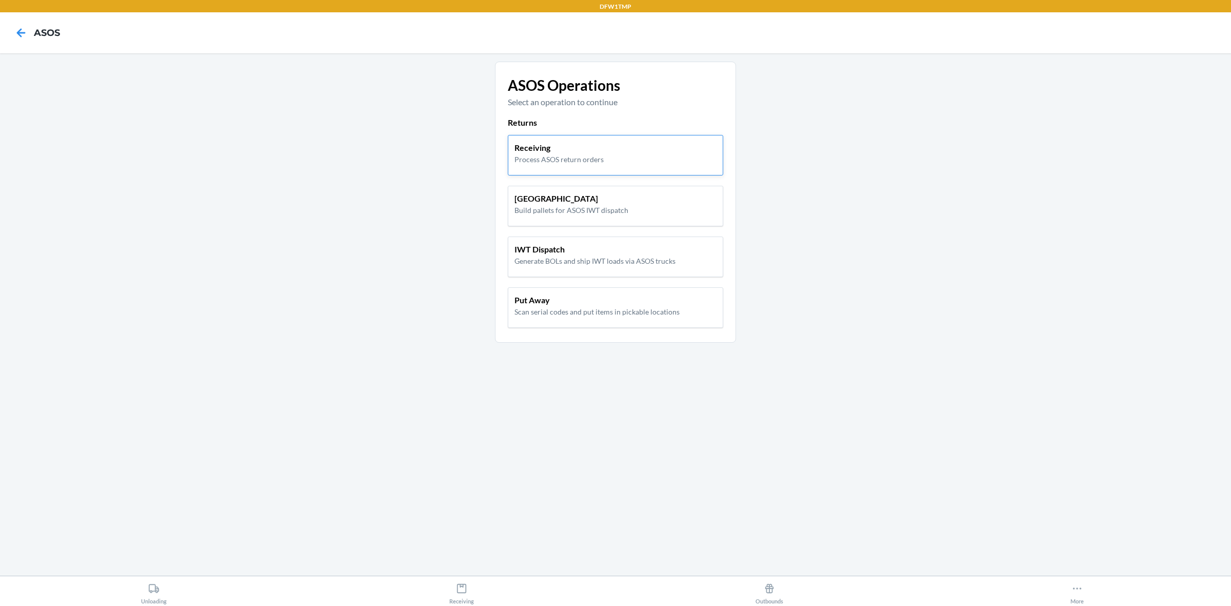
click at [676, 152] on div "Receiving Process ASOS return orders" at bounding box center [615, 153] width 202 height 23
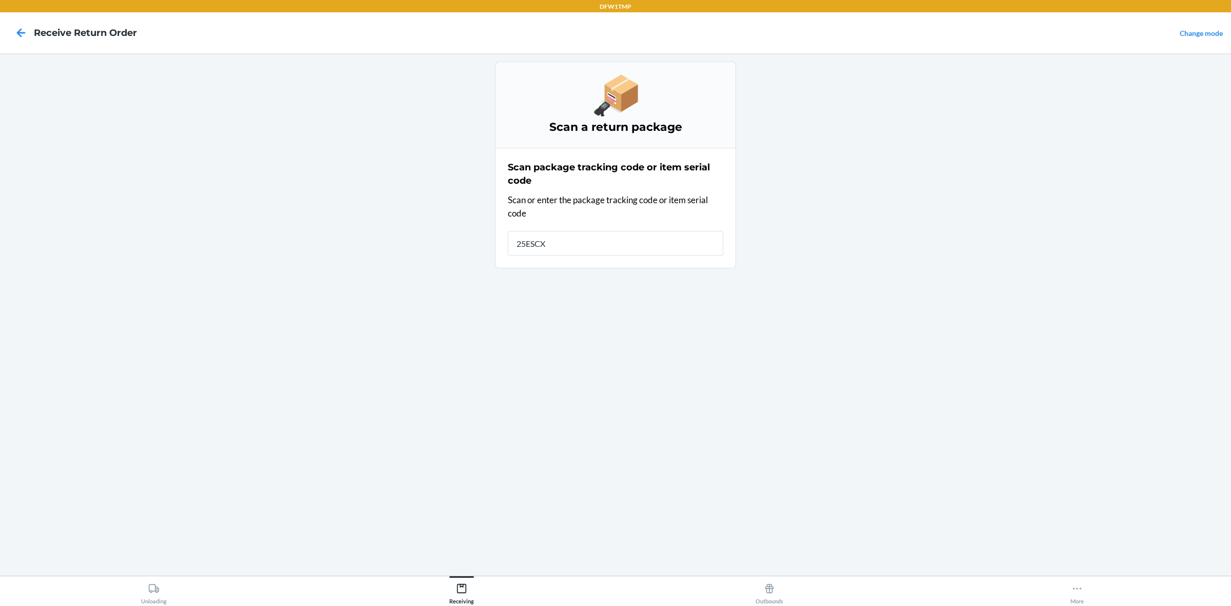
type input "25ESCXB"
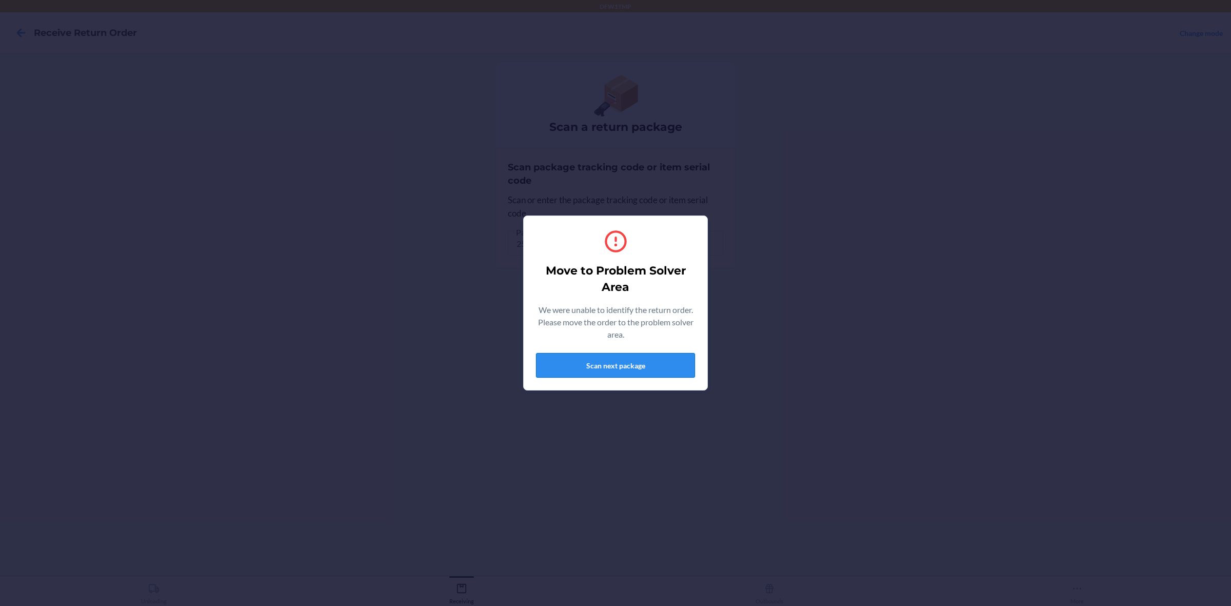
click at [589, 358] on button "Scan next package" at bounding box center [615, 365] width 159 height 25
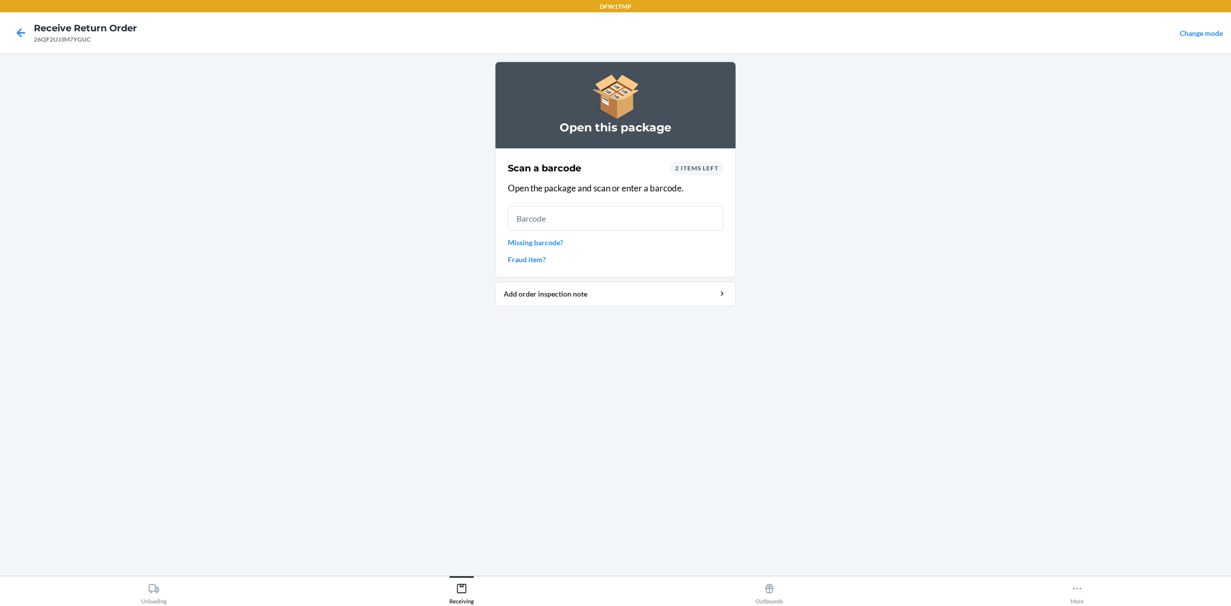
drag, startPoint x: 595, startPoint y: 224, endPoint x: 634, endPoint y: 170, distance: 66.5
click at [592, 218] on input "text" at bounding box center [615, 218] width 215 height 25
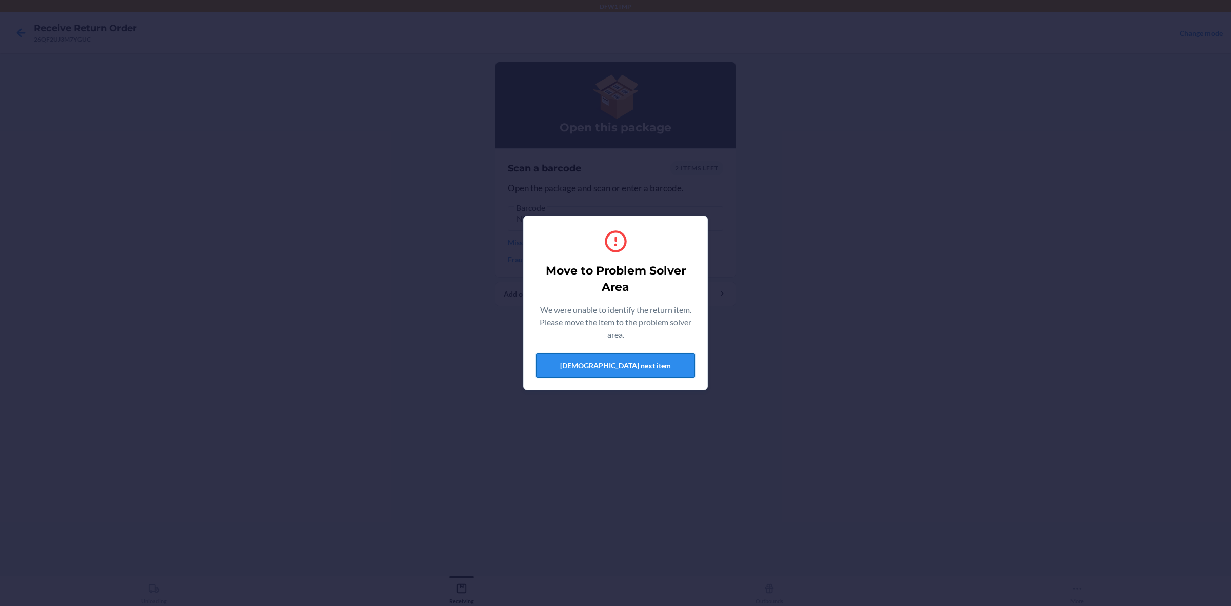
click at [596, 360] on button "[DEMOGRAPHIC_DATA] next item" at bounding box center [615, 365] width 159 height 25
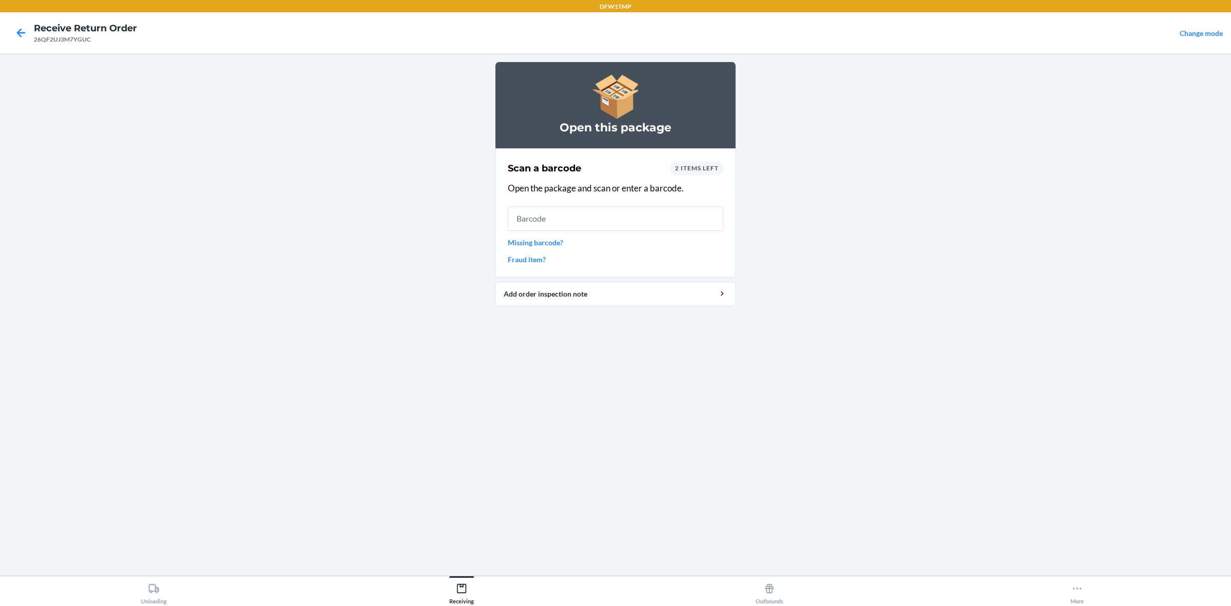
click at [696, 172] on div "2 items left" at bounding box center [696, 168] width 53 height 14
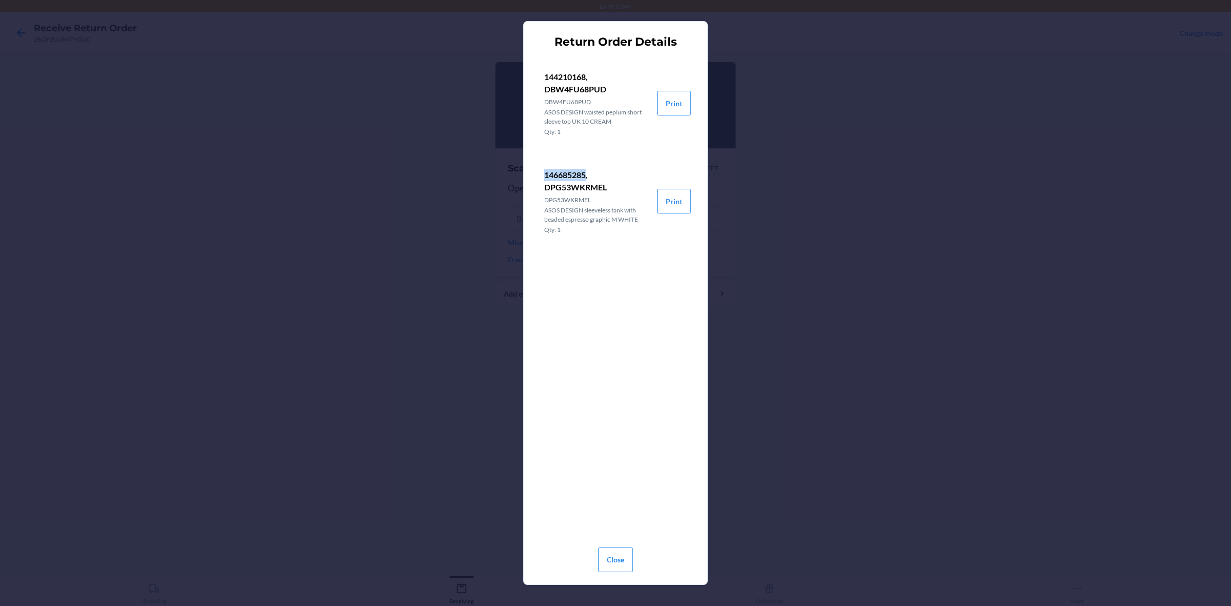
drag, startPoint x: 586, startPoint y: 176, endPoint x: 543, endPoint y: 178, distance: 42.1
click at [544, 178] on p "146685285, DPG53WKRMEL" at bounding box center [596, 181] width 105 height 25
click at [619, 484] on button "Close" at bounding box center [615, 559] width 35 height 25
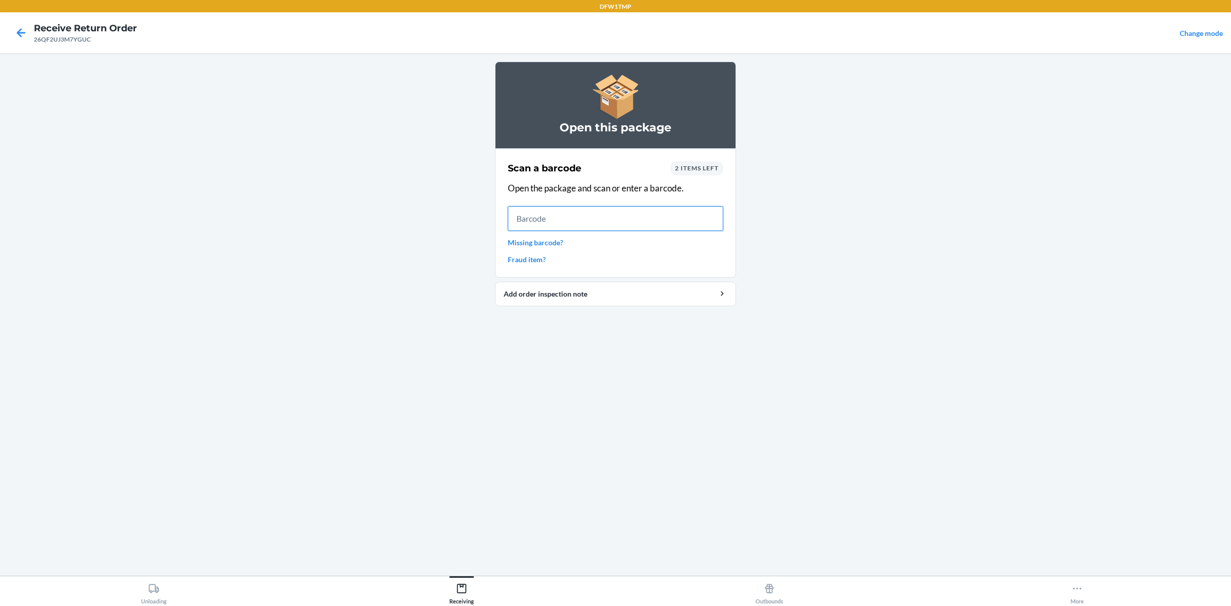
click at [541, 226] on input "text" at bounding box center [615, 218] width 215 height 25
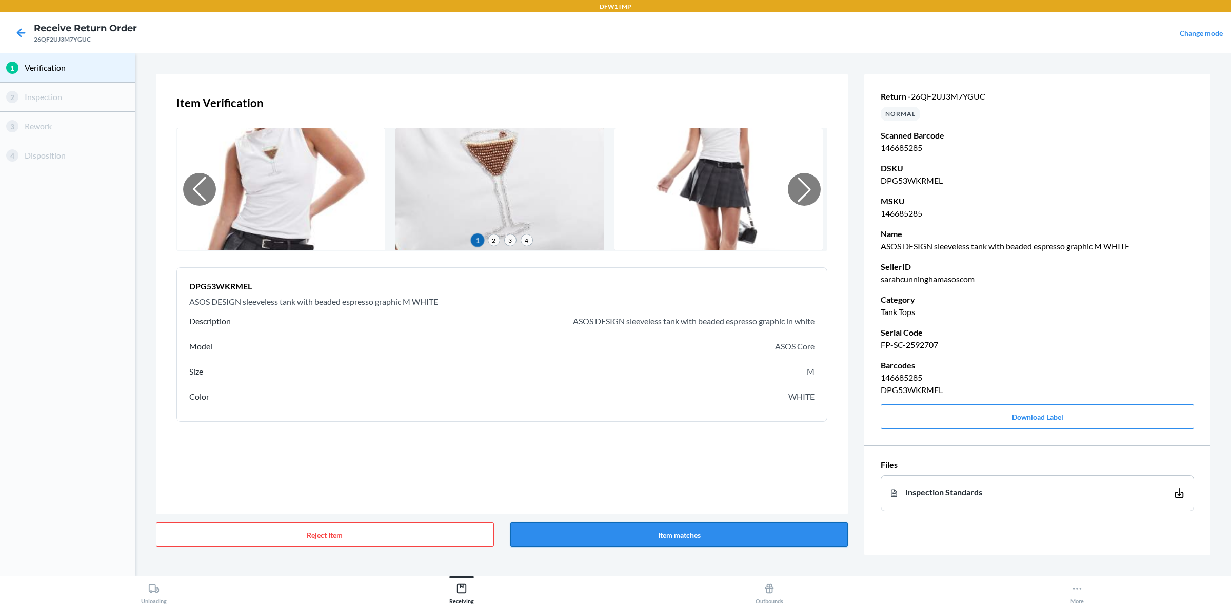
click at [719, 484] on button "Item matches" at bounding box center [679, 534] width 338 height 25
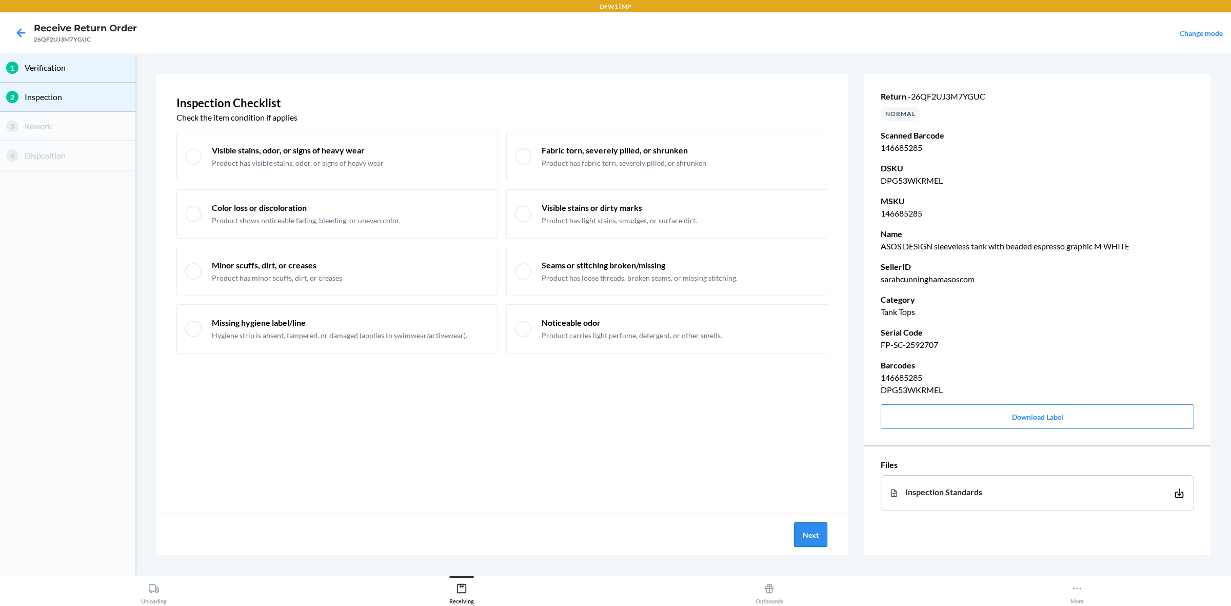
click at [810, 484] on button "Next" at bounding box center [810, 534] width 33 height 25
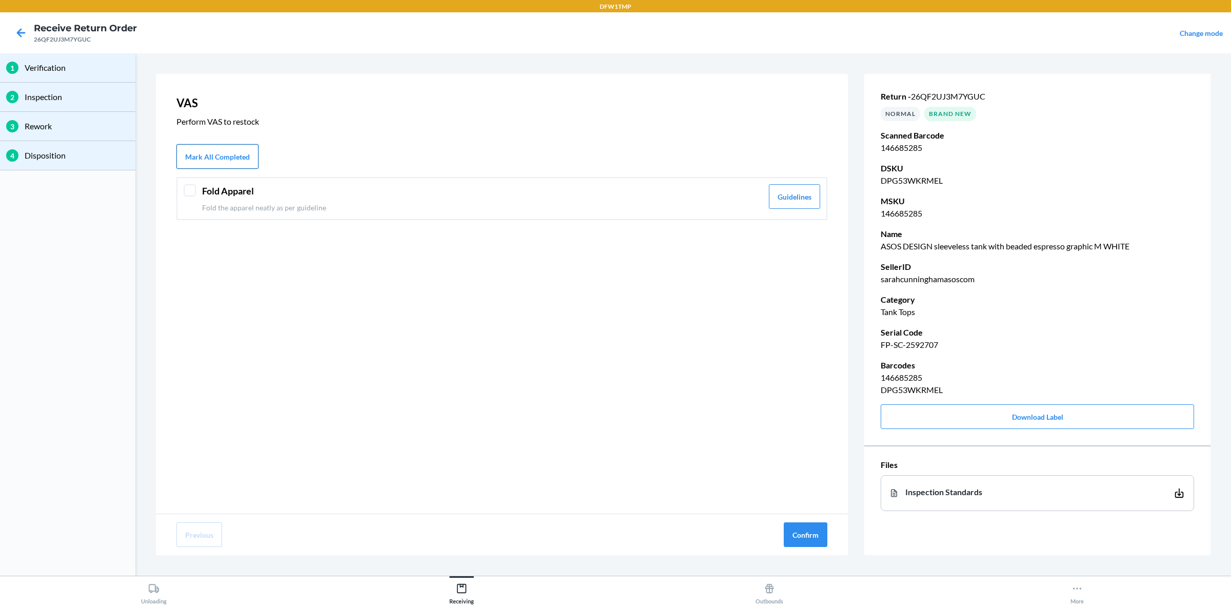
click at [200, 151] on button "Mark All Completed" at bounding box center [217, 156] width 82 height 25
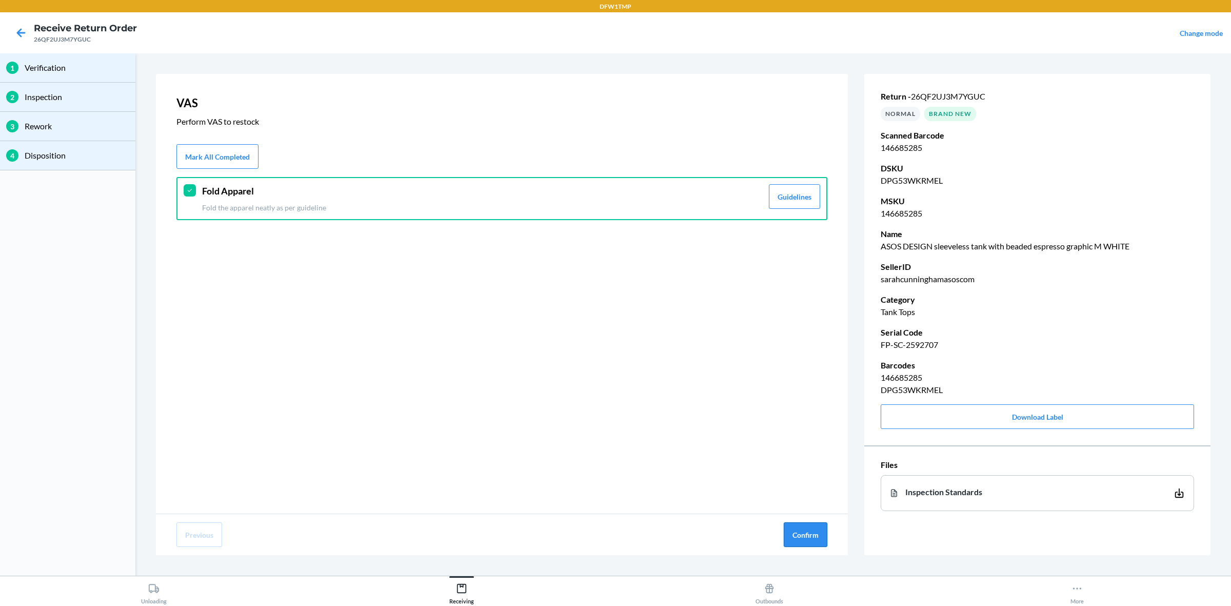
click at [801, 484] on button "Confirm" at bounding box center [805, 534] width 44 height 25
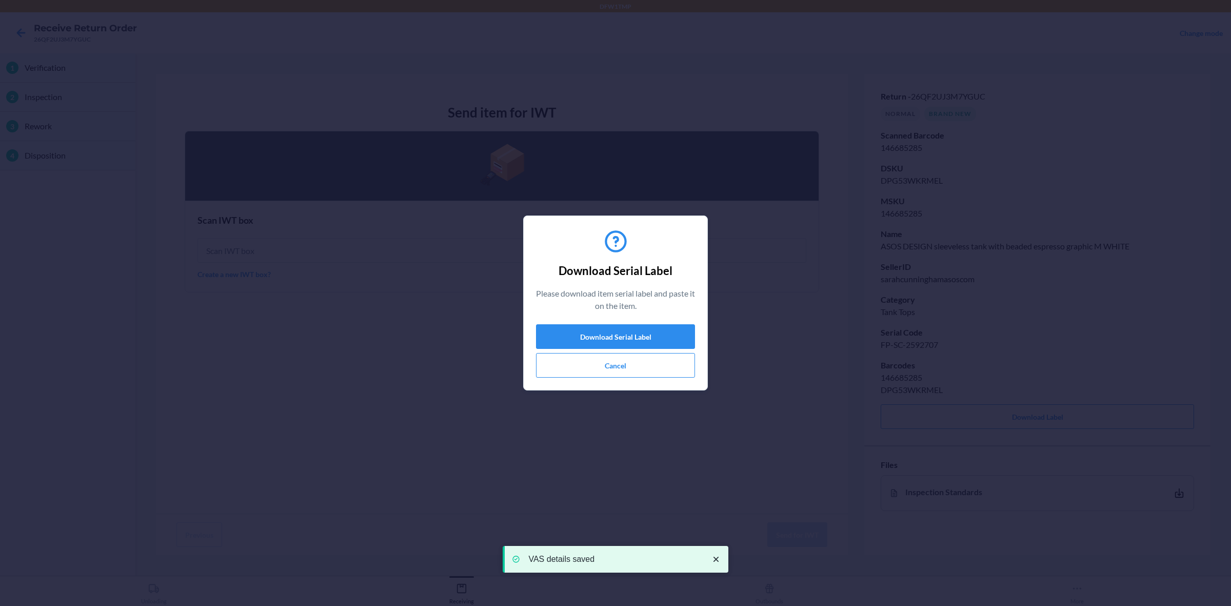
click at [654, 323] on div "Download Serial Label Please download item serial label and paste it on the ite…" at bounding box center [615, 302] width 159 height 157
click at [639, 339] on button "Download Serial Label" at bounding box center [615, 336] width 159 height 25
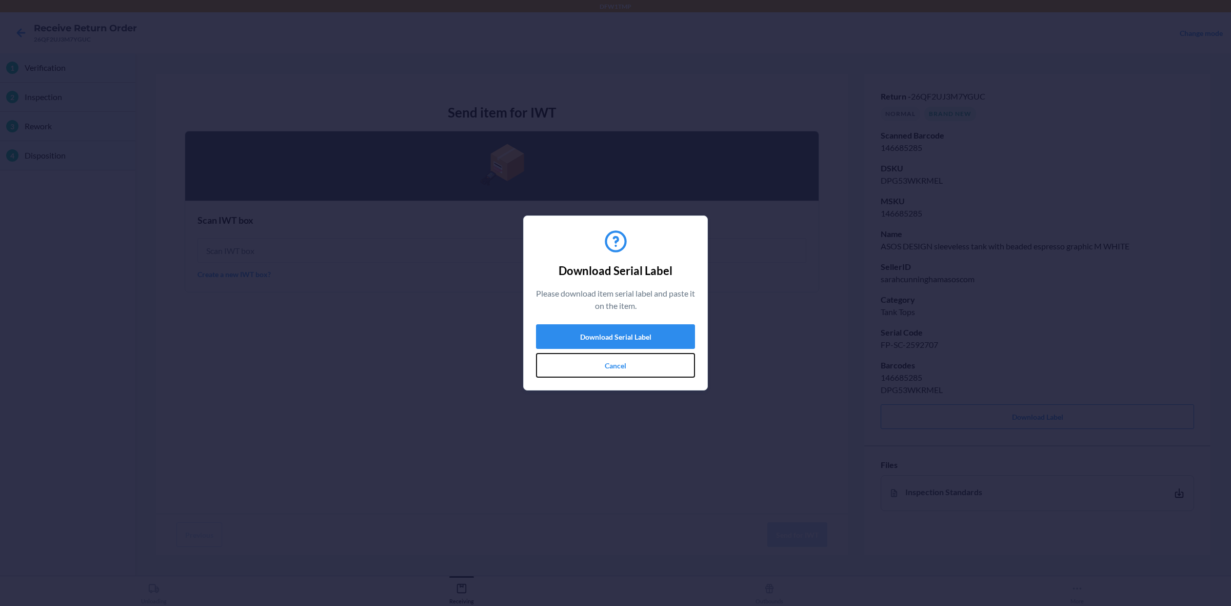
click at [587, 363] on button "Cancel" at bounding box center [615, 365] width 159 height 25
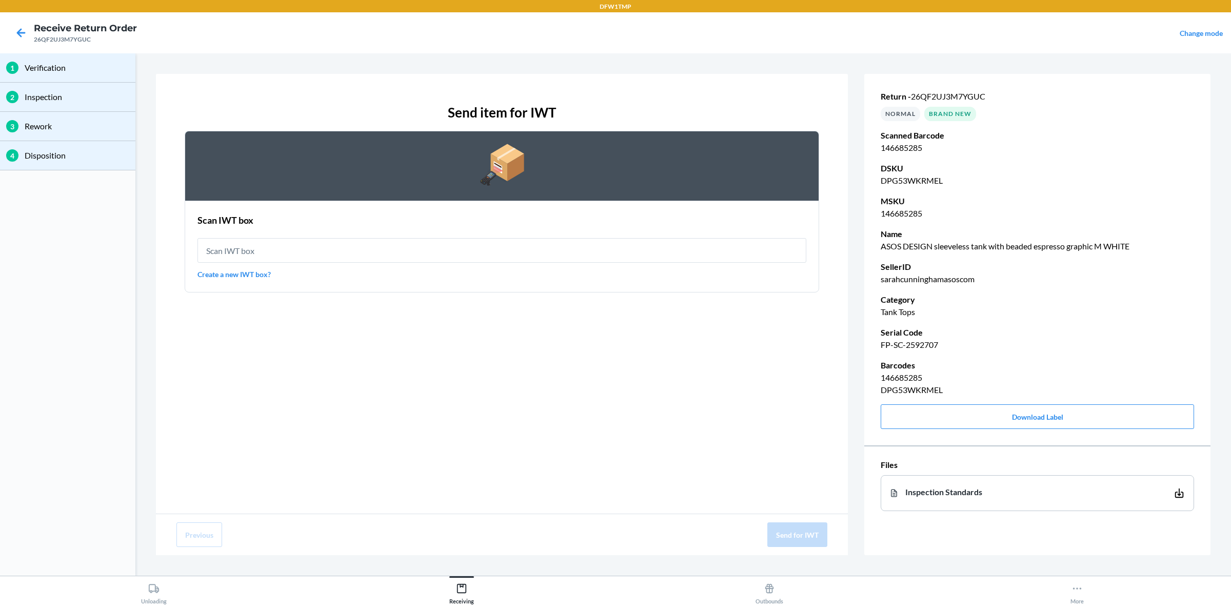
click at [566, 232] on div "Scan IWT box Create a new IWT box?" at bounding box center [501, 246] width 609 height 72
click at [567, 237] on div "Scan IWT box Create a new IWT box?" at bounding box center [501, 246] width 609 height 72
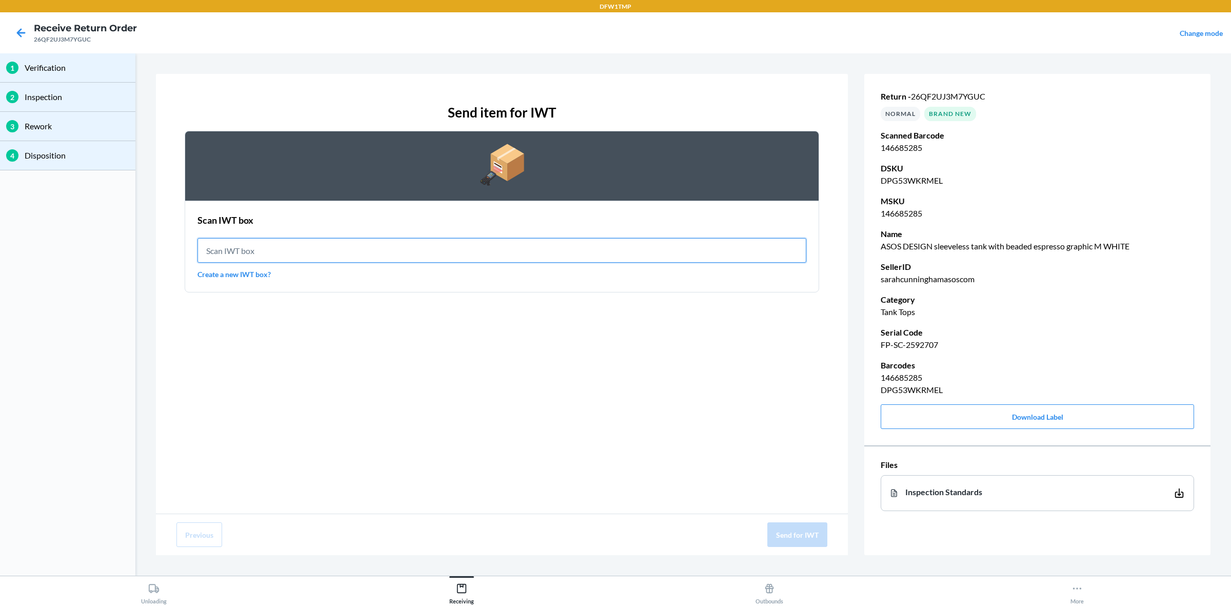
click at [563, 245] on input "text" at bounding box center [501, 250] width 609 height 25
type input "IWT0000019D4"
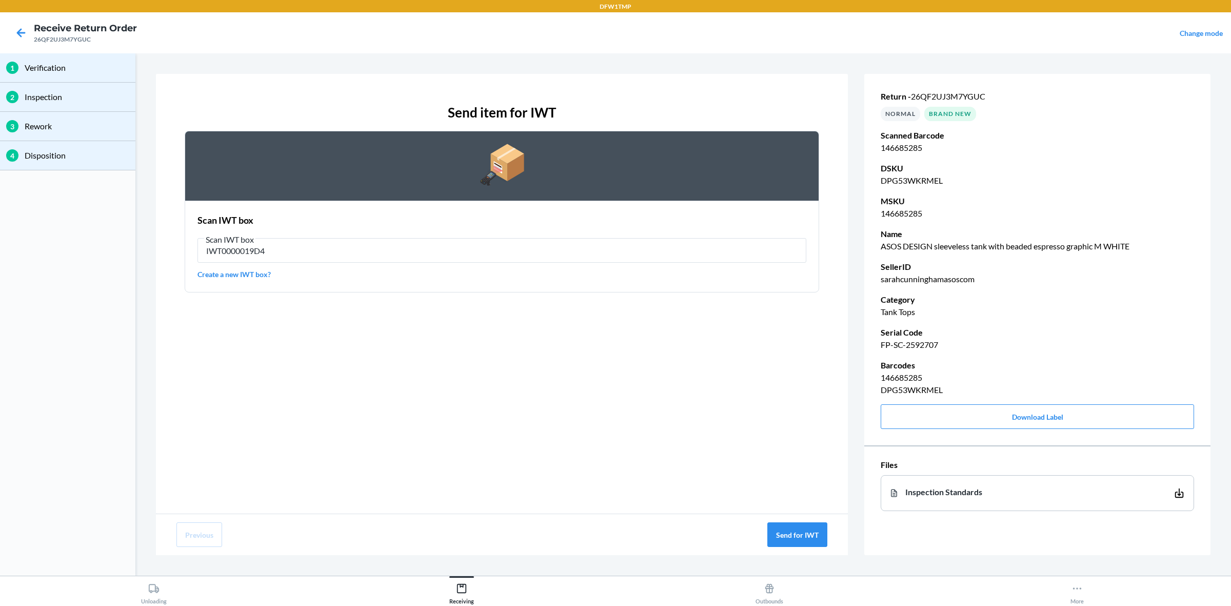
click at [331, 280] on div "Scan IWT box Scan IWT box IWT0000019D4 Create a new IWT box?" at bounding box center [501, 246] width 609 height 72
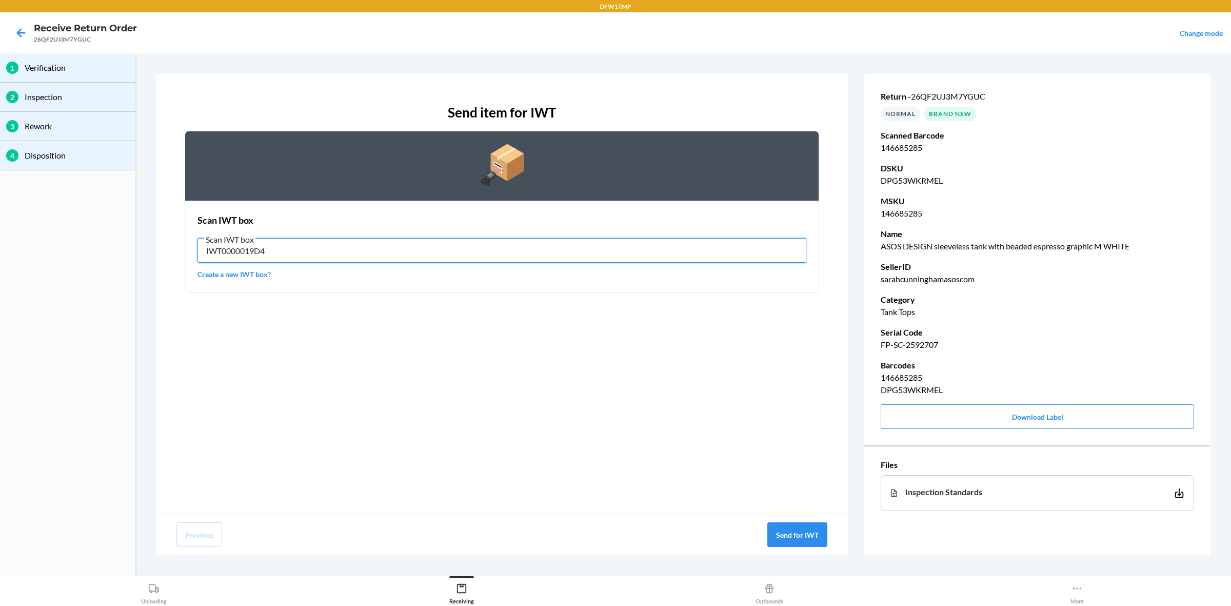
click at [346, 252] on input "IWT0000019D4" at bounding box center [501, 250] width 609 height 25
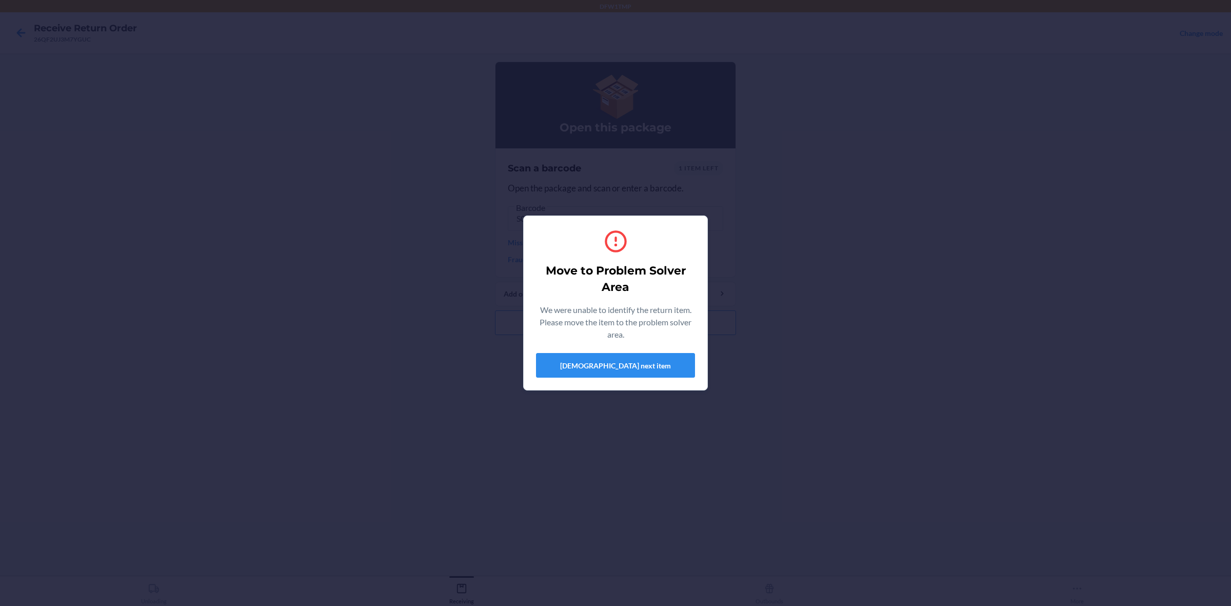
click at [596, 393] on div "Move to Problem Solver Area We were unable to identify the return item. Please …" at bounding box center [615, 303] width 1231 height 606
click at [591, 367] on button "[DEMOGRAPHIC_DATA] next item" at bounding box center [615, 365] width 159 height 25
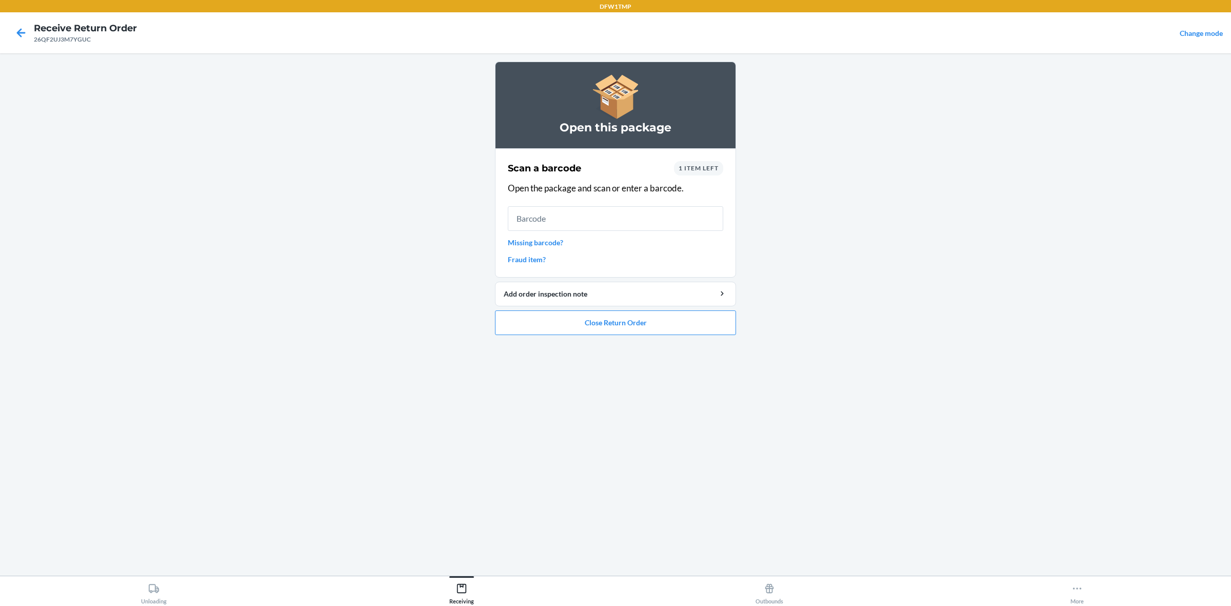
click at [697, 171] on span "1 item left" at bounding box center [698, 168] width 40 height 8
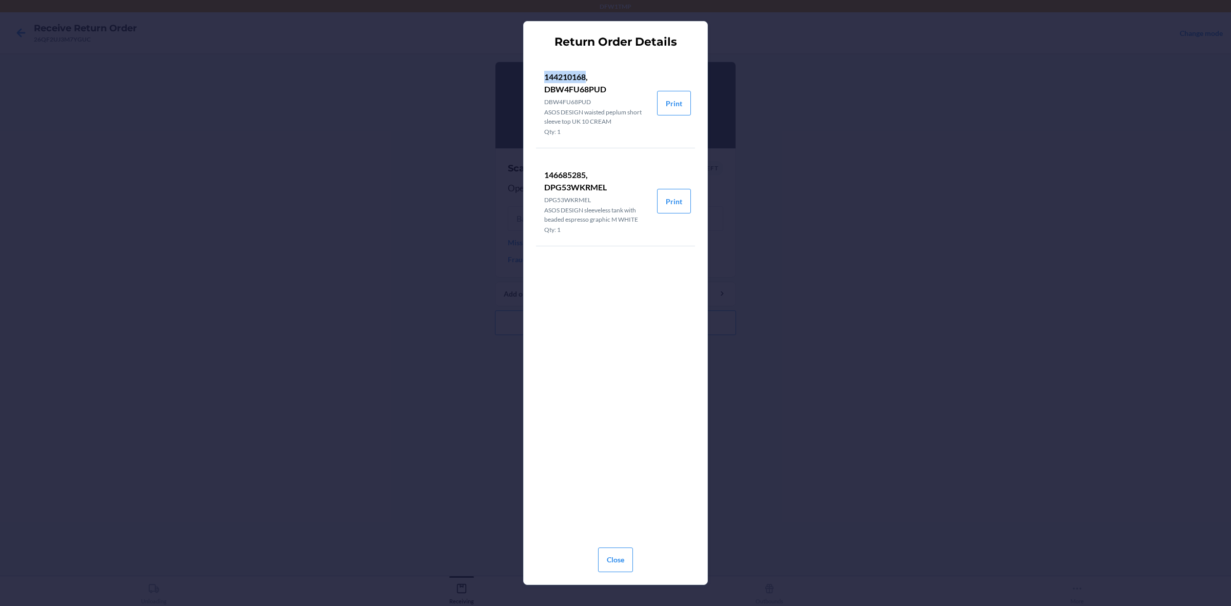
drag, startPoint x: 586, startPoint y: 77, endPoint x: 539, endPoint y: 78, distance: 46.7
click at [539, 78] on li "144210168, DBW4FU68PUD DBW4FU68PUD ASOS DESIGN waisted peplum short sleeve top …" at bounding box center [596, 102] width 121 height 89
click at [613, 484] on button "Close" at bounding box center [615, 559] width 35 height 25
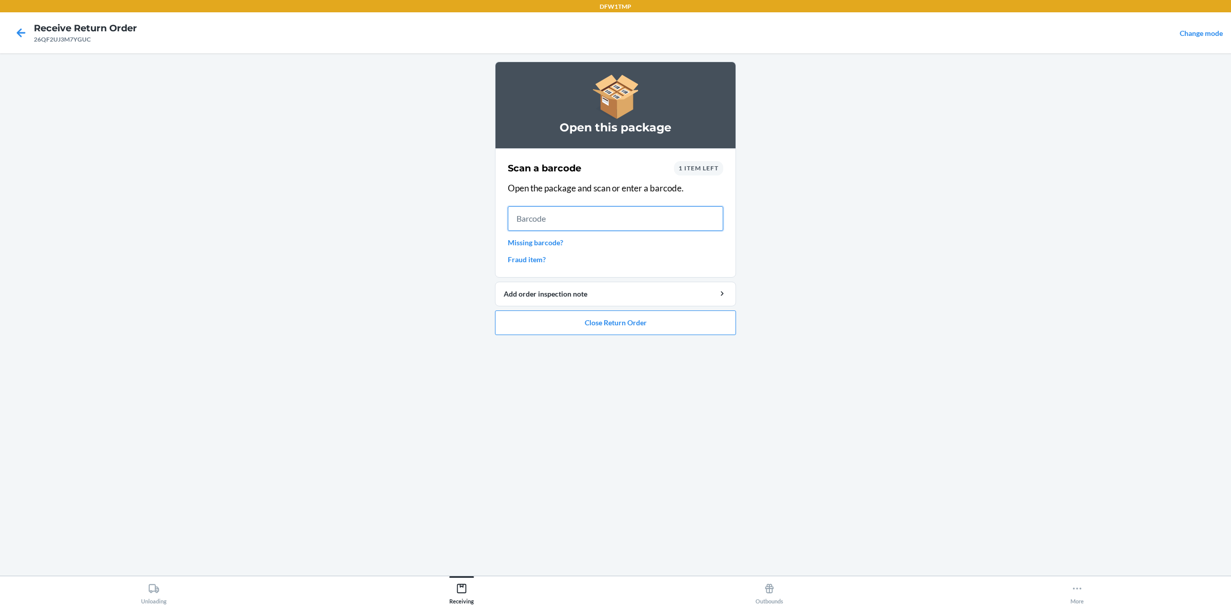
click at [647, 223] on input "text" at bounding box center [615, 218] width 215 height 25
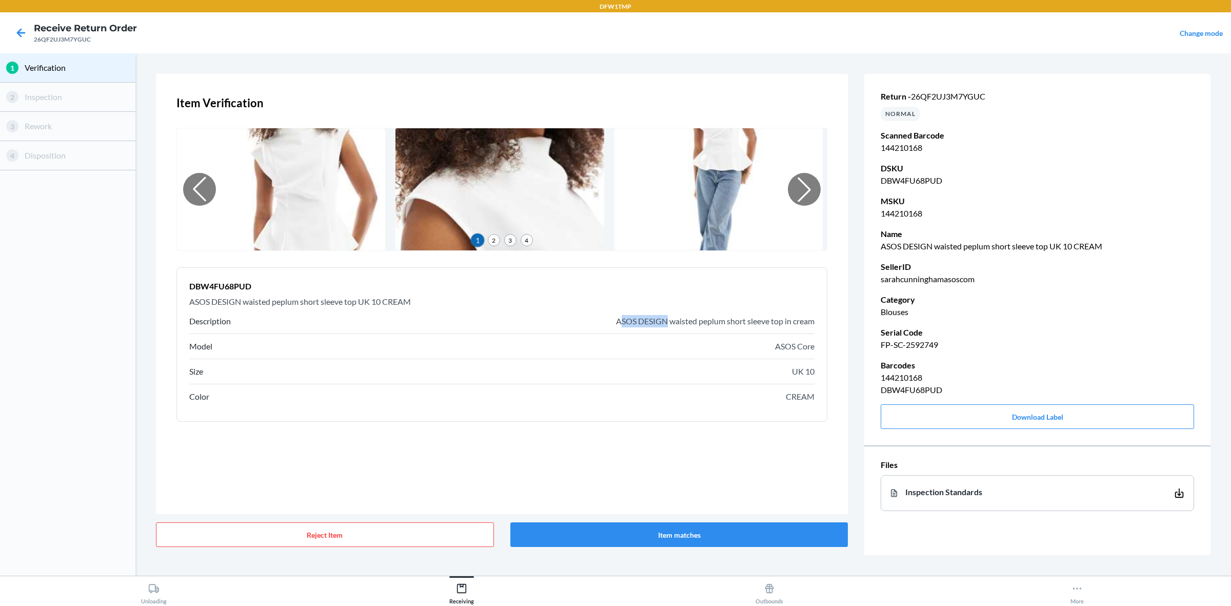
drag, startPoint x: 665, startPoint y: 321, endPoint x: 619, endPoint y: 321, distance: 45.1
click at [619, 321] on p "ASOS DESIGN waisted peplum short sleeve top in cream" at bounding box center [715, 321] width 198 height 12
drag, startPoint x: 626, startPoint y: 314, endPoint x: 563, endPoint y: 284, distance: 69.9
click at [563, 284] on header "DBW4FU68PUD" at bounding box center [501, 286] width 625 height 12
drag, startPoint x: 674, startPoint y: 316, endPoint x: 634, endPoint y: 318, distance: 40.0
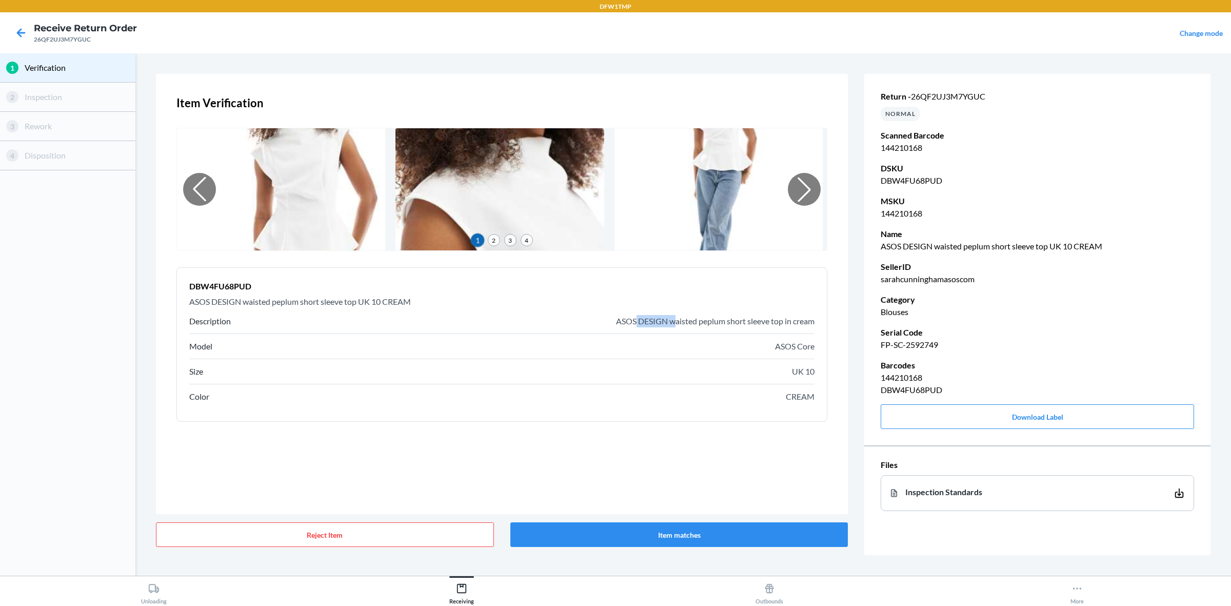
click at [634, 318] on p "ASOS DESIGN waisted peplum short sleeve top in cream" at bounding box center [715, 321] width 198 height 12
drag, startPoint x: 632, startPoint y: 313, endPoint x: 672, endPoint y: 285, distance: 49.2
click at [672, 285] on header "DBW4FU68PUD" at bounding box center [501, 286] width 625 height 12
drag, startPoint x: 668, startPoint y: 320, endPoint x: 637, endPoint y: 318, distance: 30.9
click at [637, 318] on p "ASOS DESIGN waisted peplum short sleeve top in cream" at bounding box center [715, 321] width 198 height 12
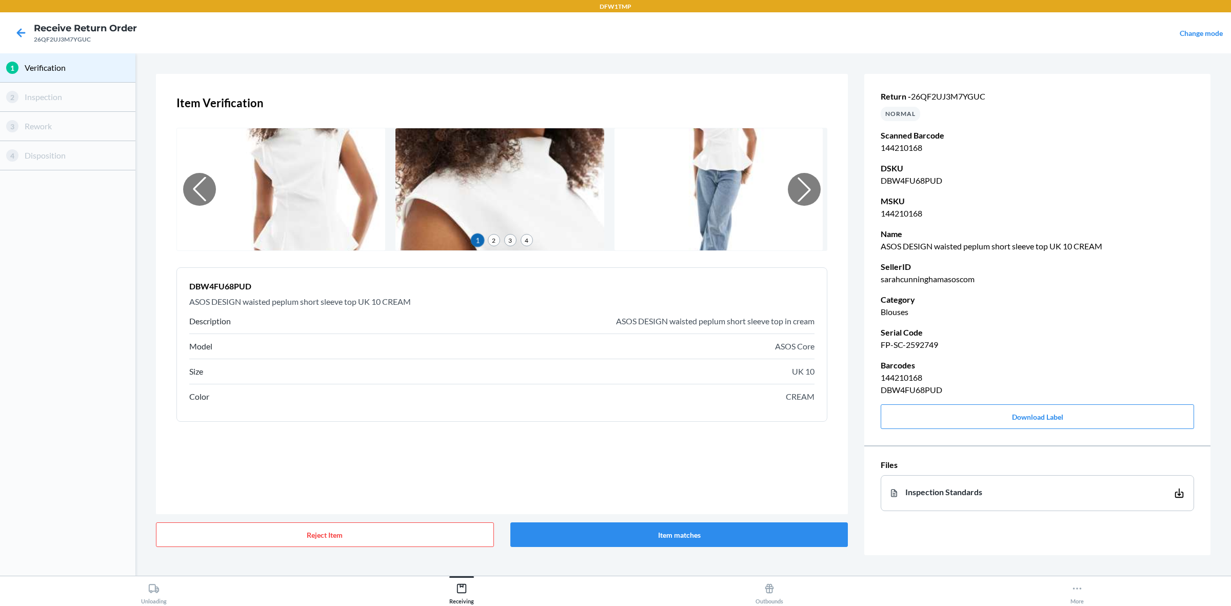
click at [596, 413] on div "DBW4FU68PUD ASOS DESIGN waisted peplum short sleeve top UK 10 CREAM Description…" at bounding box center [501, 344] width 651 height 154
click at [542, 484] on button "Item matches" at bounding box center [679, 534] width 338 height 25
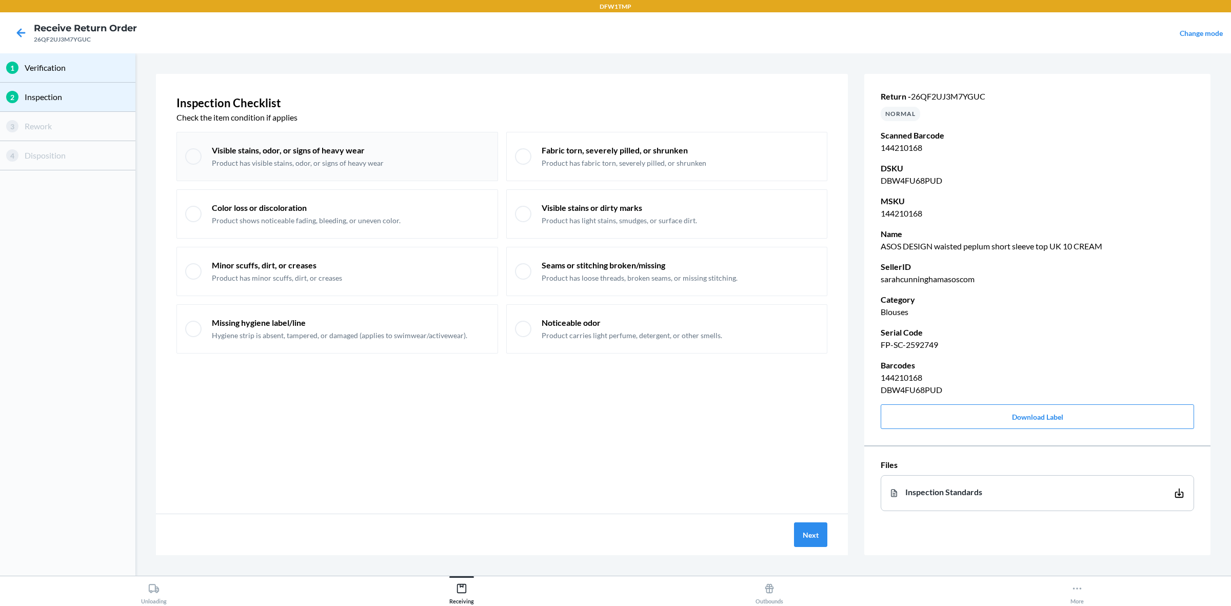
click at [198, 160] on div at bounding box center [193, 156] width 16 height 16
checkbox input "true"
click at [199, 271] on div at bounding box center [193, 271] width 16 height 16
checkbox input "true"
click at [808, 484] on button "Next" at bounding box center [810, 534] width 33 height 25
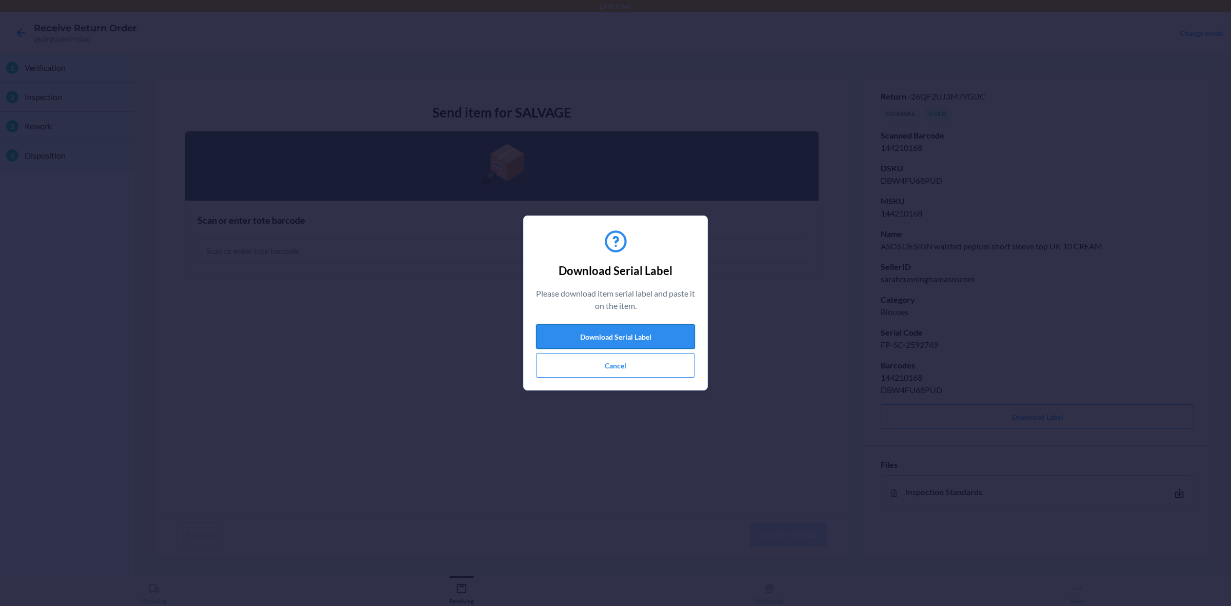
click at [619, 338] on button "Download Serial Label" at bounding box center [615, 336] width 159 height 25
click at [632, 364] on button "Cancel" at bounding box center [615, 365] width 159 height 25
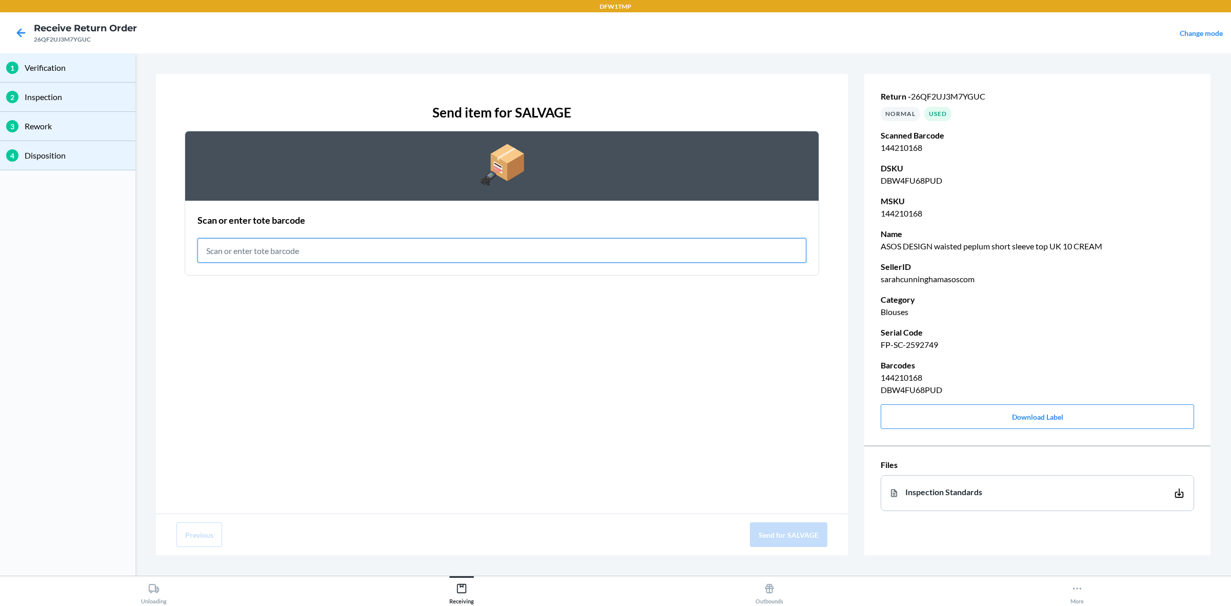
click at [300, 250] on input "text" at bounding box center [501, 250] width 609 height 25
type input "RET-SLV-0043"
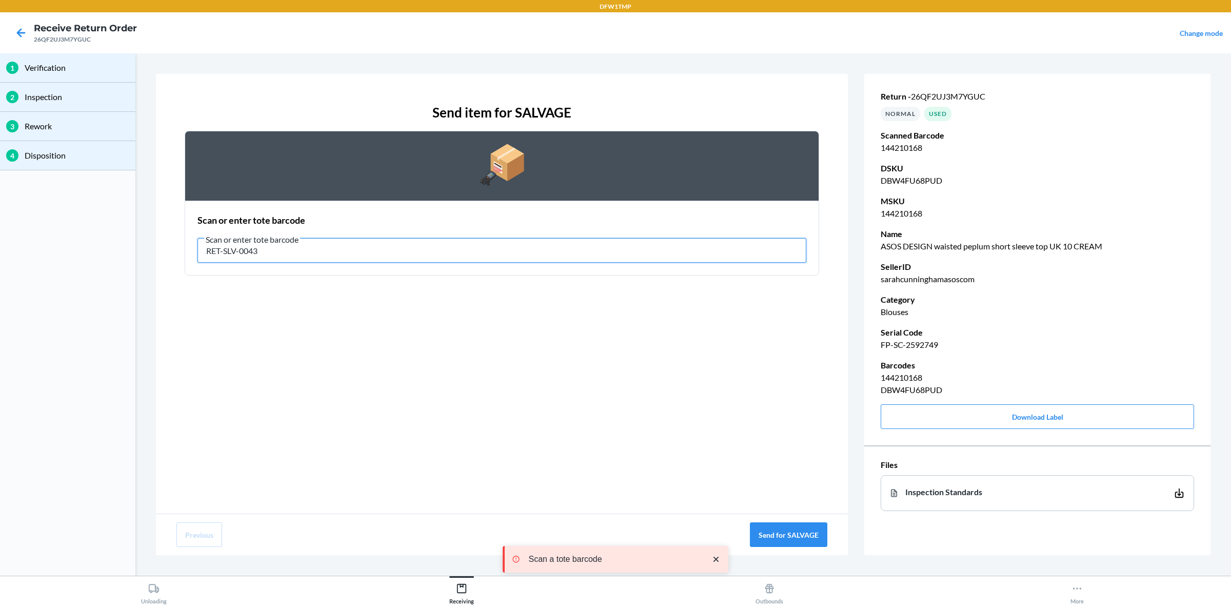
click at [418, 254] on input "RET-SLV-0043" at bounding box center [501, 250] width 609 height 25
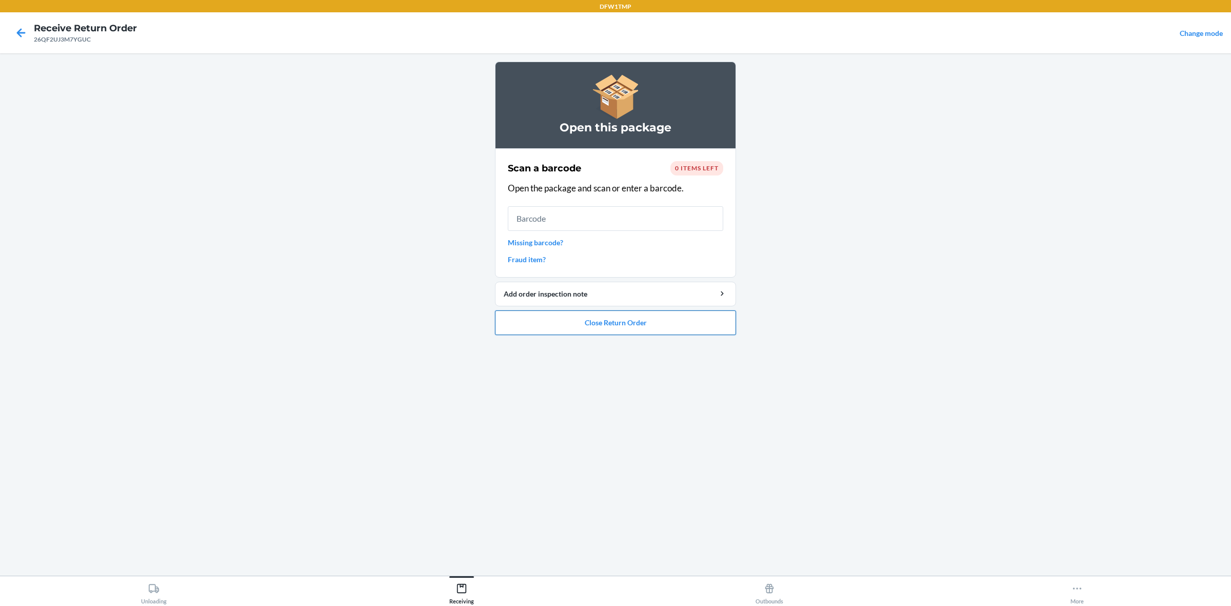
click at [613, 318] on button "Close Return Order" at bounding box center [615, 322] width 241 height 25
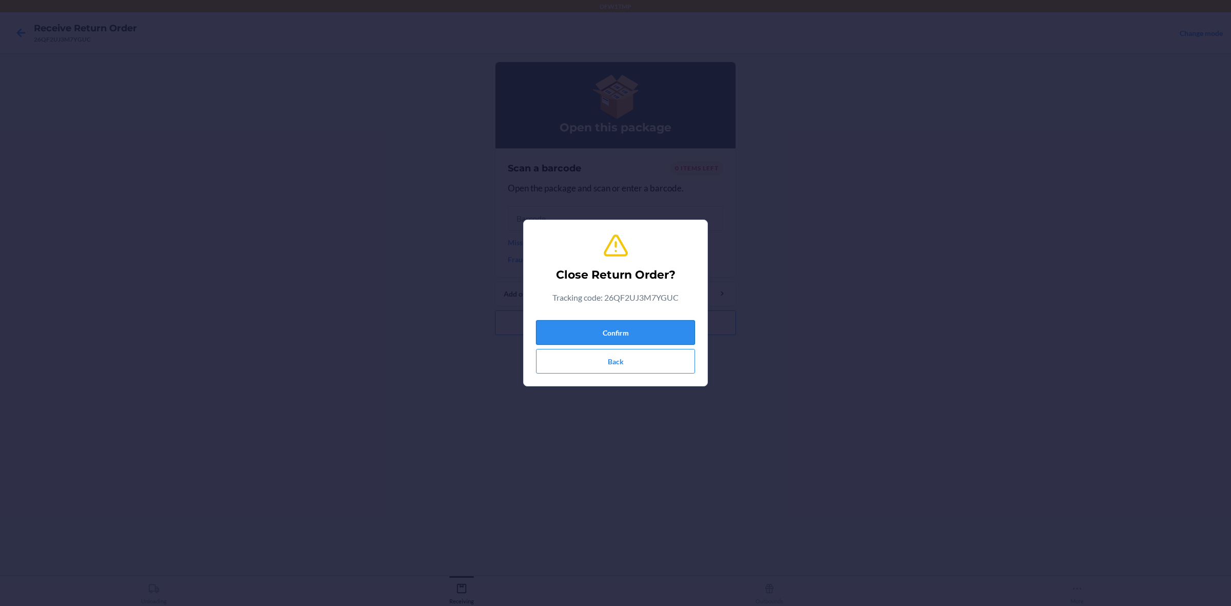
click at [616, 327] on button "Confirm" at bounding box center [615, 332] width 159 height 25
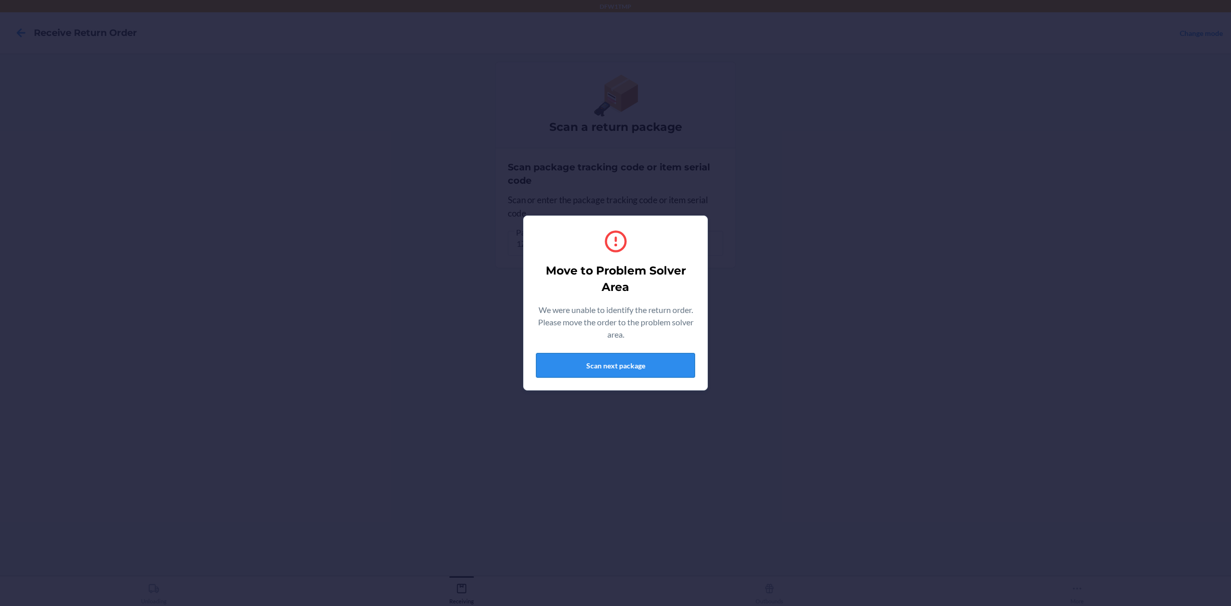
click at [609, 361] on button "Scan next package" at bounding box center [615, 365] width 159 height 25
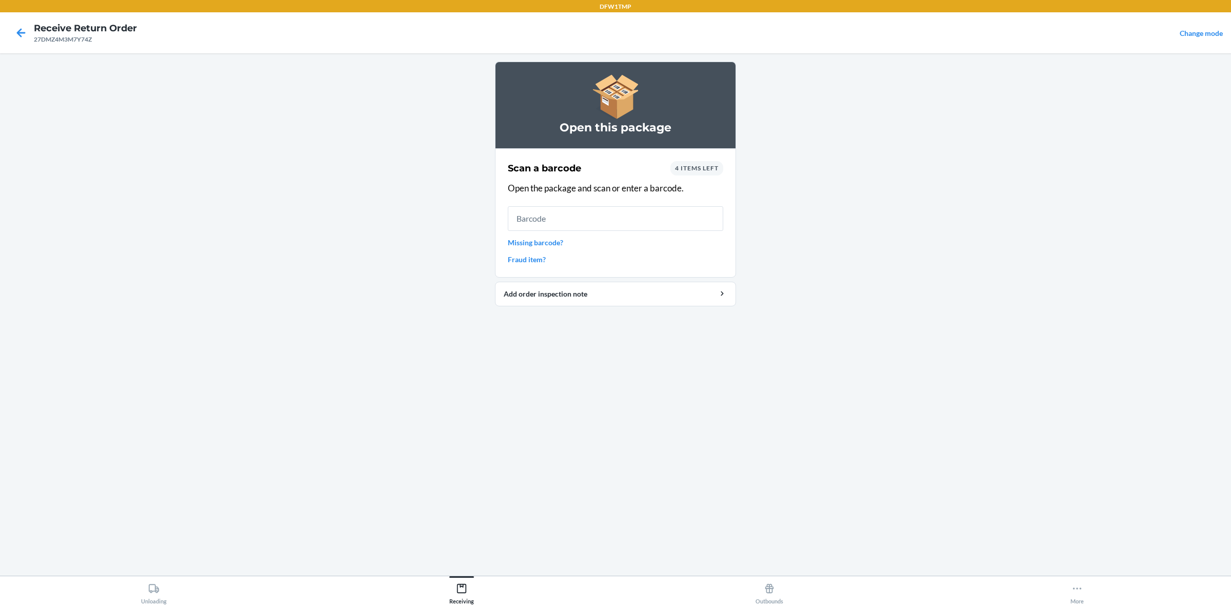
click at [695, 170] on span "4 items left" at bounding box center [697, 168] width 44 height 8
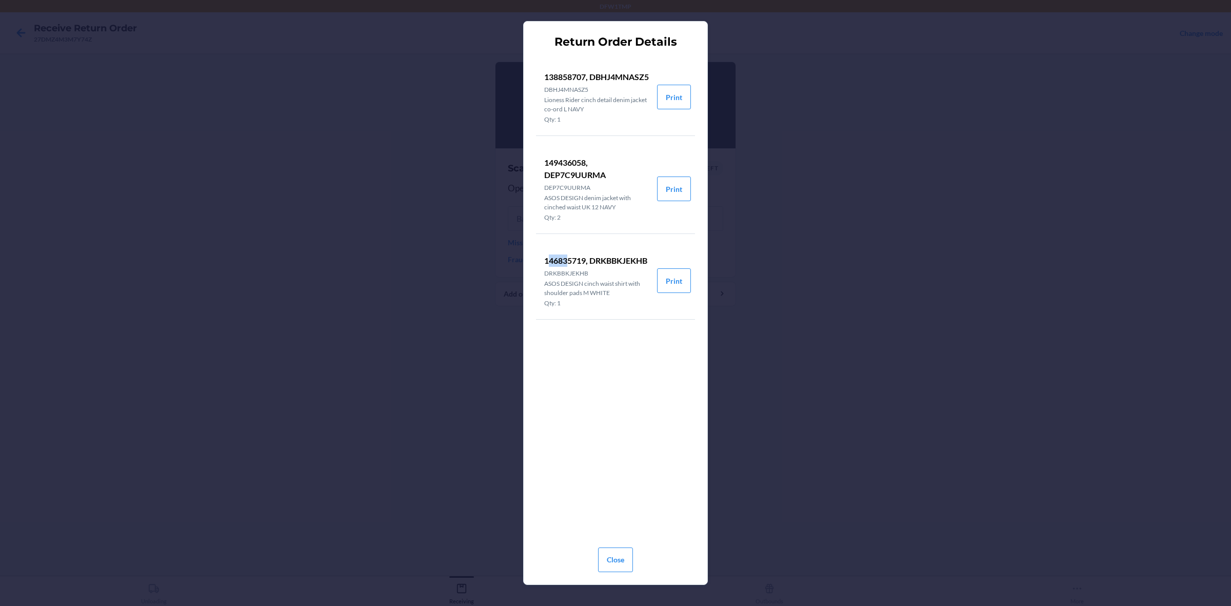
drag, startPoint x: 547, startPoint y: 271, endPoint x: 562, endPoint y: 272, distance: 15.4
click at [568, 267] on p "146835719, DRKBBKJEKHB" at bounding box center [596, 260] width 105 height 12
click at [544, 267] on p "146835719, DRKBBKJEKHB" at bounding box center [596, 260] width 105 height 12
drag, startPoint x: 542, startPoint y: 270, endPoint x: 585, endPoint y: 270, distance: 42.6
click at [585, 270] on li "146835719, DRKBBKJEKHB DRKBBKJEKHB ASOS DESIGN cinch waist shirt with shoulder …" at bounding box center [596, 280] width 121 height 77
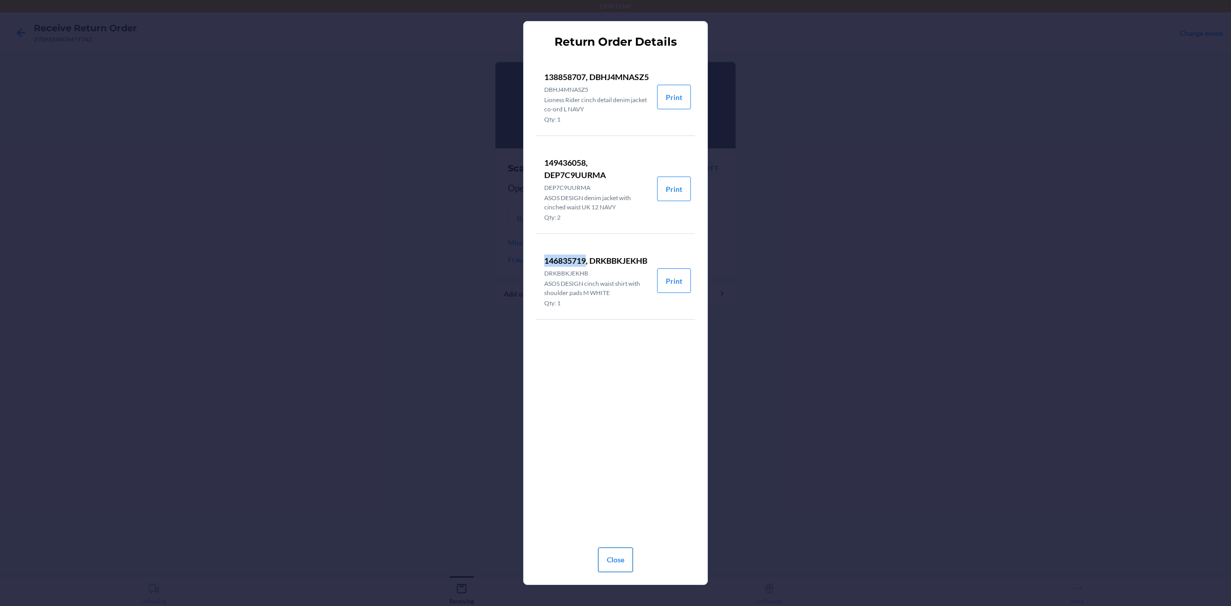
click at [632, 484] on button "Close" at bounding box center [615, 559] width 35 height 25
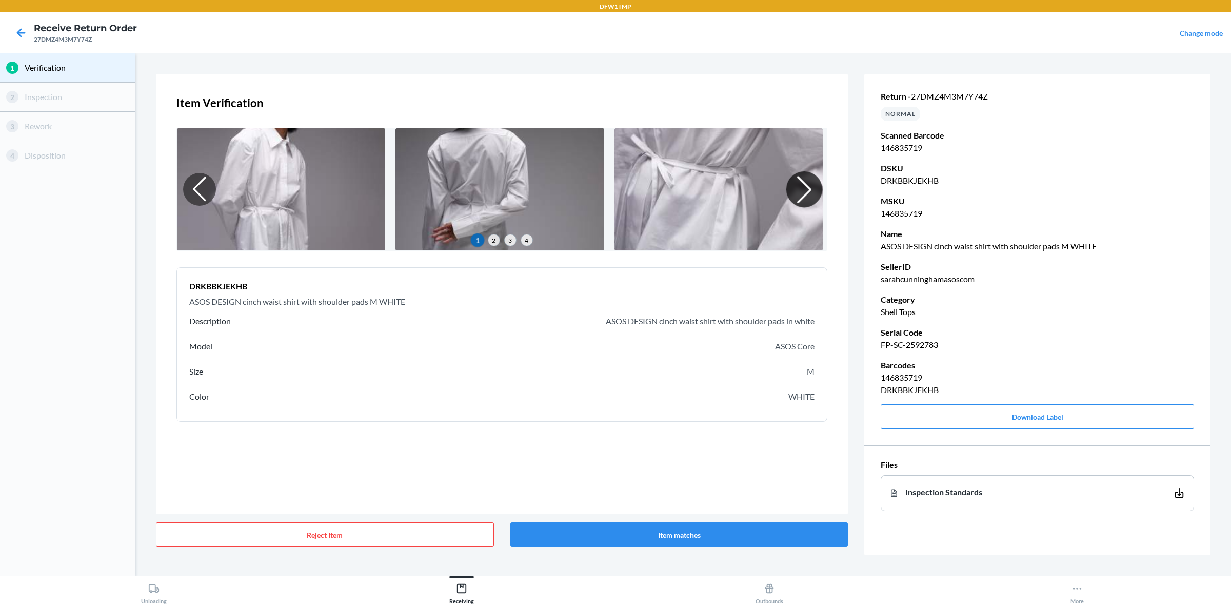
click at [797, 190] on div at bounding box center [804, 189] width 36 height 36
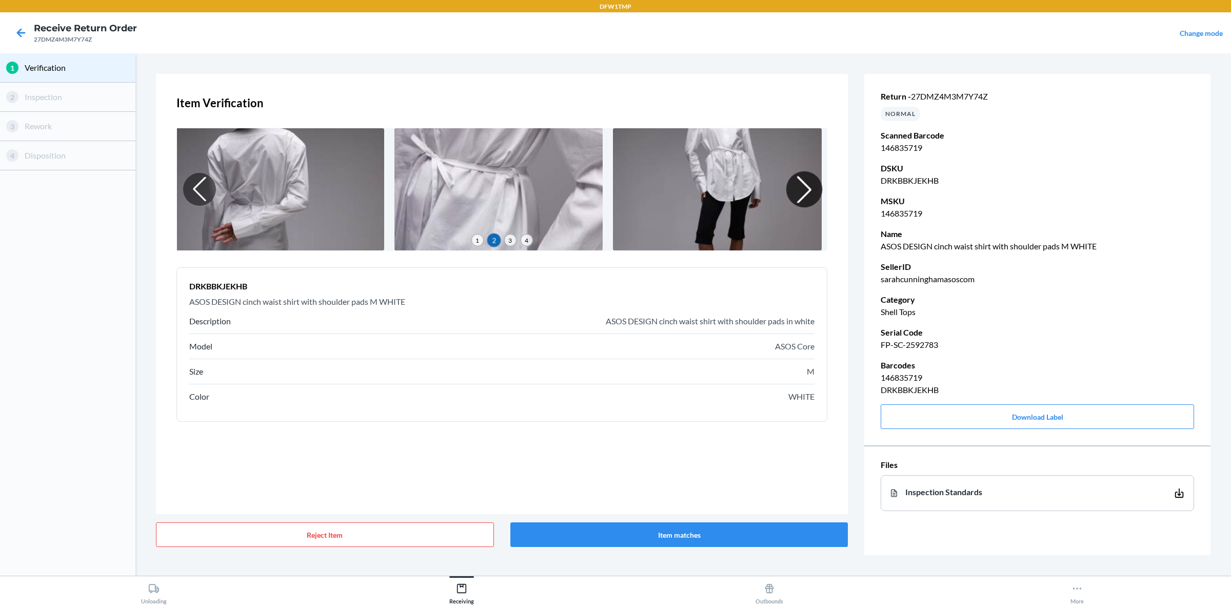
click at [796, 190] on div at bounding box center [804, 189] width 36 height 36
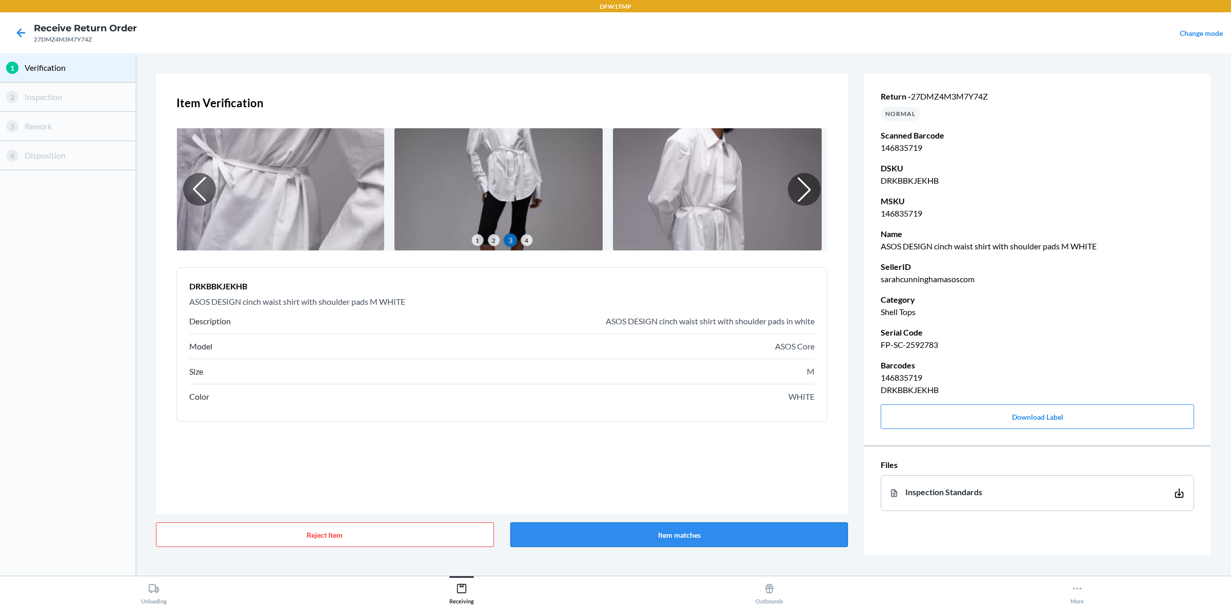
click at [690, 484] on button "Item matches" at bounding box center [679, 534] width 338 height 25
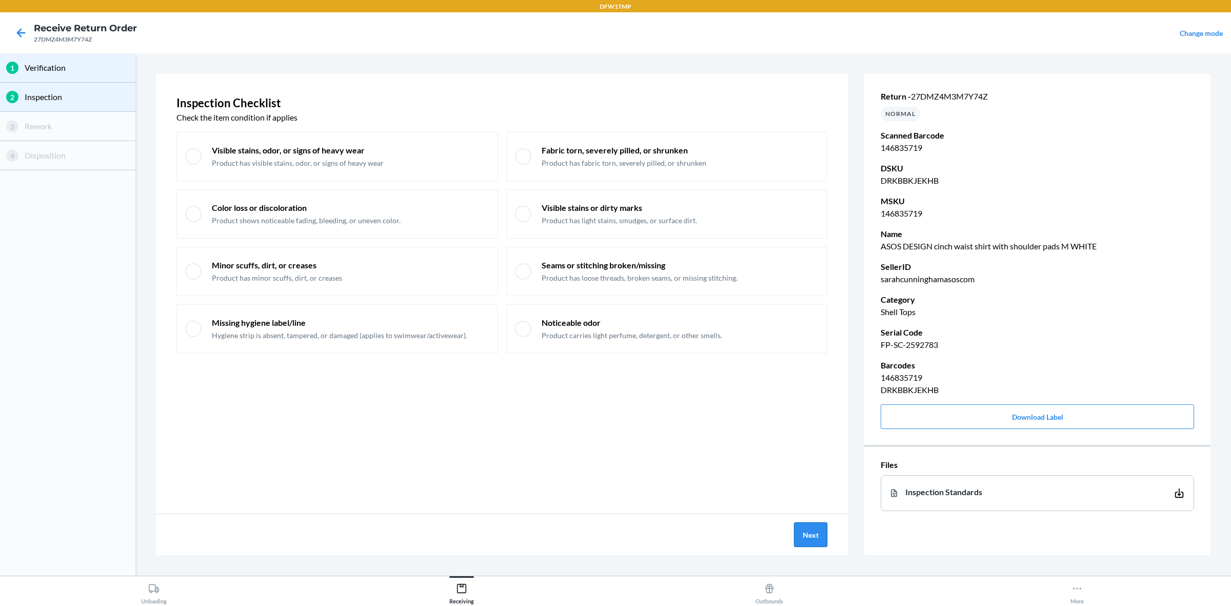
click at [808, 484] on button "Next" at bounding box center [810, 534] width 33 height 25
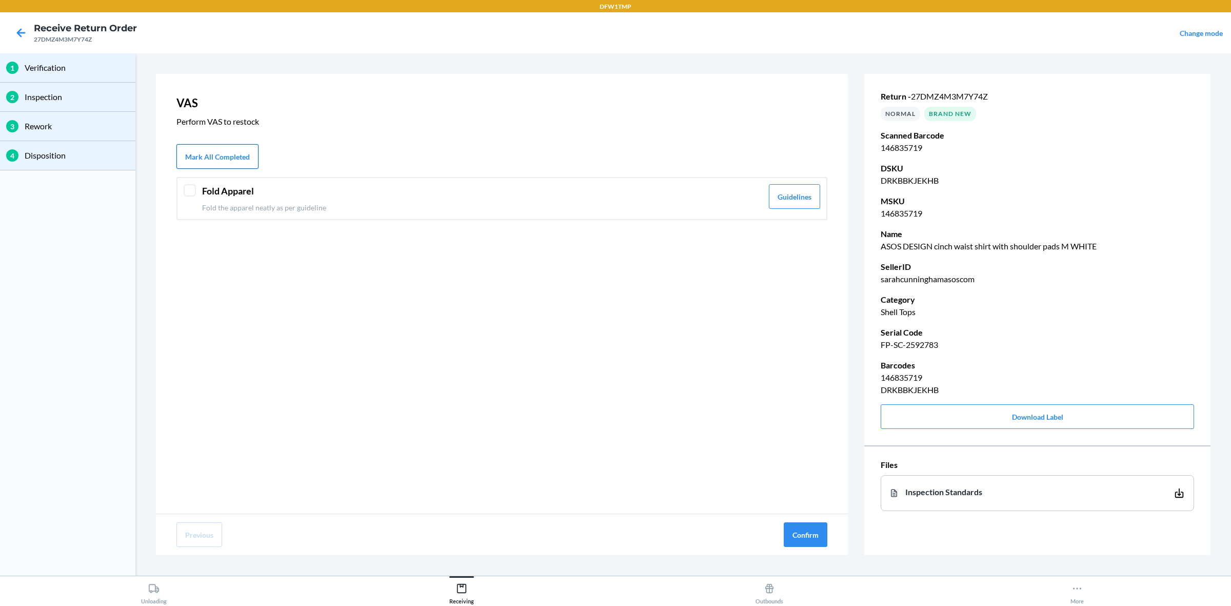
click at [231, 159] on button "Mark All Completed" at bounding box center [217, 156] width 82 height 25
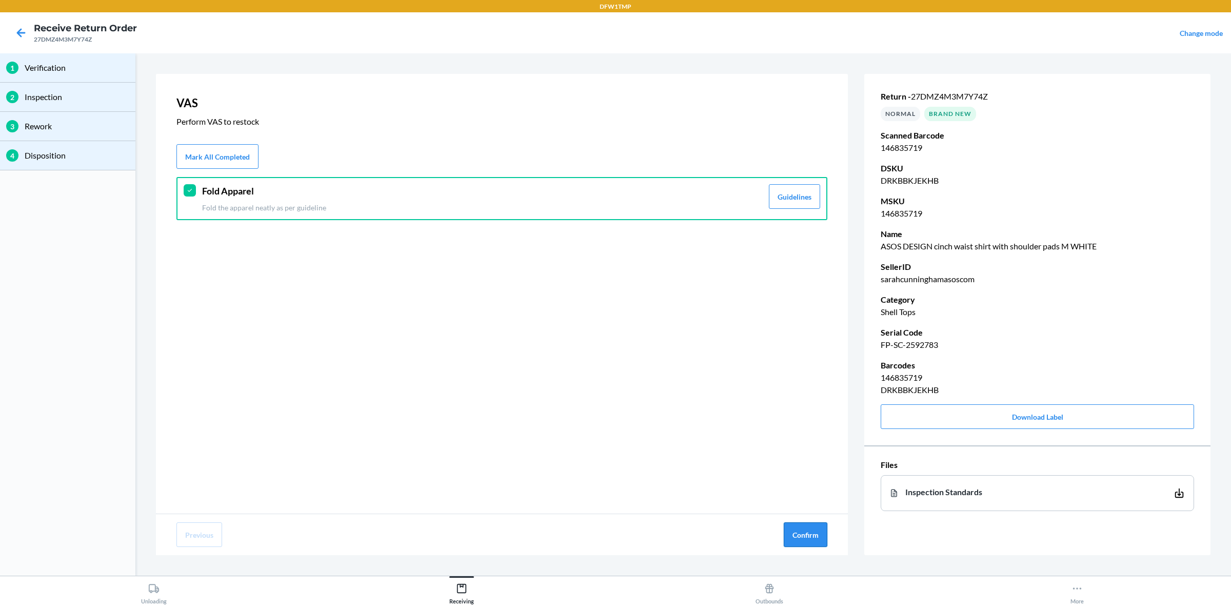
click at [805, 484] on button "Confirm" at bounding box center [805, 534] width 44 height 25
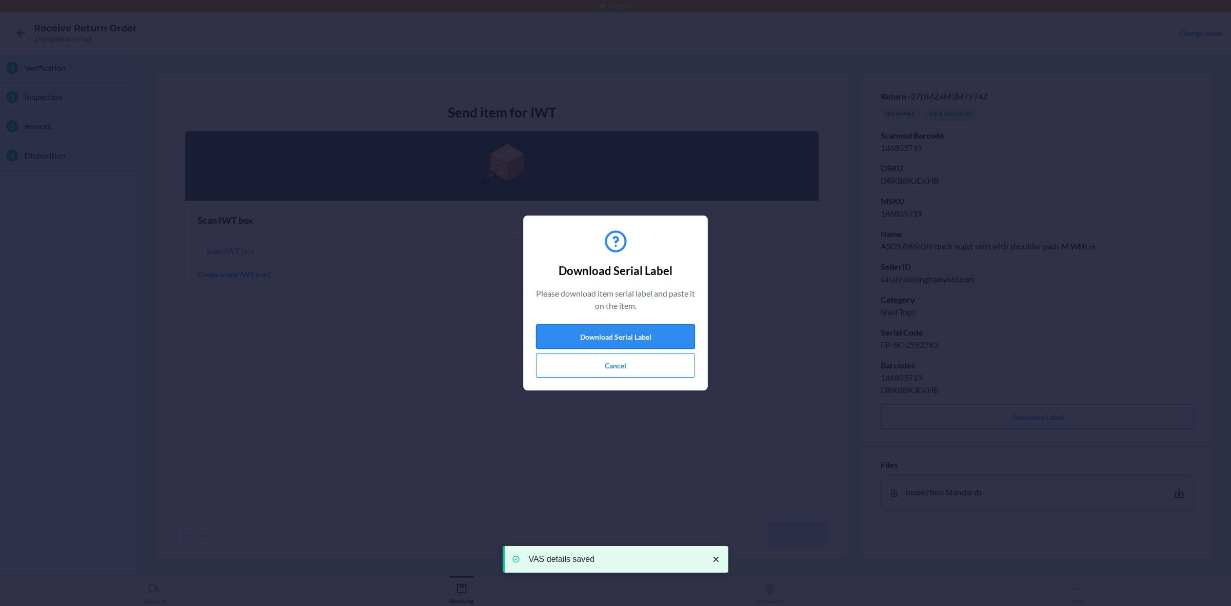
click at [598, 331] on button "Download Serial Label" at bounding box center [615, 336] width 159 height 25
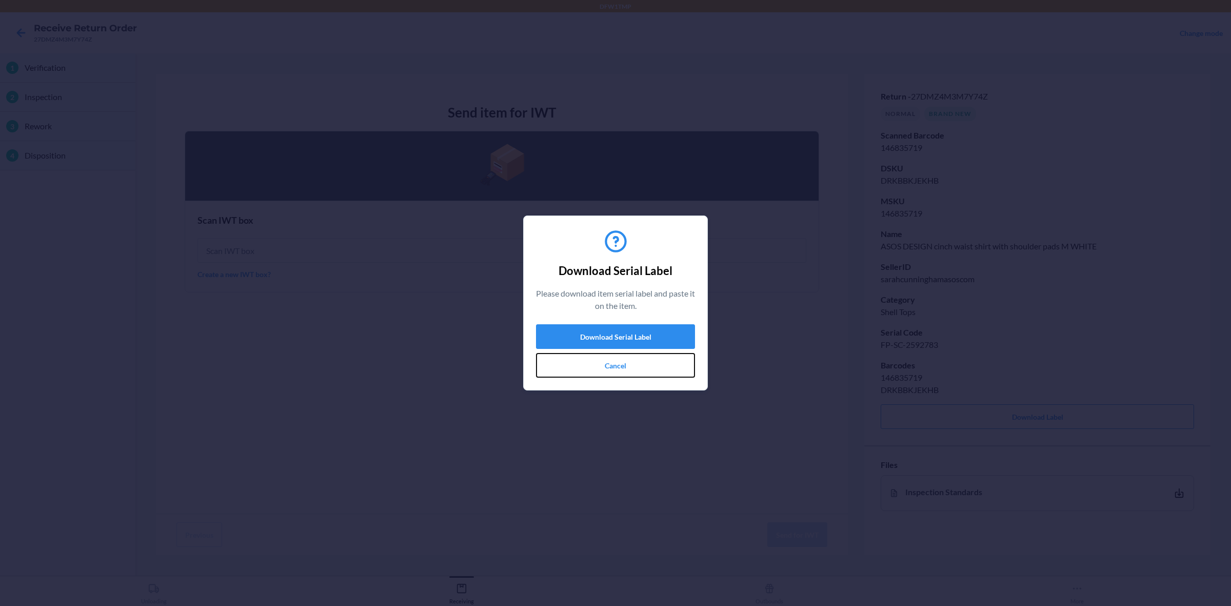
click at [619, 360] on button "Cancel" at bounding box center [615, 365] width 159 height 25
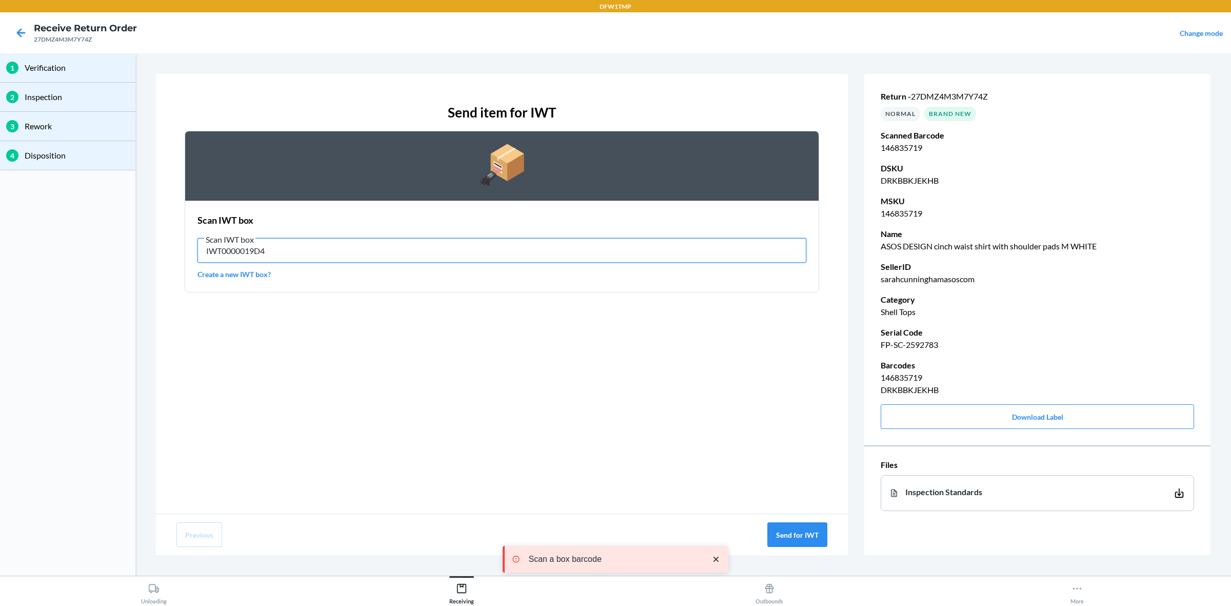
click at [683, 249] on input "IWT0000019D4" at bounding box center [501, 250] width 609 height 25
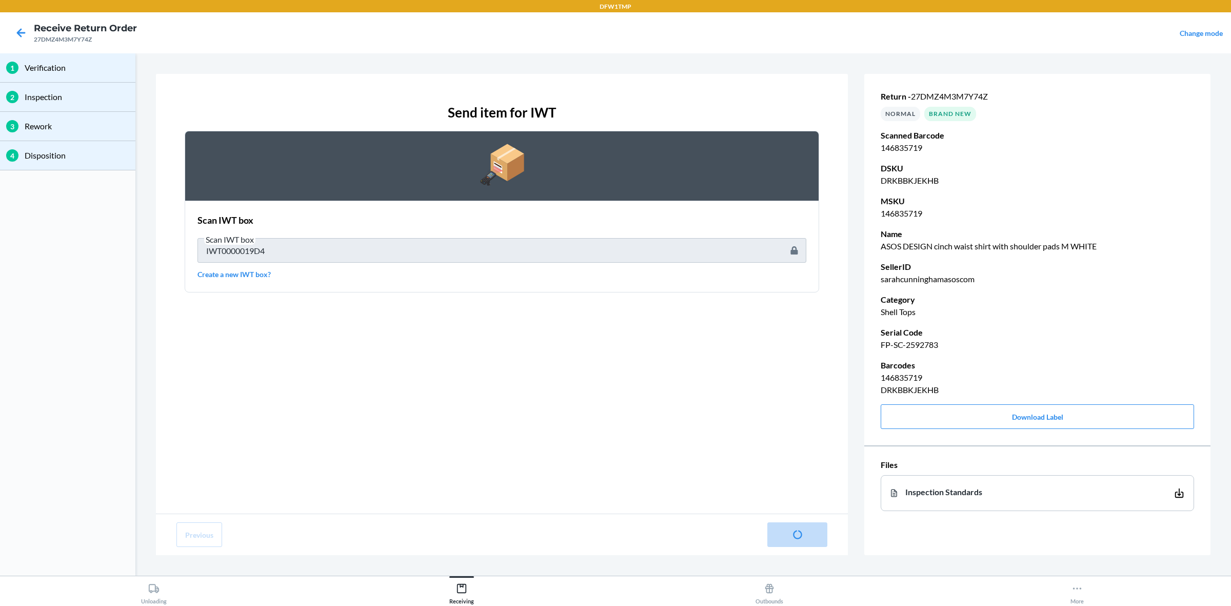
type input "\"
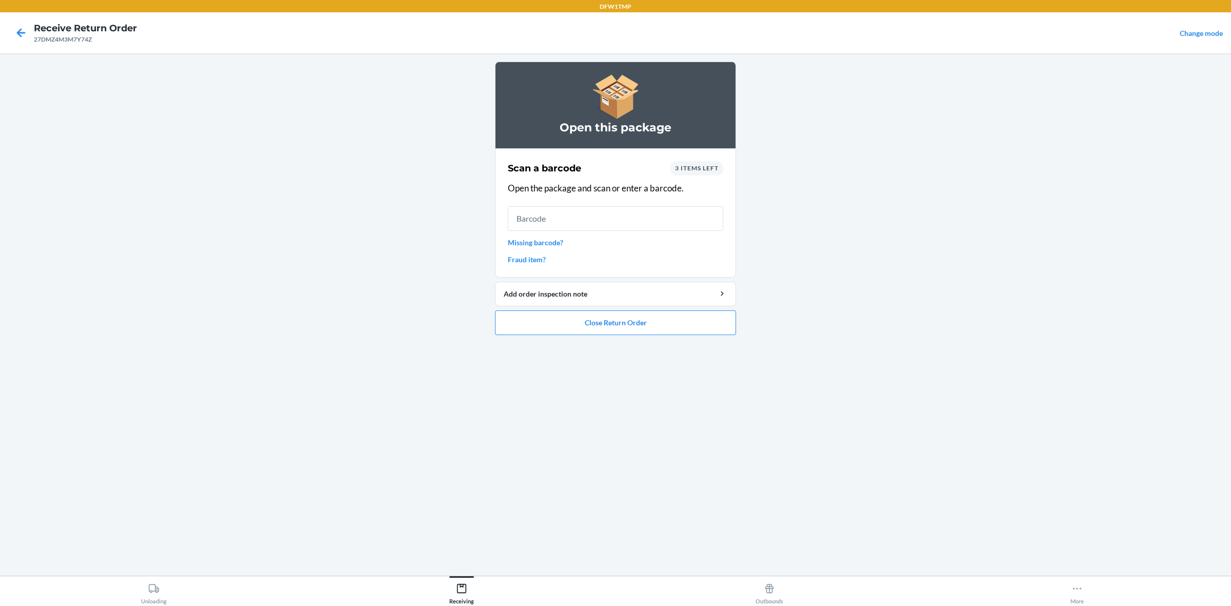
click at [713, 171] on span "3 items left" at bounding box center [697, 168] width 44 height 8
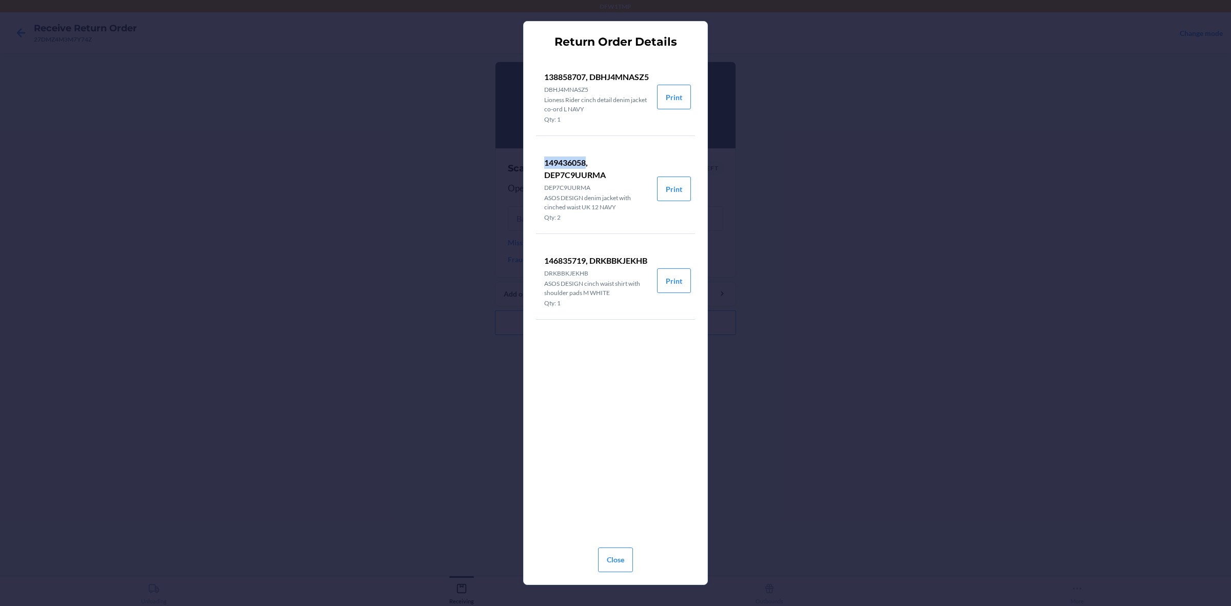
drag, startPoint x: 545, startPoint y: 175, endPoint x: 585, endPoint y: 175, distance: 40.5
click at [585, 175] on p "149436058, DEP7C9UURMA" at bounding box center [596, 168] width 105 height 25
click at [619, 484] on button "Close" at bounding box center [615, 559] width 35 height 25
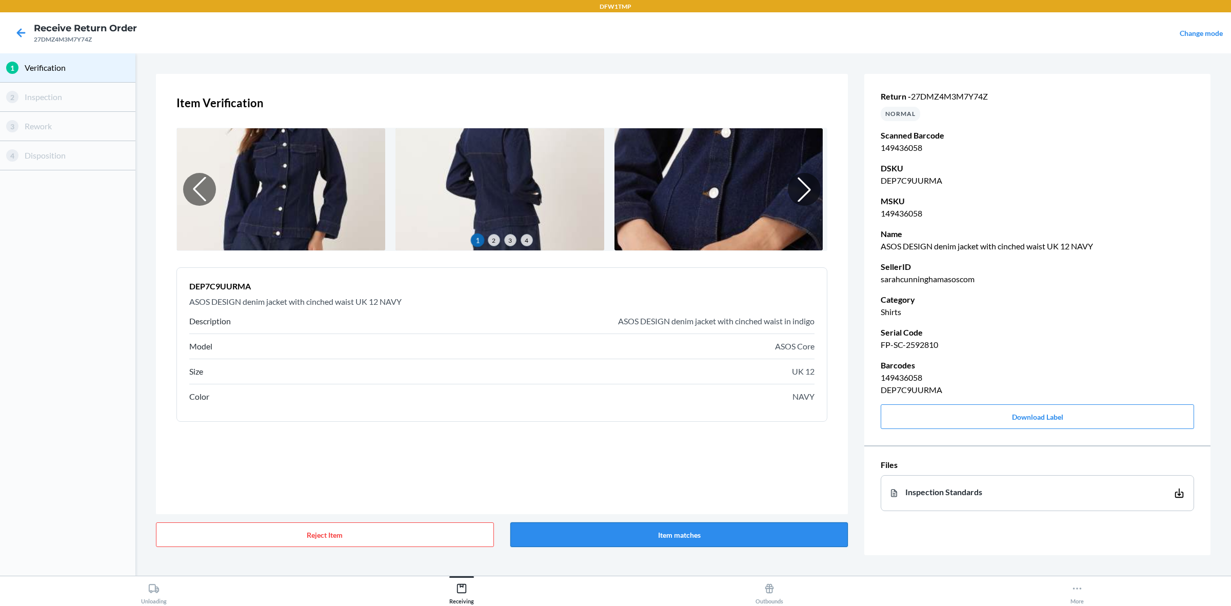
click at [657, 484] on button "Item matches" at bounding box center [679, 534] width 338 height 25
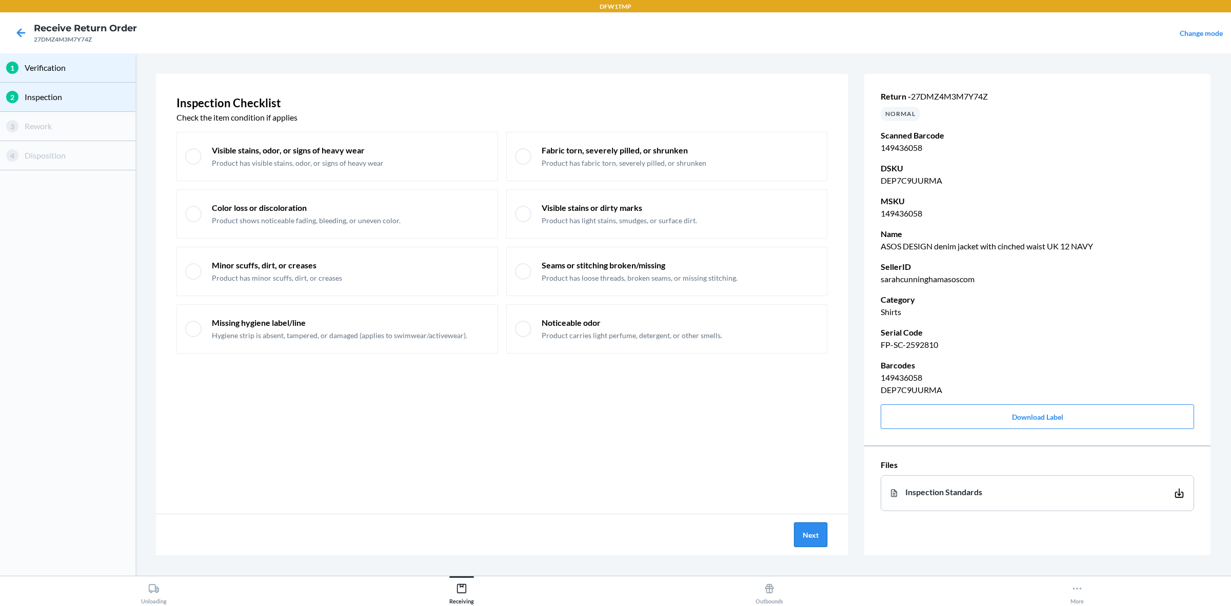
click at [810, 484] on button "Next" at bounding box center [810, 534] width 33 height 25
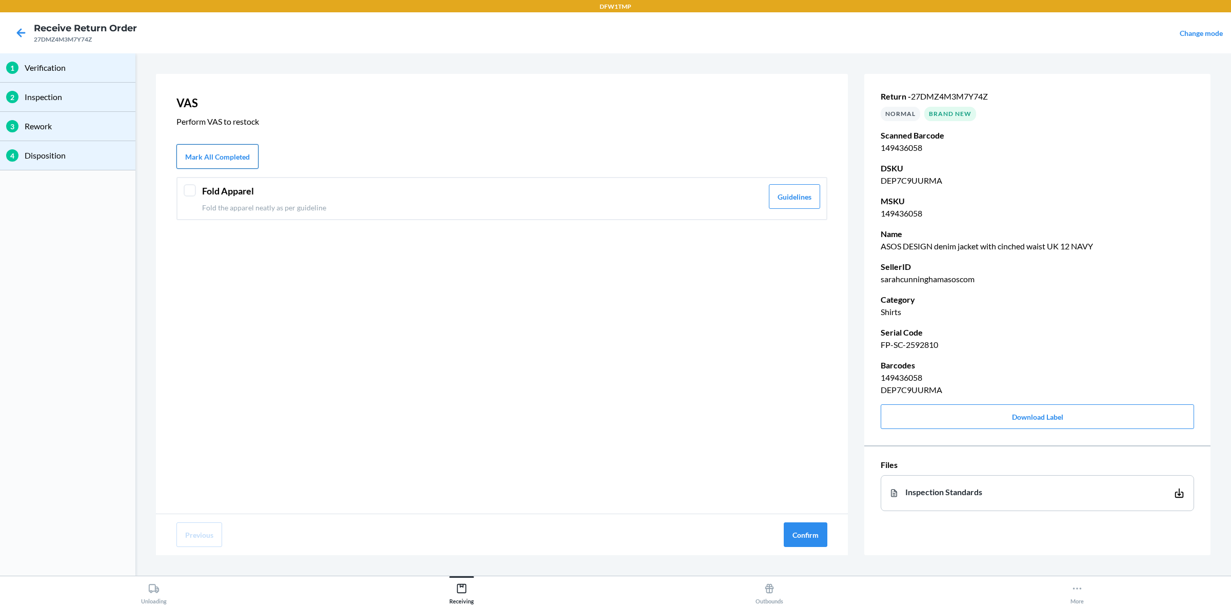
click at [190, 159] on button "Mark All Completed" at bounding box center [217, 156] width 82 height 25
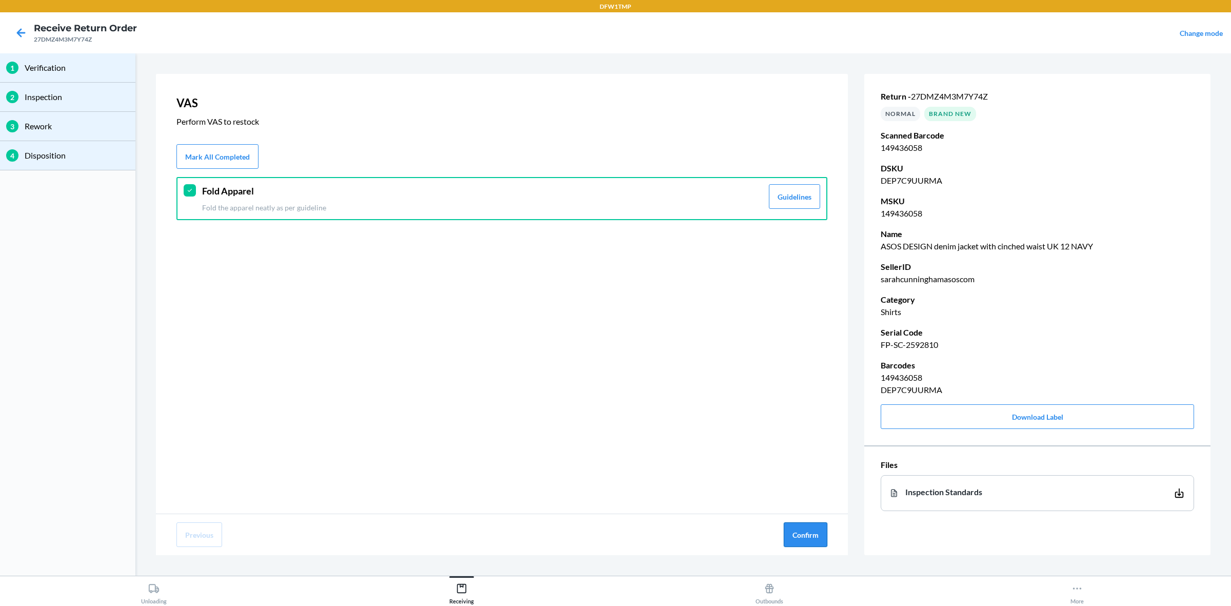
click at [817, 484] on button "Confirm" at bounding box center [805, 534] width 44 height 25
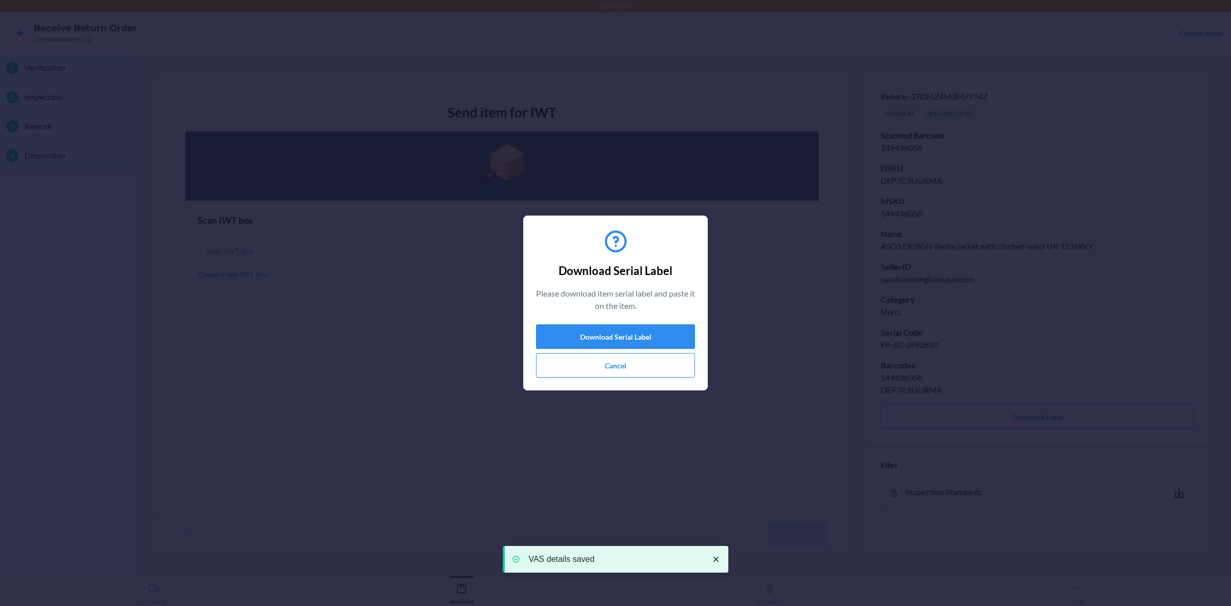
click at [631, 321] on div "Download Serial Label Please download item serial label and paste it on the ite…" at bounding box center [615, 302] width 159 height 157
click at [629, 339] on button "Download Serial Label" at bounding box center [615, 336] width 159 height 25
click at [643, 367] on button "Cancel" at bounding box center [615, 365] width 159 height 25
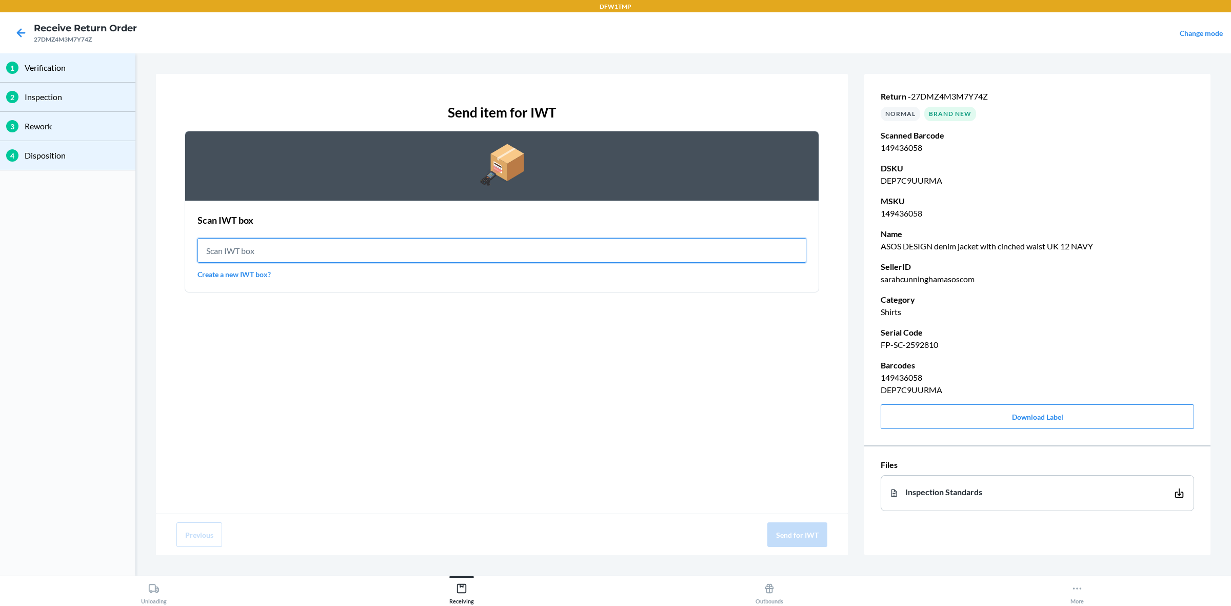
click at [506, 255] on input "text" at bounding box center [501, 250] width 609 height 25
type input "IWT0000019D4"
click at [420, 241] on input "IWT0000019D4" at bounding box center [501, 250] width 609 height 25
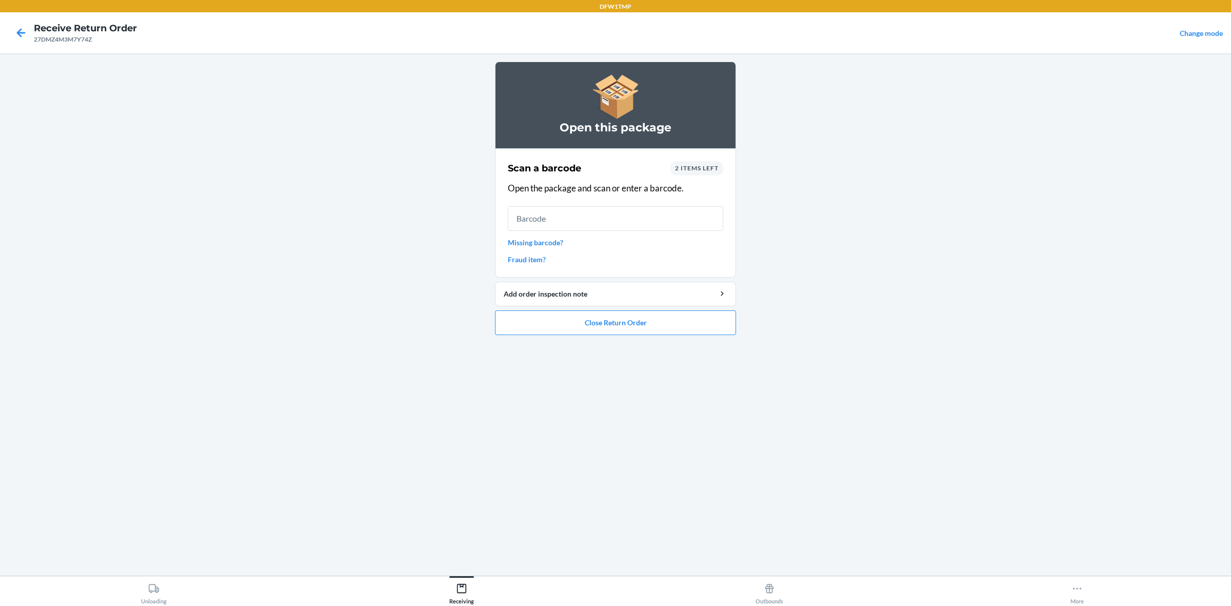
click at [705, 167] on span "2 items left" at bounding box center [697, 168] width 44 height 8
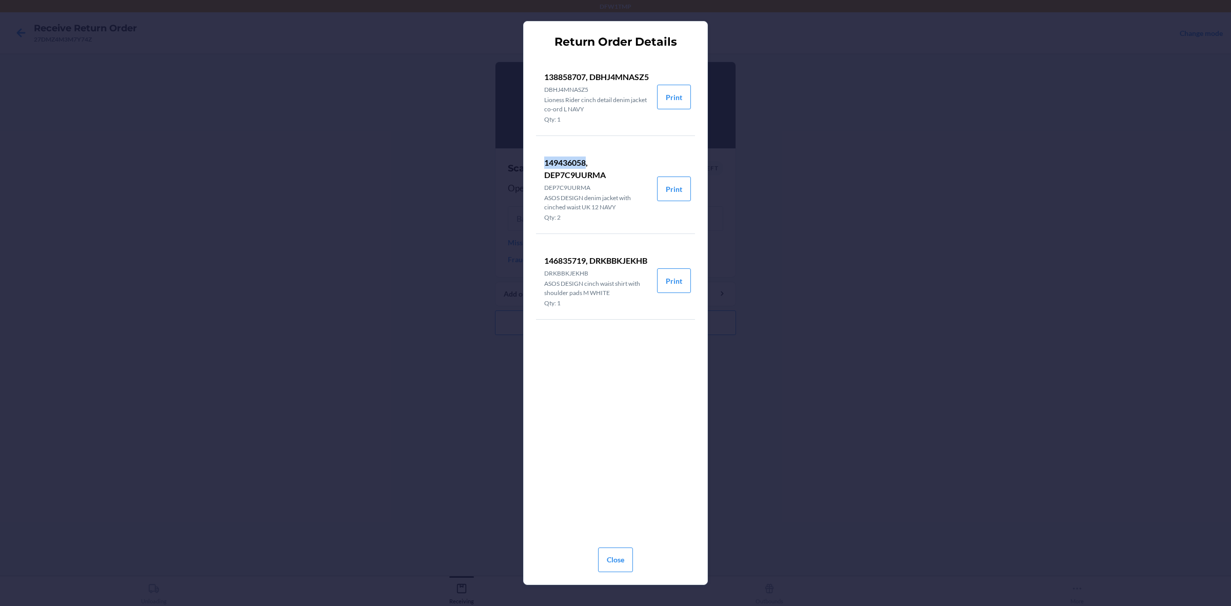
drag, startPoint x: 543, startPoint y: 172, endPoint x: 585, endPoint y: 173, distance: 41.5
click at [585, 173] on p "149436058, DEP7C9UURMA" at bounding box center [596, 168] width 105 height 25
click at [631, 484] on button "Close" at bounding box center [615, 559] width 35 height 25
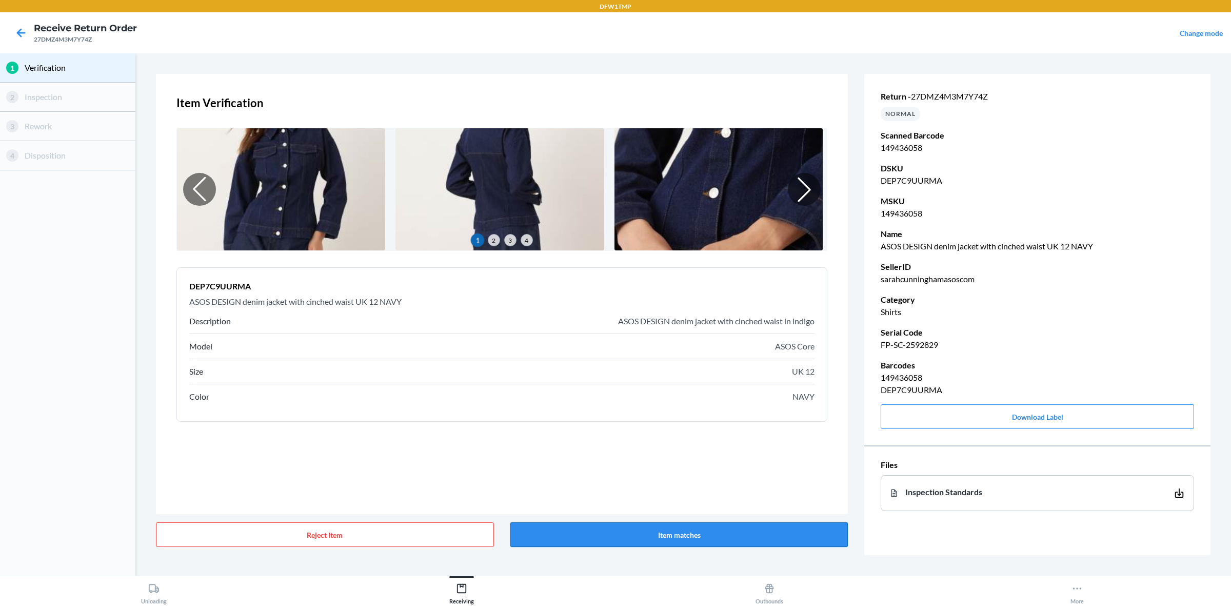
click at [589, 484] on button "Item matches" at bounding box center [679, 534] width 338 height 25
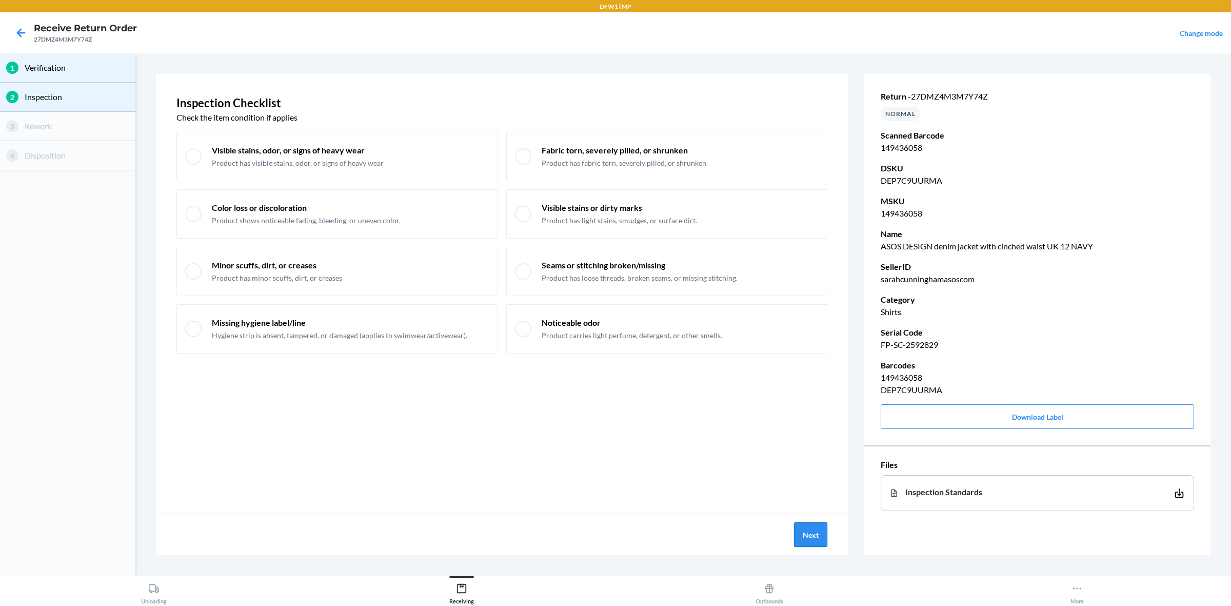
click at [798, 484] on button "Next" at bounding box center [810, 534] width 33 height 25
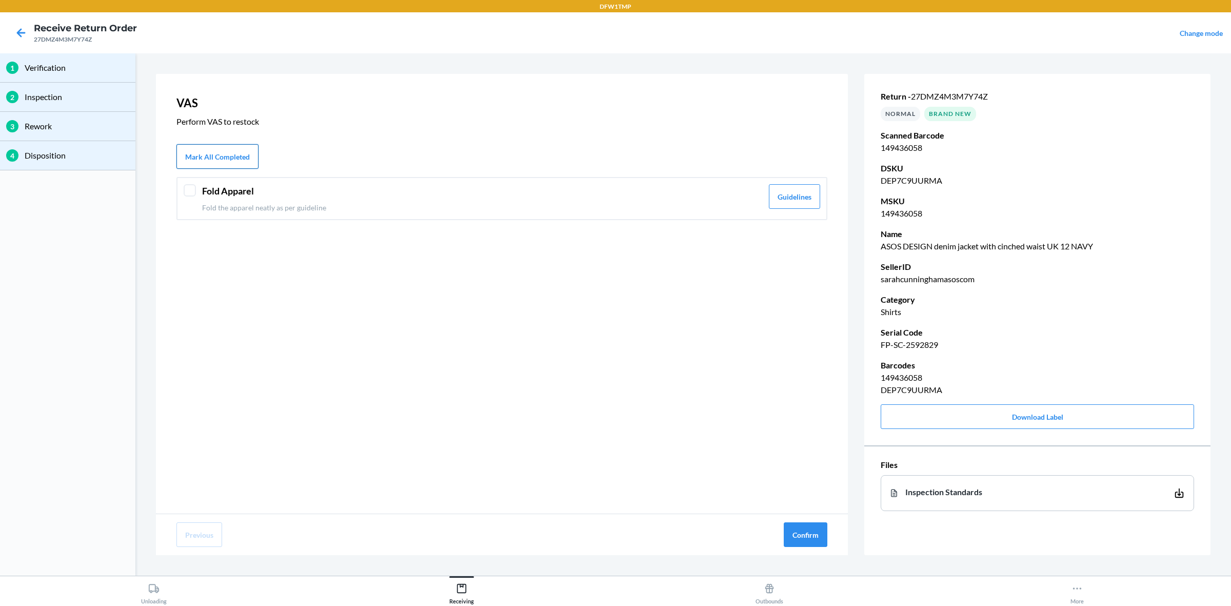
click at [231, 159] on button "Mark All Completed" at bounding box center [217, 156] width 82 height 25
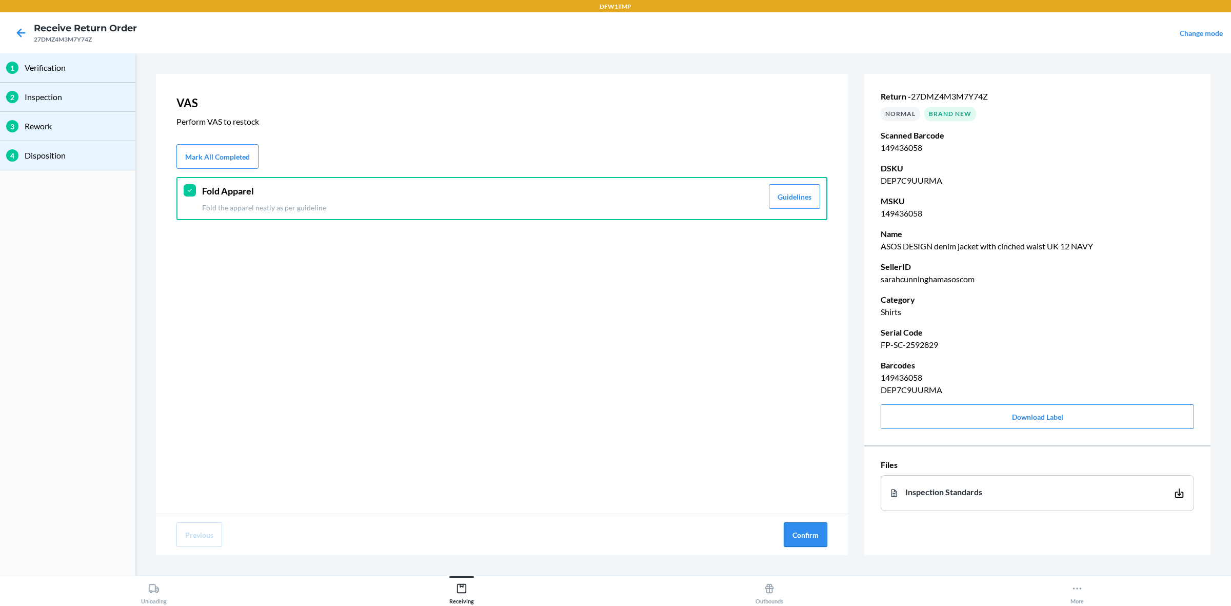
click at [797, 484] on button "Confirm" at bounding box center [805, 534] width 44 height 25
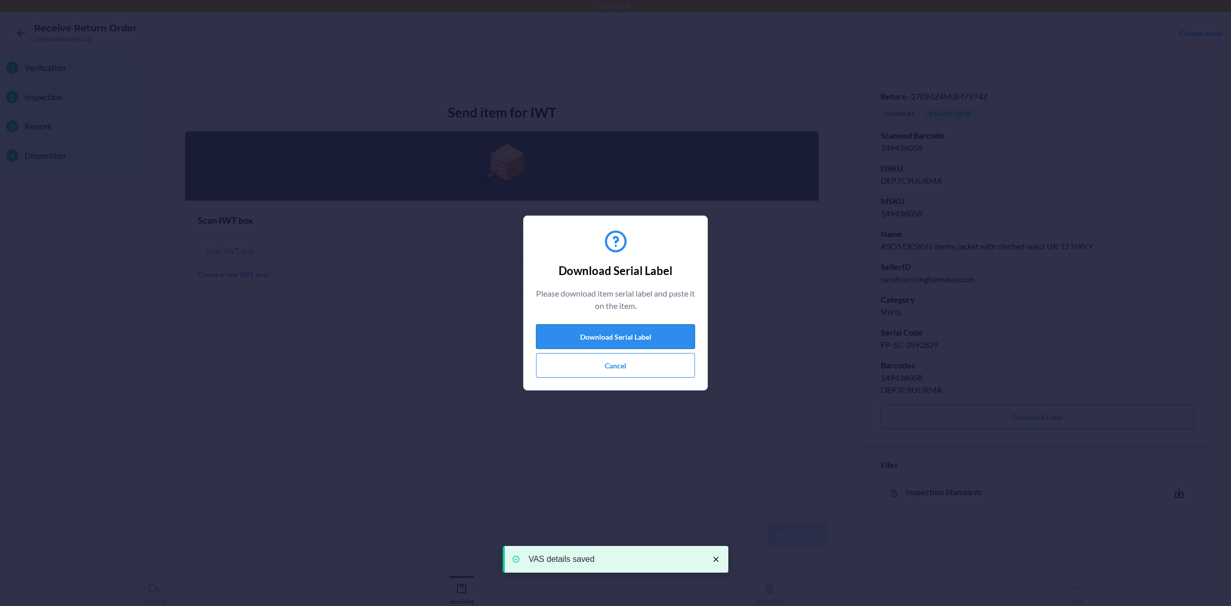
click at [682, 327] on button "Download Serial Label" at bounding box center [615, 336] width 159 height 25
click at [630, 336] on button "Download Serial Label" at bounding box center [615, 336] width 159 height 25
click at [594, 368] on button "Cancel" at bounding box center [615, 365] width 159 height 25
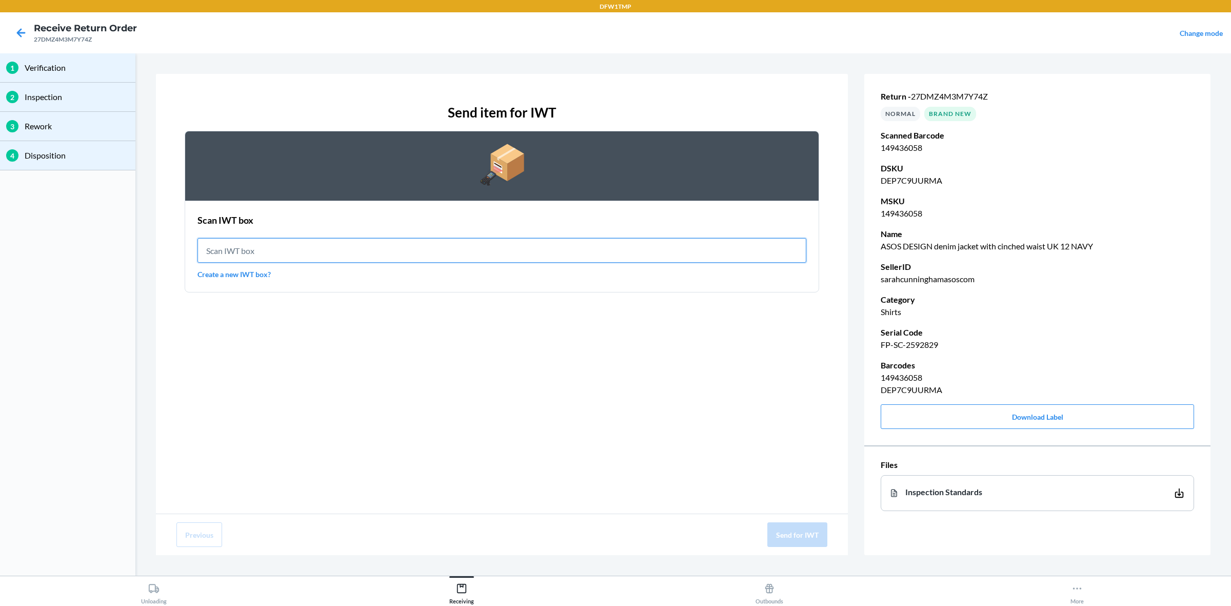
click at [473, 244] on input "text" at bounding box center [501, 250] width 609 height 25
type input "IWT0000019D4"
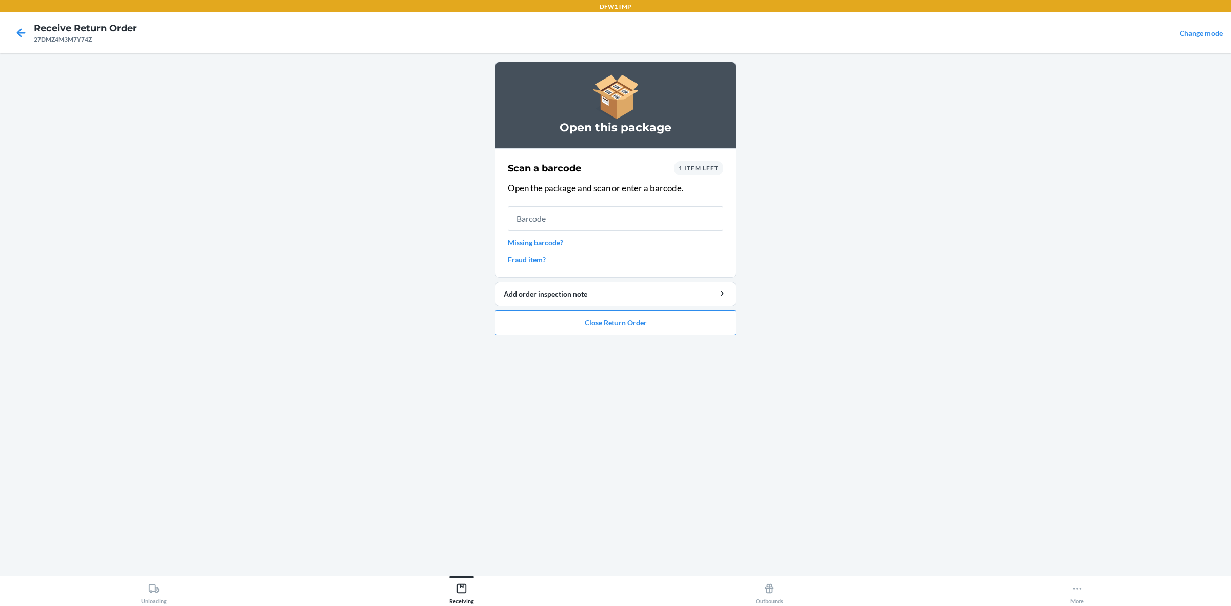
click at [693, 161] on div "1 item left" at bounding box center [698, 168] width 49 height 14
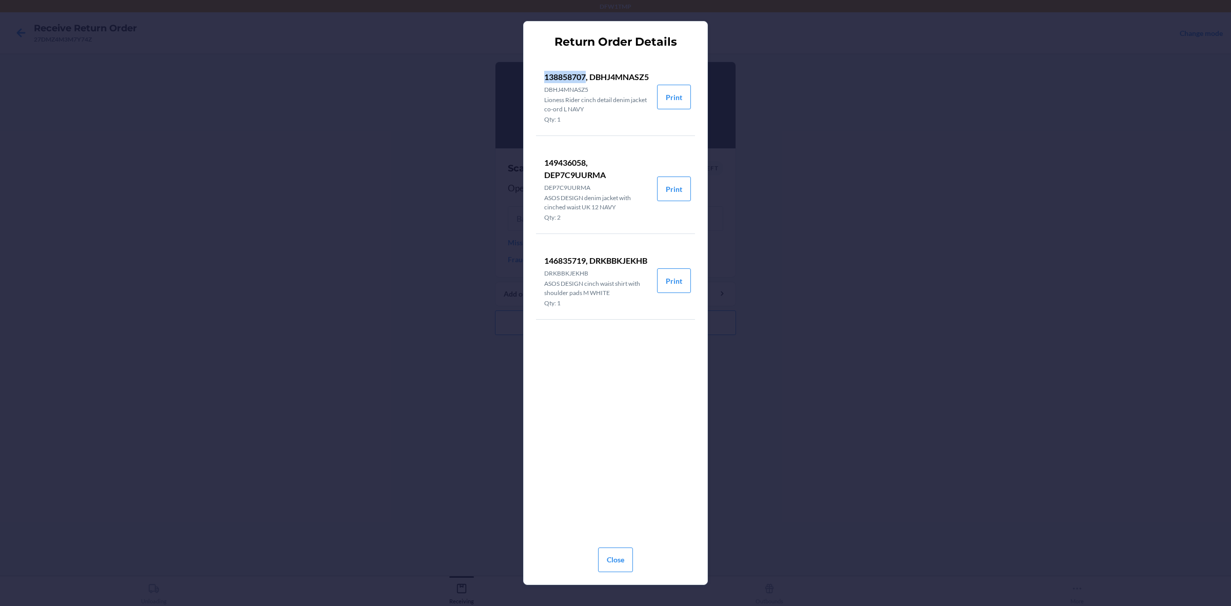
drag, startPoint x: 542, startPoint y: 72, endPoint x: 586, endPoint y: 78, distance: 43.4
click at [586, 78] on li "138858707, DBHJ4MNASZ5 DBHJ4MNASZ5 Lioness Rider cinch detail denim jacket co-o…" at bounding box center [596, 96] width 121 height 77
click at [607, 484] on button "Close" at bounding box center [615, 559] width 35 height 25
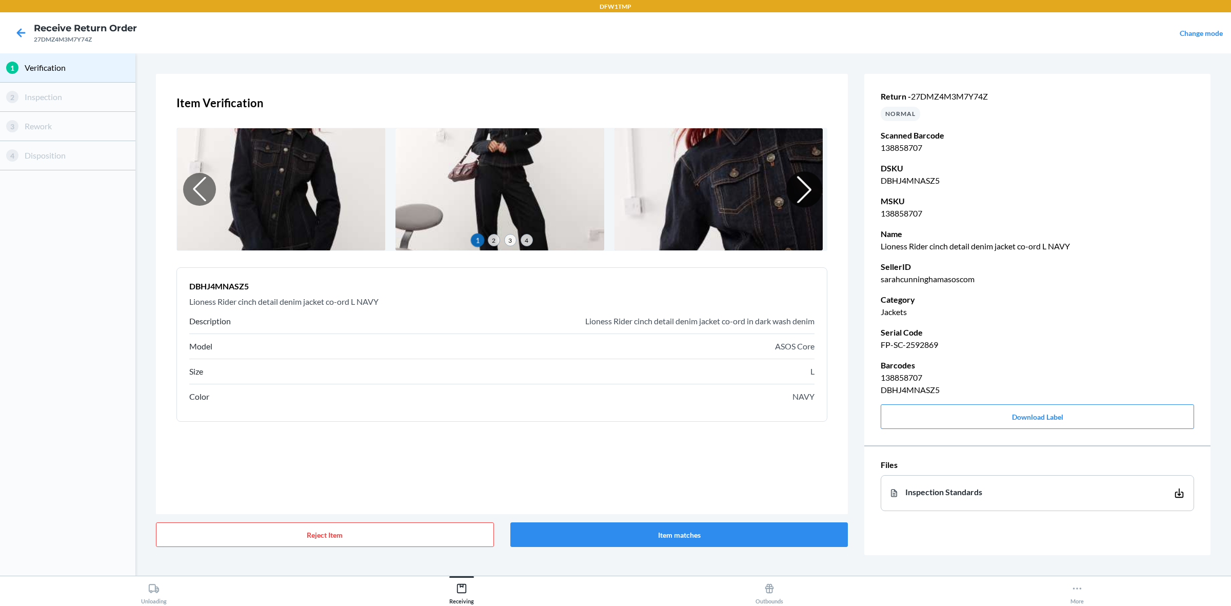
click at [796, 198] on div at bounding box center [804, 189] width 36 height 36
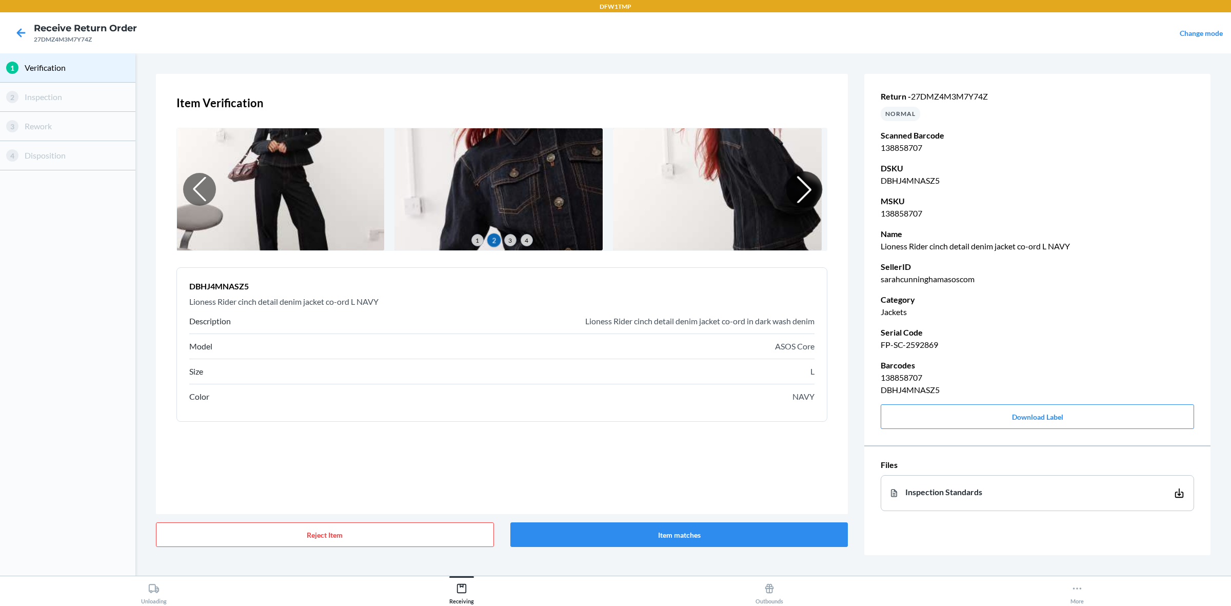
click at [796, 196] on div at bounding box center [804, 189] width 36 height 36
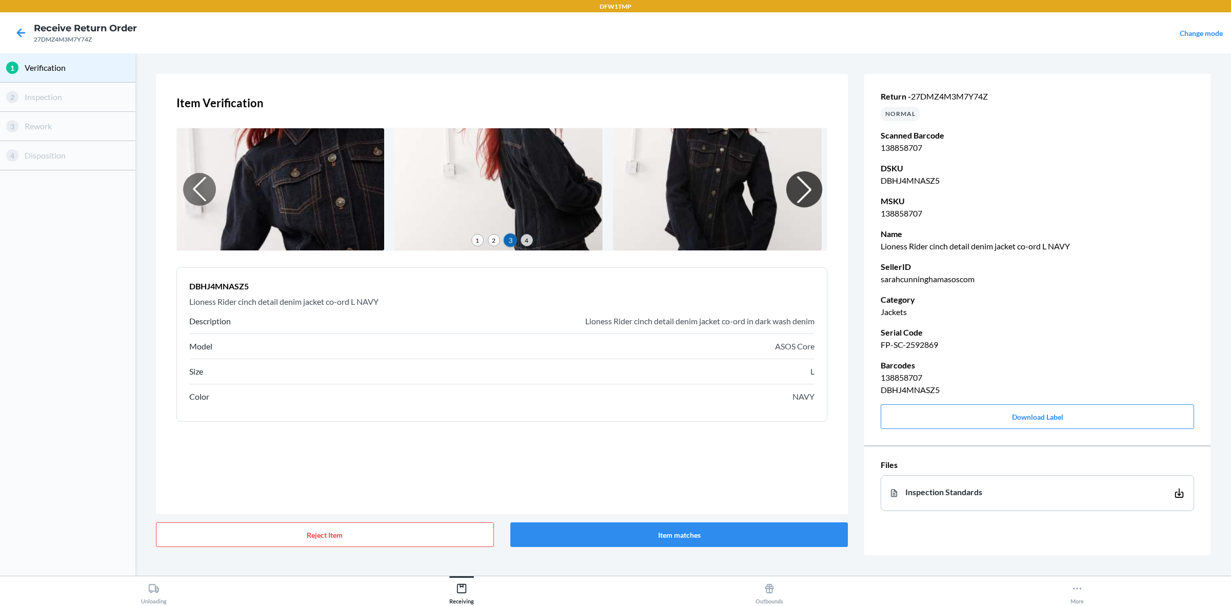
click at [796, 196] on div at bounding box center [804, 189] width 36 height 36
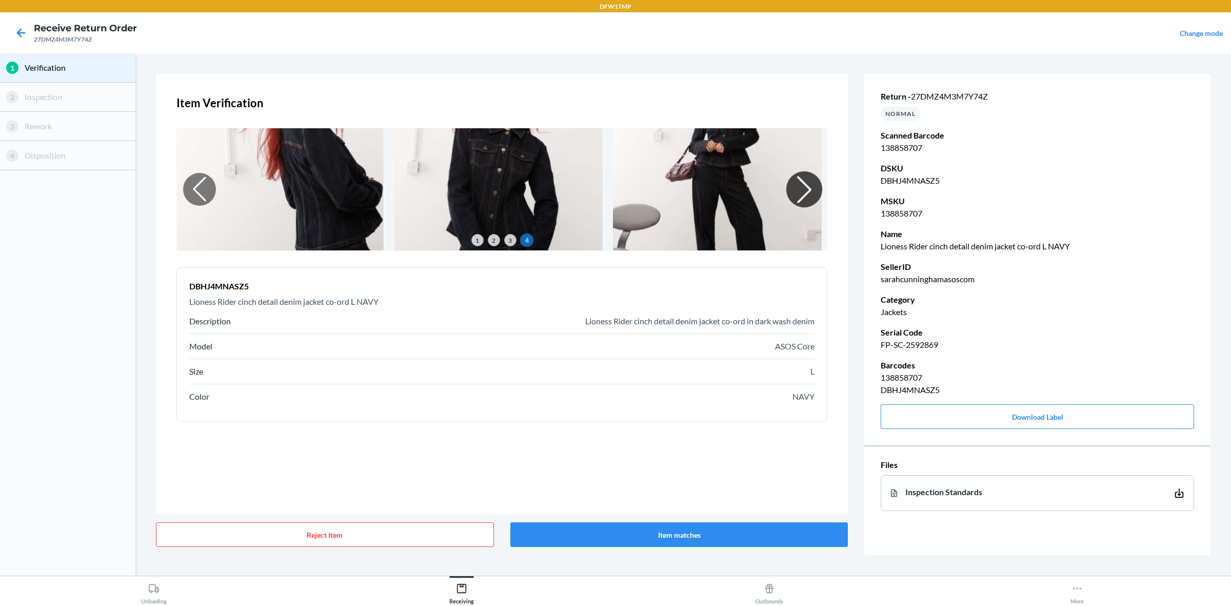
click at [796, 196] on div at bounding box center [804, 189] width 36 height 36
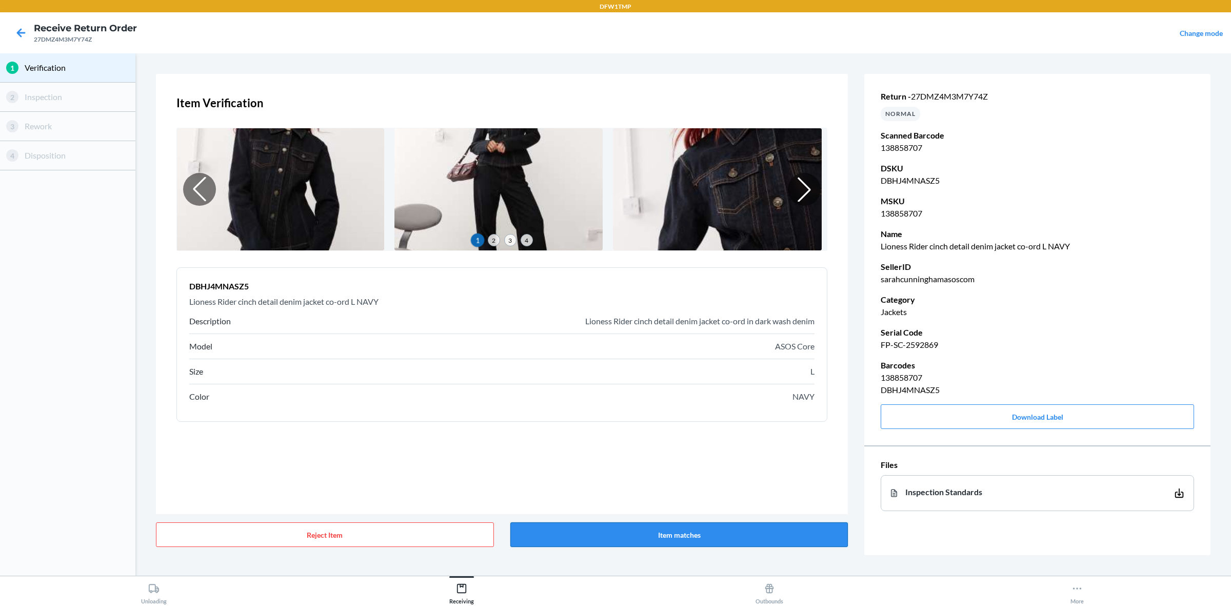
click at [705, 484] on button "Item matches" at bounding box center [679, 534] width 338 height 25
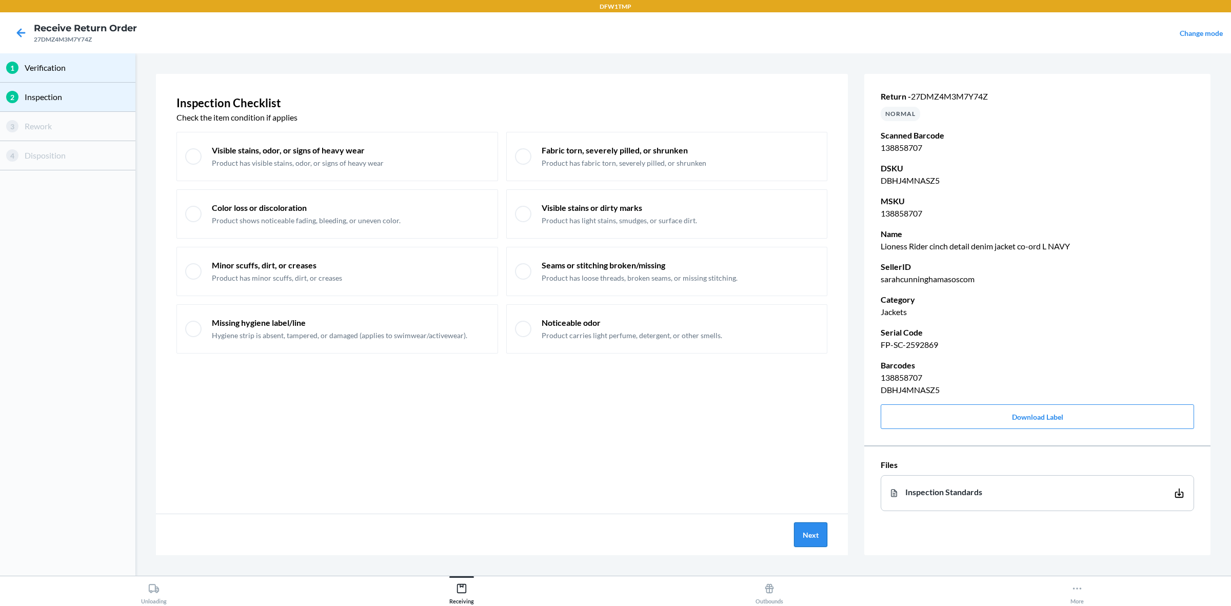
click at [806, 484] on button "Next" at bounding box center [810, 534] width 33 height 25
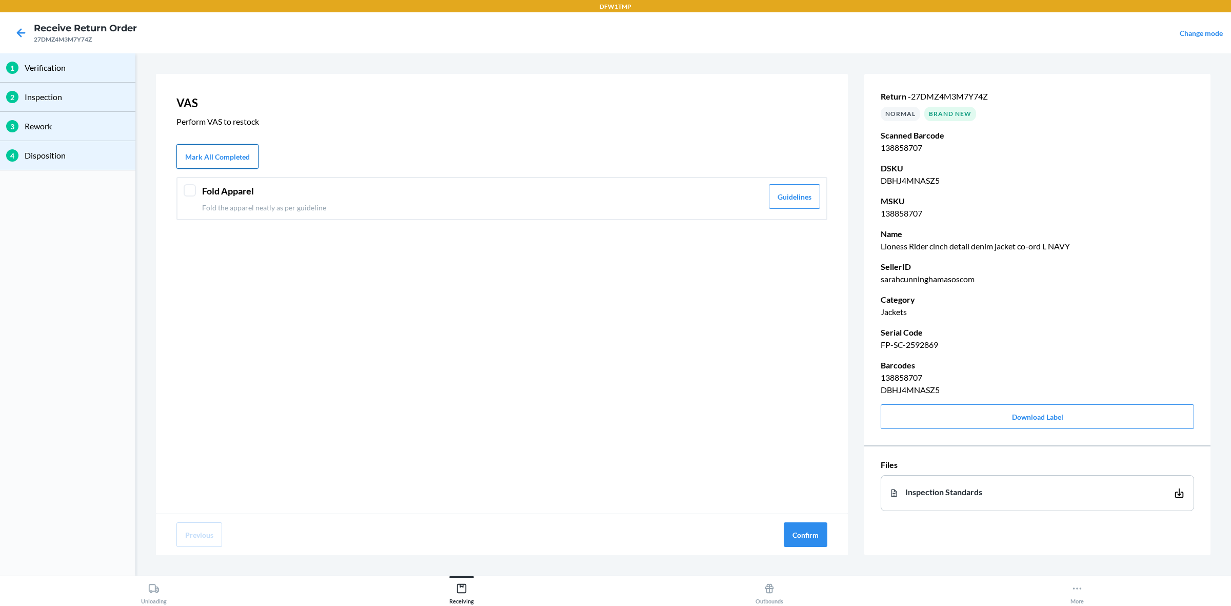
click at [200, 162] on button "Mark All Completed" at bounding box center [217, 156] width 82 height 25
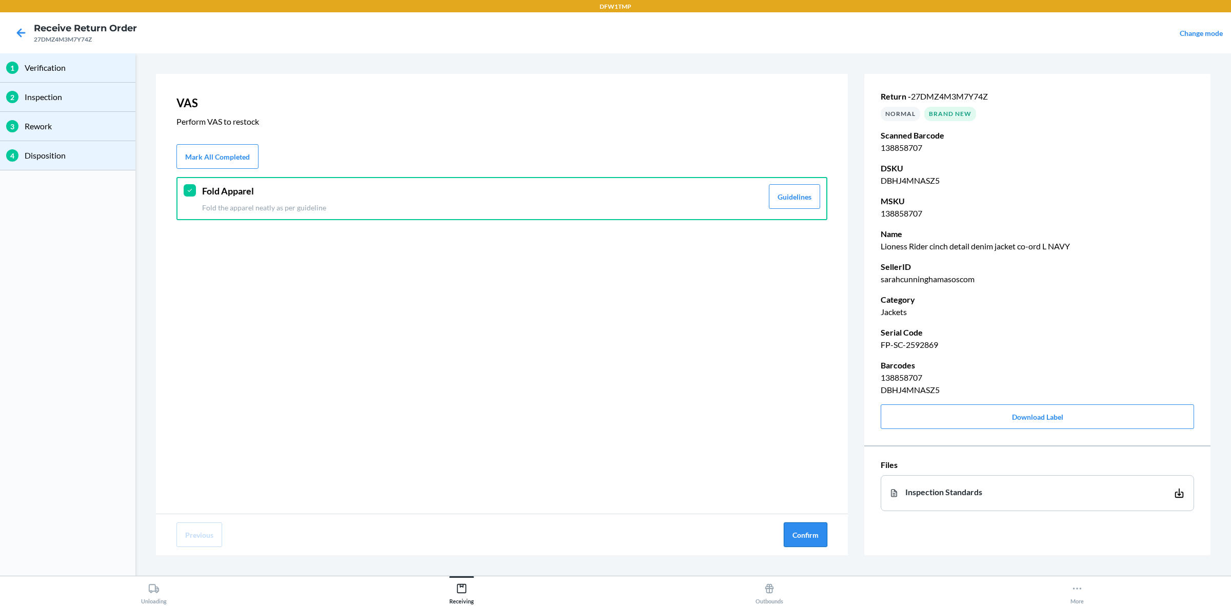
click at [814, 484] on button "Confirm" at bounding box center [805, 534] width 44 height 25
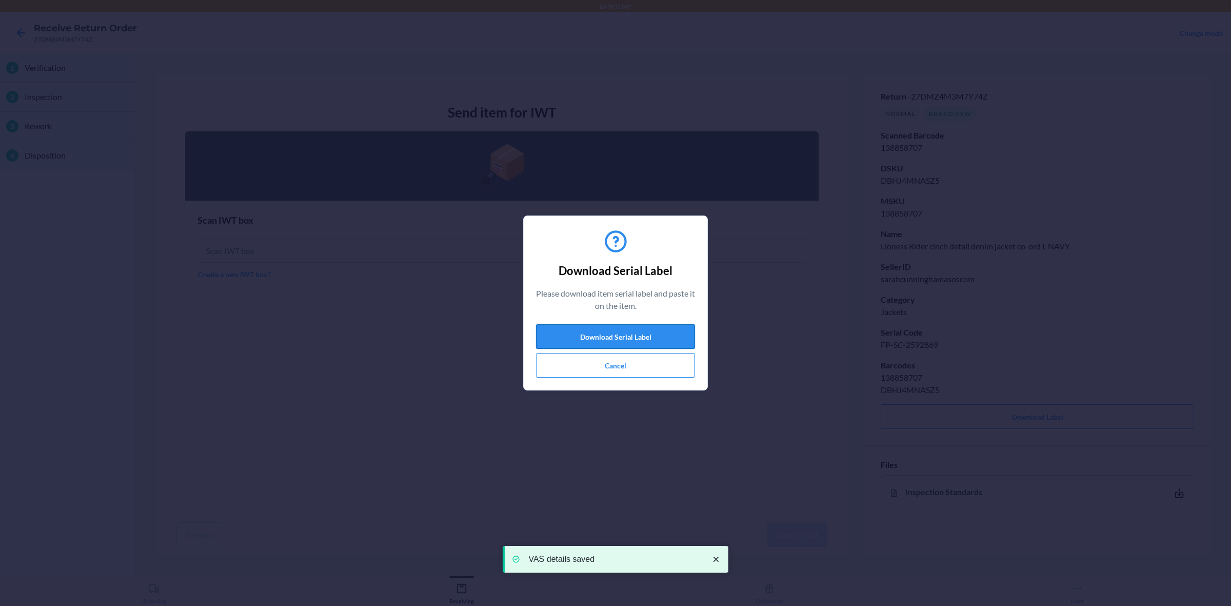
click at [632, 335] on button "Download Serial Label" at bounding box center [615, 336] width 159 height 25
click at [611, 370] on button "Cancel" at bounding box center [615, 365] width 159 height 25
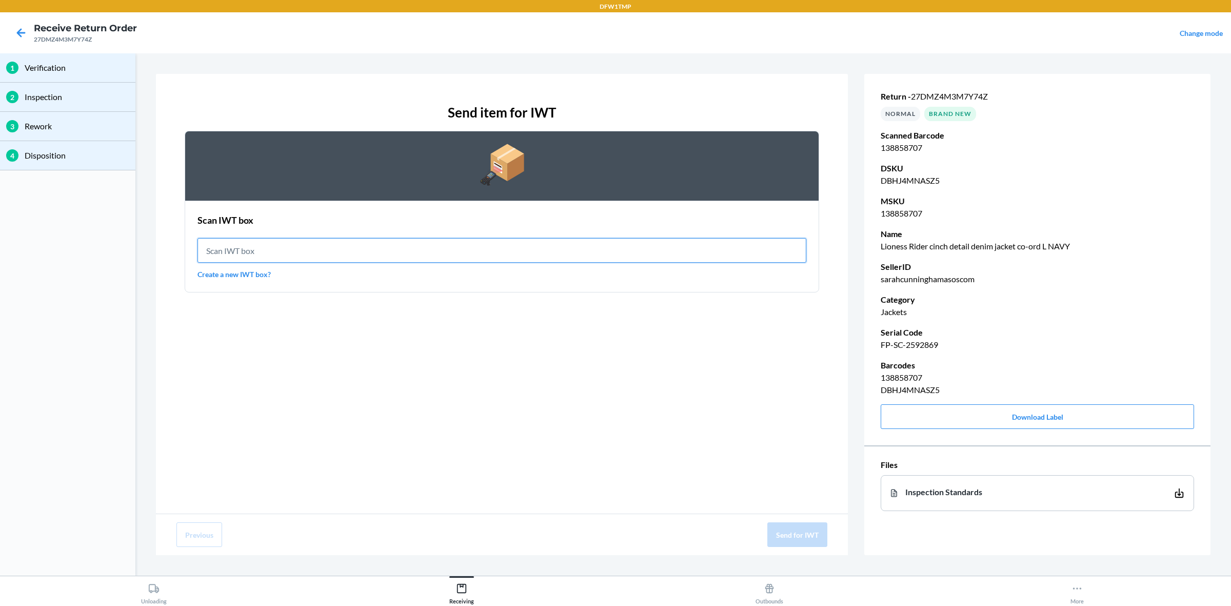
click at [345, 249] on input "text" at bounding box center [501, 250] width 609 height 25
type input "IWT0000019D4"
click at [304, 245] on input "IWT0000019D4" at bounding box center [501, 250] width 609 height 25
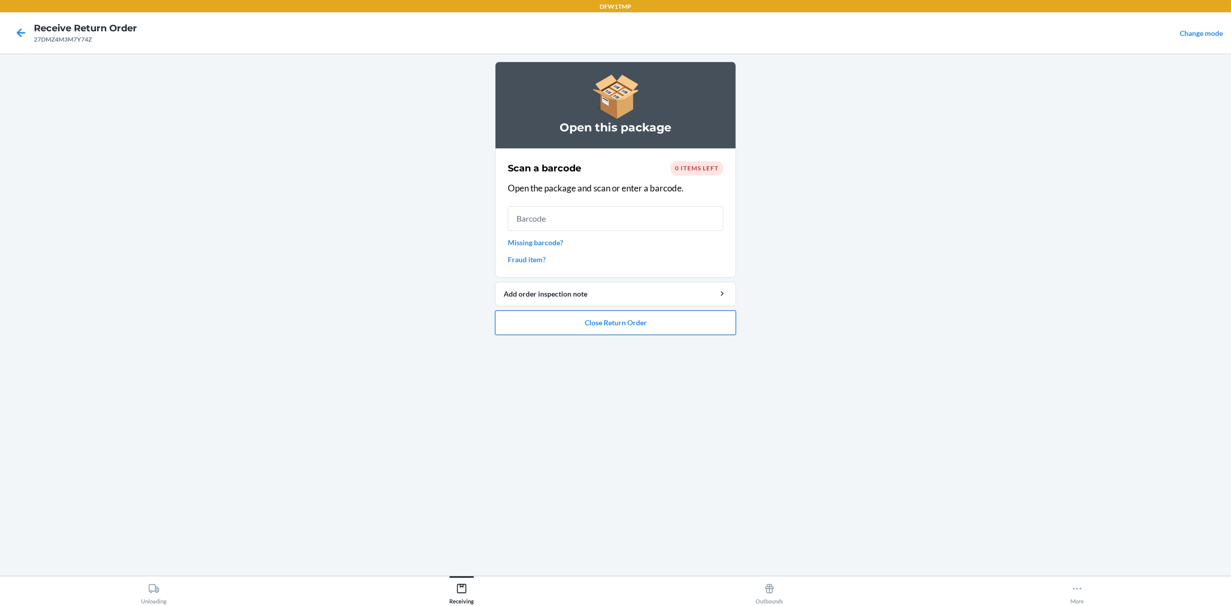
click at [511, 328] on button "Close Return Order" at bounding box center [615, 322] width 241 height 25
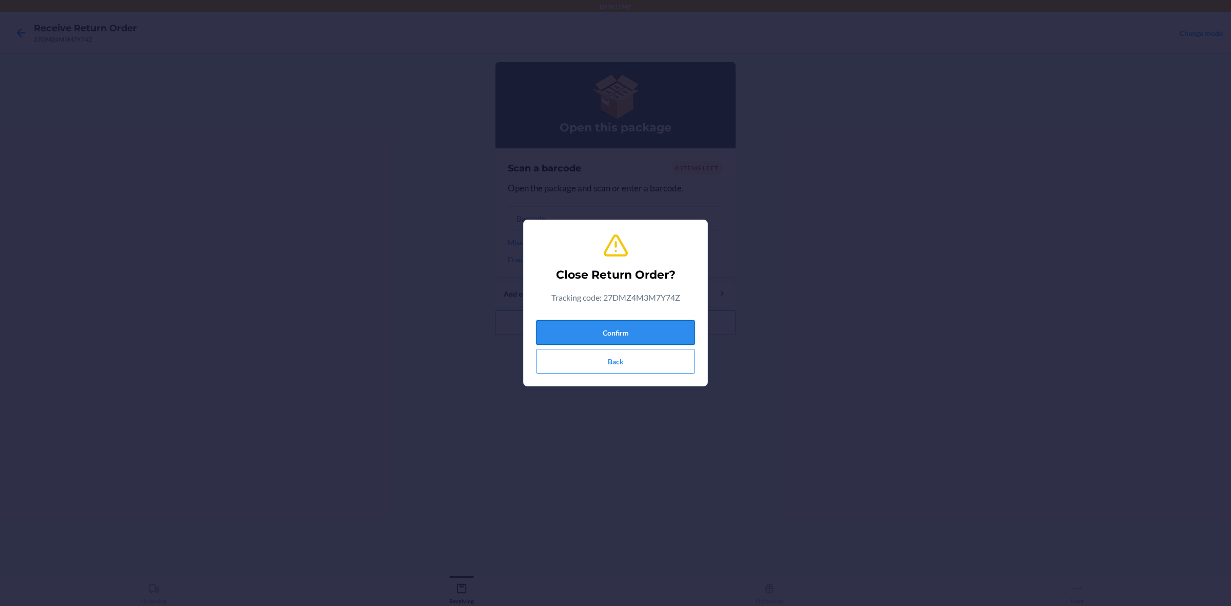
click at [545, 333] on button "Confirm" at bounding box center [615, 332] width 159 height 25
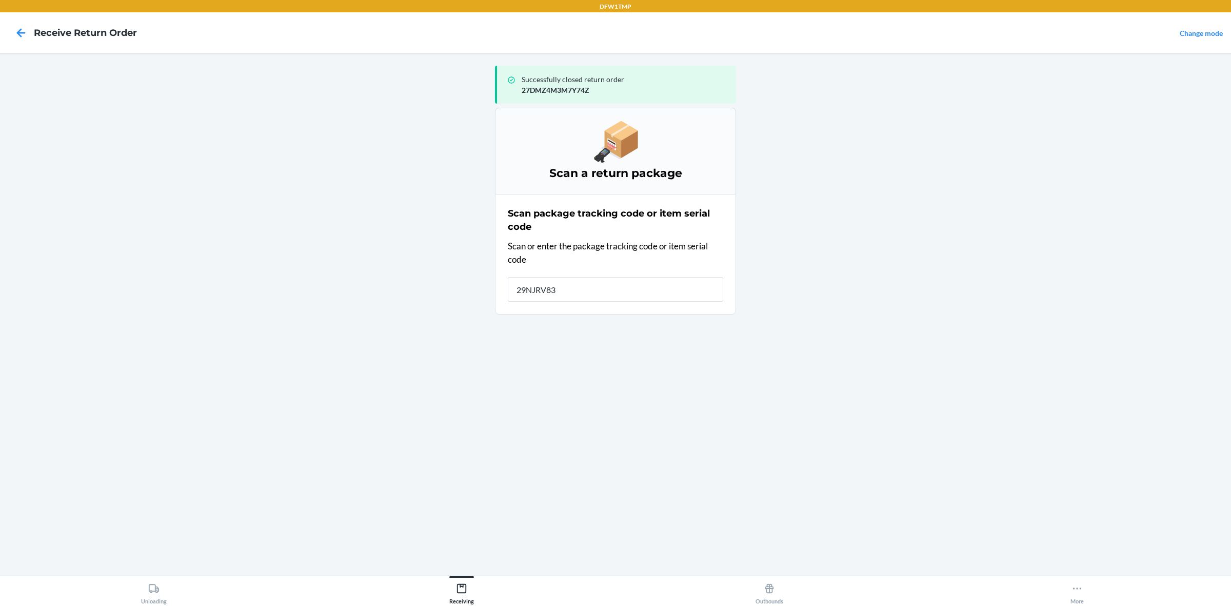
type input "29NJRV83M"
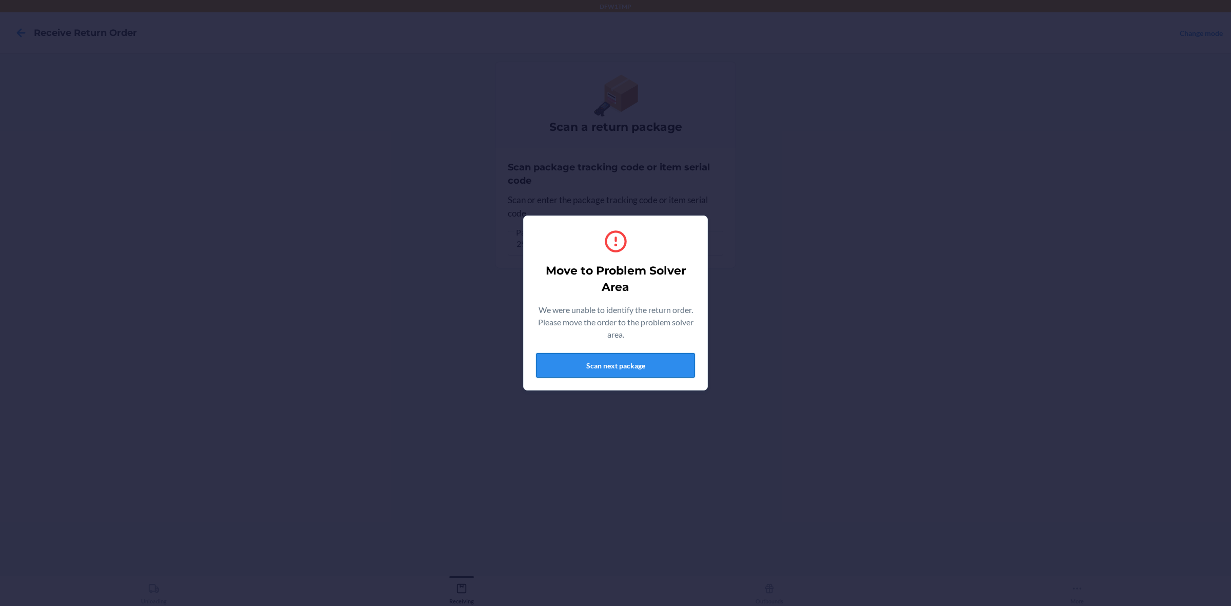
click at [652, 367] on button "Scan next package" at bounding box center [615, 365] width 159 height 25
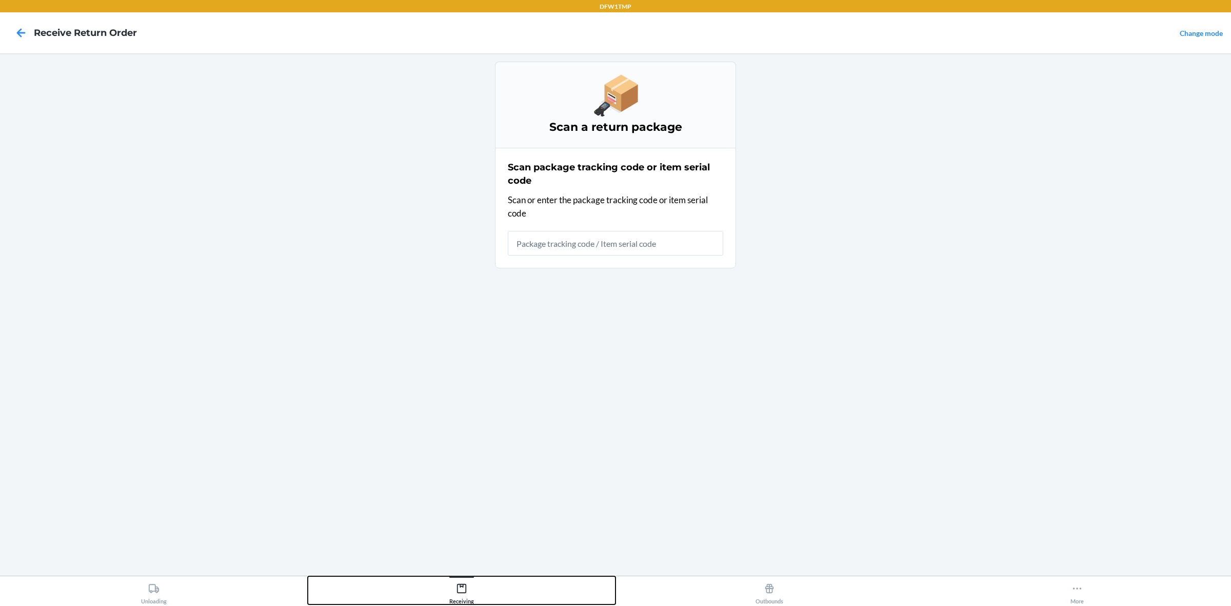
click at [464, 484] on icon at bounding box center [461, 587] width 11 height 11
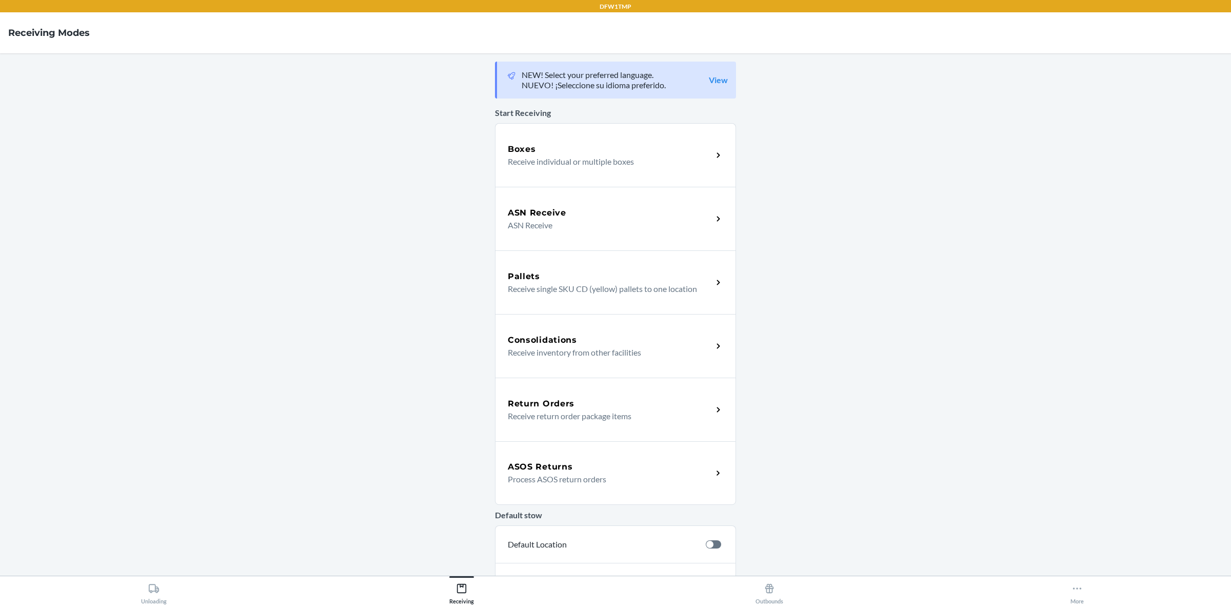
click at [525, 478] on p "Process ASOS return orders" at bounding box center [606, 479] width 196 height 12
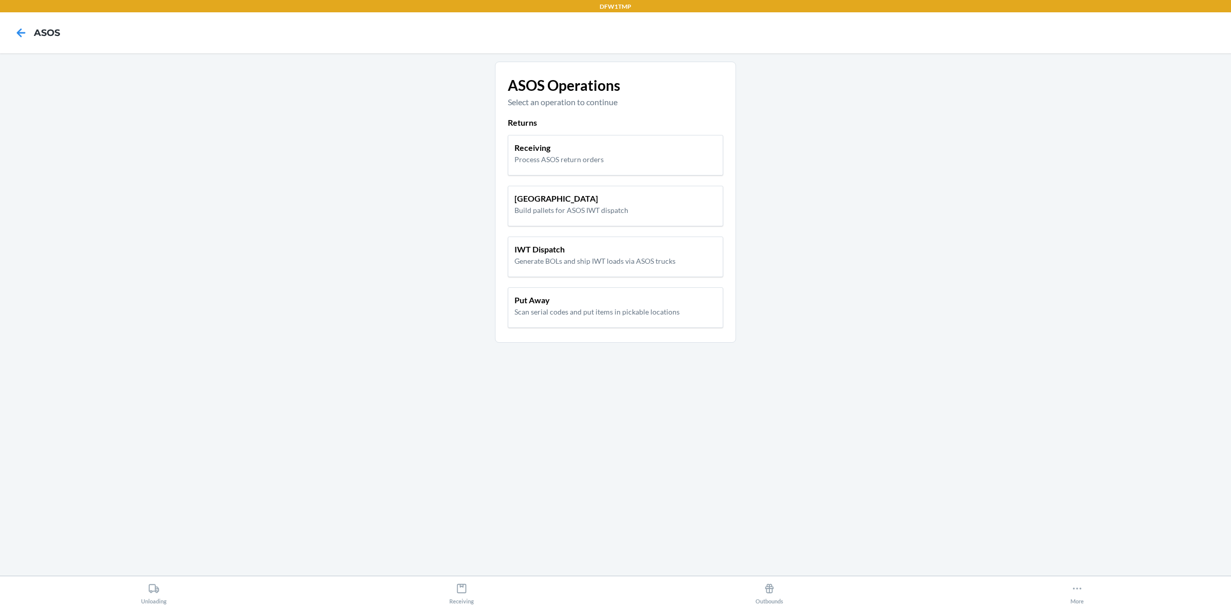
click at [656, 134] on div "Receiving Process ASOS return orders Pallet Building Build pallets for ASOS IWT…" at bounding box center [615, 232] width 215 height 203
click at [659, 147] on div "Receiving Process ASOS return orders" at bounding box center [615, 153] width 202 height 23
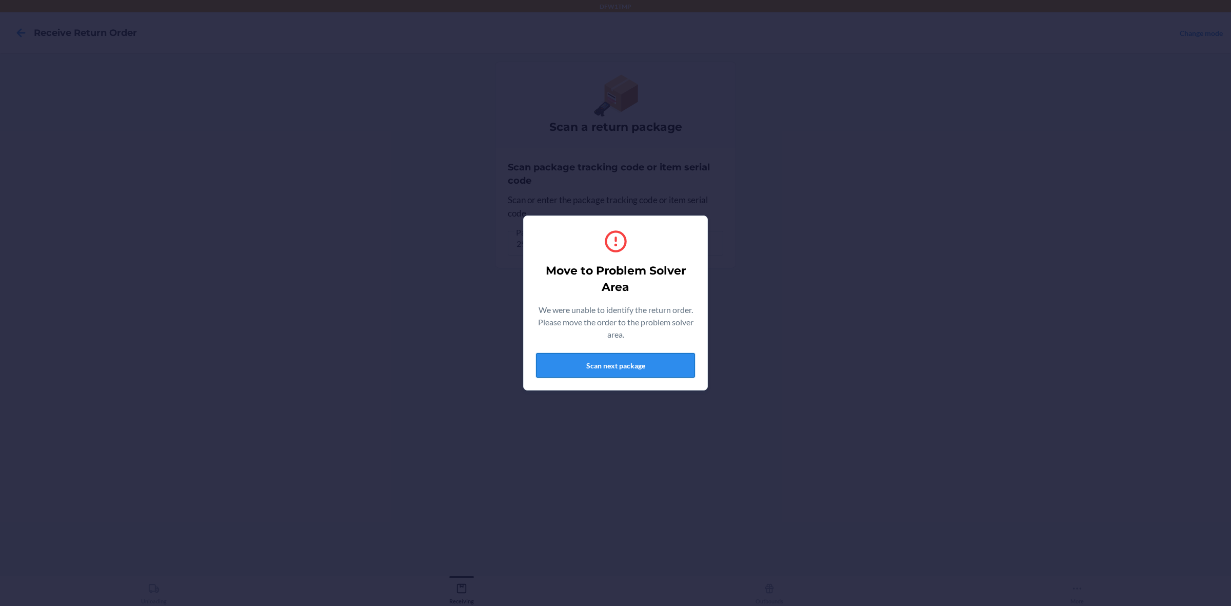
drag, startPoint x: 634, startPoint y: 379, endPoint x: 636, endPoint y: 373, distance: 6.7
click at [636, 374] on div "Move to Problem Solver Area We were unable to identify the return order. Please…" at bounding box center [615, 302] width 159 height 157
click at [637, 370] on button "Scan next package" at bounding box center [615, 365] width 159 height 25
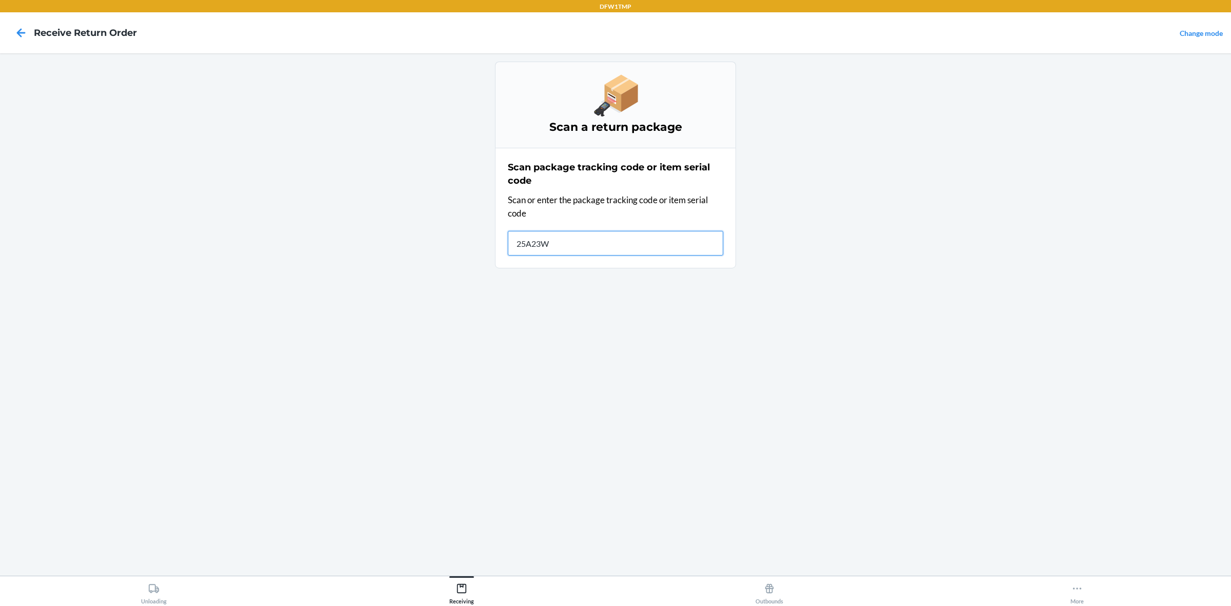
type input "25A23WU"
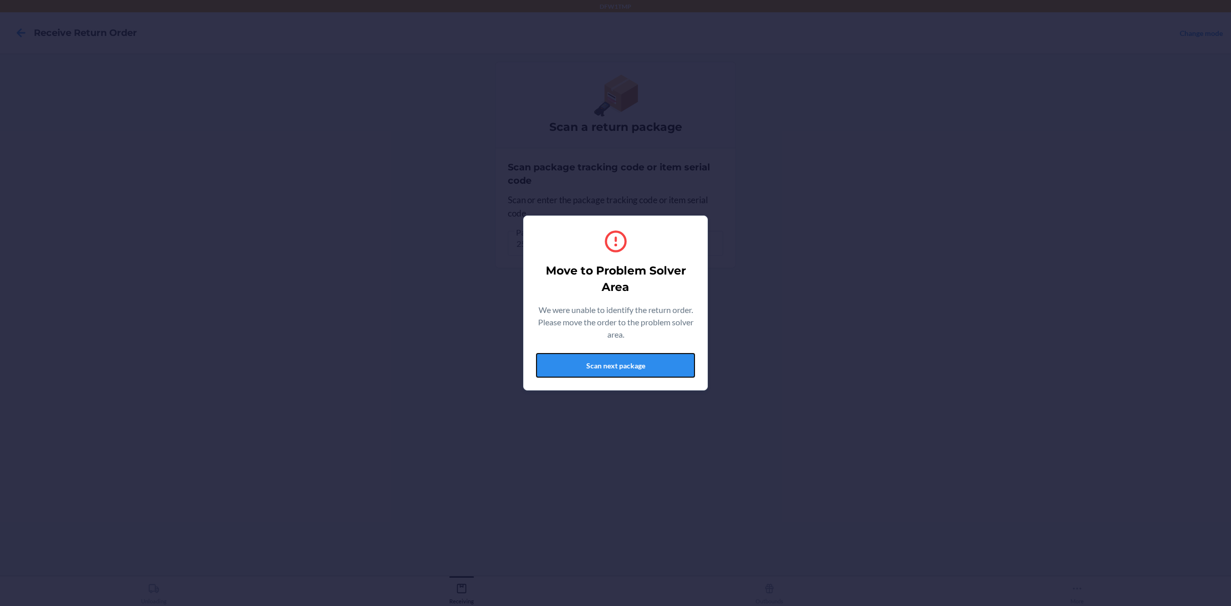
click at [634, 367] on button "Scan next package" at bounding box center [615, 365] width 159 height 25
click at [635, 364] on button "Scan next package" at bounding box center [615, 365] width 159 height 25
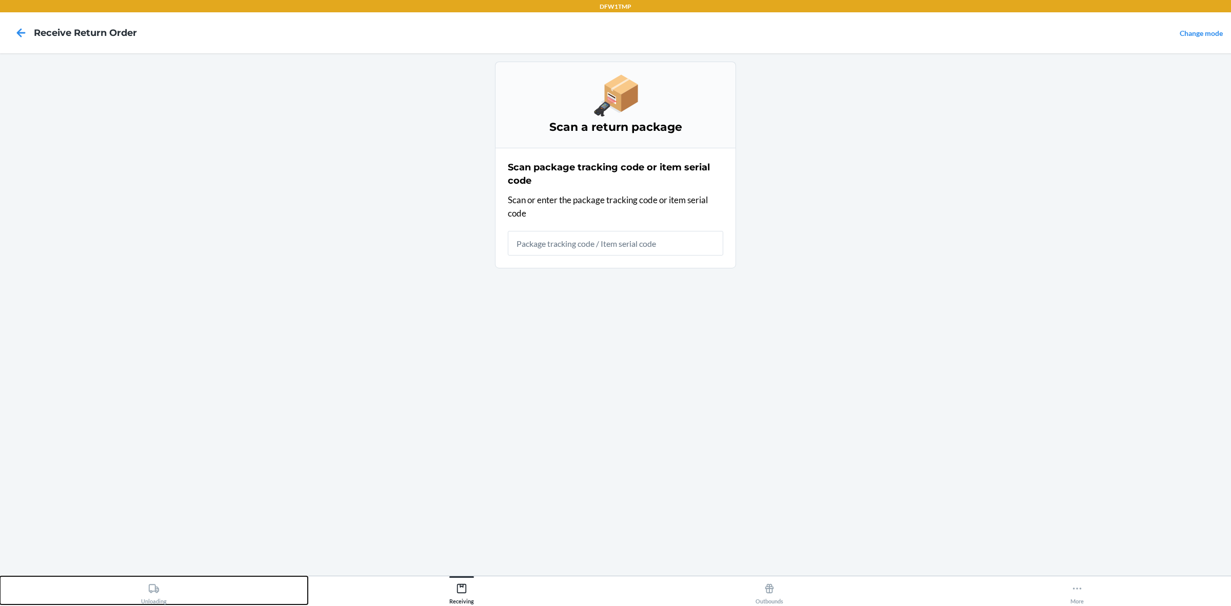
click at [150, 484] on div "Unloading" at bounding box center [154, 591] width 26 height 26
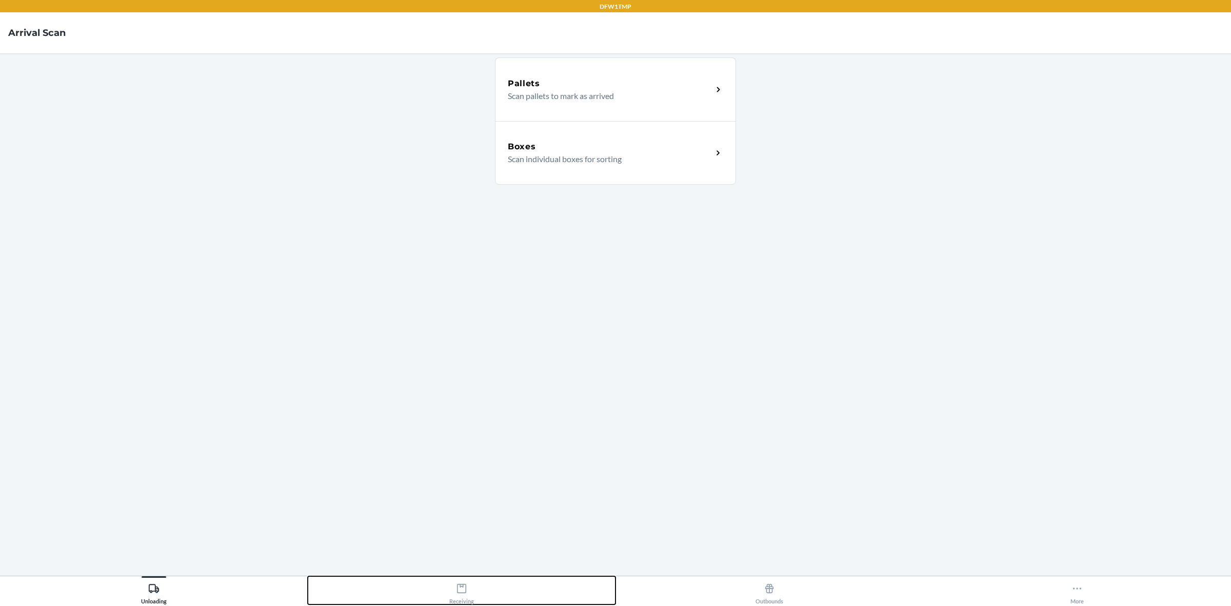
click at [456, 484] on div "Receiving" at bounding box center [461, 591] width 25 height 26
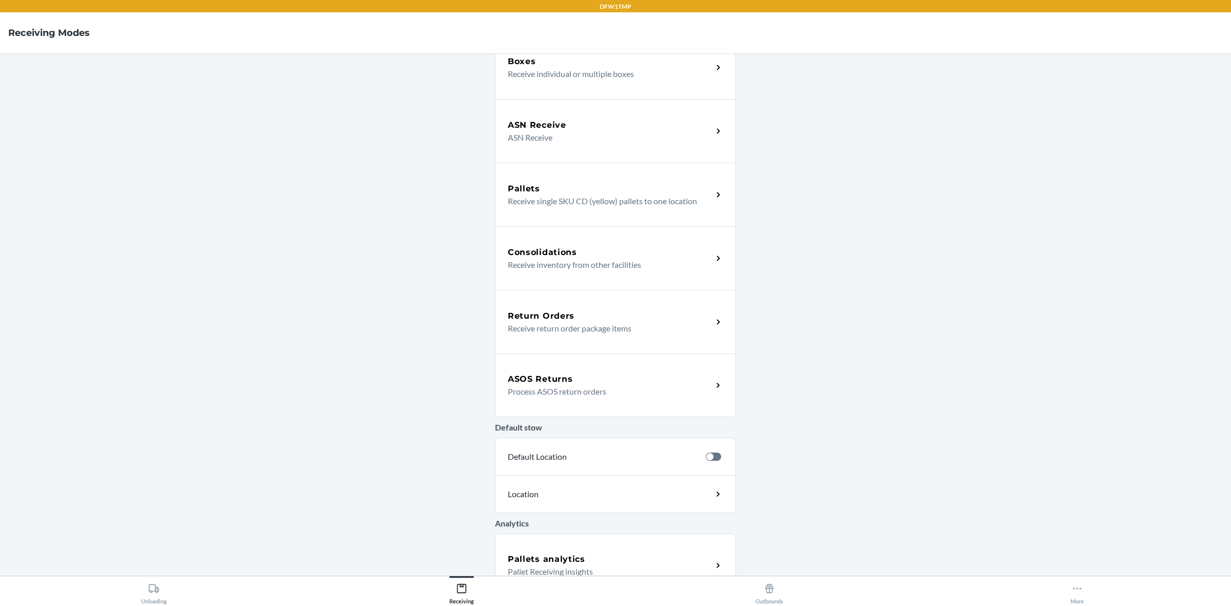
scroll to position [109, 0]
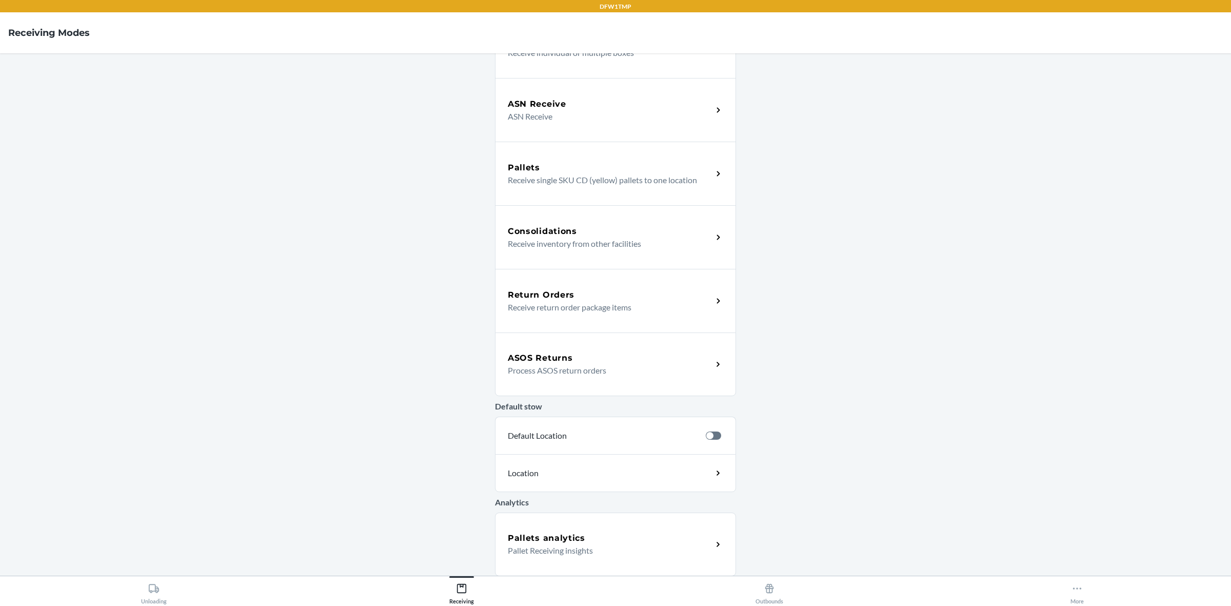
click at [519, 354] on h5 "ASOS Returns" at bounding box center [540, 358] width 65 height 12
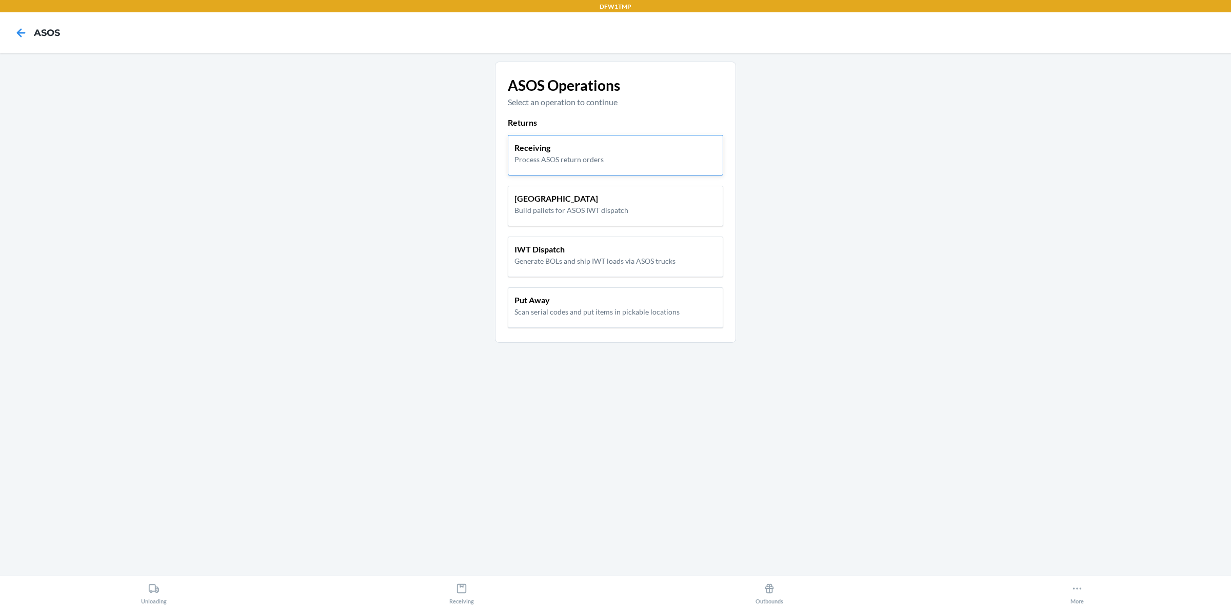
click at [581, 155] on p "Process ASOS return orders" at bounding box center [558, 159] width 89 height 11
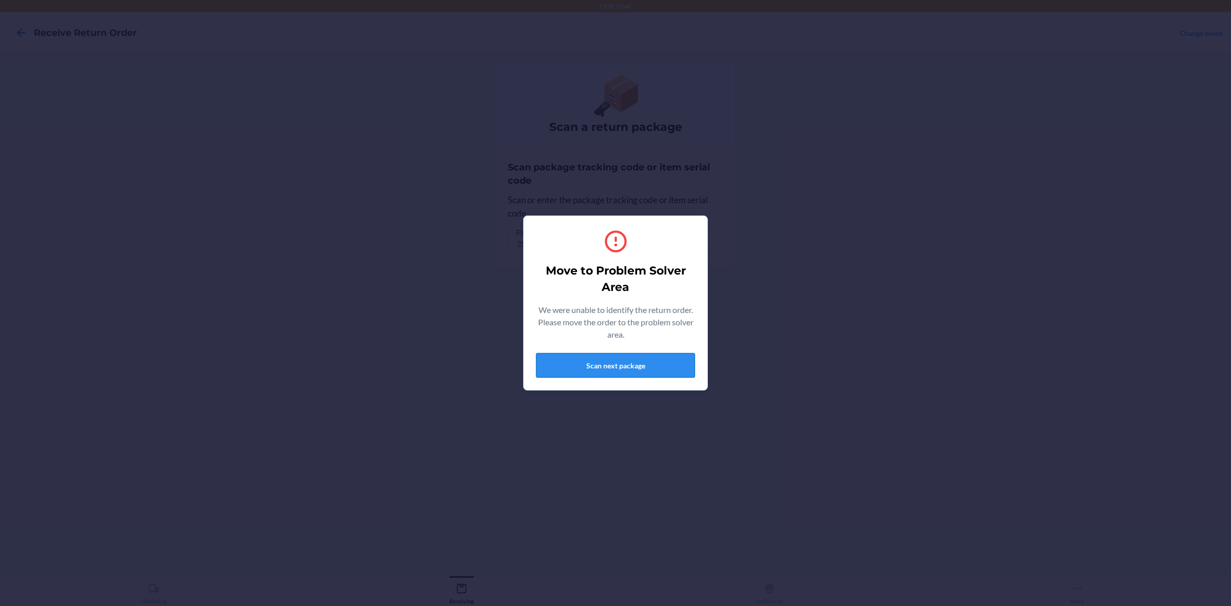
click at [643, 365] on button "Scan next package" at bounding box center [615, 365] width 159 height 25
click at [672, 350] on div "Move to Problem Solver Area We were unable to identify the return order. Please…" at bounding box center [615, 302] width 159 height 157
click at [627, 367] on button "Scan next package" at bounding box center [615, 365] width 159 height 25
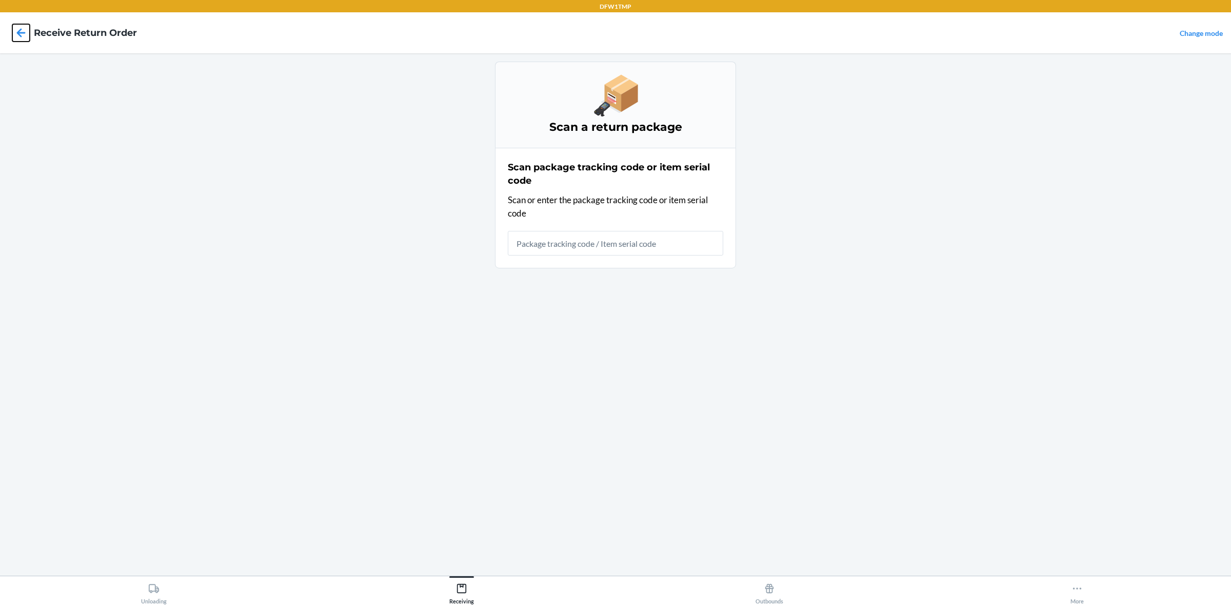
click at [18, 28] on icon at bounding box center [20, 32] width 17 height 17
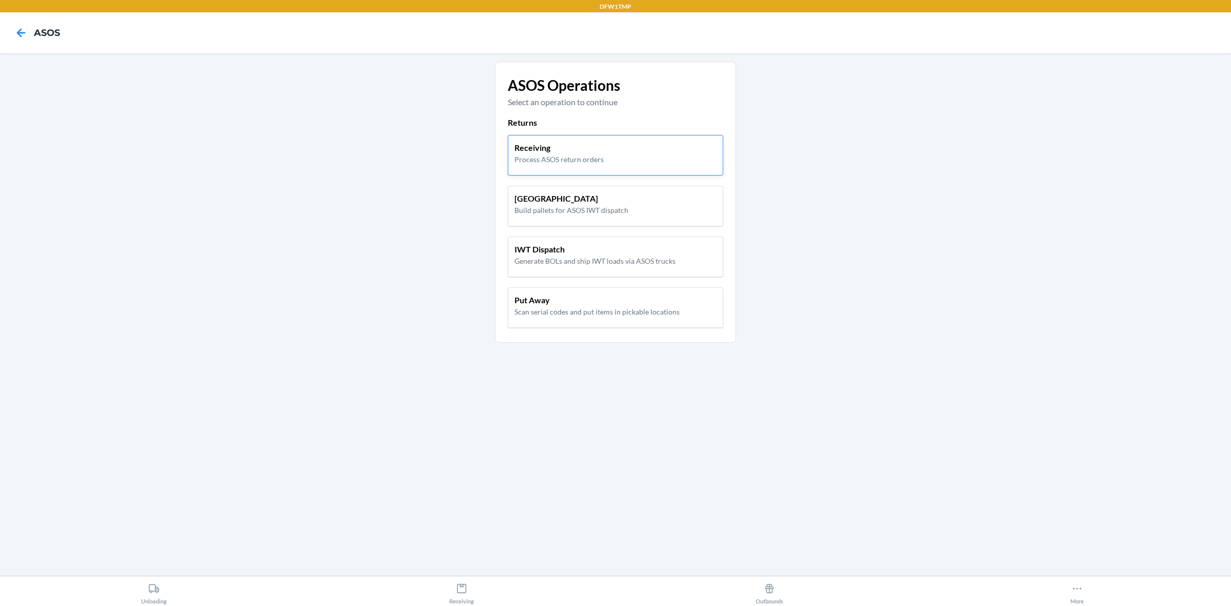
click at [565, 165] on p "Process ASOS return orders" at bounding box center [558, 159] width 89 height 11
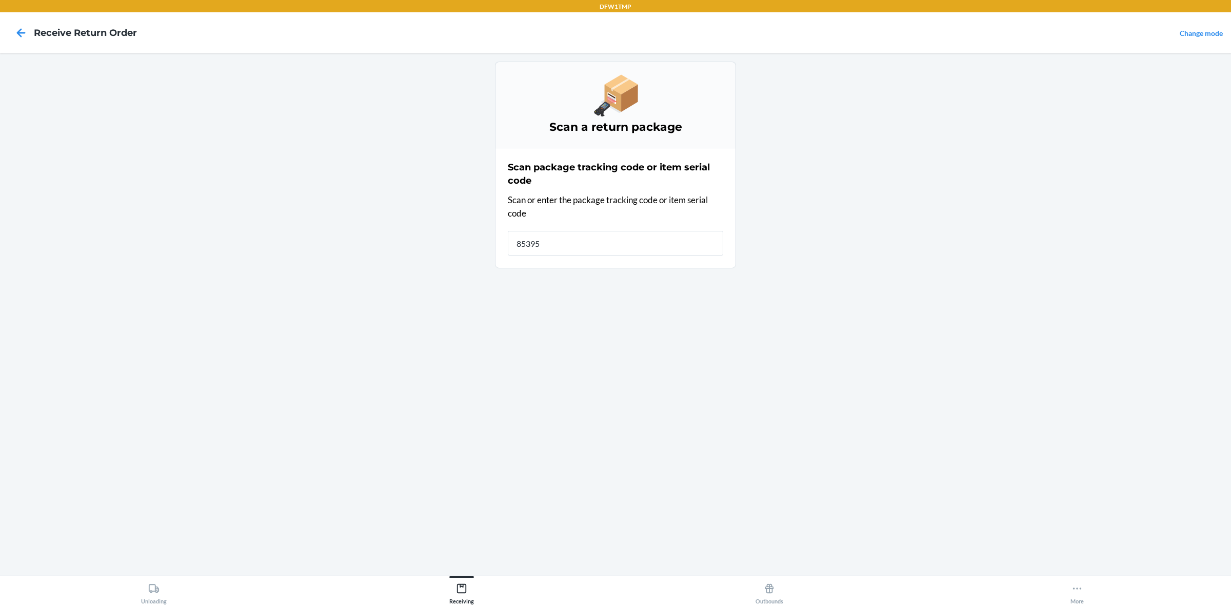
type input "853951"
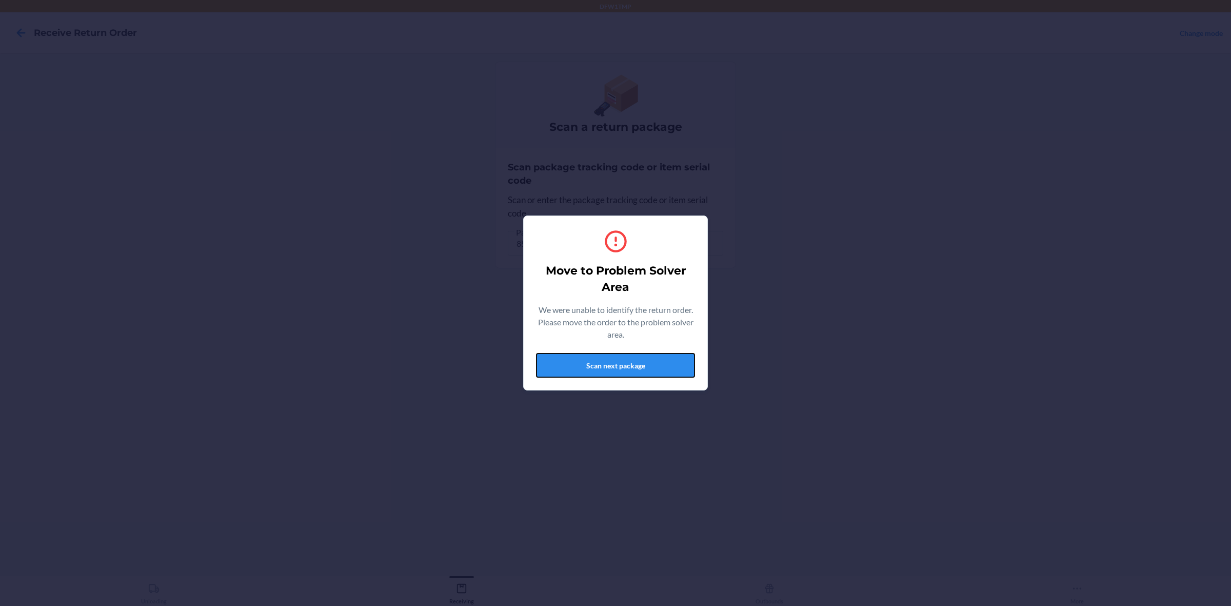
drag, startPoint x: 677, startPoint y: 371, endPoint x: 683, endPoint y: 356, distance: 15.4
click at [678, 370] on button "Scan next package" at bounding box center [615, 365] width 159 height 25
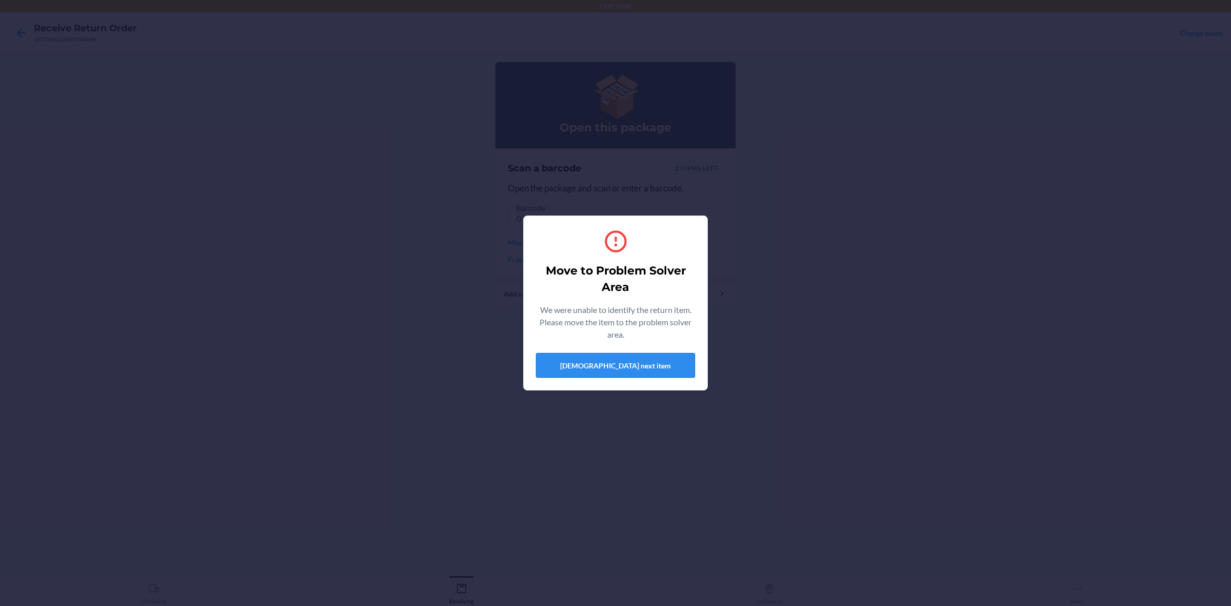
click at [606, 374] on button "[DEMOGRAPHIC_DATA] next item" at bounding box center [615, 365] width 159 height 25
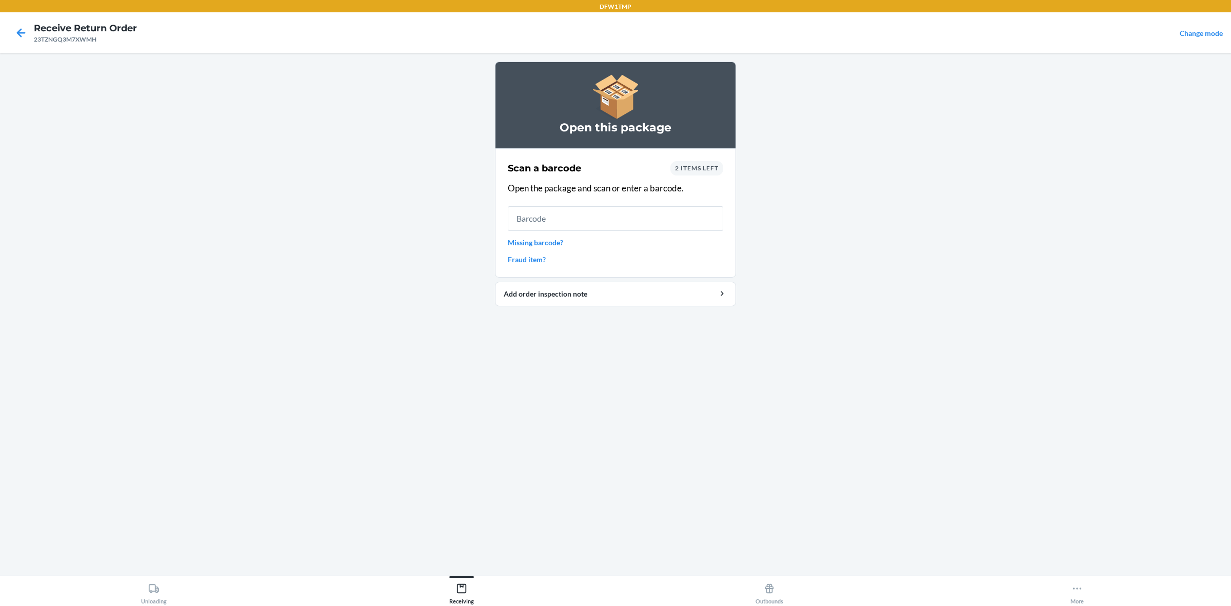
click at [695, 170] on span "2 items left" at bounding box center [697, 168] width 44 height 8
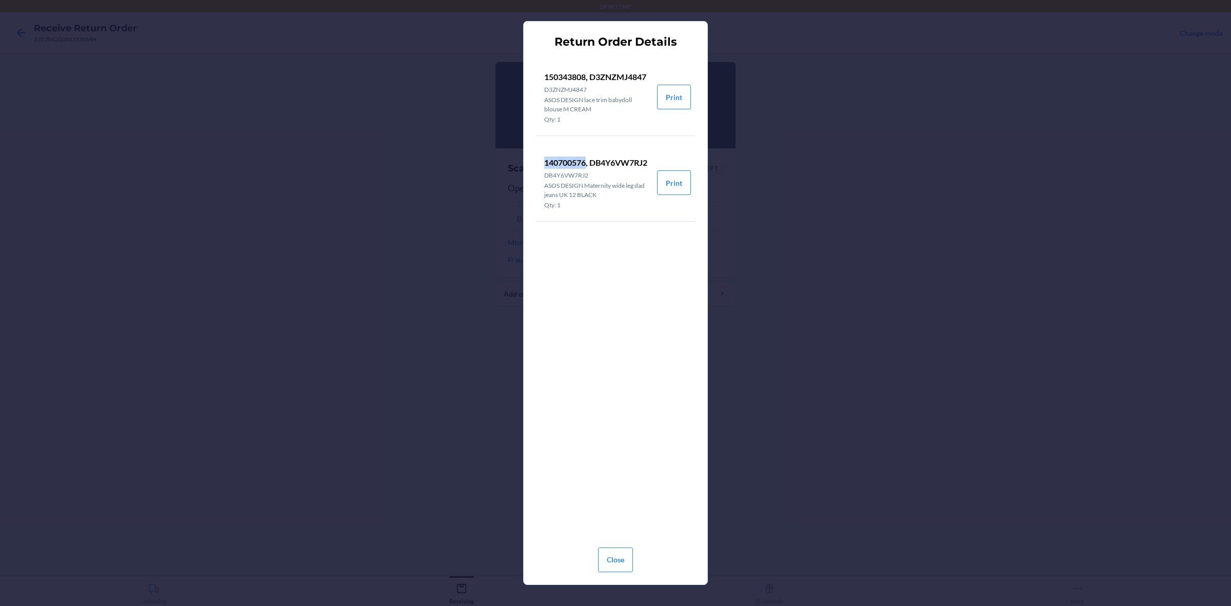
drag, startPoint x: 546, startPoint y: 159, endPoint x: 586, endPoint y: 162, distance: 39.6
click at [586, 162] on p "140700576, DB4Y6VW7RJ2" at bounding box center [596, 162] width 105 height 12
drag, startPoint x: 577, startPoint y: 158, endPoint x: 620, endPoint y: 558, distance: 402.2
click at [620, 484] on button "Close" at bounding box center [615, 559] width 35 height 25
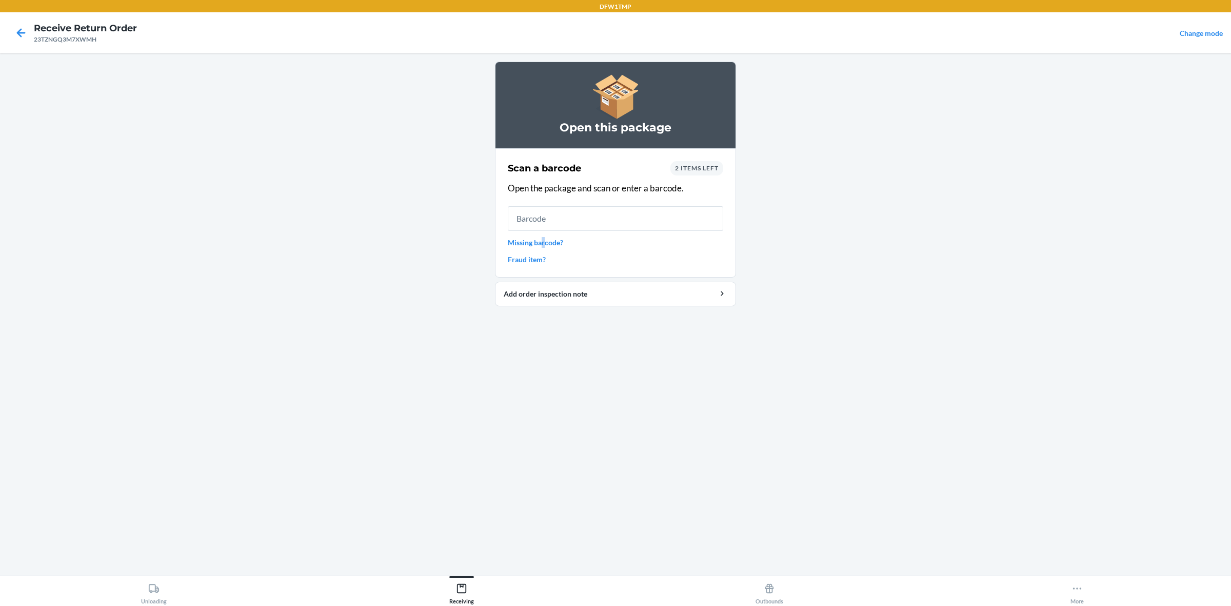
click at [543, 236] on div "Scan a barcode 2 items left Open the package and scan or enter a barcode. Missi…" at bounding box center [615, 213] width 215 height 110
click at [547, 219] on input "text" at bounding box center [615, 218] width 215 height 25
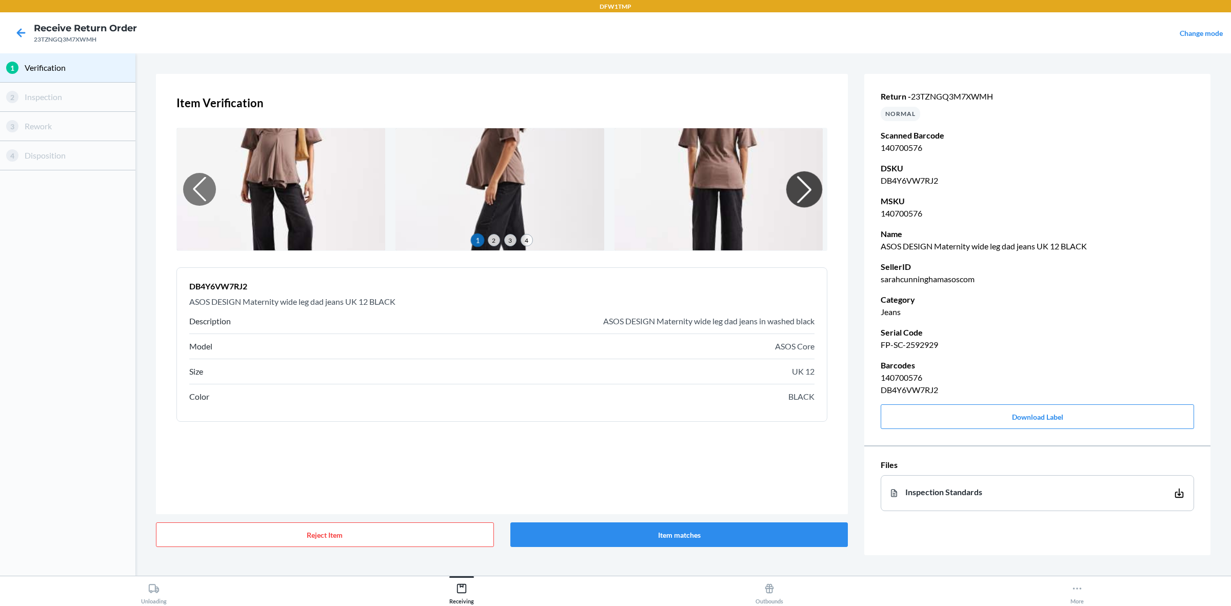
click at [803, 180] on div at bounding box center [804, 189] width 36 height 36
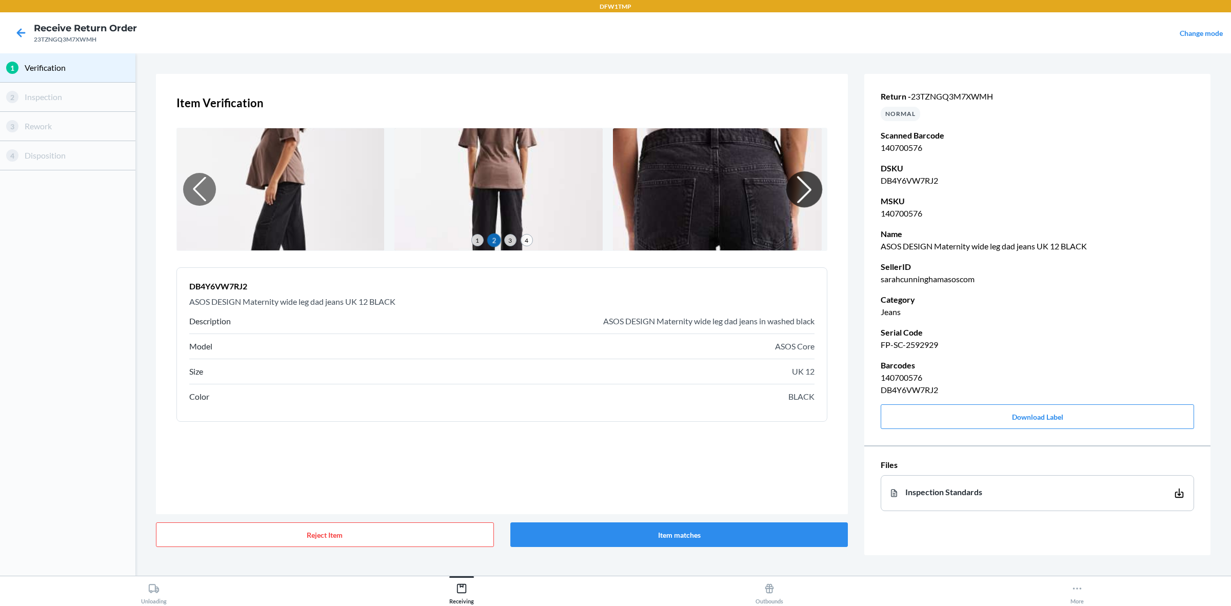
click at [801, 180] on div at bounding box center [804, 189] width 36 height 36
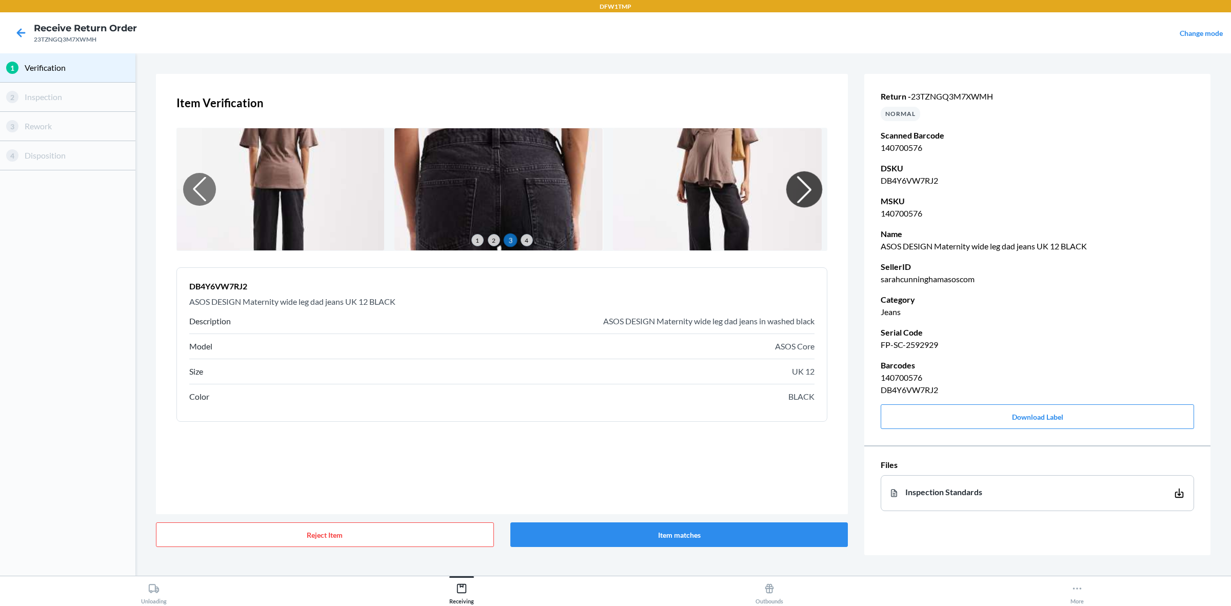
click at [801, 180] on div at bounding box center [804, 189] width 36 height 36
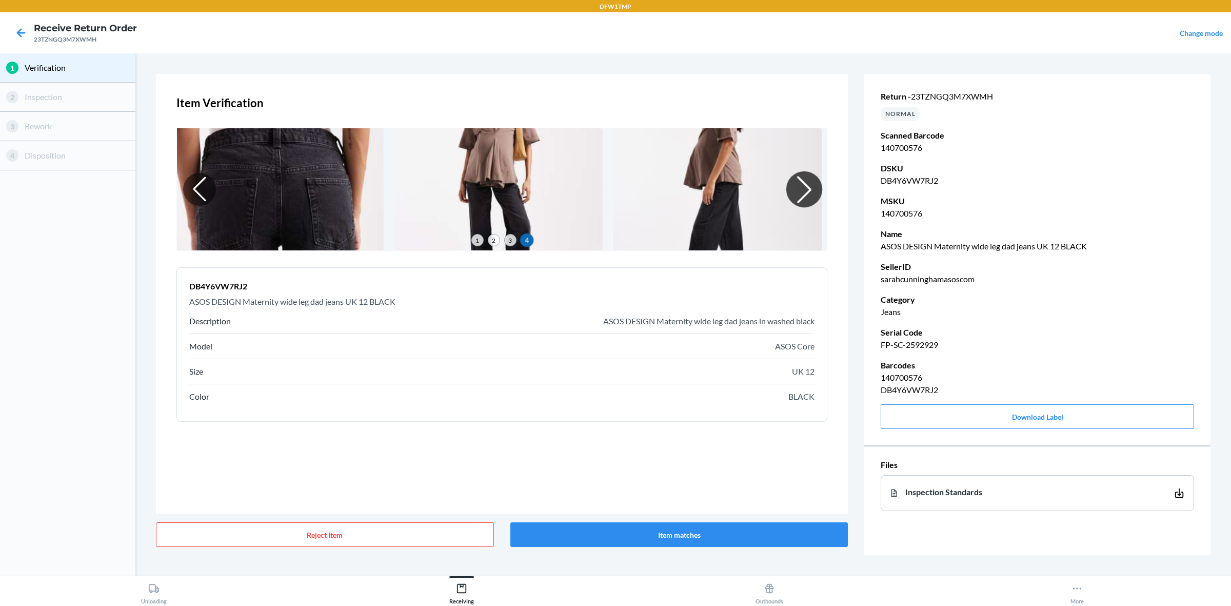
click at [801, 180] on div at bounding box center [804, 189] width 36 height 36
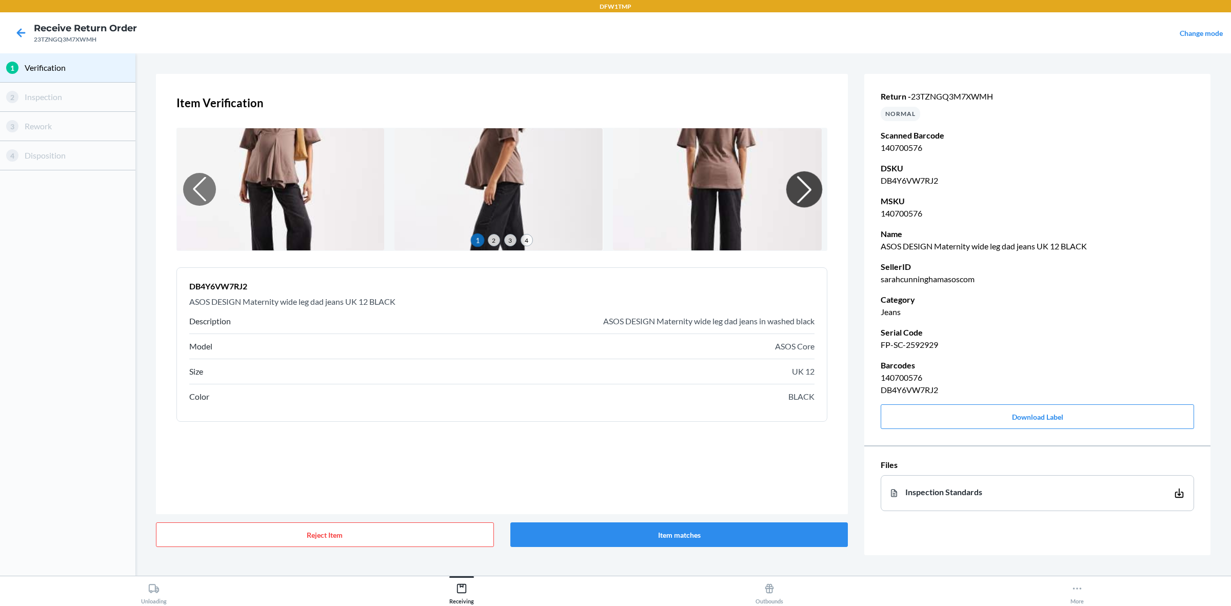
click at [801, 180] on div at bounding box center [804, 189] width 36 height 36
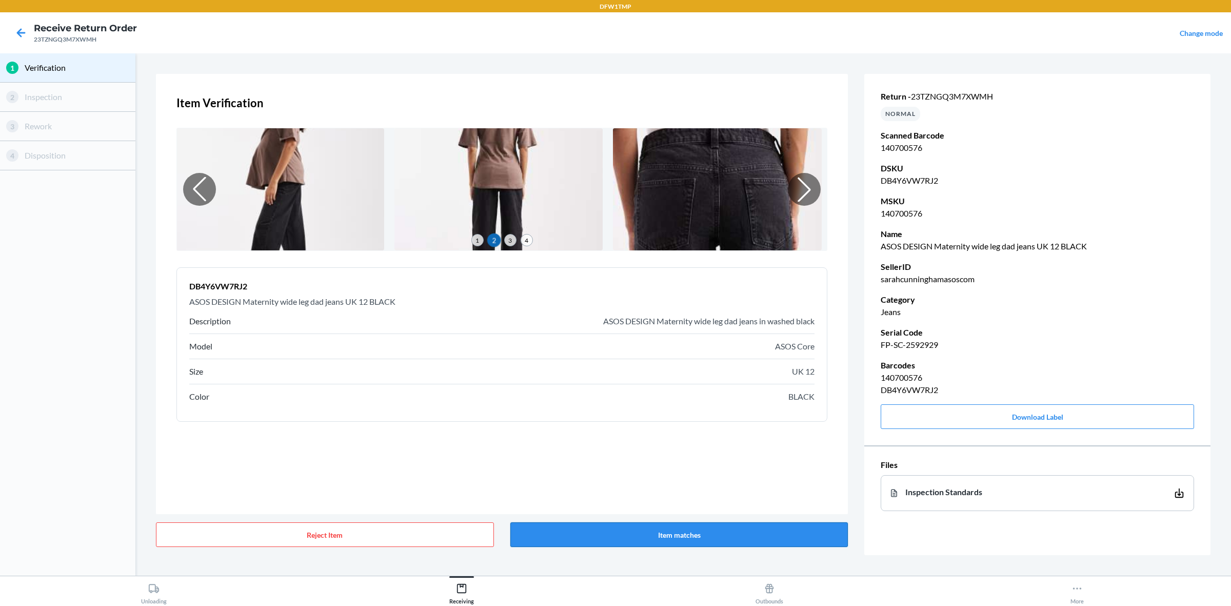
click at [752, 484] on button "Item matches" at bounding box center [679, 534] width 338 height 25
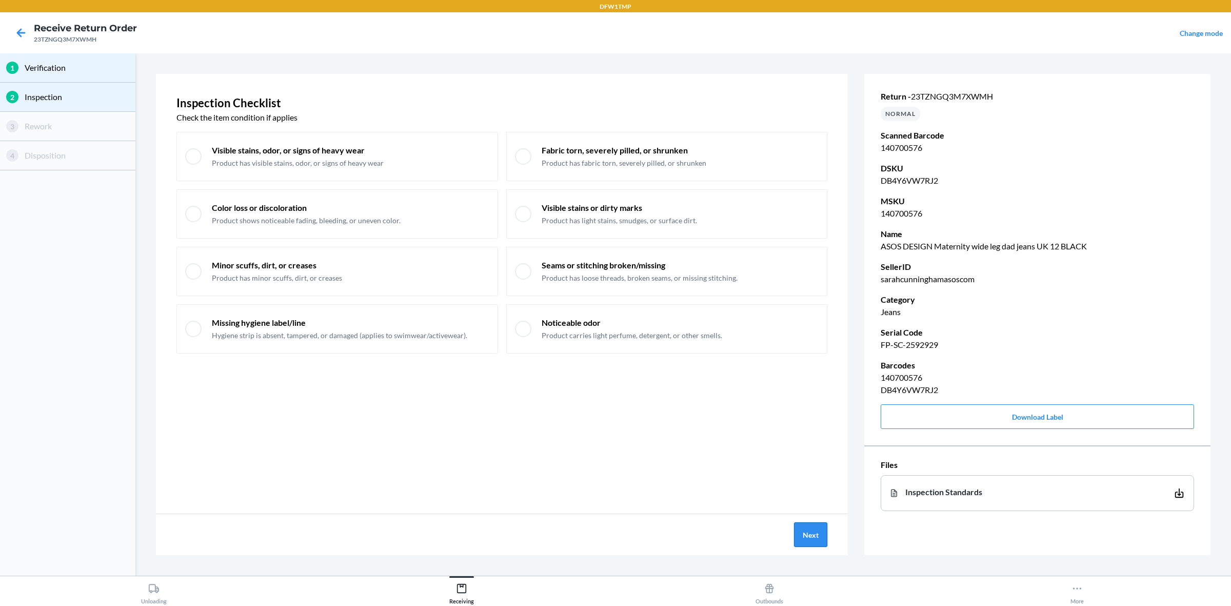
click at [801, 484] on button "Next" at bounding box center [810, 534] width 33 height 25
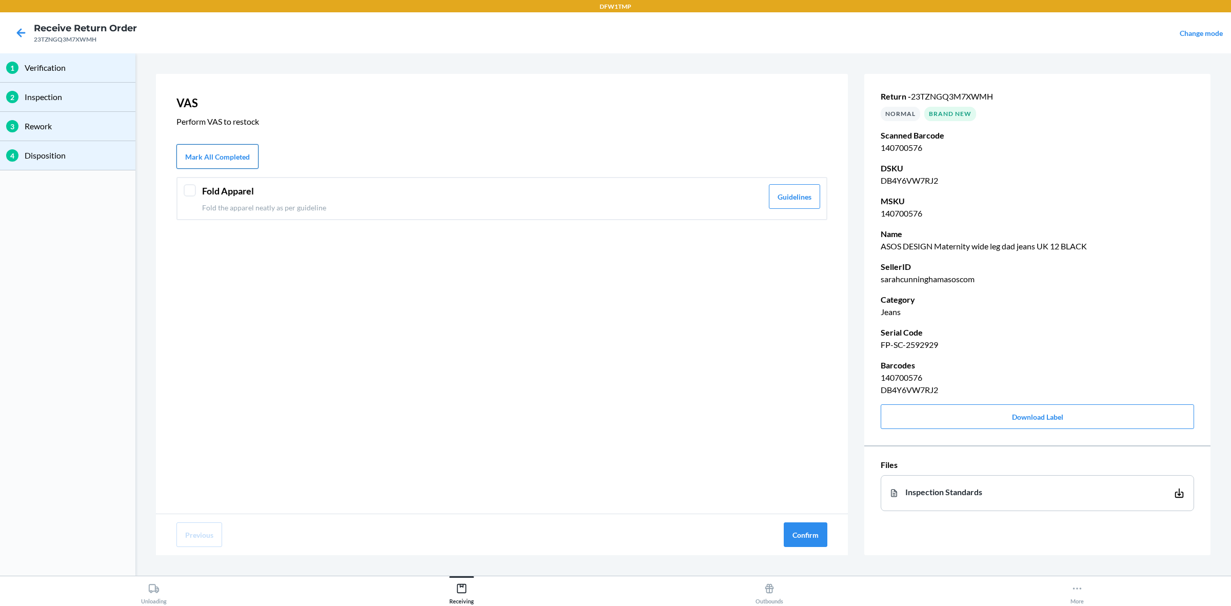
click at [223, 157] on button "Mark All Completed" at bounding box center [217, 156] width 82 height 25
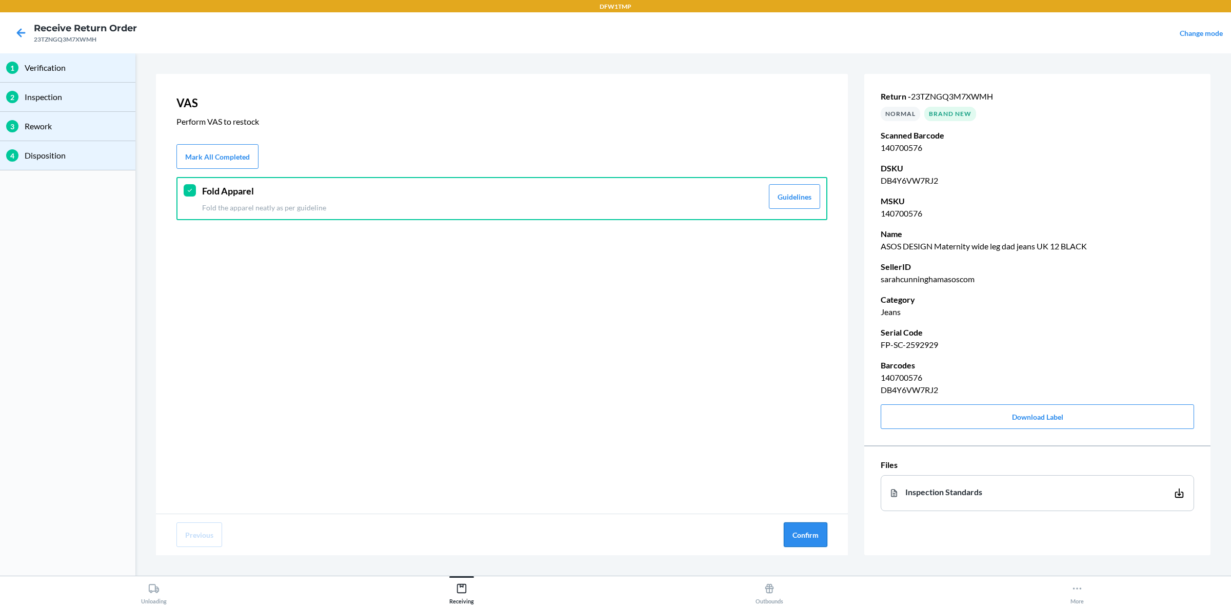
click at [818, 484] on button "Confirm" at bounding box center [805, 534] width 44 height 25
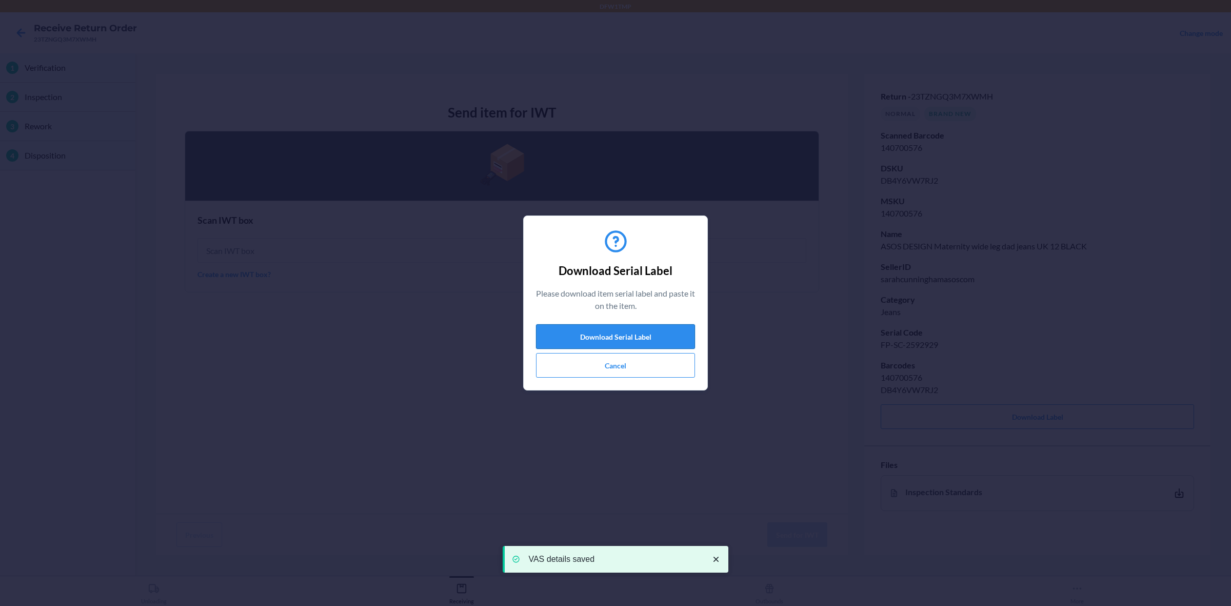
click at [639, 331] on button "Download Serial Label" at bounding box center [615, 336] width 159 height 25
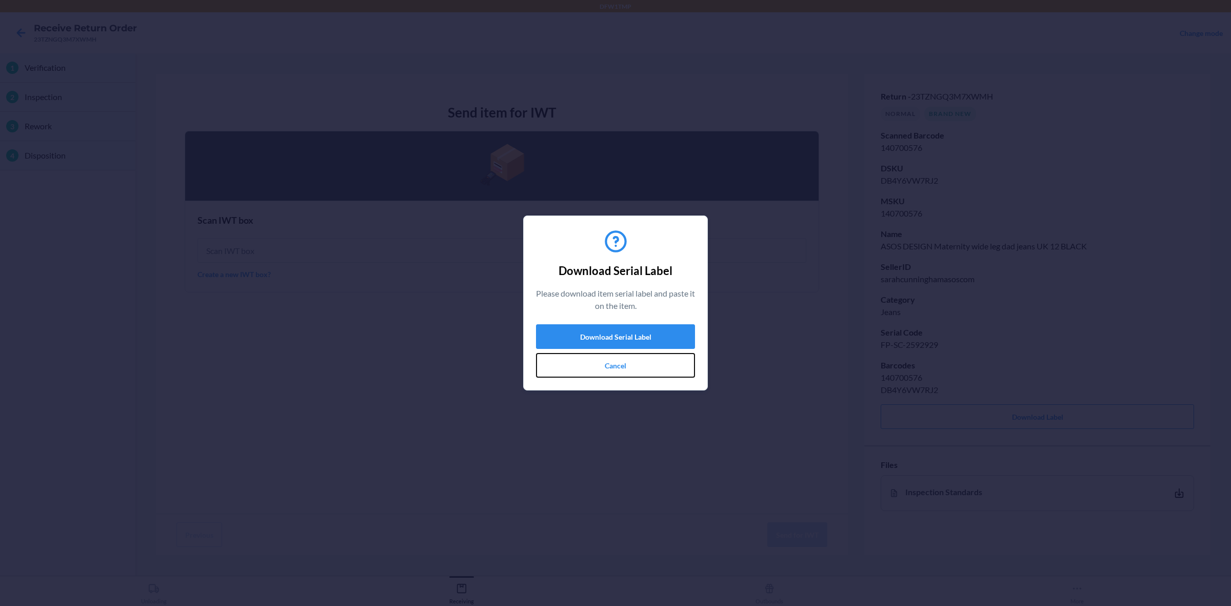
click at [646, 365] on button "Cancel" at bounding box center [615, 365] width 159 height 25
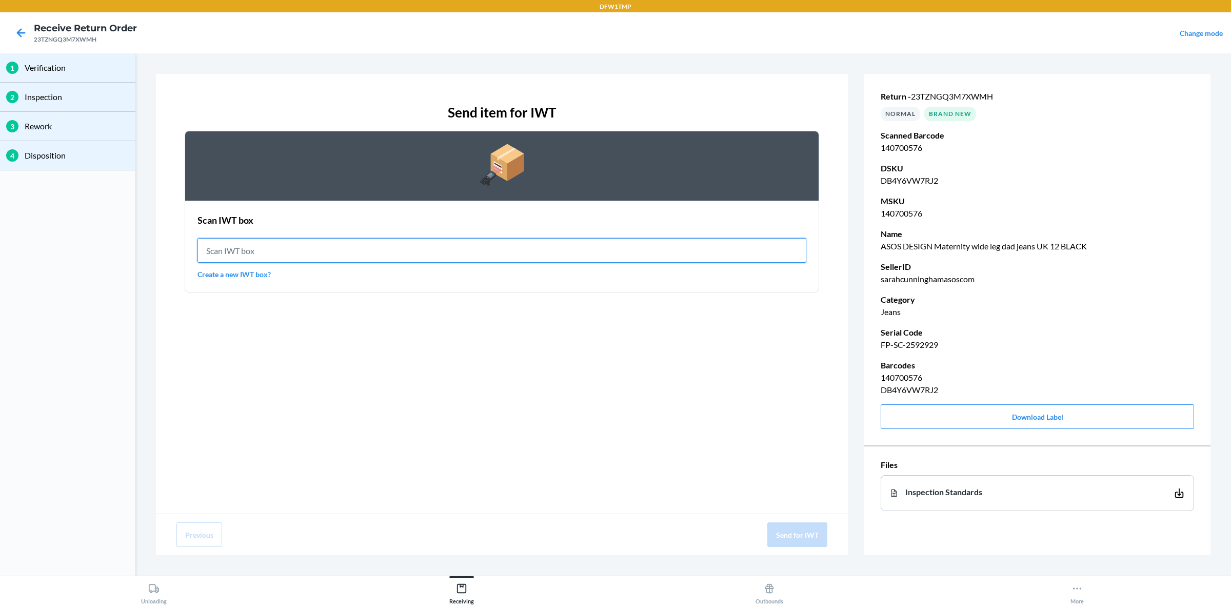
click at [446, 254] on input "text" at bounding box center [501, 250] width 609 height 25
type input "IWT0000019DO"
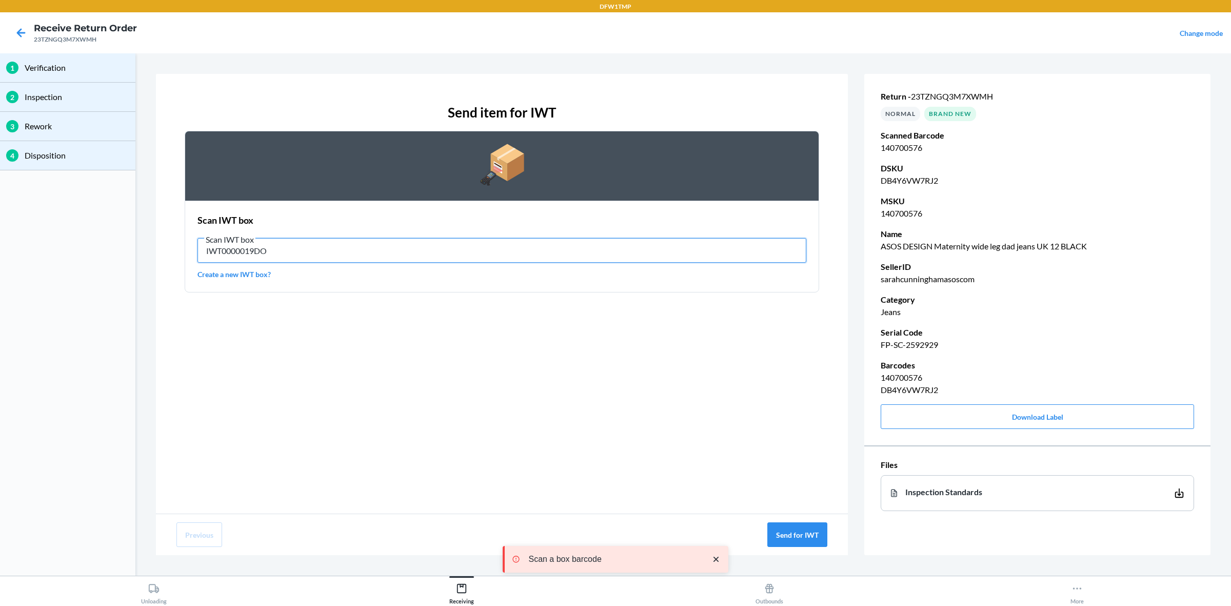
click at [481, 251] on input "IWT0000019DO" at bounding box center [501, 250] width 609 height 25
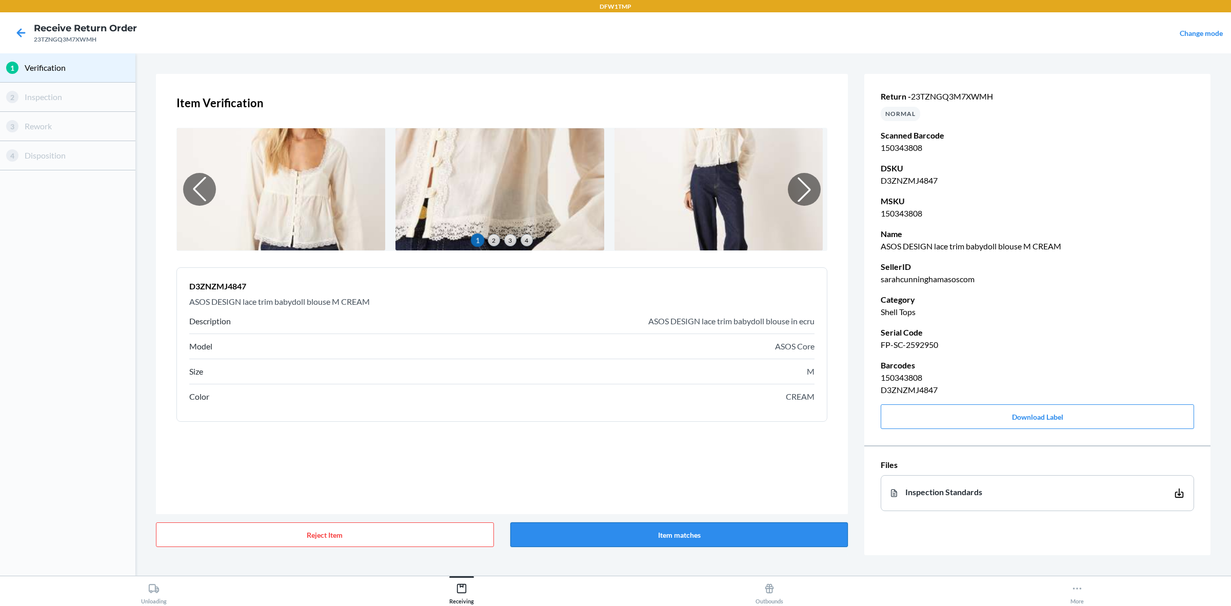
click at [751, 484] on button "Item matches" at bounding box center [679, 534] width 338 height 25
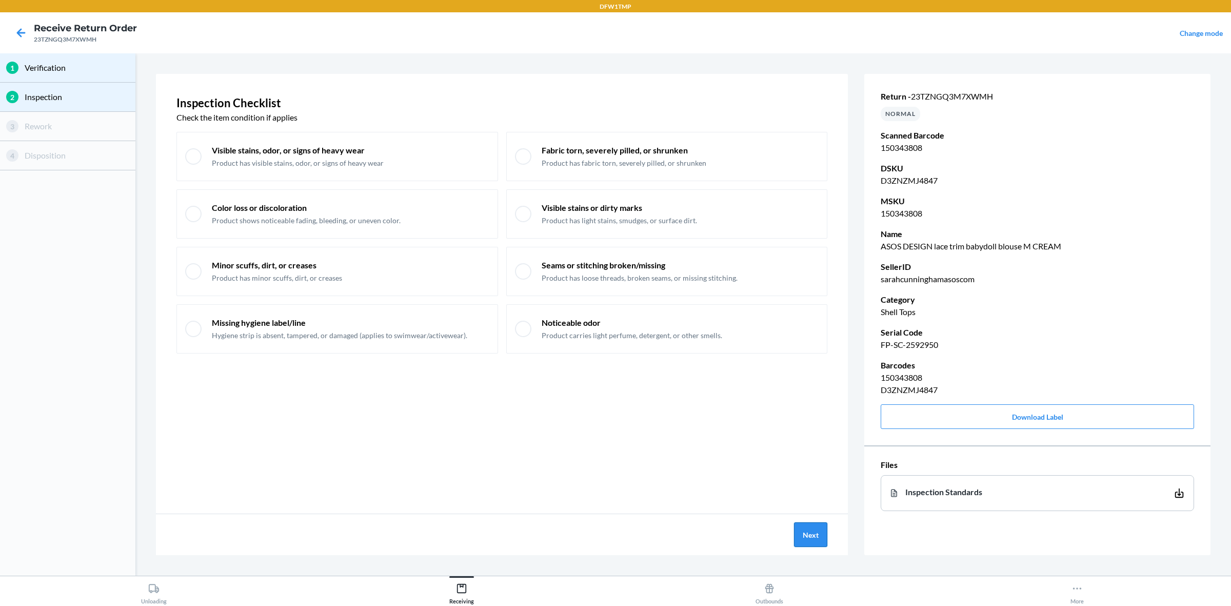
click at [800, 484] on button "Next" at bounding box center [810, 534] width 33 height 25
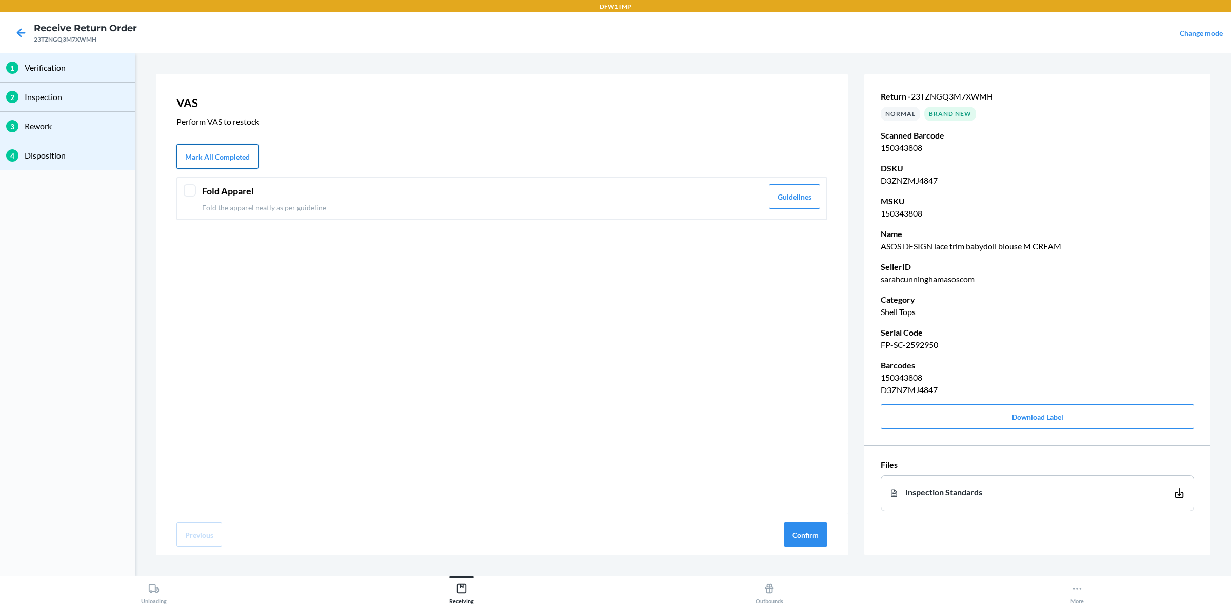
click at [245, 159] on button "Mark All Completed" at bounding box center [217, 156] width 82 height 25
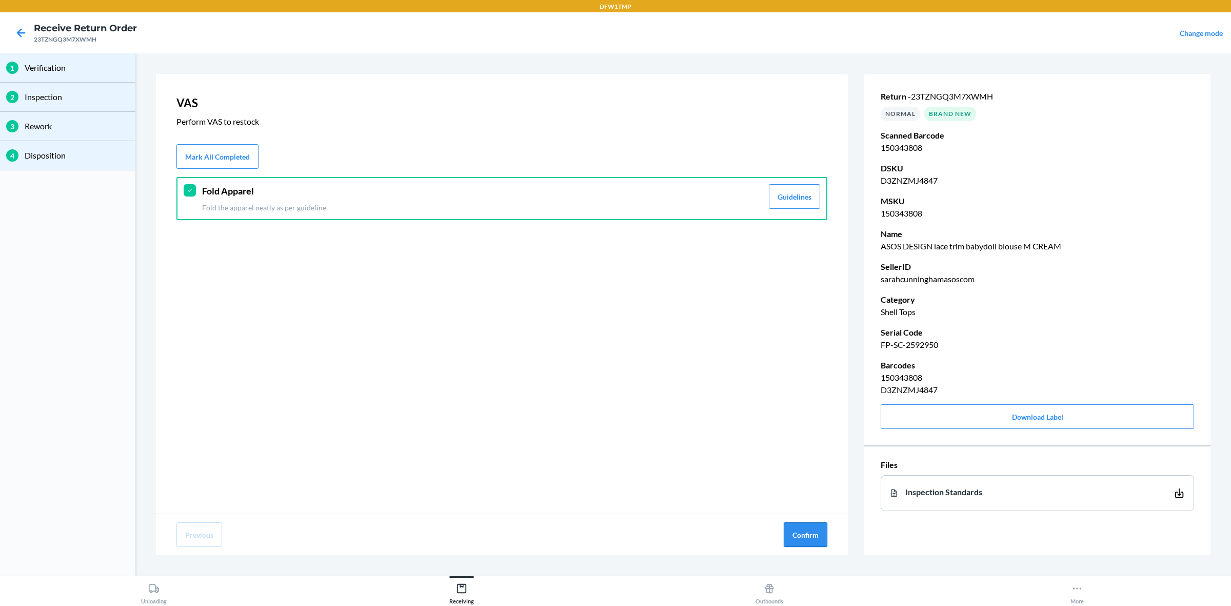
click at [802, 484] on button "Confirm" at bounding box center [805, 534] width 44 height 25
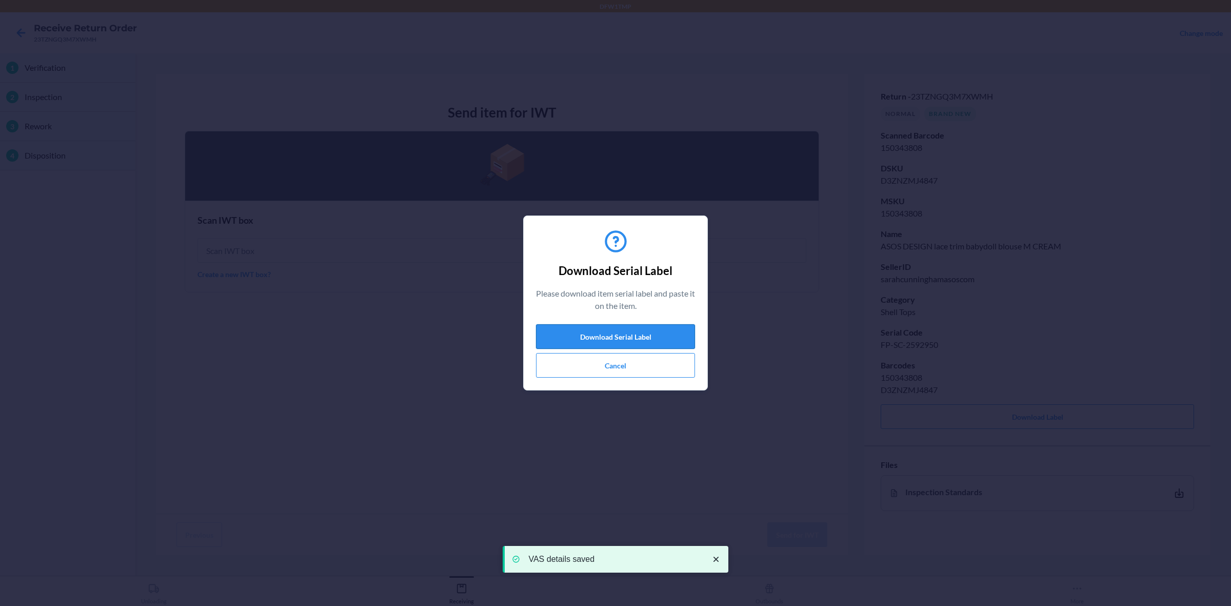
click at [609, 337] on button "Download Serial Label" at bounding box center [615, 336] width 159 height 25
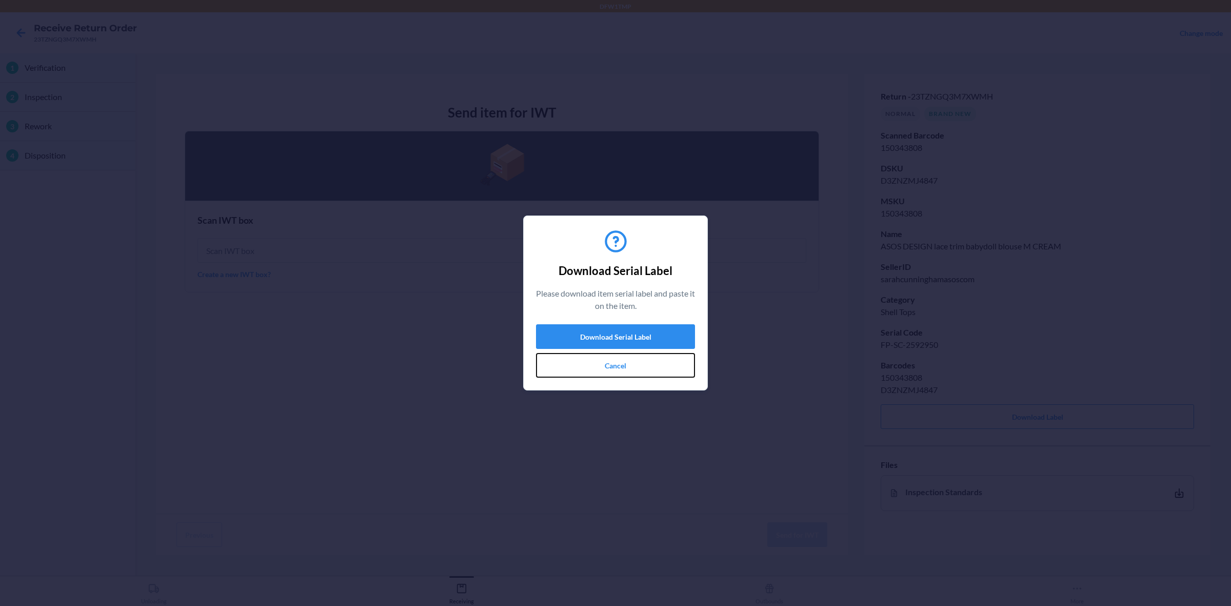
click at [643, 363] on button "Cancel" at bounding box center [615, 365] width 159 height 25
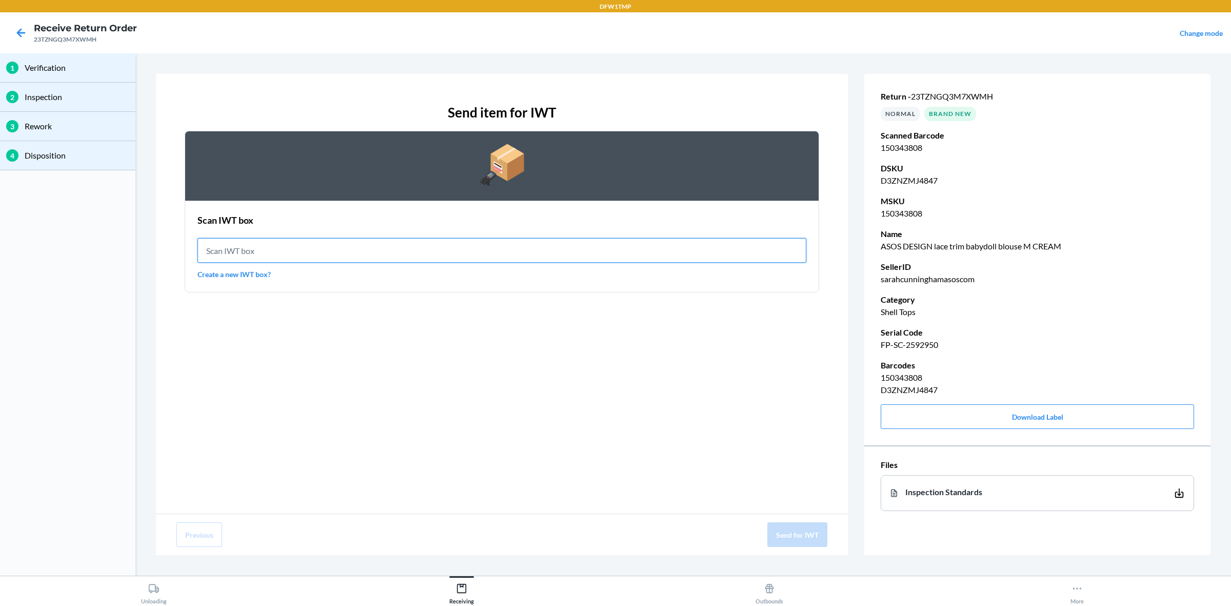
drag, startPoint x: 298, startPoint y: 254, endPoint x: 301, endPoint y: 222, distance: 31.9
click at [299, 254] on input "text" at bounding box center [501, 250] width 609 height 25
type input "IWT0000019DO"
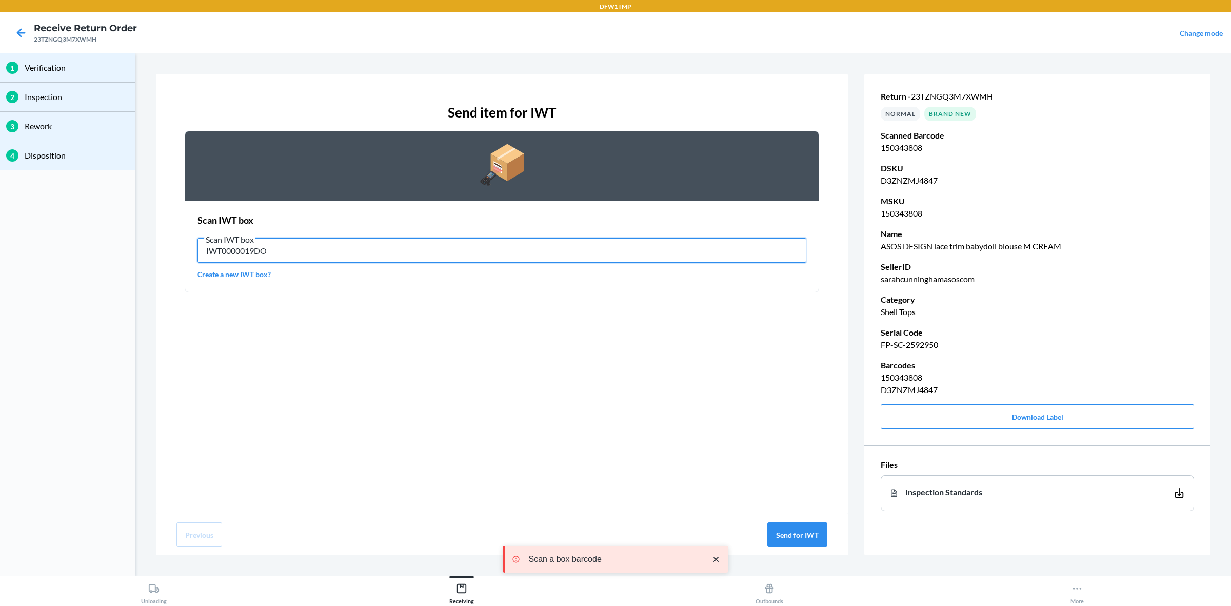
click at [519, 255] on input "IWT0000019DO" at bounding box center [501, 250] width 609 height 25
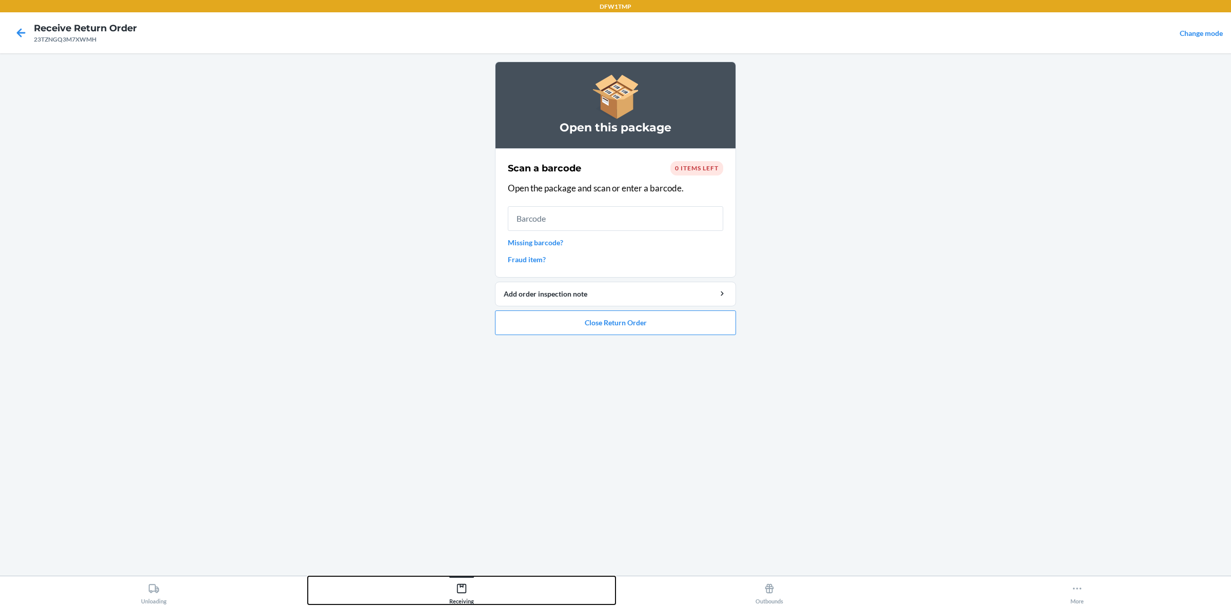
click at [468, 484] on div "Receiving" at bounding box center [461, 591] width 25 height 26
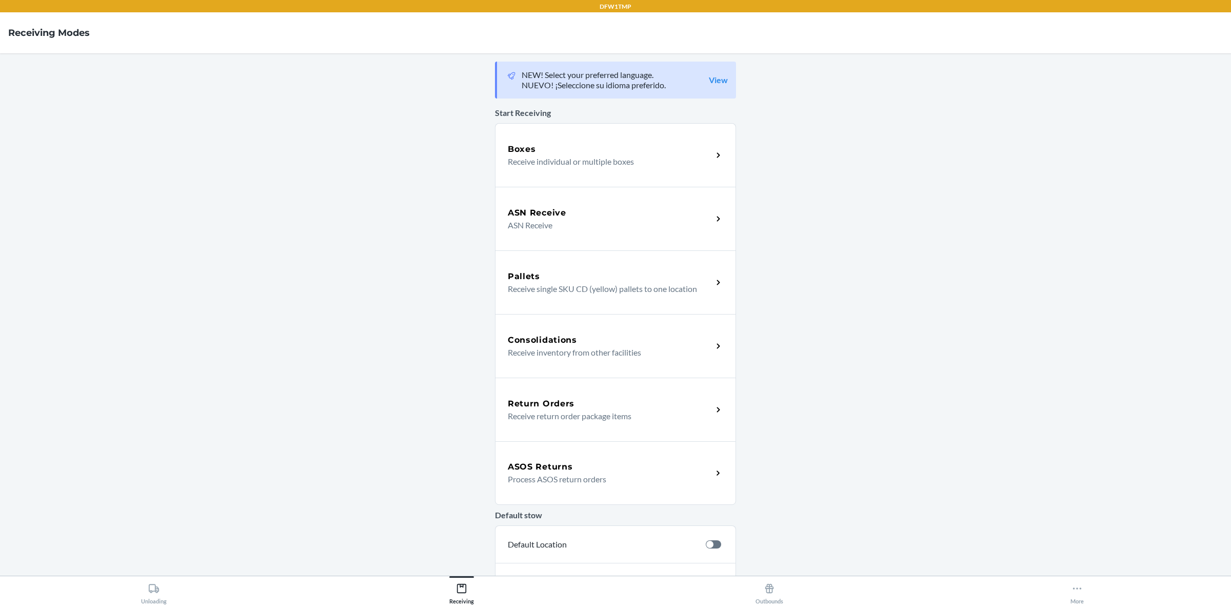
click at [544, 462] on h5 "ASOS Returns" at bounding box center [540, 466] width 65 height 12
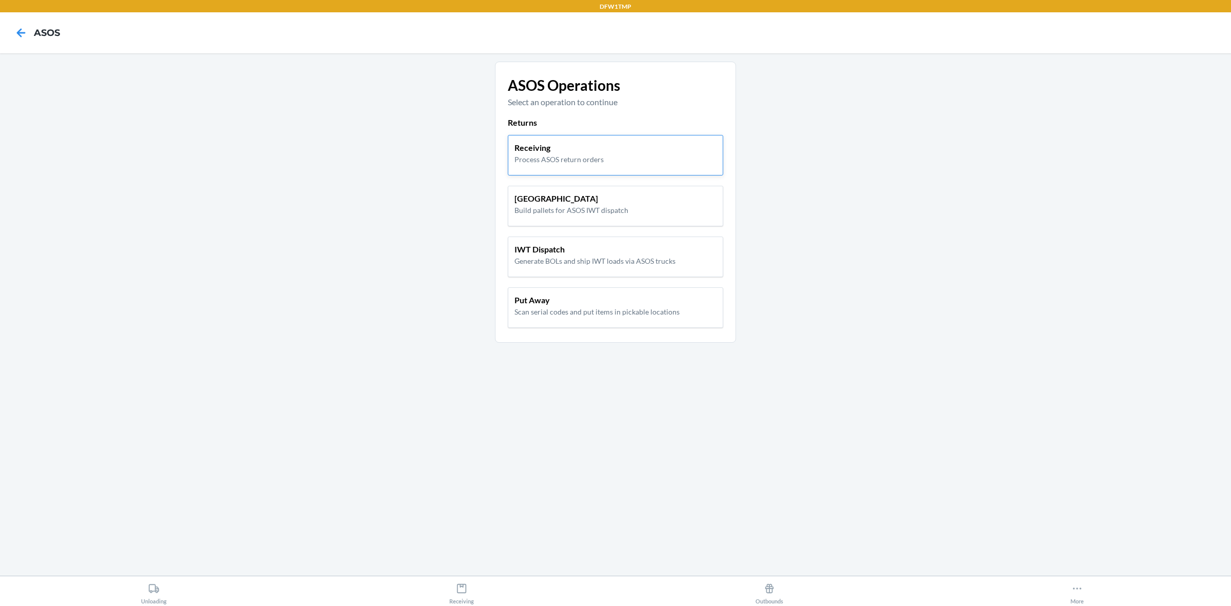
click at [595, 154] on p "Process ASOS return orders" at bounding box center [558, 159] width 89 height 11
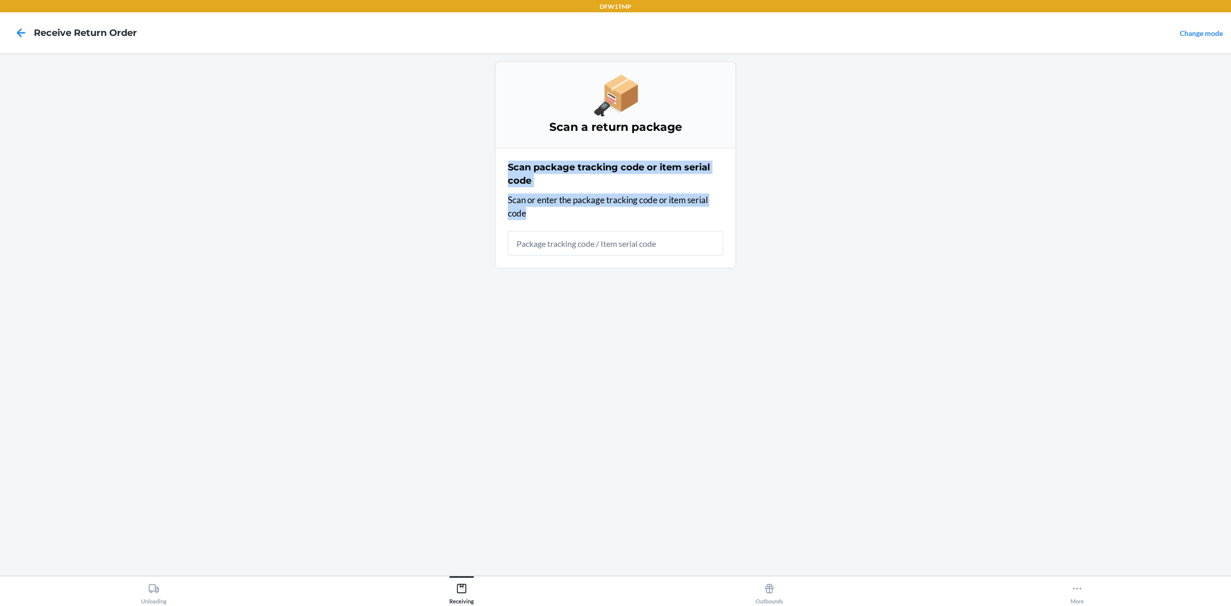
drag, startPoint x: 991, startPoint y: 287, endPoint x: 255, endPoint y: -56, distance: 811.3
click at [255, 0] on html "DFW1TMP Receive Return Order Change mode Scan a return package Scan package tra…" at bounding box center [615, 303] width 1231 height 606
click at [59, 197] on main "Scan a return package Scan package tracking code or item serial code Scan or en…" at bounding box center [615, 314] width 1231 height 522
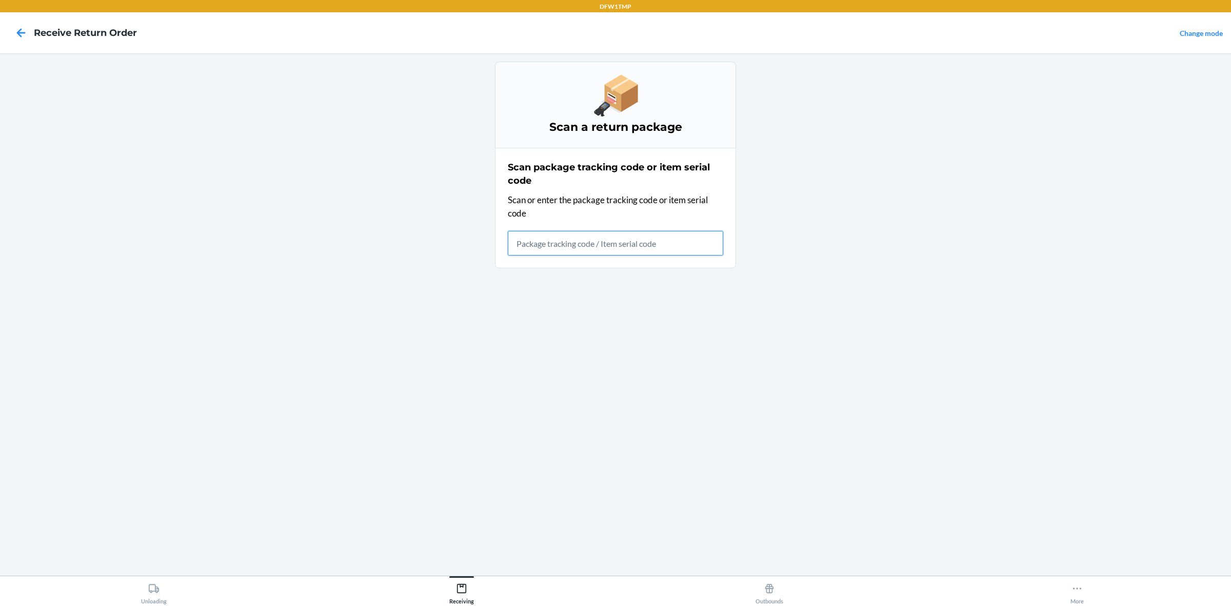
click at [693, 233] on input "text" at bounding box center [615, 243] width 215 height 25
click at [984, 484] on main "Scan a return package Scan package tracking code or item serial code Scan or en…" at bounding box center [615, 314] width 1231 height 522
